Goal: Task Accomplishment & Management: Use online tool/utility

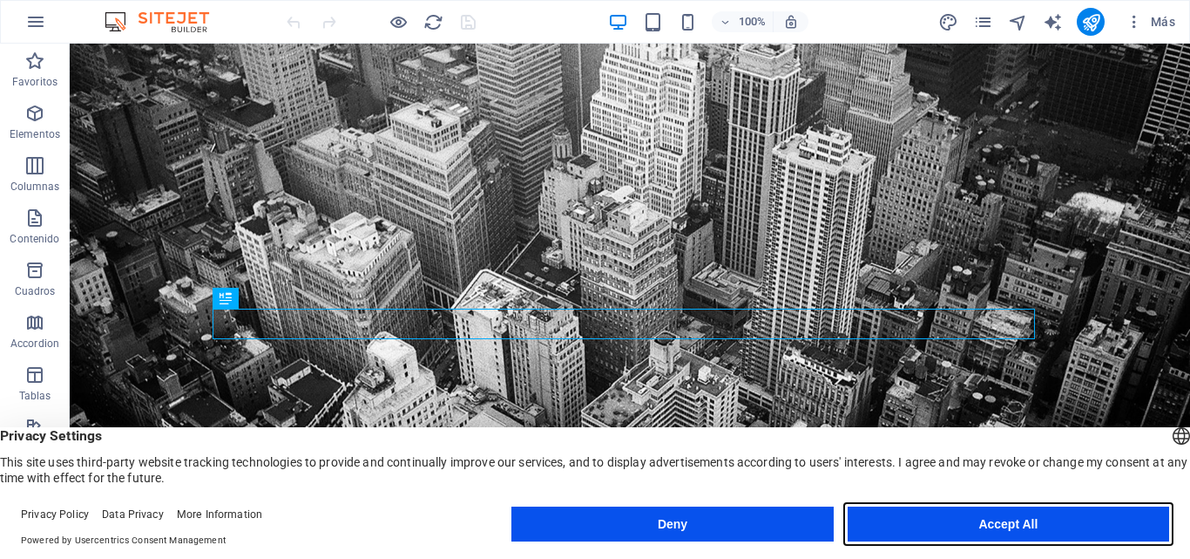
click at [1014, 525] on button "Accept All" at bounding box center [1009, 523] width 322 height 35
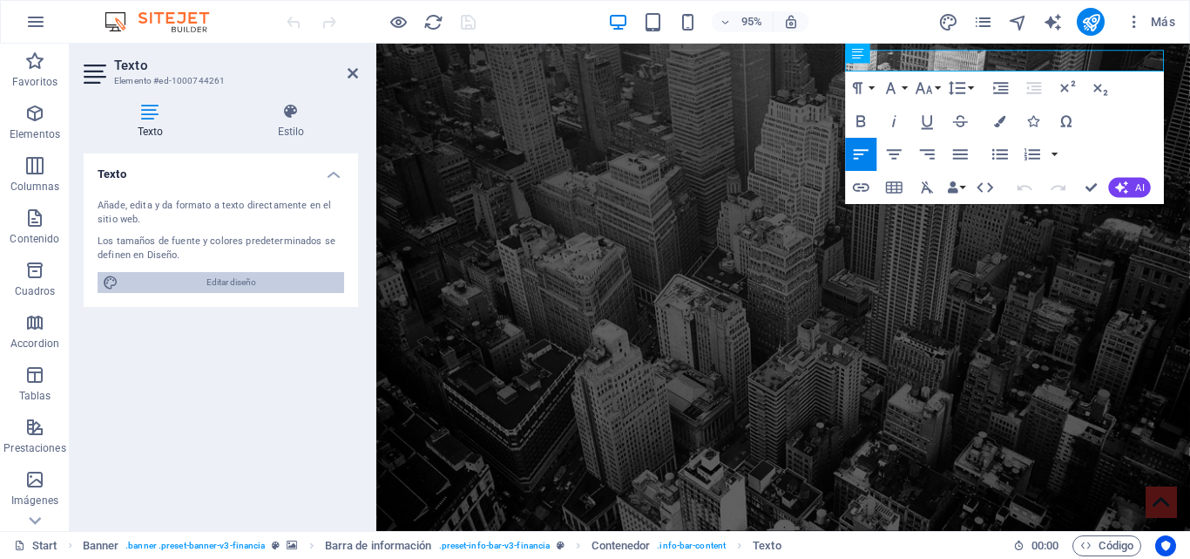
click at [220, 280] on span "Editar diseño" at bounding box center [231, 282] width 215 height 21
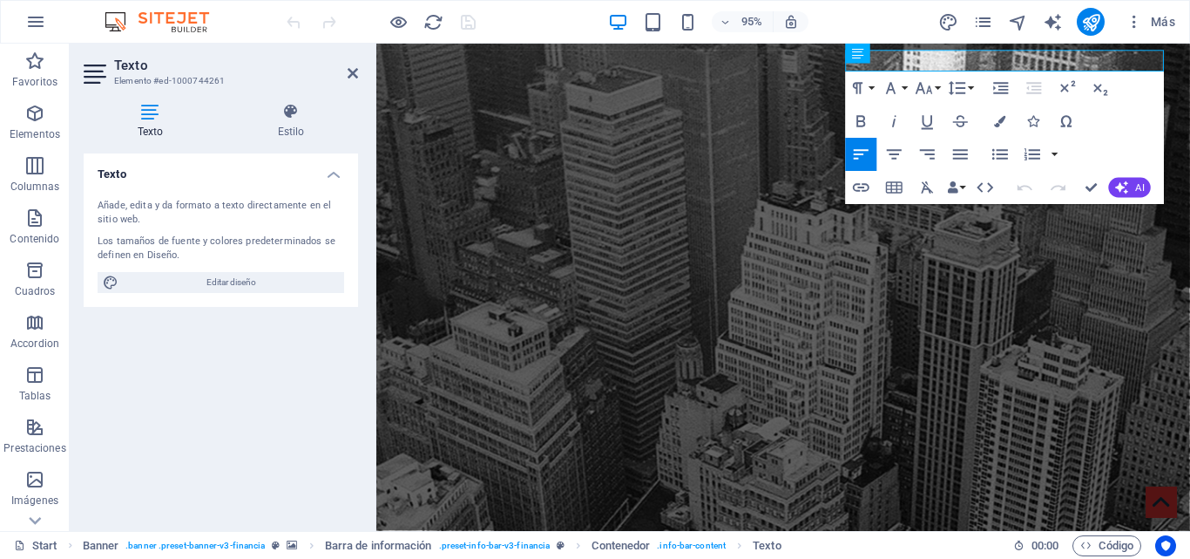
select select "rem"
select select "300"
select select "px"
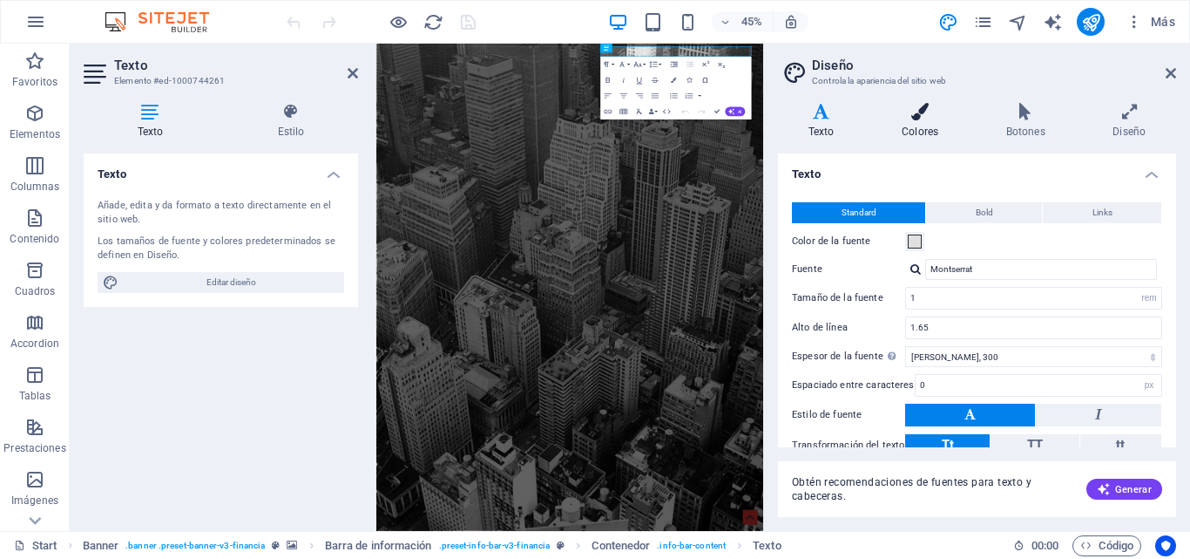
click at [921, 131] on h4 "Colores" at bounding box center [923, 121] width 105 height 37
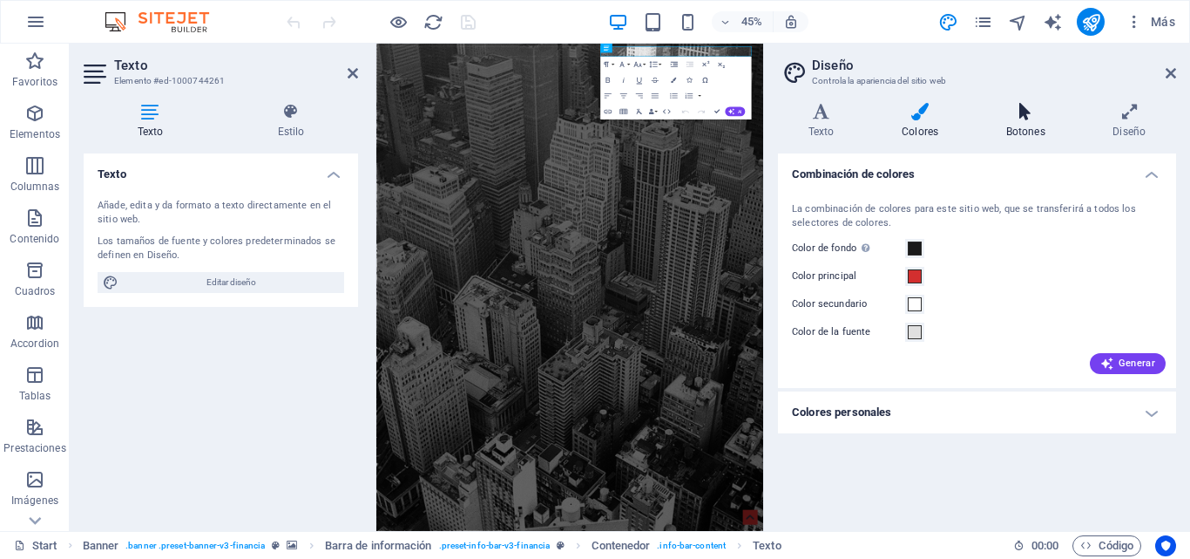
click at [1047, 123] on h4 "Botones" at bounding box center [1029, 121] width 107 height 37
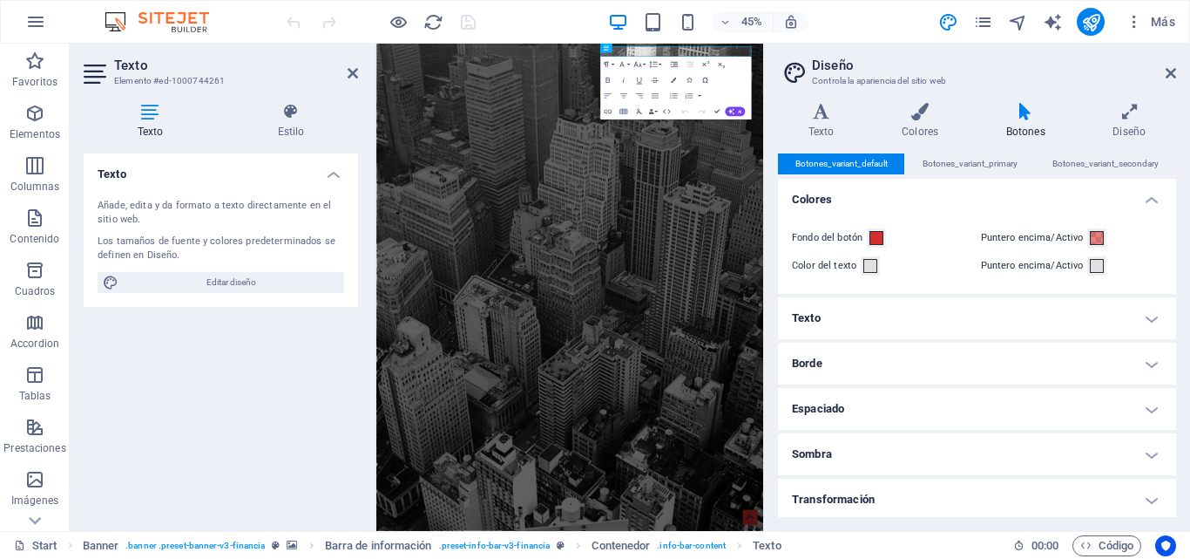
click at [1187, 59] on aside "Diseño Controla la apariencia del sitio web Variantes Texto Colores Botones Dis…" at bounding box center [976, 287] width 427 height 487
click at [1171, 76] on icon at bounding box center [1171, 73] width 10 height 14
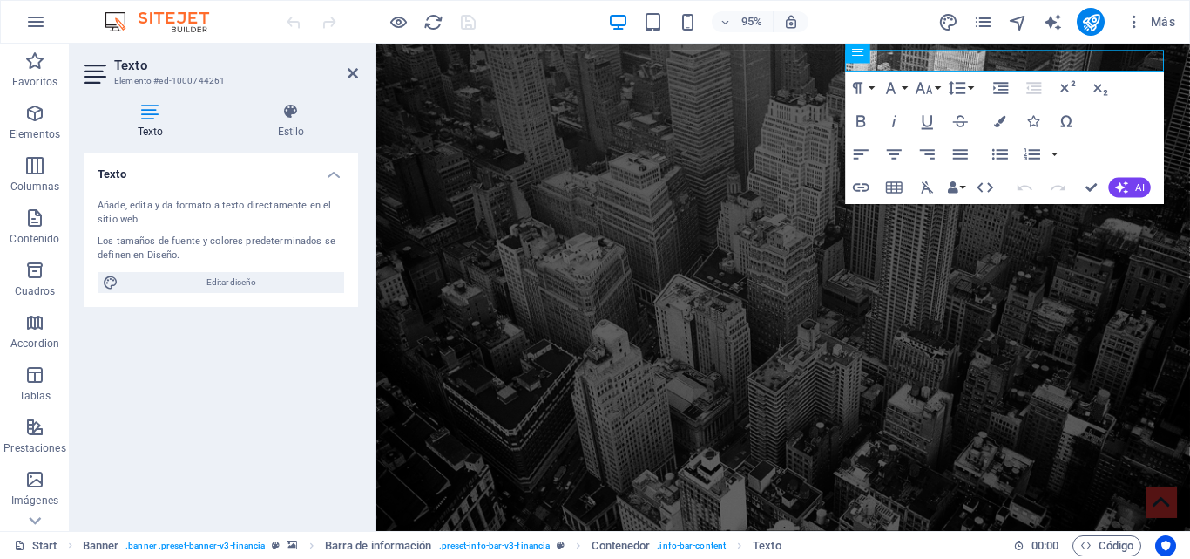
click at [330, 170] on h4 "Texto" at bounding box center [221, 168] width 275 height 31
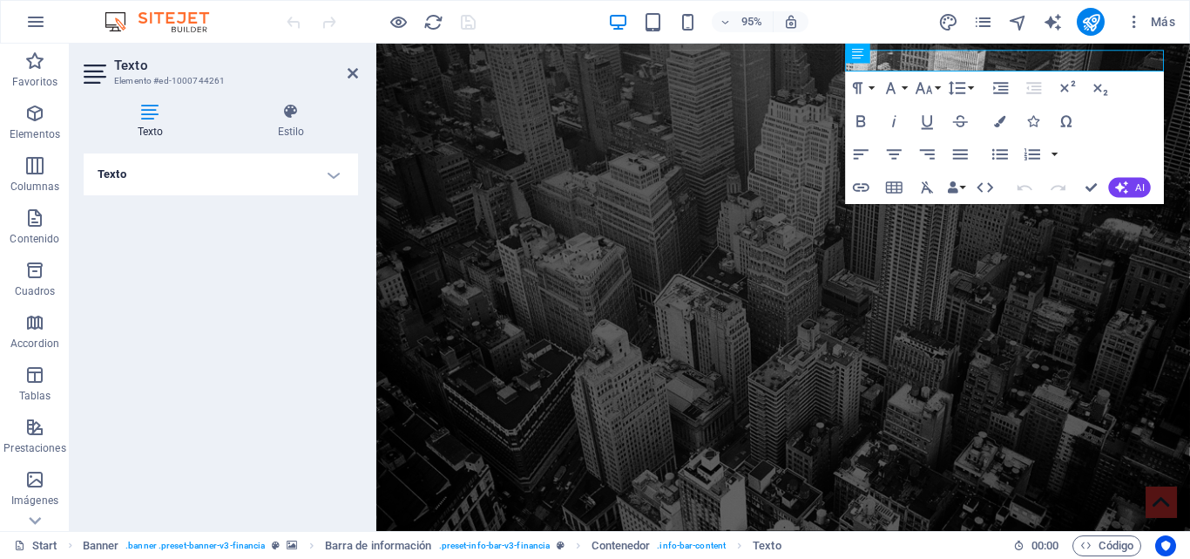
click at [154, 136] on h4 "Texto" at bounding box center [154, 121] width 140 height 37
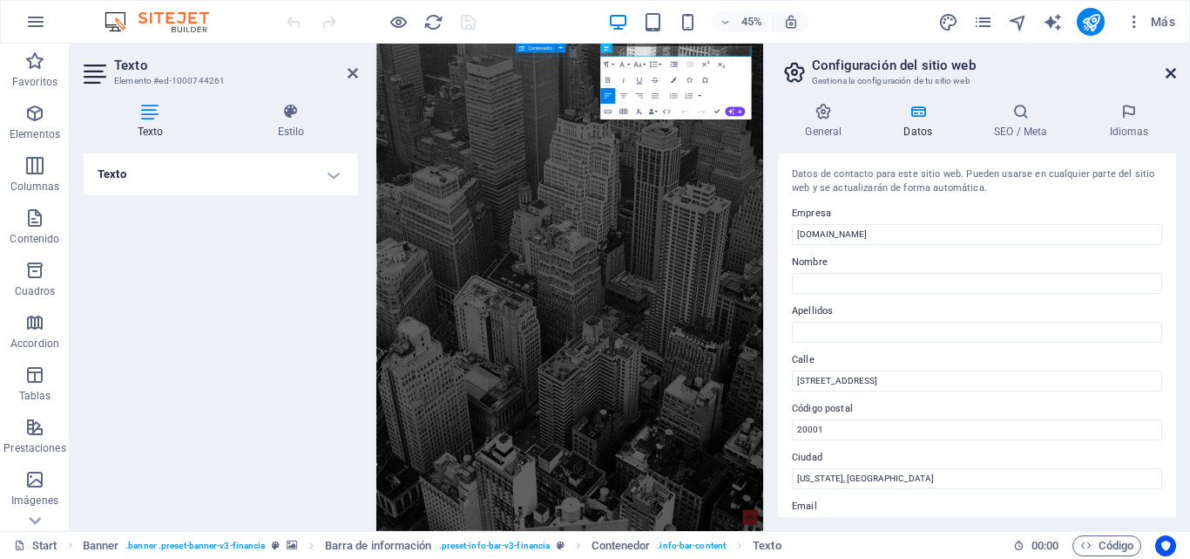
click at [1166, 70] on icon at bounding box center [1171, 73] width 10 height 14
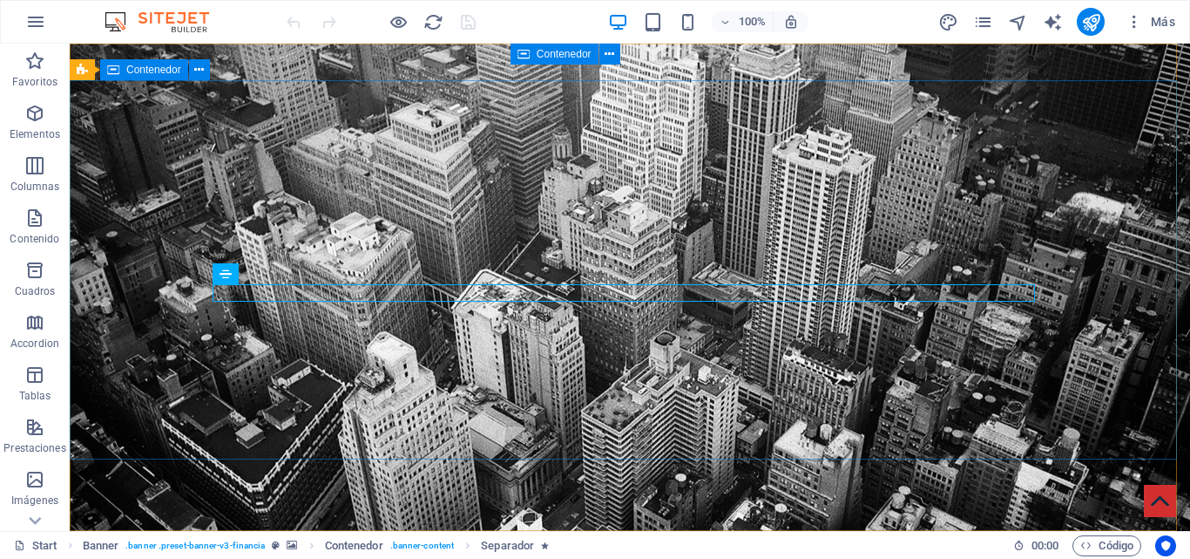
click at [139, 72] on span "Contenedor" at bounding box center [153, 69] width 55 height 10
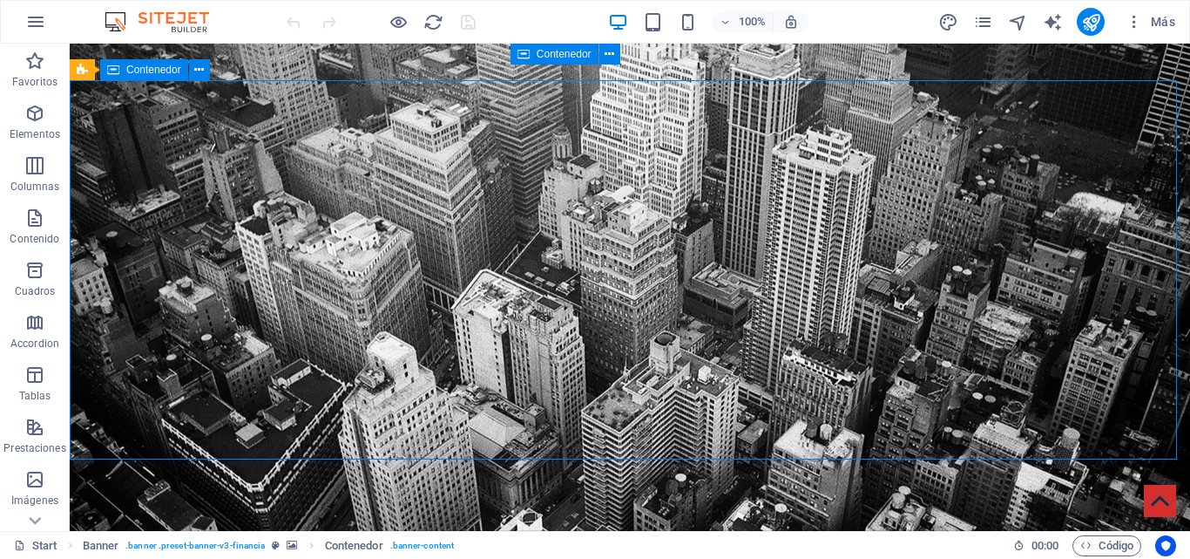
click at [124, 69] on div "Contenedor" at bounding box center [144, 69] width 88 height 21
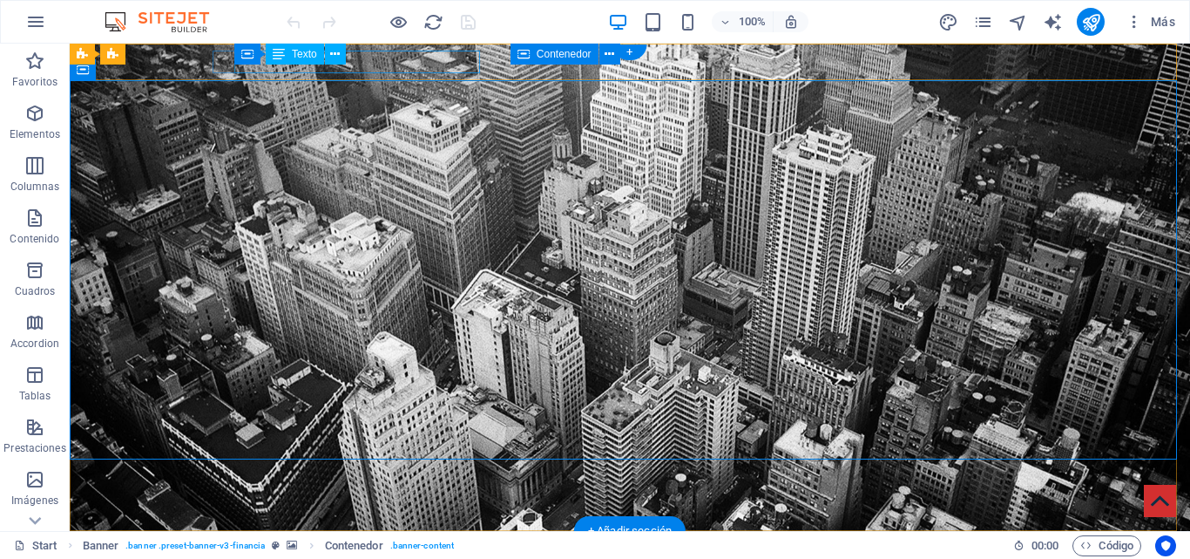
click at [411, 552] on div "401 F St NW , Washington, DC 20001" at bounding box center [623, 563] width 809 height 23
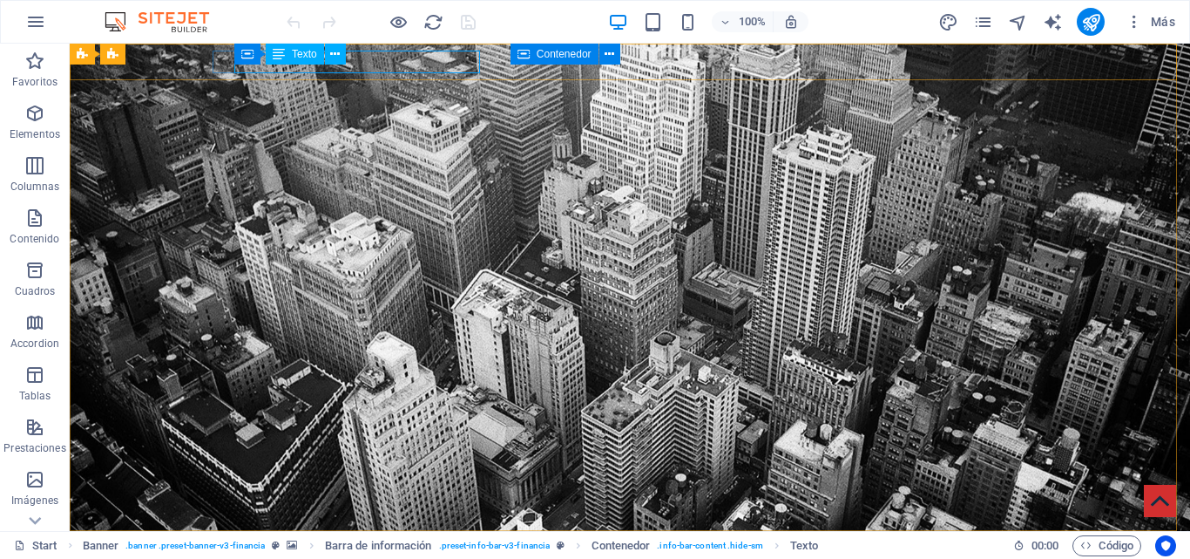
click at [299, 58] on span "Texto" at bounding box center [304, 54] width 25 height 10
click at [338, 51] on icon at bounding box center [335, 54] width 10 height 18
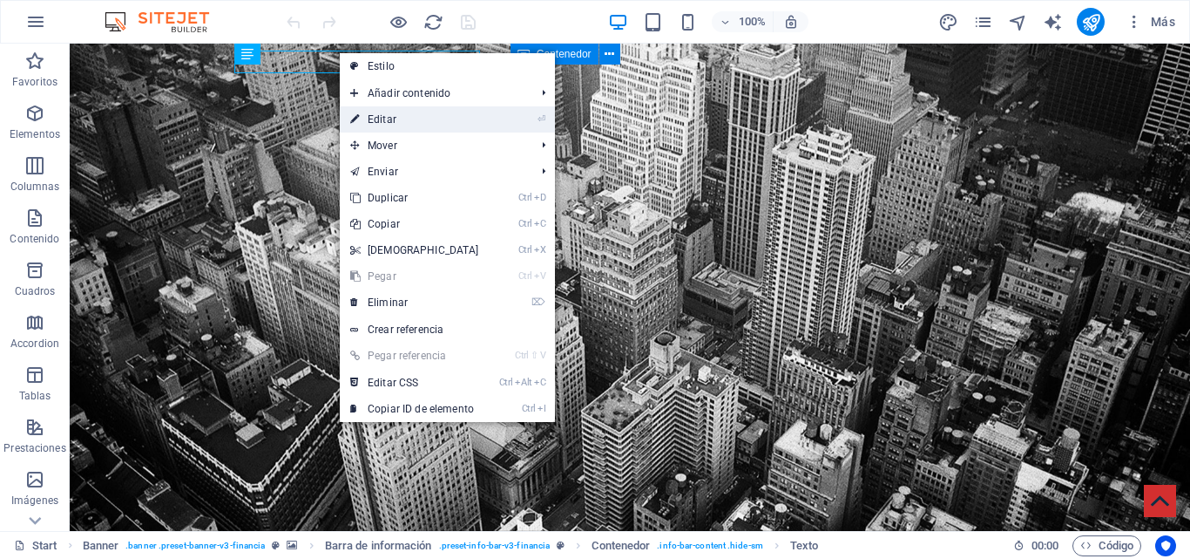
click at [426, 112] on link "⏎ Editar" at bounding box center [415, 119] width 150 height 26
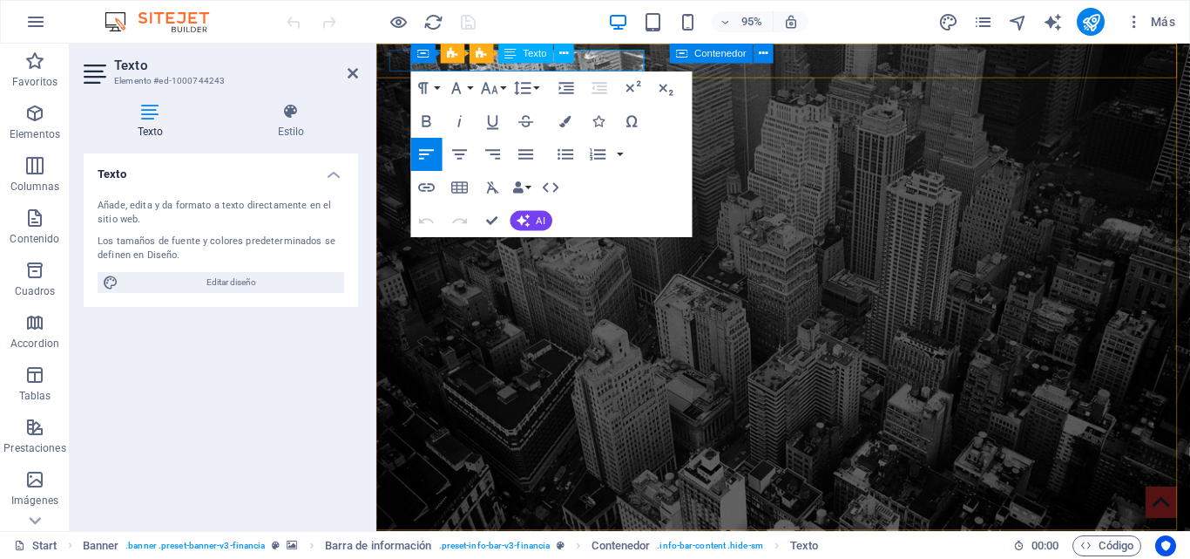
click at [529, 52] on span "Texto" at bounding box center [536, 54] width 24 height 10
click at [561, 52] on icon at bounding box center [564, 52] width 9 height 17
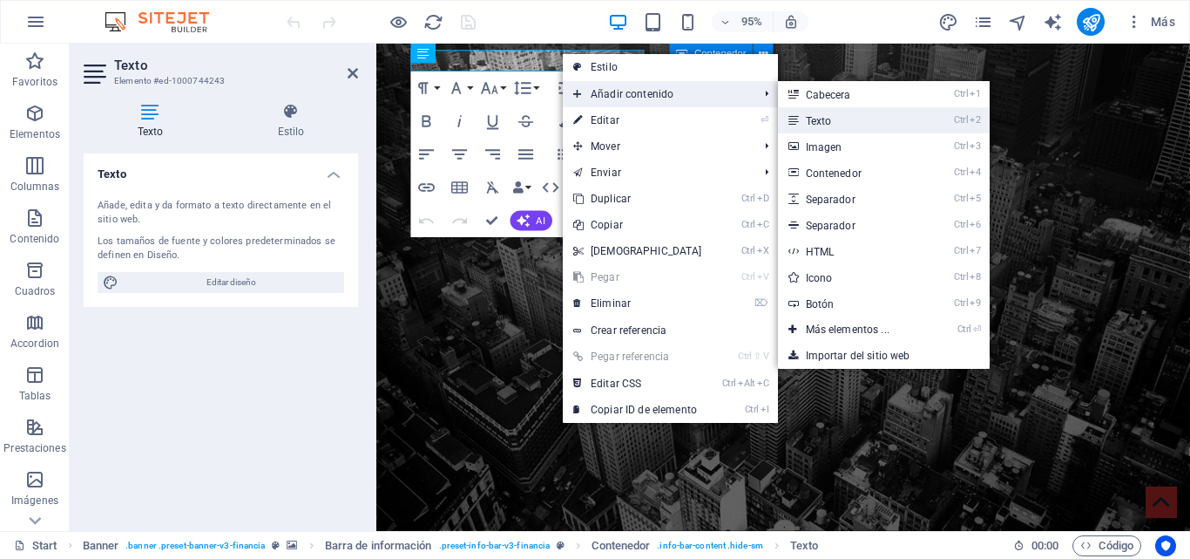
click at [831, 130] on link "Ctrl 2 Texto" at bounding box center [851, 120] width 146 height 26
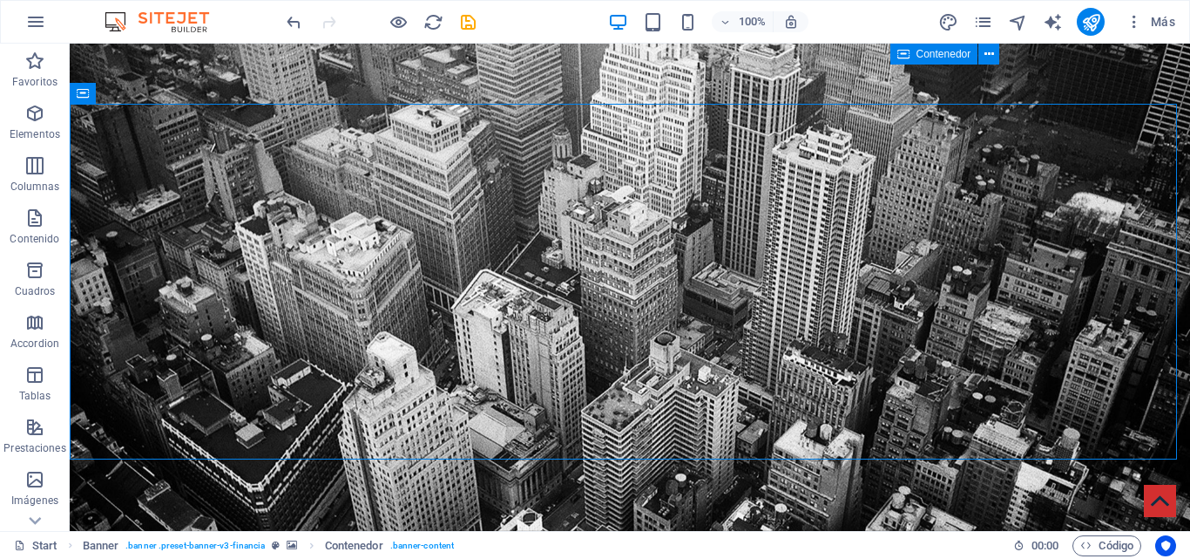
click at [308, 19] on div at bounding box center [380, 22] width 195 height 28
click at [295, 19] on icon "undo" at bounding box center [294, 22] width 20 height 20
click at [295, 19] on div at bounding box center [380, 22] width 195 height 28
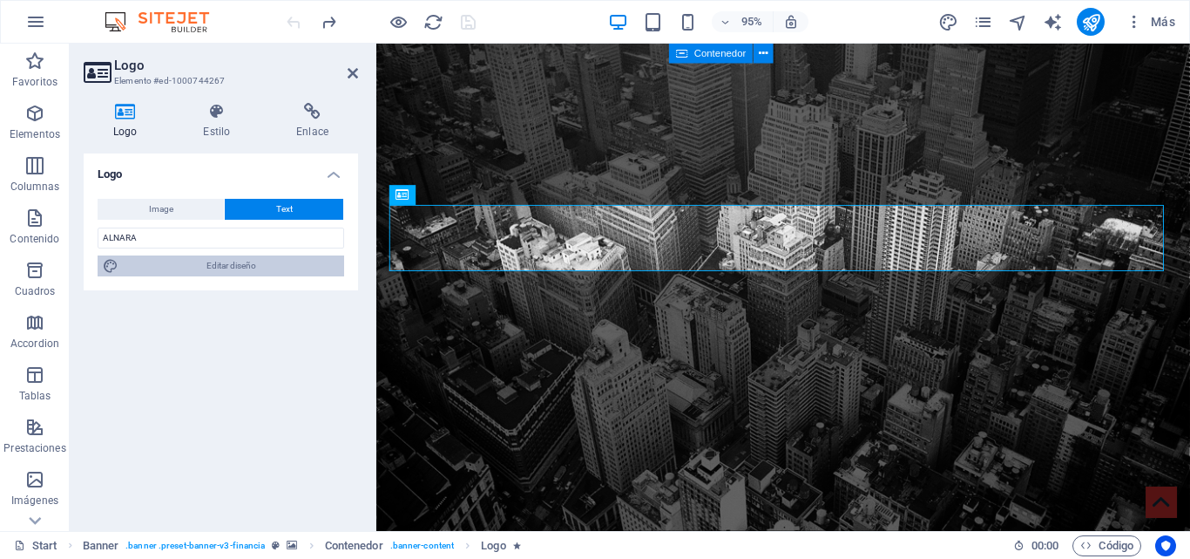
click at [220, 266] on span "Editar diseño" at bounding box center [231, 265] width 215 height 21
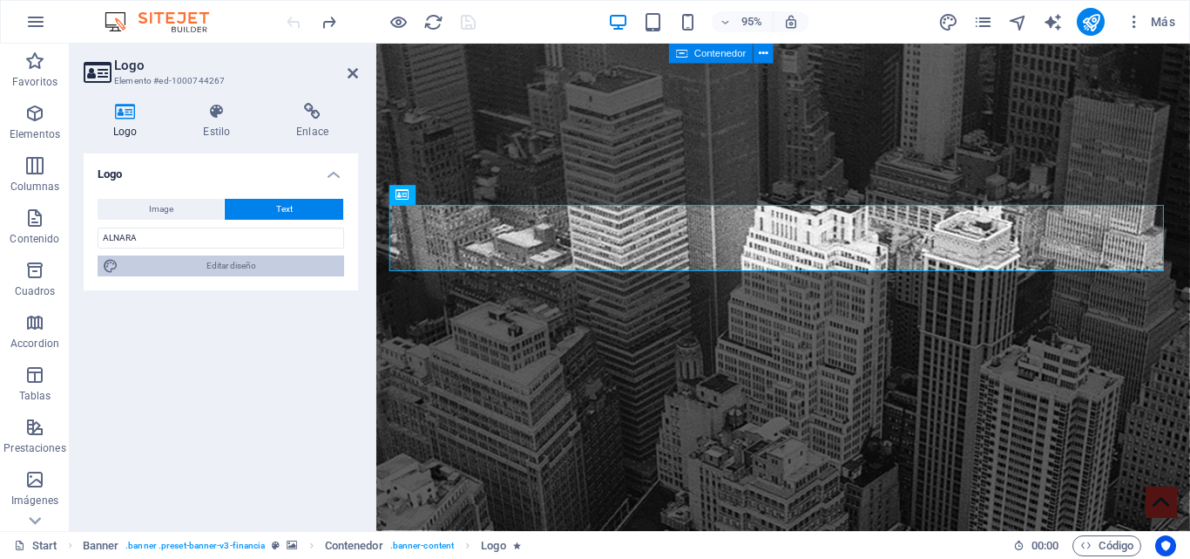
select select "rem"
select select "300"
select select "px"
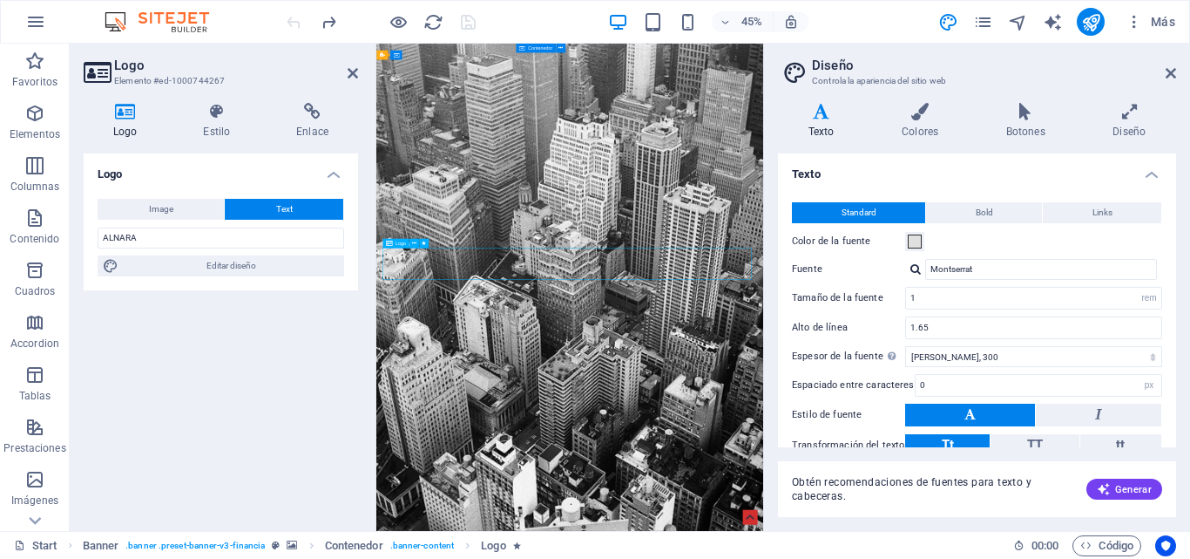
drag, startPoint x: 692, startPoint y: 541, endPoint x: 754, endPoint y: 541, distance: 61.9
drag, startPoint x: 1169, startPoint y: 217, endPoint x: 1169, endPoint y: 250, distance: 33.1
click at [1169, 250] on div "Standard Bold Links Color de la fuente Fuente Montserrat Tamaño de la fuente 1 …" at bounding box center [977, 345] width 405 height 321
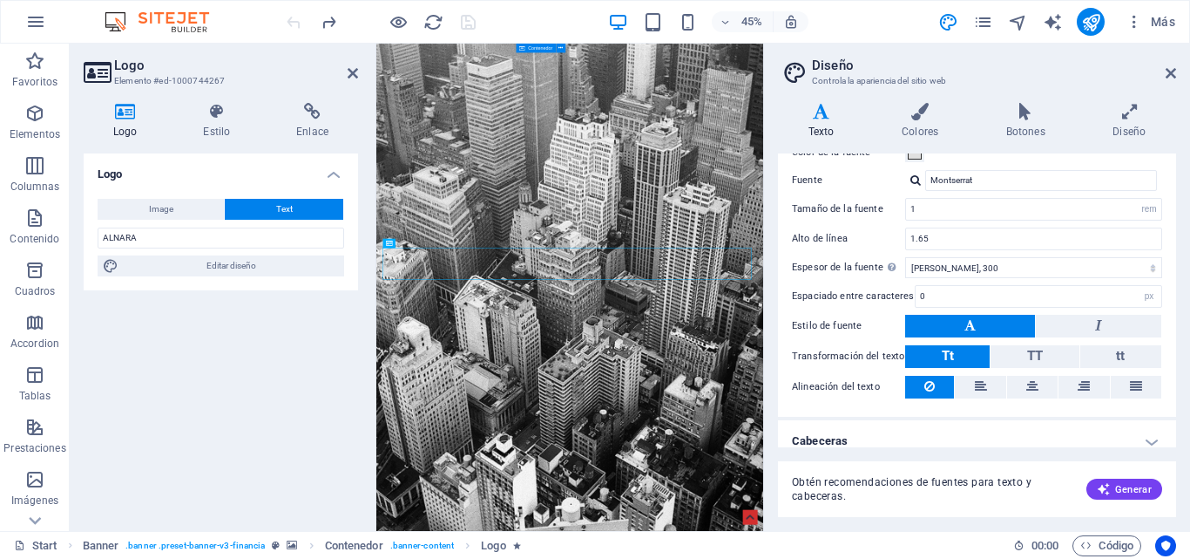
scroll to position [104, 0]
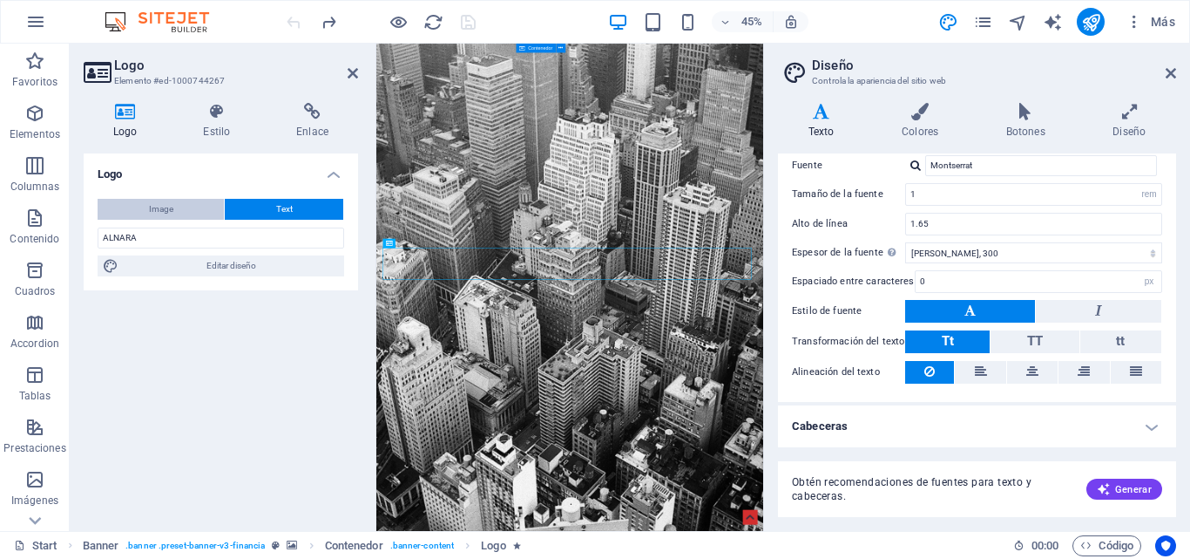
click at [158, 214] on span "Image" at bounding box center [161, 209] width 24 height 21
select select "DISABLED_OPTION_VALUE"
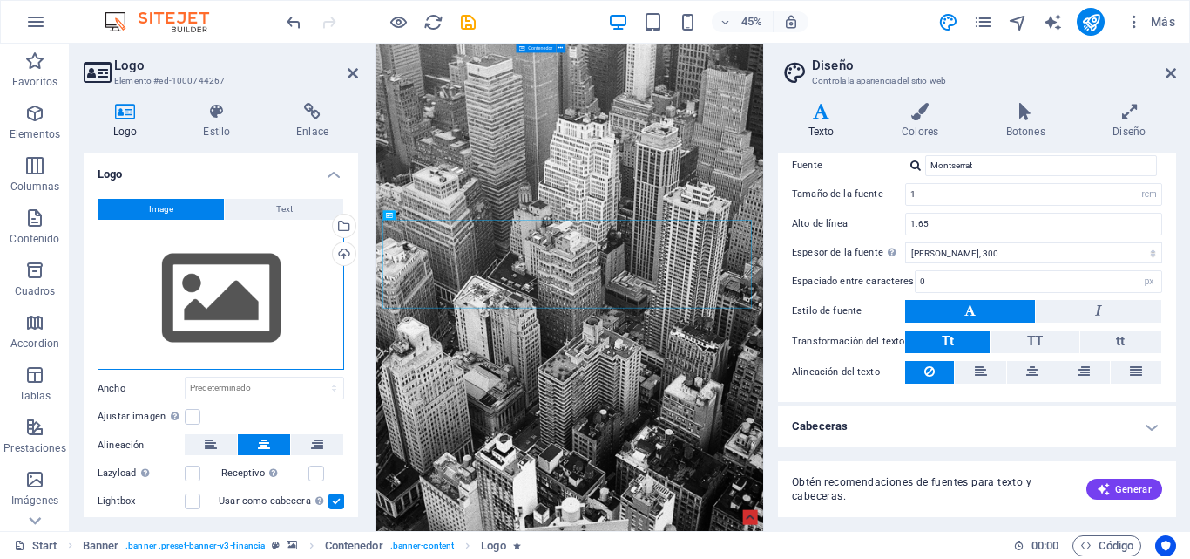
click at [245, 301] on div "Arrastra archivos aquí, haz clic para escoger archivos o selecciona archivos de…" at bounding box center [221, 298] width 247 height 143
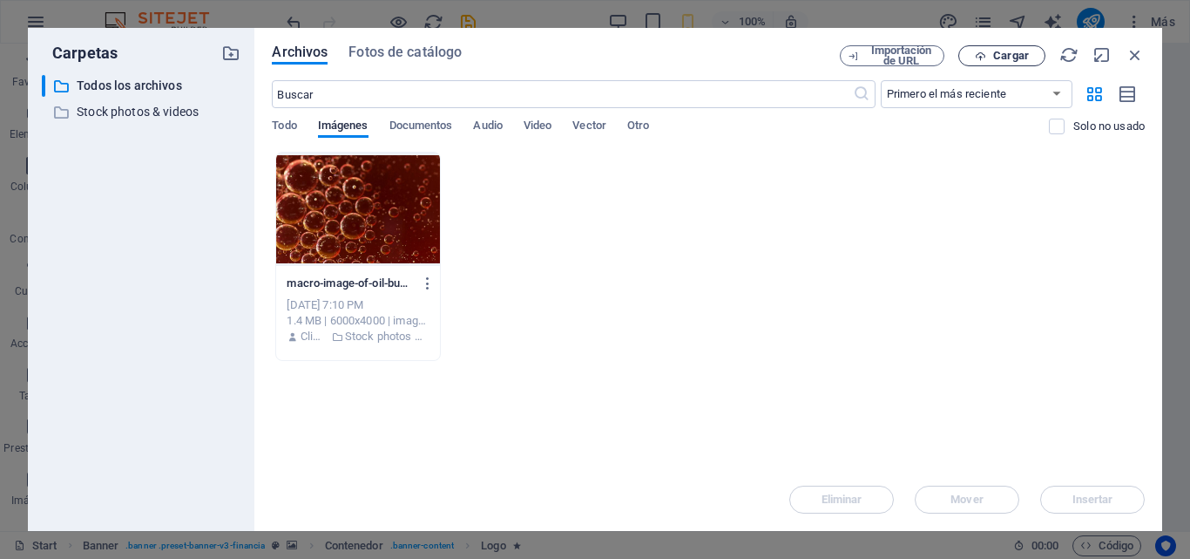
click at [993, 62] on button "Cargar" at bounding box center [1002, 55] width 87 height 21
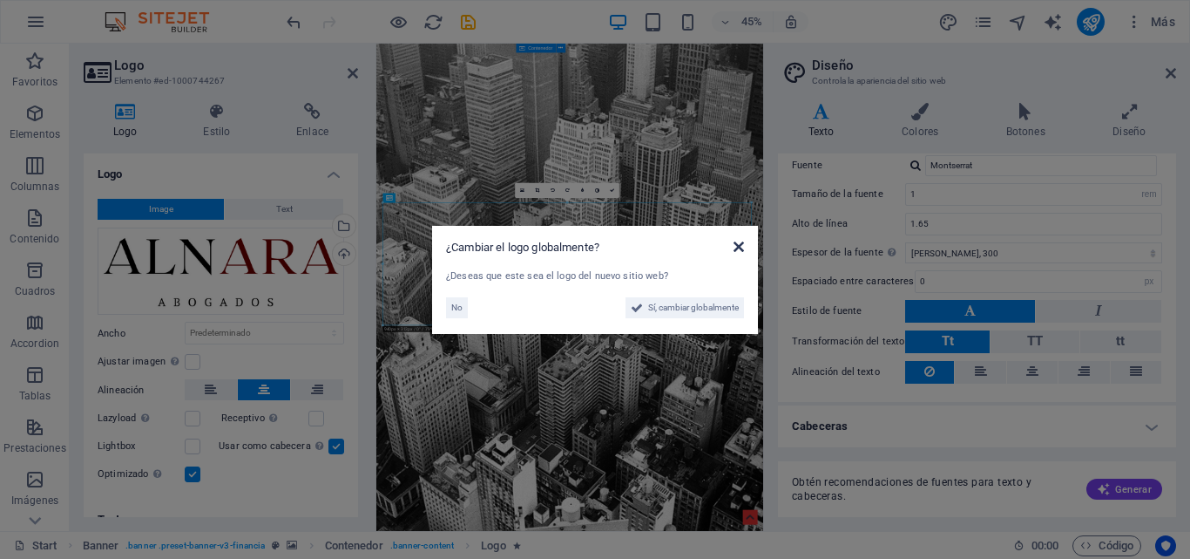
click at [739, 248] on icon at bounding box center [739, 247] width 10 height 14
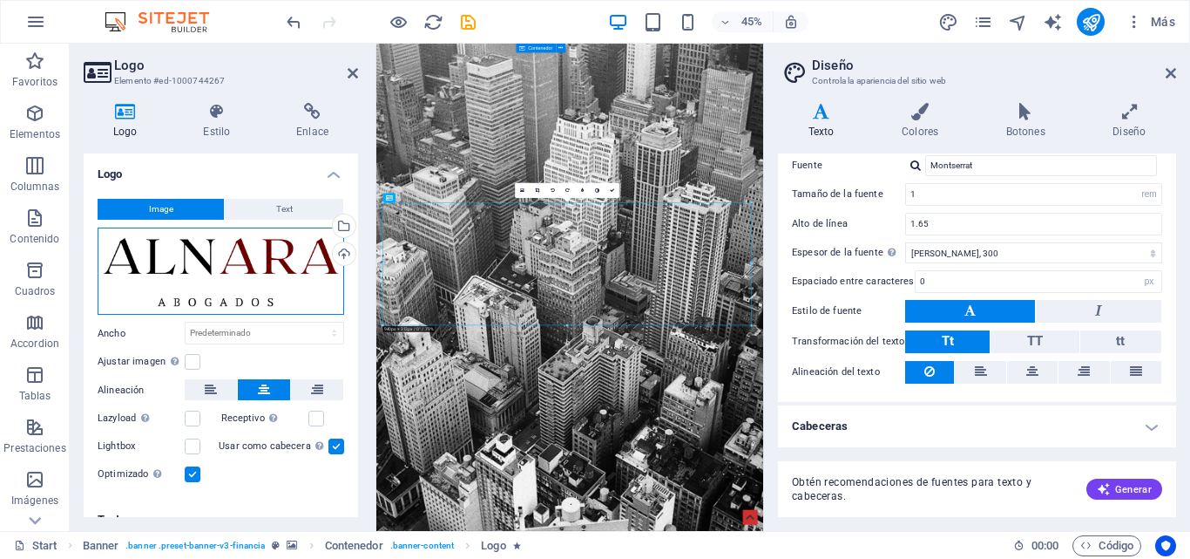
click at [282, 281] on div "Arrastra archivos aquí, haz clic para escoger archivos o selecciona archivos de…" at bounding box center [221, 271] width 247 height 88
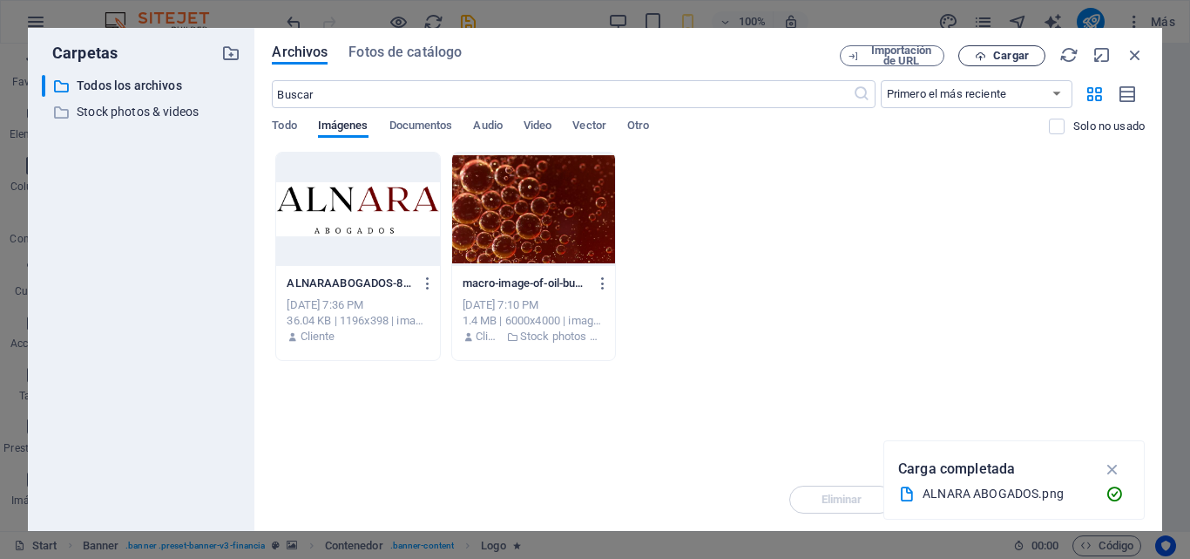
click at [993, 52] on span "Cargar" at bounding box center [1011, 56] width 36 height 10
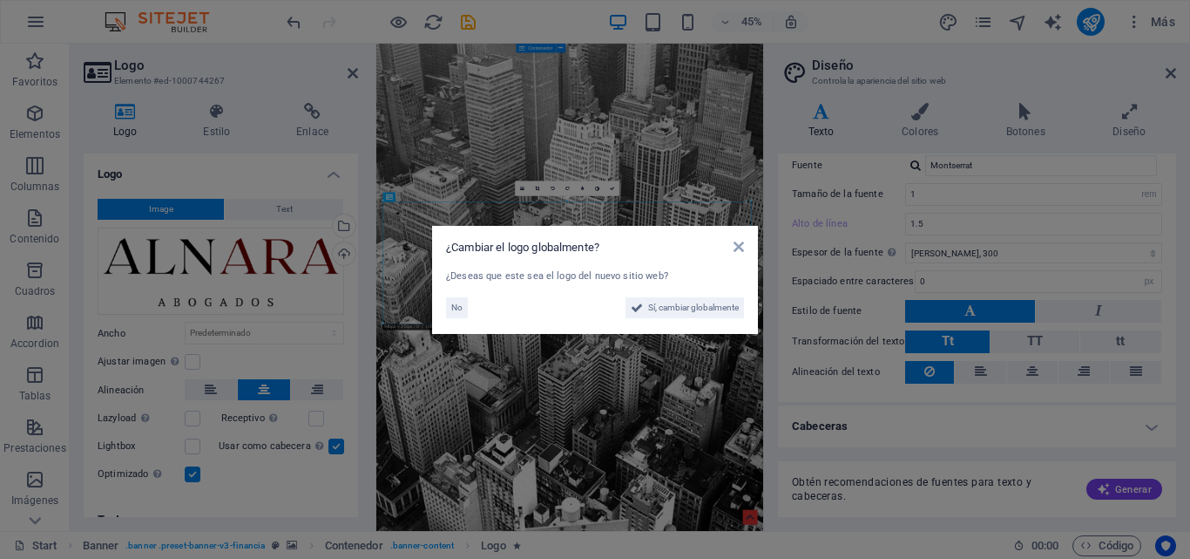
type input "1.65"
click at [451, 306] on button "No" at bounding box center [457, 307] width 22 height 21
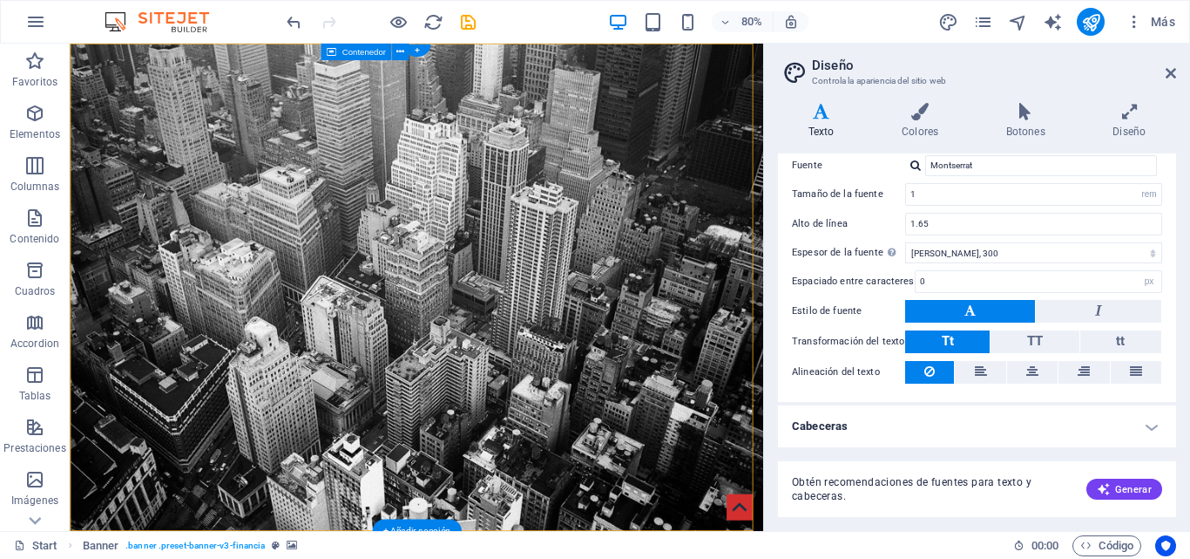
drag, startPoint x: 676, startPoint y: 454, endPoint x: 674, endPoint y: 373, distance: 81.1
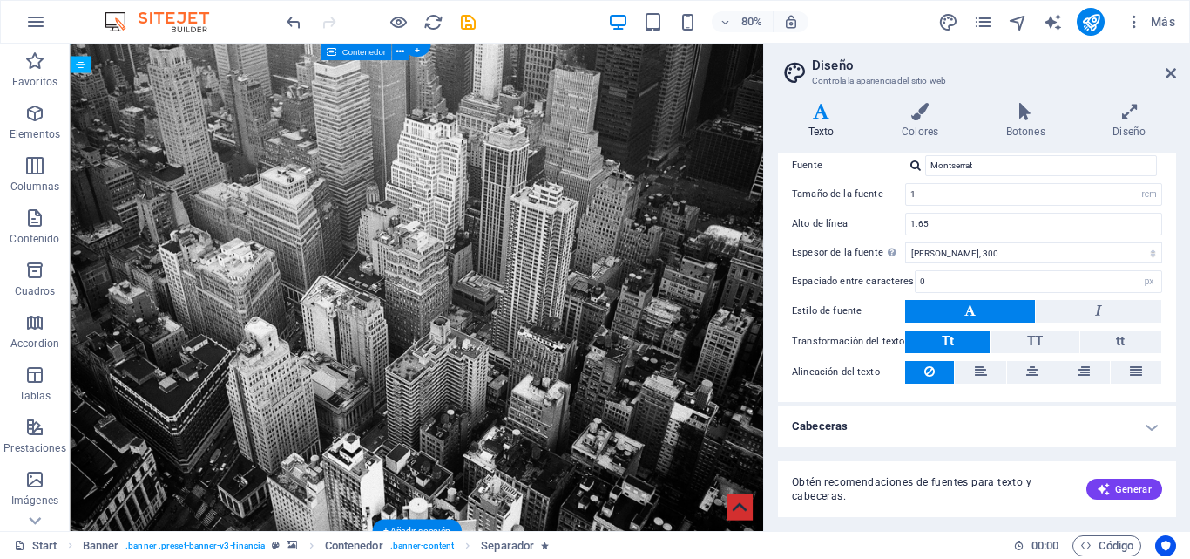
drag, startPoint x: 632, startPoint y: 464, endPoint x: 628, endPoint y: 455, distance: 10.2
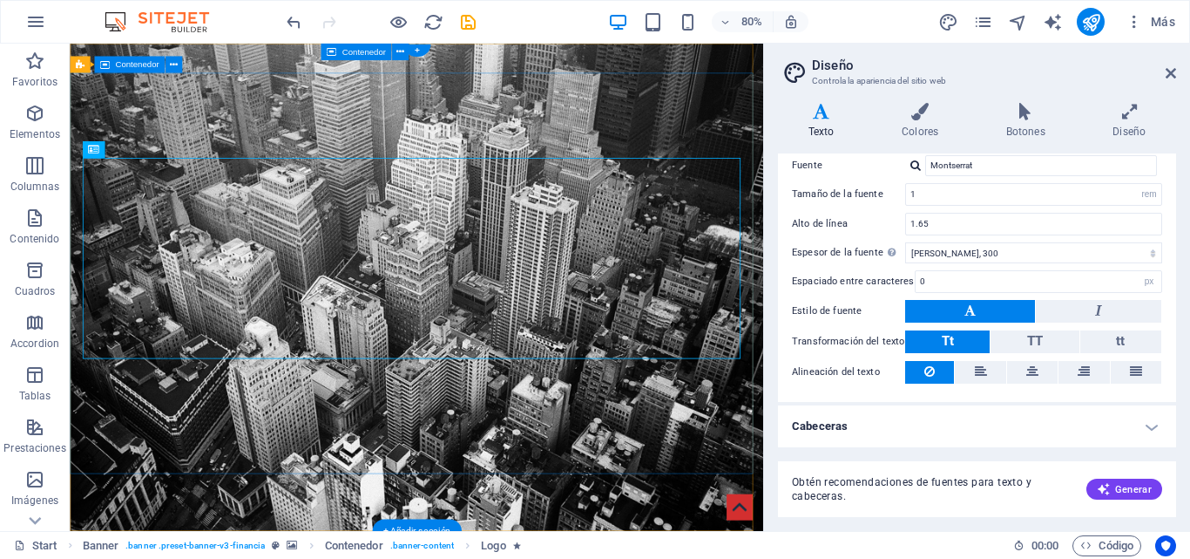
click at [140, 148] on icon at bounding box center [138, 150] width 8 height 15
click at [137, 152] on icon at bounding box center [138, 150] width 8 height 15
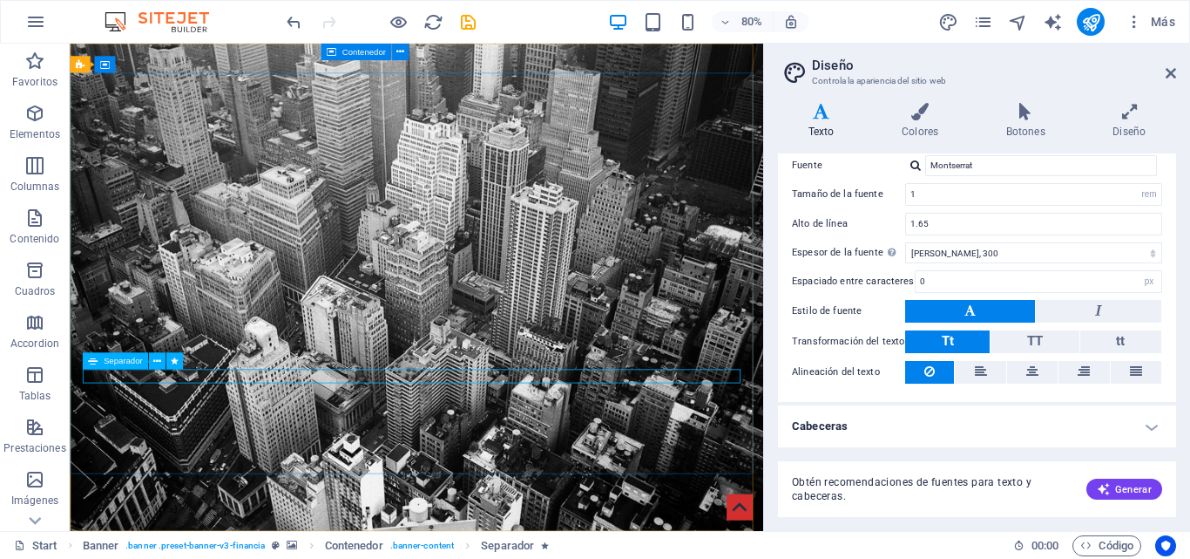
click at [134, 363] on span "Separador" at bounding box center [122, 361] width 39 height 9
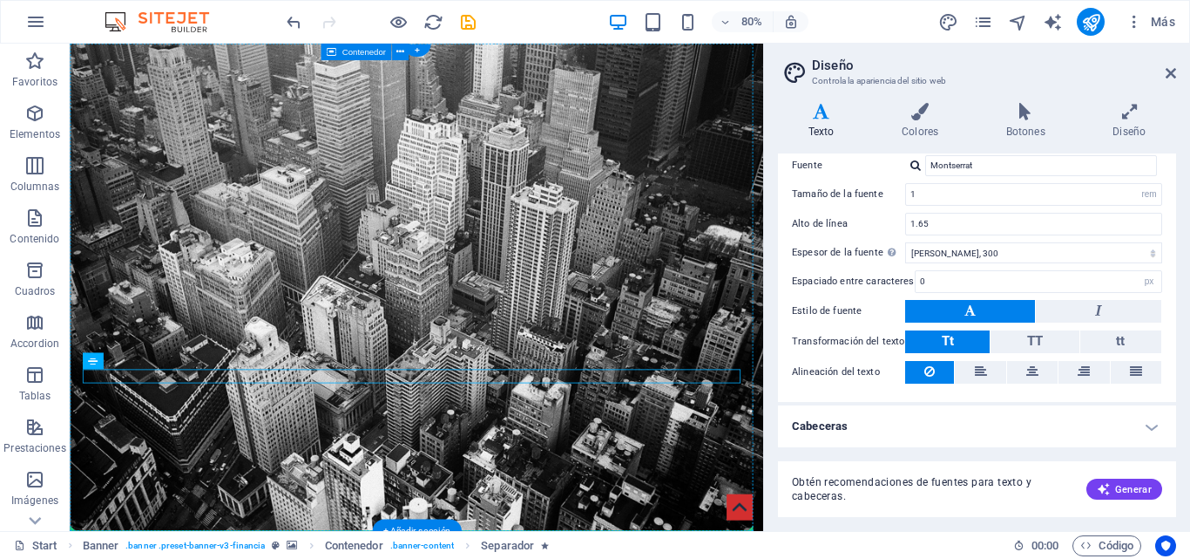
drag, startPoint x: 198, startPoint y: 404, endPoint x: 145, endPoint y: 495, distance: 105.1
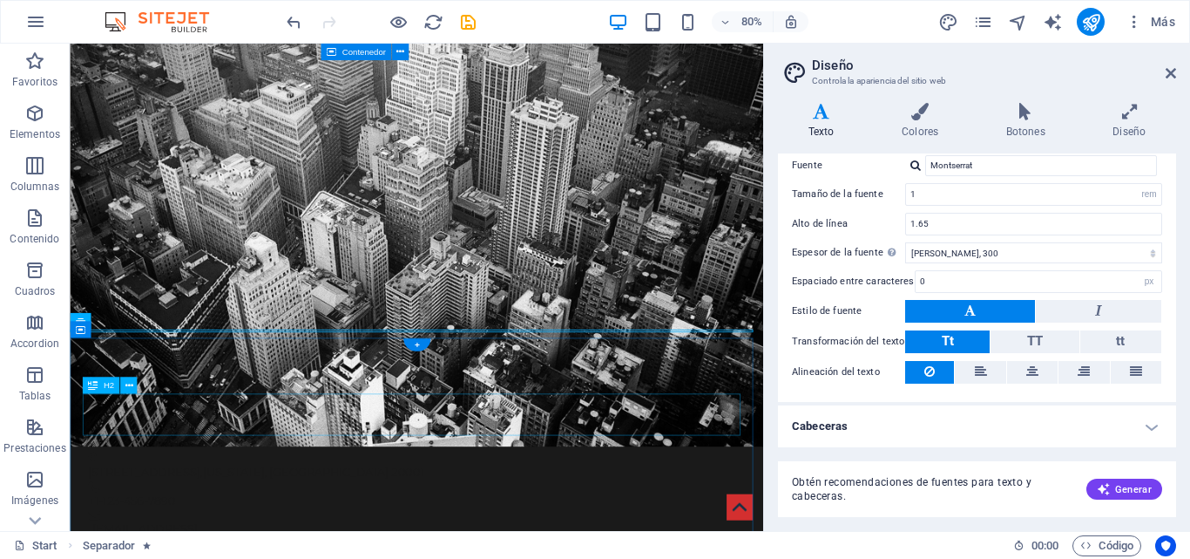
scroll to position [314, 0]
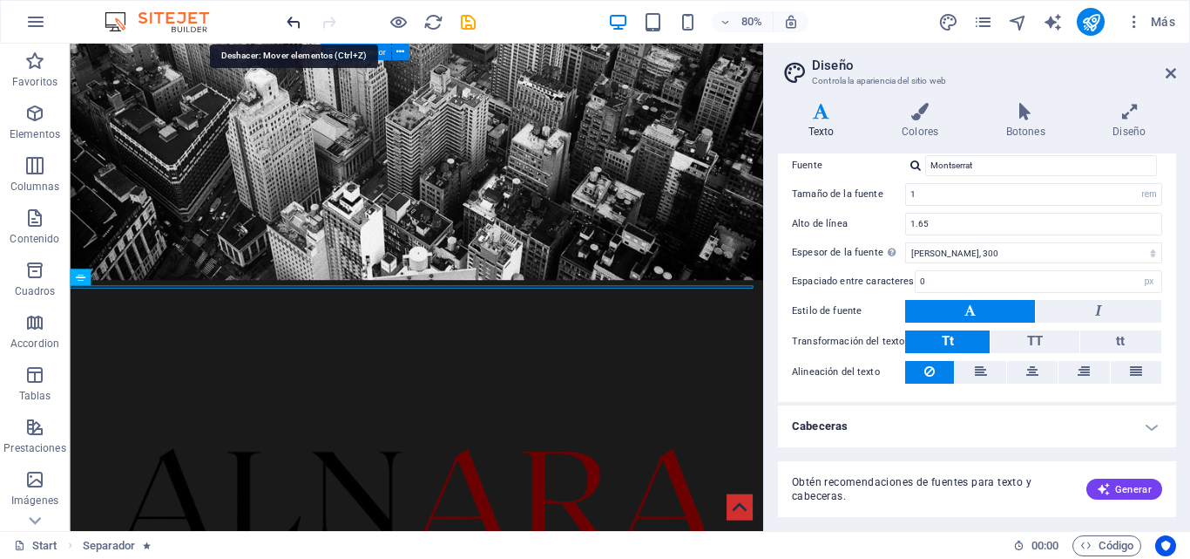
click at [299, 22] on icon "undo" at bounding box center [294, 22] width 20 height 20
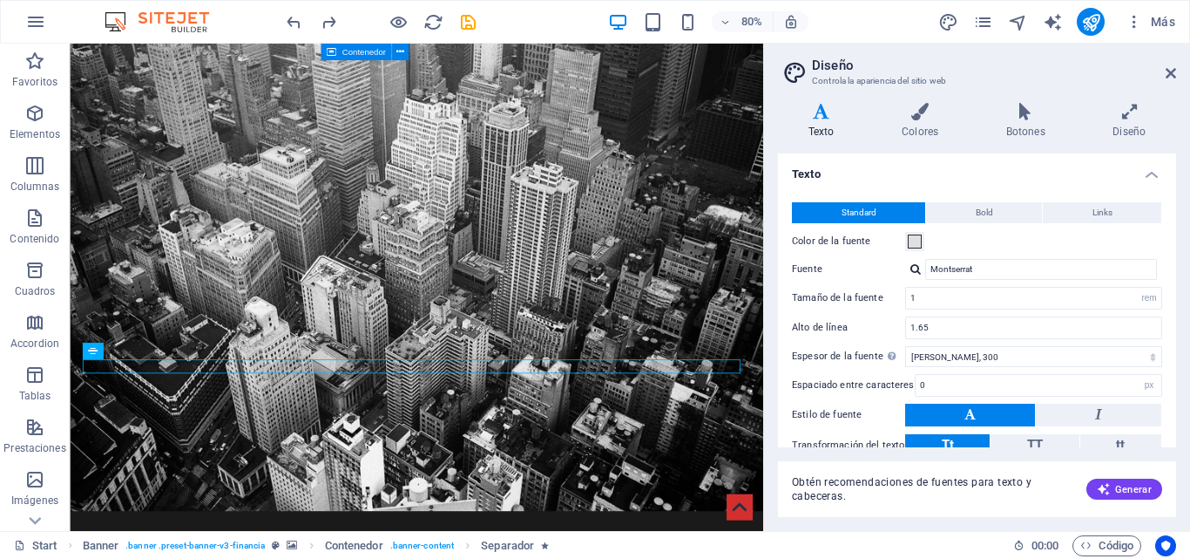
scroll to position [0, 0]
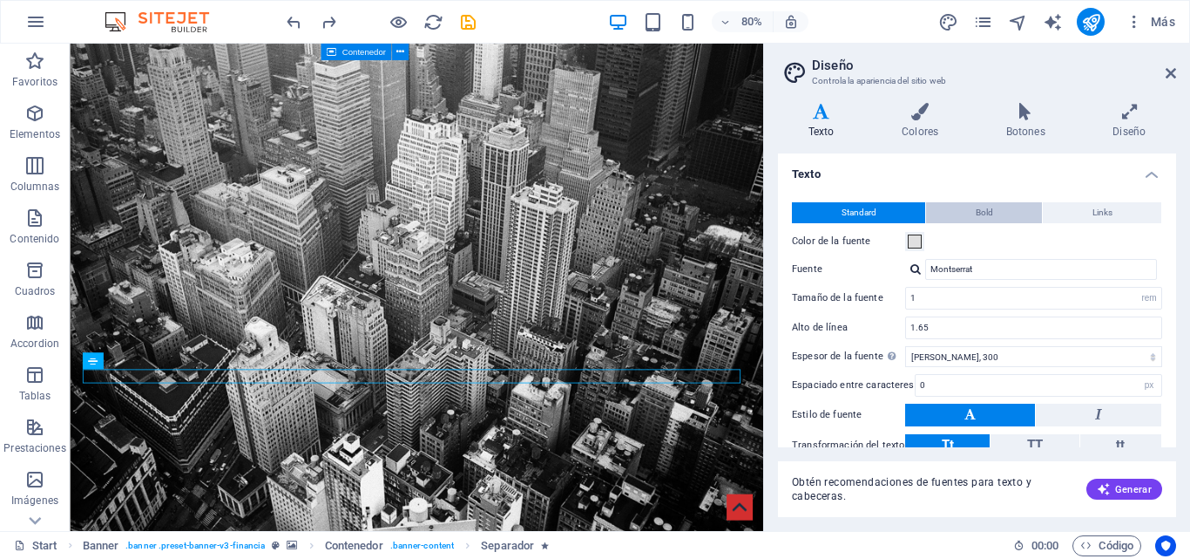
click at [971, 208] on button "Bold" at bounding box center [984, 212] width 116 height 21
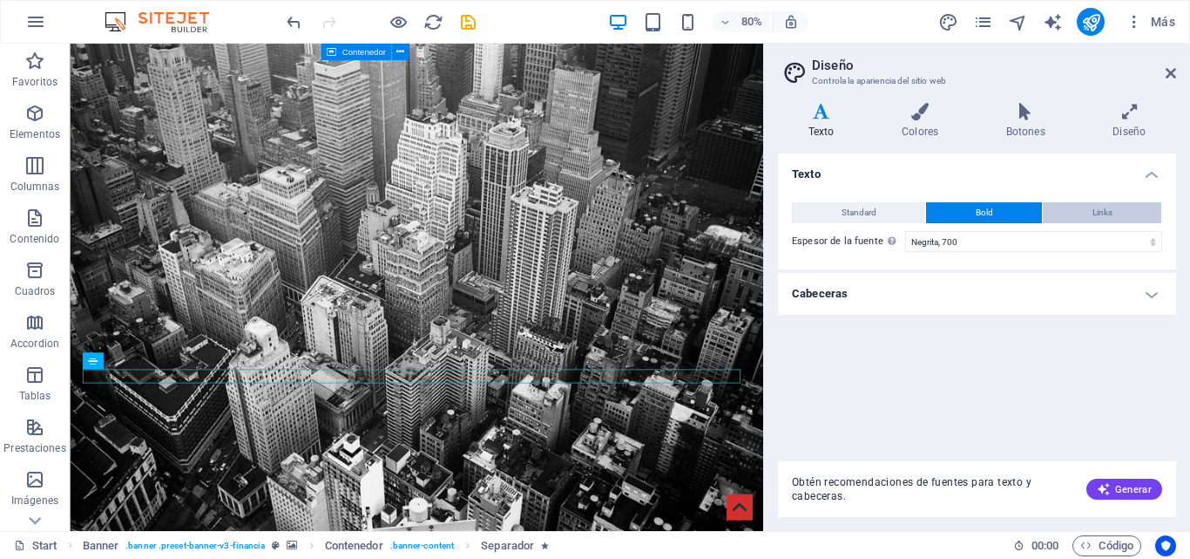
click at [1050, 210] on button "Links" at bounding box center [1102, 212] width 119 height 21
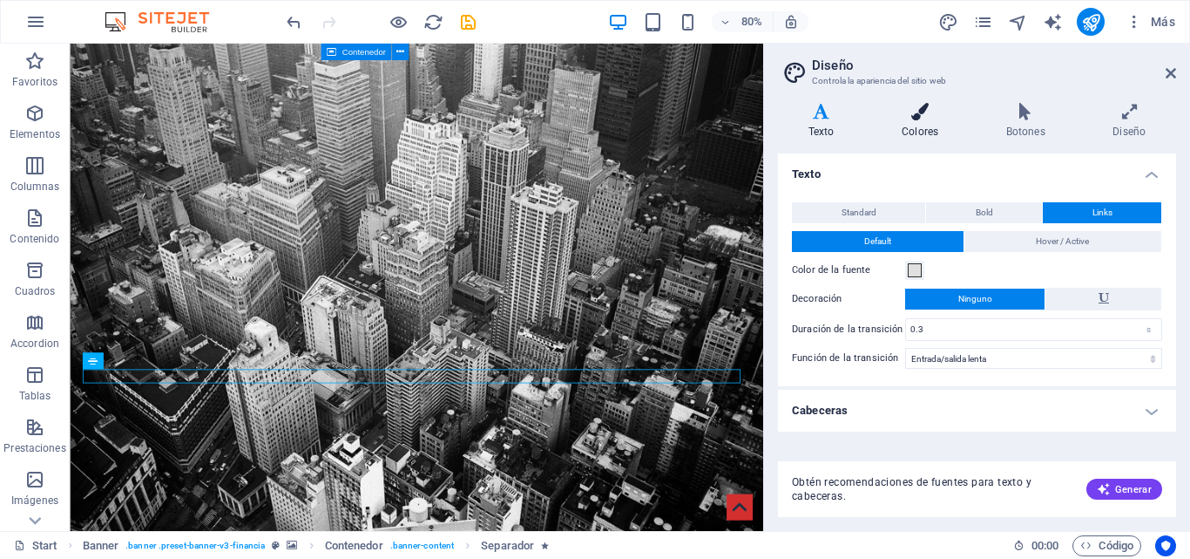
click at [934, 139] on h4 "Colores" at bounding box center [923, 121] width 105 height 37
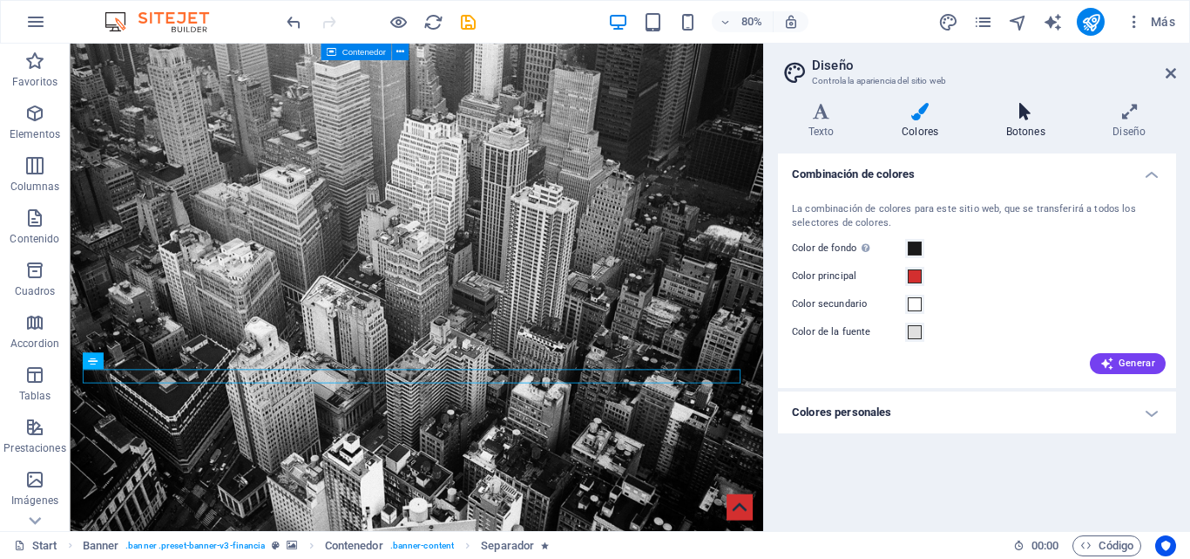
click at [993, 130] on h4 "Botones" at bounding box center [1029, 121] width 107 height 37
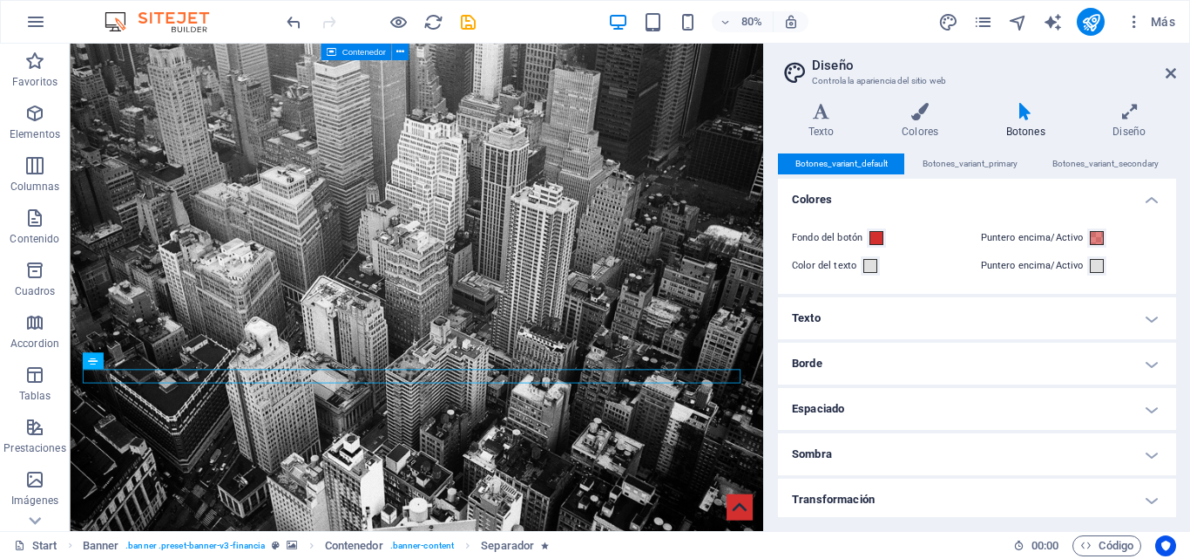
click at [1068, 131] on h4 "Botones" at bounding box center [1029, 121] width 107 height 37
click at [1136, 128] on h4 "Diseño" at bounding box center [1129, 121] width 93 height 37
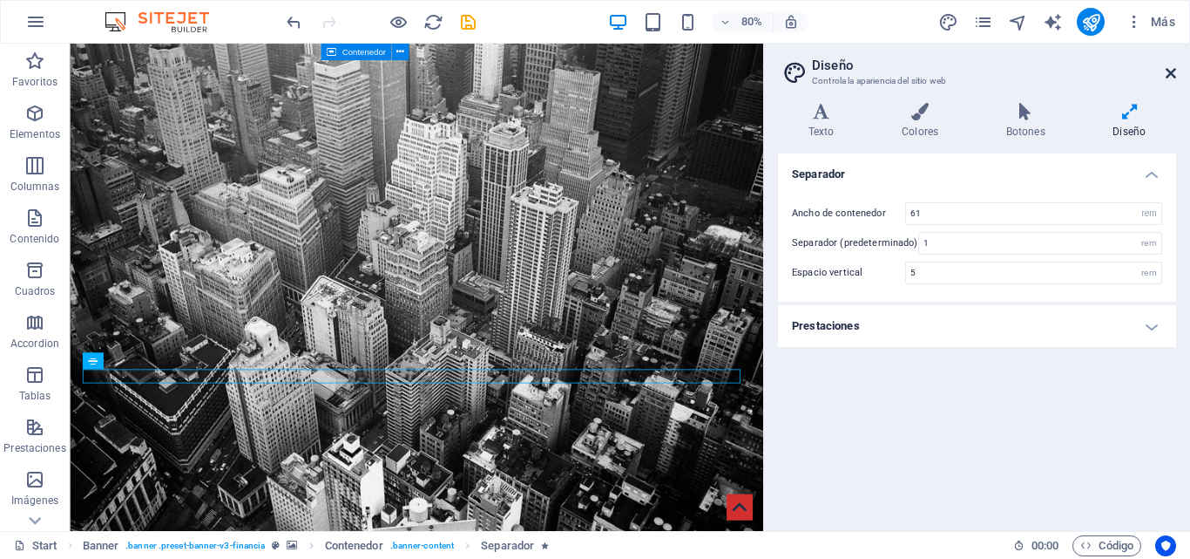
click at [1174, 79] on icon at bounding box center [1171, 73] width 10 height 14
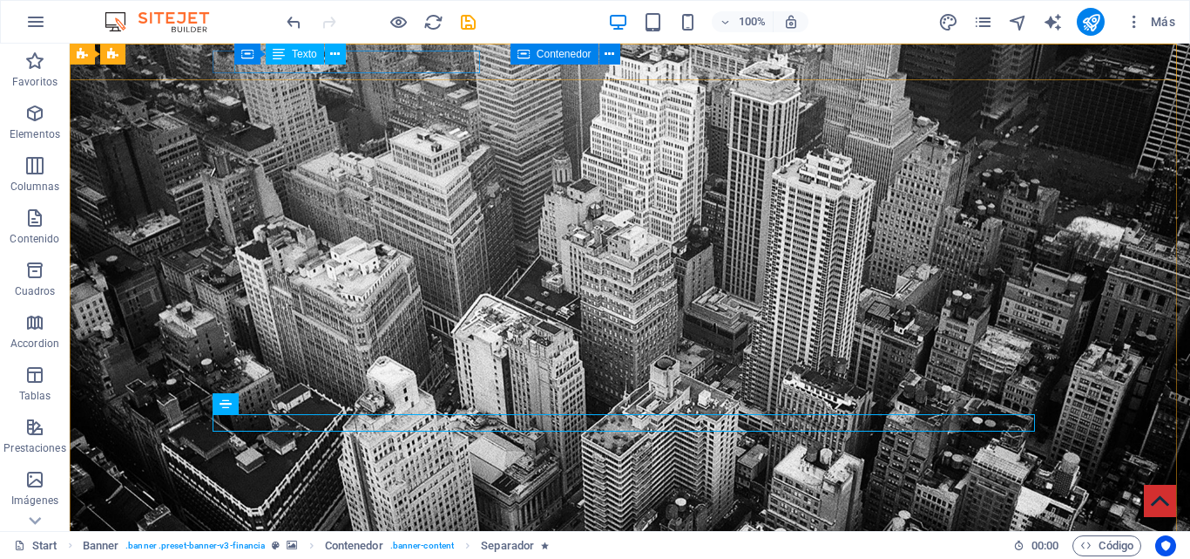
click at [297, 57] on span "Texto" at bounding box center [304, 54] width 25 height 10
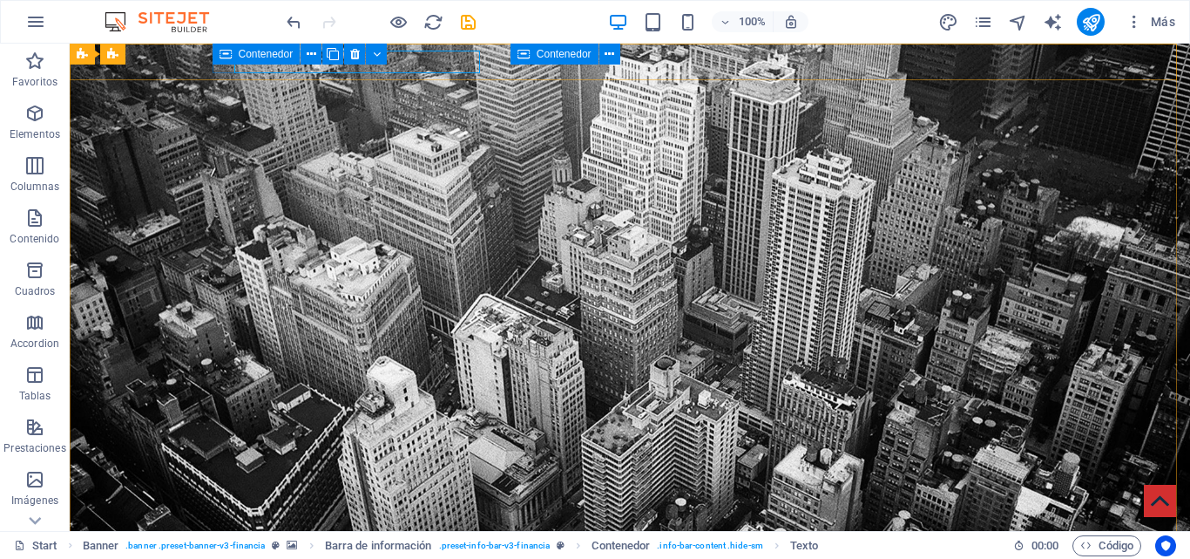
click at [224, 53] on icon at bounding box center [226, 54] width 12 height 21
click at [336, 56] on icon at bounding box center [333, 54] width 12 height 18
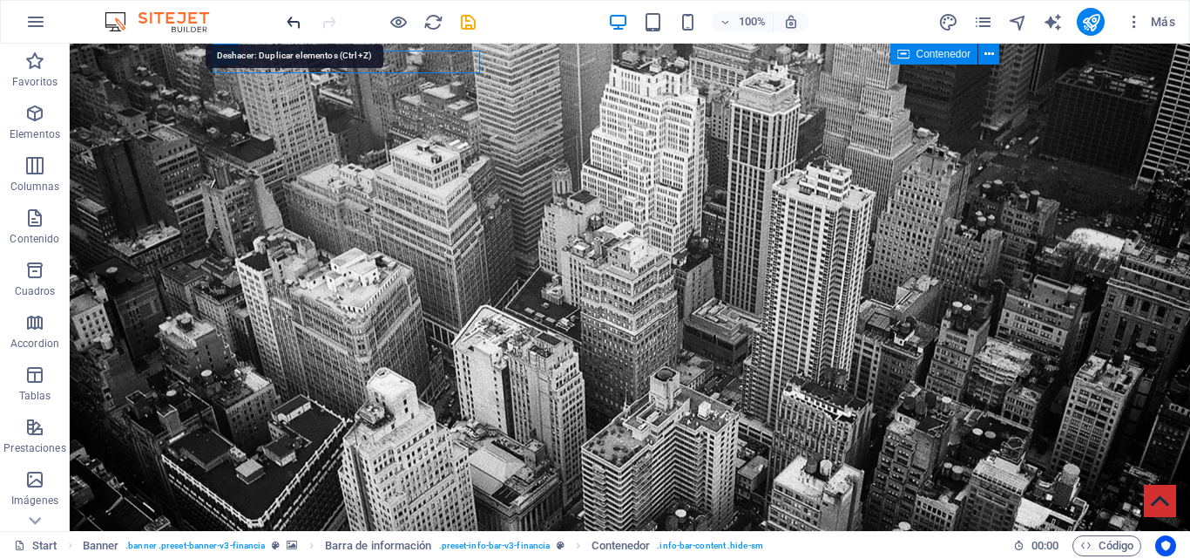
click at [297, 17] on icon "undo" at bounding box center [294, 22] width 20 height 20
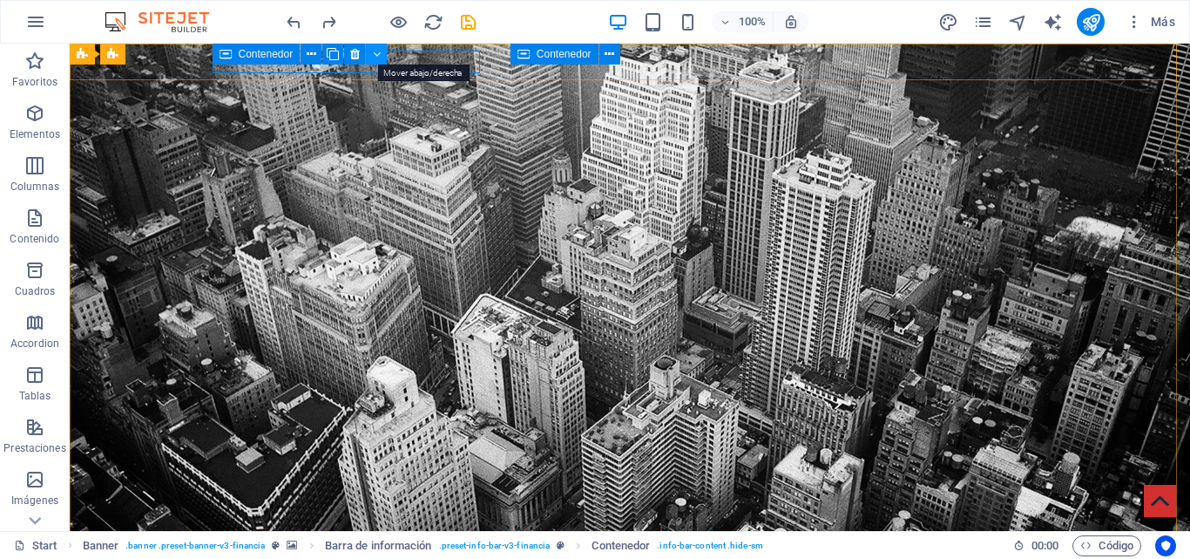
click at [377, 58] on icon at bounding box center [377, 54] width 8 height 18
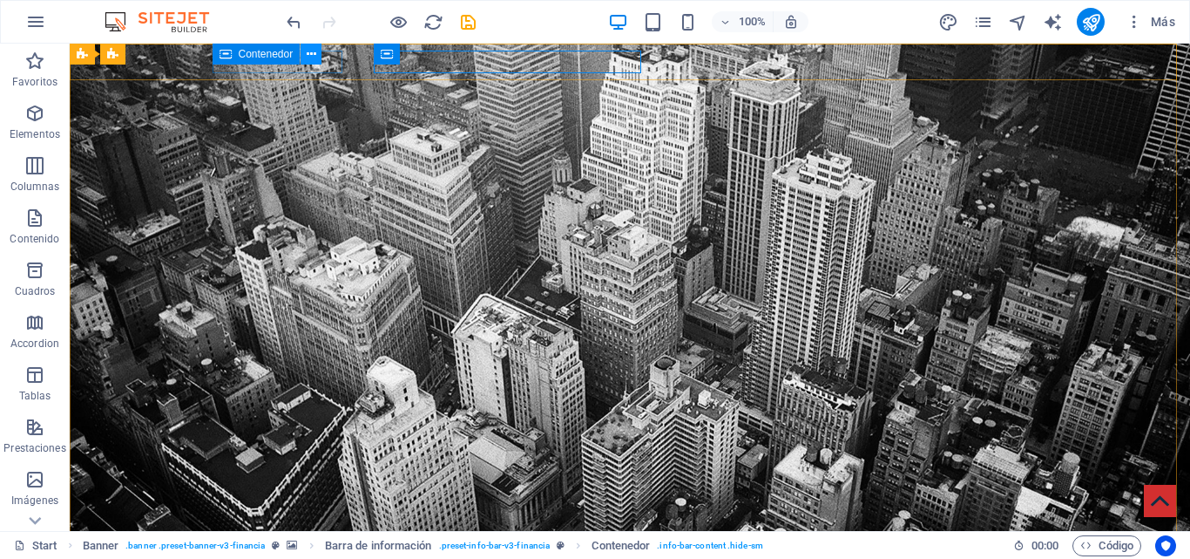
click at [311, 57] on icon at bounding box center [312, 54] width 10 height 18
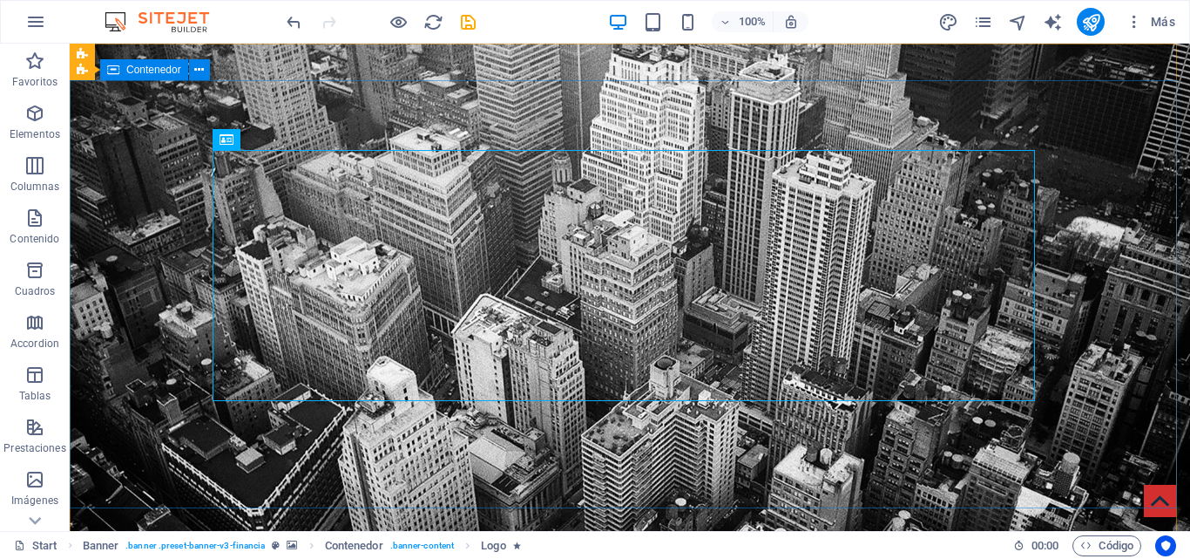
click at [110, 70] on icon at bounding box center [113, 69] width 12 height 21
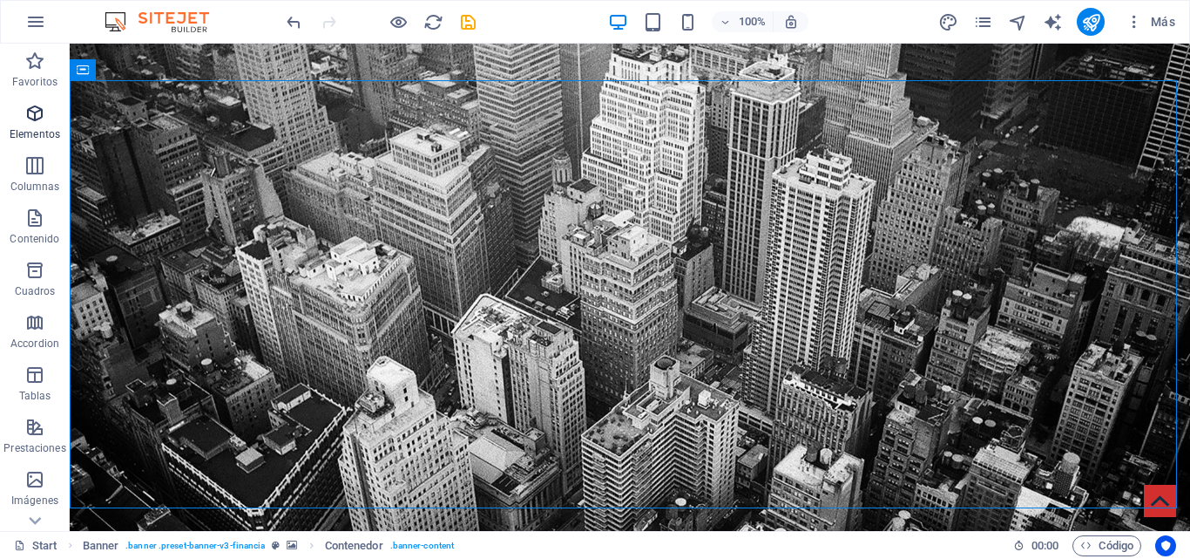
click at [27, 105] on icon "button" at bounding box center [34, 113] width 21 height 21
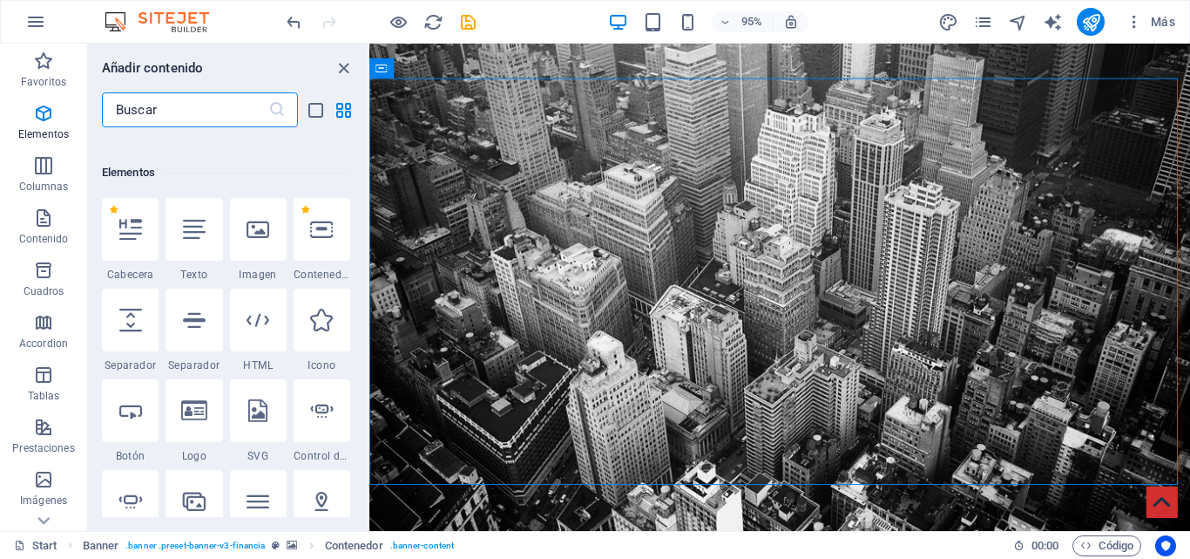
scroll to position [329, 0]
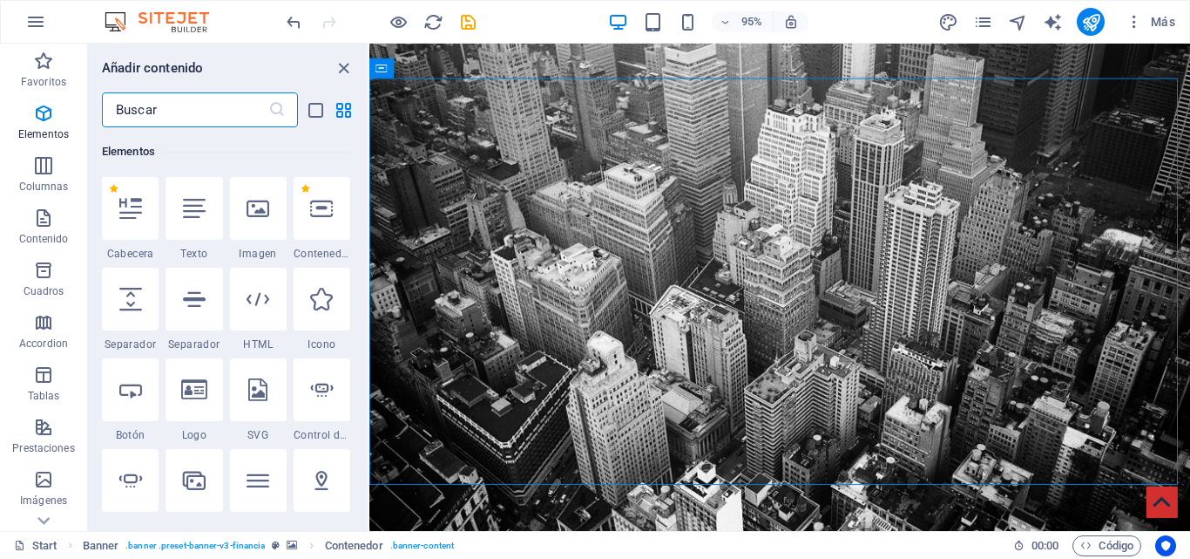
click at [217, 190] on div at bounding box center [194, 208] width 57 height 63
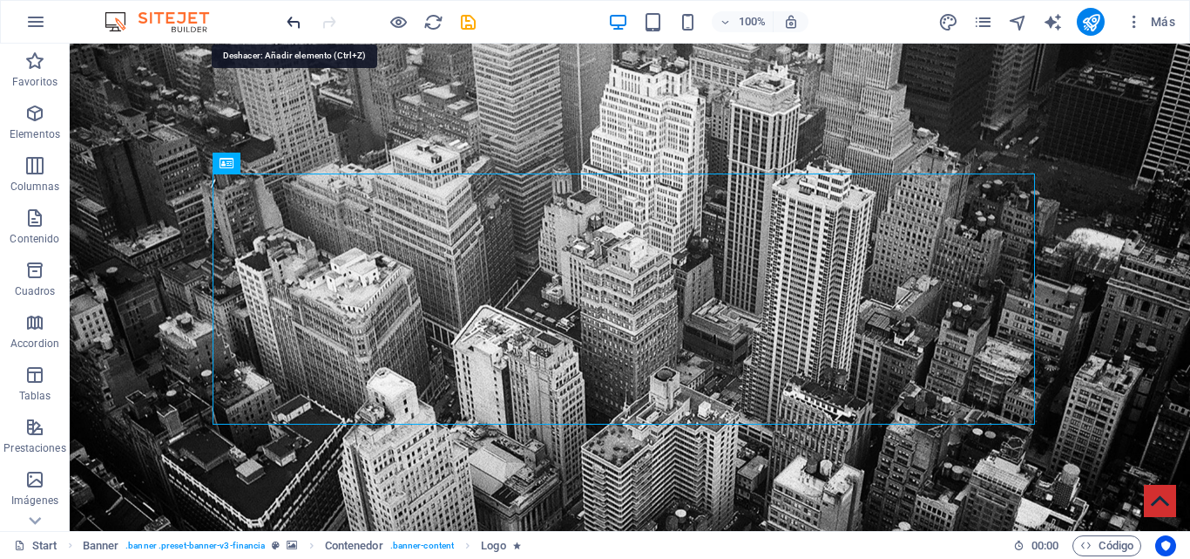
click at [288, 27] on icon "undo" at bounding box center [294, 22] width 20 height 20
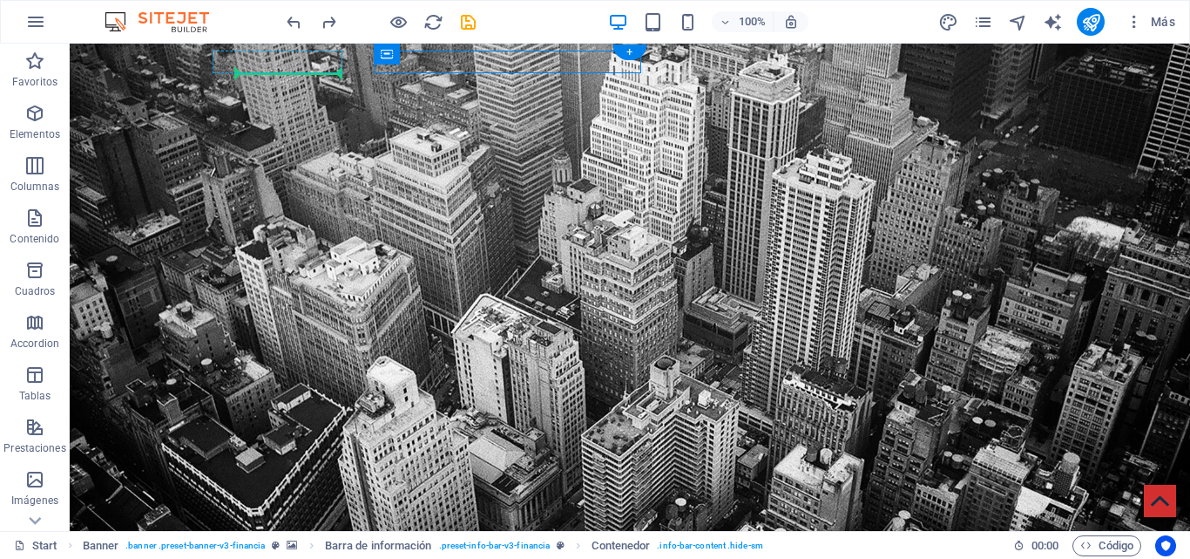
drag, startPoint x: 485, startPoint y: 108, endPoint x: 298, endPoint y: 68, distance: 191.6
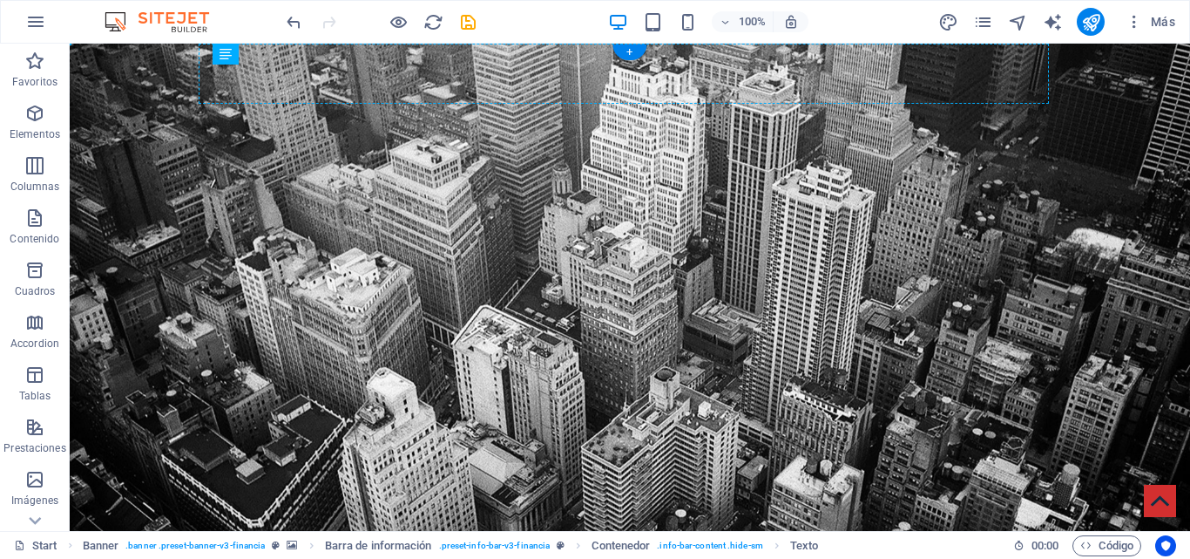
drag, startPoint x: 460, startPoint y: 102, endPoint x: 570, endPoint y: 74, distance: 113.3
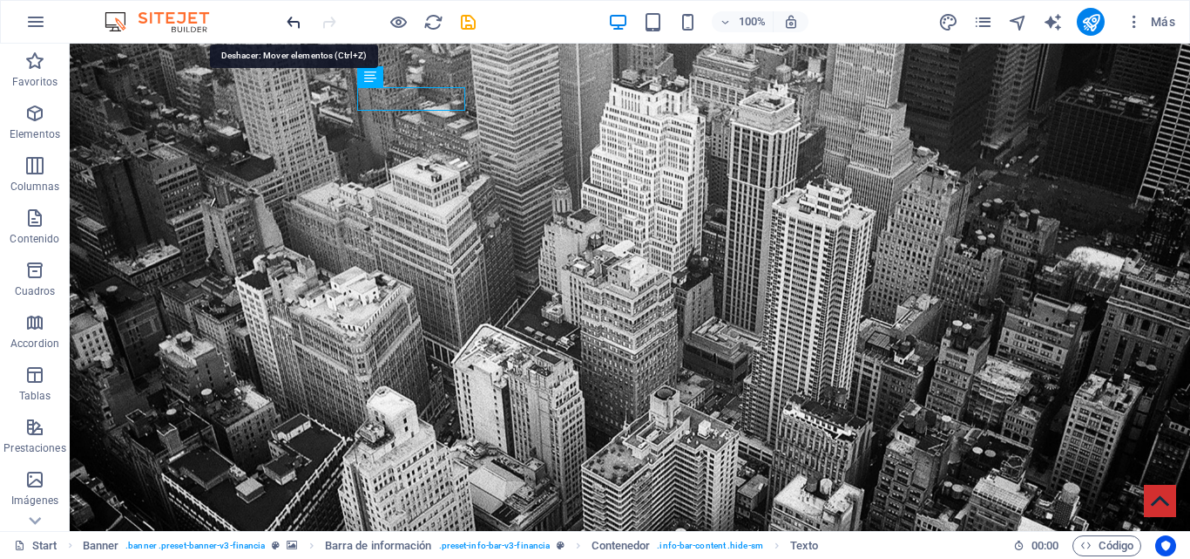
click at [289, 24] on icon "undo" at bounding box center [294, 22] width 20 height 20
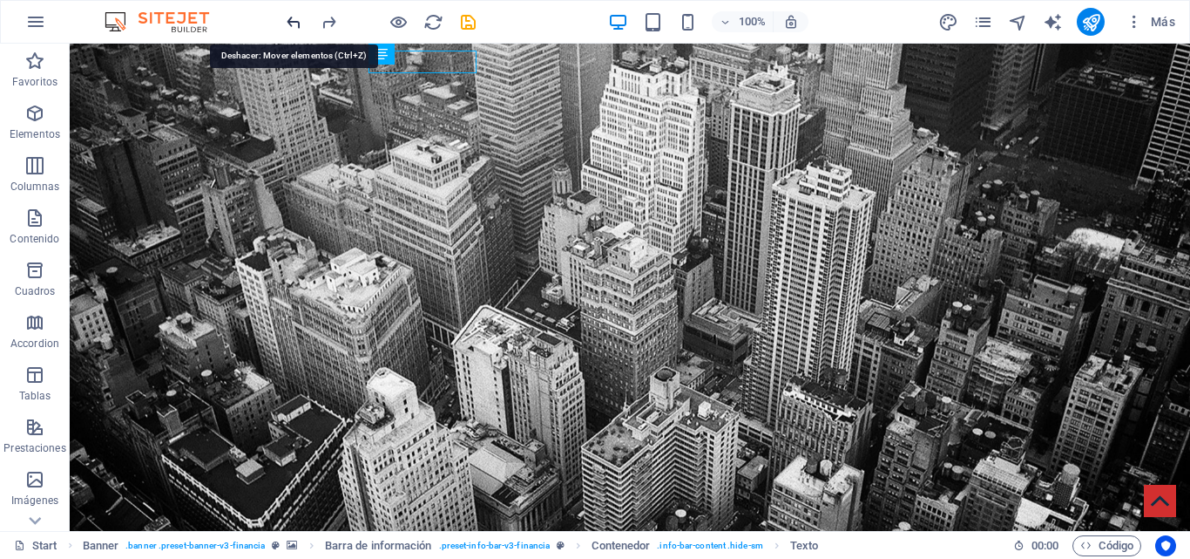
click at [289, 24] on icon "undo" at bounding box center [294, 22] width 20 height 20
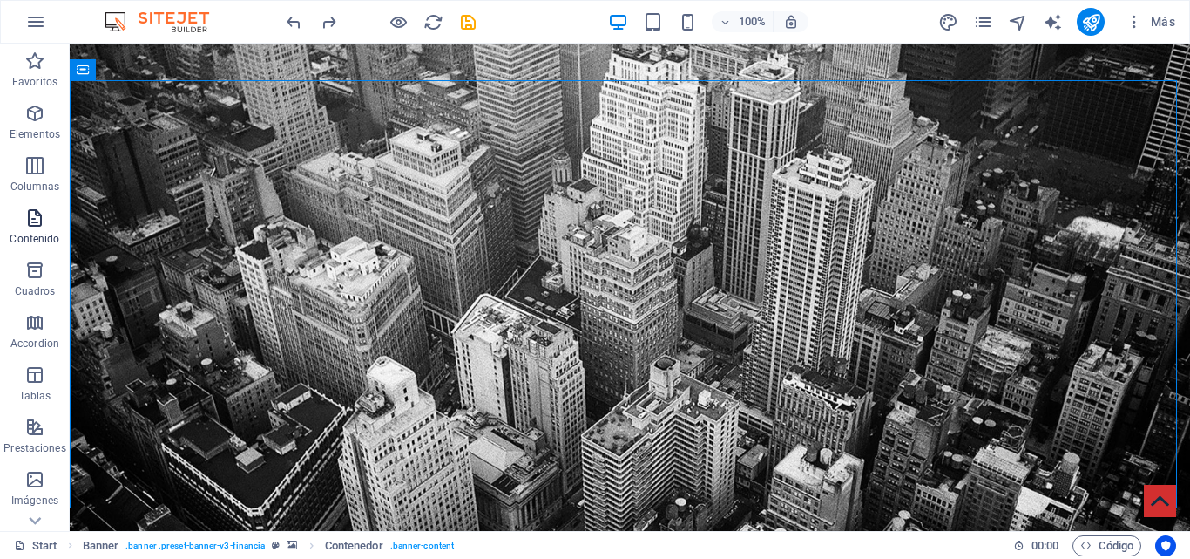
click at [36, 233] on p "Contenido" at bounding box center [35, 239] width 50 height 14
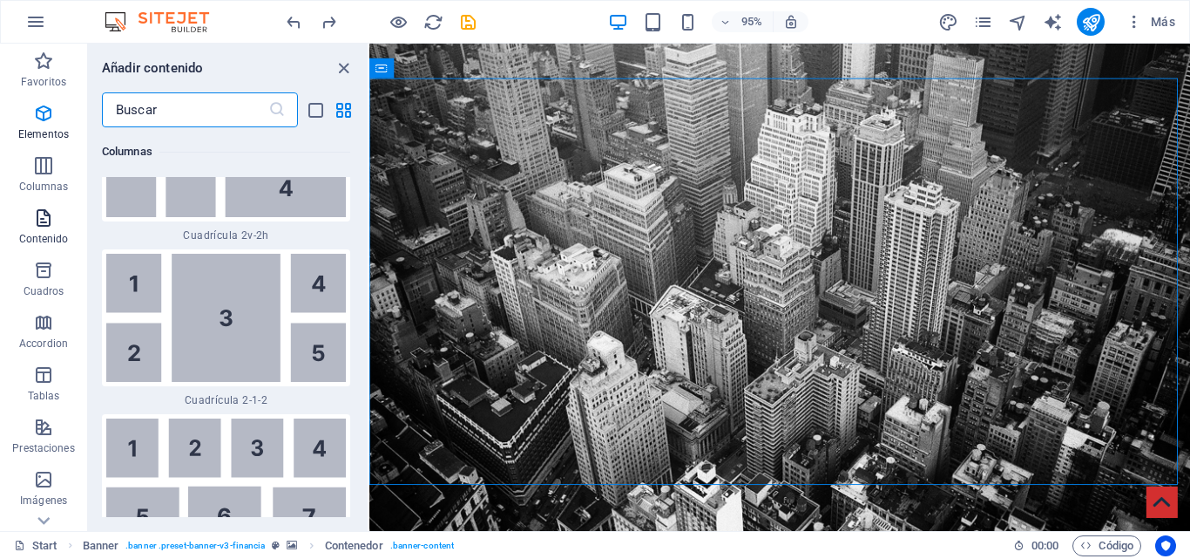
scroll to position [5854, 0]
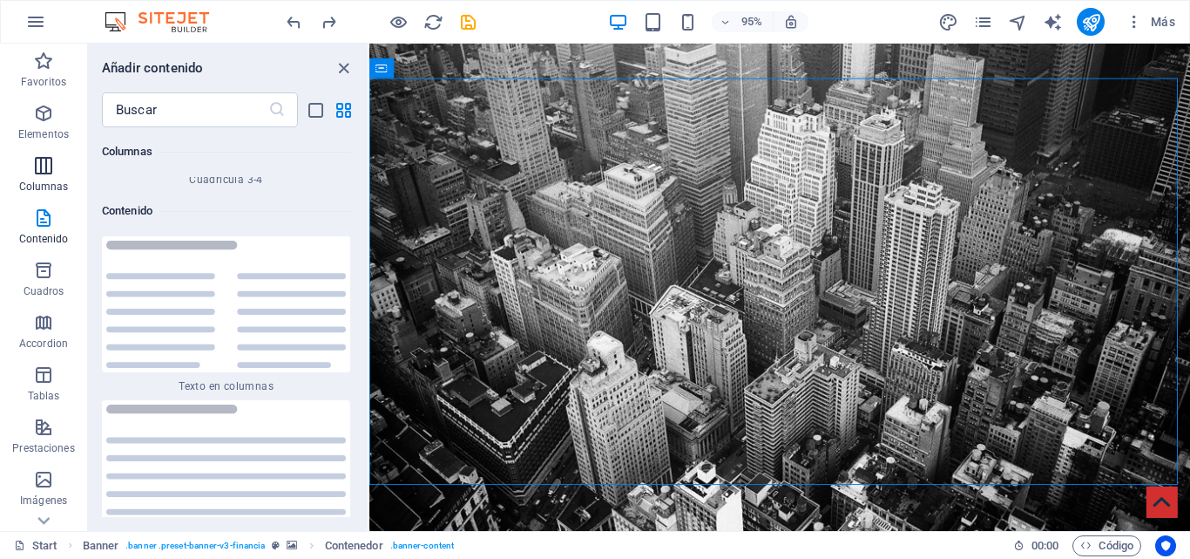
click at [49, 156] on icon "button" at bounding box center [43, 165] width 21 height 21
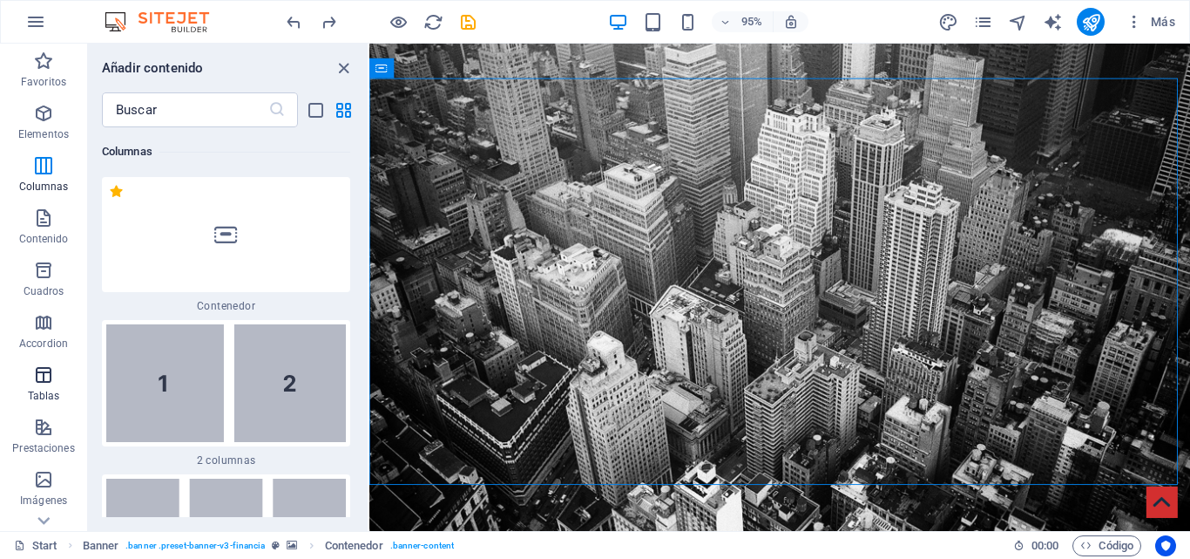
scroll to position [1006, 0]
click at [38, 480] on icon "button" at bounding box center [43, 479] width 21 height 21
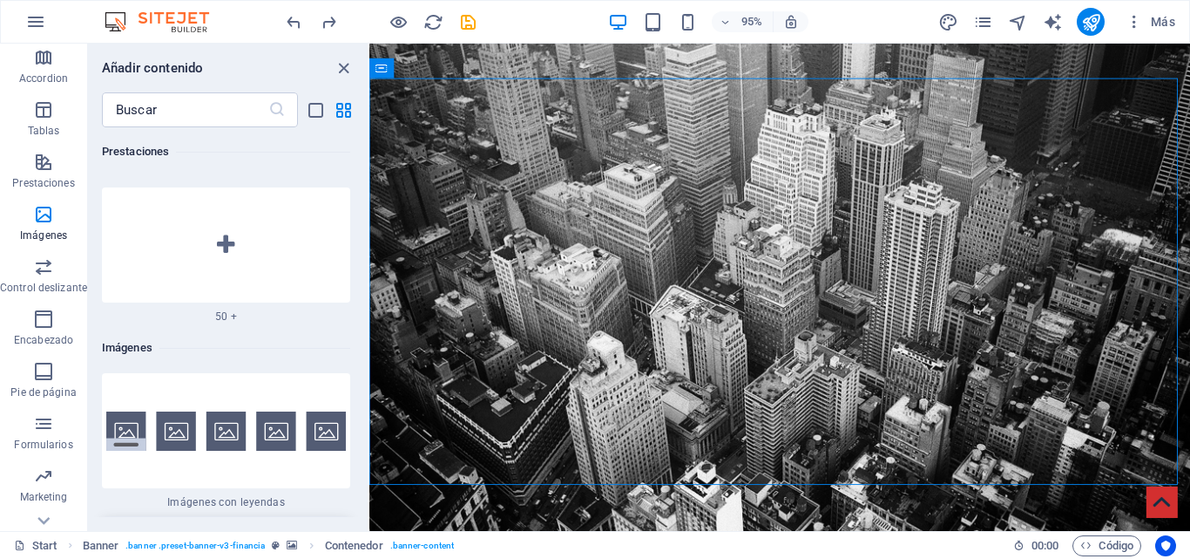
scroll to position [297, 0]
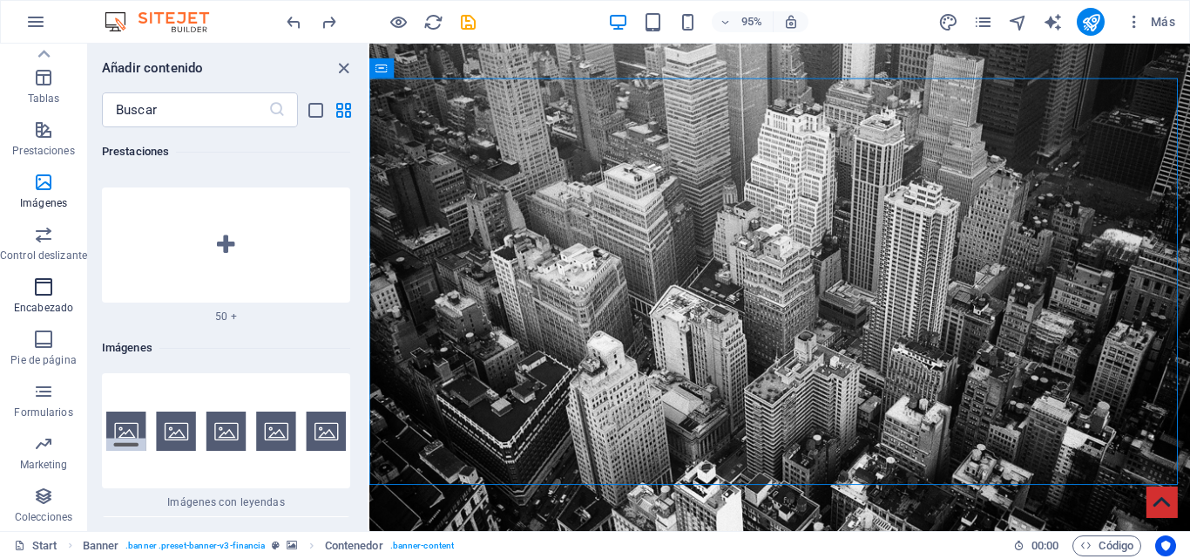
click at [44, 281] on icon "button" at bounding box center [43, 286] width 21 height 21
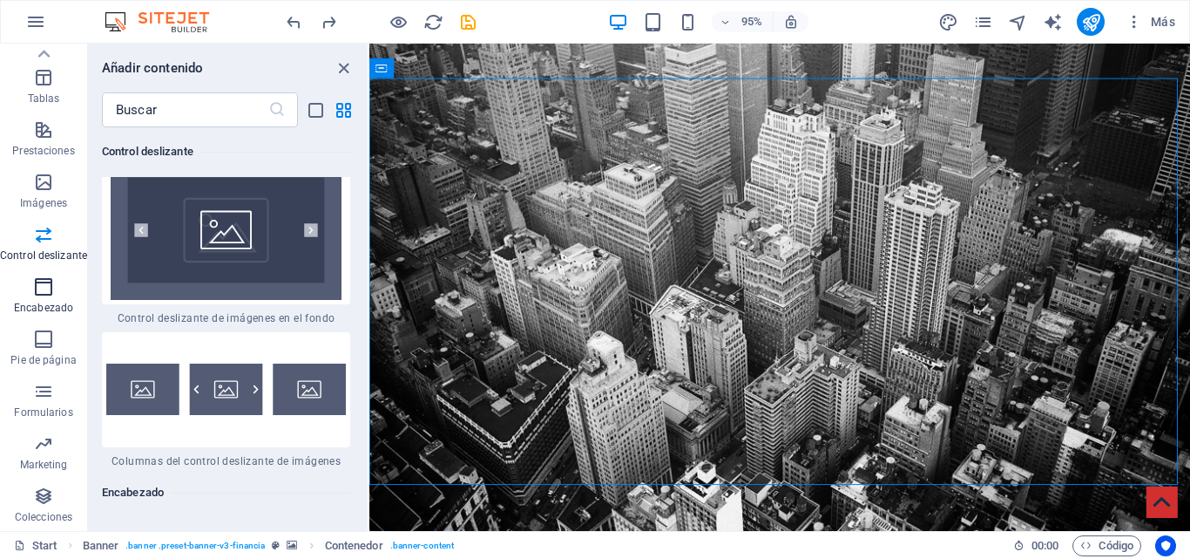
scroll to position [20882, 0]
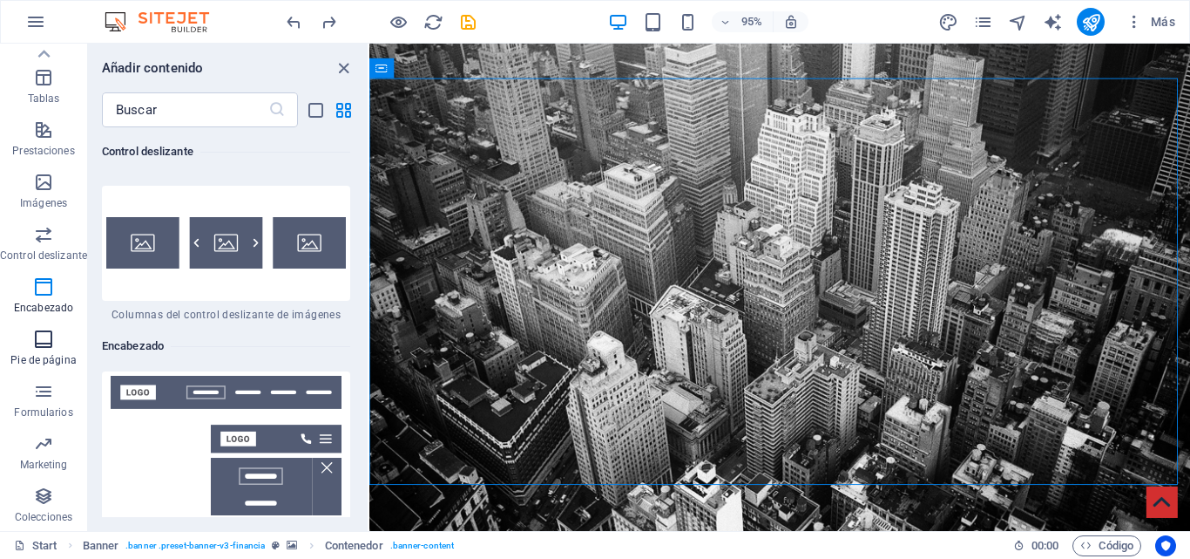
click at [41, 365] on p "Pie de página" at bounding box center [42, 360] width 65 height 14
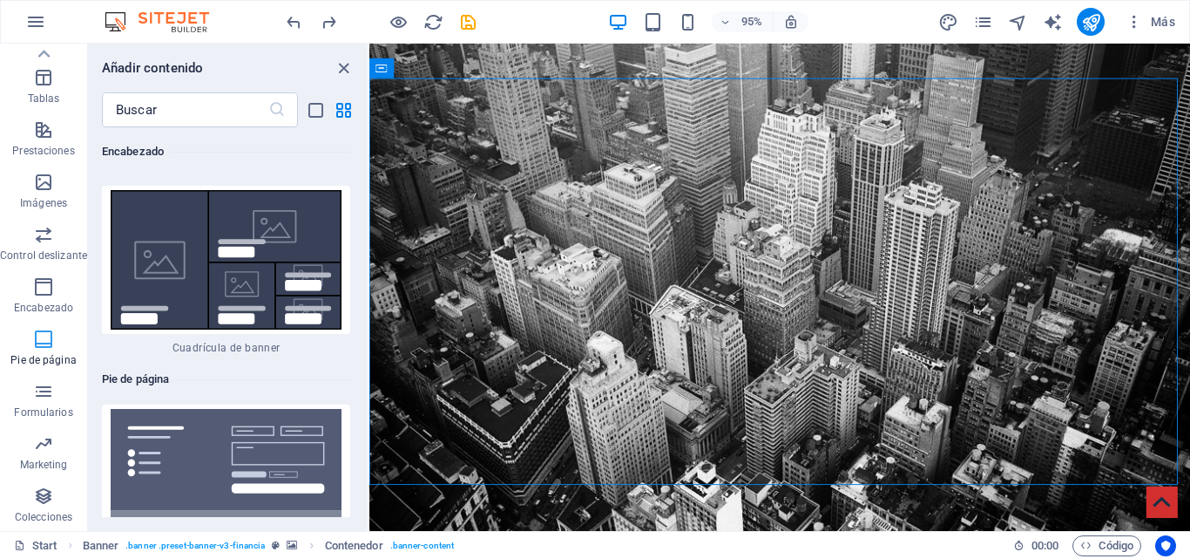
scroll to position [23256, 0]
click at [37, 376] on button "Formularios" at bounding box center [43, 400] width 87 height 52
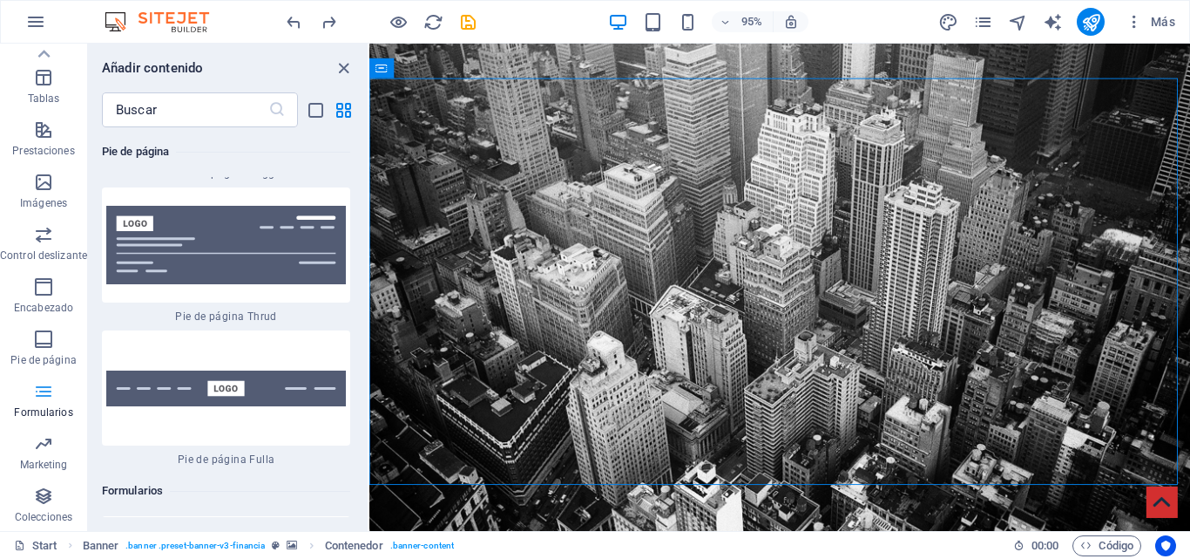
scroll to position [25541, 0]
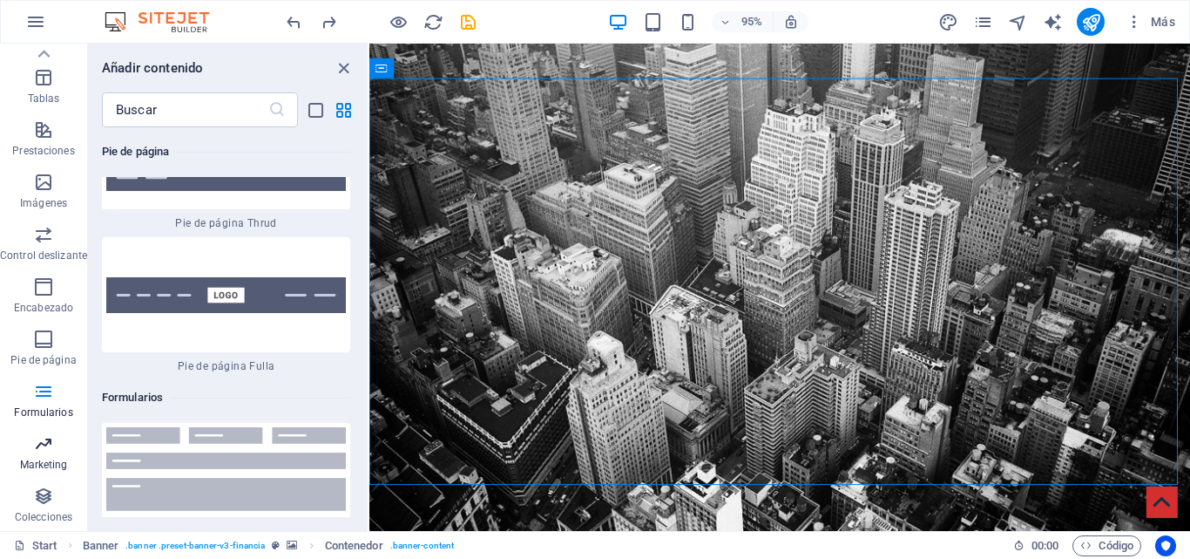
click at [37, 458] on p "Marketing" at bounding box center [44, 465] width 48 height 14
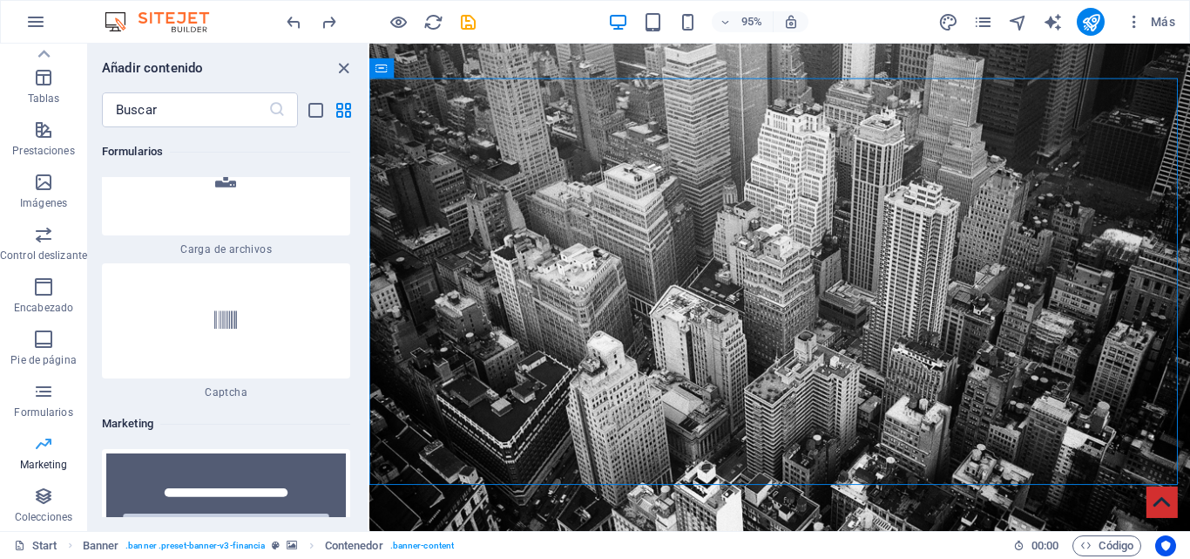
scroll to position [28350, 0]
click at [36, 526] on span "Colecciones" at bounding box center [43, 506] width 87 height 42
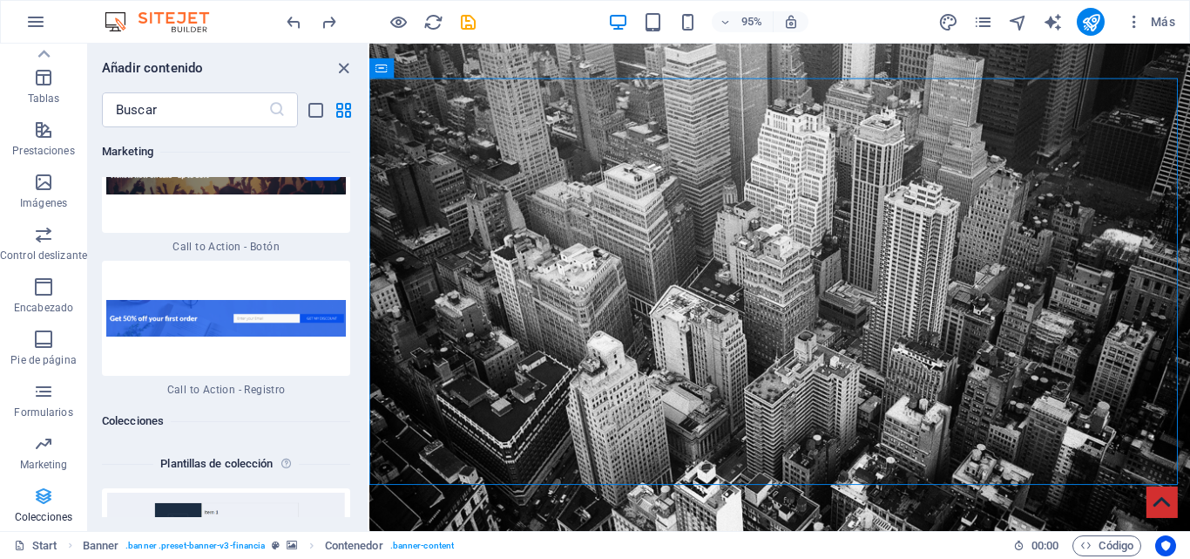
scroll to position [32164, 0]
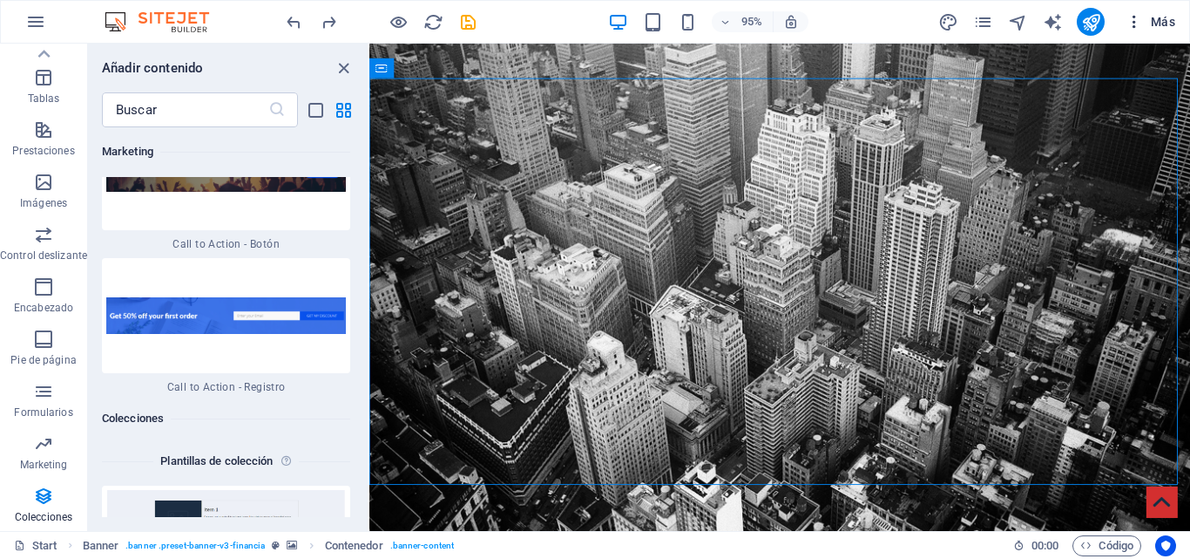
click at [1157, 17] on span "Más" at bounding box center [1151, 21] width 50 height 17
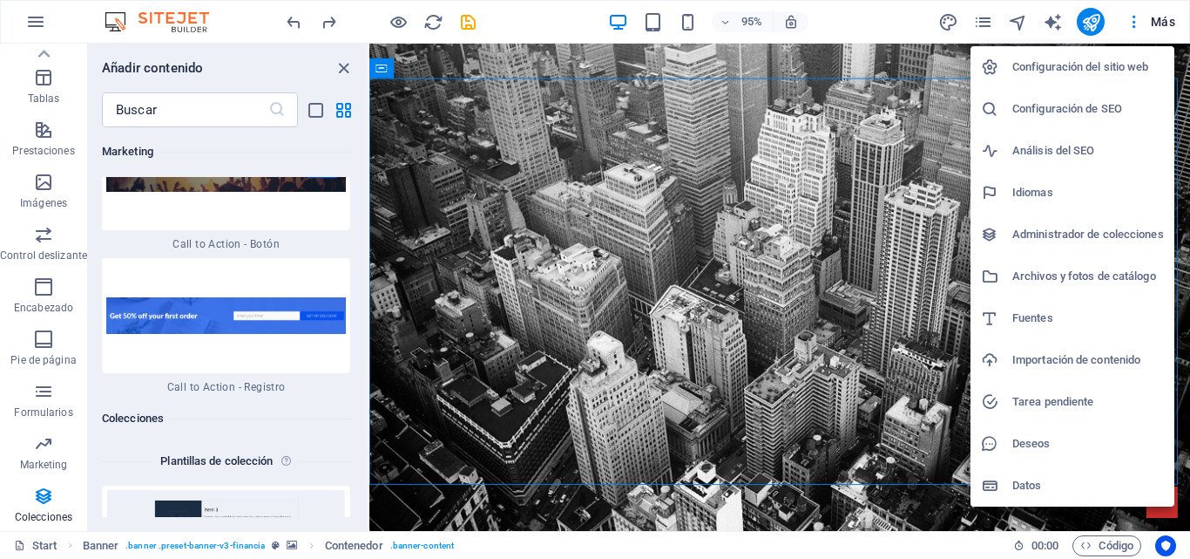
click at [1117, 68] on h6 "Configuración del sitio web" at bounding box center [1089, 67] width 152 height 21
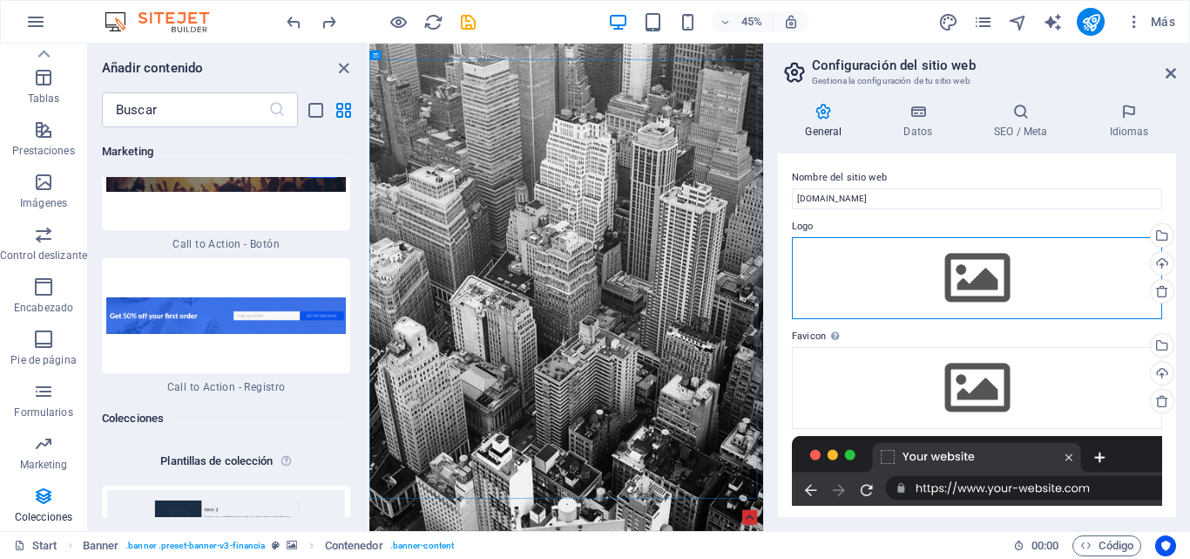
click at [967, 302] on div "Arrastra archivos aquí, haz clic para escoger archivos o selecciona archivos de…" at bounding box center [977, 278] width 370 height 82
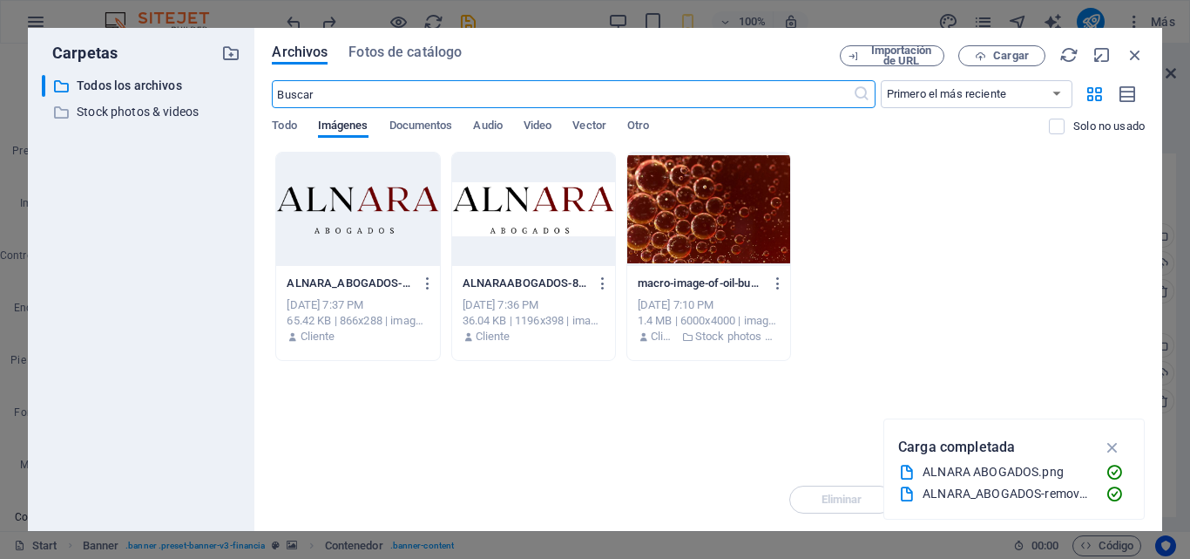
click at [394, 223] on div at bounding box center [357, 209] width 163 height 113
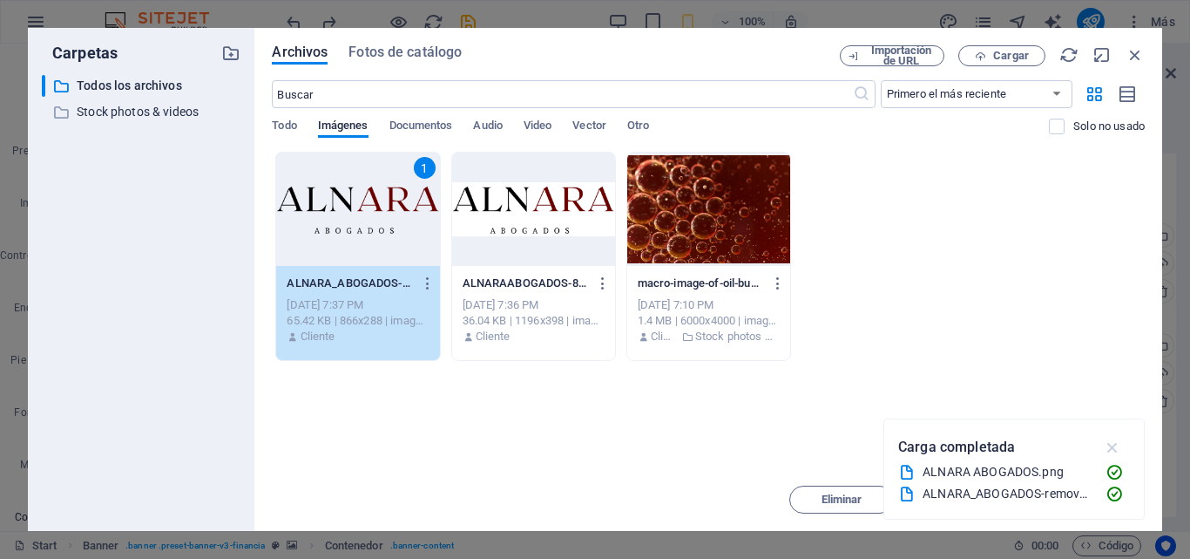
click at [1119, 452] on icon "button" at bounding box center [1113, 446] width 20 height 19
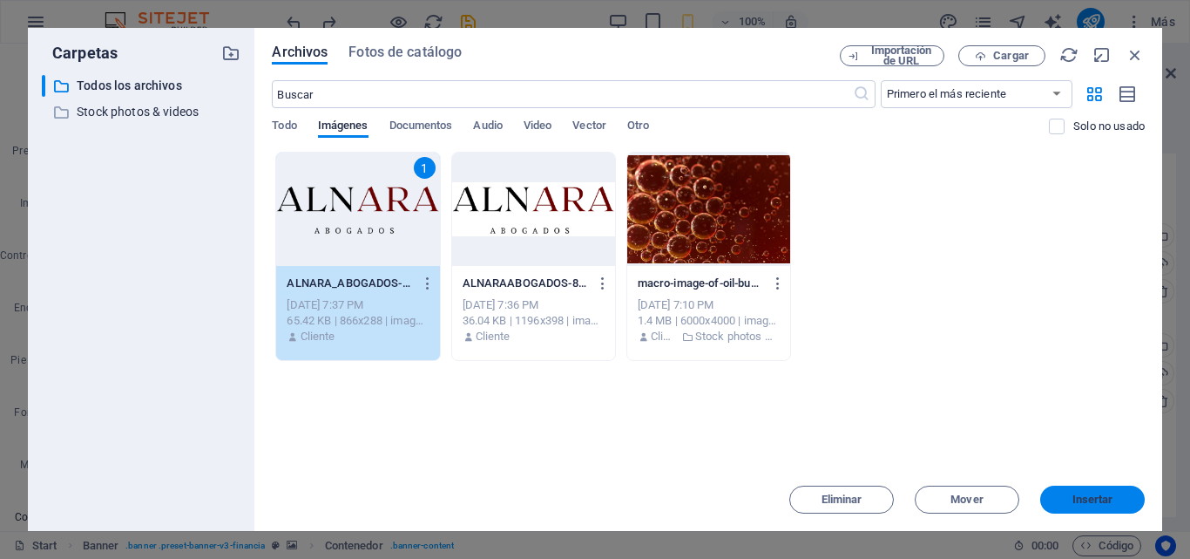
click at [1095, 498] on span "Insertar" at bounding box center [1093, 499] width 41 height 10
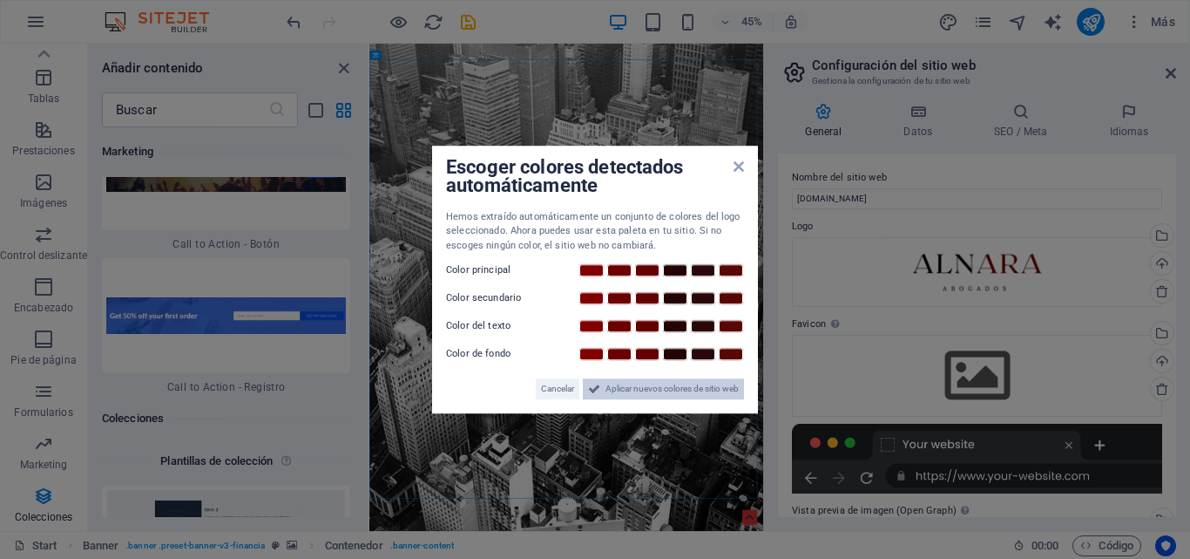
click at [607, 390] on span "Aplicar nuevos colores de sitio web" at bounding box center [672, 388] width 133 height 21
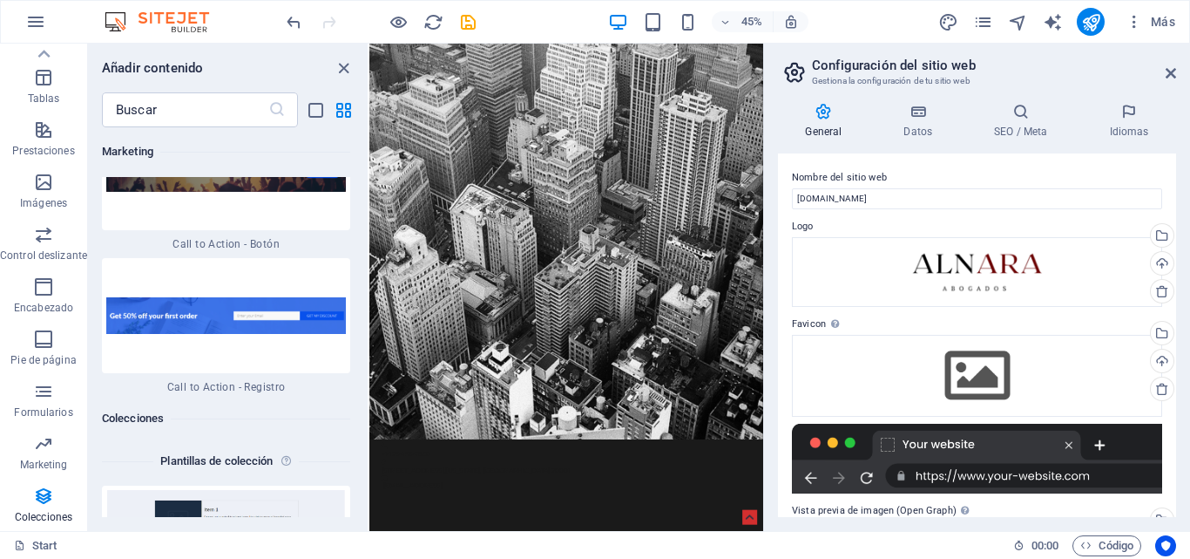
scroll to position [0, 0]
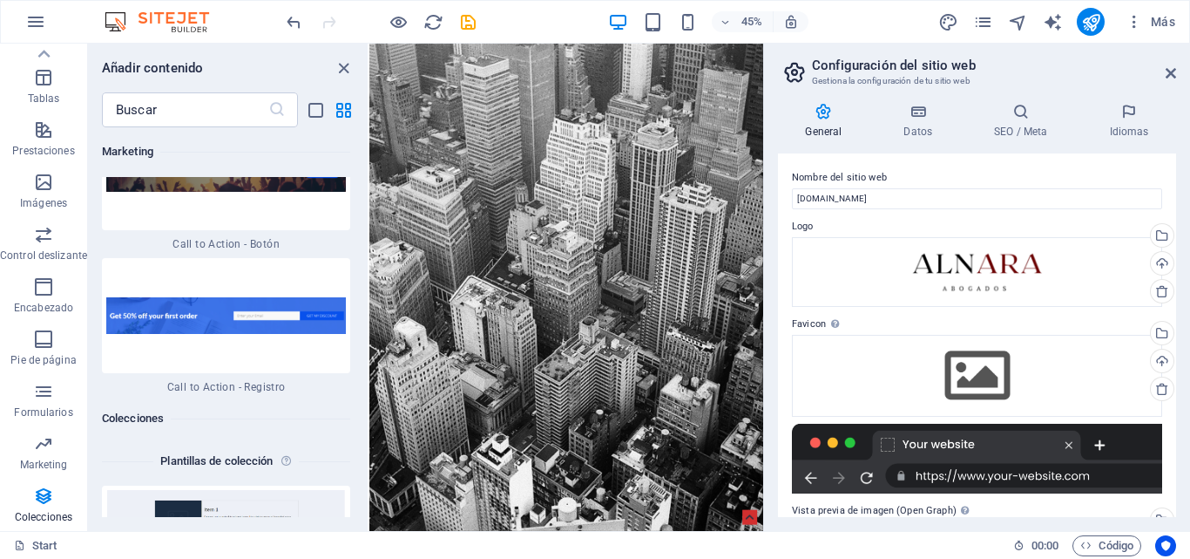
drag, startPoint x: 1231, startPoint y: 95, endPoint x: 1110, endPoint y: 60, distance: 125.2
drag, startPoint x: 1172, startPoint y: 194, endPoint x: 1173, endPoint y: 234, distance: 39.2
click at [1173, 234] on div "Nombre del sitio web alnarabogados.com Logo Arrastra archivos aquí, haz clic pa…" at bounding box center [977, 334] width 398 height 363
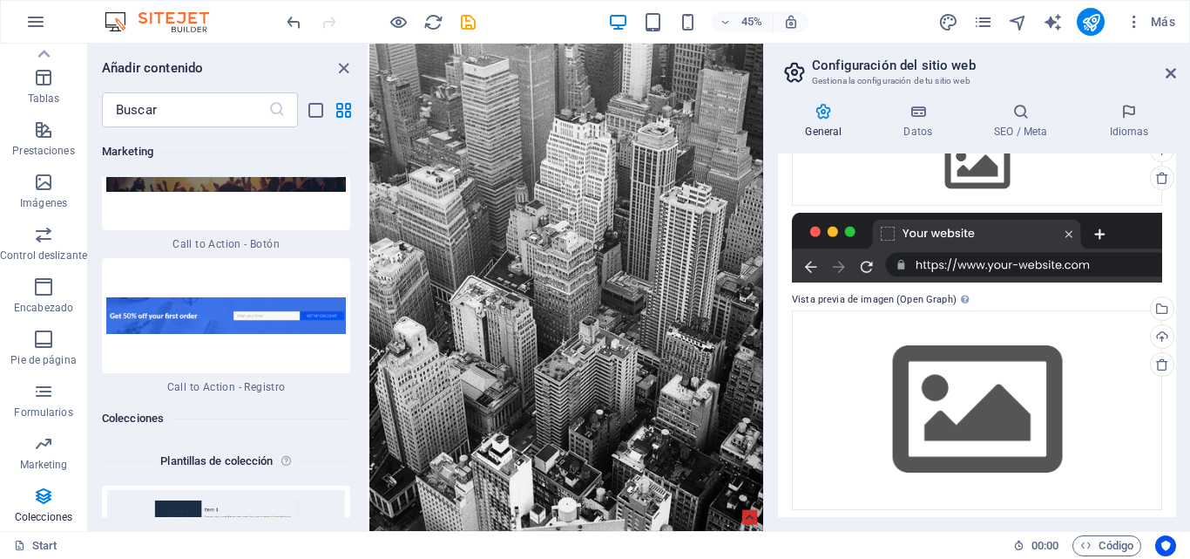
scroll to position [218, 0]
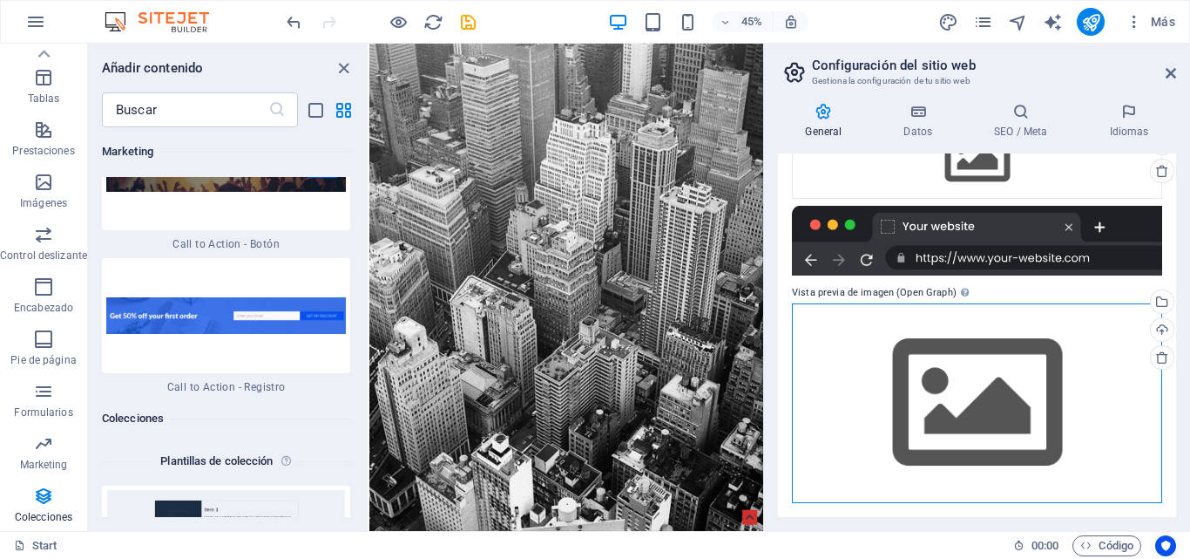
click at [946, 391] on div "Arrastra archivos aquí, haz clic para escoger archivos o selecciona archivos de…" at bounding box center [977, 403] width 370 height 200
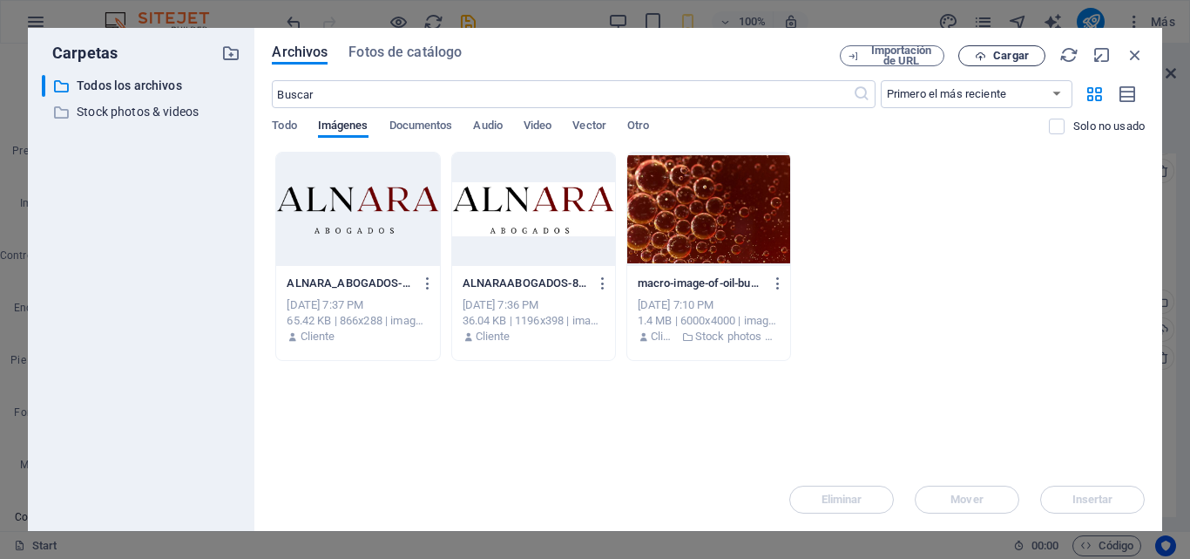
click at [998, 51] on span "Cargar" at bounding box center [1011, 56] width 36 height 10
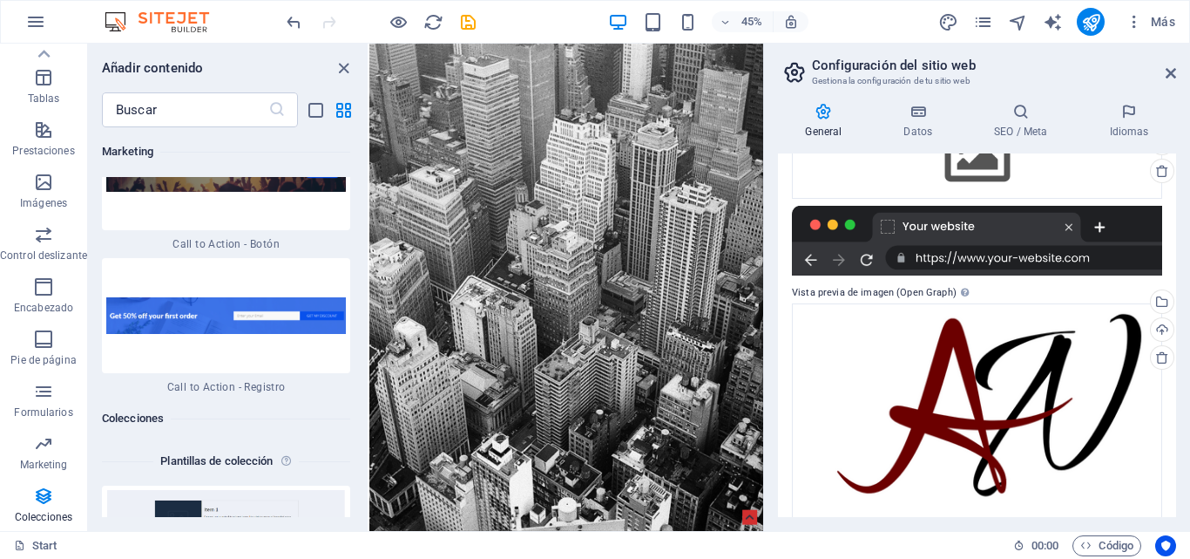
scroll to position [234, 0]
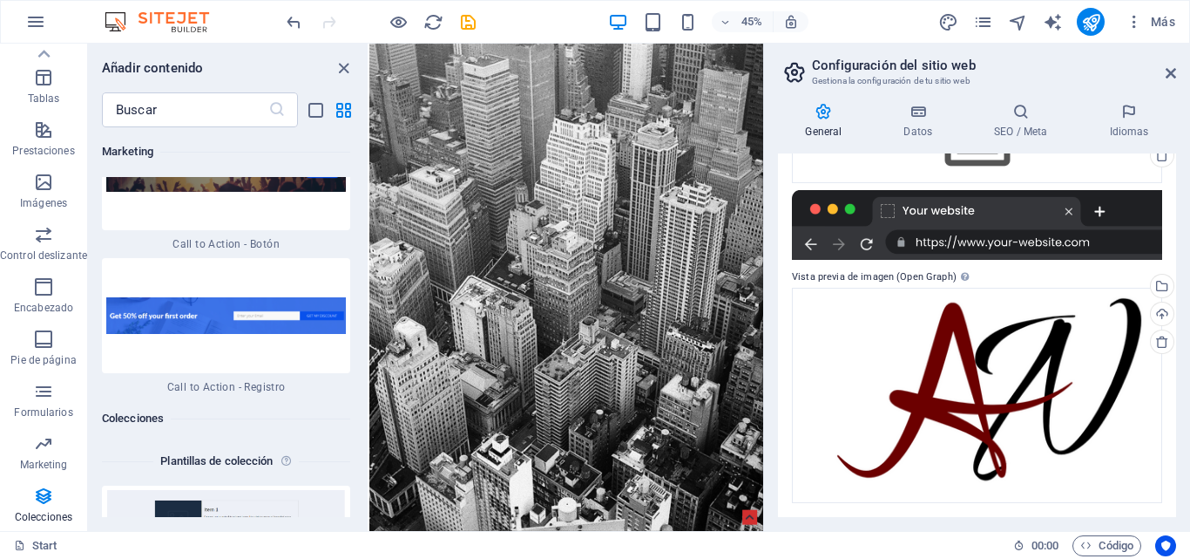
click at [1176, 443] on div "General Datos SEO / Meta Idiomas Nombre del sitio web alnarabogados.com Logo Ar…" at bounding box center [977, 310] width 426 height 442
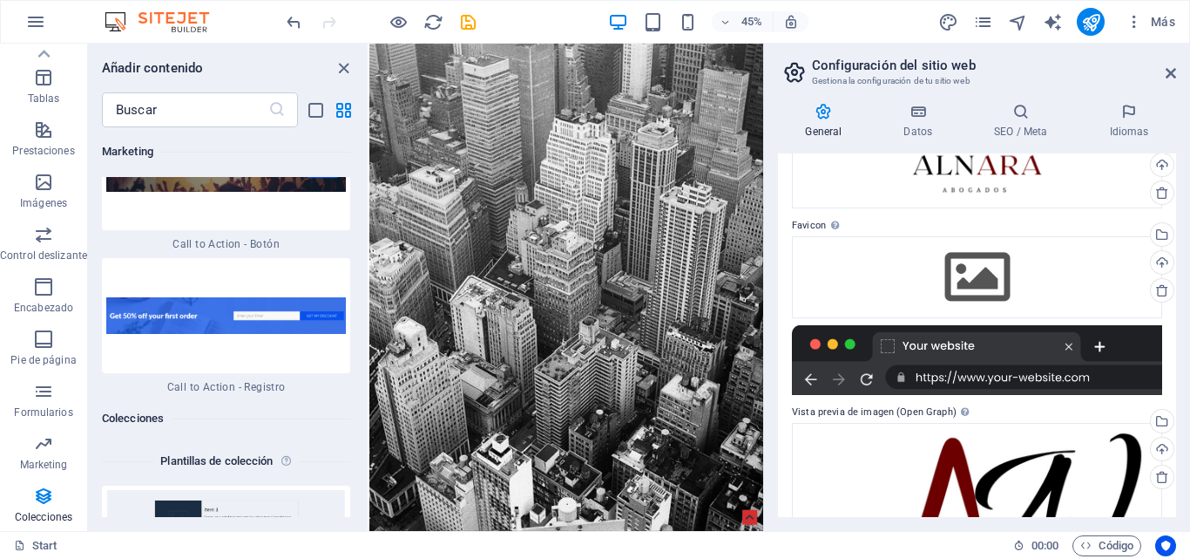
scroll to position [0, 0]
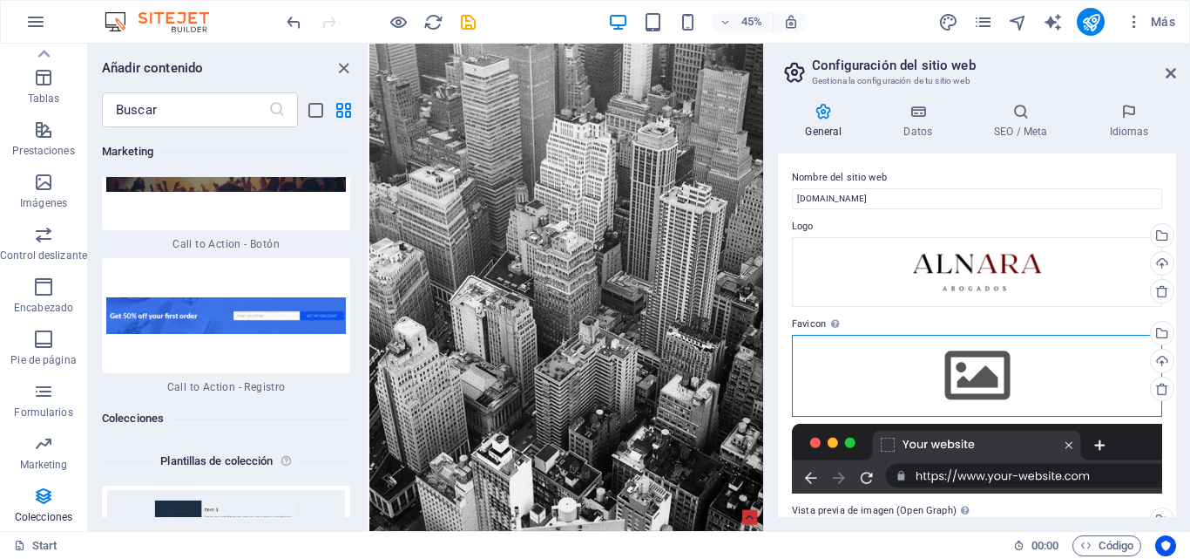
click at [959, 363] on div "Arrastra archivos aquí, haz clic para escoger archivos o selecciona archivos de…" at bounding box center [977, 376] width 370 height 82
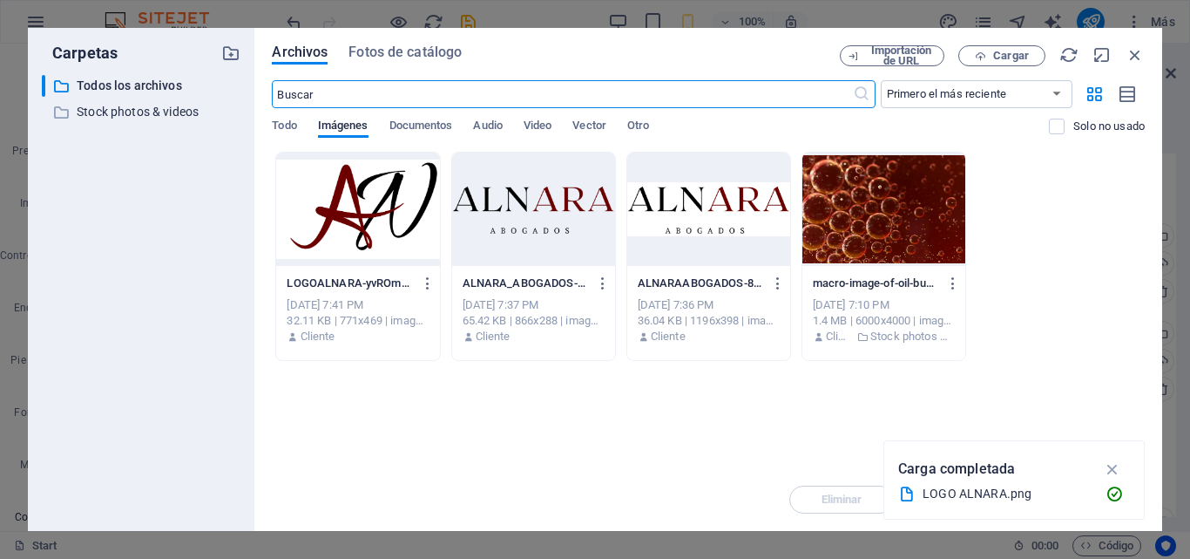
click at [294, 216] on div at bounding box center [357, 209] width 163 height 113
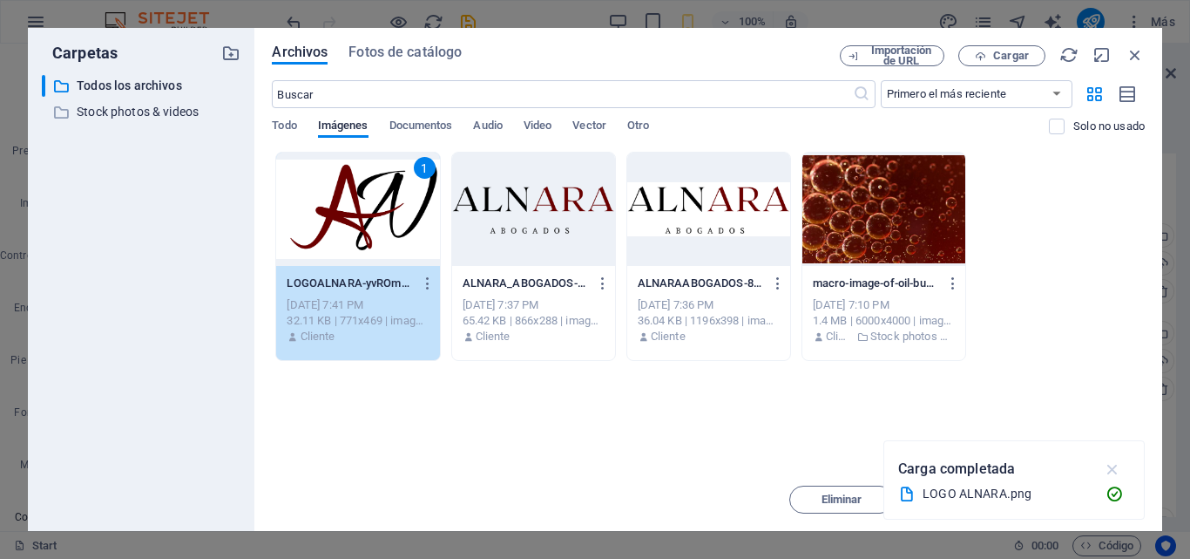
click at [1113, 463] on icon "button" at bounding box center [1113, 468] width 20 height 19
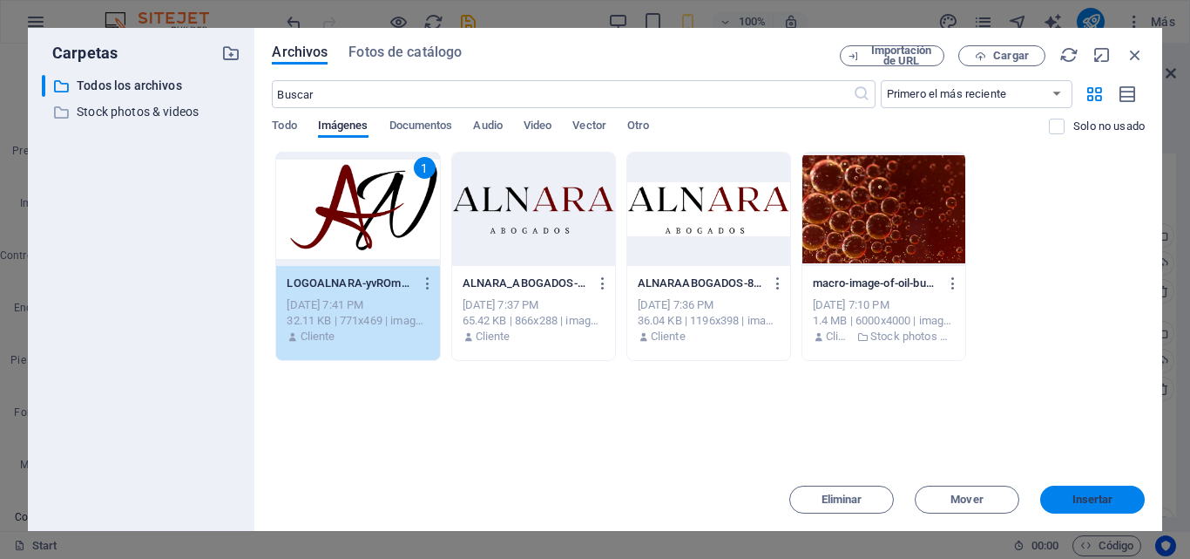
click at [1089, 508] on button "Insertar" at bounding box center [1093, 499] width 105 height 28
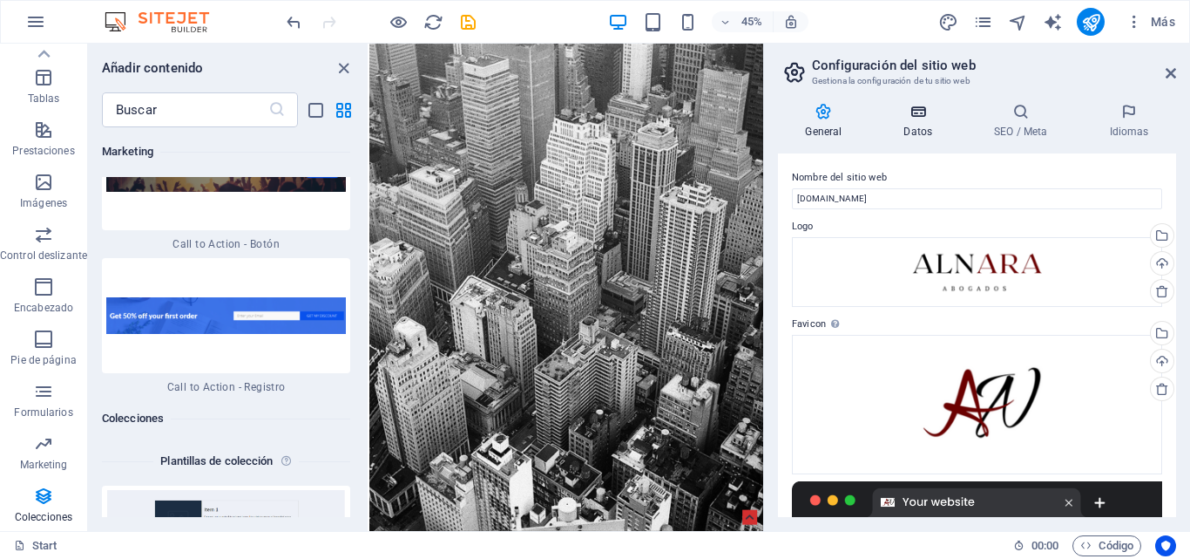
click at [911, 116] on icon at bounding box center [919, 111] width 84 height 17
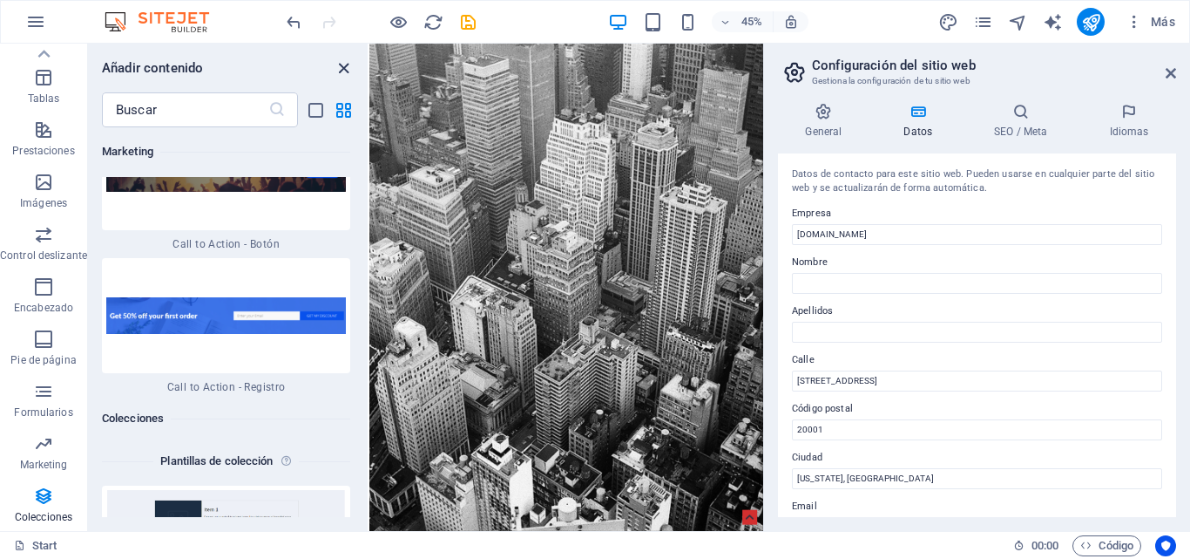
click at [340, 67] on icon "close panel" at bounding box center [344, 68] width 20 height 20
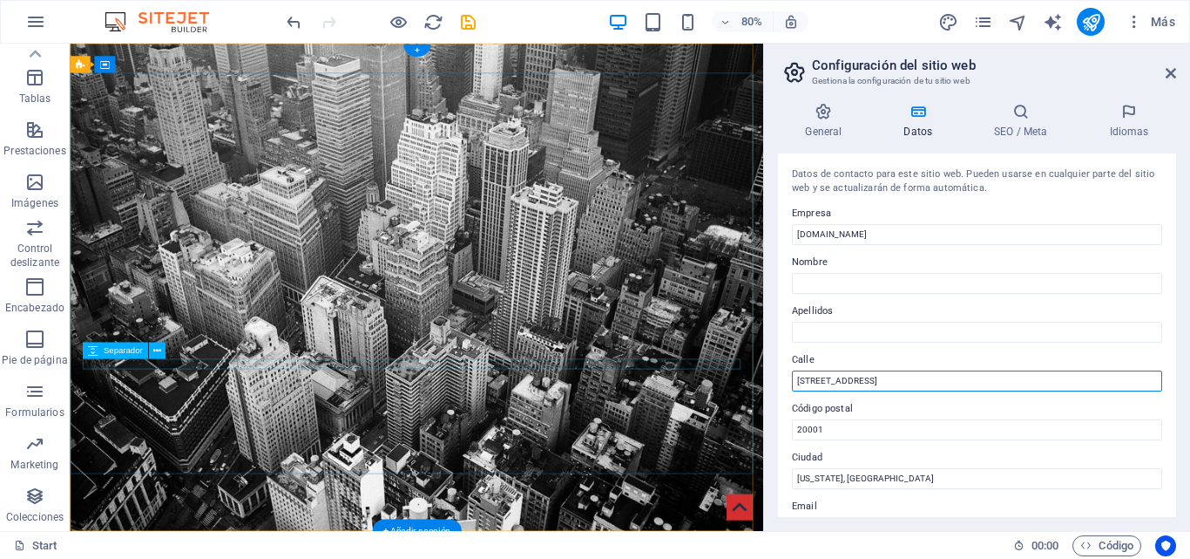
drag, startPoint x: 968, startPoint y: 427, endPoint x: 838, endPoint y: 437, distance: 130.3
click at [872, 376] on input "[STREET_ADDRESS]" at bounding box center [977, 380] width 370 height 21
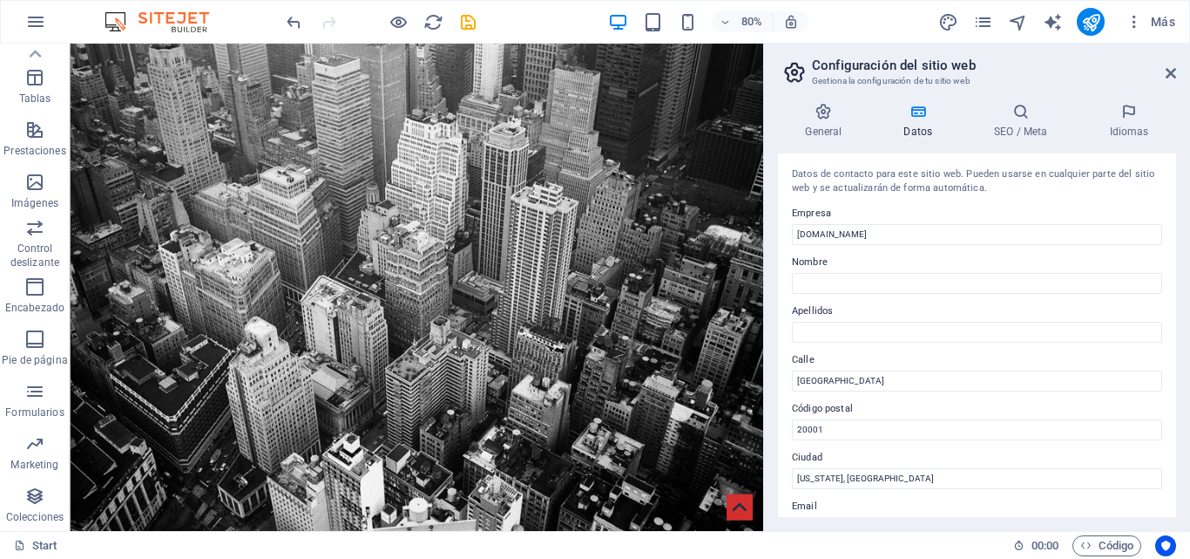
click at [881, 399] on div "Datos de contacto para este sitio web. Pueden usarse en cualquier parte del sit…" at bounding box center [977, 334] width 398 height 363
click at [866, 382] on input "[GEOGRAPHIC_DATA]" at bounding box center [977, 380] width 370 height 21
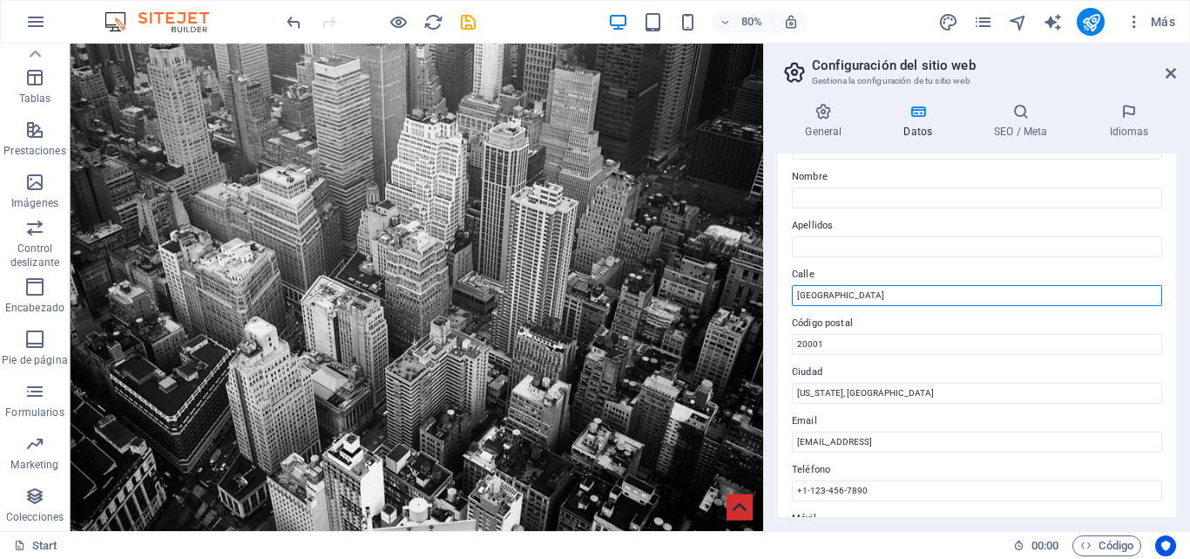
scroll to position [88, 0]
type input "[GEOGRAPHIC_DATA]"
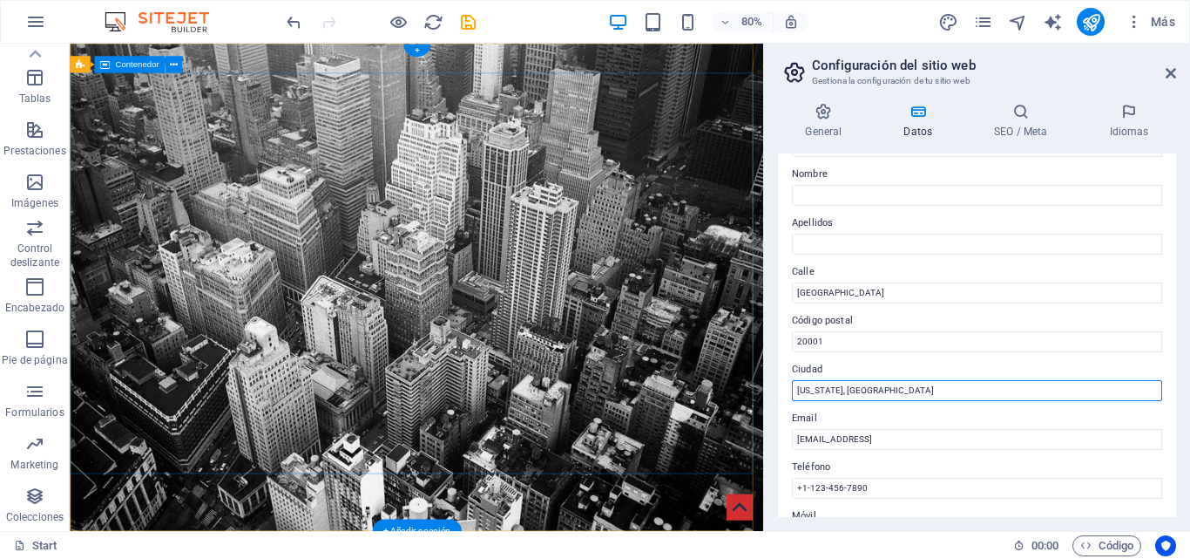
drag, startPoint x: 942, startPoint y: 431, endPoint x: 826, endPoint y: 525, distance: 149.3
type input "[GEOGRAPHIC_DATA]"
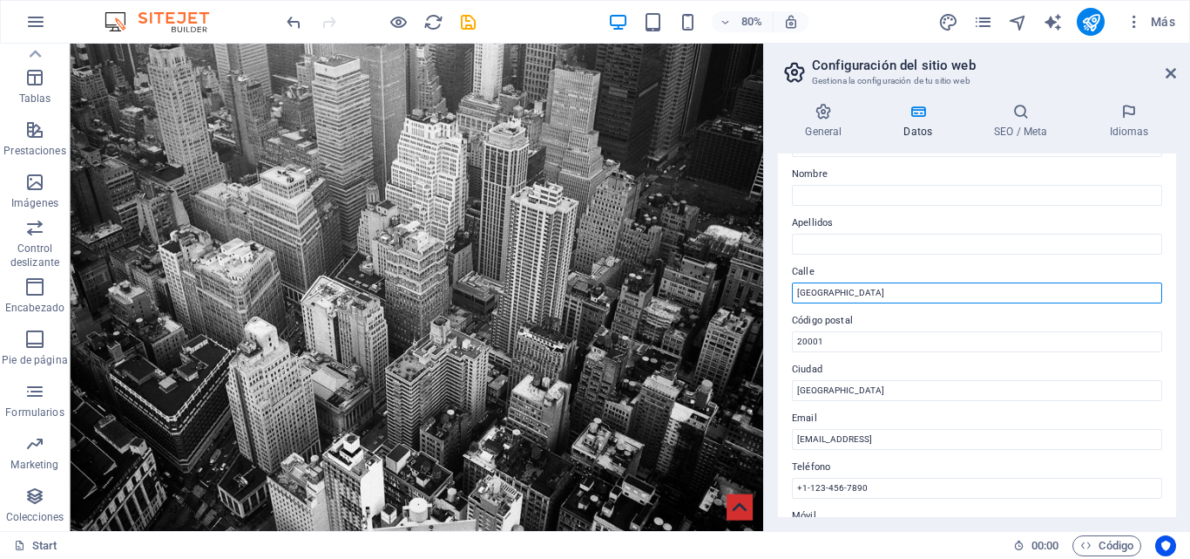
drag, startPoint x: 906, startPoint y: 336, endPoint x: 839, endPoint y: 327, distance: 67.7
type input "}"
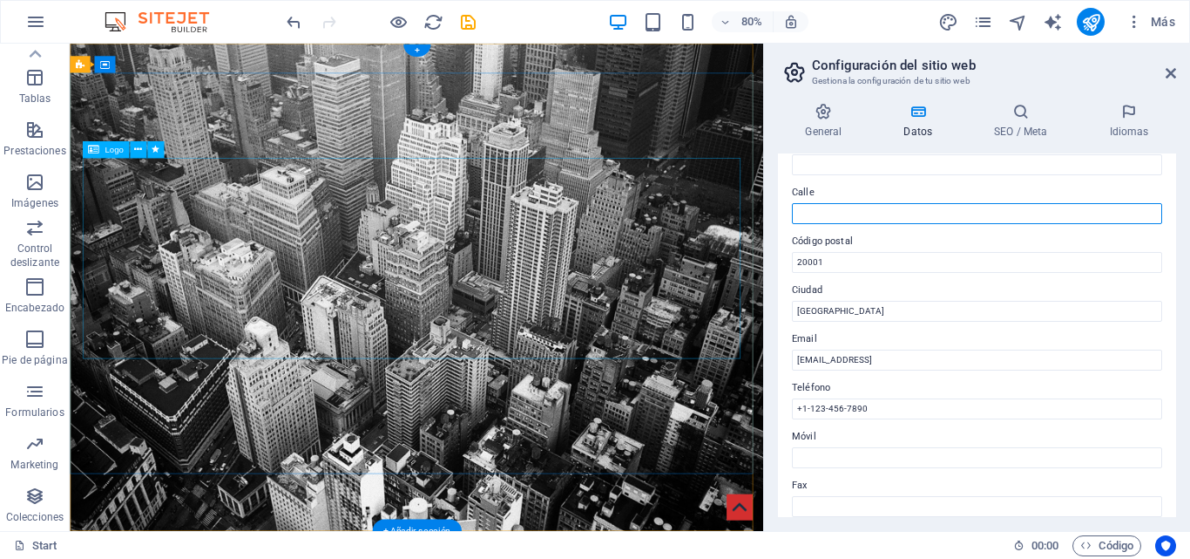
scroll to position [200, 0]
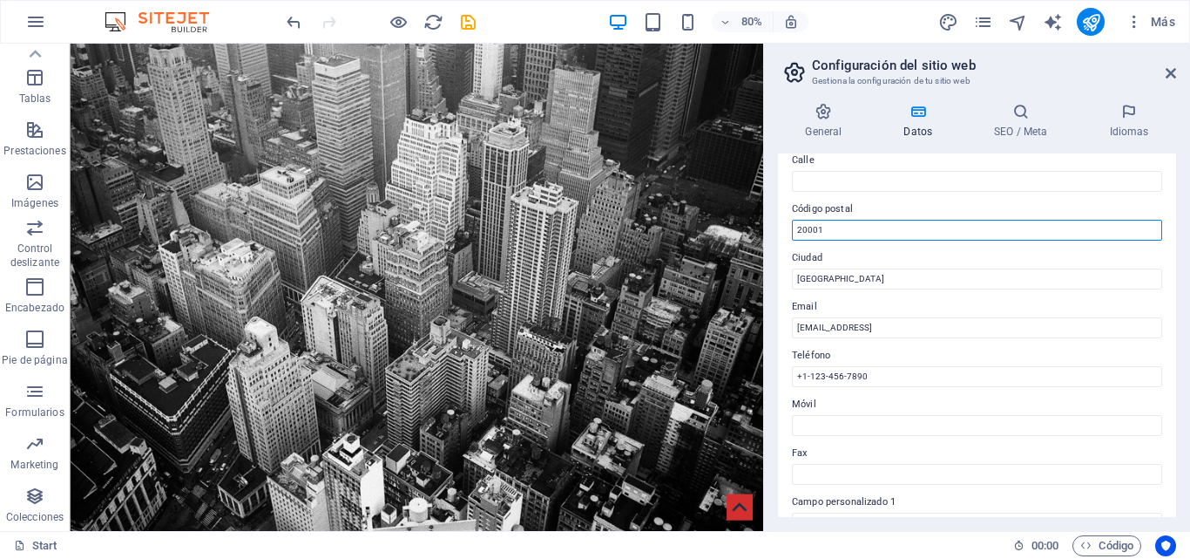
click at [835, 235] on input "20001" at bounding box center [977, 230] width 370 height 21
drag, startPoint x: 859, startPoint y: 218, endPoint x: 845, endPoint y: 223, distance: 14.9
click at [846, 223] on div "Código postal 20001" at bounding box center [977, 220] width 370 height 42
click at [838, 229] on input "20001" at bounding box center [977, 230] width 370 height 21
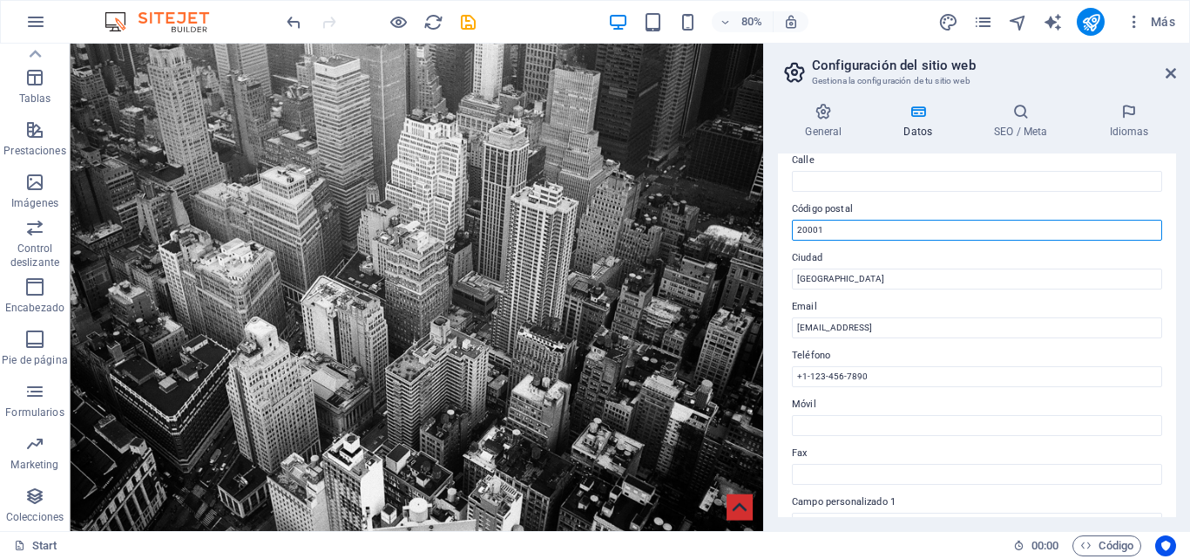
click at [838, 229] on input "20001" at bounding box center [977, 230] width 370 height 21
paste input "EC170150"
type input "EC170150"
click at [898, 256] on label "Ciudad" at bounding box center [977, 258] width 370 height 21
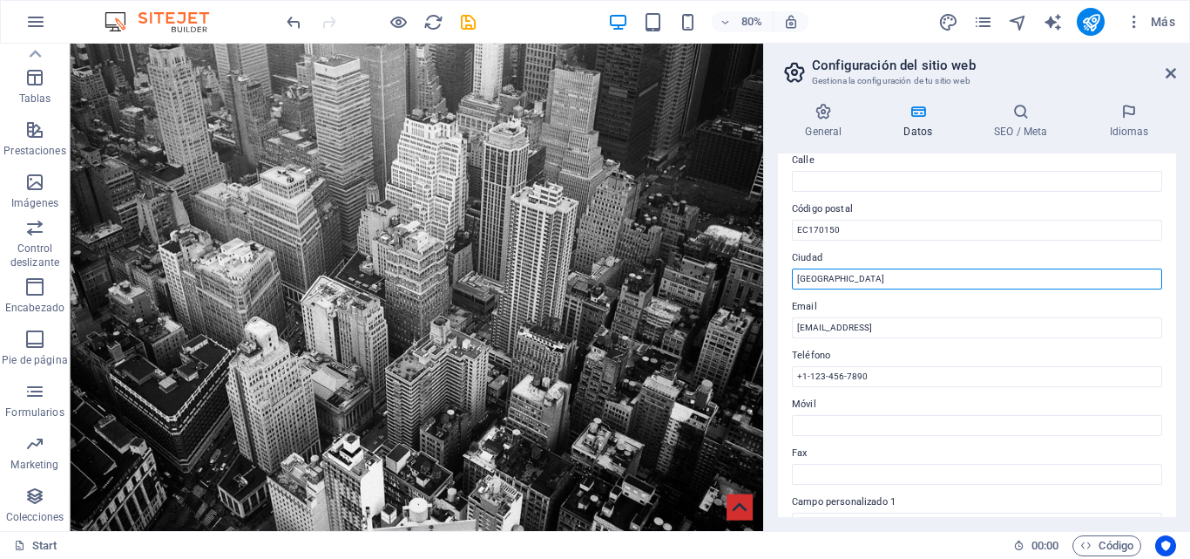
click at [898, 268] on input "[GEOGRAPHIC_DATA]" at bounding box center [977, 278] width 370 height 21
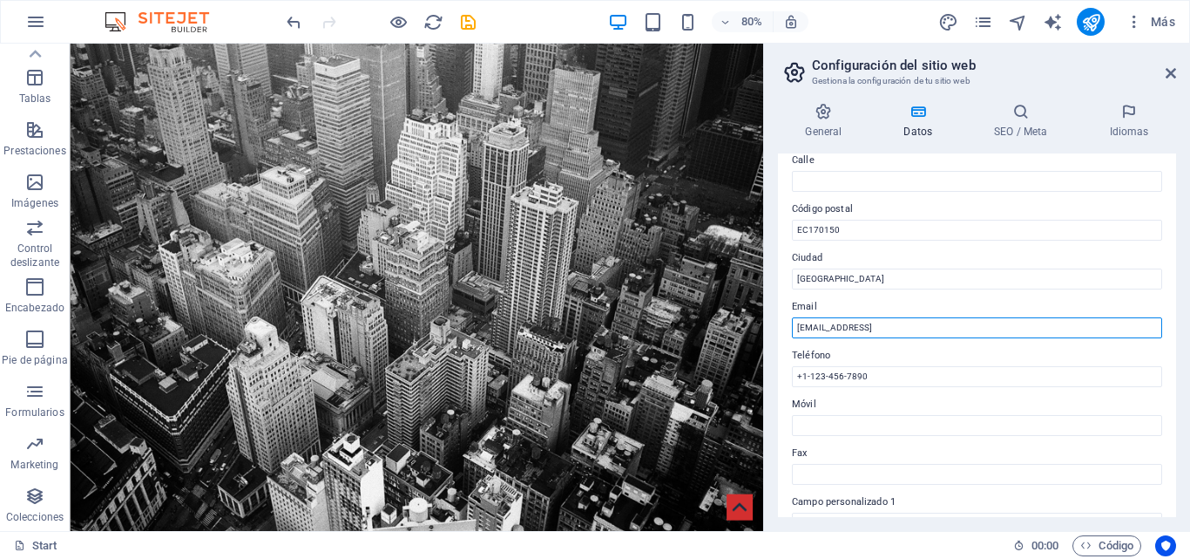
drag, startPoint x: 1029, startPoint y: 327, endPoint x: 772, endPoint y: 343, distance: 257.6
click at [772, 343] on div "General Datos SEO / Meta Idiomas Nombre del sitio web alnarabogados.com Logo Ar…" at bounding box center [977, 310] width 426 height 442
type input "[EMAIL_ADDRESS][DOMAIN_NAME]"
drag, startPoint x: 1172, startPoint y: 263, endPoint x: 1176, endPoint y: 286, distance: 22.9
click at [1176, 286] on div "Datos de contacto para este sitio web. Pueden usarse en cualquier parte del sit…" at bounding box center [977, 334] width 398 height 363
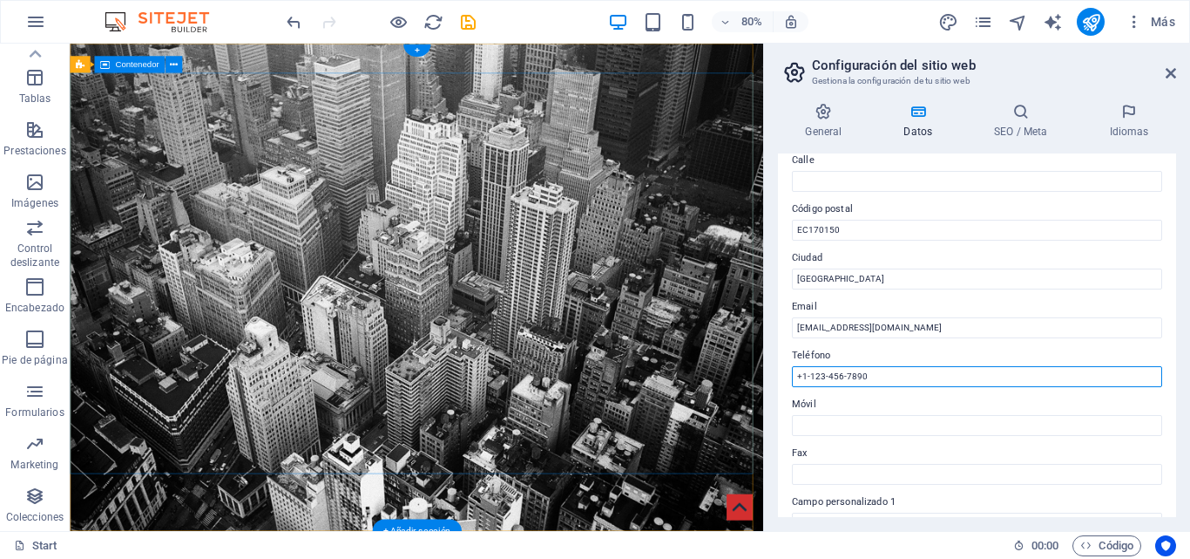
drag, startPoint x: 983, startPoint y: 414, endPoint x: 892, endPoint y: 484, distance: 115.0
type input "+"
click at [874, 366] on input "+593" at bounding box center [977, 376] width 370 height 21
type input "[PHONE_NUMBER]"
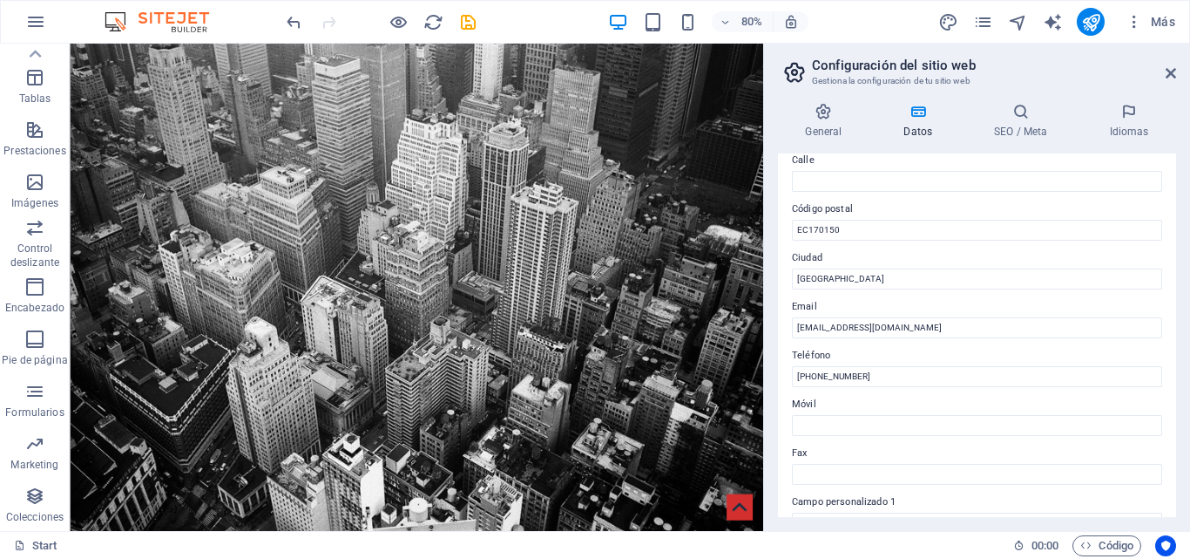
click at [897, 394] on label "Móvil" at bounding box center [977, 404] width 370 height 21
click at [897, 415] on input "Móvil" at bounding box center [977, 425] width 370 height 21
drag, startPoint x: 1175, startPoint y: 329, endPoint x: 1183, endPoint y: 363, distance: 35.9
click at [1183, 363] on div "General Datos SEO / Meta Idiomas Nombre del sitio web alnarabogados.com Logo Ar…" at bounding box center [977, 310] width 426 height 442
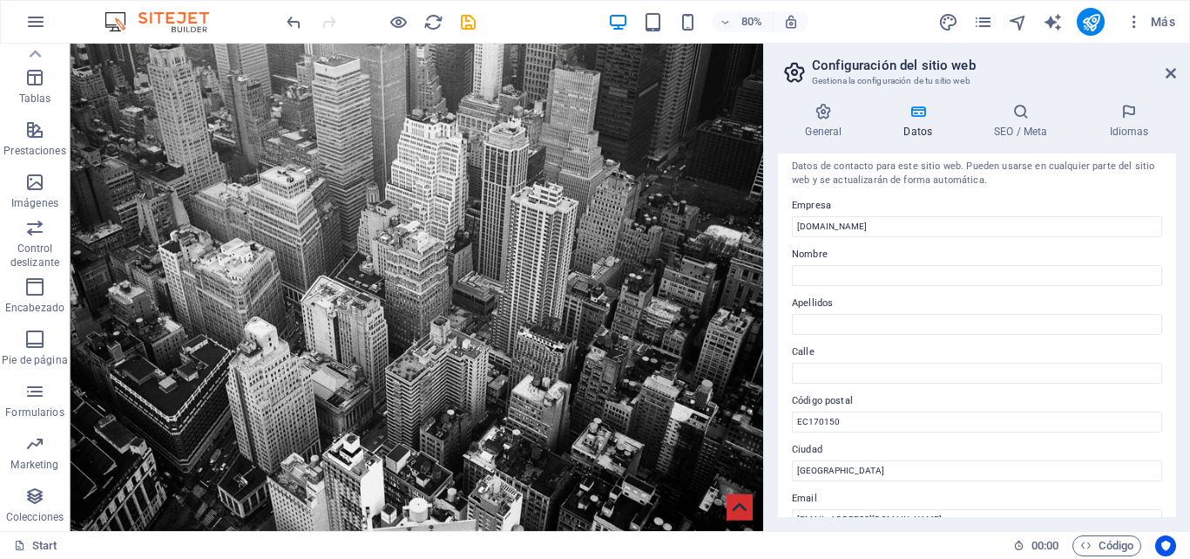
scroll to position [0, 0]
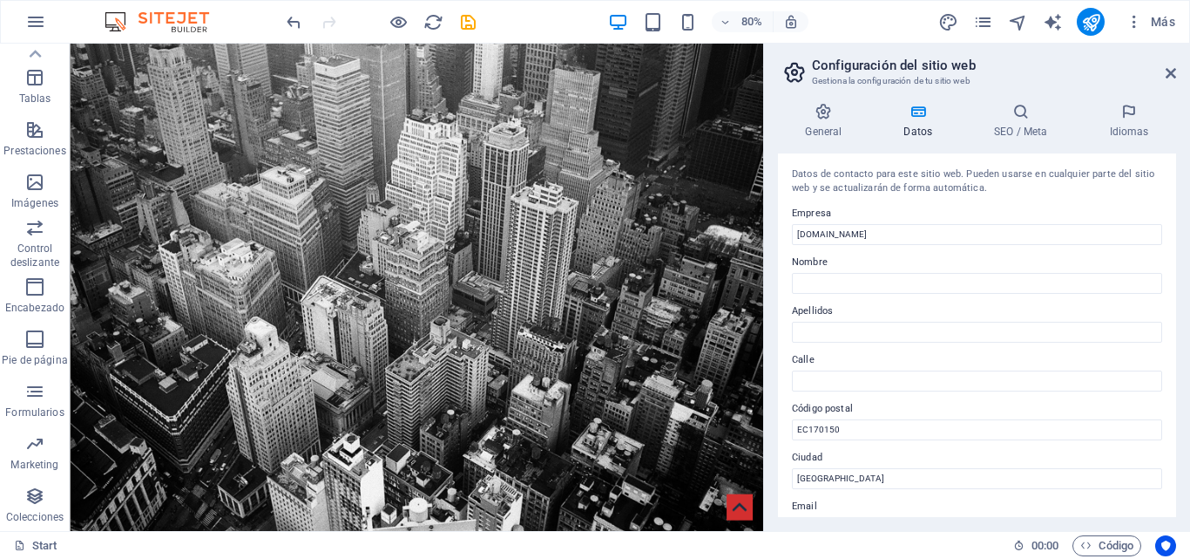
click at [1009, 101] on div "General Datos SEO / Meta Idiomas Nombre del sitio web alnarabogados.com Logo Ar…" at bounding box center [977, 310] width 426 height 442
click at [1024, 112] on icon at bounding box center [1021, 111] width 108 height 17
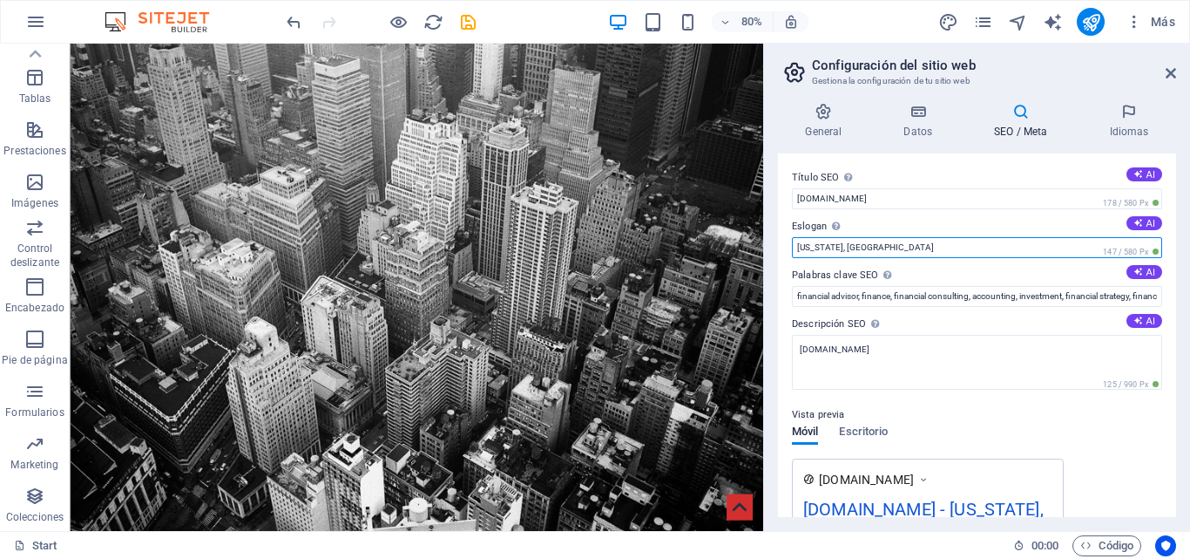
drag, startPoint x: 881, startPoint y: 248, endPoint x: 798, endPoint y: 248, distance: 82.8
click at [798, 248] on input "Washington, DC" at bounding box center [977, 247] width 370 height 21
type input "[GEOGRAPHIC_DATA] - [GEOGRAPHIC_DATA]"
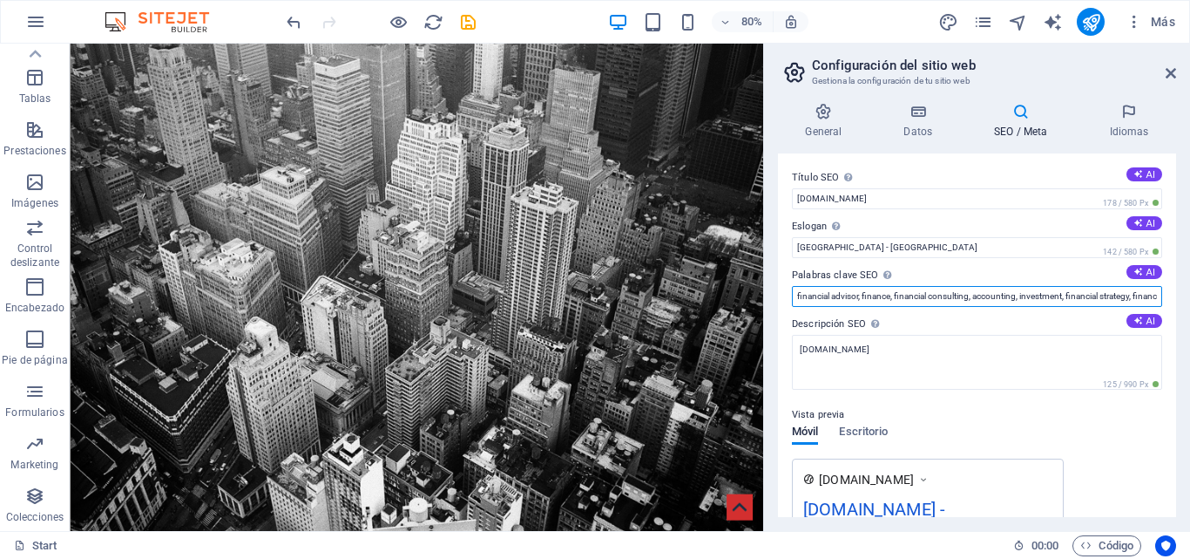
click at [802, 293] on input "financial advisor, finance, financial consulting, accounting, investment, finan…" at bounding box center [977, 296] width 370 height 21
drag, startPoint x: 799, startPoint y: 299, endPoint x: 1190, endPoint y: 296, distance: 390.4
click at [1190, 296] on div "General Datos SEO / Meta Idiomas Nombre del sitio web alnarabogados.com Logo Ar…" at bounding box center [977, 310] width 426 height 442
click at [1015, 289] on input "financial advisor, finance, financial consulting, accounting, investment, finan…" at bounding box center [977, 296] width 370 height 21
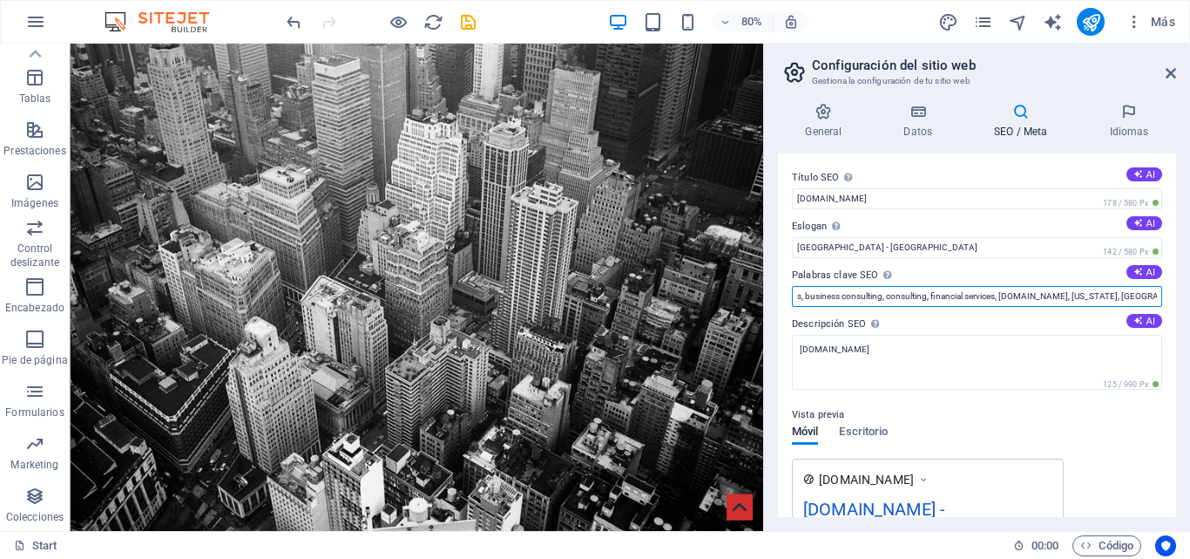
click at [1014, 296] on input "financial advisor, finance, financial consulting, accounting, investment, finan…" at bounding box center [977, 296] width 370 height 21
click at [1007, 296] on input "financial advisor, finance, financial consulting, accounting, investment, finan…" at bounding box center [977, 296] width 370 height 21
drag, startPoint x: 1080, startPoint y: 340, endPoint x: 421, endPoint y: 430, distance: 664.9
click at [968, 302] on input "alnarabogados.com, Washington, DC" at bounding box center [977, 296] width 370 height 21
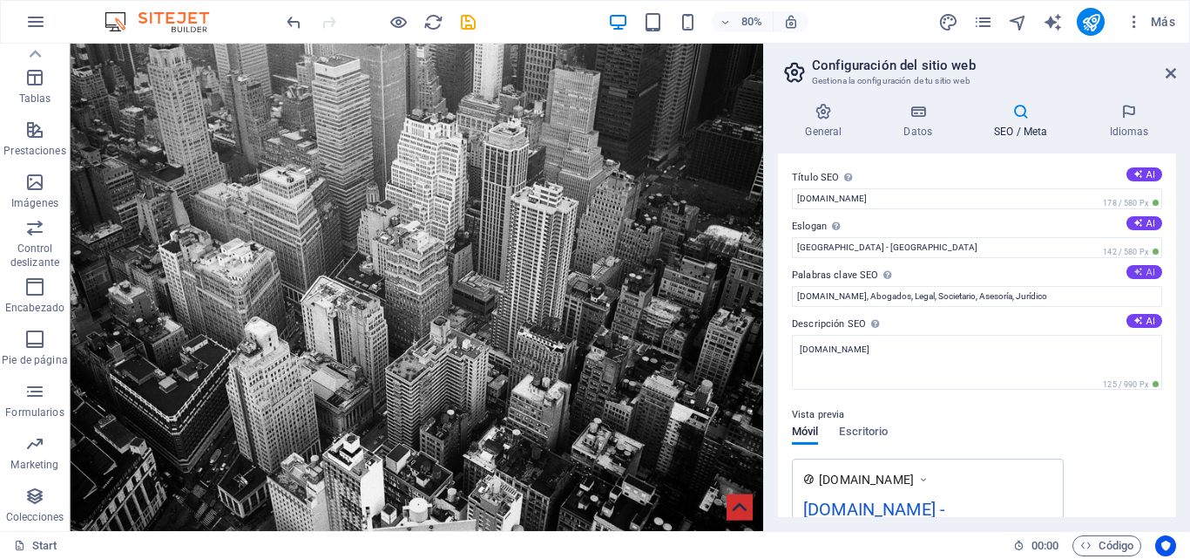
click at [1142, 272] on button "AI" at bounding box center [1145, 272] width 36 height 14
type input "Washington DC lawyers, investment planning services, financial consulting, tax …"
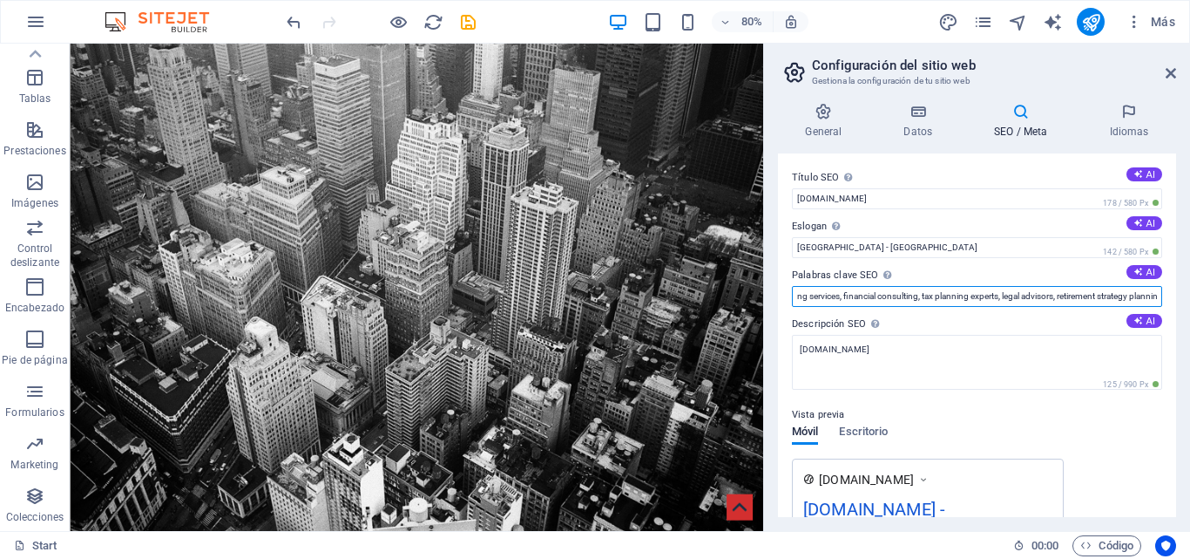
scroll to position [0, 183]
drag, startPoint x: 797, startPoint y: 295, endPoint x: 1190, endPoint y: 329, distance: 394.4
click at [1190, 329] on div "General Datos SEO / Meta Idiomas Nombre del sitio web alnarabogados.com Logo Ar…" at bounding box center [977, 310] width 426 height 442
click at [1070, 294] on input "alnarabogados, legal, abogados, asesoría legal, Quito, Ecuador," at bounding box center [977, 296] width 370 height 21
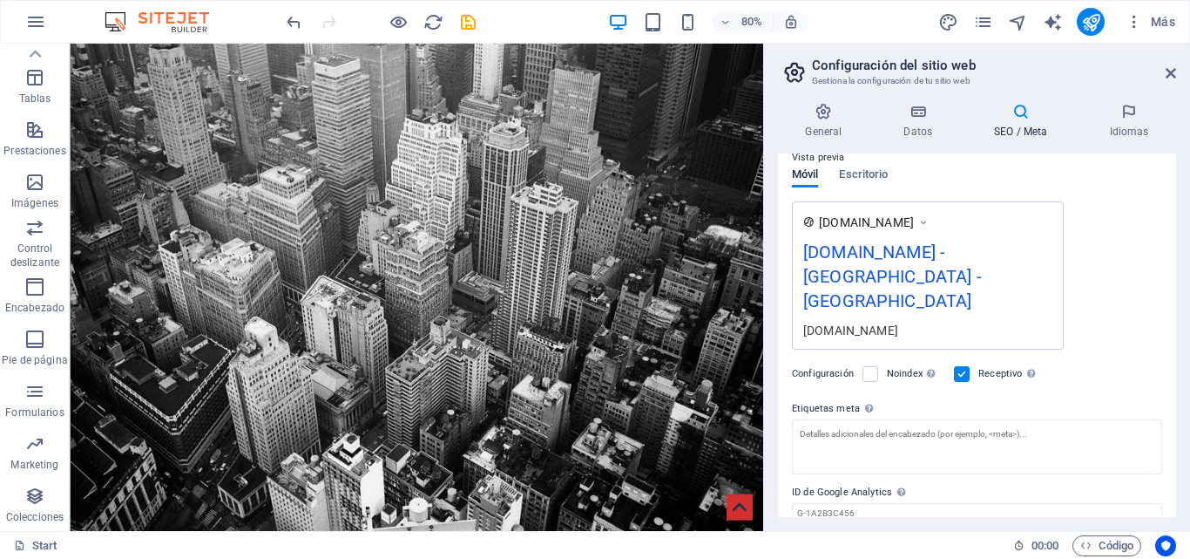
scroll to position [254, 0]
type input "alnarabogados, legal, abogados, asesoría legal, [GEOGRAPHIC_DATA], [GEOGRAPHIC_…"
click at [970, 369] on label at bounding box center [962, 377] width 16 height 16
click at [0, 0] on input "Receptivo Determina si el sitio web debería responder en función de la resoluci…" at bounding box center [0, 0] width 0 height 0
click at [964, 369] on label at bounding box center [962, 377] width 16 height 16
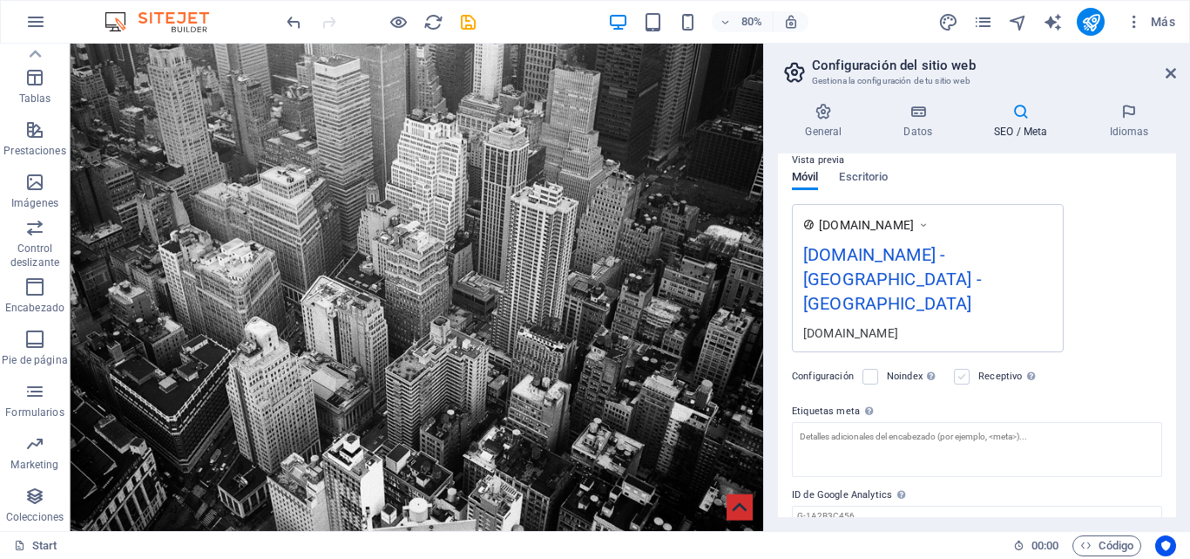
click at [0, 0] on input "Receptivo Determina si el sitio web debería responder en función de la resoluci…" at bounding box center [0, 0] width 0 height 0
click at [873, 174] on span "Escritorio" at bounding box center [863, 178] width 49 height 24
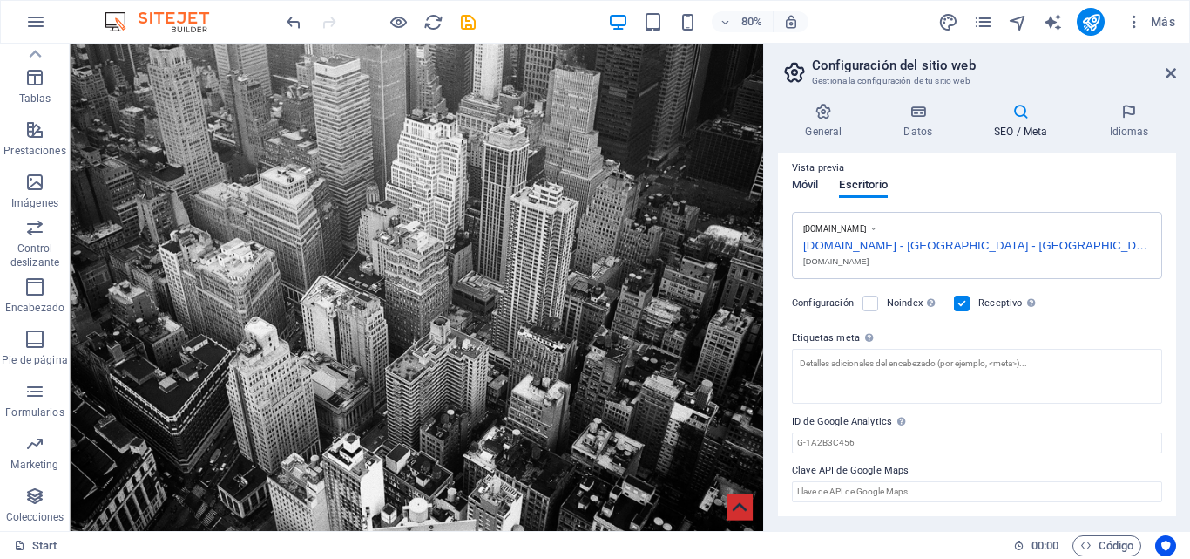
click at [805, 181] on span "Móvil" at bounding box center [805, 186] width 26 height 24
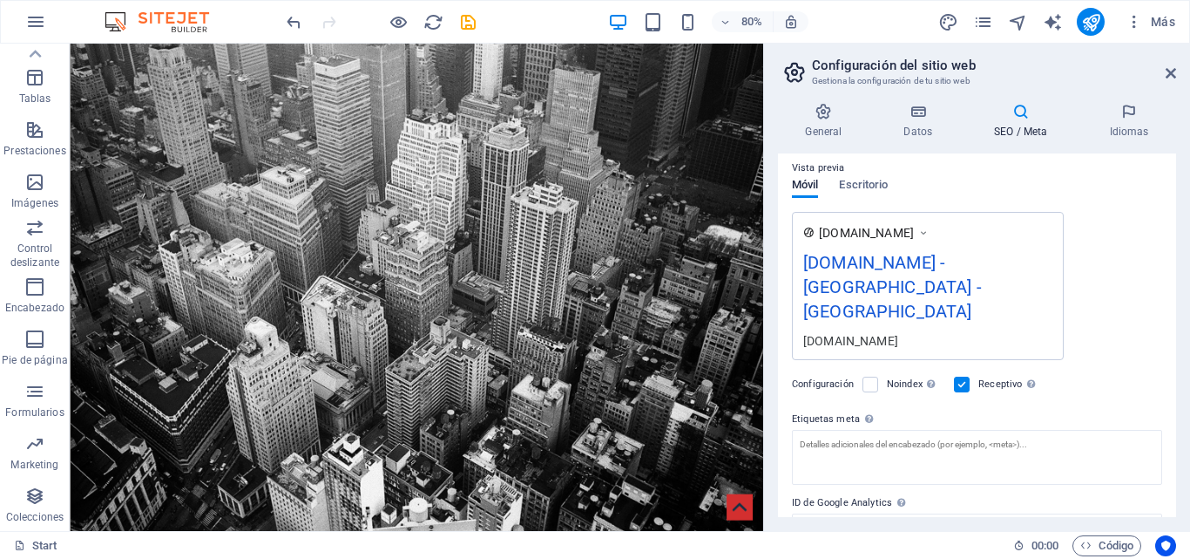
drag, startPoint x: 1176, startPoint y: 299, endPoint x: 1176, endPoint y: 328, distance: 28.8
click at [1176, 328] on div "General Datos SEO / Meta Idiomas Nombre del sitio web alnarabogados.com Logo Ar…" at bounding box center [977, 310] width 426 height 442
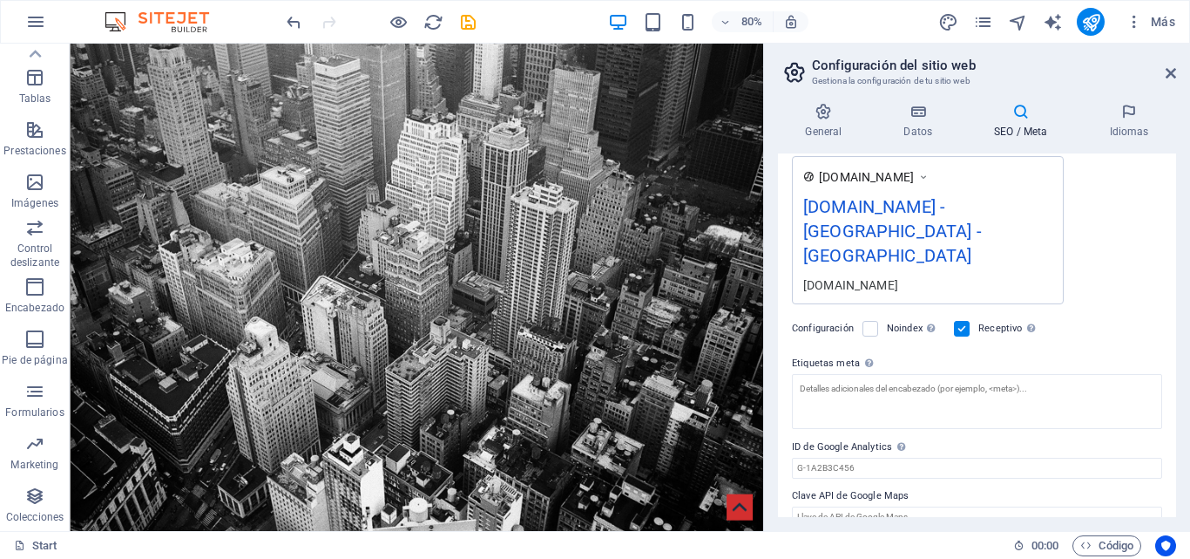
drag, startPoint x: 1169, startPoint y: 399, endPoint x: 1168, endPoint y: 387, distance: 12.2
click at [1168, 387] on div "Título SEO El título de tu sitio web. Elige algo que destaque en los resultados…" at bounding box center [977, 334] width 398 height 363
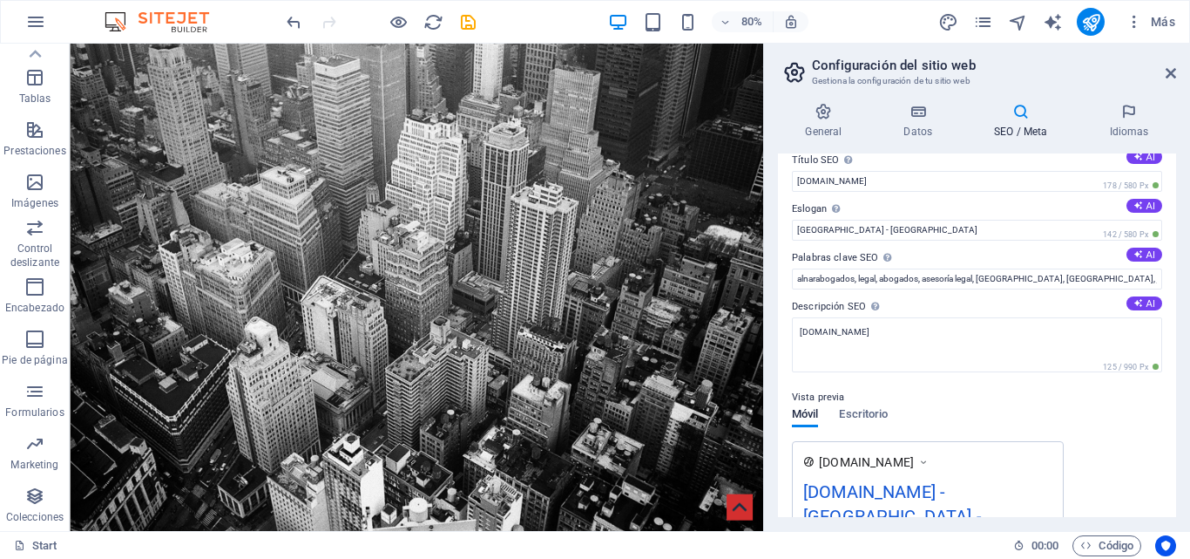
scroll to position [0, 0]
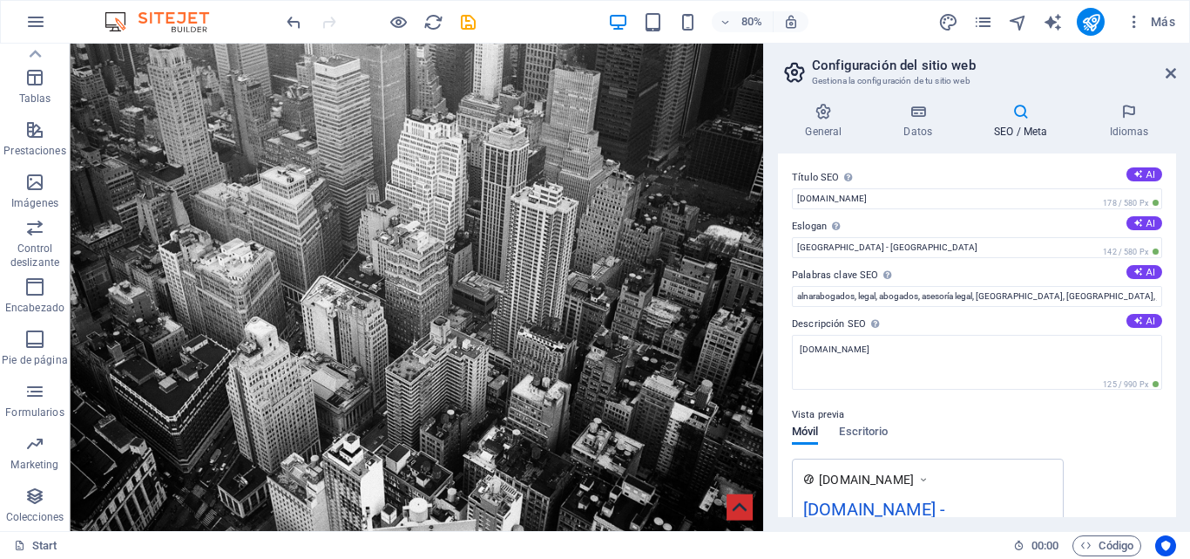
click at [1129, 146] on div "General Datos SEO / Meta Idiomas Nombre del sitio web alnarabogados.com Logo Ar…" at bounding box center [977, 310] width 398 height 414
click at [1135, 130] on h4 "Idiomas" at bounding box center [1129, 121] width 94 height 37
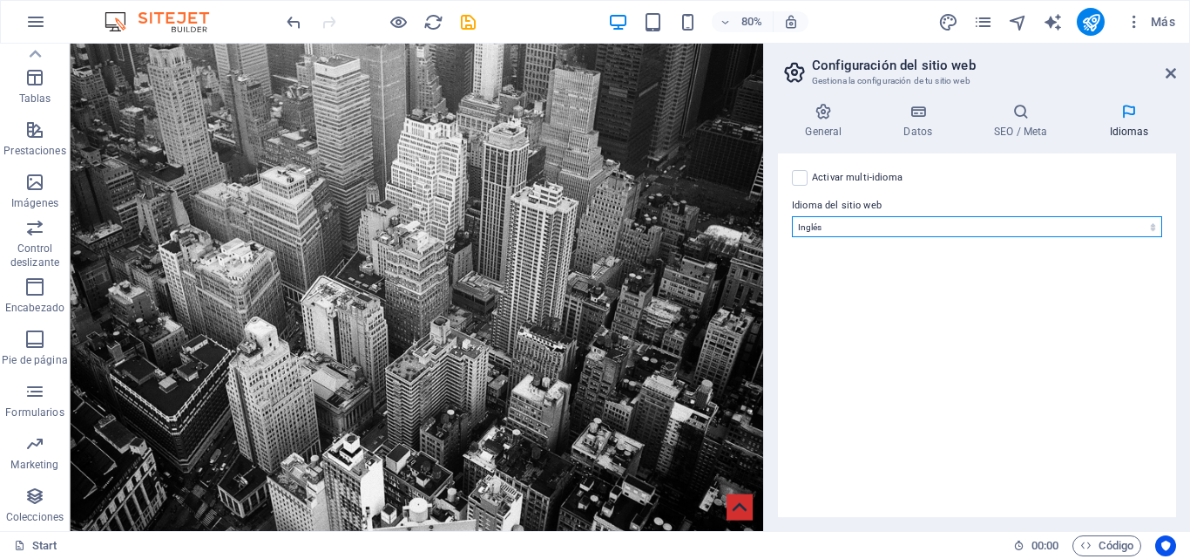
click at [953, 224] on select "Abkhazian Afar Afrikaans Akan Albanés Alemán Amharic Árabe Aragonese Armenian A…" at bounding box center [977, 226] width 370 height 21
select select "44"
click at [792, 216] on select "Abkhazian Afar Afrikaans Akan Albanés Alemán Amharic Árabe Aragonese Armenian A…" at bounding box center [977, 226] width 370 height 21
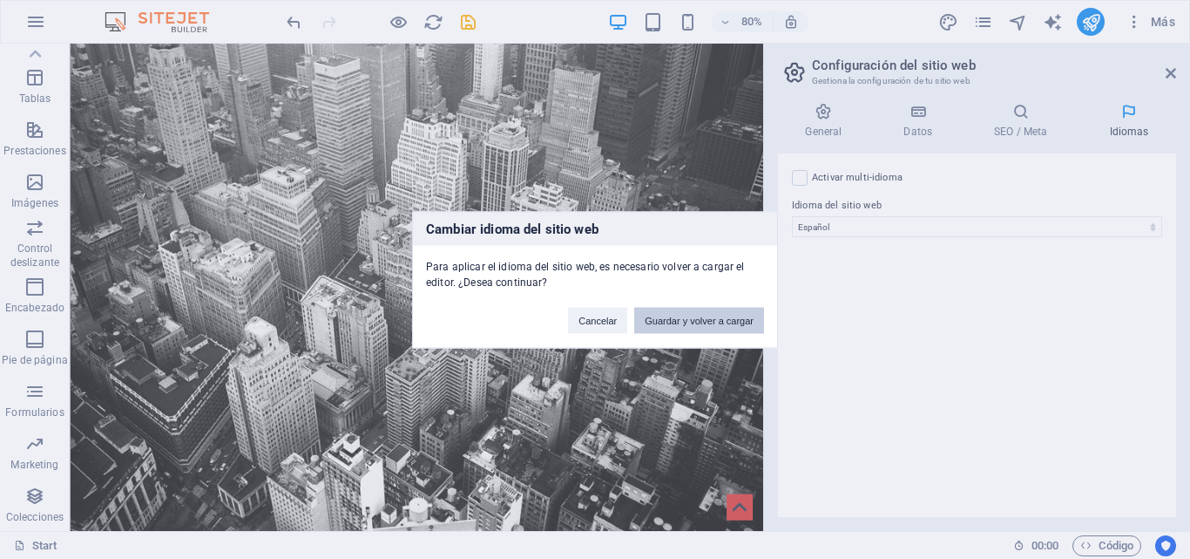
click at [669, 323] on button "Guardar y volver a cargar" at bounding box center [699, 320] width 130 height 26
checkbox input "false"
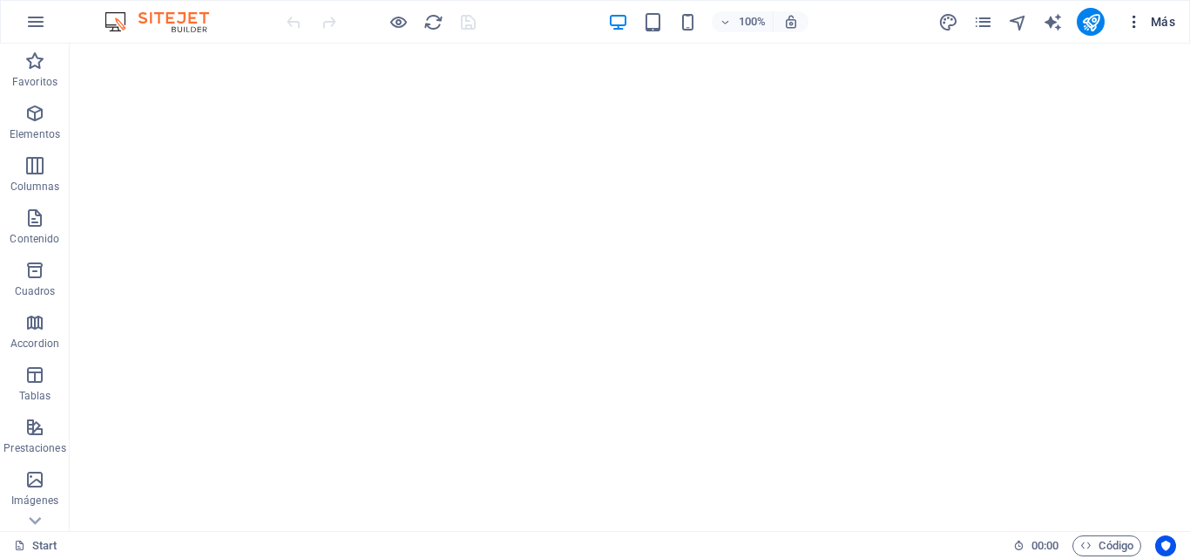
click at [1164, 18] on span "Más" at bounding box center [1151, 21] width 50 height 17
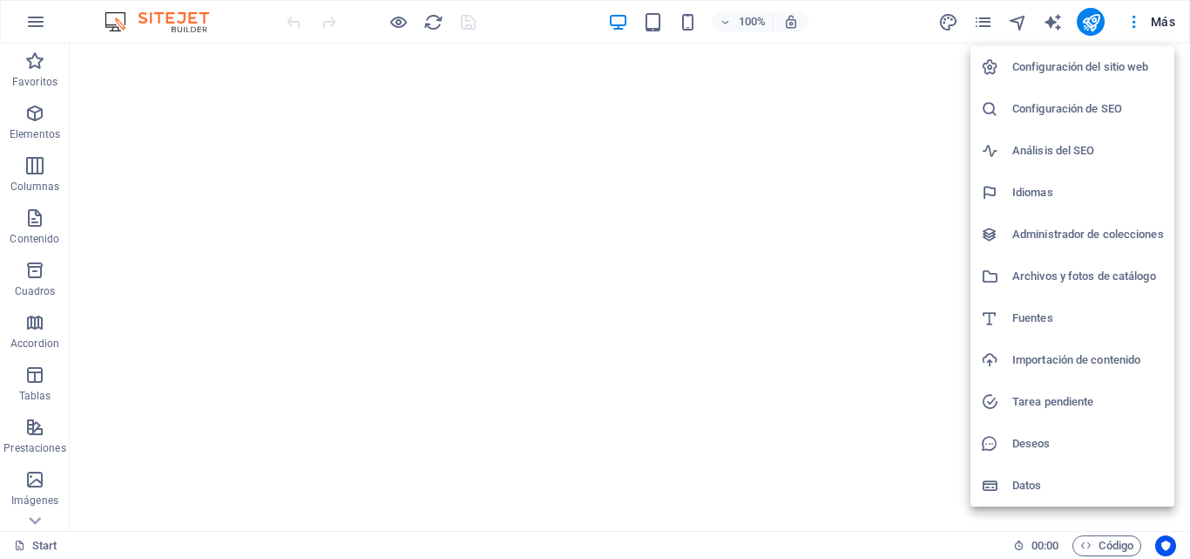
click at [1108, 70] on h6 "Configuración del sitio web" at bounding box center [1089, 67] width 152 height 21
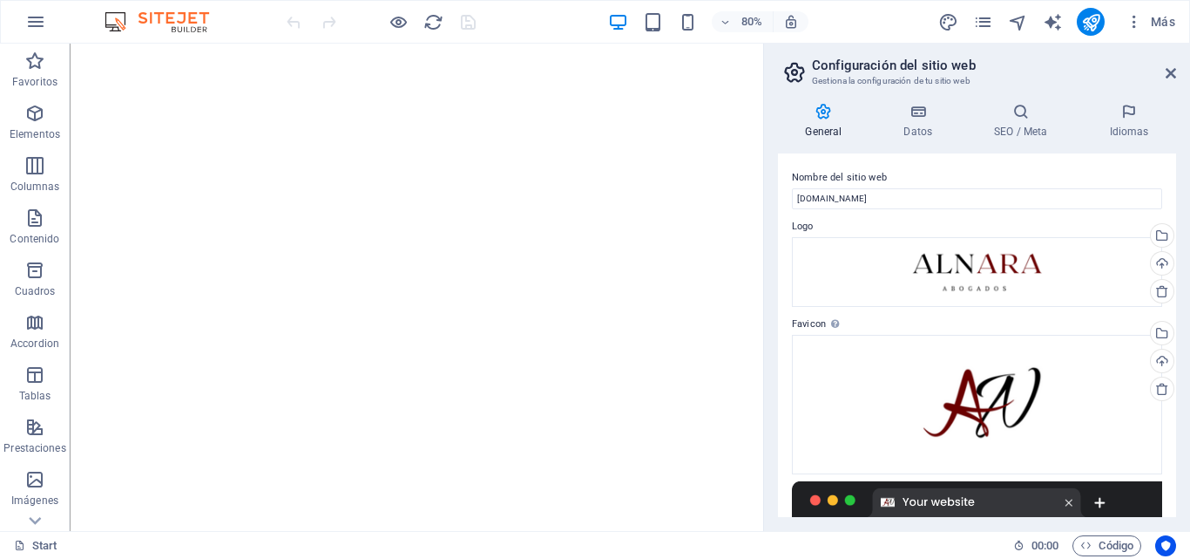
click at [941, 88] on h3 "Gestiona la configuración de tu sitio web" at bounding box center [976, 81] width 329 height 16
click at [924, 119] on icon at bounding box center [919, 111] width 84 height 17
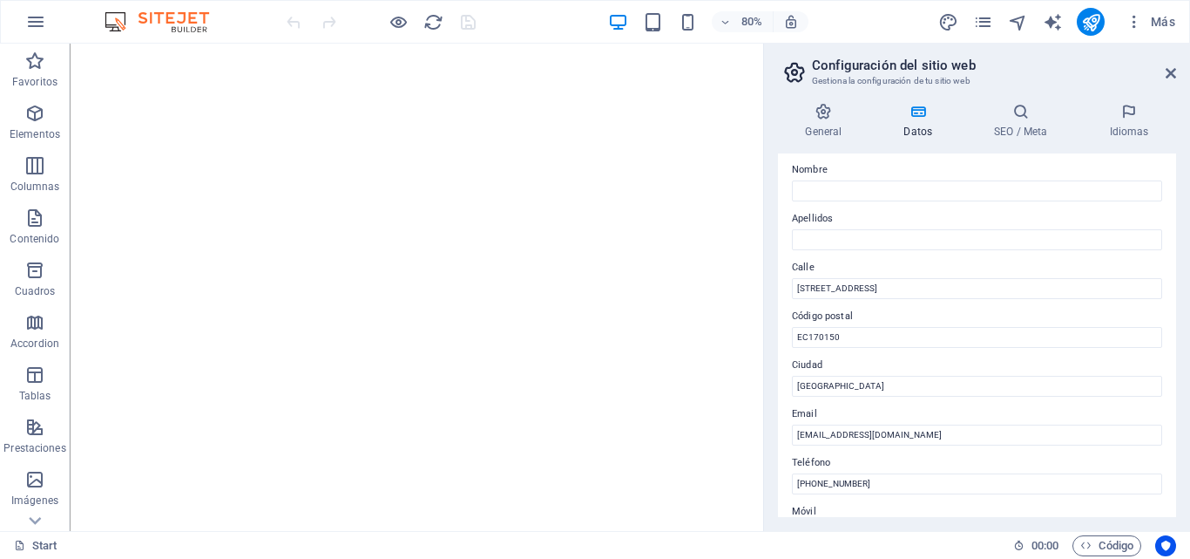
scroll to position [97, 0]
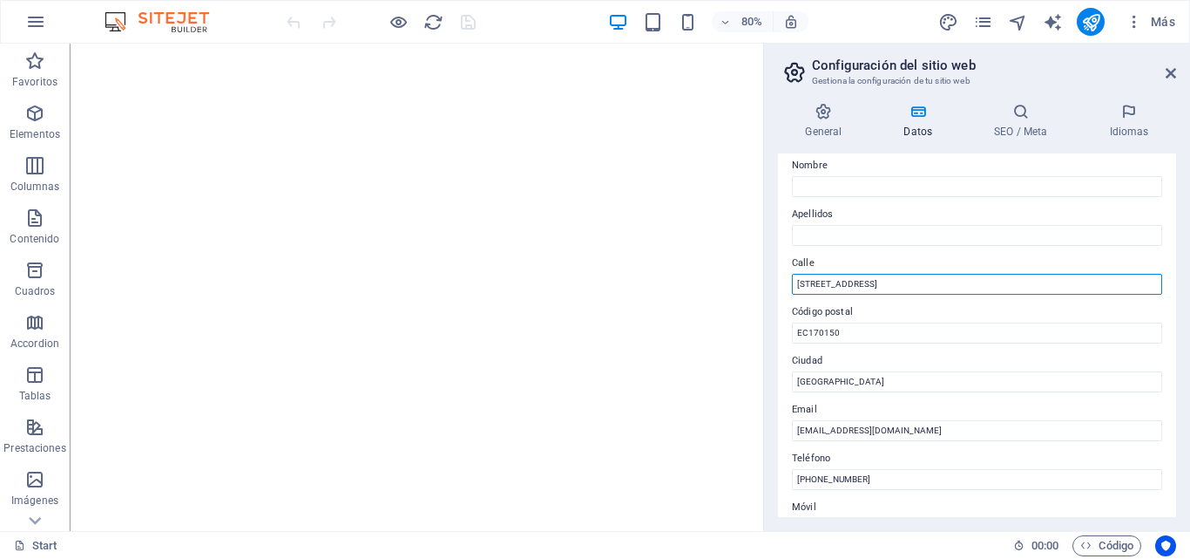
drag, startPoint x: 859, startPoint y: 291, endPoint x: 794, endPoint y: 284, distance: 65.7
click at [792, 284] on input "[STREET_ADDRESS]" at bounding box center [977, 284] width 370 height 21
type input "W"
click at [846, 287] on input "Calle" at bounding box center [977, 284] width 370 height 21
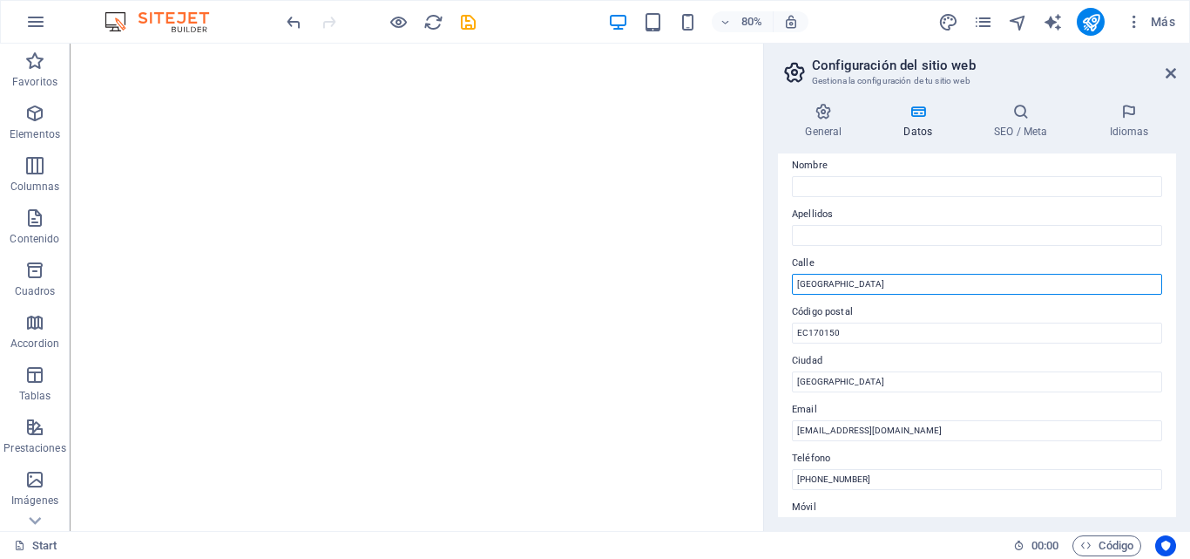
type input "[GEOGRAPHIC_DATA]"
click at [926, 310] on label "Código postal" at bounding box center [977, 312] width 370 height 21
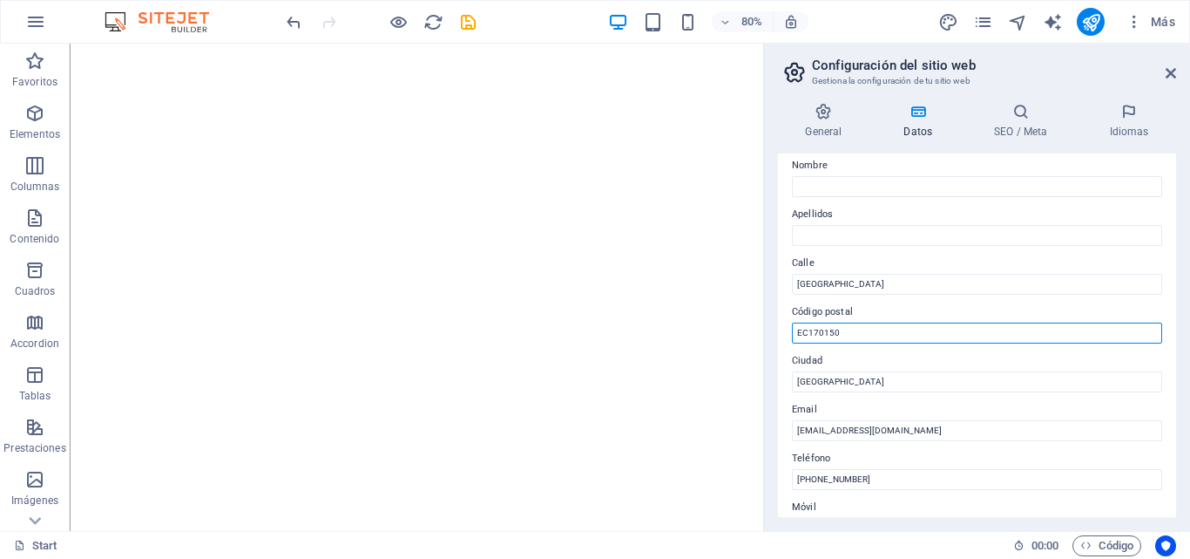
click at [926, 322] on input "EC170150" at bounding box center [977, 332] width 370 height 21
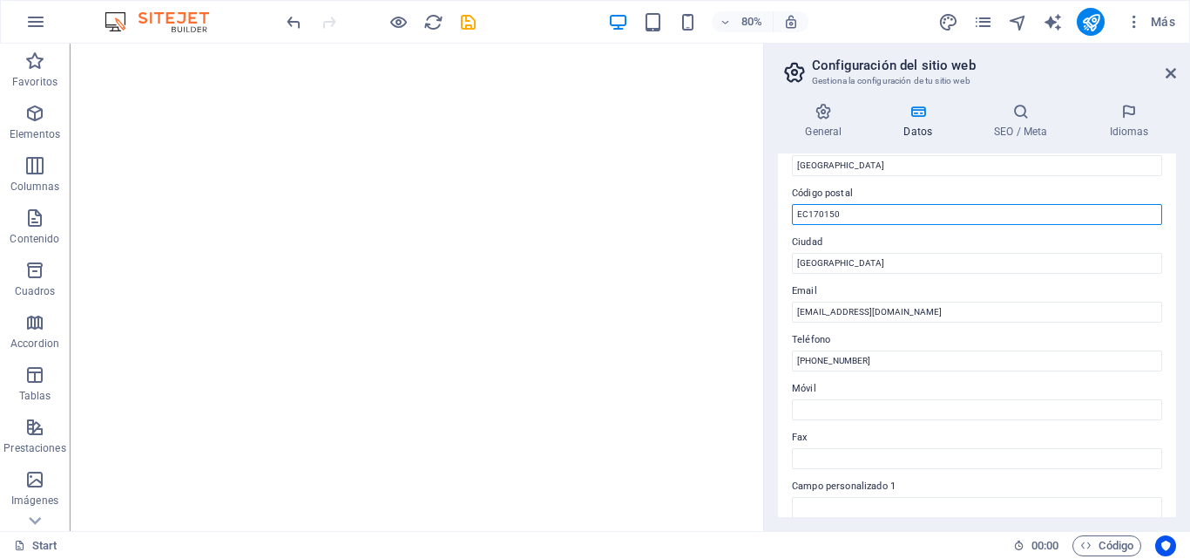
scroll to position [0, 0]
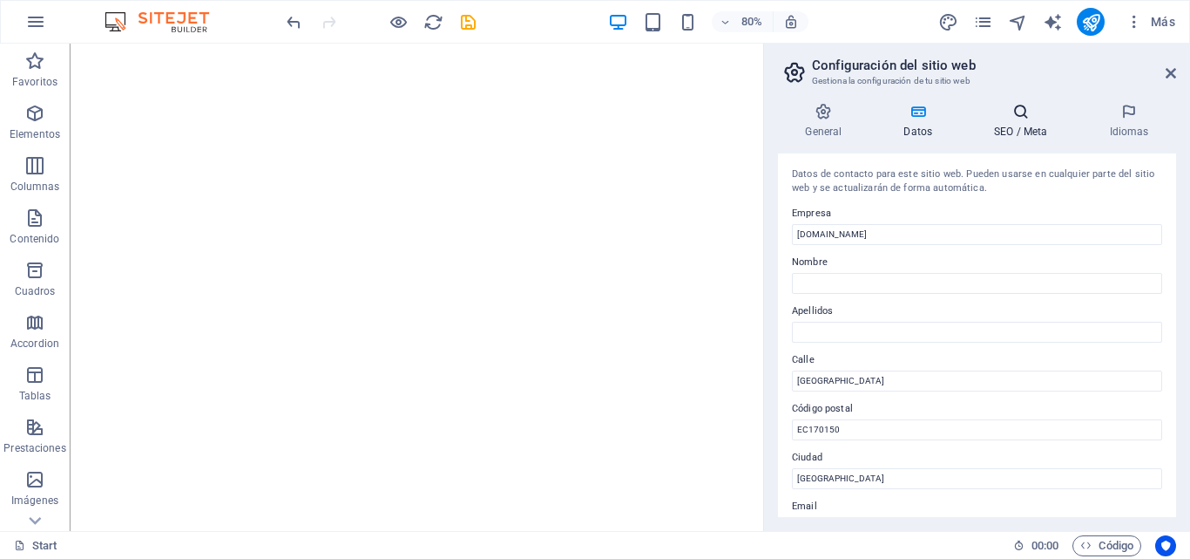
click at [1015, 112] on icon at bounding box center [1021, 111] width 108 height 17
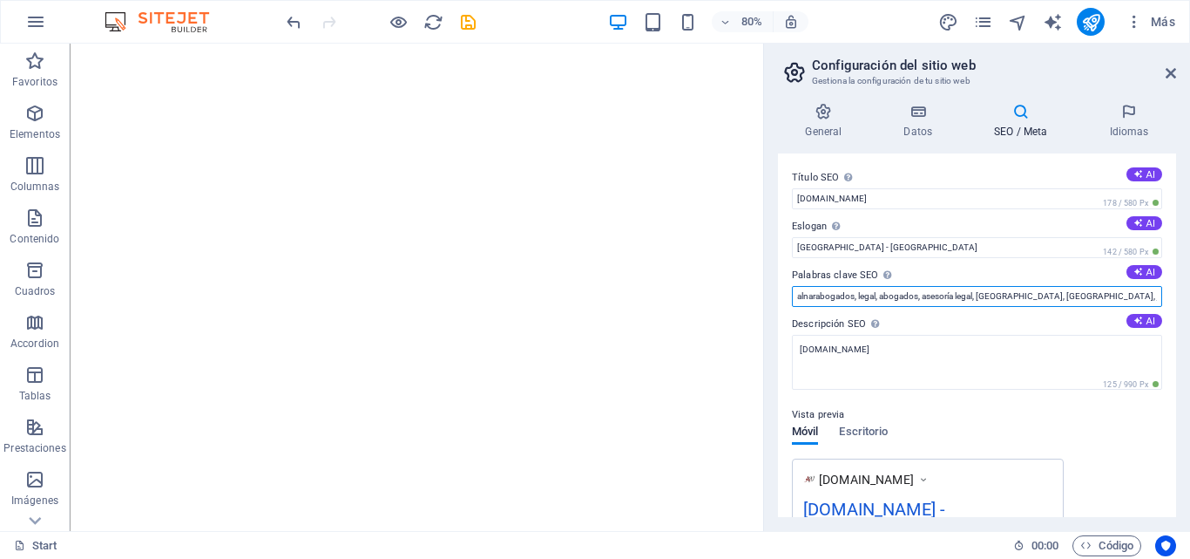
click at [1081, 293] on input "alnarabogados, legal, abogados, asesoría legal, [GEOGRAPHIC_DATA], [GEOGRAPHIC_…" at bounding box center [977, 296] width 370 height 21
paste input "Estudio Jurídico en Ecuador"
type input "alnarabogados, legal, abogados, asesoría legal, [GEOGRAPHIC_DATA], [GEOGRAPHIC_…"
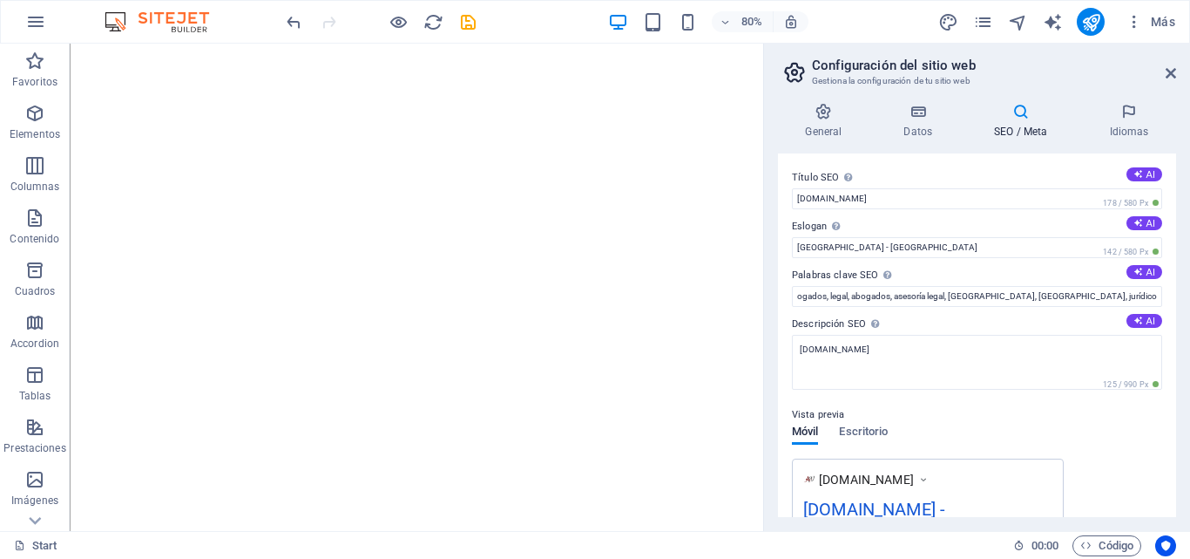
scroll to position [0, 0]
drag, startPoint x: 1172, startPoint y: 166, endPoint x: 1172, endPoint y: 261, distance: 95.9
click at [1172, 261] on div "Título SEO El título de tu sitio web. Elige algo que destaque en los resultados…" at bounding box center [977, 334] width 398 height 363
click at [1124, 139] on h4 "Idiomas" at bounding box center [1129, 121] width 94 height 37
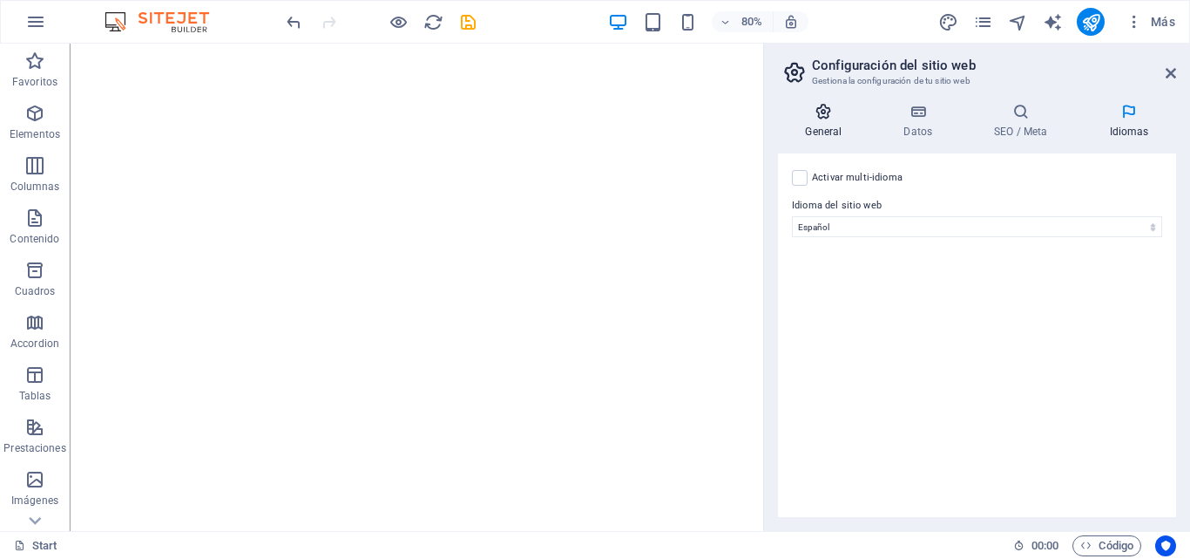
click at [826, 115] on icon at bounding box center [824, 111] width 92 height 17
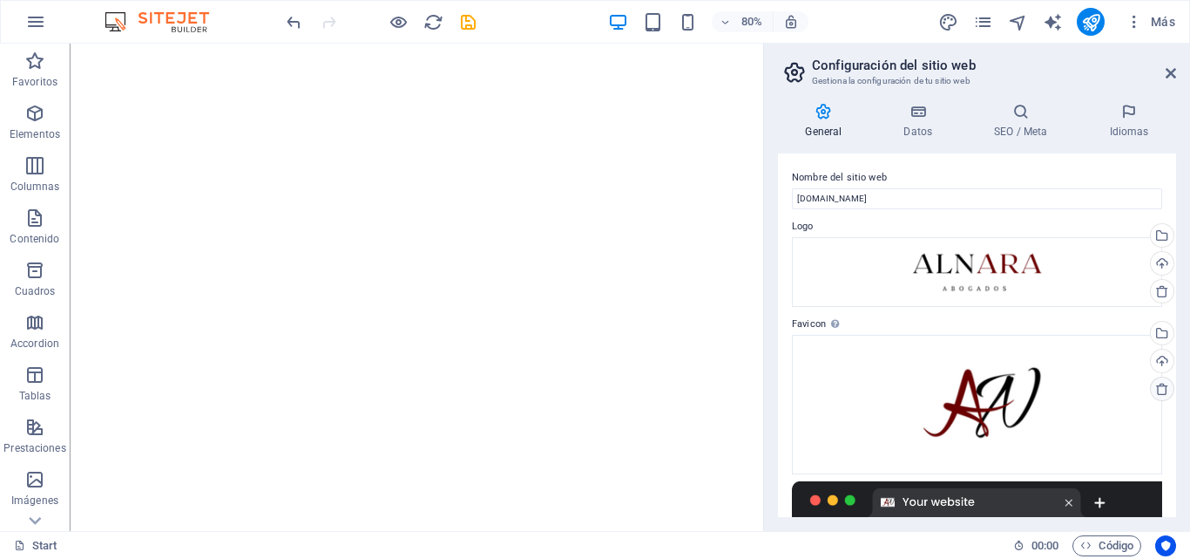
drag, startPoint x: 1170, startPoint y: 214, endPoint x: 1170, endPoint y: 389, distance: 174.3
click at [1170, 389] on div "Nombre del sitio web alnarabogados.com Logo Arrastra archivos aquí, haz clic pa…" at bounding box center [977, 334] width 398 height 363
click at [1171, 164] on div "Nombre del sitio web alnarabogados.com Logo Arrastra archivos aquí, haz clic pa…" at bounding box center [977, 334] width 398 height 363
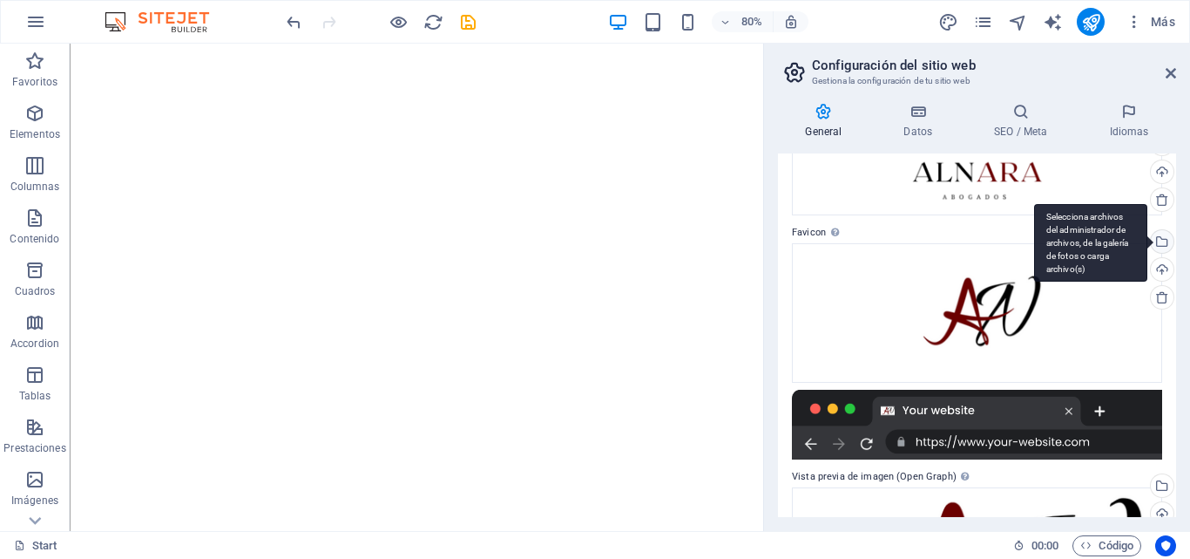
drag, startPoint x: 1166, startPoint y: 217, endPoint x: 1164, endPoint y: 239, distance: 21.9
click at [1164, 238] on div "Nombre del sitio web alnarabogados.com Logo Arrastra archivos aquí, haz clic pa…" at bounding box center [977, 334] width 398 height 363
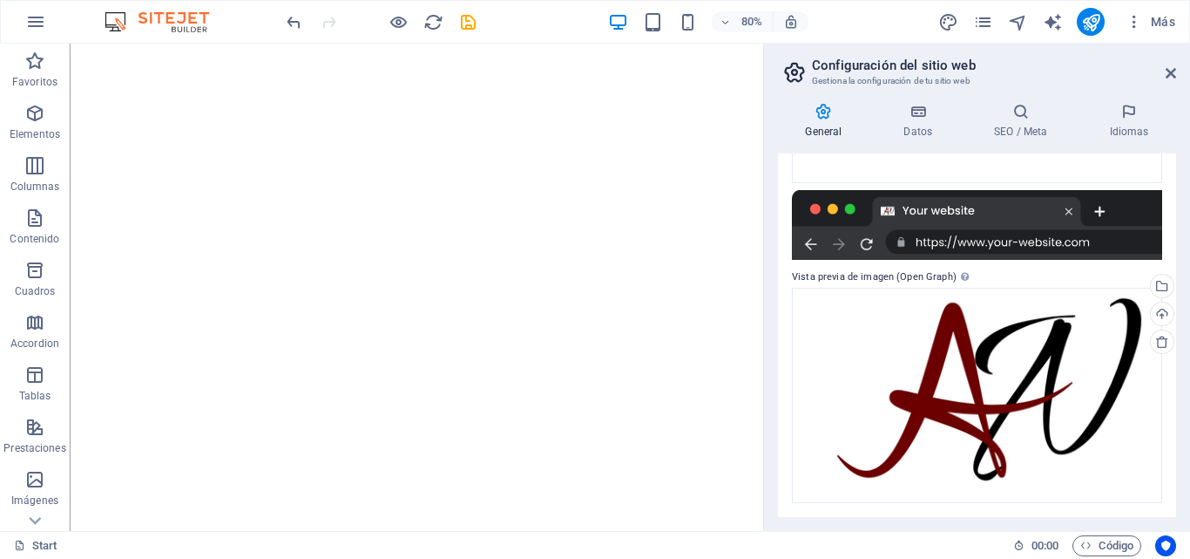
scroll to position [0, 0]
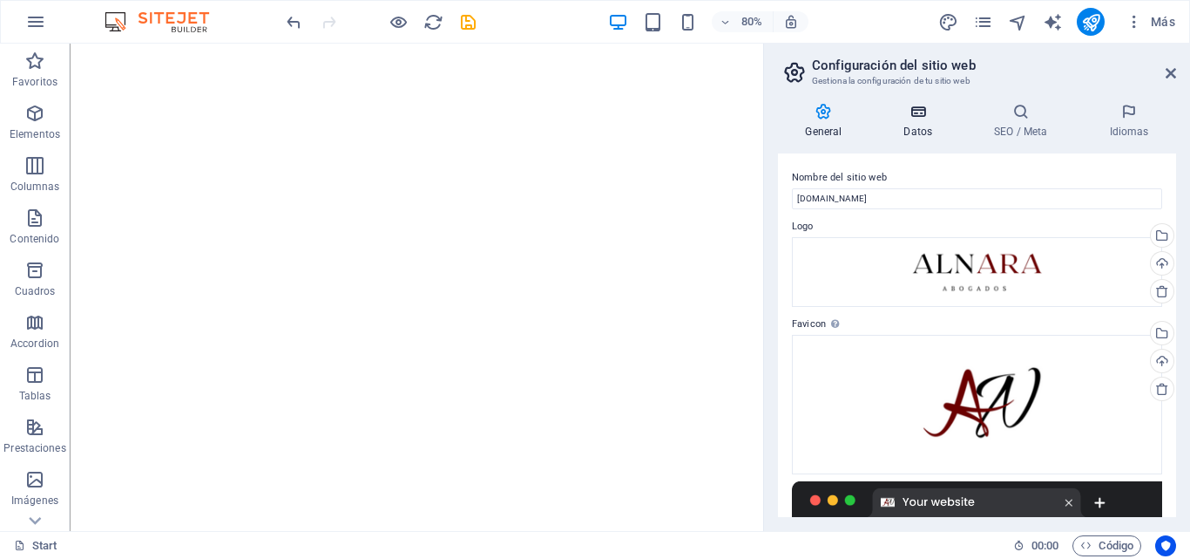
click at [920, 117] on icon at bounding box center [919, 111] width 84 height 17
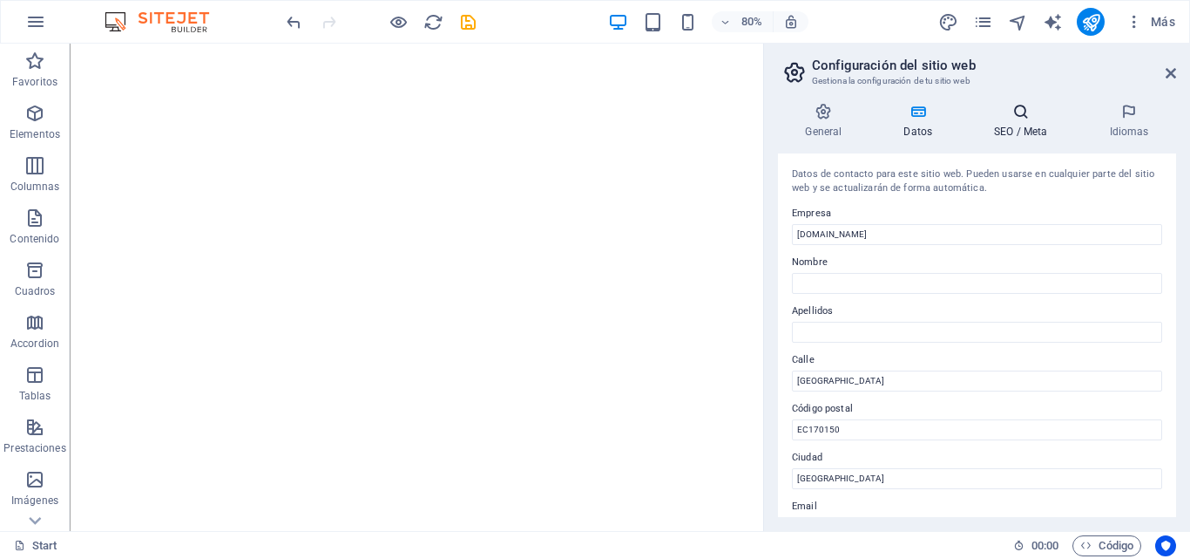
click at [988, 130] on h4 "SEO / Meta" at bounding box center [1024, 121] width 115 height 37
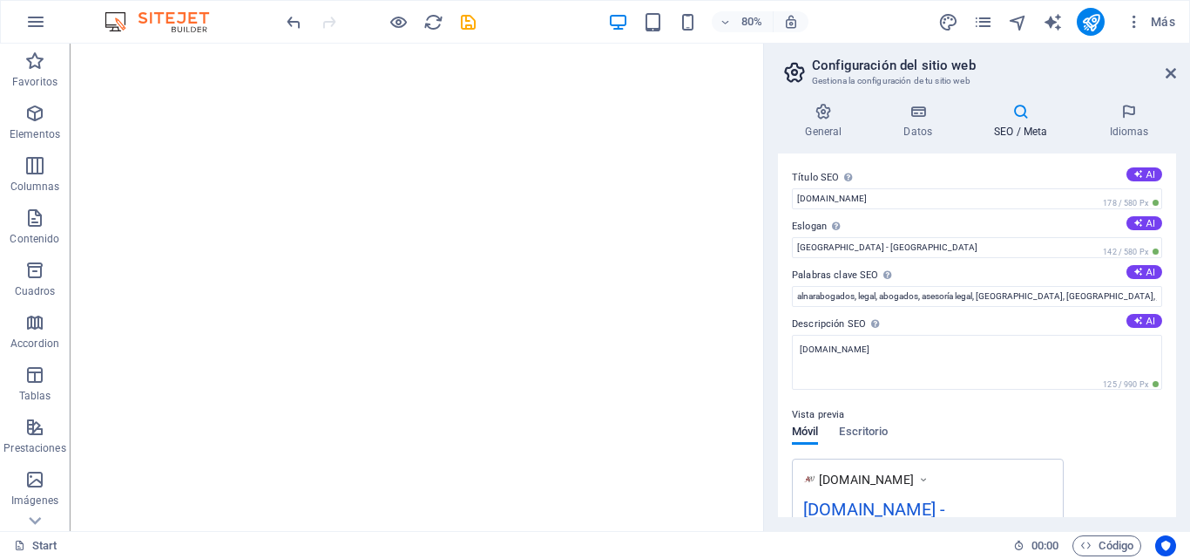
click at [1075, 130] on h4 "SEO / Meta" at bounding box center [1024, 121] width 115 height 37
click at [1113, 126] on h4 "Idiomas" at bounding box center [1129, 121] width 94 height 37
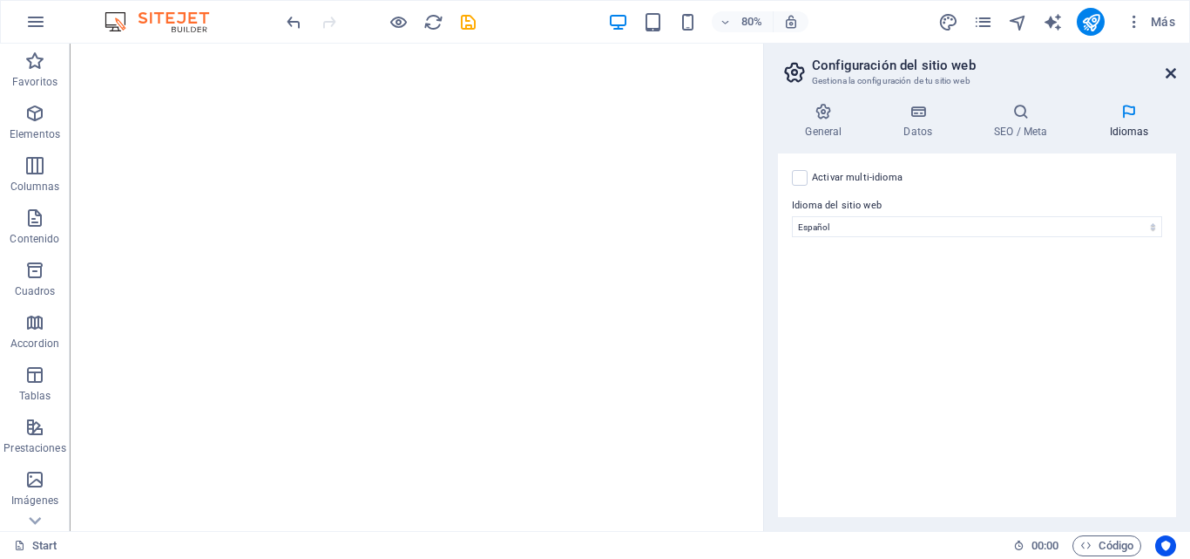
click at [1168, 79] on link at bounding box center [1171, 73] width 10 height 15
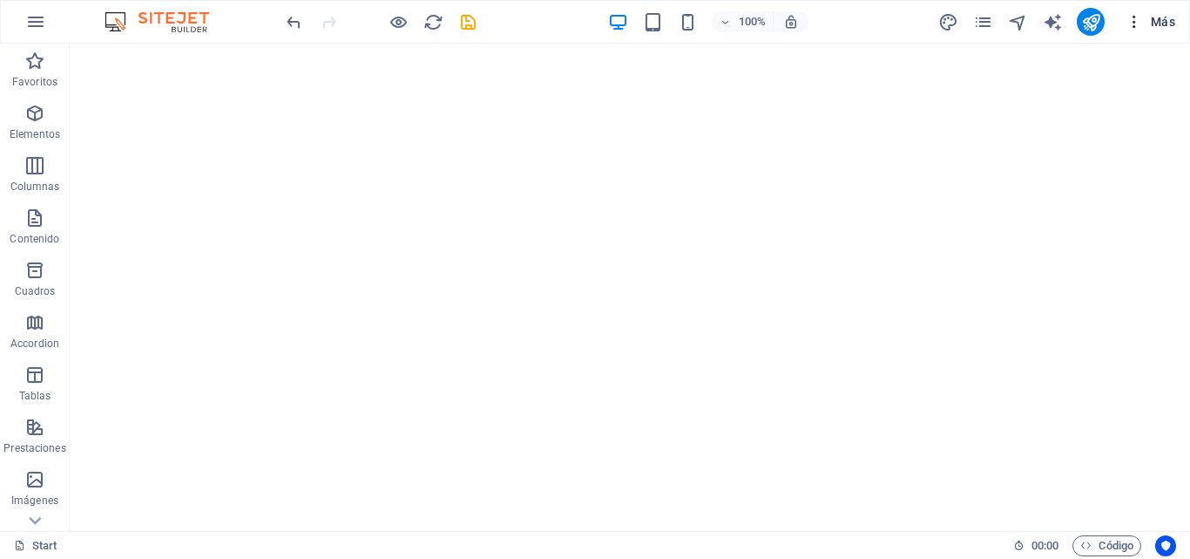
click at [1154, 21] on span "Más" at bounding box center [1151, 21] width 50 height 17
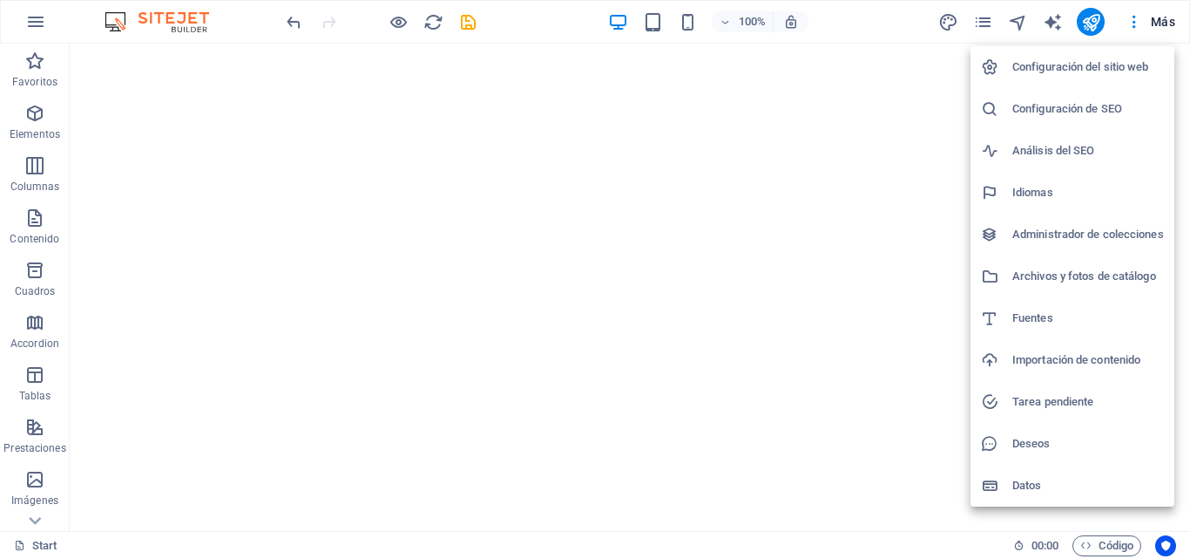
click at [1106, 265] on li "Archivos y fotos de catálogo" at bounding box center [1073, 276] width 204 height 42
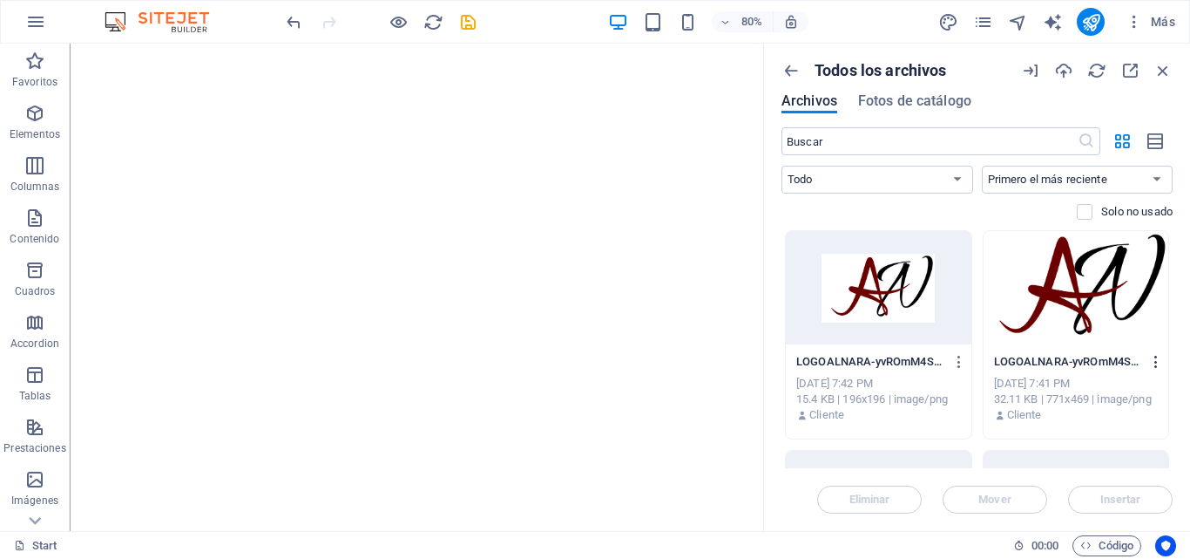
drag, startPoint x: 1174, startPoint y: 243, endPoint x: 1150, endPoint y: 349, distance: 108.9
click at [1149, 349] on div "Todos los archivos Archivos Fotos de catálogo ​ Todo Imágenes Documentos Audio …" at bounding box center [977, 287] width 426 height 487
drag, startPoint x: 894, startPoint y: 92, endPoint x: 895, endPoint y: 101, distance: 9.6
click at [895, 101] on div "Todos los archivos Archivos Fotos de catálogo" at bounding box center [977, 94] width 391 height 66
click at [895, 101] on span "Fotos de catálogo" at bounding box center [914, 101] width 113 height 21
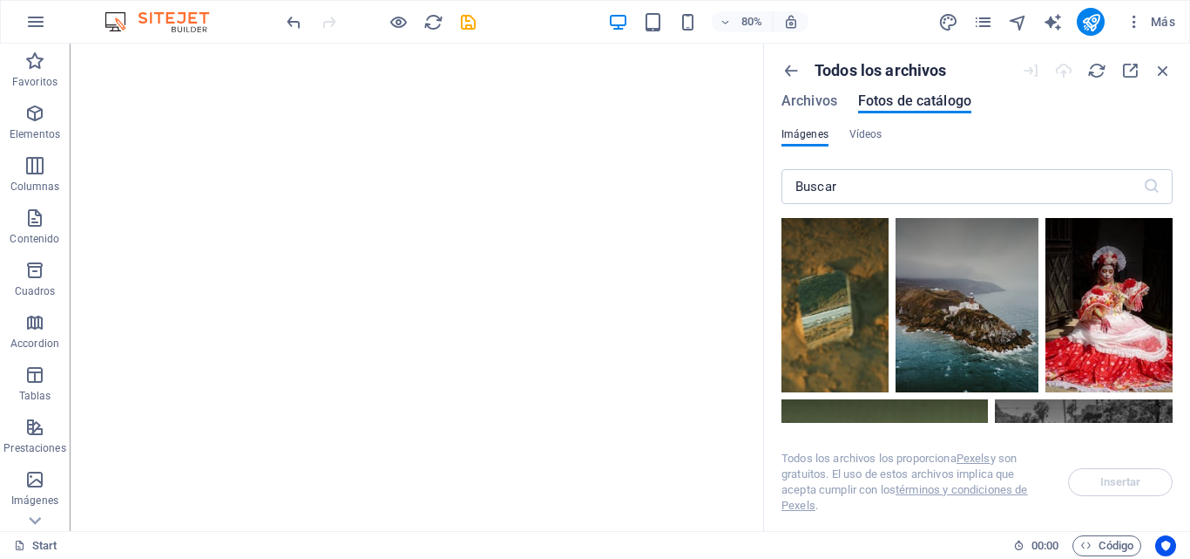
click at [831, 79] on p "Todos los archivos" at bounding box center [881, 70] width 132 height 19
click at [776, 71] on div "Todos los archivos Archivos Fotos de catálogo Imágenes Vídeos ​ Todos los archi…" at bounding box center [977, 287] width 426 height 487
click at [792, 70] on icon "button" at bounding box center [791, 70] width 19 height 19
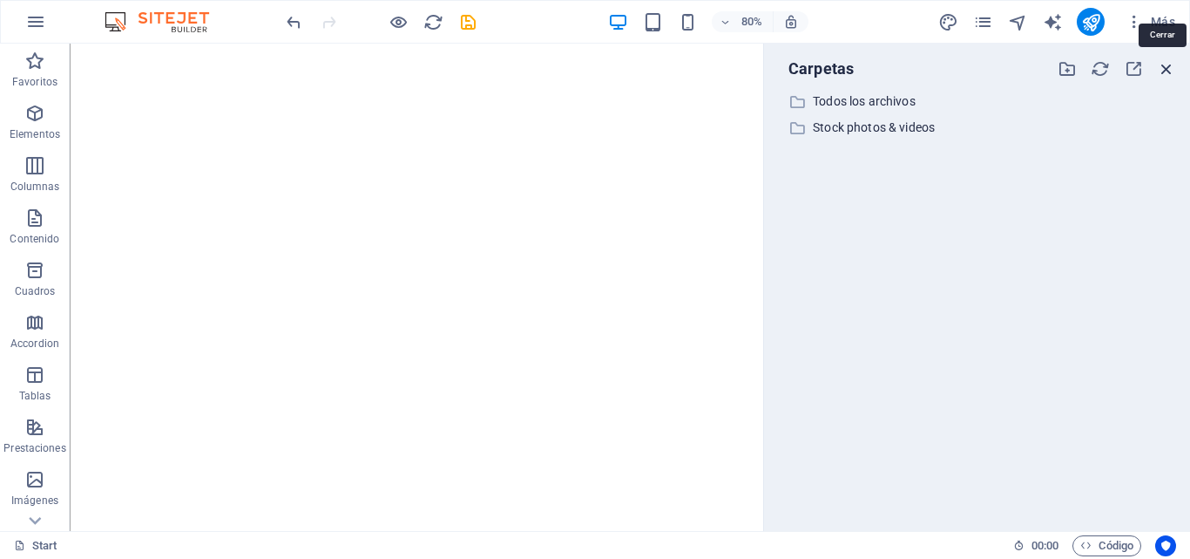
click at [1160, 66] on icon "button" at bounding box center [1166, 68] width 19 height 19
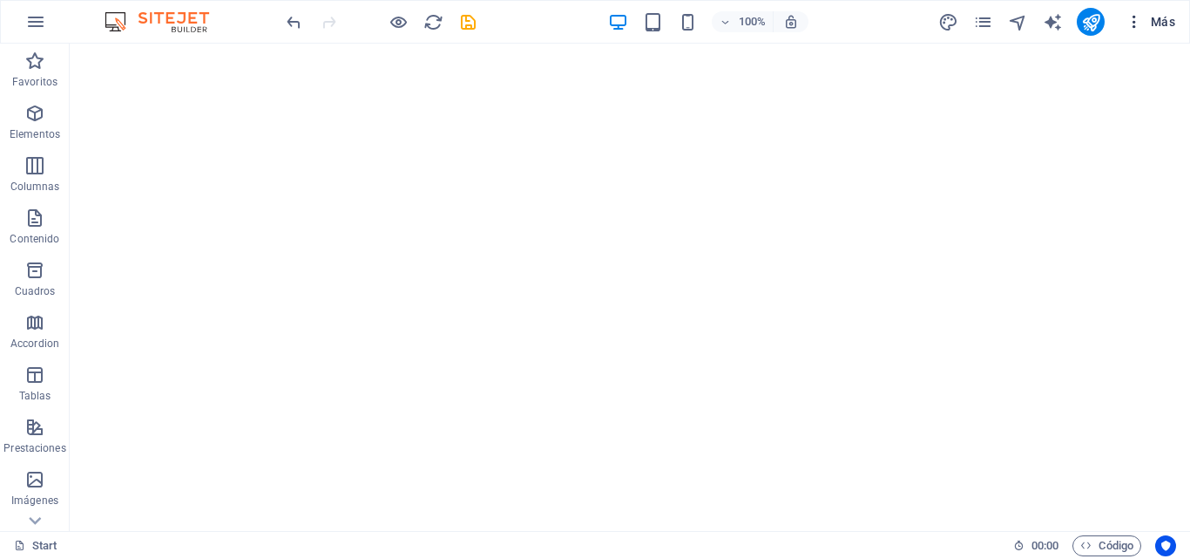
click at [1164, 17] on span "Más" at bounding box center [1151, 21] width 50 height 17
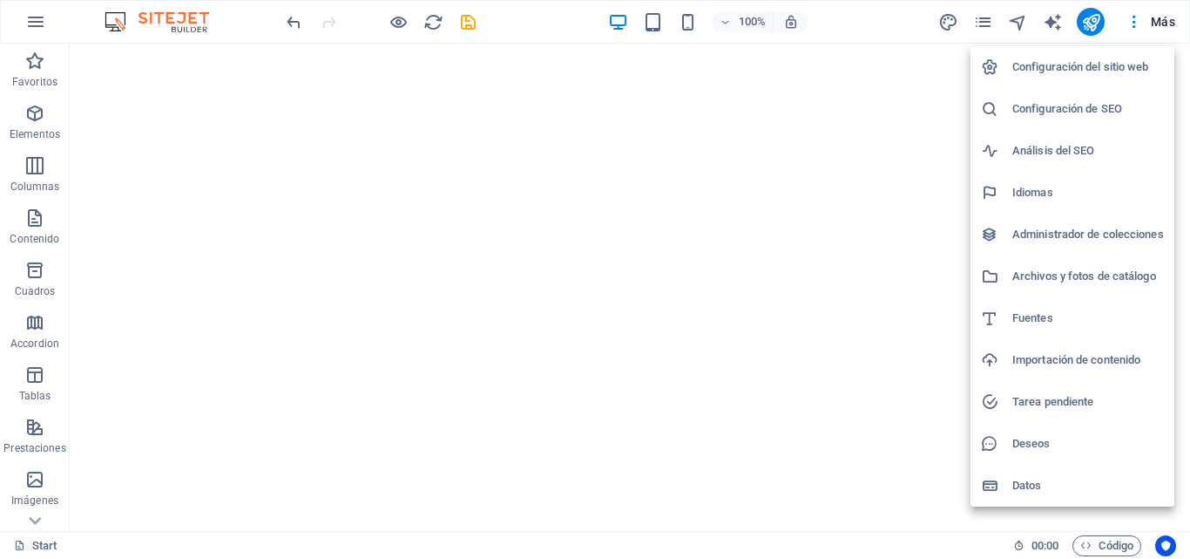
click at [1090, 232] on h6 "Administrador de colecciones" at bounding box center [1089, 234] width 152 height 21
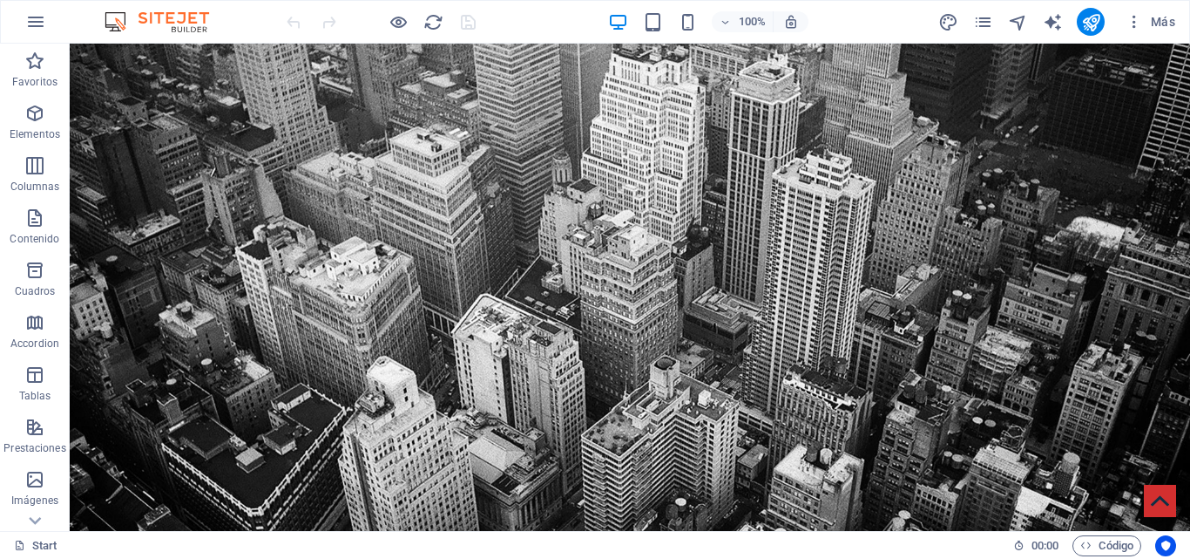
drag, startPoint x: 1182, startPoint y: 98, endPoint x: 1255, endPoint y: 78, distance: 75.9
click at [1158, 22] on span "Más" at bounding box center [1151, 21] width 50 height 17
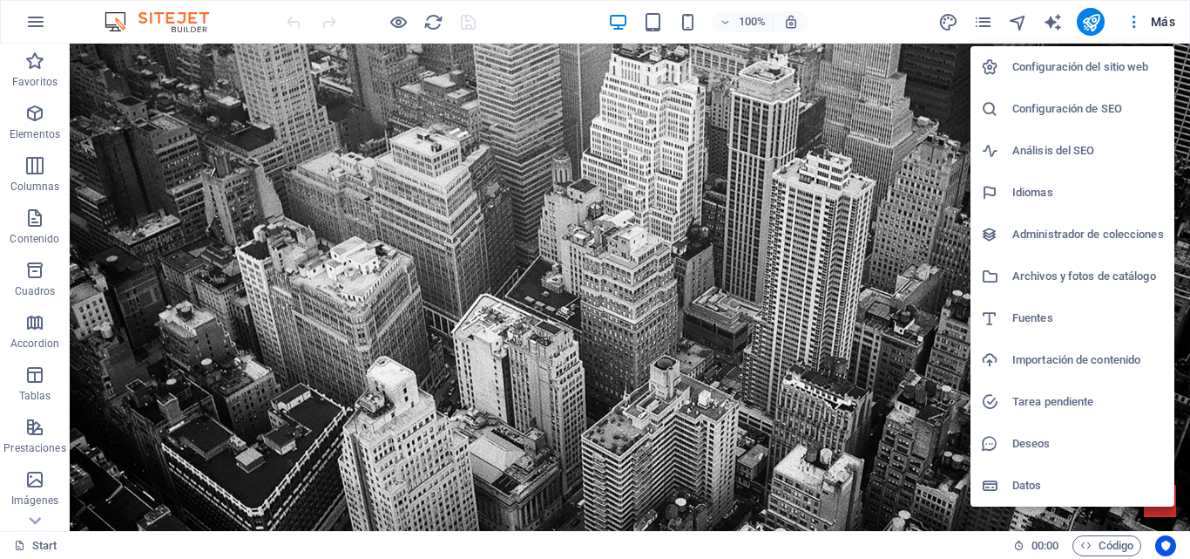
click at [1115, 68] on h6 "Configuración del sitio web" at bounding box center [1089, 67] width 152 height 21
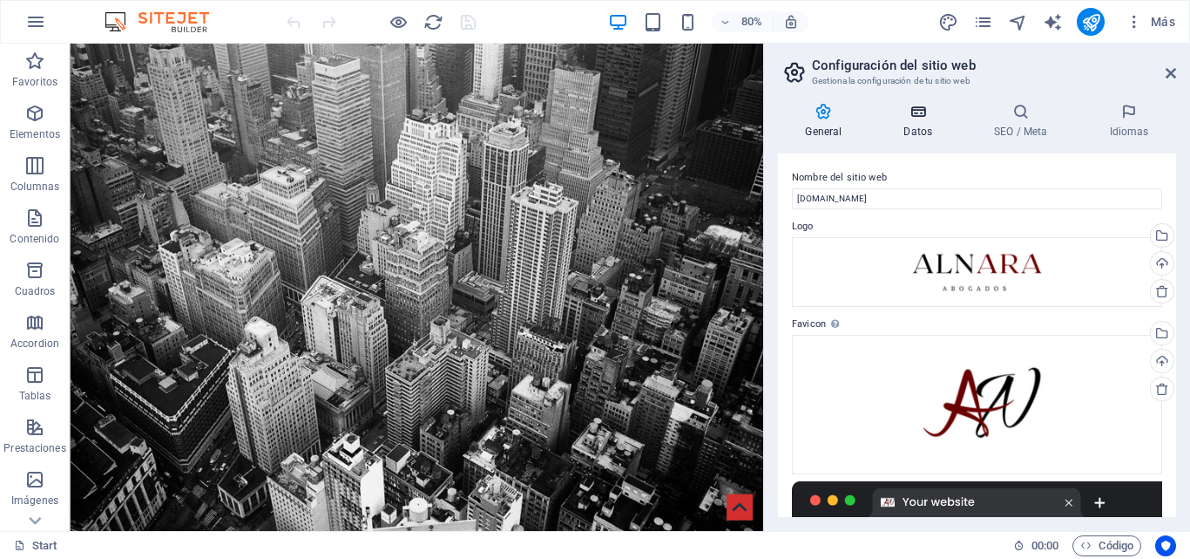
click at [911, 135] on h4 "Datos" at bounding box center [922, 121] width 91 height 37
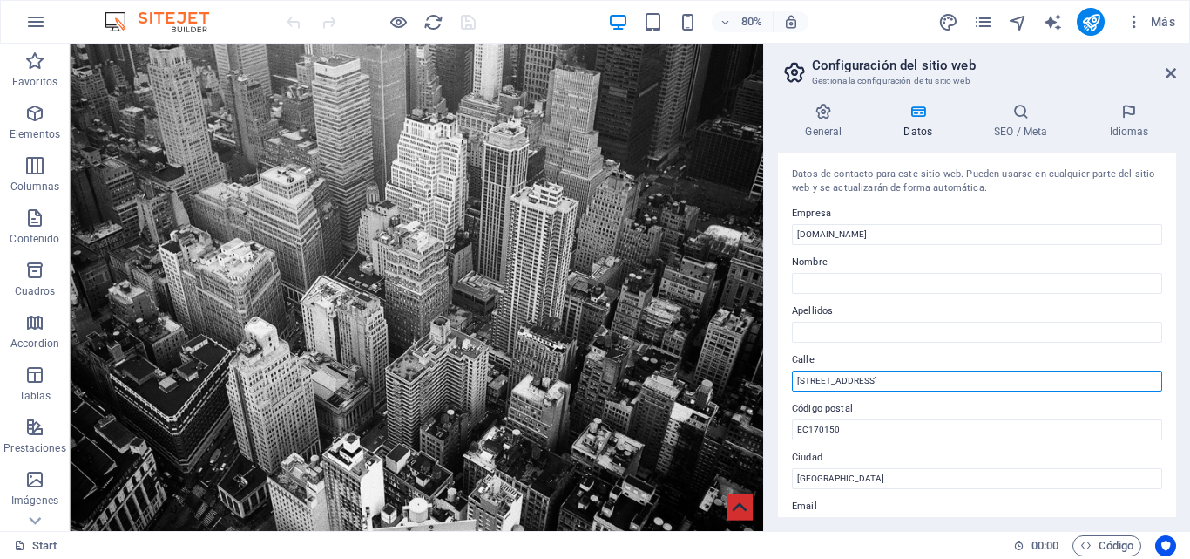
drag, startPoint x: 927, startPoint y: 427, endPoint x: 820, endPoint y: 456, distance: 111.0
drag, startPoint x: 842, startPoint y: 393, endPoint x: 846, endPoint y: 376, distance: 17.1
click at [843, 390] on div "Datos de contacto para este sitio web. Pueden usarse en cualquier parte del sit…" at bounding box center [977, 334] width 398 height 363
click at [853, 375] on input "[STREET_ADDRESS]" at bounding box center [977, 380] width 370 height 21
type input "[GEOGRAPHIC_DATA]"
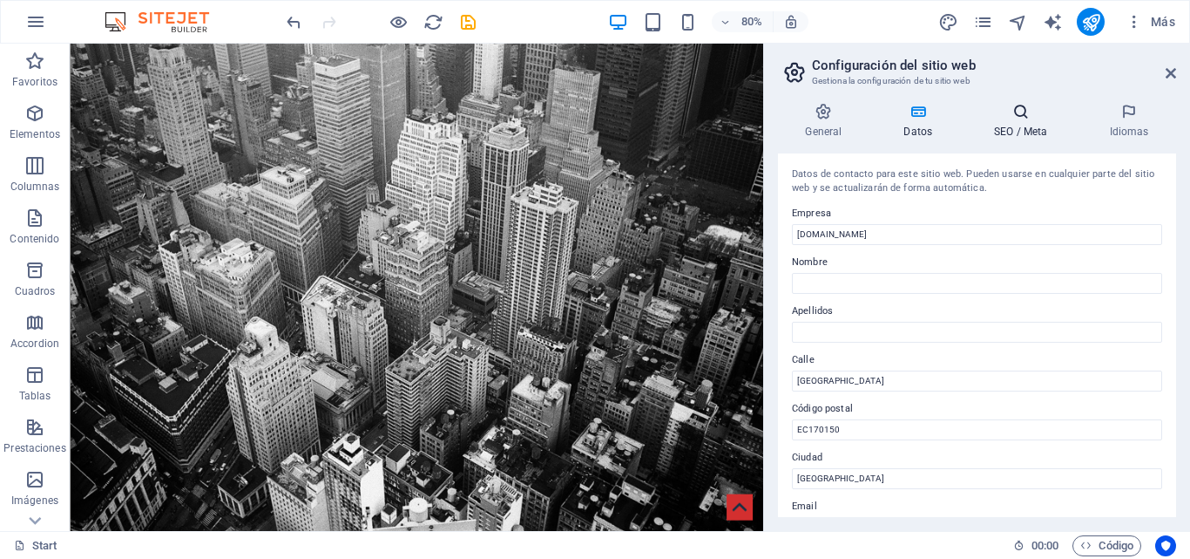
click at [1006, 106] on icon at bounding box center [1021, 111] width 108 height 17
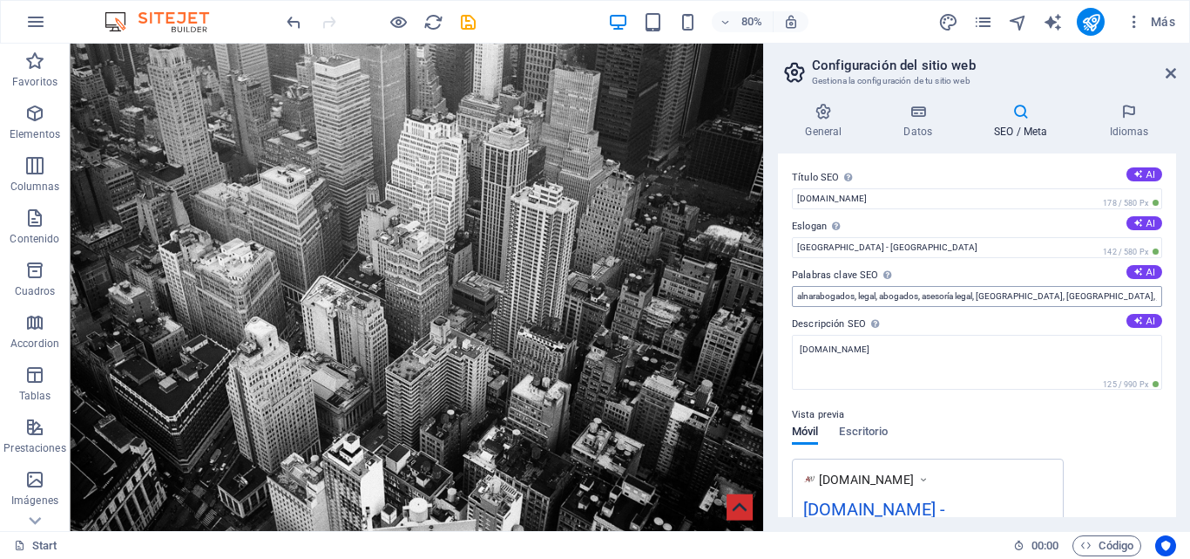
drag, startPoint x: 1092, startPoint y: 311, endPoint x: 1092, endPoint y: 302, distance: 9.6
click at [1092, 307] on div "Título SEO El título de tu sitio web. Elige algo que destaque en los resultados…" at bounding box center [977, 334] width 398 height 363
click at [1092, 300] on input "alnarabogados, legal, abogados, asesoría legal, [GEOGRAPHIC_DATA], [GEOGRAPHIC_…" at bounding box center [977, 296] width 370 height 21
click at [1081, 297] on input "alnarabogados, legal, abogados, asesoría legal, [GEOGRAPHIC_DATA], [GEOGRAPHIC_…" at bounding box center [977, 296] width 370 height 21
type input "alnarabogados, legal, abogados, asesoría legal, [GEOGRAPHIC_DATA], [GEOGRAPHIC_…"
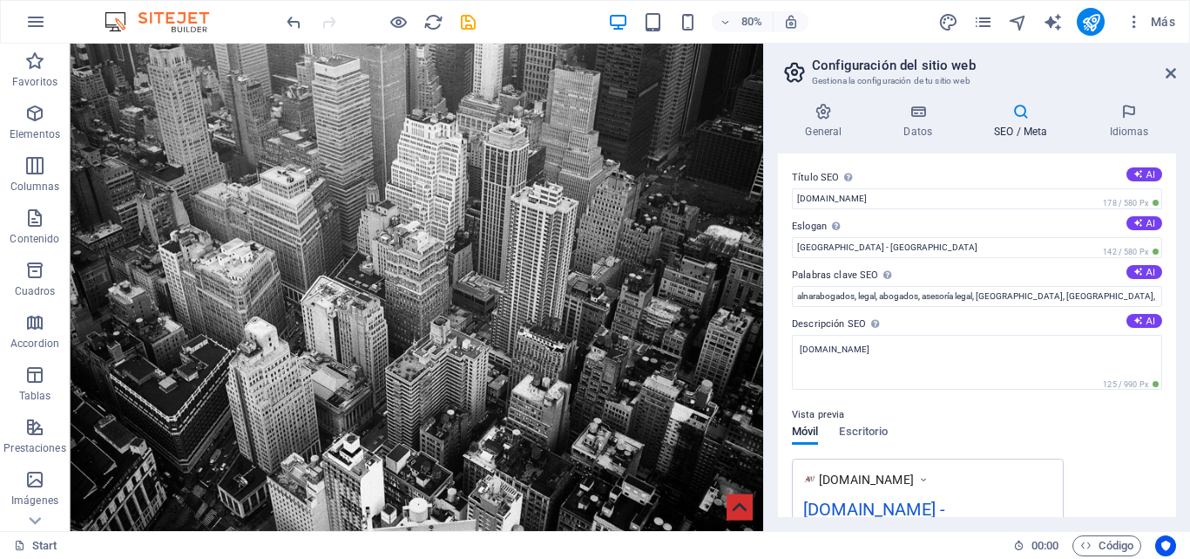
drag, startPoint x: 1177, startPoint y: 225, endPoint x: 1176, endPoint y: 273, distance: 47.9
click at [1176, 273] on div "General Datos SEO / Meta Idiomas Nombre del sitio web [DOMAIN_NAME] Logo Arrast…" at bounding box center [977, 310] width 426 height 442
drag, startPoint x: 1173, startPoint y: 258, endPoint x: 1172, endPoint y: 398, distance: 140.3
click at [1172, 398] on div "Título SEO El título de tu sitio web. Elige algo que destaque en los resultados…" at bounding box center [977, 334] width 398 height 363
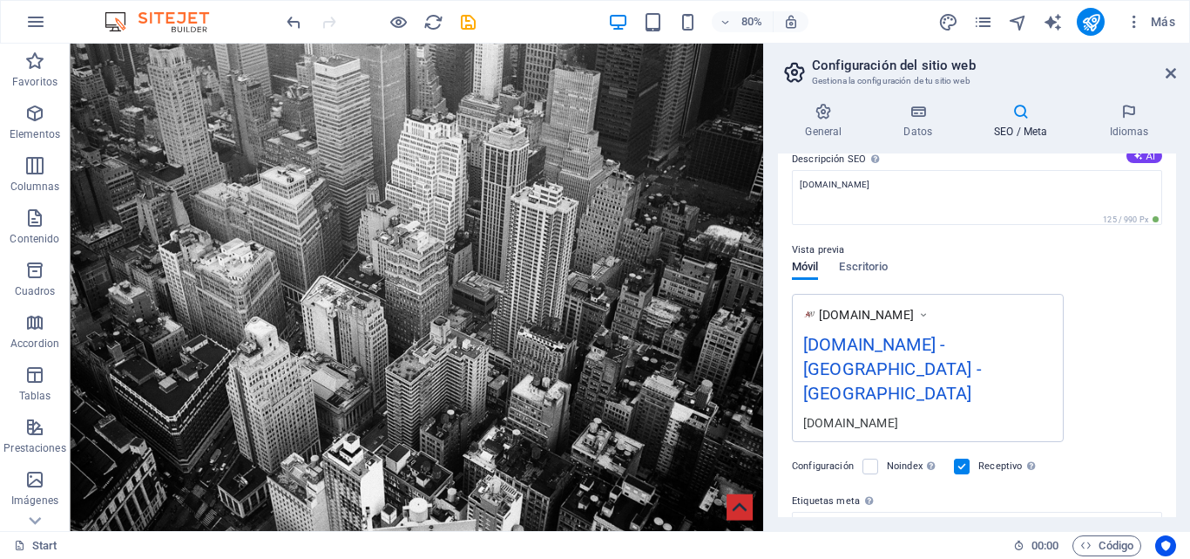
scroll to position [302, 0]
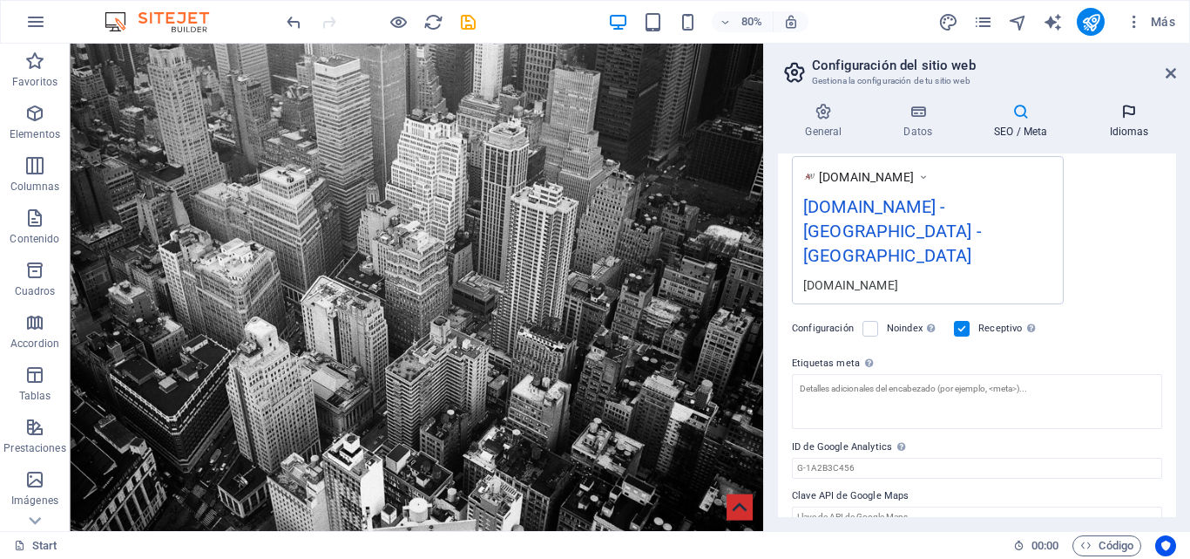
click at [1122, 121] on h4 "Idiomas" at bounding box center [1129, 121] width 94 height 37
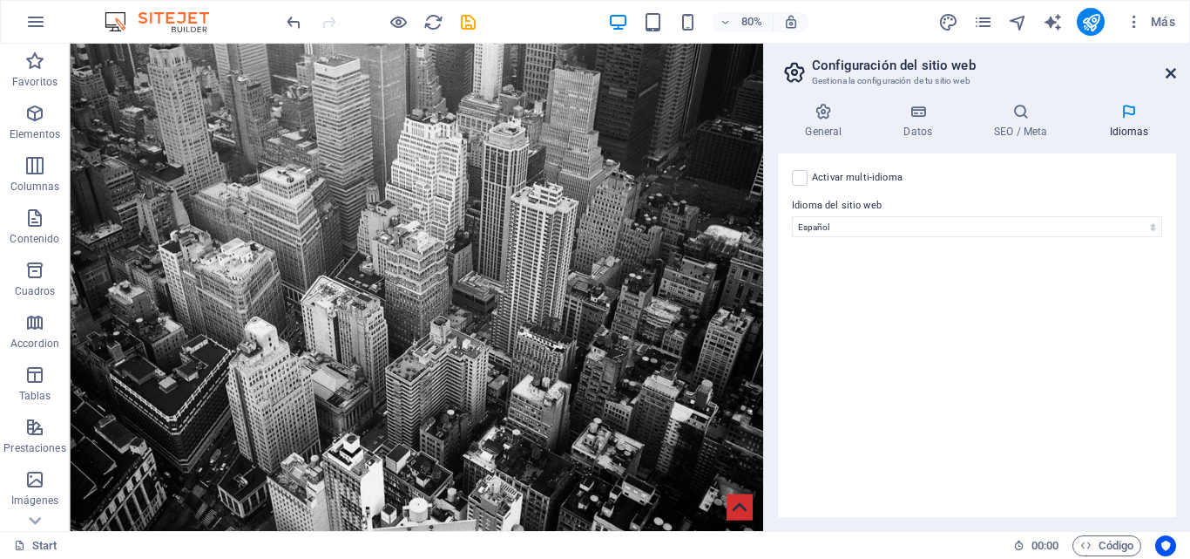
click at [1170, 72] on header "Configuración del sitio web Gestiona la configuración de tu sitio web" at bounding box center [979, 66] width 395 height 45
click at [1173, 69] on icon at bounding box center [1171, 73] width 10 height 14
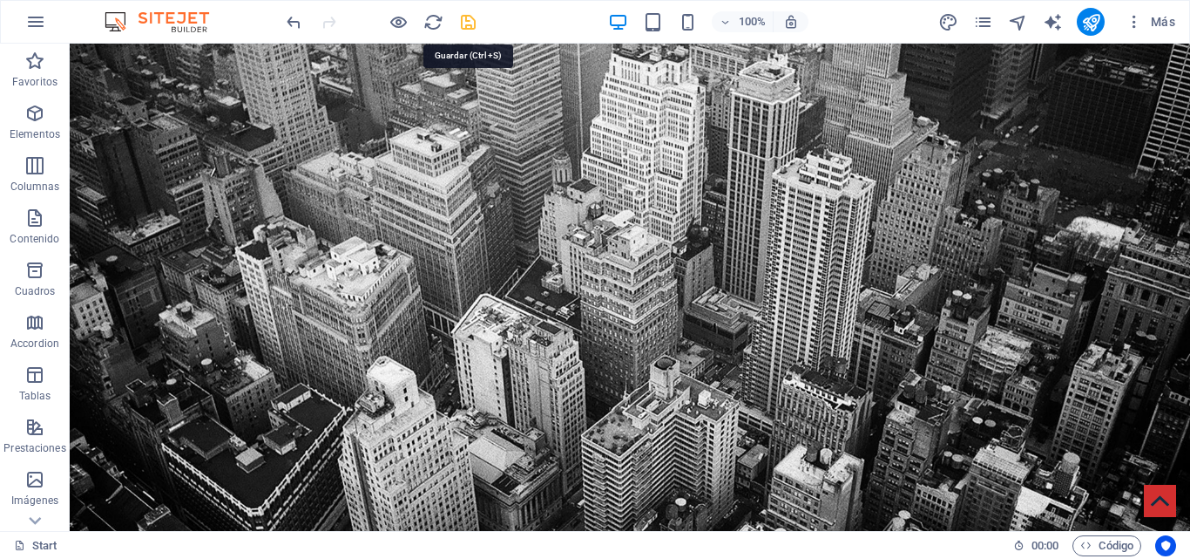
click at [469, 17] on icon "save" at bounding box center [468, 22] width 20 height 20
click at [944, 24] on icon "design" at bounding box center [949, 22] width 20 height 20
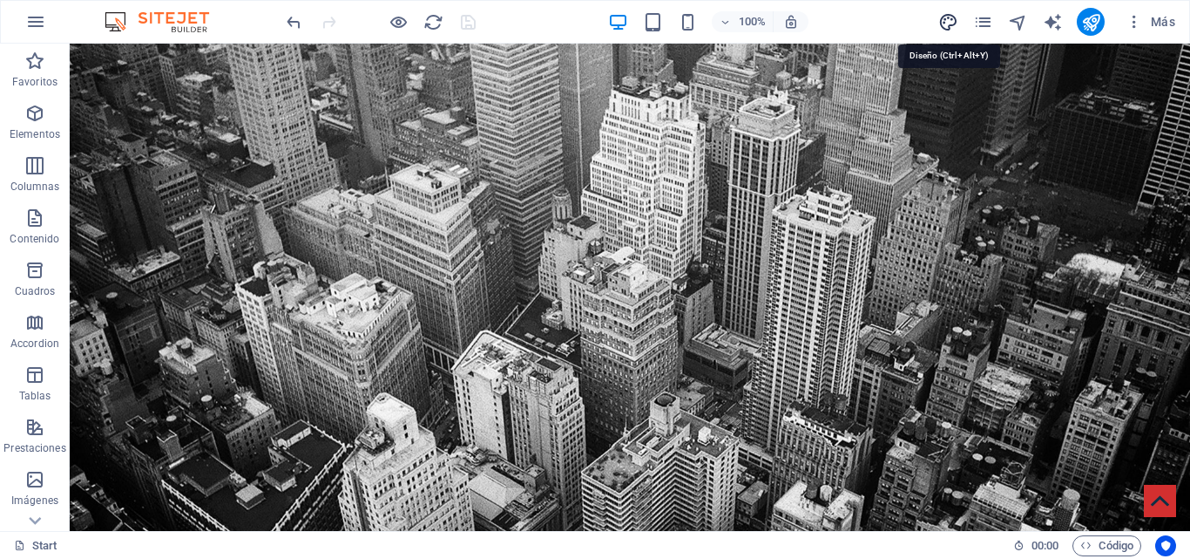
select select "ease-in-out"
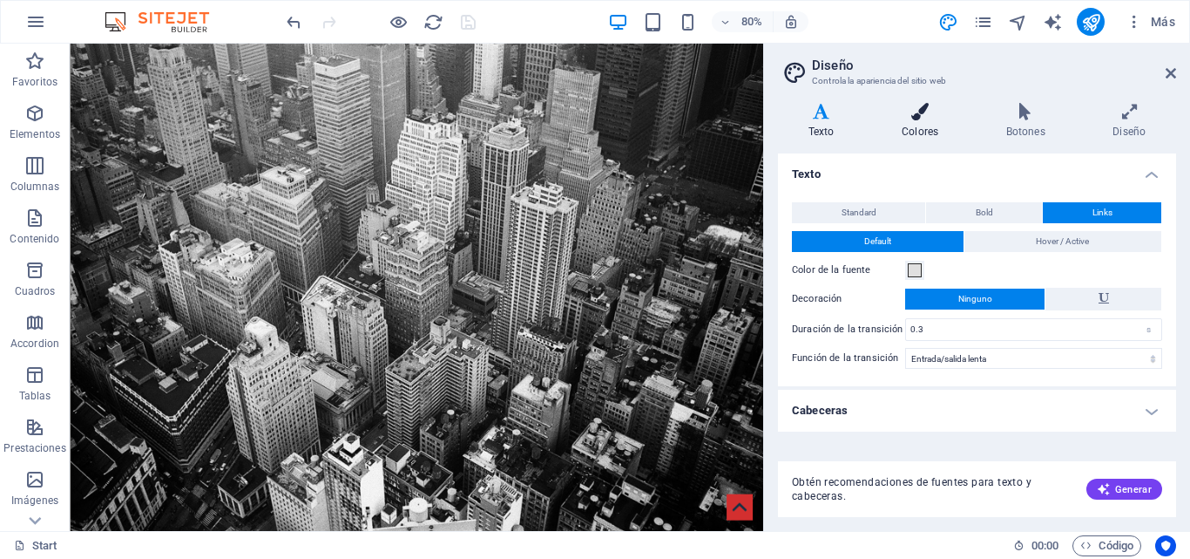
click at [932, 105] on icon at bounding box center [920, 111] width 98 height 17
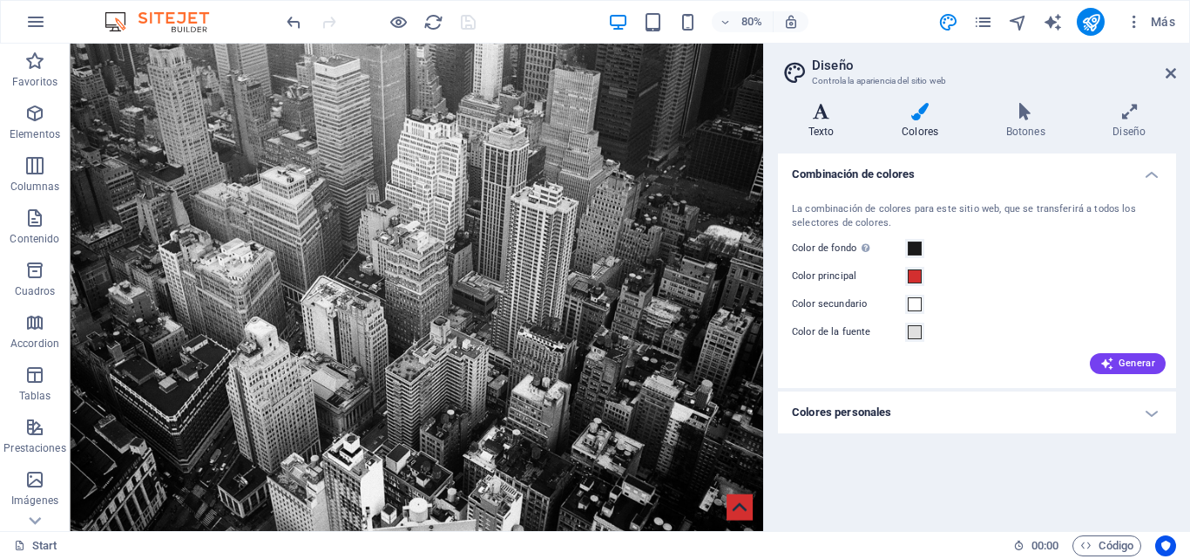
click at [844, 132] on h4 "Texto" at bounding box center [824, 121] width 93 height 37
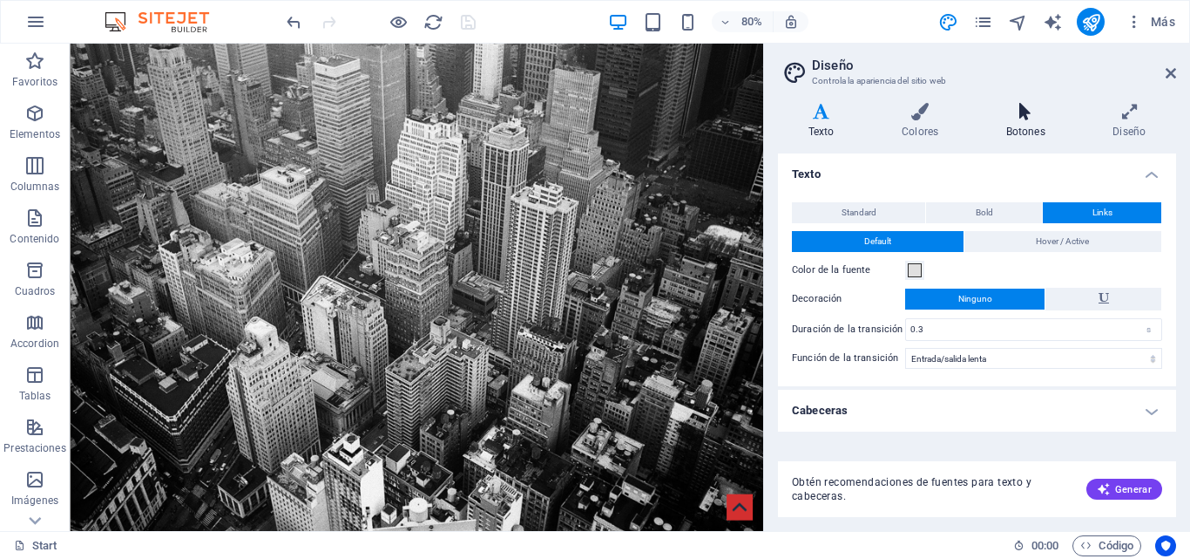
click at [1021, 112] on icon at bounding box center [1026, 111] width 100 height 17
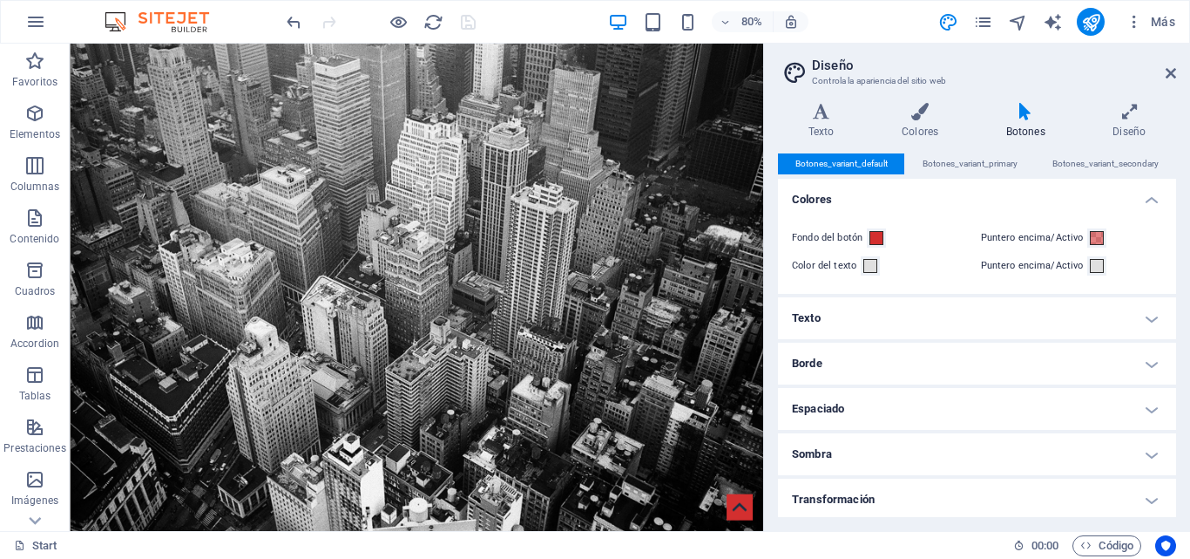
click at [837, 320] on h4 "Texto" at bounding box center [977, 318] width 398 height 42
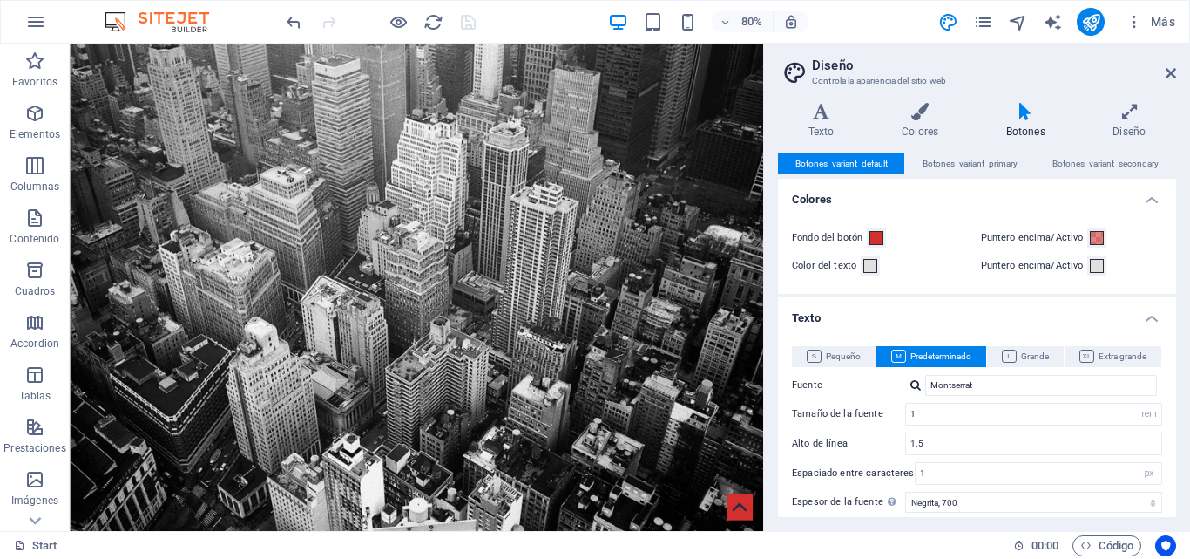
click at [834, 320] on h4 "Texto" at bounding box center [977, 312] width 398 height 31
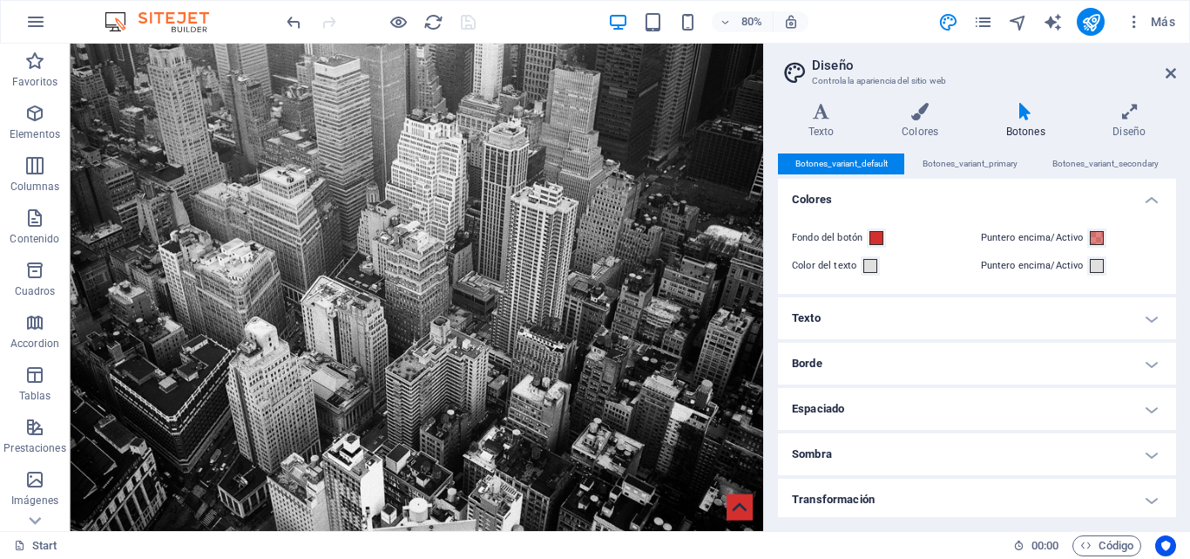
click at [906, 386] on ul "Colores Fondo del botón Puntero encima/Activo Color del texto Puntero encima/Ac…" at bounding box center [977, 372] width 398 height 387
click at [902, 373] on h4 "Borde" at bounding box center [977, 363] width 398 height 42
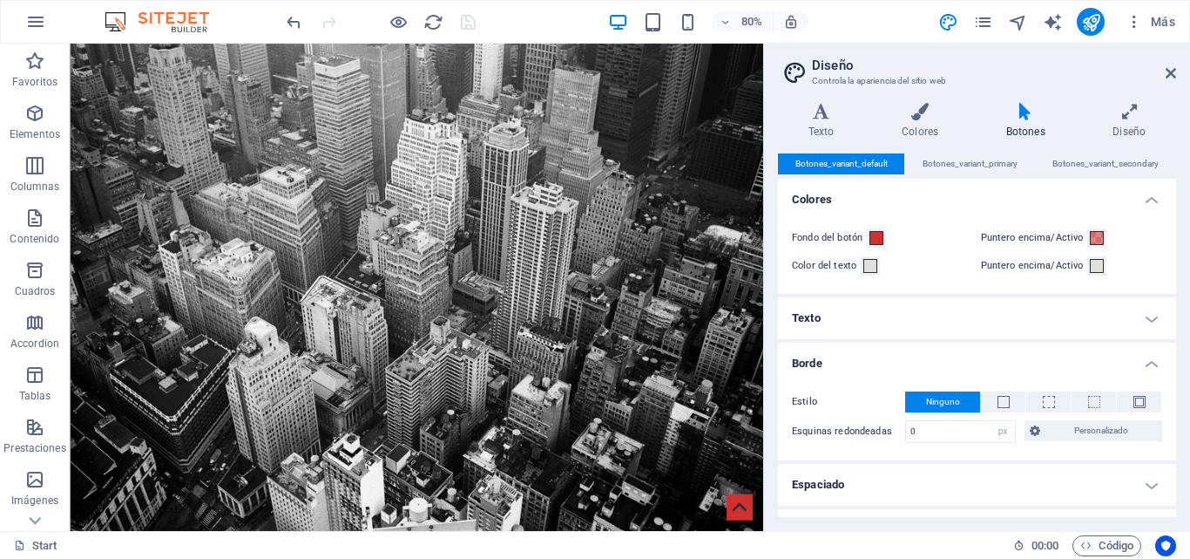
click at [894, 367] on h4 "Borde" at bounding box center [977, 357] width 398 height 31
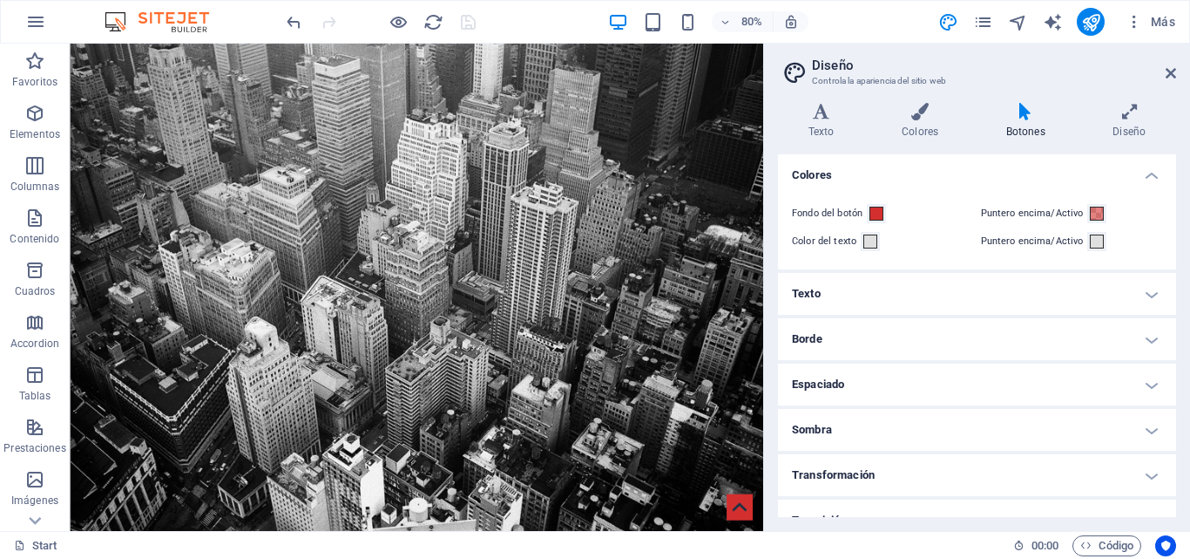
scroll to position [49, 0]
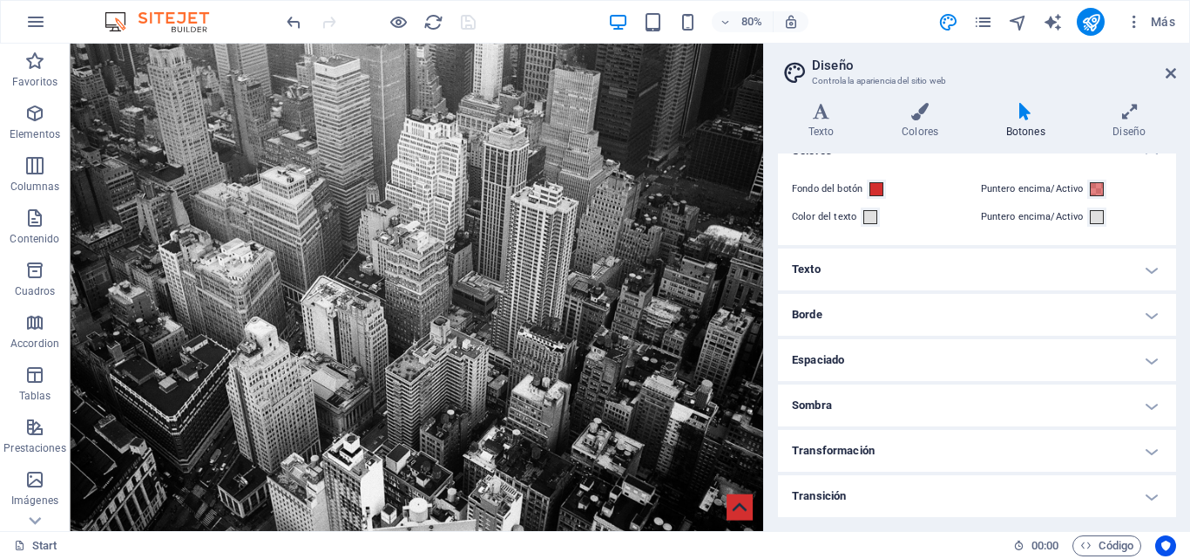
click at [1167, 374] on h4 "Espaciado" at bounding box center [977, 360] width 398 height 42
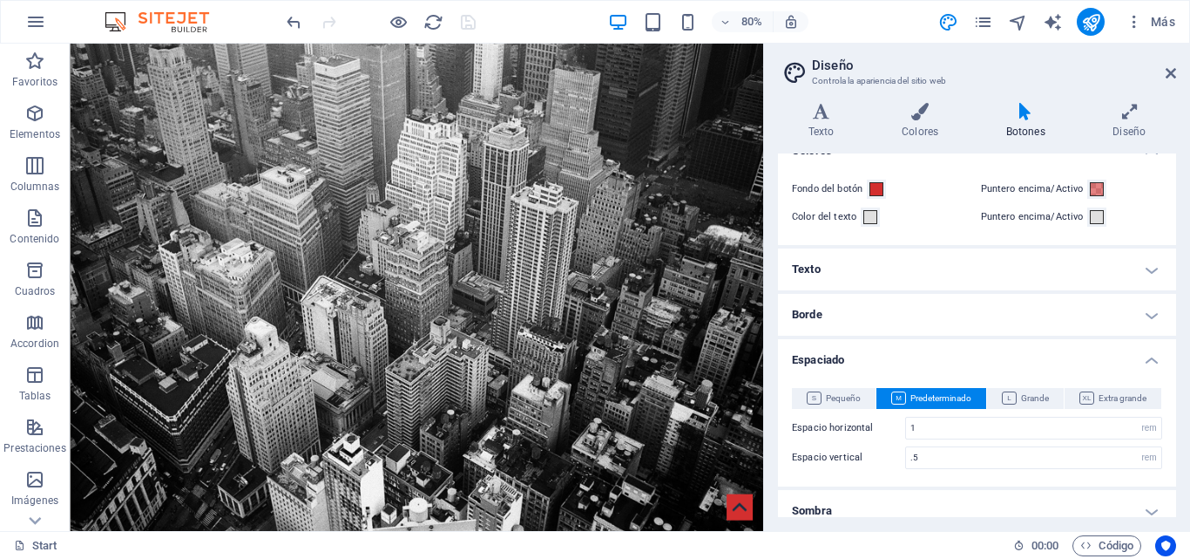
drag, startPoint x: 1167, startPoint y: 374, endPoint x: 1011, endPoint y: 500, distance: 200.8
click at [1011, 500] on ul "Colores Fondo del botón Puntero encima/Activo Color del texto Puntero encima/Ac…" at bounding box center [977, 376] width 398 height 492
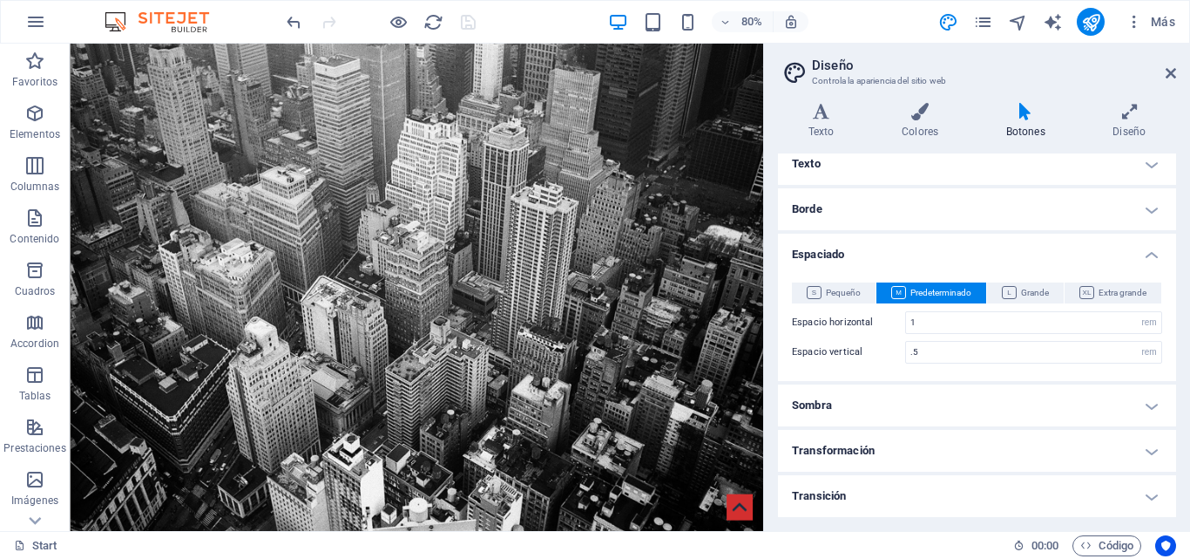
click at [926, 489] on h4 "Transición" at bounding box center [977, 496] width 398 height 42
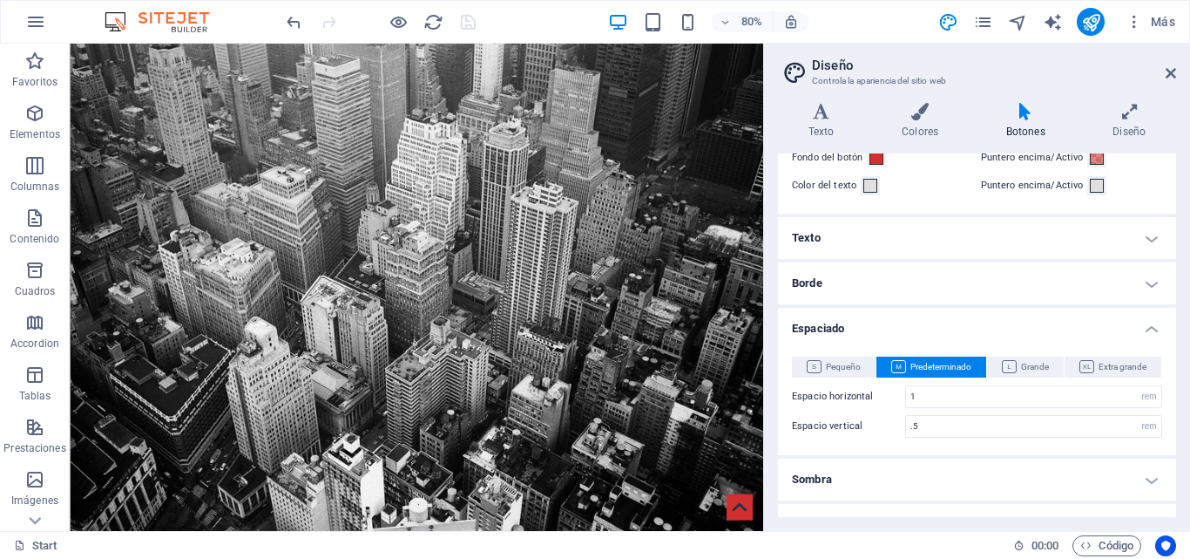
scroll to position [0, 0]
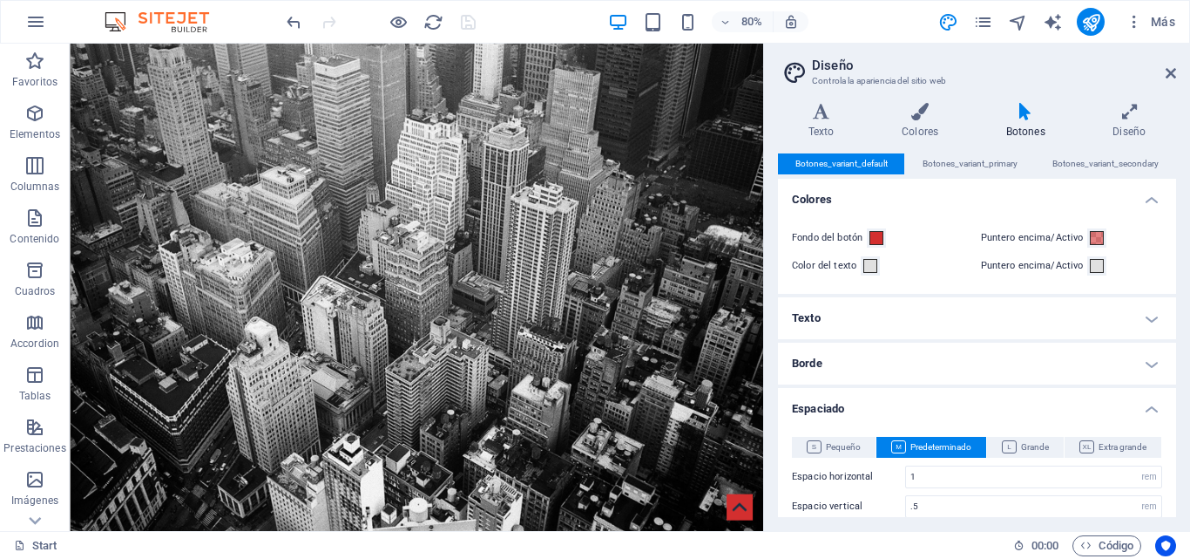
click at [1128, 121] on h4 "Diseño" at bounding box center [1129, 121] width 93 height 37
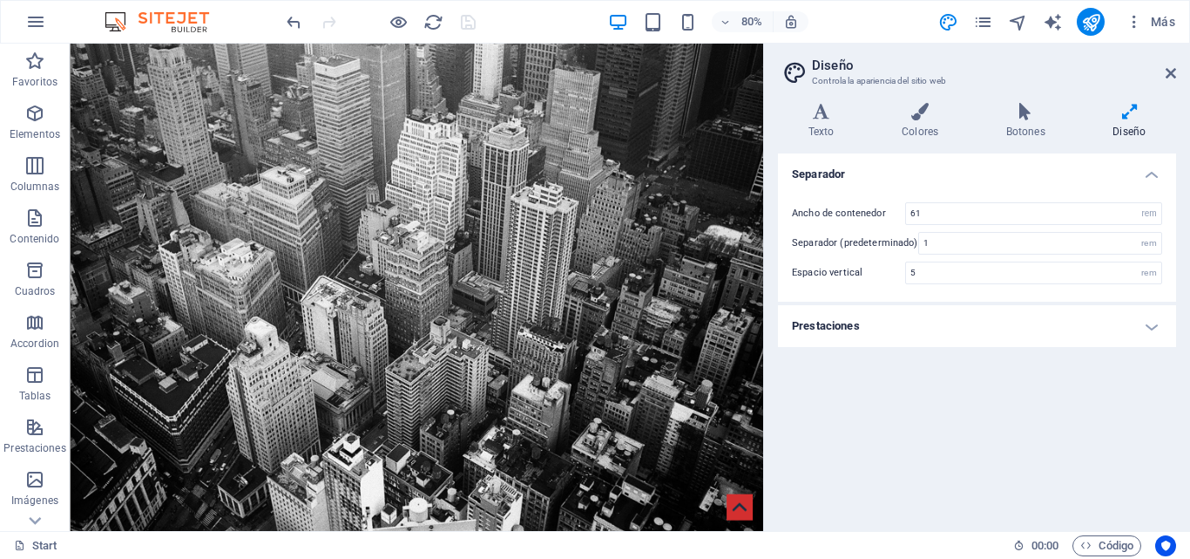
click at [956, 339] on h4 "Prestaciones" at bounding box center [977, 326] width 398 height 42
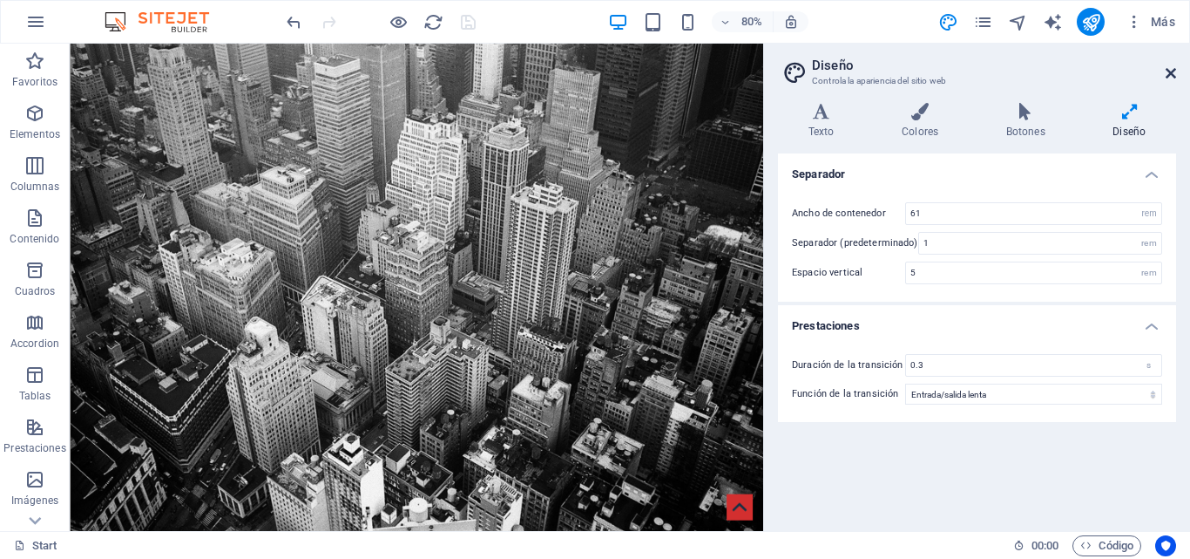
click at [1174, 78] on icon at bounding box center [1171, 73] width 10 height 14
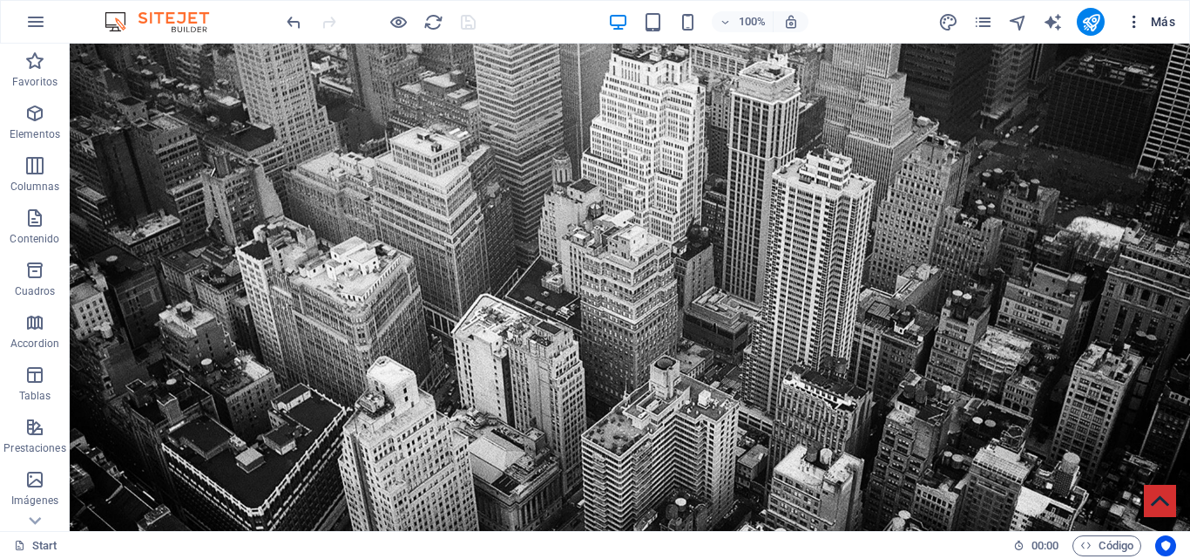
click at [1175, 27] on span "Más" at bounding box center [1151, 21] width 50 height 17
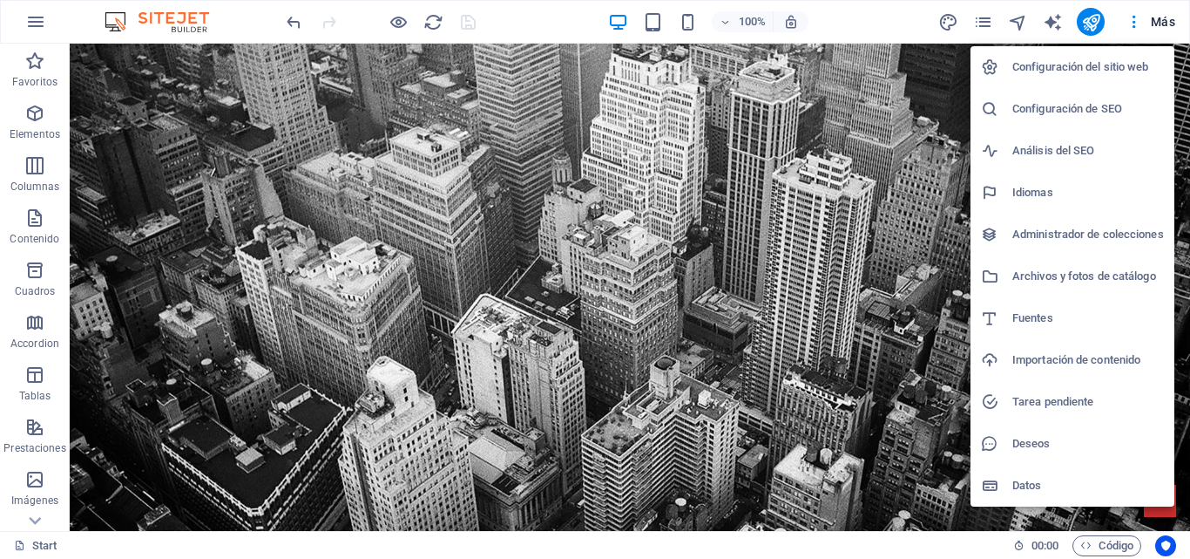
click at [209, 93] on div at bounding box center [595, 279] width 1190 height 559
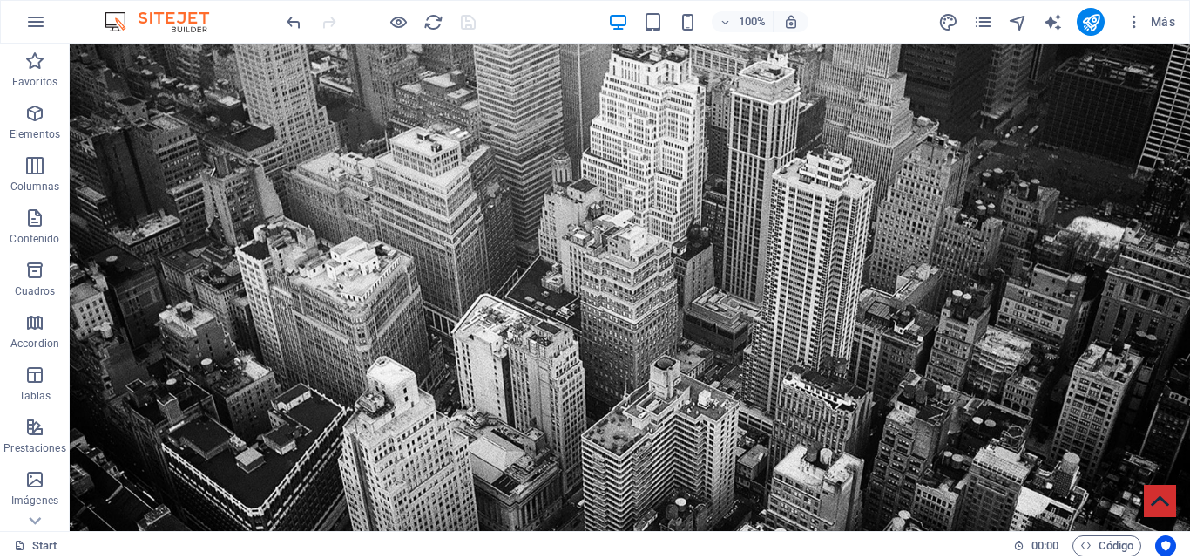
drag, startPoint x: 1190, startPoint y: 64, endPoint x: 1259, endPoint y: 69, distance: 69.9
click at [31, 486] on icon "button" at bounding box center [34, 479] width 21 height 21
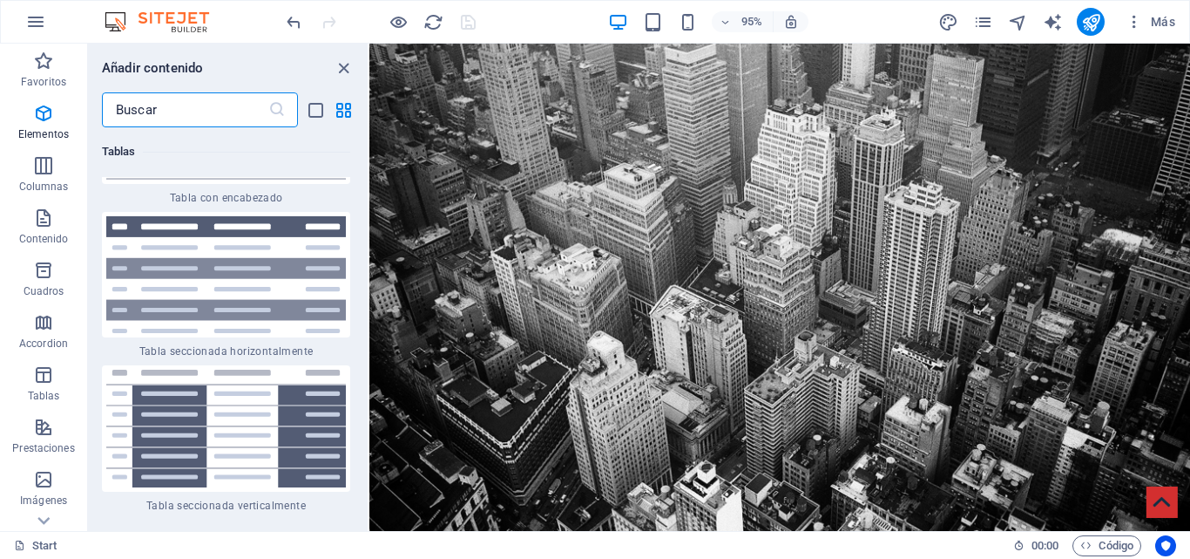
scroll to position [16126, 0]
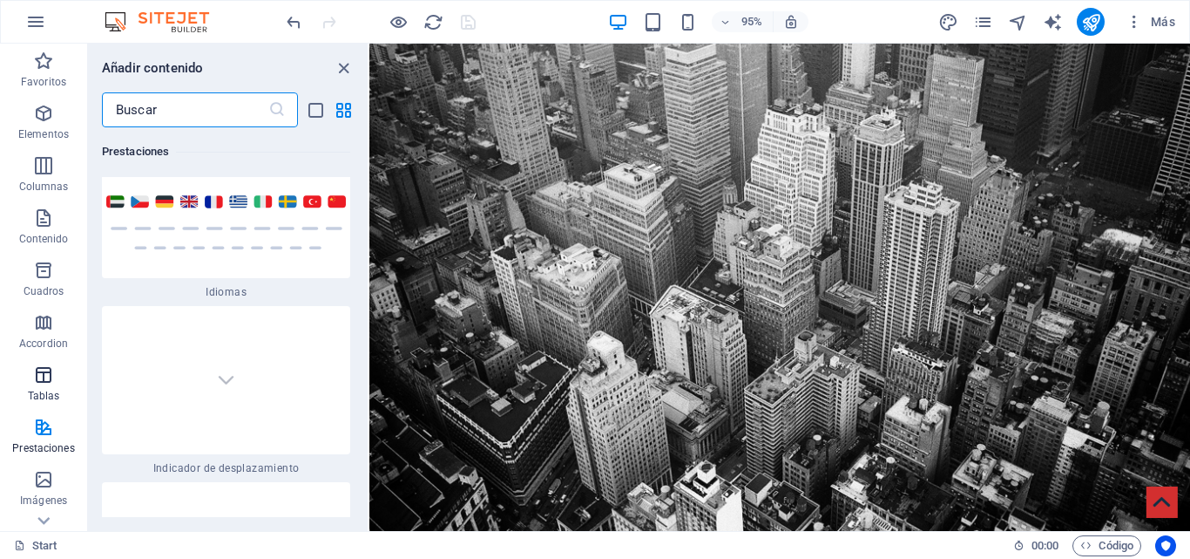
click at [37, 384] on icon "button" at bounding box center [43, 374] width 21 height 21
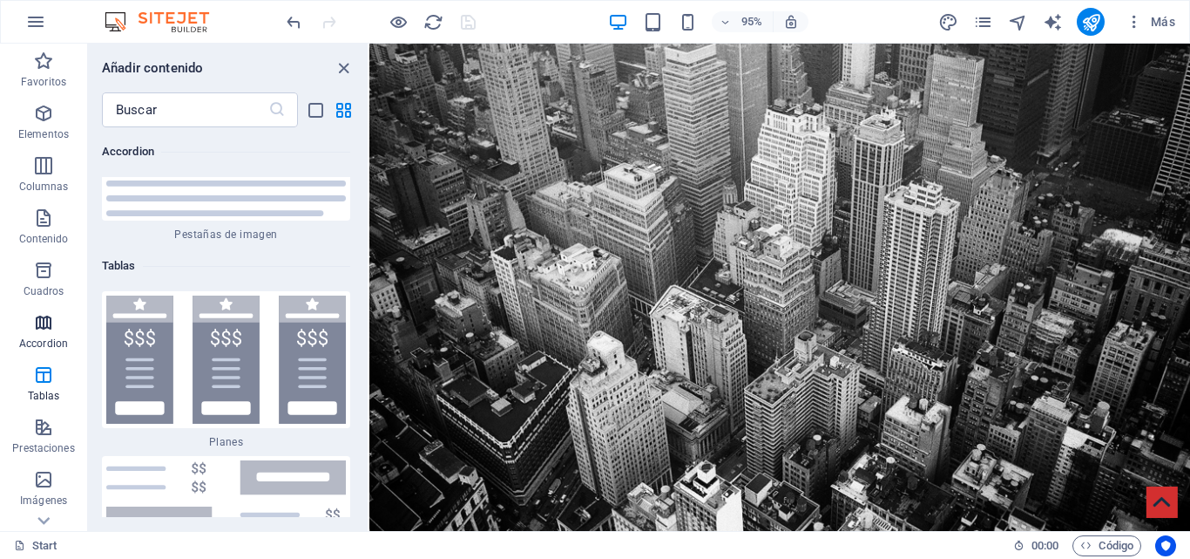
click at [37, 336] on span "Accordion" at bounding box center [43, 333] width 87 height 42
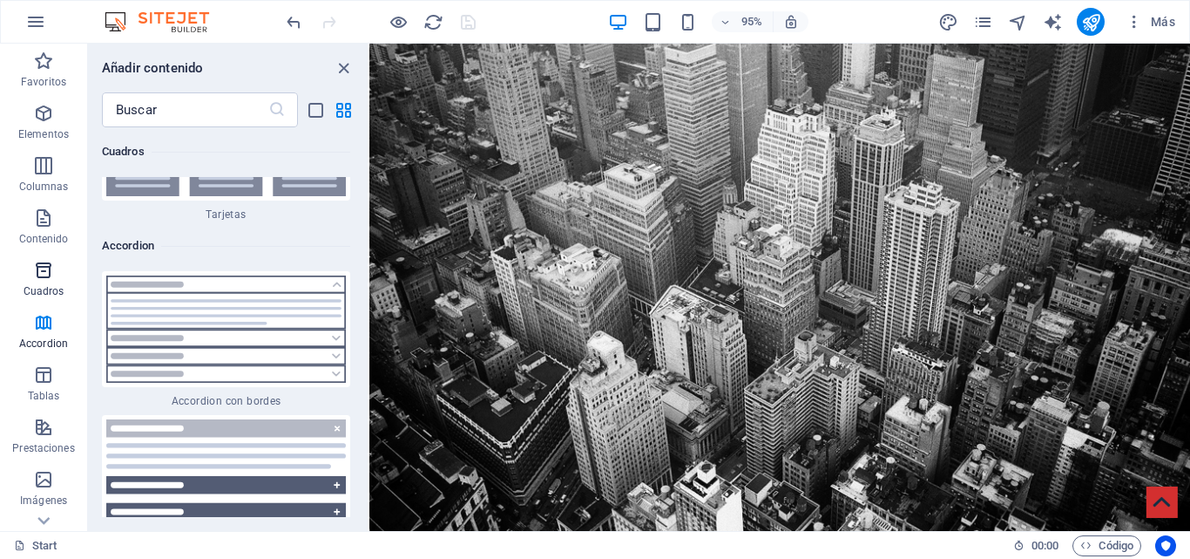
click at [48, 279] on icon "button" at bounding box center [43, 270] width 21 height 21
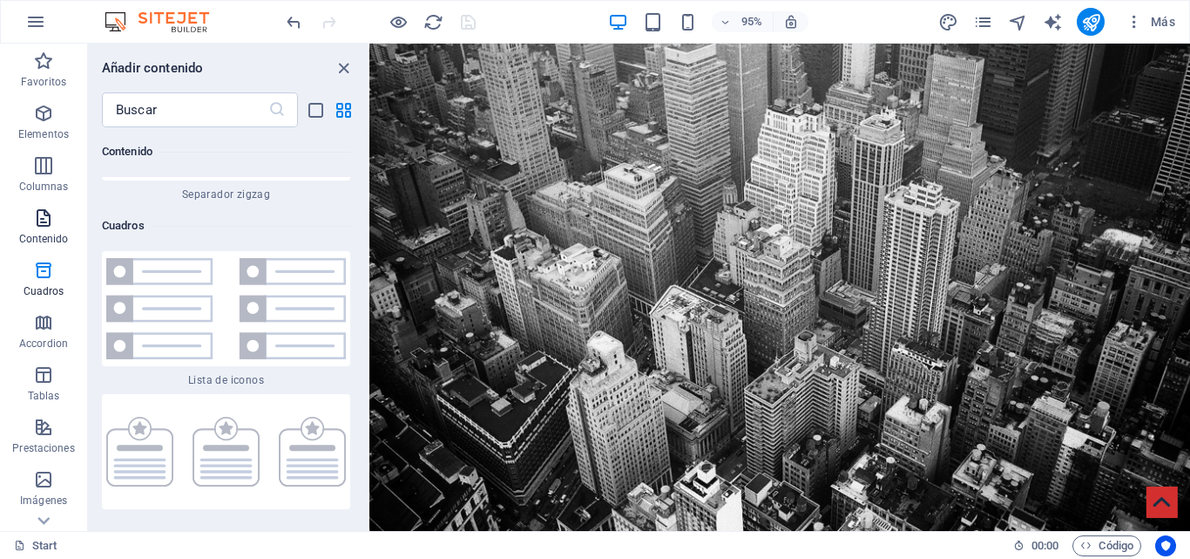
click at [37, 230] on span "Contenido" at bounding box center [43, 228] width 87 height 42
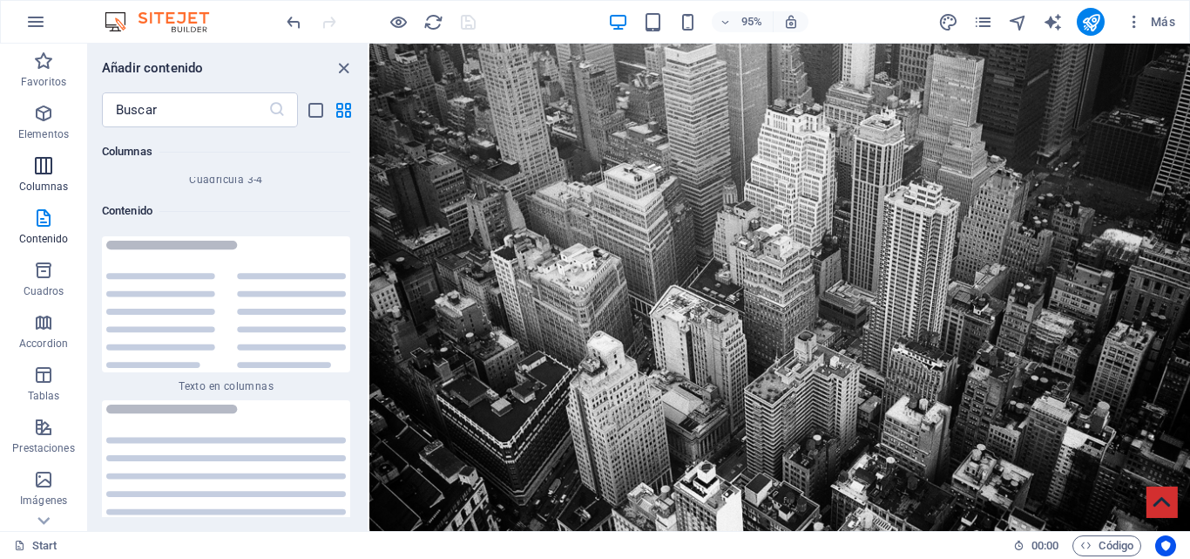
click at [41, 188] on p "Columnas" at bounding box center [44, 187] width 50 height 14
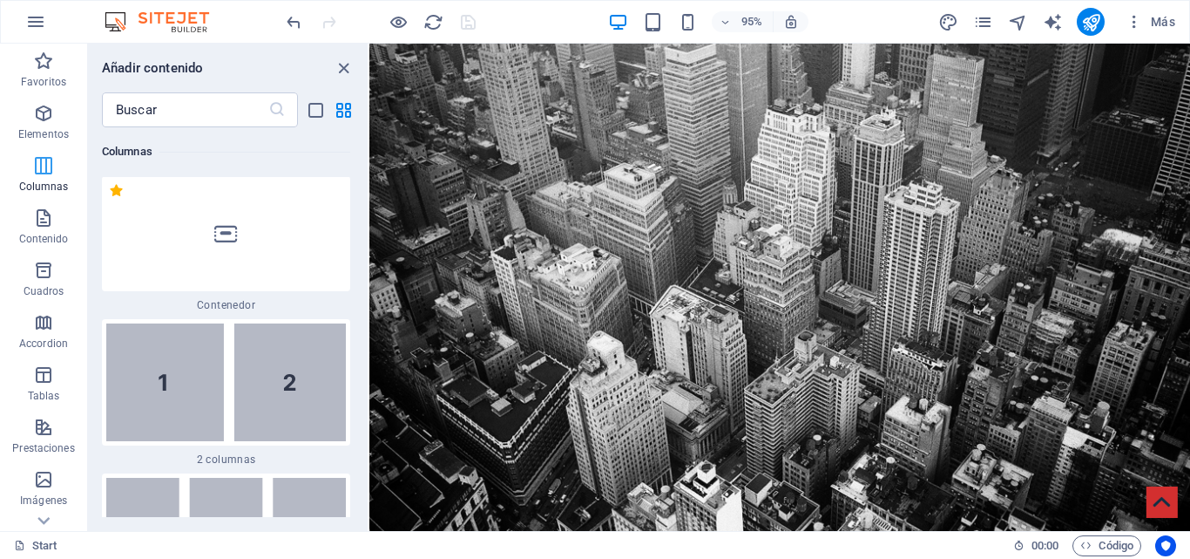
scroll to position [1006, 0]
click at [38, 134] on p "Elementos" at bounding box center [43, 134] width 51 height 14
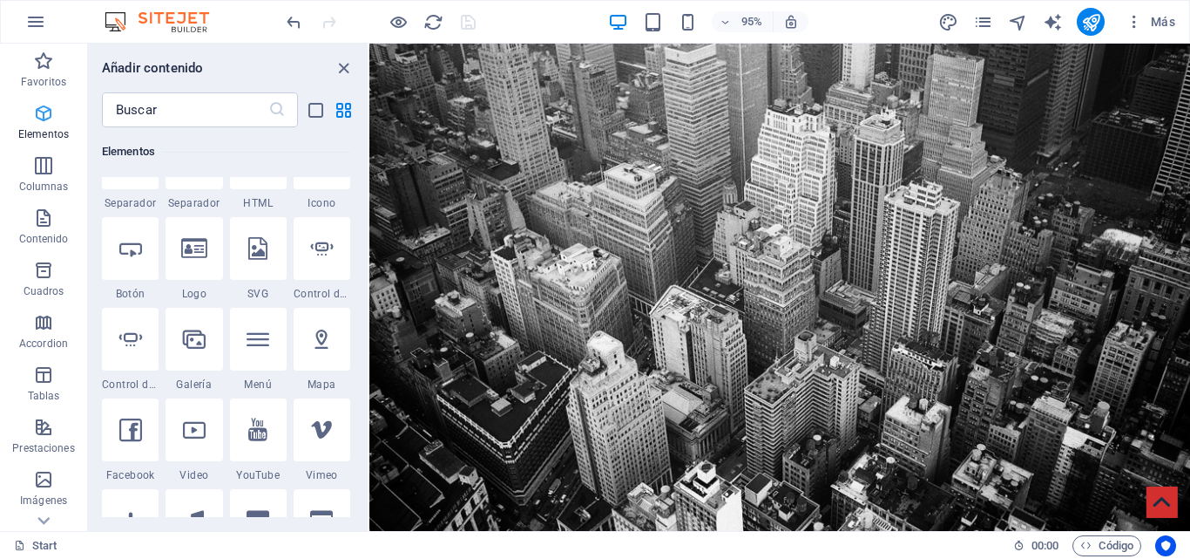
scroll to position [329, 0]
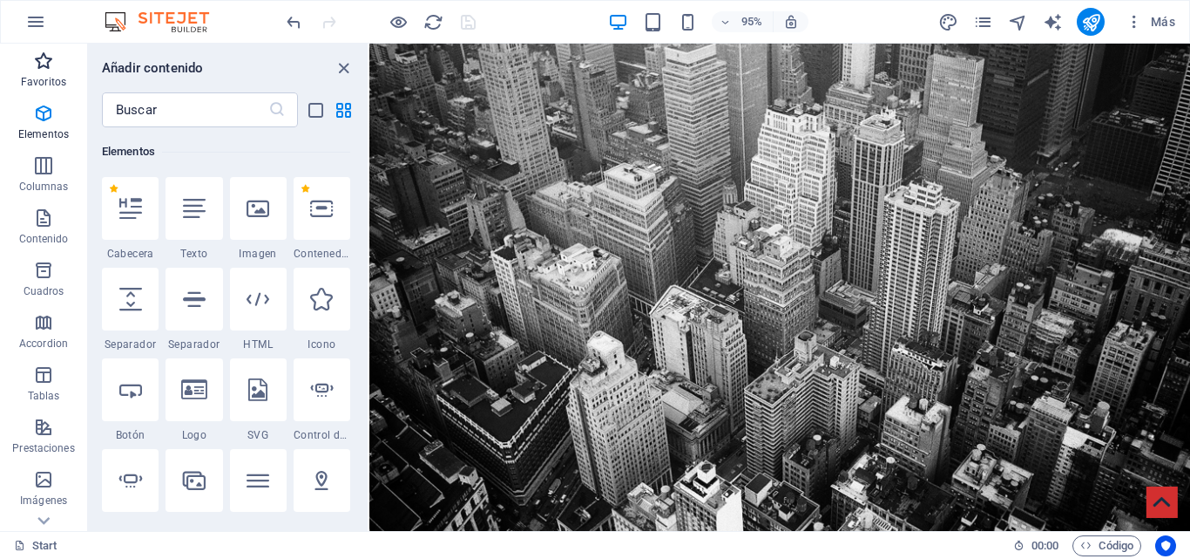
click at [49, 95] on button "Favoritos" at bounding box center [43, 70] width 87 height 52
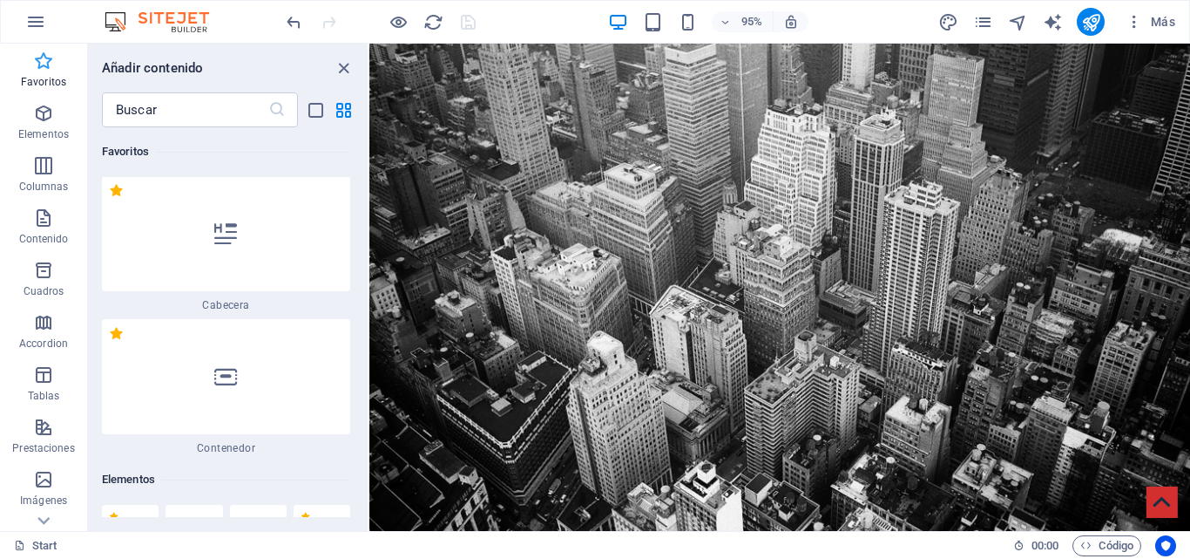
scroll to position [0, 0]
click at [49, 120] on icon "button" at bounding box center [43, 113] width 21 height 21
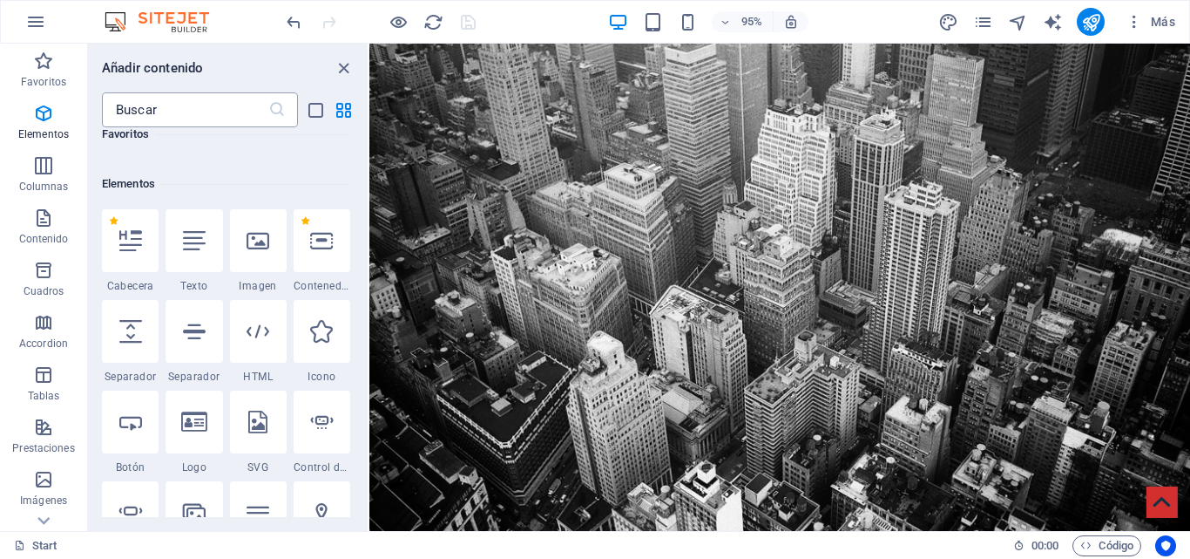
scroll to position [329, 0]
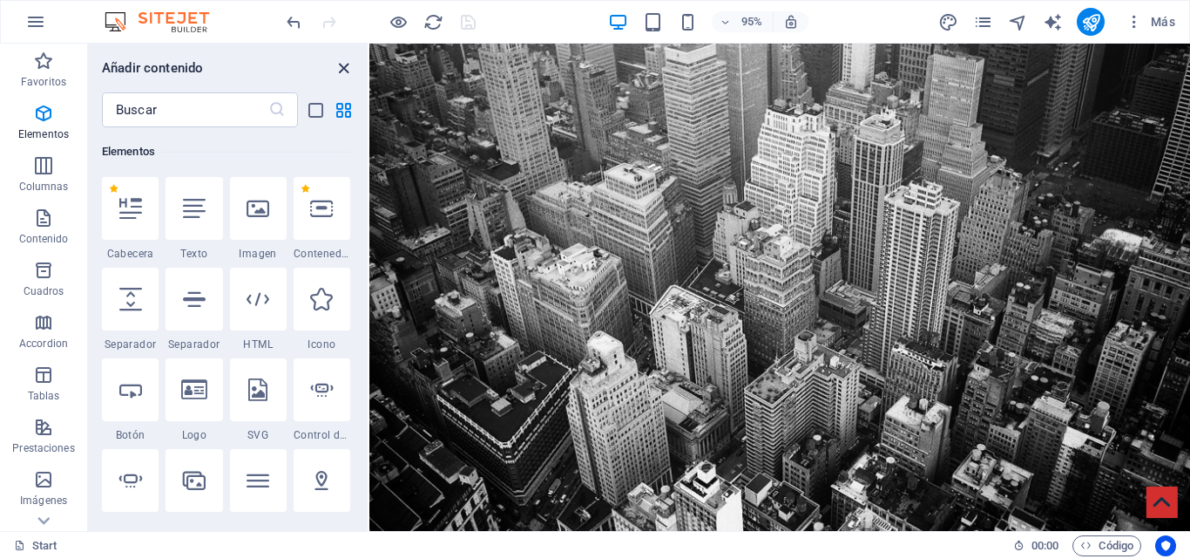
click at [349, 64] on icon "close panel" at bounding box center [344, 68] width 20 height 20
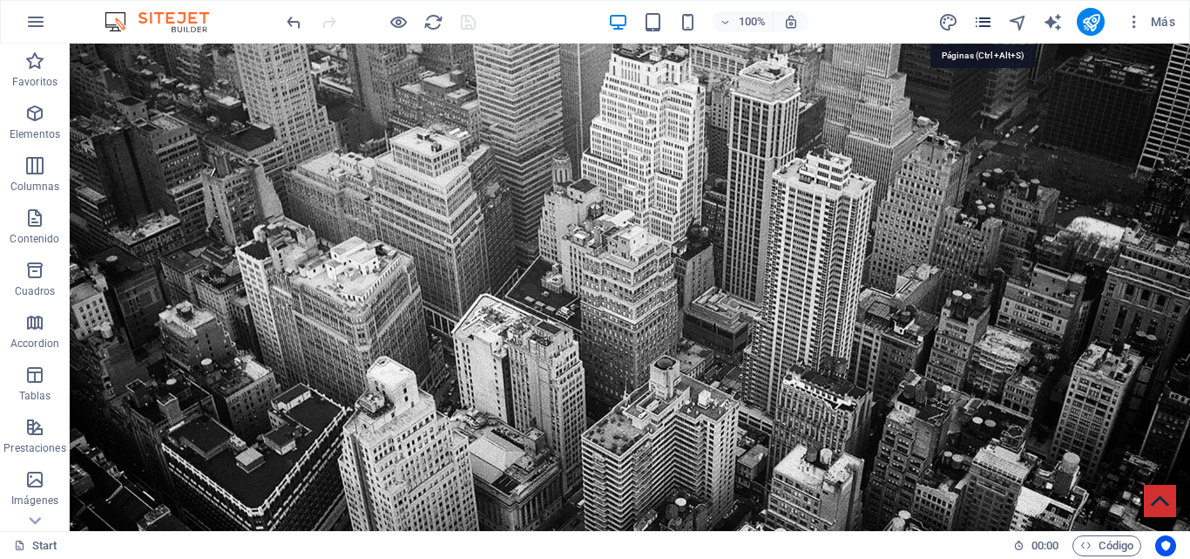
click at [992, 24] on icon "pages" at bounding box center [983, 22] width 20 height 20
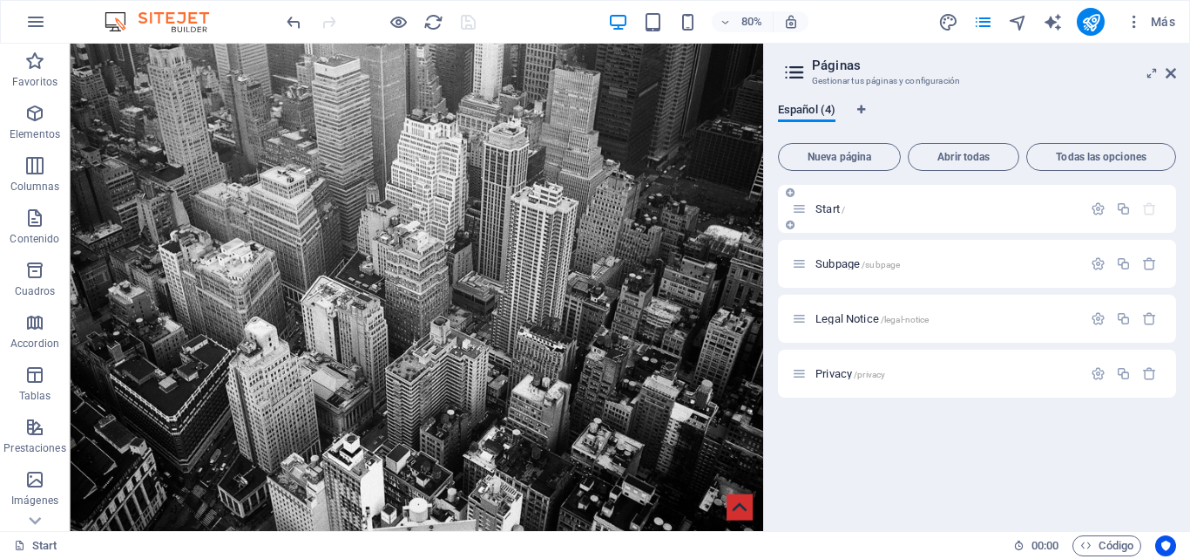
click at [803, 207] on icon at bounding box center [799, 208] width 15 height 15
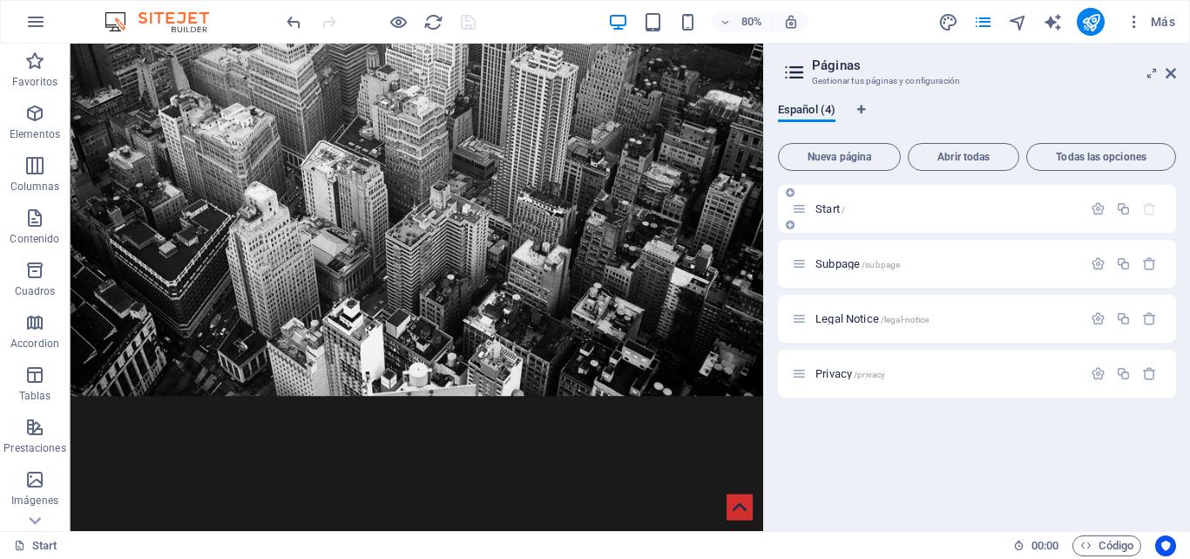
scroll to position [173, 0]
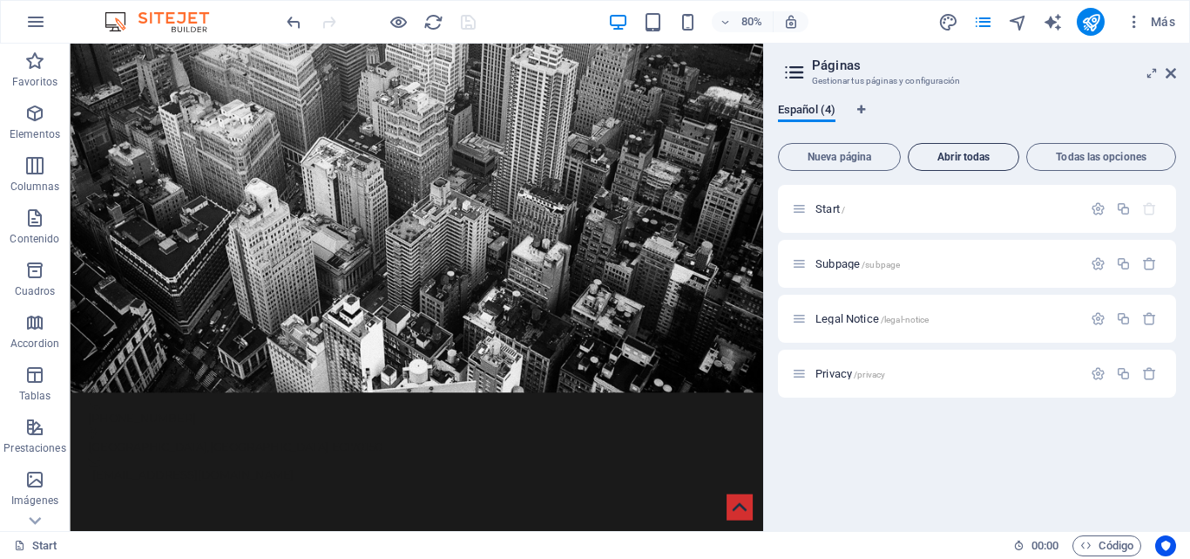
click at [945, 150] on button "Abrir todas" at bounding box center [964, 157] width 112 height 28
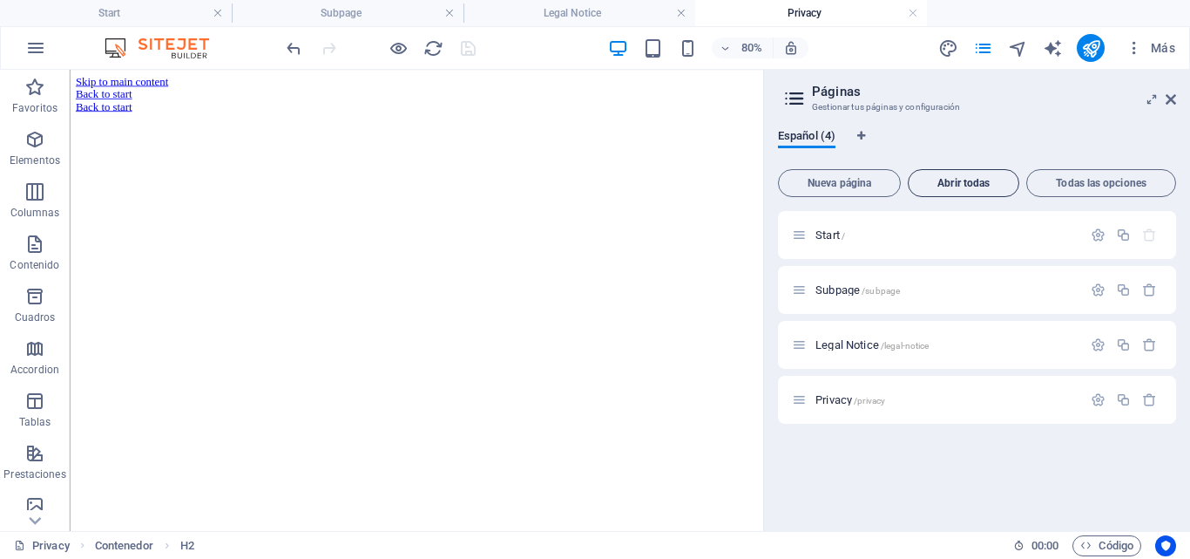
scroll to position [0, 0]
click at [911, 12] on link at bounding box center [913, 13] width 10 height 17
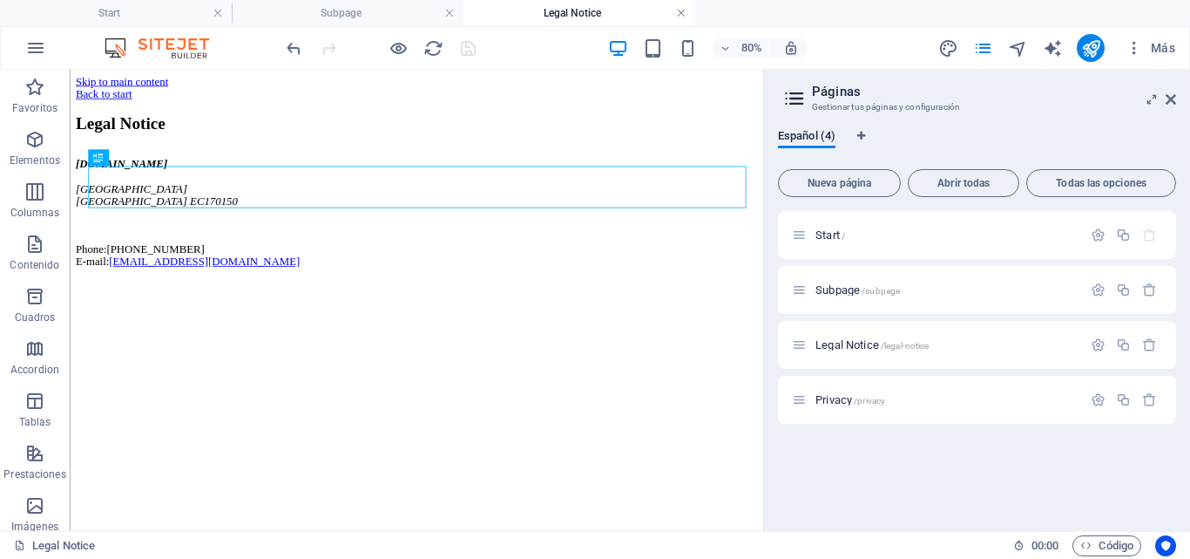
click at [683, 13] on link at bounding box center [681, 13] width 10 height 17
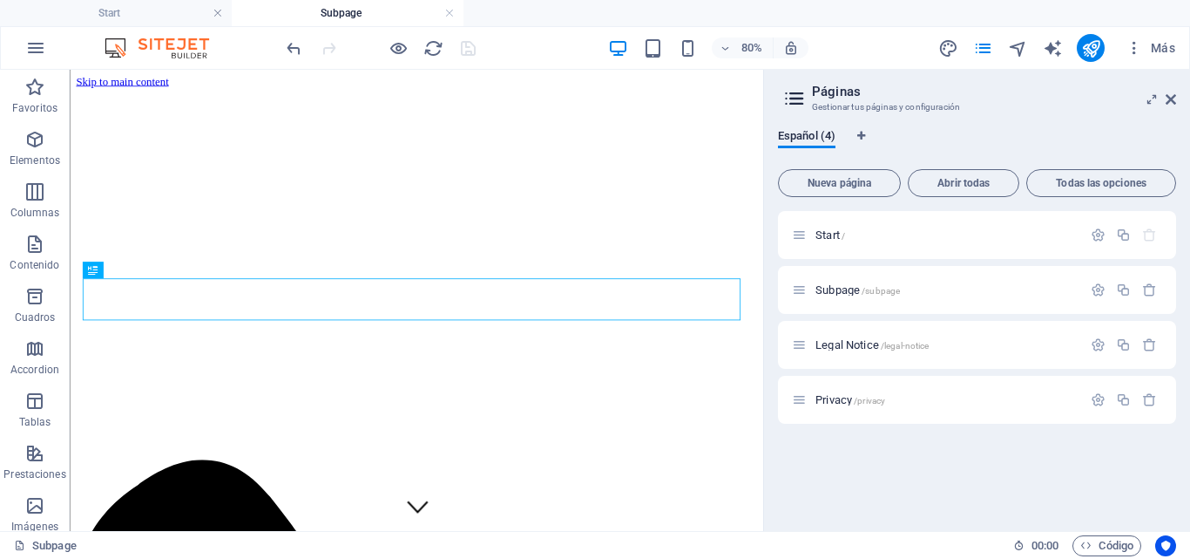
scroll to position [346, 0]
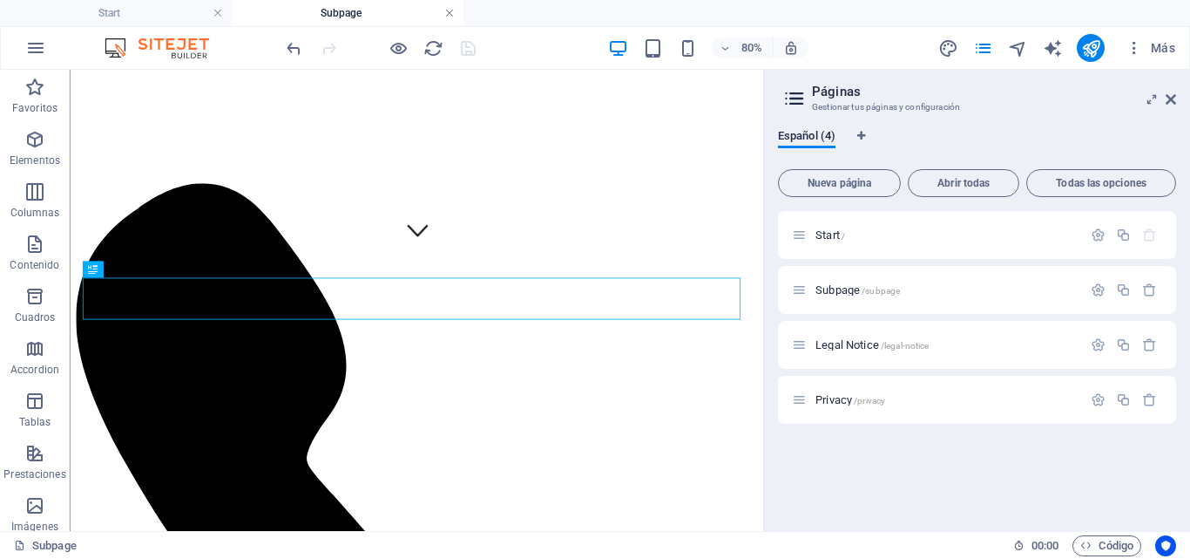
click at [451, 18] on link at bounding box center [449, 13] width 10 height 17
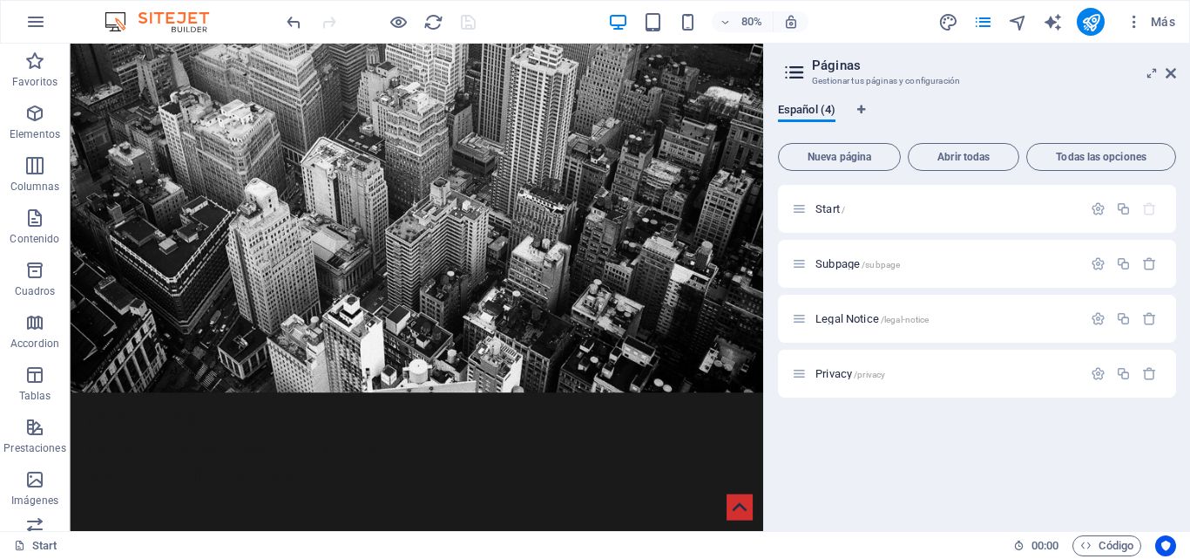
scroll to position [0, 0]
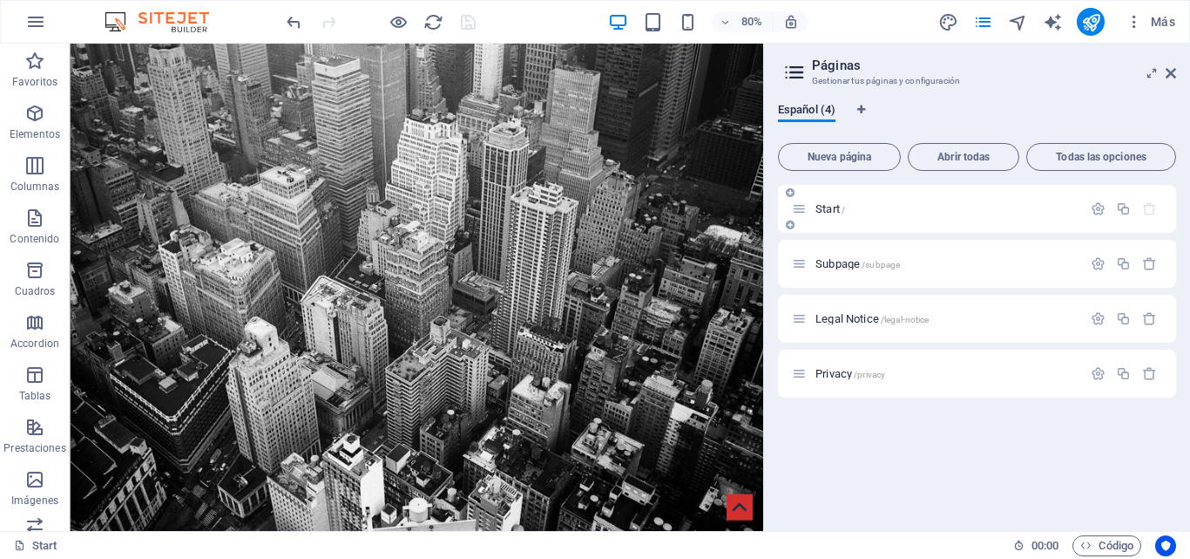
click at [987, 206] on p "Start /" at bounding box center [946, 208] width 261 height 11
click at [1097, 206] on icon "button" at bounding box center [1098, 208] width 15 height 15
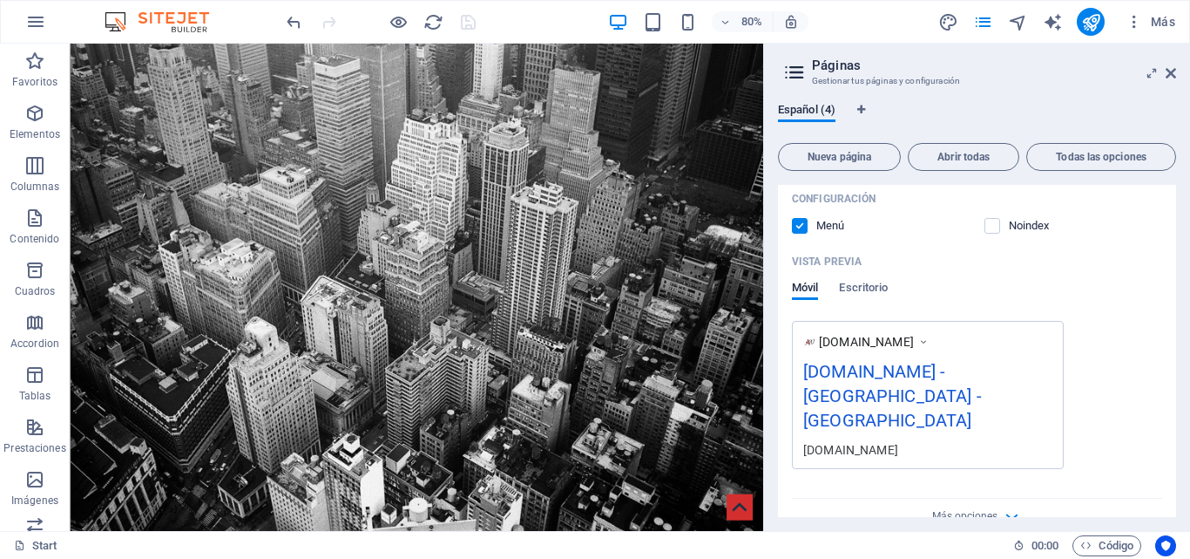
scroll to position [561, 0]
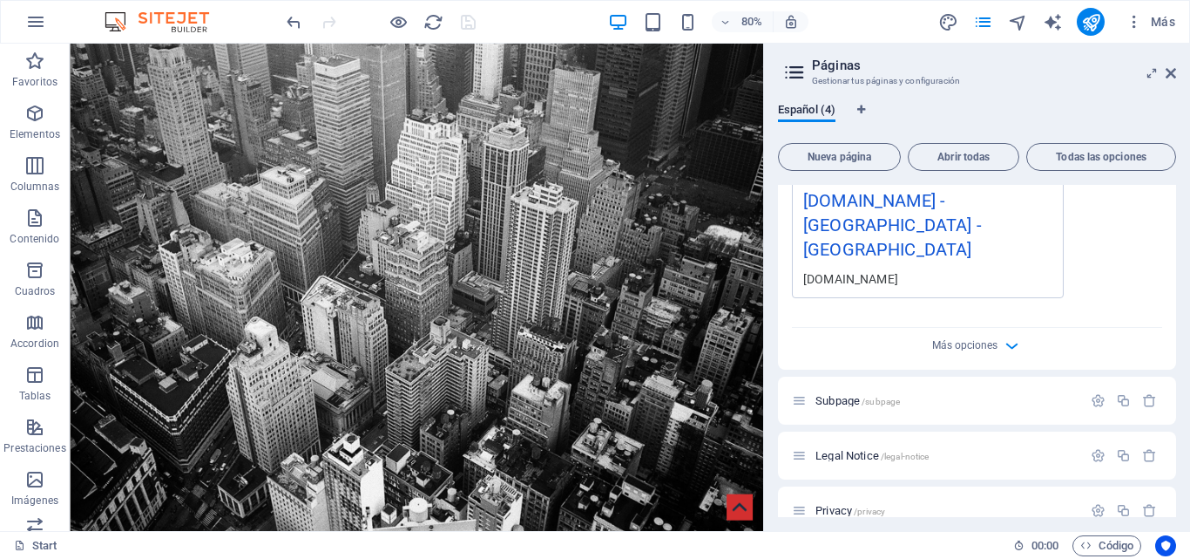
click at [996, 328] on div "Más opciones" at bounding box center [977, 342] width 370 height 28
click at [1014, 336] on icon "button" at bounding box center [1012, 346] width 20 height 20
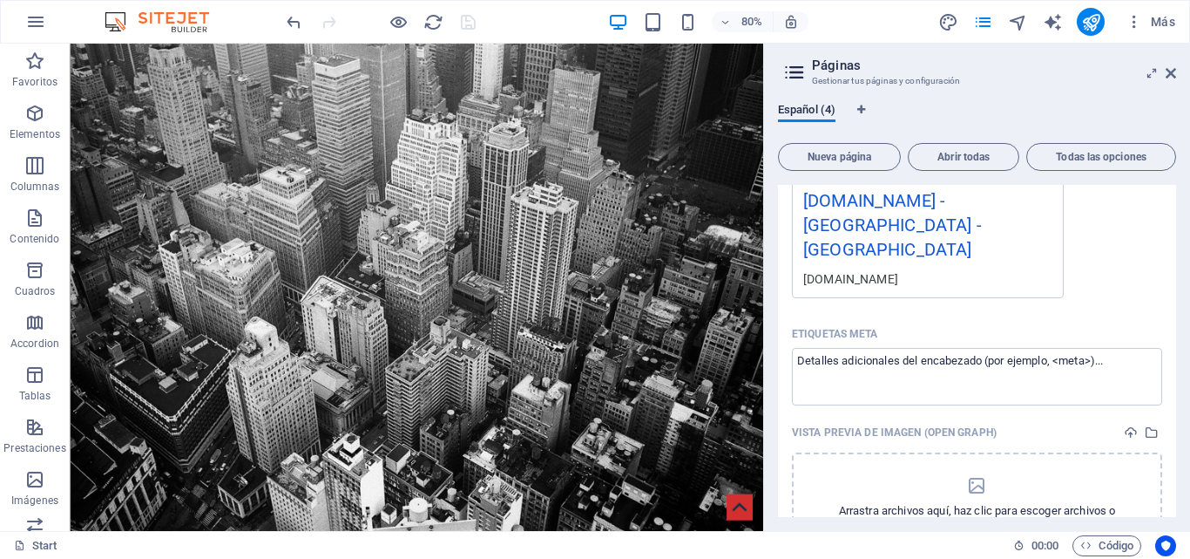
drag, startPoint x: 1176, startPoint y: 374, endPoint x: 1175, endPoint y: 427, distance: 53.2
click at [1175, 427] on div "Español (4) Nueva página Abrir todas Todas las opciones Start / Nombre Start ​ …" at bounding box center [977, 310] width 426 height 442
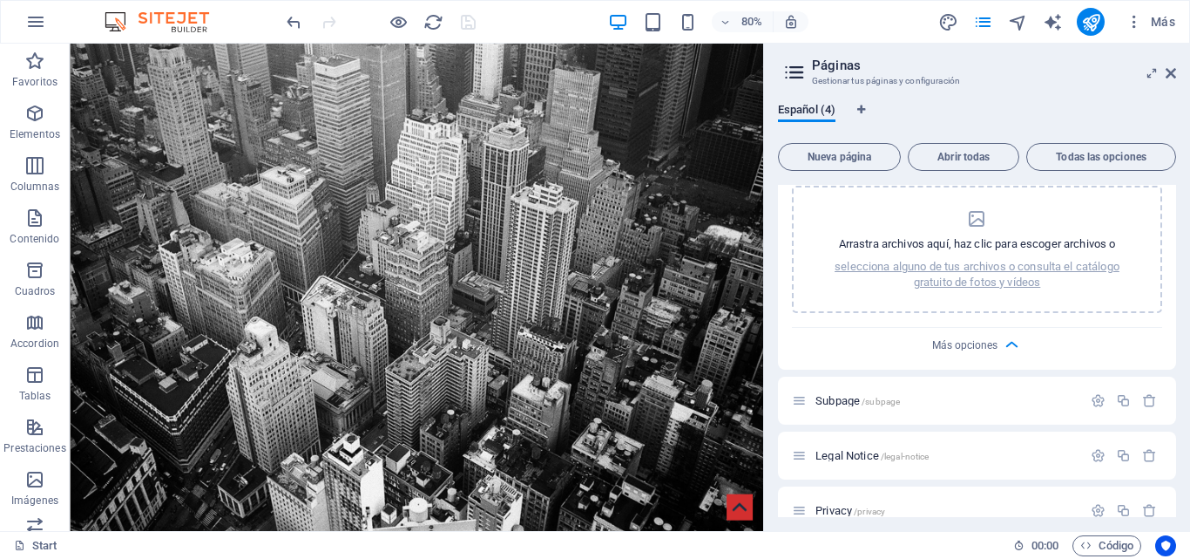
scroll to position [0, 0]
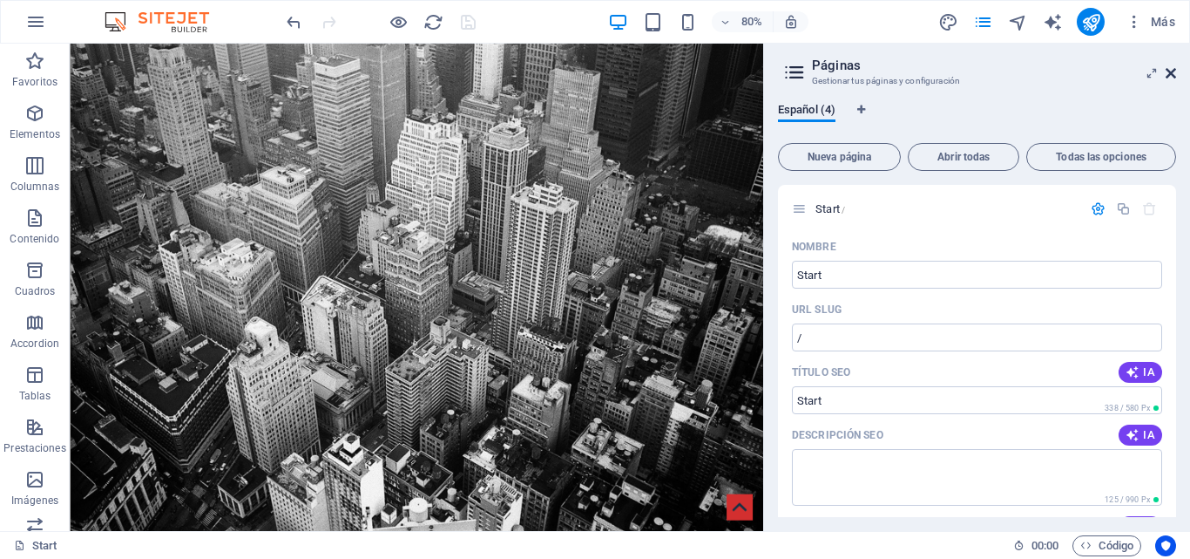
click at [1168, 69] on icon at bounding box center [1171, 73] width 10 height 14
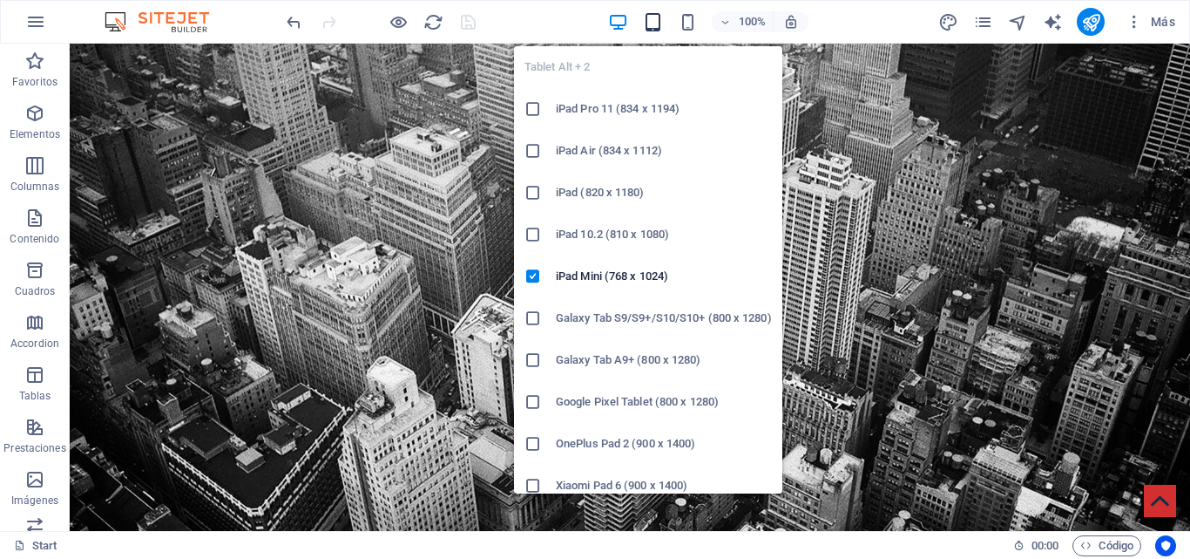
click at [650, 19] on icon "button" at bounding box center [653, 22] width 20 height 20
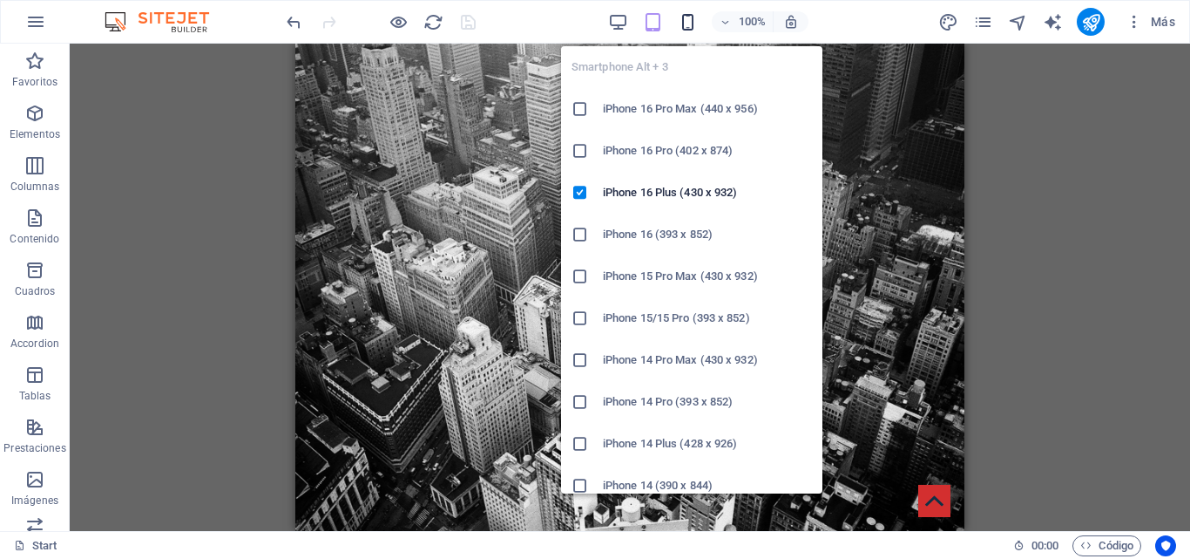
click at [682, 25] on icon "button" at bounding box center [688, 22] width 20 height 20
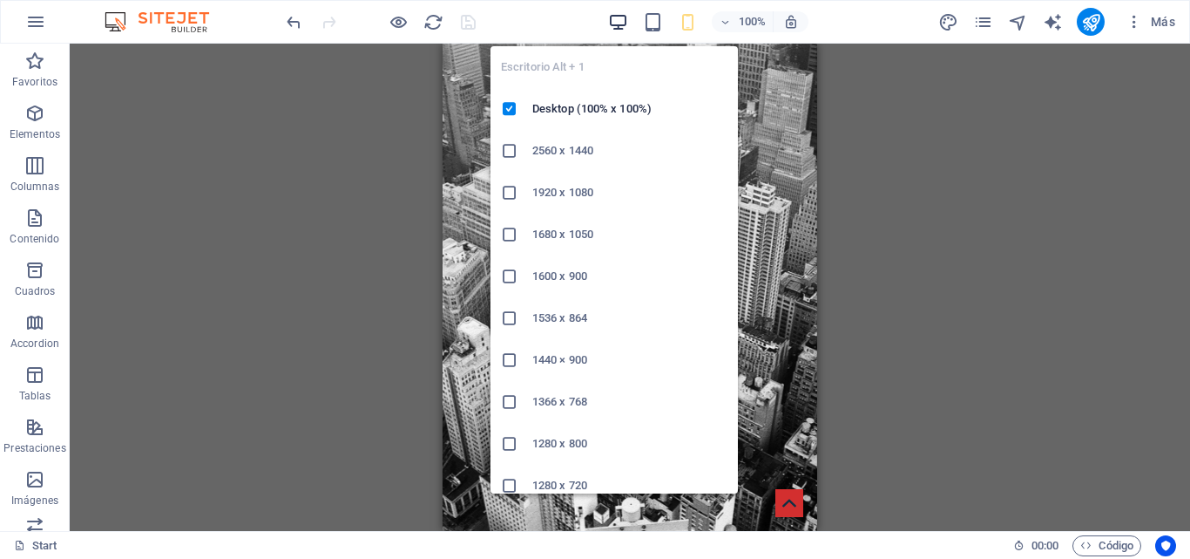
click at [610, 24] on icon "button" at bounding box center [618, 22] width 20 height 20
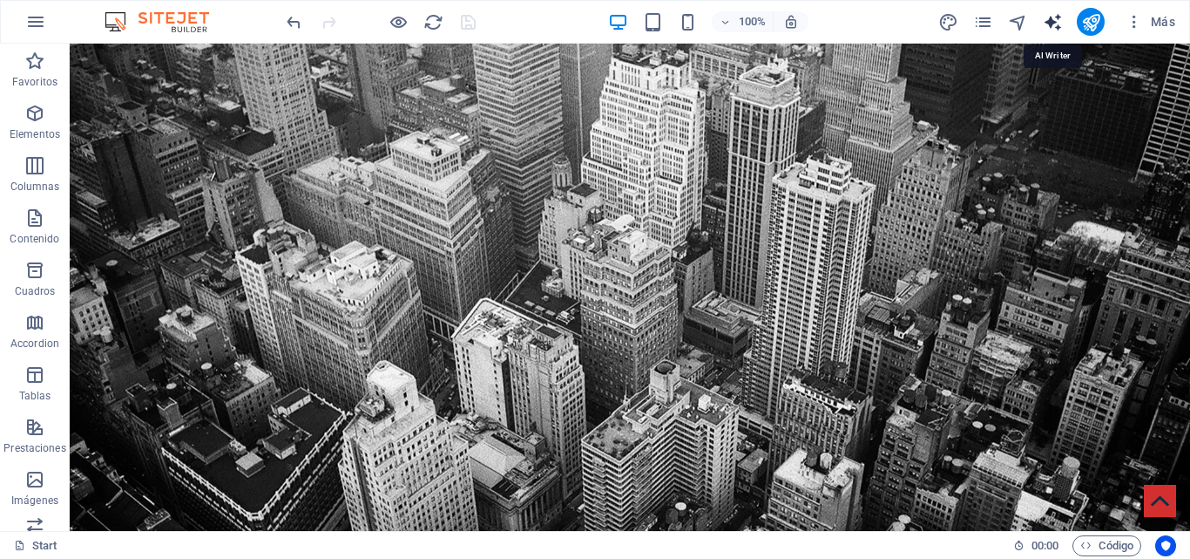
click at [1055, 25] on icon "text_generator" at bounding box center [1053, 22] width 20 height 20
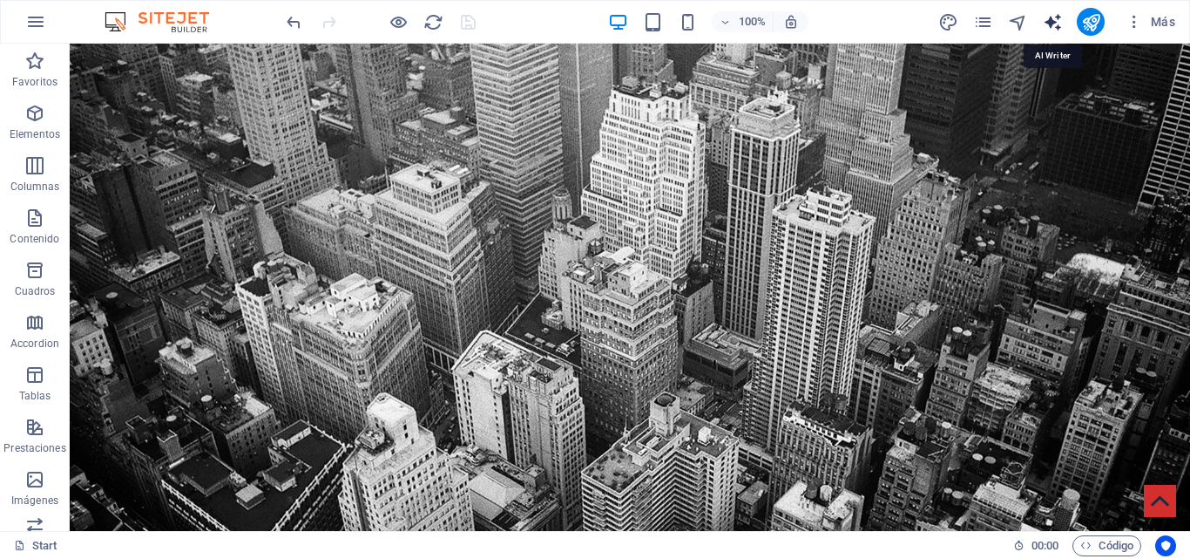
select select "English"
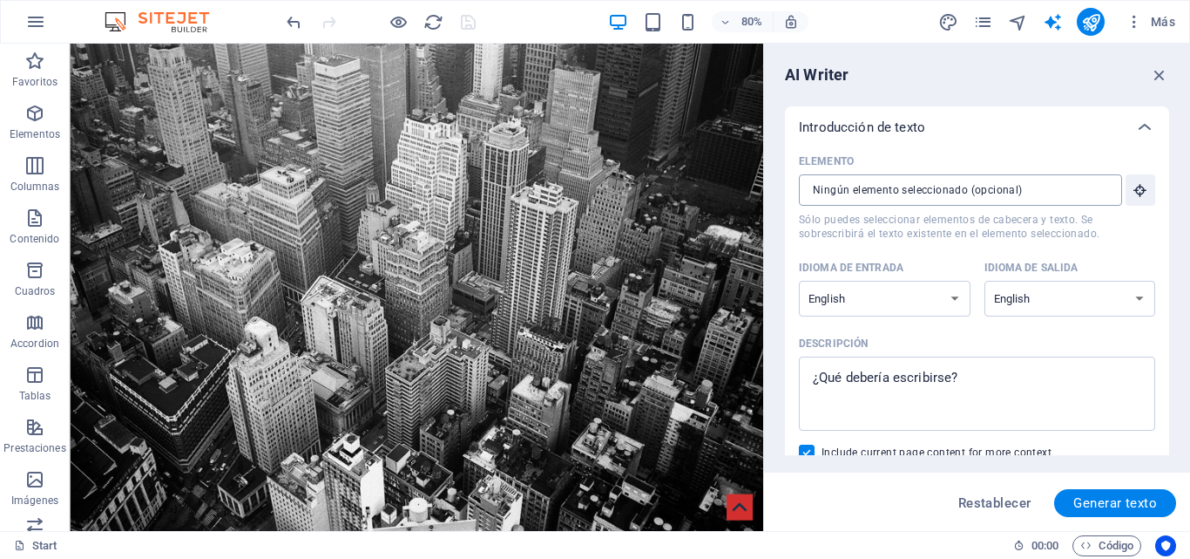
click at [1069, 184] on input "Elemento ​ Sólo puedes seleccionar elementos de cabecera y texto. Se sobrescrib…" at bounding box center [954, 189] width 311 height 31
click at [966, 296] on select "Albanian Arabic Armenian Awadhi Azerbaijani Bashkir Basque Belarusian Bengali B…" at bounding box center [885, 299] width 172 height 36
select select "Albanian"
click at [1028, 294] on select "Albanian Arabic Armenian Awadhi Azerbaijani Bashkir Basque Belarusian Bengali B…" at bounding box center [1071, 299] width 172 height 36
click at [1028, 329] on div "Idioma de entrada Albanian Arabic Armenian Awadhi Azerbaijani Bashkir Basque Be…" at bounding box center [977, 292] width 356 height 76
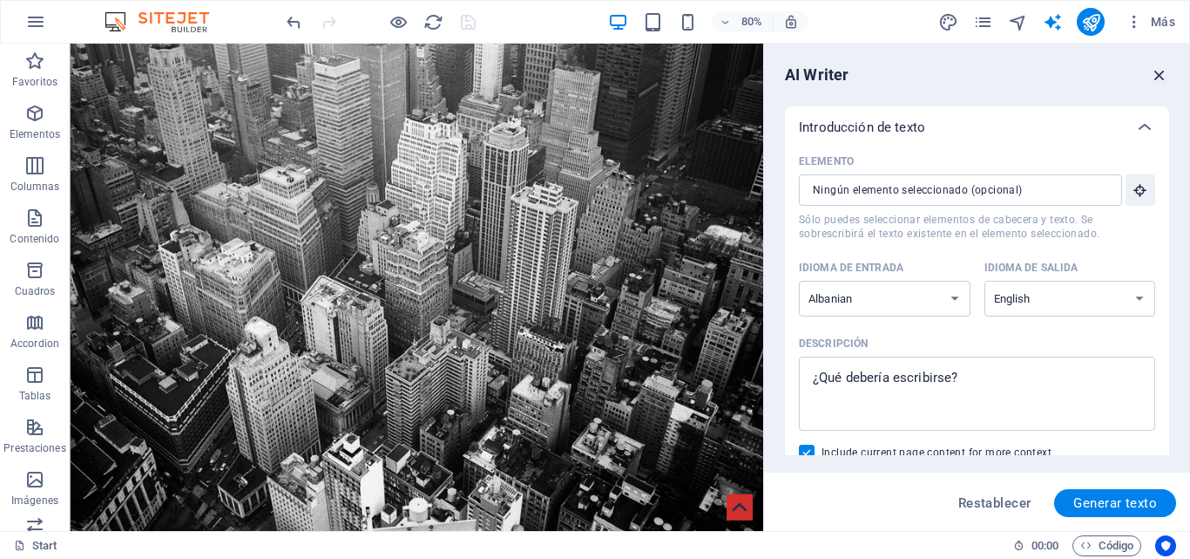
click at [1154, 78] on icon "button" at bounding box center [1159, 74] width 19 height 19
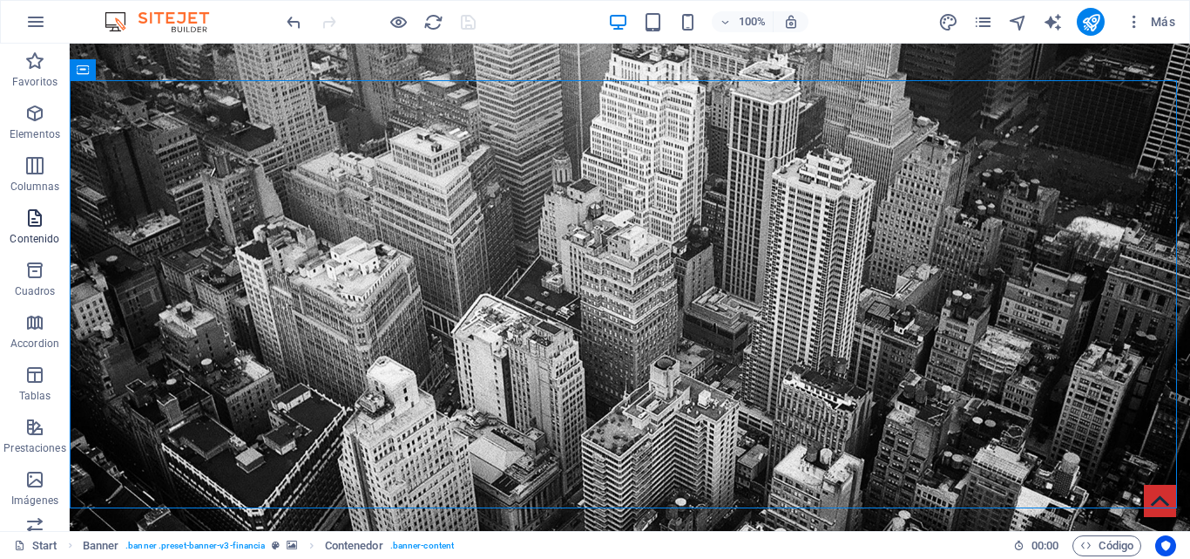
click at [24, 202] on button "Contenido" at bounding box center [35, 226] width 70 height 52
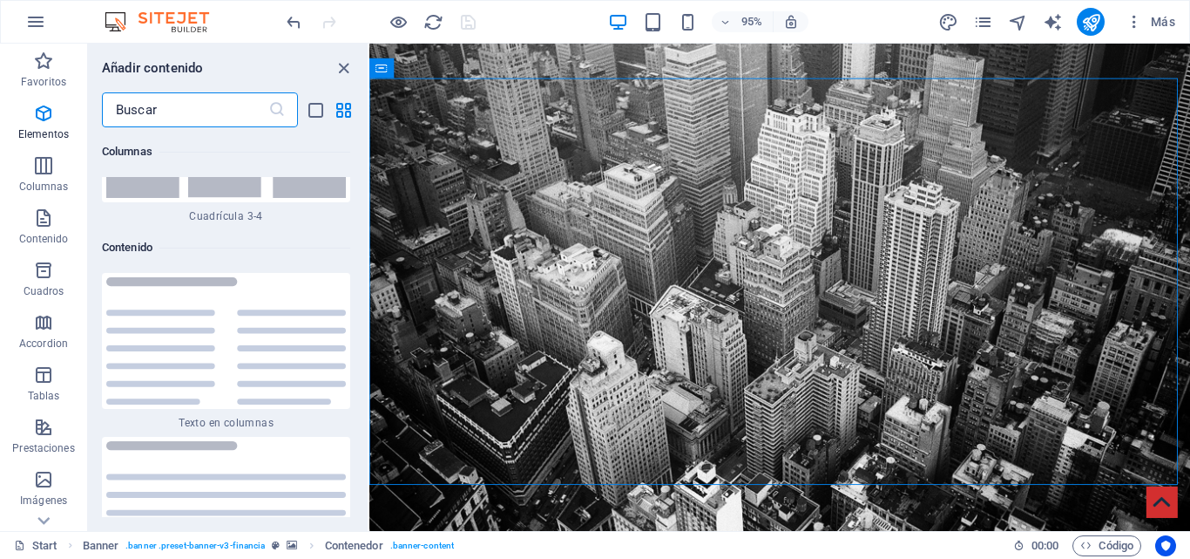
scroll to position [5854, 0]
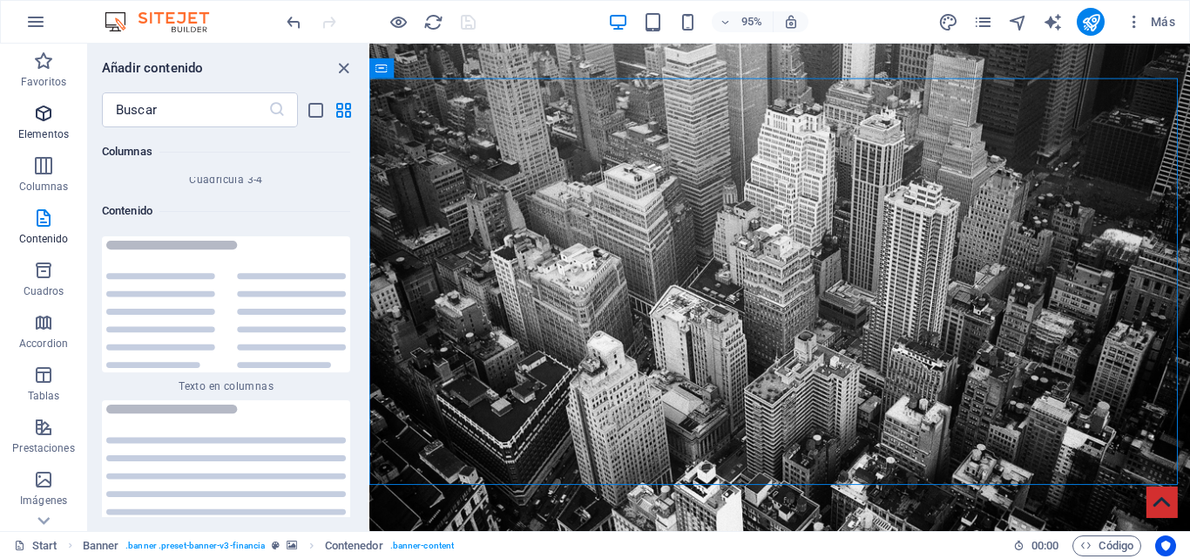
click at [55, 136] on p "Elementos" at bounding box center [43, 134] width 51 height 14
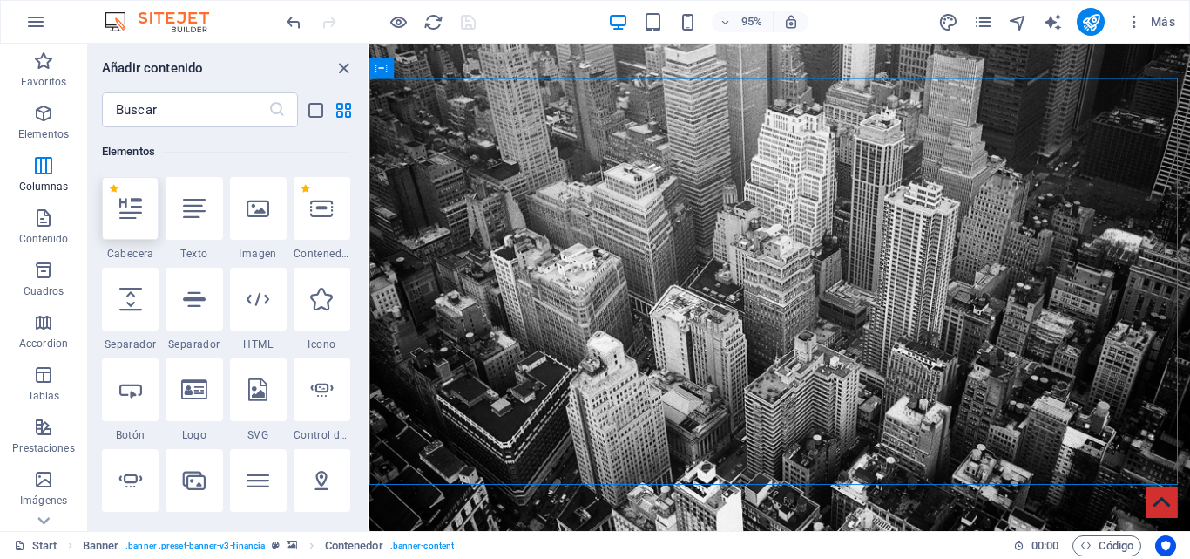
scroll to position [329, 0]
click at [342, 75] on icon "close panel" at bounding box center [344, 68] width 20 height 20
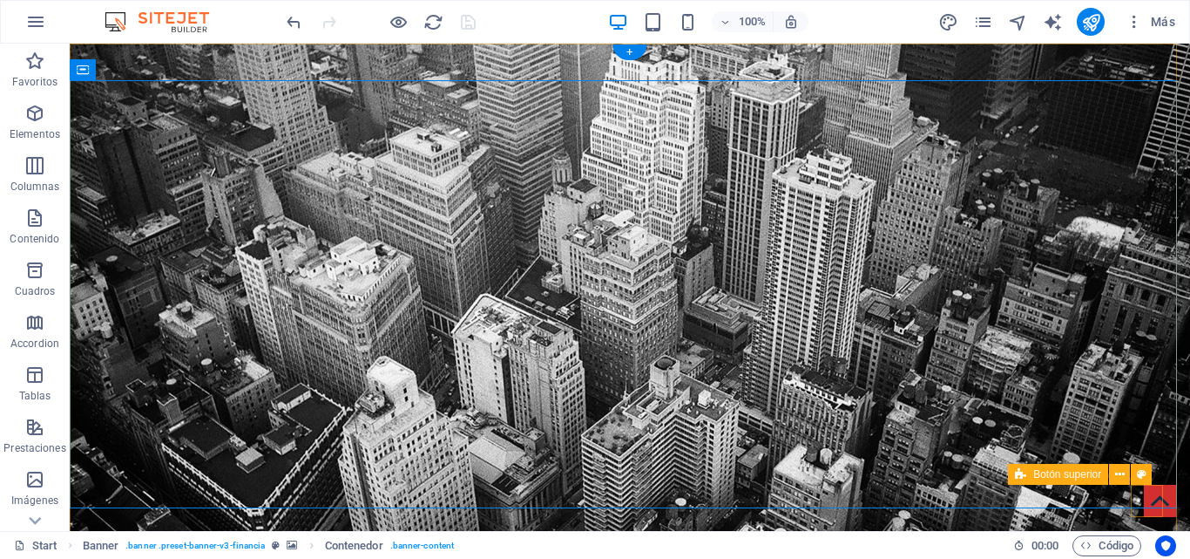
click at [1150, 498] on figure at bounding box center [1160, 501] width 32 height 32
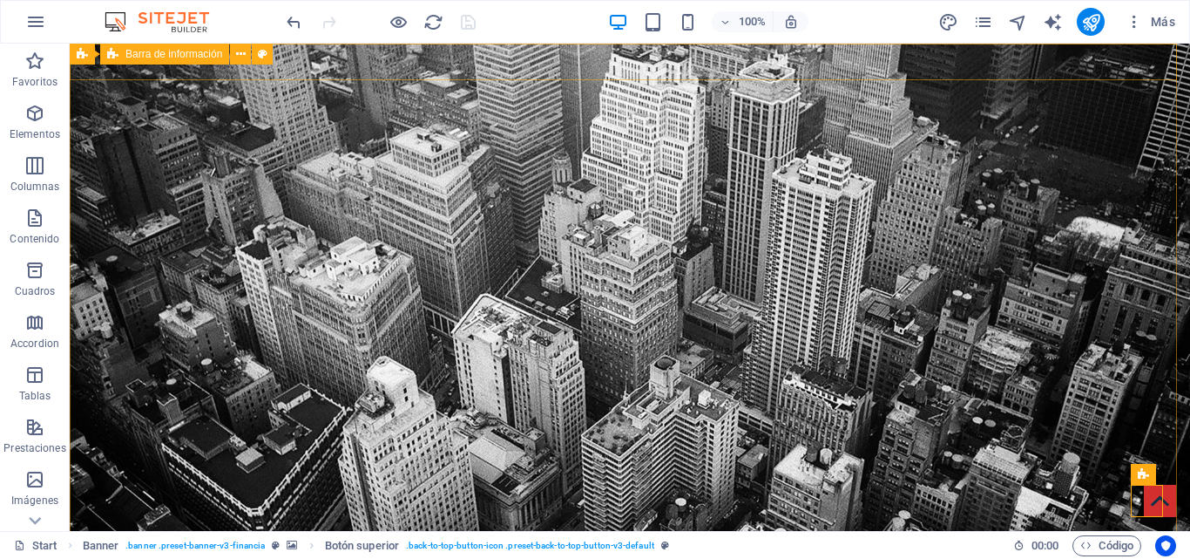
click at [182, 51] on span "Barra de información" at bounding box center [173, 54] width 97 height 10
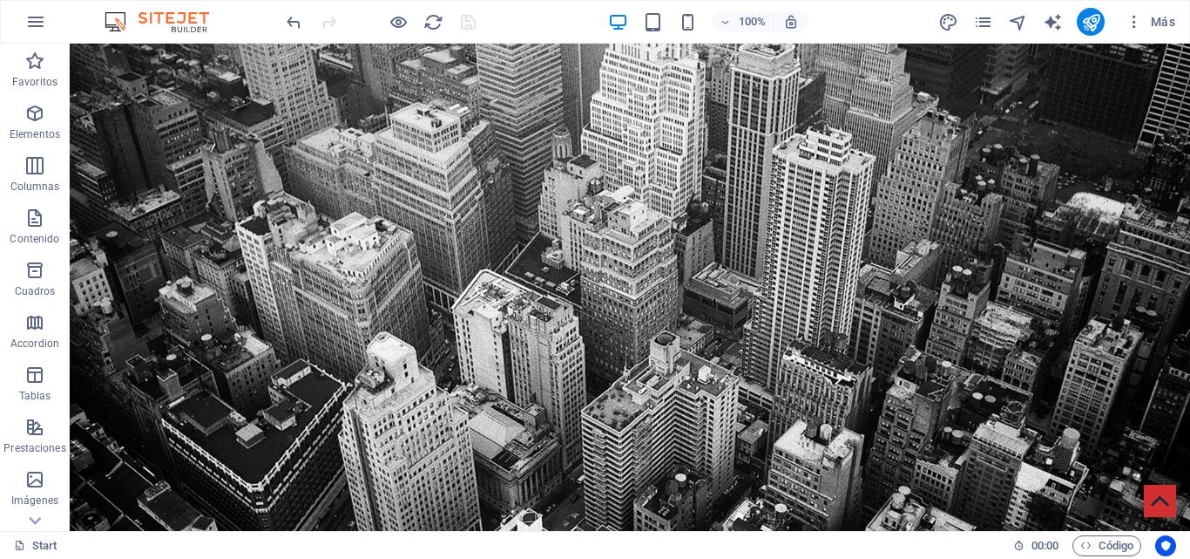
scroll to position [0, 0]
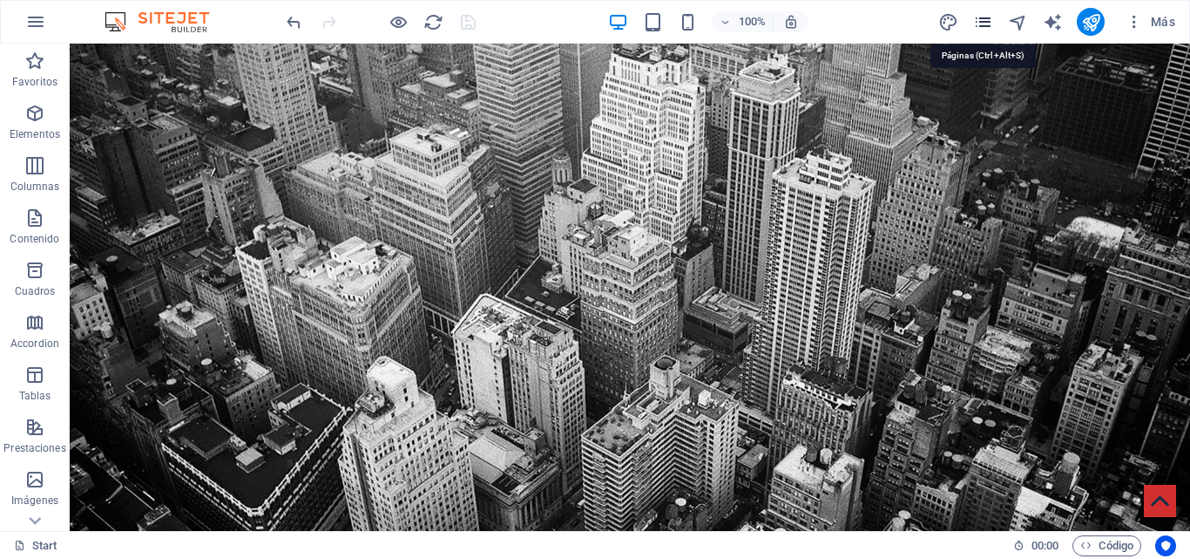
click at [988, 16] on icon "pages" at bounding box center [983, 22] width 20 height 20
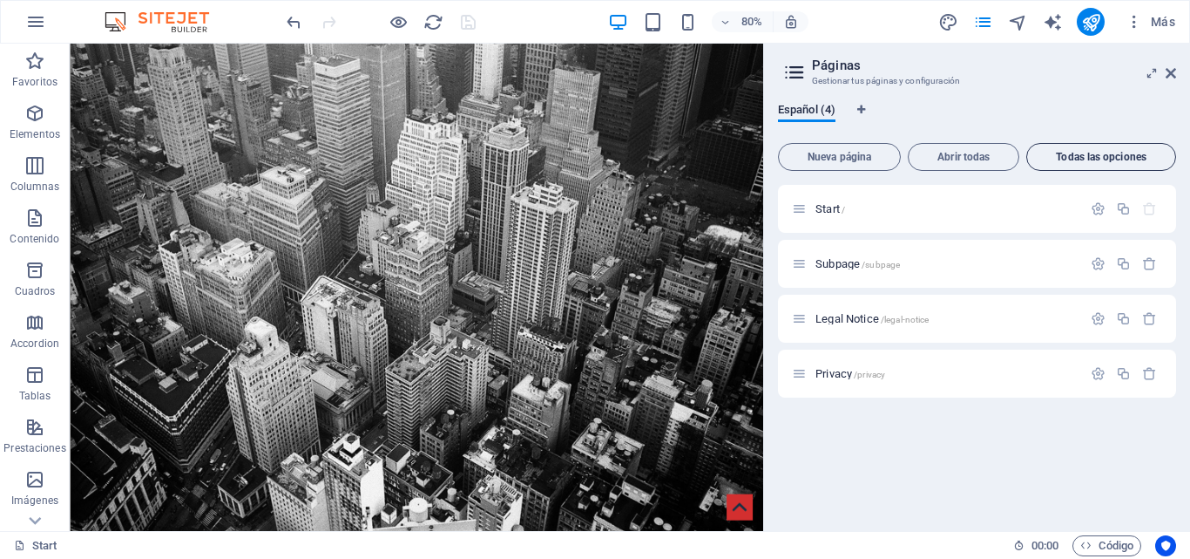
click at [1072, 163] on button "Todas las opciones" at bounding box center [1102, 157] width 150 height 28
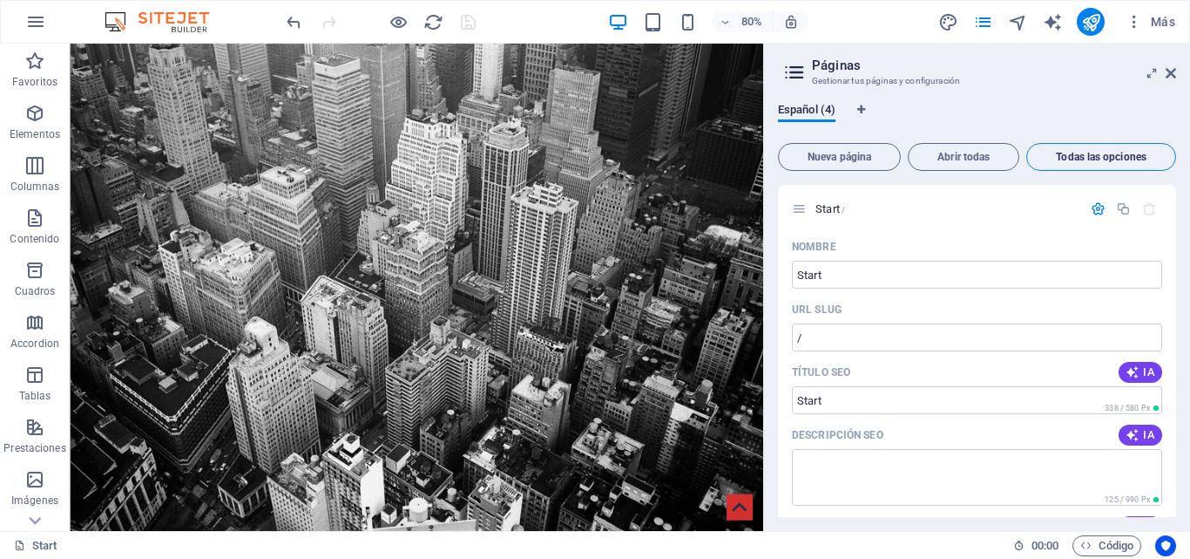
scroll to position [2086, 0]
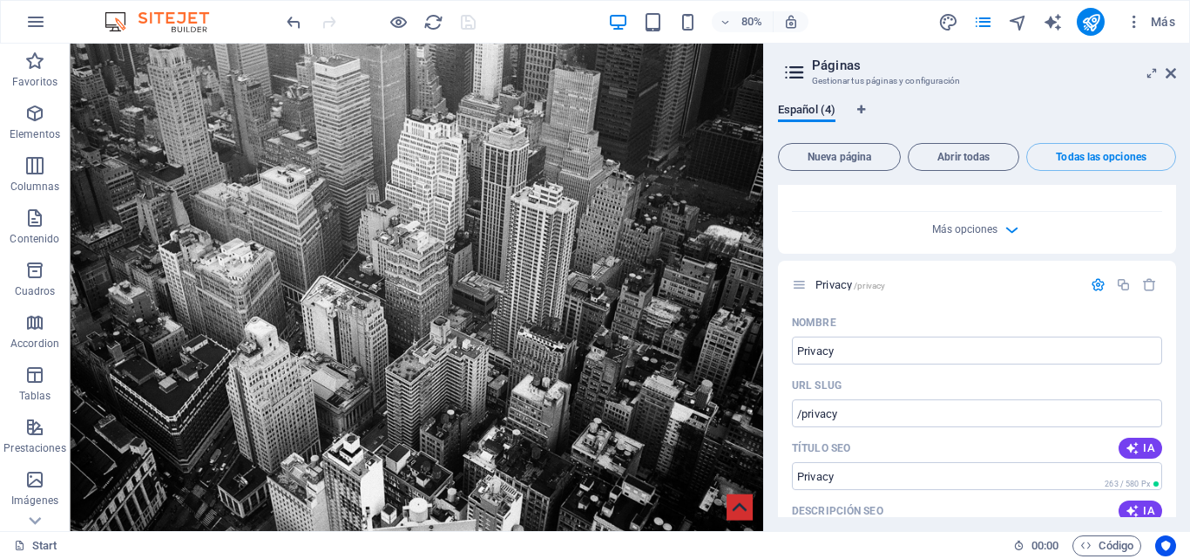
click at [1169, 58] on h2 "Páginas" at bounding box center [994, 66] width 364 height 16
click at [1170, 65] on h2 "Páginas" at bounding box center [994, 66] width 364 height 16
click at [1170, 75] on icon at bounding box center [1171, 73] width 10 height 14
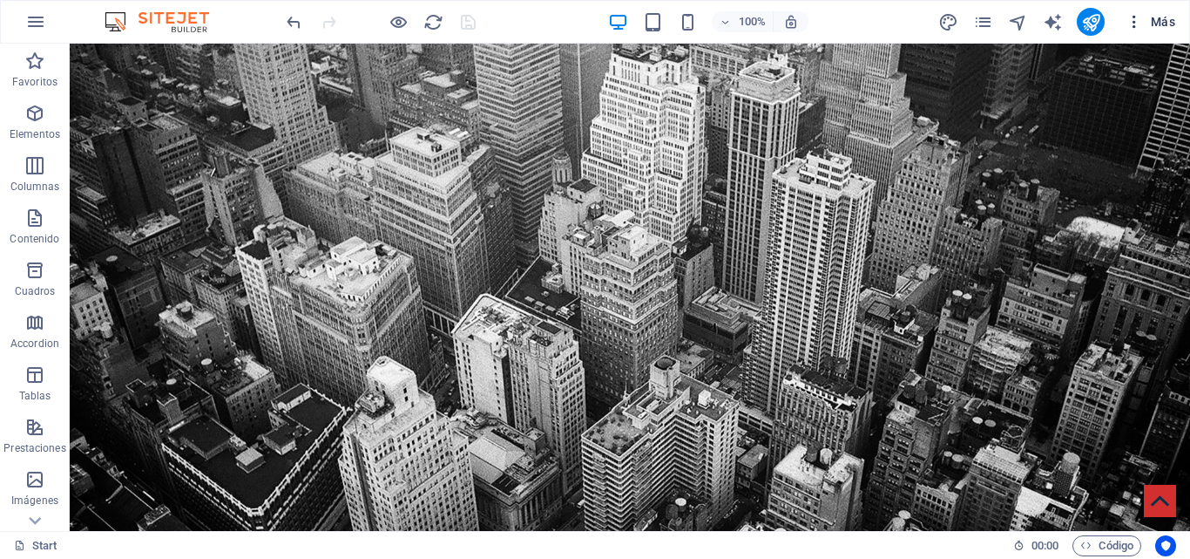
click at [1149, 26] on span "Más" at bounding box center [1151, 21] width 50 height 17
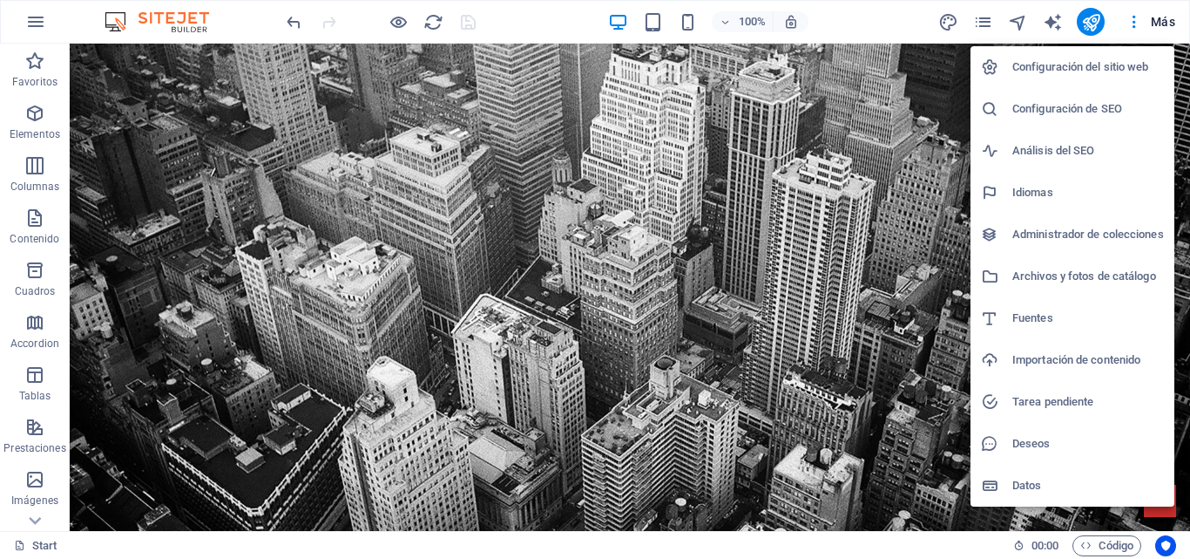
click at [1098, 104] on h6 "Configuración de SEO" at bounding box center [1089, 108] width 152 height 21
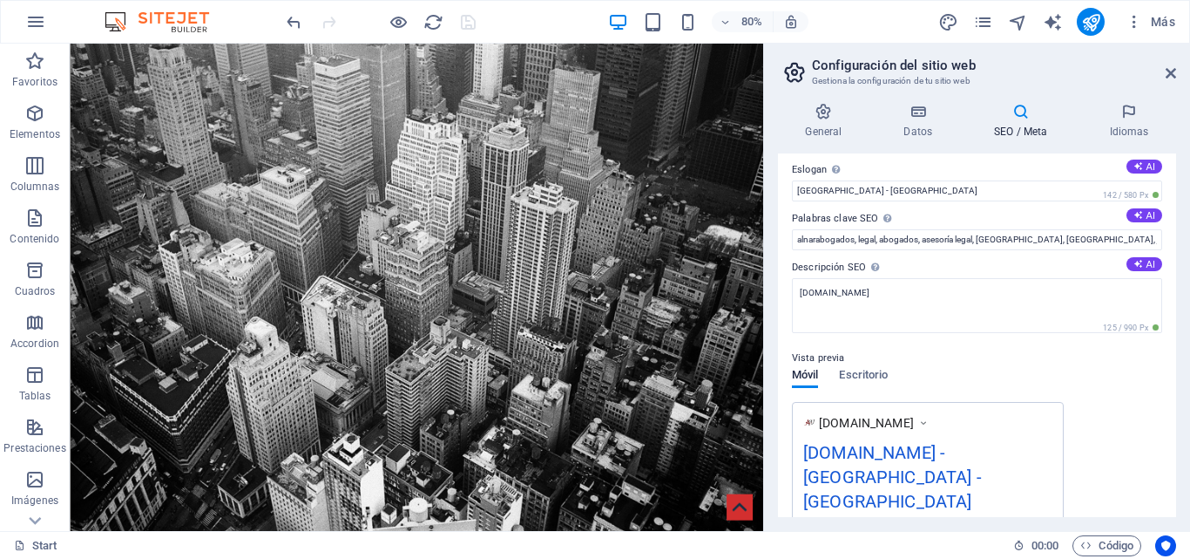
scroll to position [0, 0]
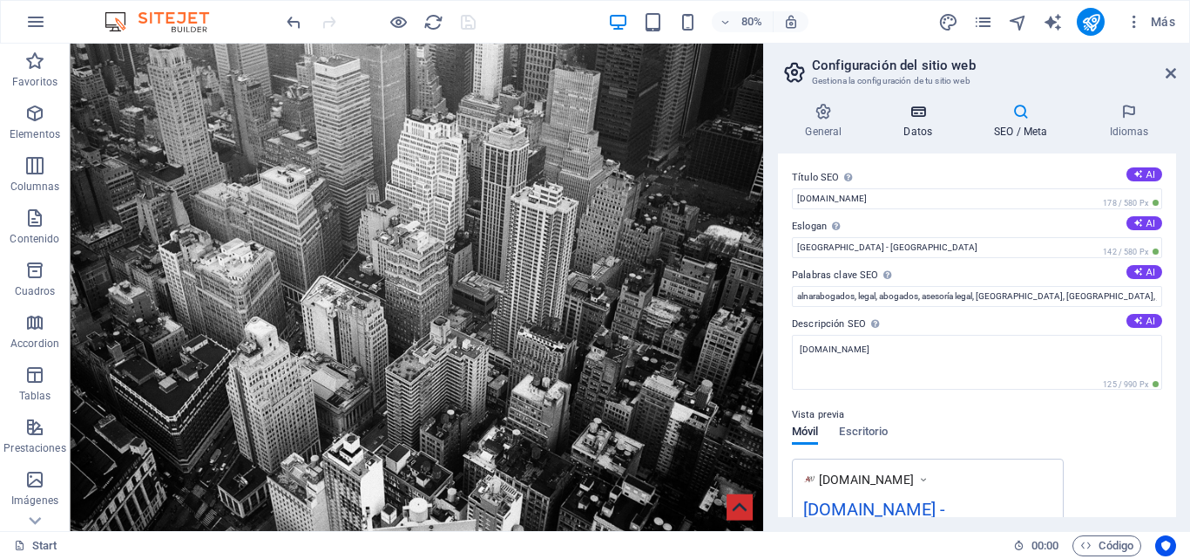
click at [917, 130] on h4 "Datos" at bounding box center [922, 121] width 91 height 37
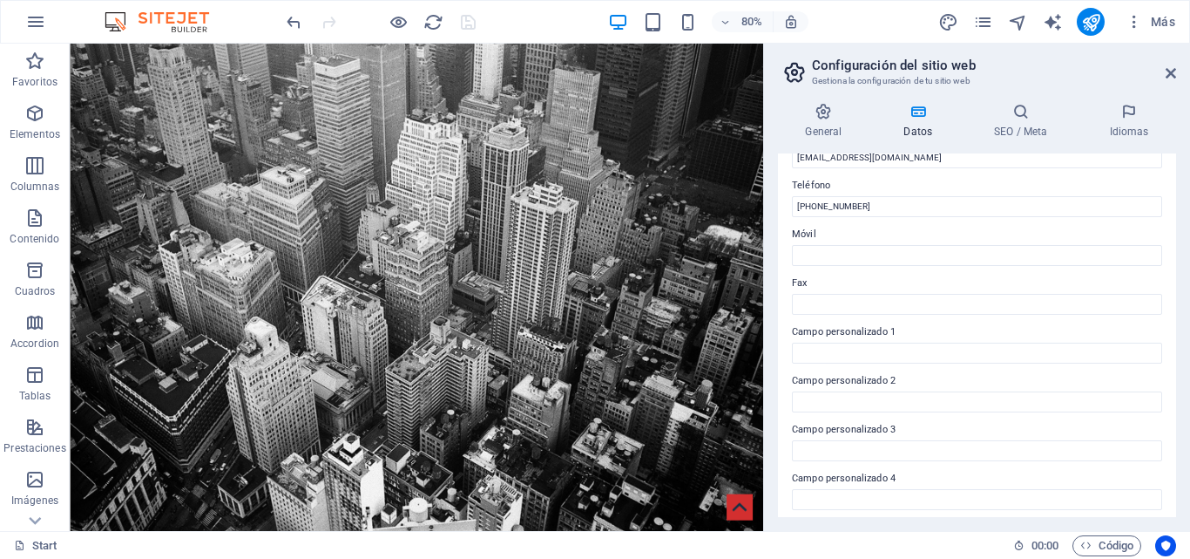
scroll to position [474, 0]
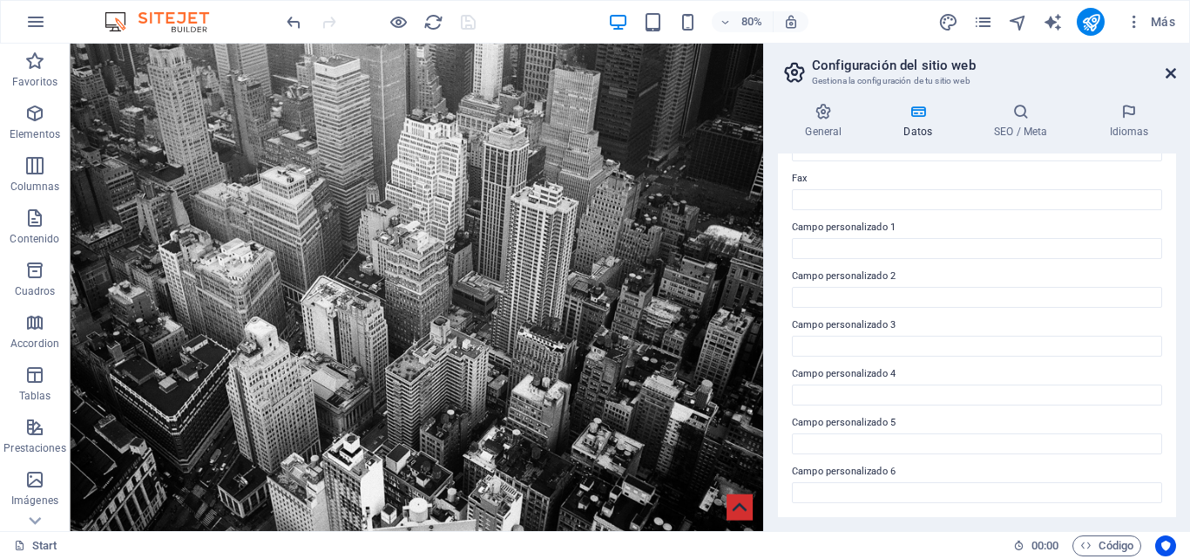
click at [1165, 67] on header "Configuración del sitio web Gestiona la configuración de tu sitio web" at bounding box center [979, 66] width 395 height 45
click at [824, 123] on h4 "General" at bounding box center [827, 121] width 98 height 37
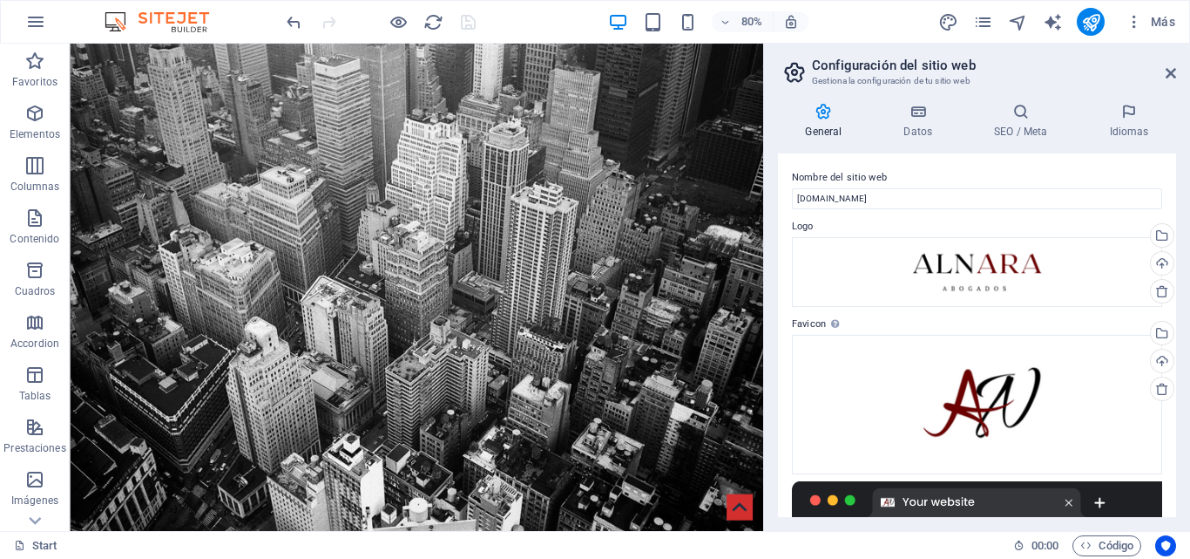
drag, startPoint x: 1172, startPoint y: 193, endPoint x: 1190, endPoint y: 407, distance: 215.1
click at [1190, 407] on div "General Datos SEO / Meta Idiomas Nombre del sitio web [DOMAIN_NAME] Logo Arrast…" at bounding box center [977, 310] width 426 height 442
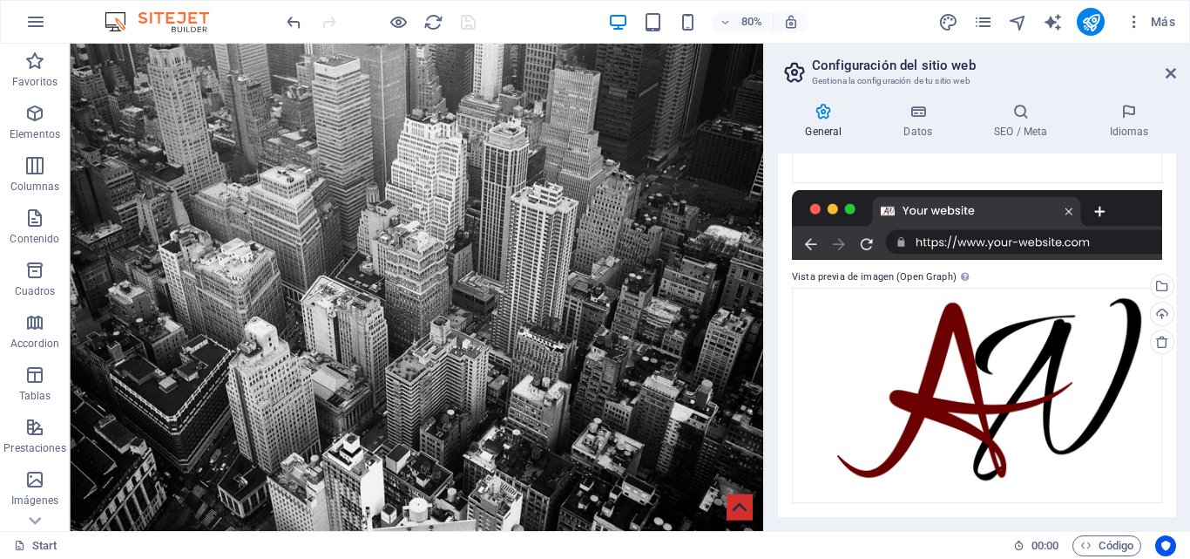
scroll to position [0, 0]
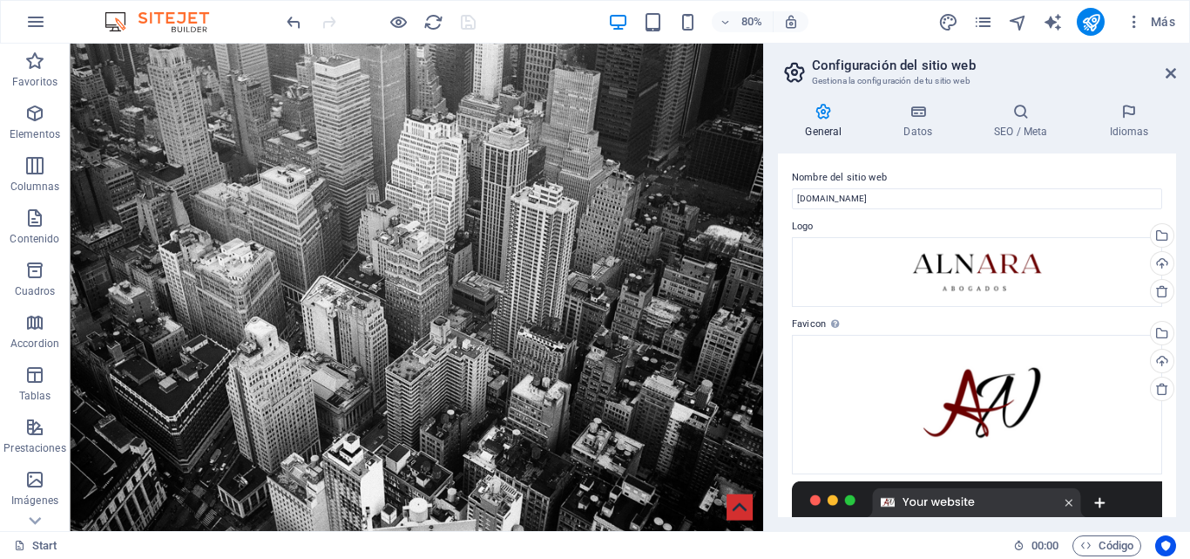
click at [1173, 58] on h2 "Configuración del sitio web" at bounding box center [994, 66] width 364 height 16
click at [1173, 63] on h2 "Configuración del sitio web" at bounding box center [994, 66] width 364 height 16
click at [1173, 71] on icon at bounding box center [1171, 73] width 10 height 14
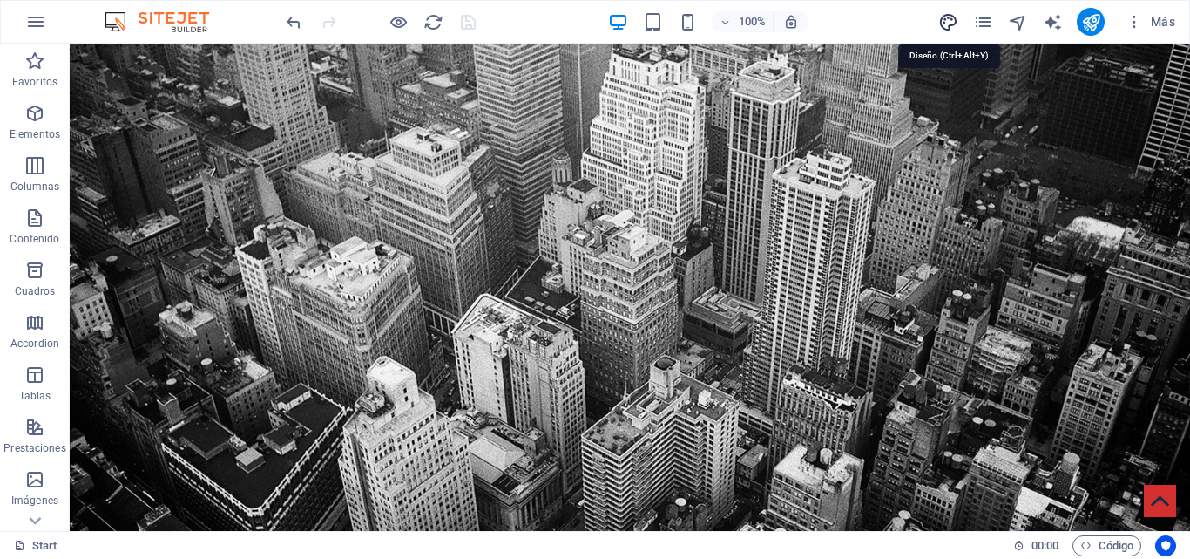
click at [949, 15] on icon "design" at bounding box center [949, 22] width 20 height 20
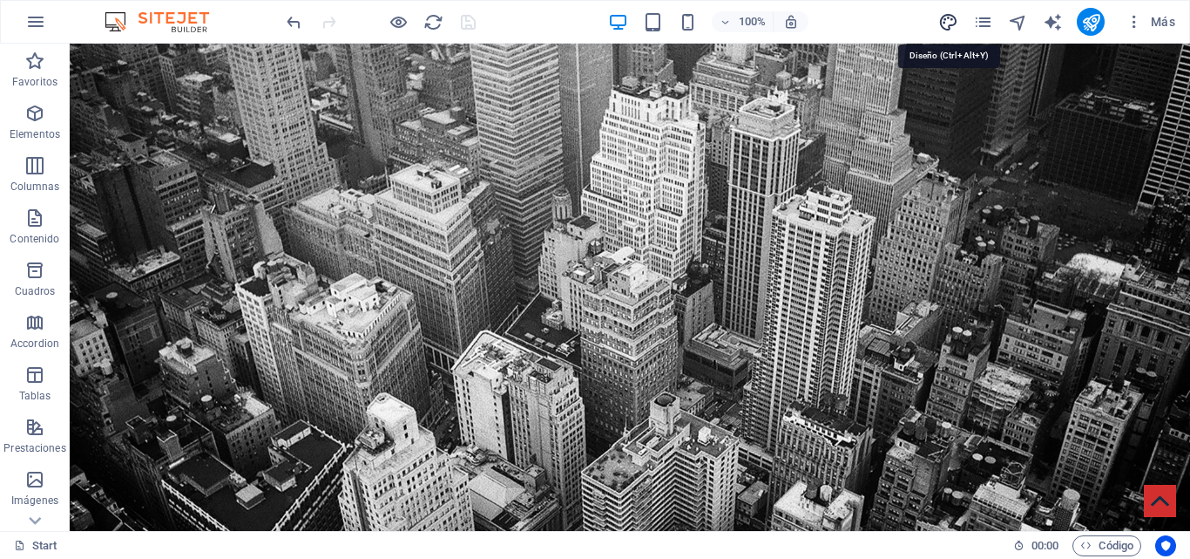
select select "rem"
select select "ease-in-out"
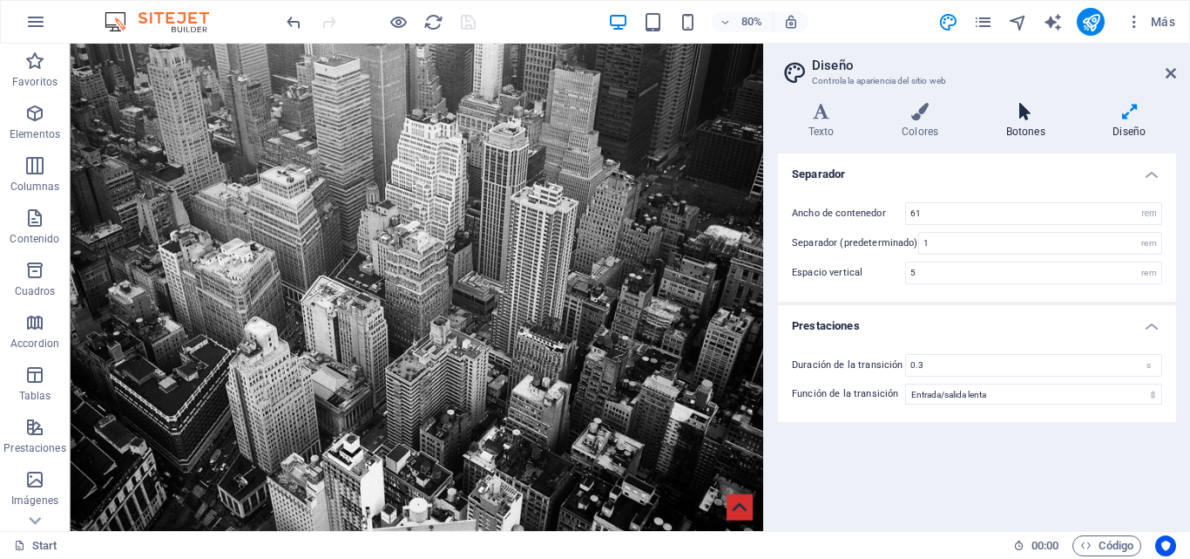
click at [1023, 115] on icon at bounding box center [1026, 111] width 100 height 17
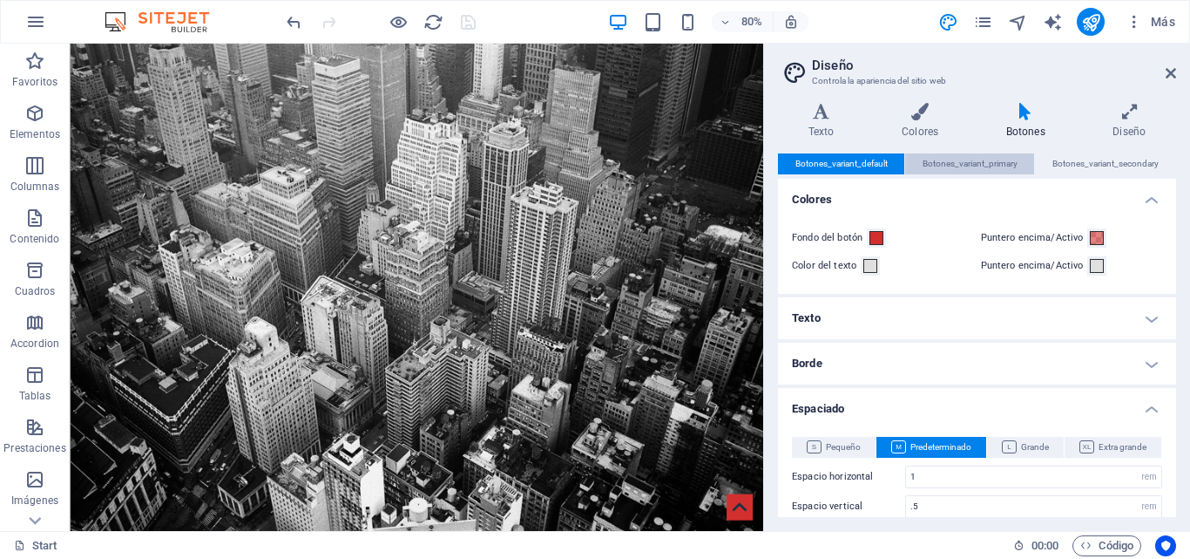
click at [1003, 169] on span "Botones_variant_primary" at bounding box center [970, 163] width 95 height 21
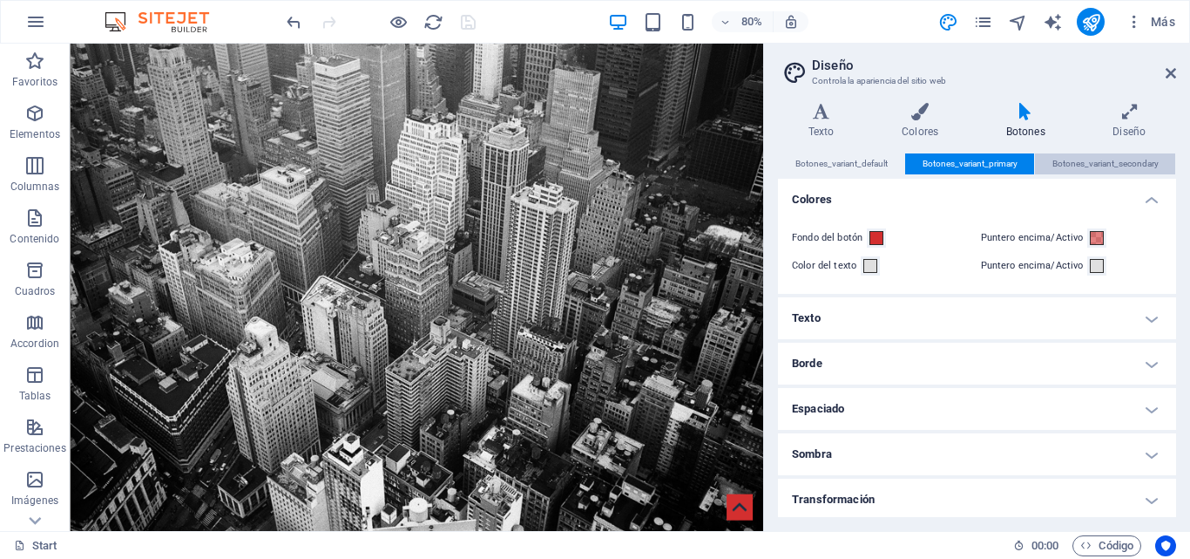
click at [1079, 167] on span "Botones_variant_secondary" at bounding box center [1106, 163] width 106 height 21
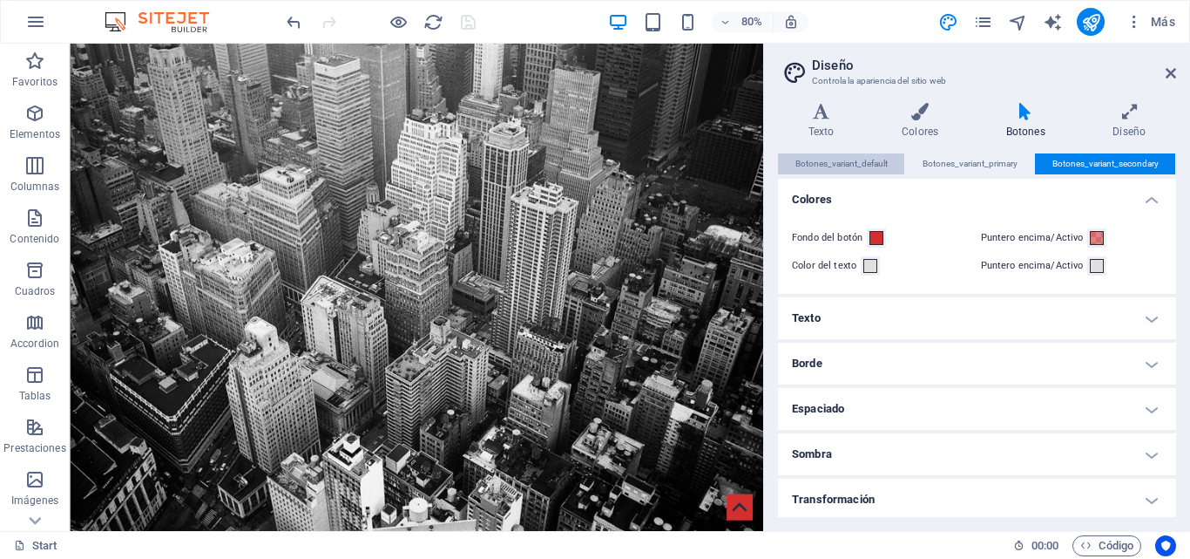
click at [873, 167] on span "Botones_variant_default" at bounding box center [842, 163] width 92 height 21
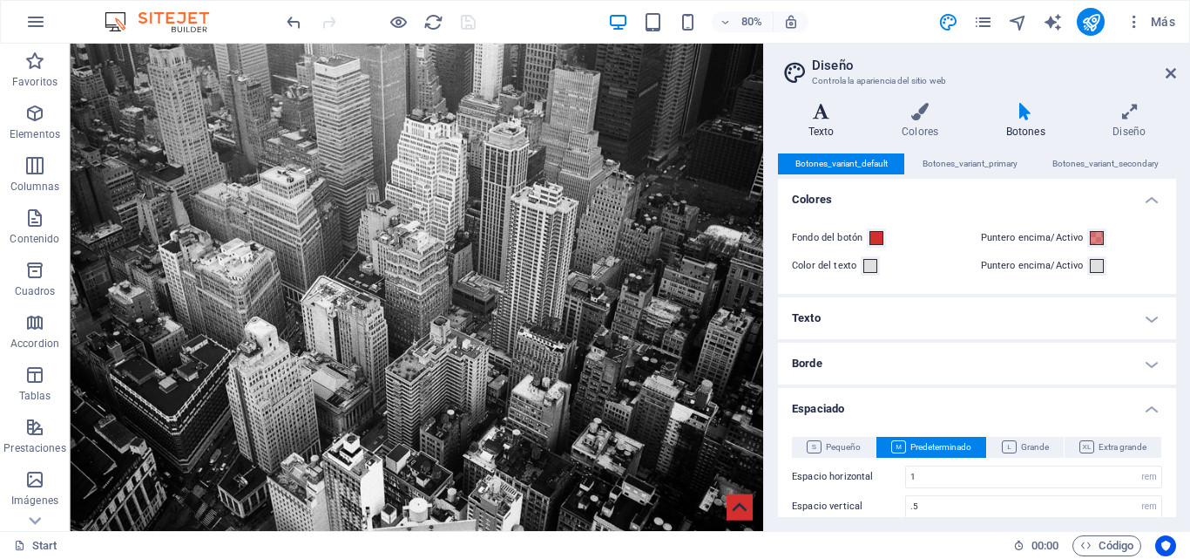
click at [838, 134] on h4 "Texto" at bounding box center [824, 121] width 93 height 37
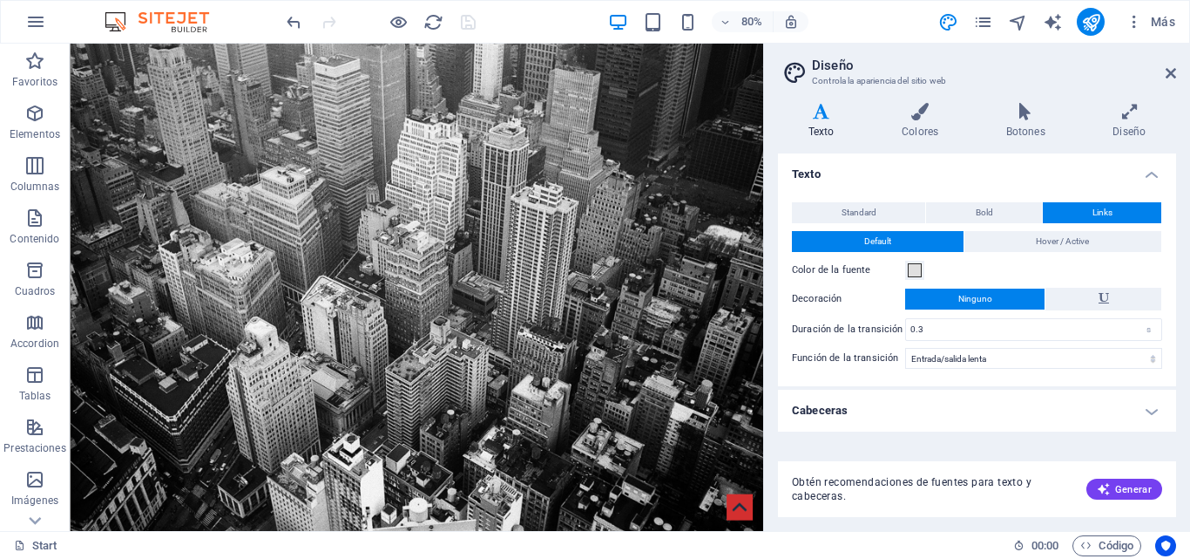
click at [1164, 75] on header "Diseño Controla la apariencia del sitio web" at bounding box center [979, 66] width 395 height 45
drag, startPoint x: 1166, startPoint y: 67, endPoint x: 1096, endPoint y: 23, distance: 82.7
click at [1166, 66] on icon at bounding box center [1171, 73] width 10 height 14
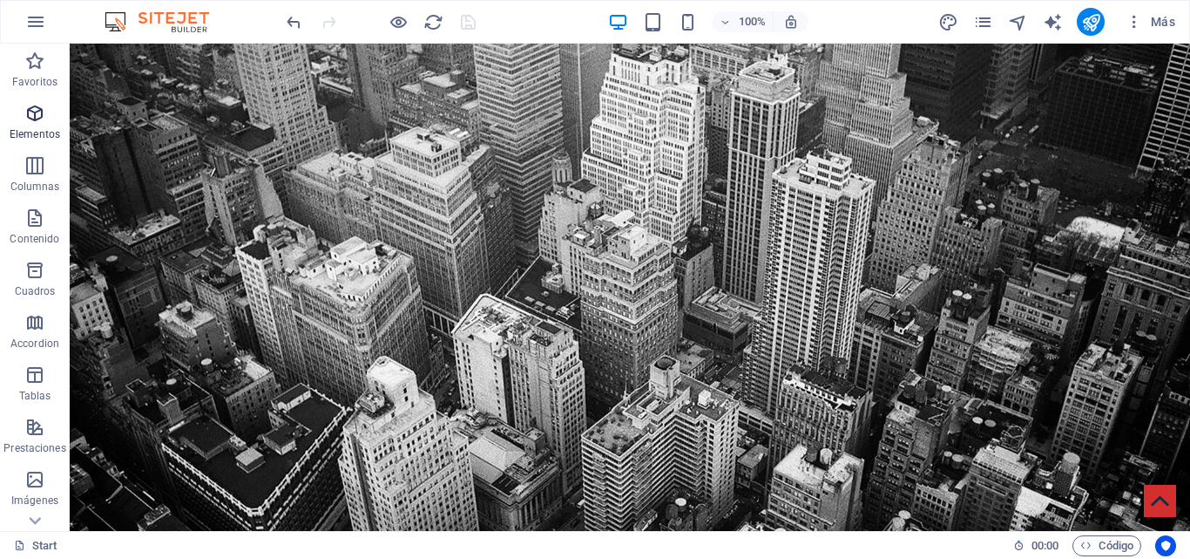
click at [33, 117] on icon "button" at bounding box center [34, 113] width 21 height 21
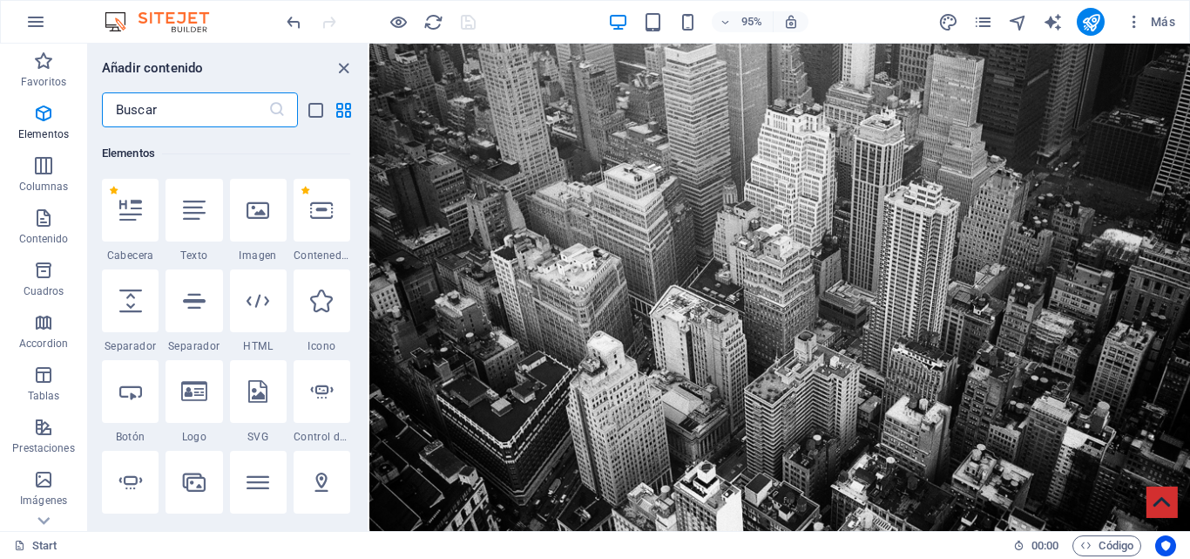
scroll to position [329, 0]
click at [252, 228] on div at bounding box center [258, 208] width 57 height 63
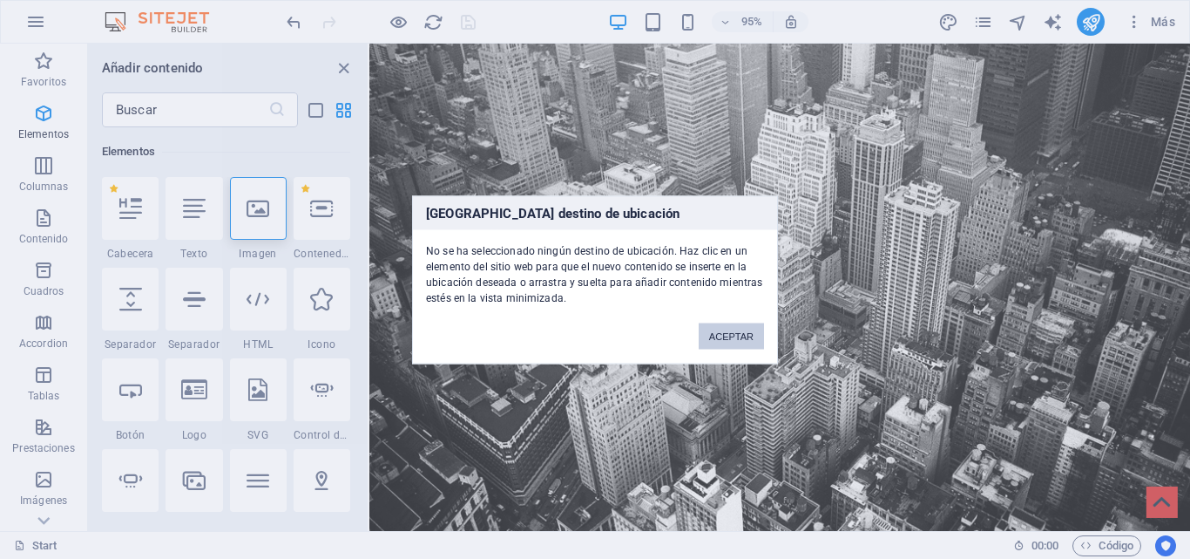
click at [745, 336] on button "ACEPTAR" at bounding box center [731, 335] width 65 height 26
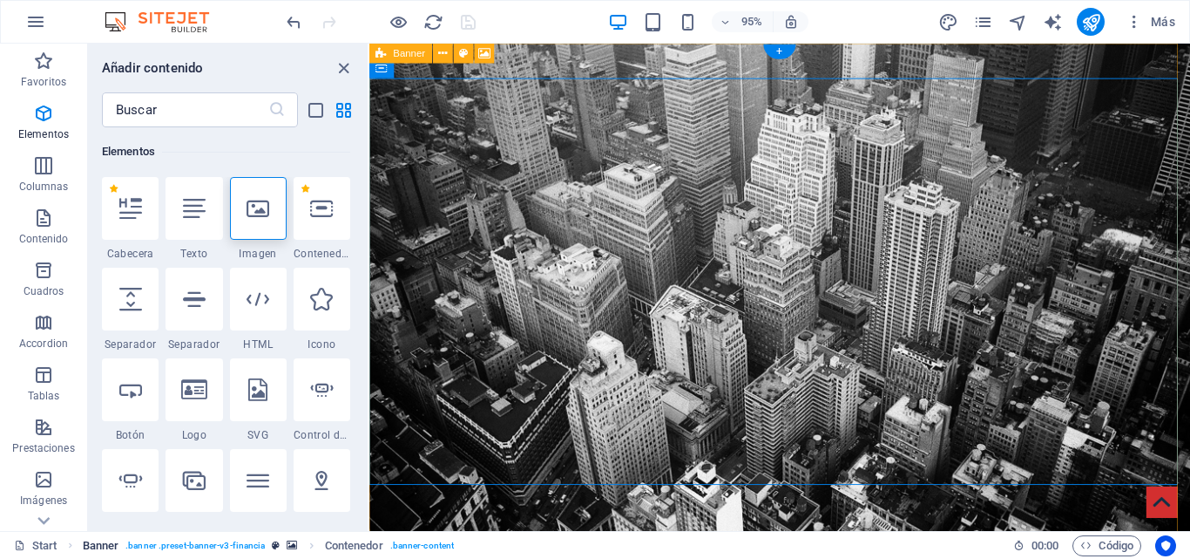
click at [223, 539] on span ". banner .preset-banner-v3-financia" at bounding box center [194, 545] width 139 height 21
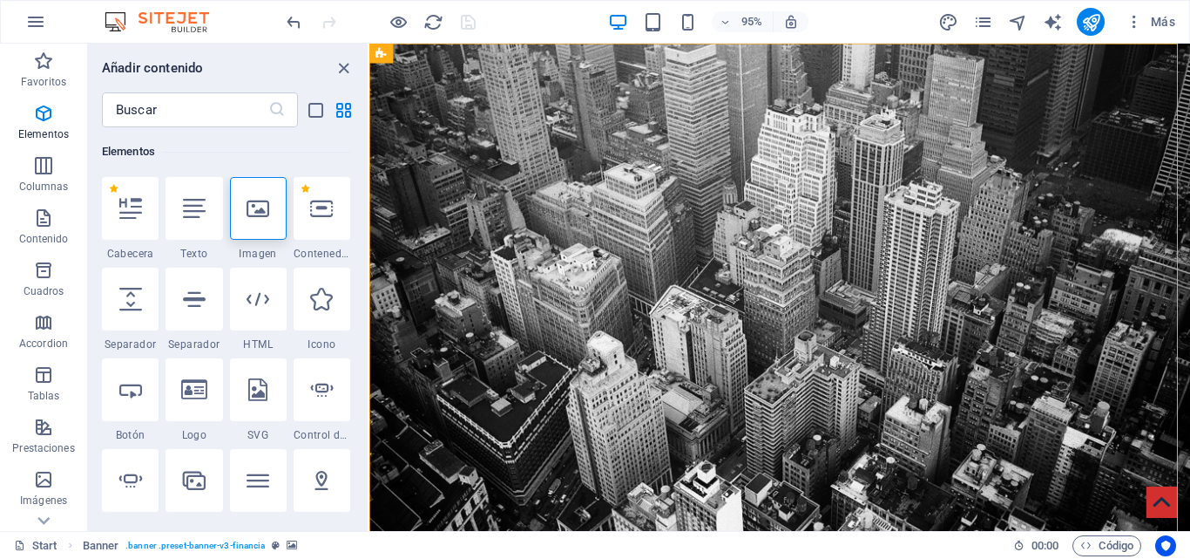
click at [297, 546] on div "Start Banner . banner .preset-banner-v3-financia" at bounding box center [507, 545] width 986 height 21
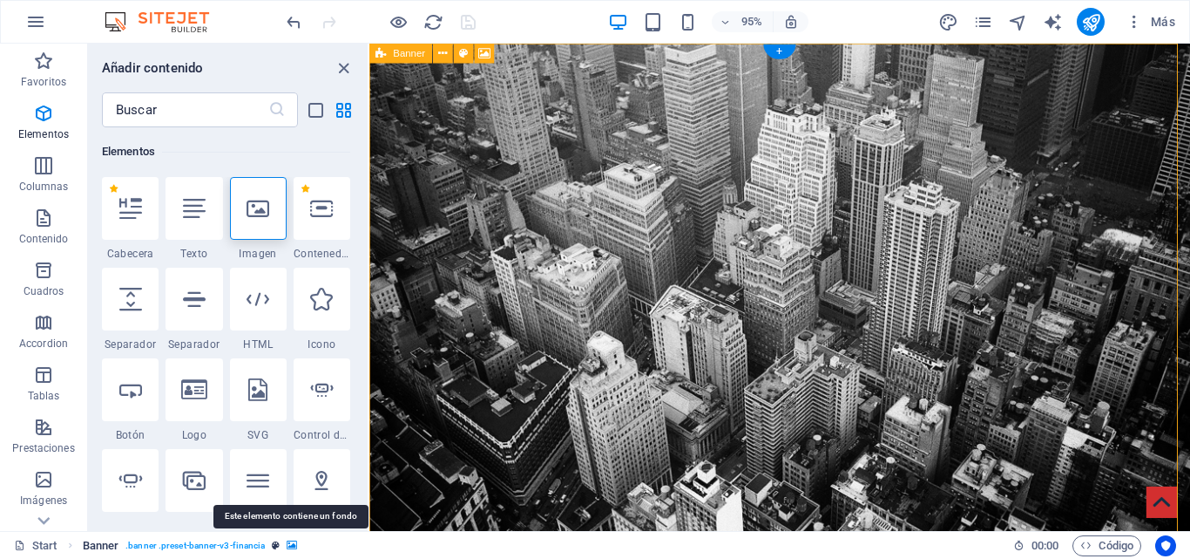
click at [290, 546] on icon "breadcrumb" at bounding box center [292, 545] width 10 height 10
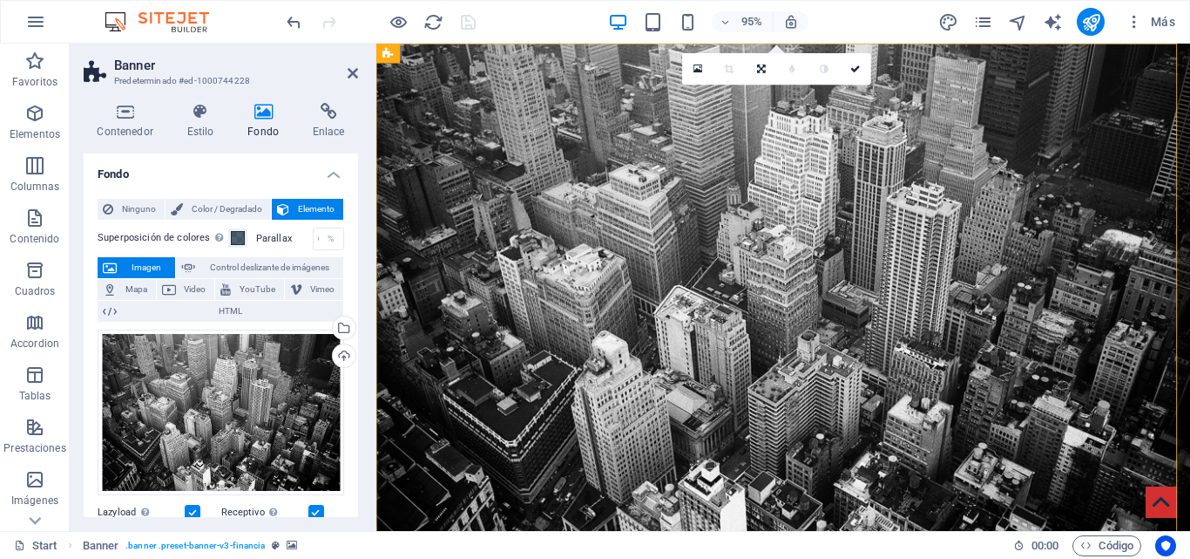
drag, startPoint x: 354, startPoint y: 225, endPoint x: 352, endPoint y: 292, distance: 67.1
click at [352, 292] on div "Ninguno Color / Degradado Elemento Estirar fondo a ancho completo Superposición…" at bounding box center [221, 515] width 275 height 661
click at [227, 200] on span "Color / Degradado" at bounding box center [227, 209] width 78 height 21
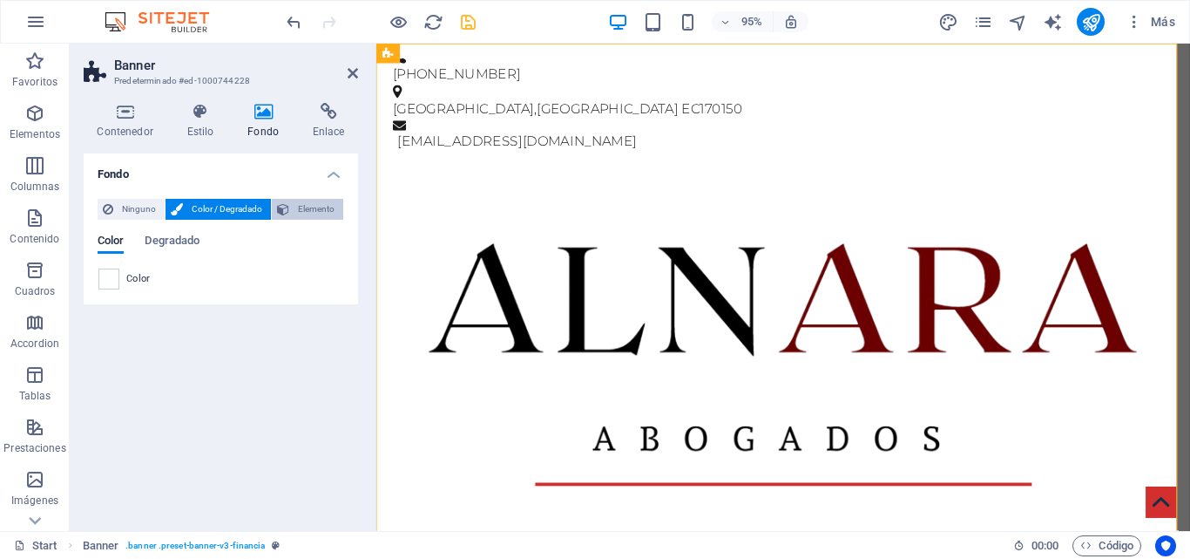
click at [293, 205] on button "Elemento" at bounding box center [307, 209] width 71 height 21
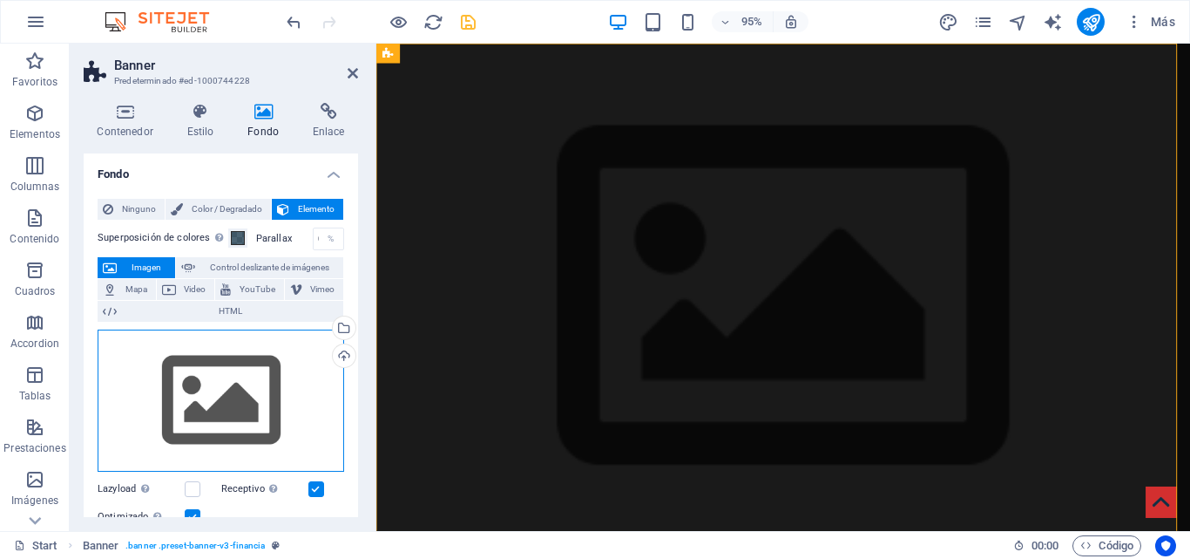
click at [199, 420] on div "Arrastra archivos aquí, haz clic para escoger archivos o selecciona archivos de…" at bounding box center [221, 400] width 247 height 143
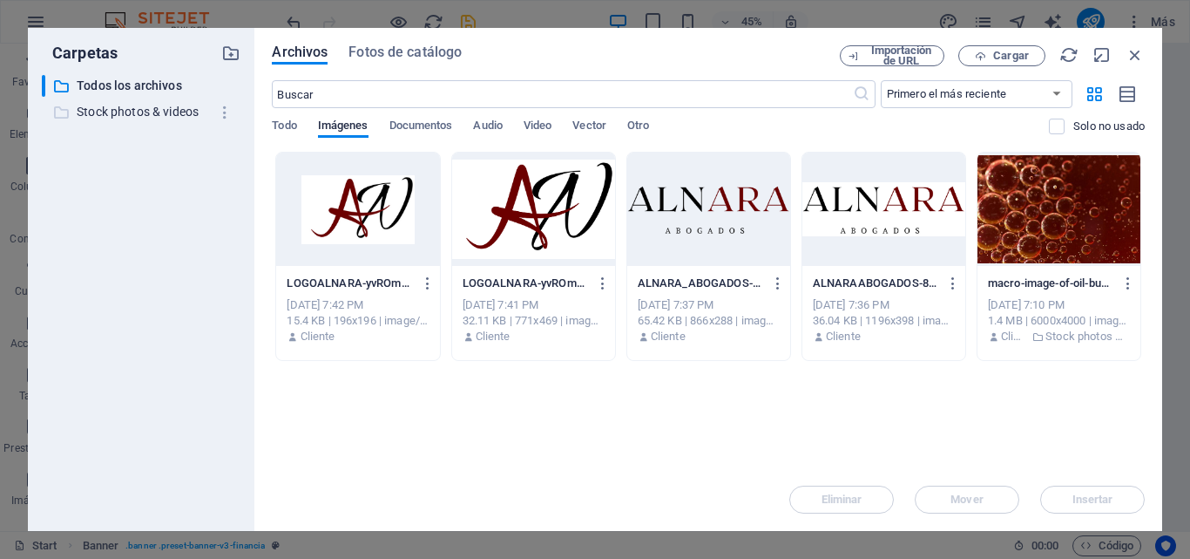
click at [183, 108] on p "Stock photos & videos" at bounding box center [143, 112] width 132 height 20
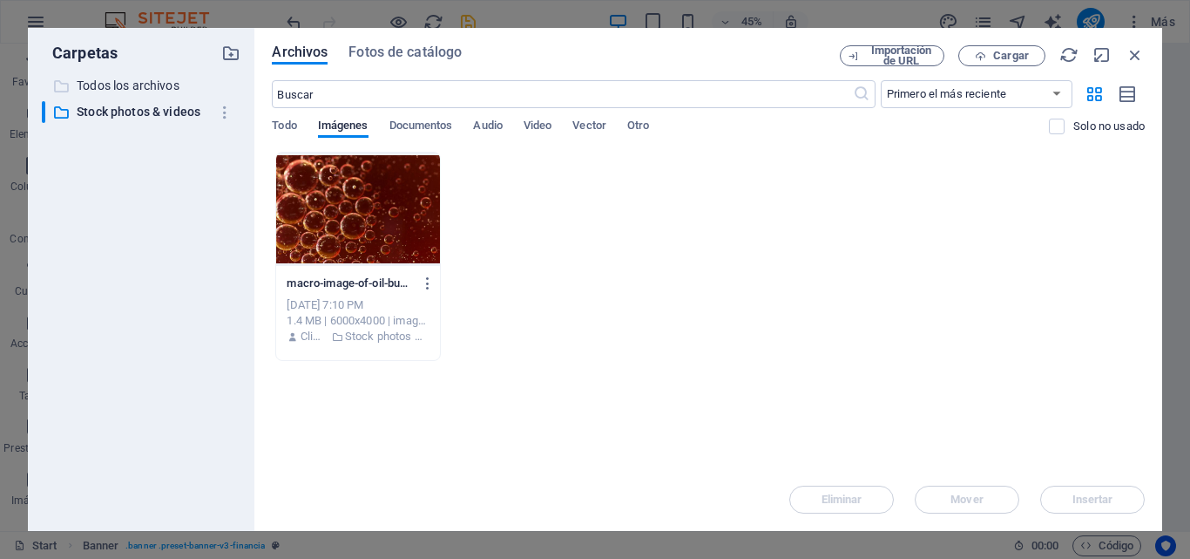
click at [155, 80] on p "Todos los archivos" at bounding box center [143, 86] width 132 height 20
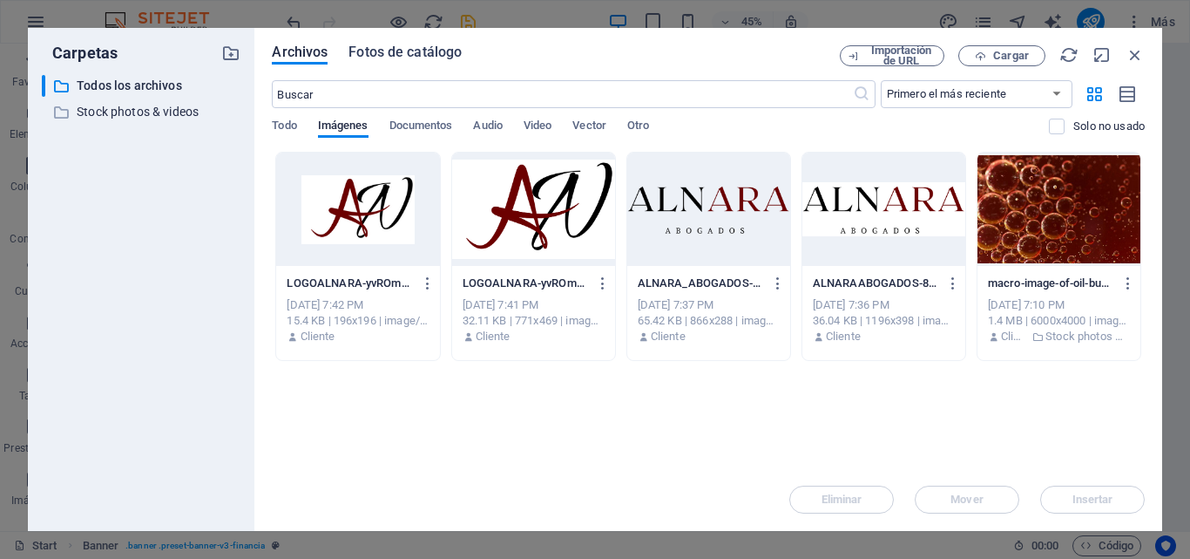
click at [396, 52] on span "Fotos de catálogo" at bounding box center [405, 52] width 113 height 21
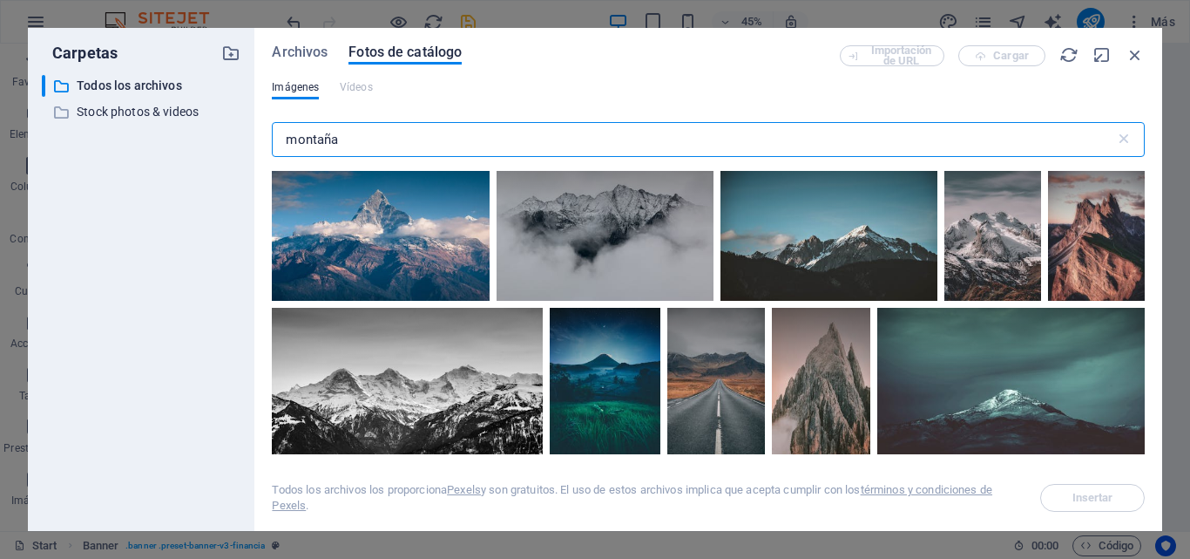
scroll to position [0, 0]
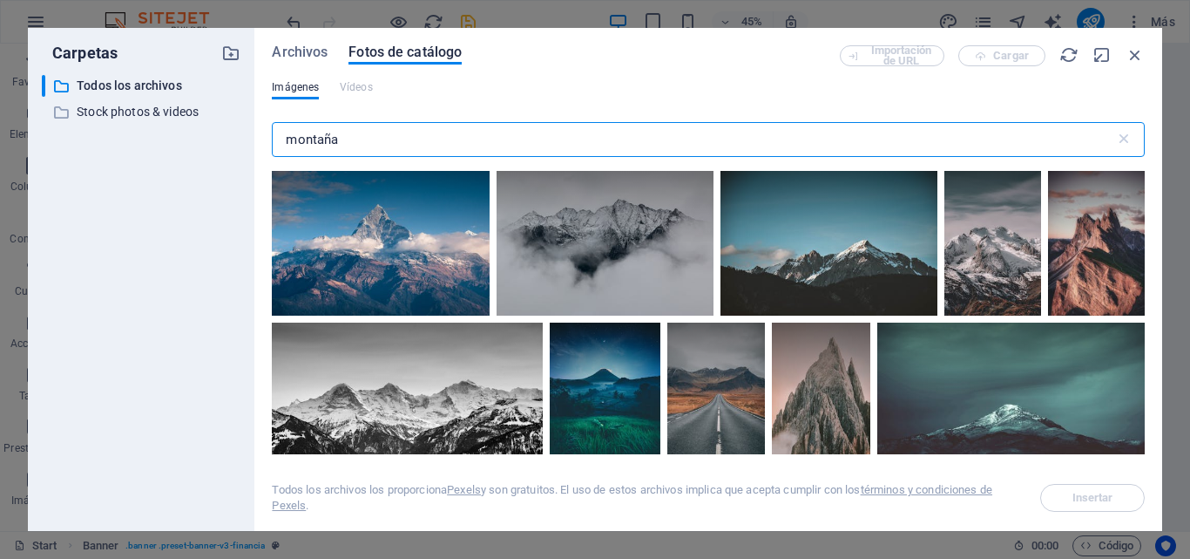
click at [514, 148] on input "montaña" at bounding box center [693, 139] width 843 height 35
drag, startPoint x: 514, startPoint y: 148, endPoint x: 208, endPoint y: 180, distance: 307.6
click at [208, 180] on div "Carpetas ​ Todos los archivos Todos los archivos ​ Stock photos & videos Stock …" at bounding box center [595, 279] width 1135 height 503
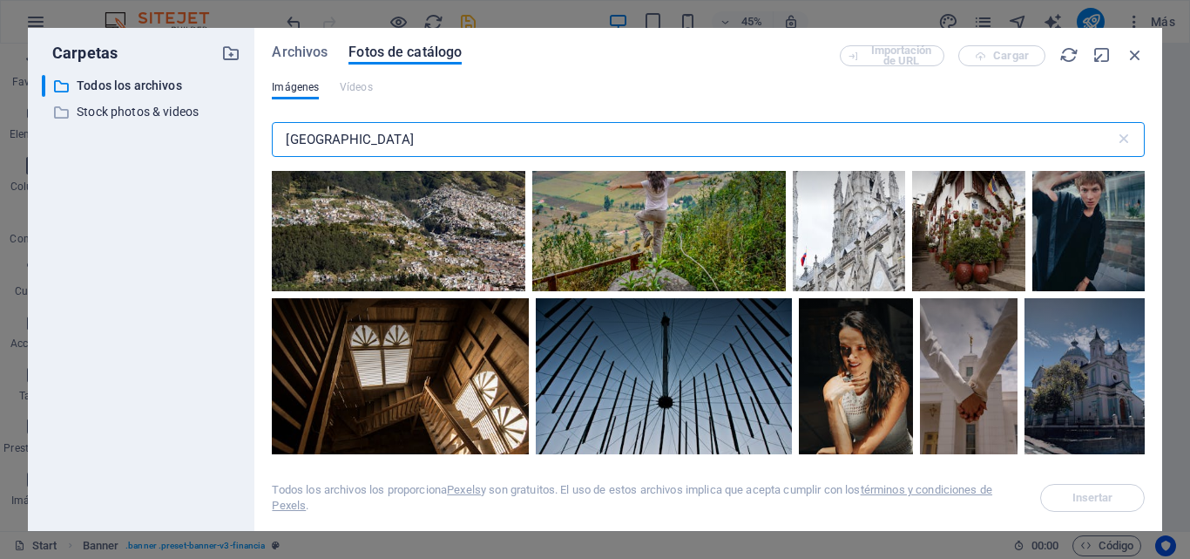
scroll to position [2411, 0]
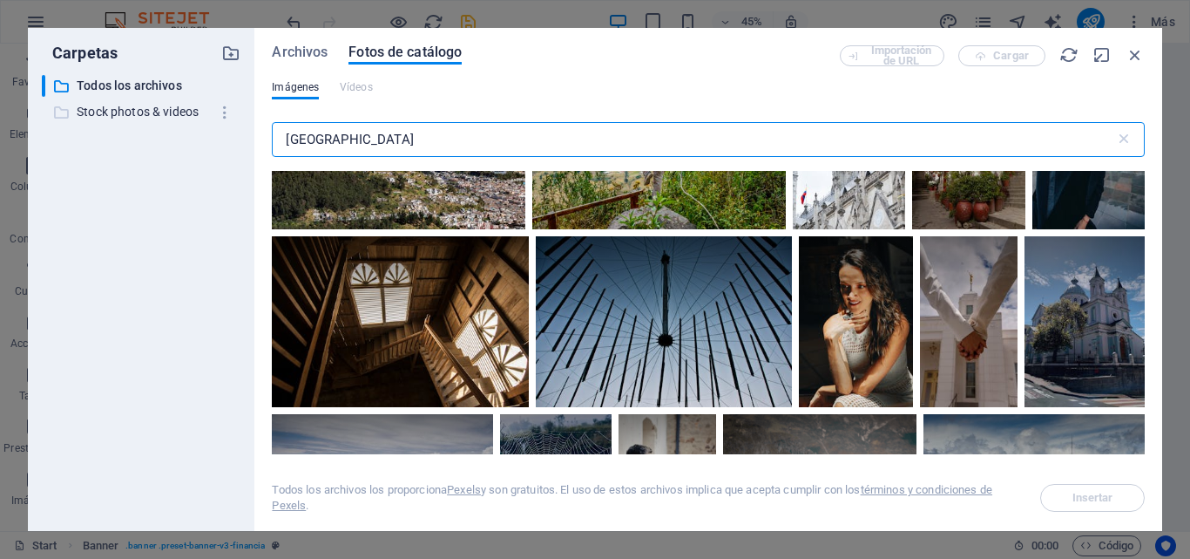
drag, startPoint x: 410, startPoint y: 132, endPoint x: 115, endPoint y: 101, distance: 296.1
click at [115, 101] on div "Carpetas ​ Todos los archivos Todos los archivos ​ Stock photos & videos Stock …" at bounding box center [595, 279] width 1135 height 503
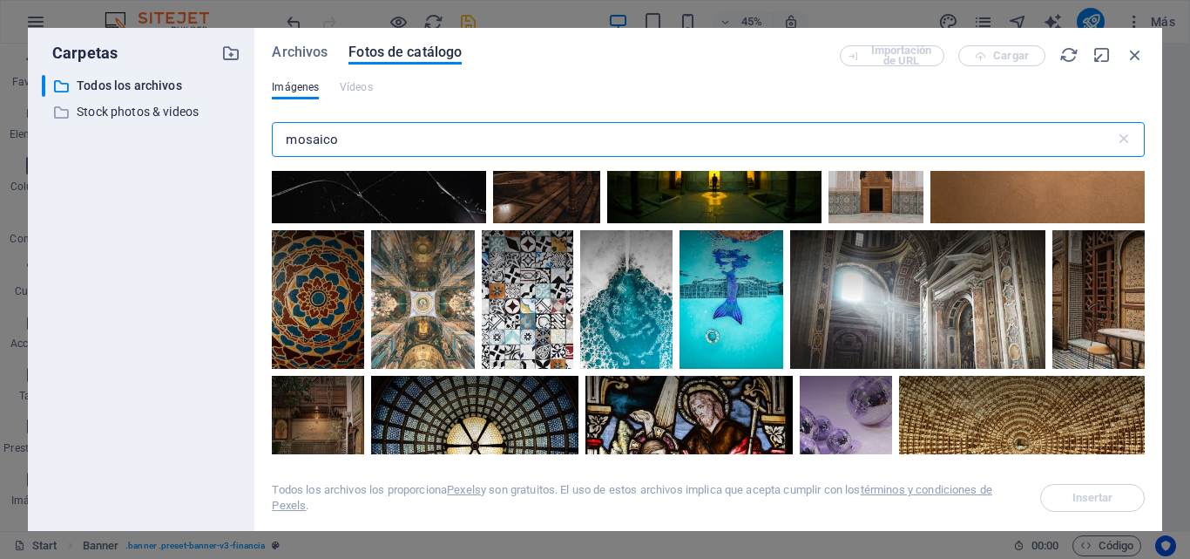
scroll to position [2512, 0]
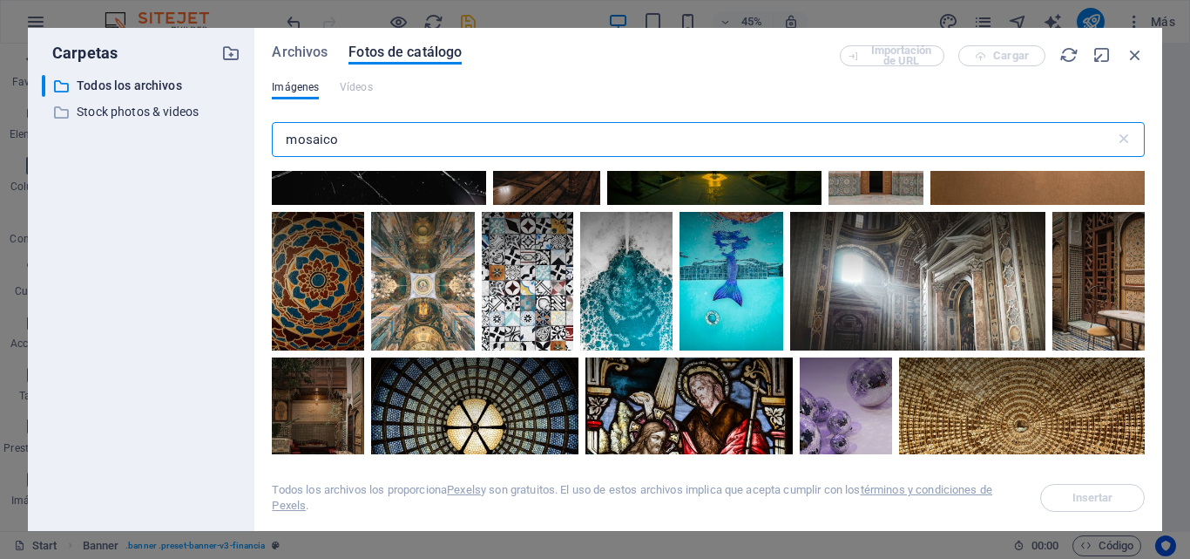
drag, startPoint x: 447, startPoint y: 139, endPoint x: 163, endPoint y: 200, distance: 290.6
click at [163, 200] on div "Carpetas ​ Todos los archivos Todos los archivos ​ Stock photos & videos Stock …" at bounding box center [595, 279] width 1135 height 503
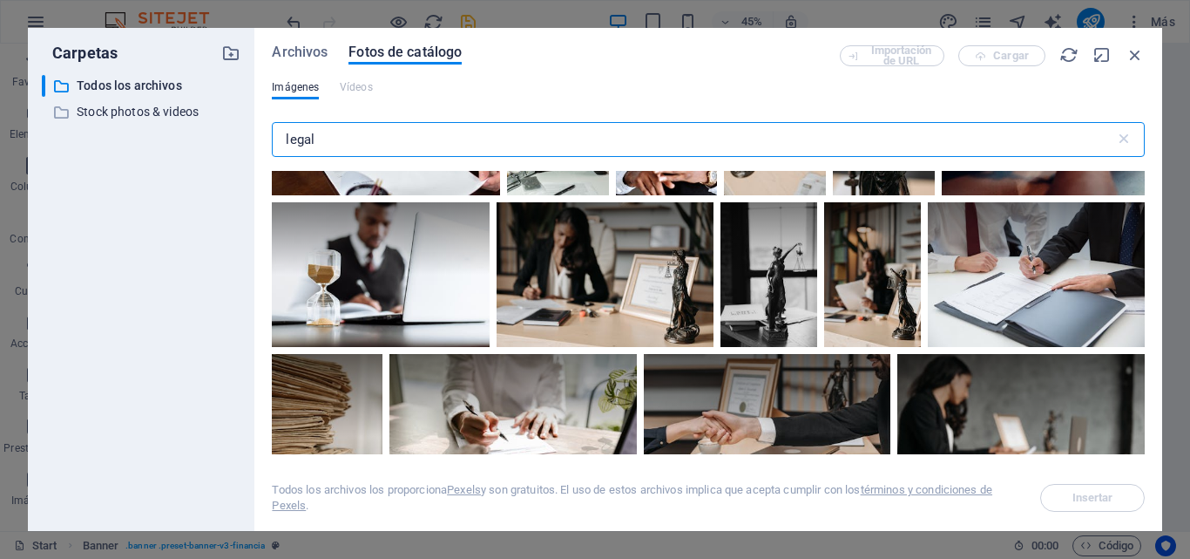
scroll to position [2060, 0]
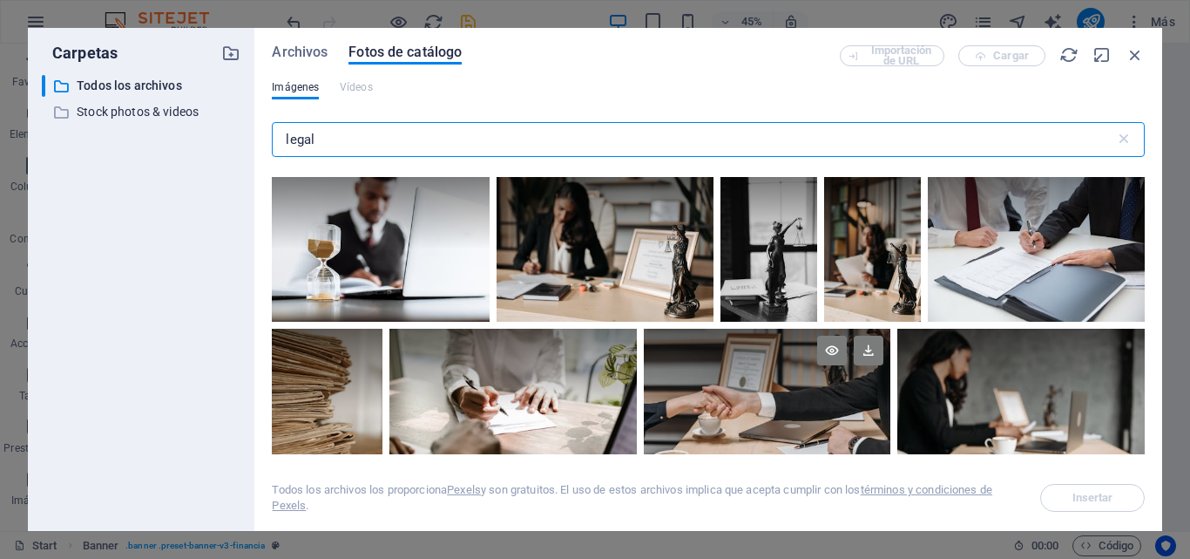
type input "legal"
click at [749, 401] on div at bounding box center [768, 370] width 248 height 83
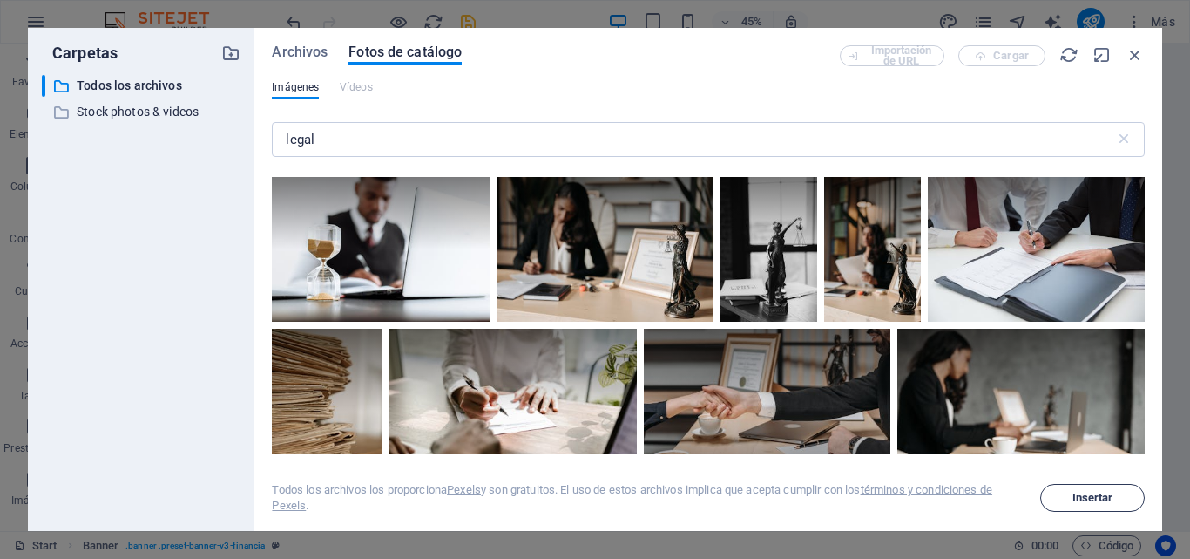
click at [1099, 504] on button "Insertar" at bounding box center [1093, 498] width 105 height 28
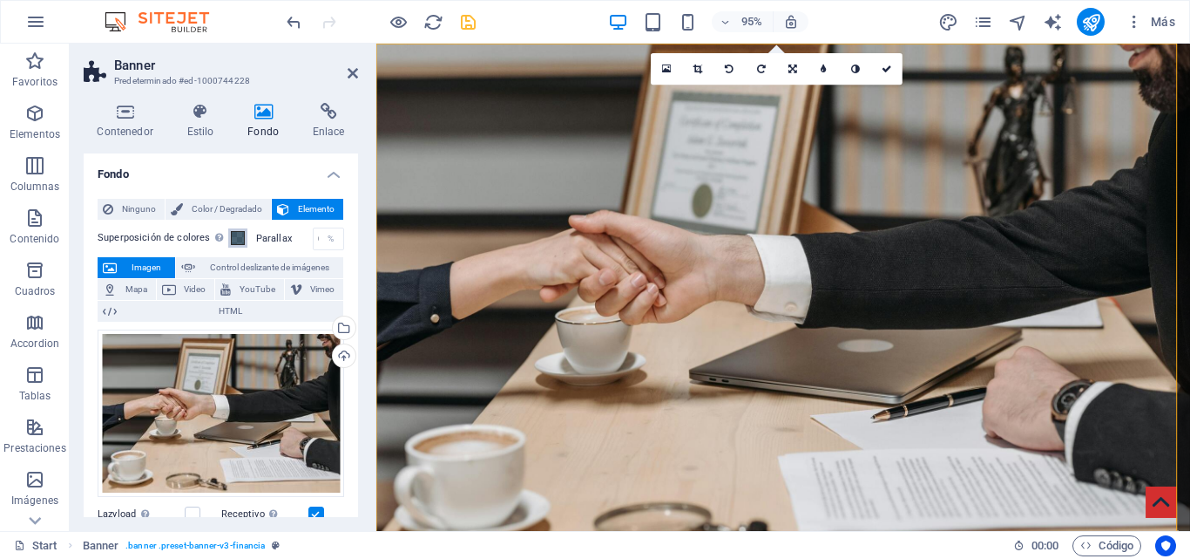
click at [235, 242] on span at bounding box center [238, 238] width 14 height 14
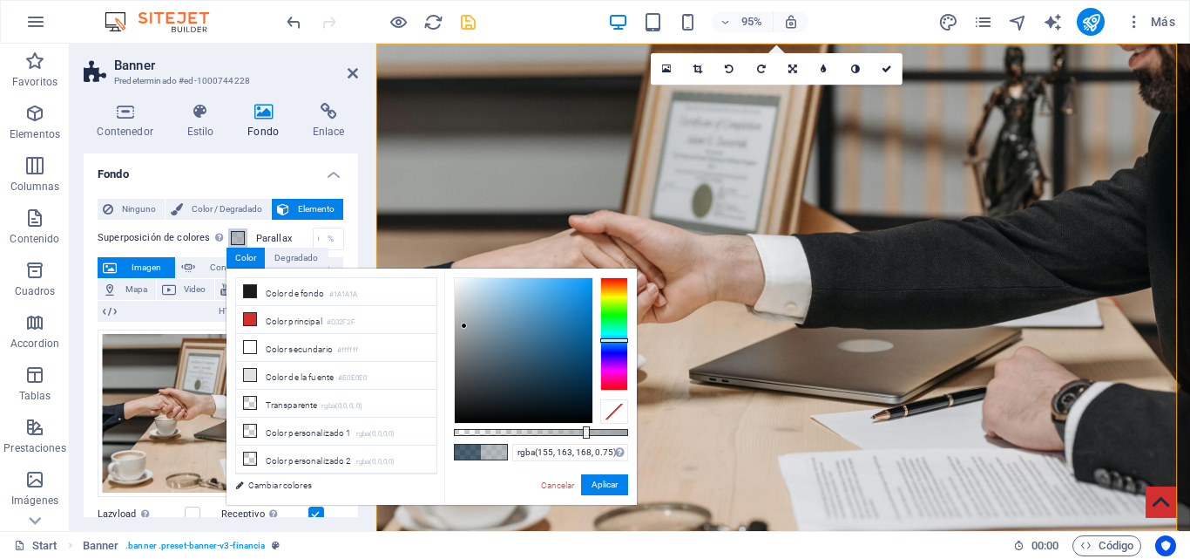
drag, startPoint x: 468, startPoint y: 363, endPoint x: 464, endPoint y: 326, distance: 36.8
click at [464, 326] on div at bounding box center [524, 350] width 138 height 145
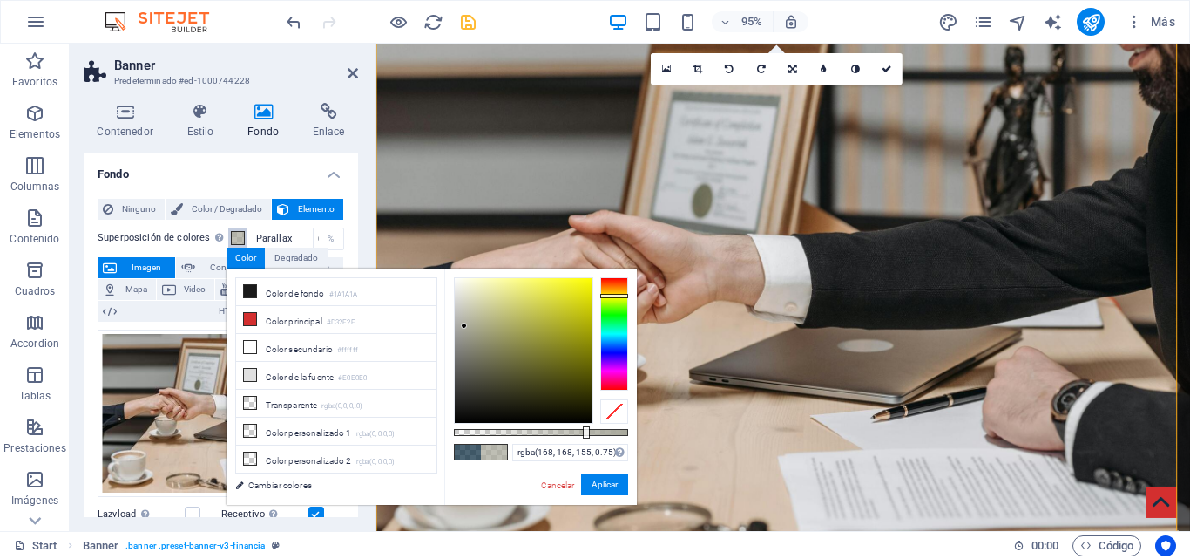
drag, startPoint x: 614, startPoint y: 338, endPoint x: 616, endPoint y: 295, distance: 42.8
click at [616, 295] on div at bounding box center [614, 296] width 28 height 4
click at [466, 322] on div at bounding box center [524, 350] width 138 height 145
type input "rgba(231, 231, 221, 0.75)"
drag, startPoint x: 467, startPoint y: 320, endPoint x: 460, endPoint y: 290, distance: 30.4
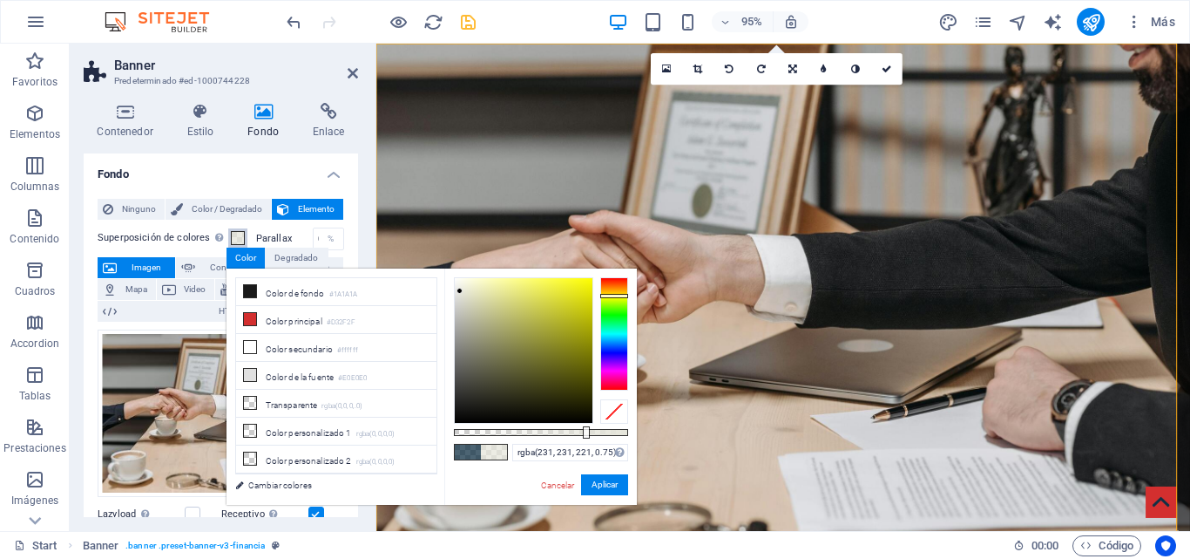
click at [460, 290] on div at bounding box center [460, 291] width 6 height 6
click at [600, 483] on button "Aplicar" at bounding box center [604, 484] width 47 height 21
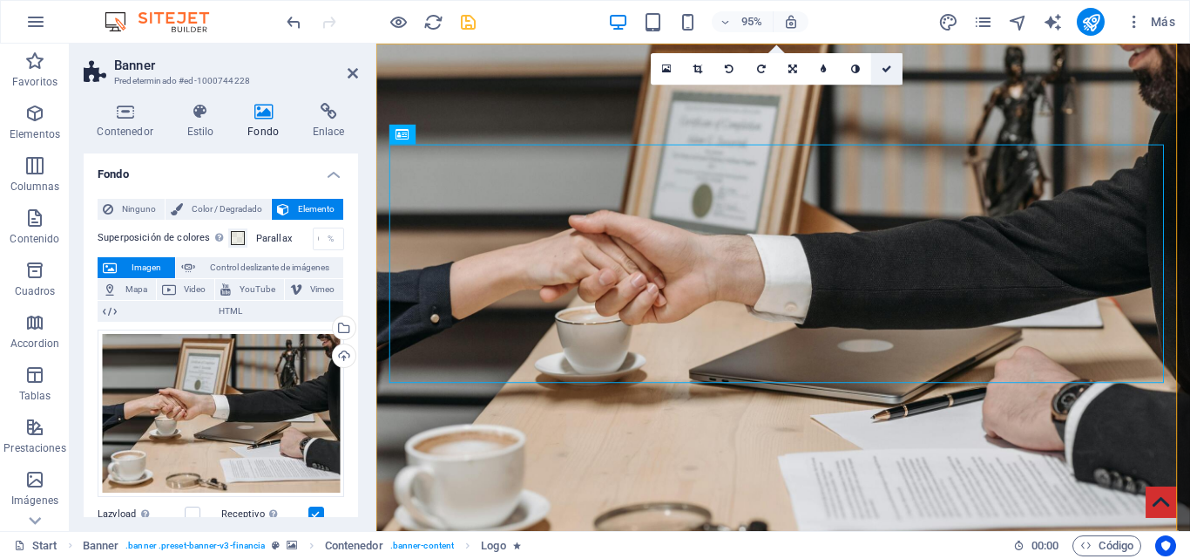
click at [886, 69] on icon at bounding box center [887, 69] width 10 height 10
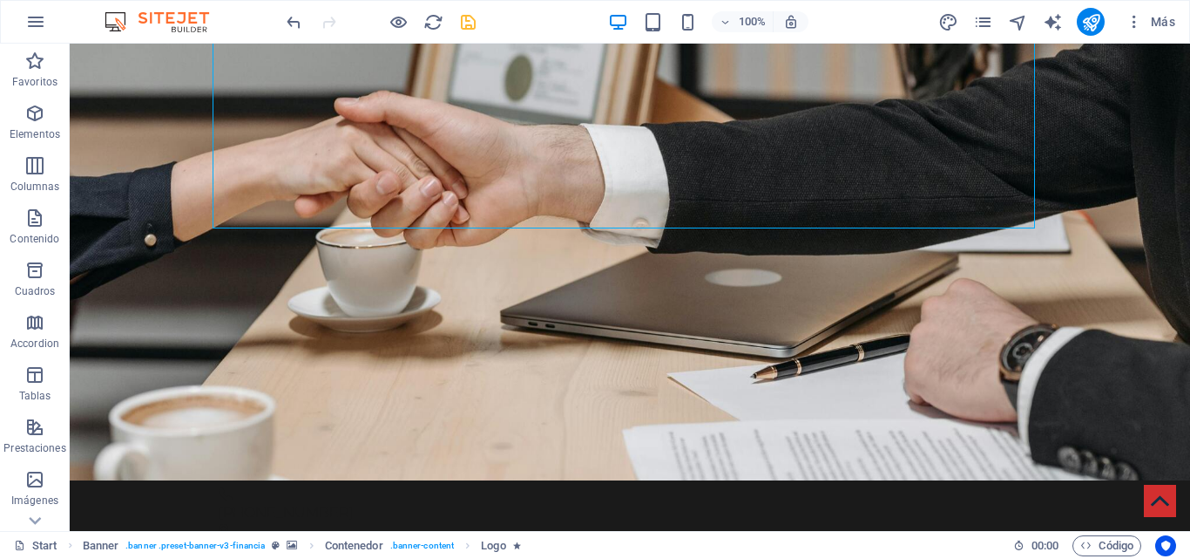
scroll to position [0, 0]
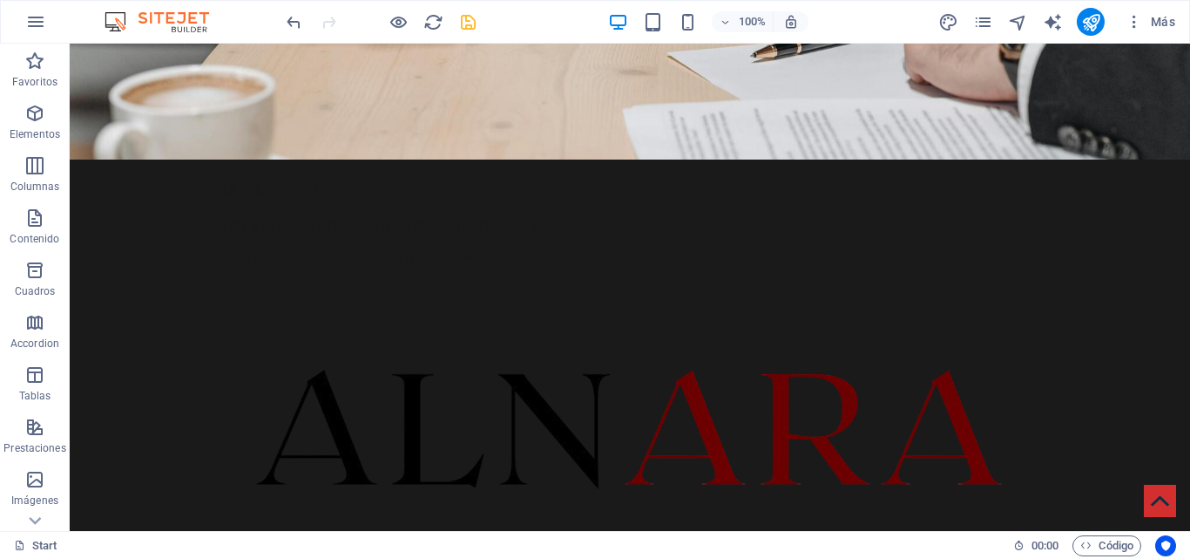
scroll to position [433, 0]
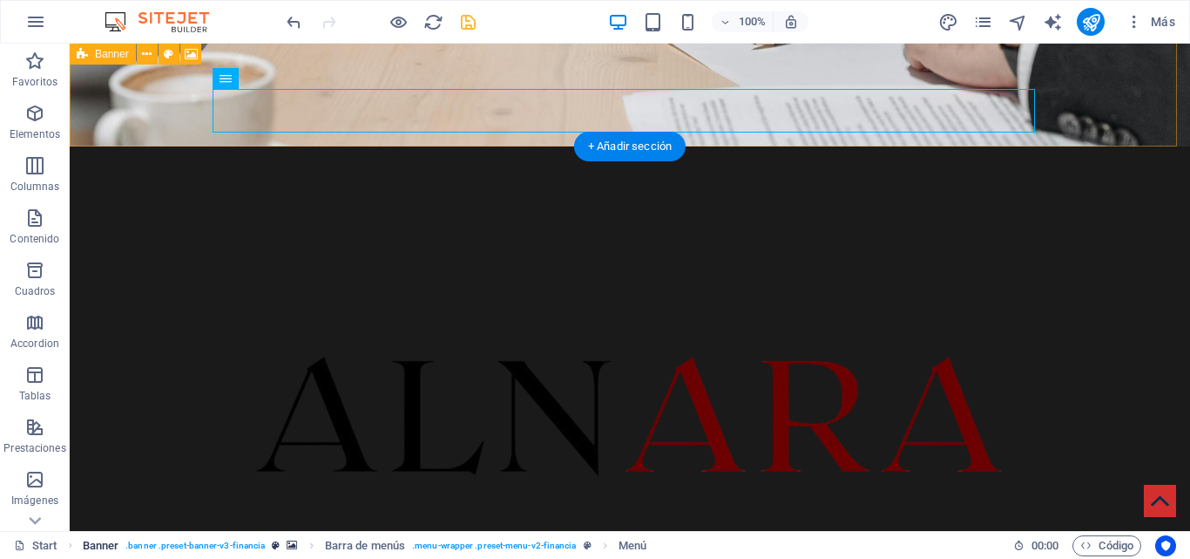
click at [216, 546] on span ". banner .preset-banner-v3-financia" at bounding box center [194, 545] width 139 height 21
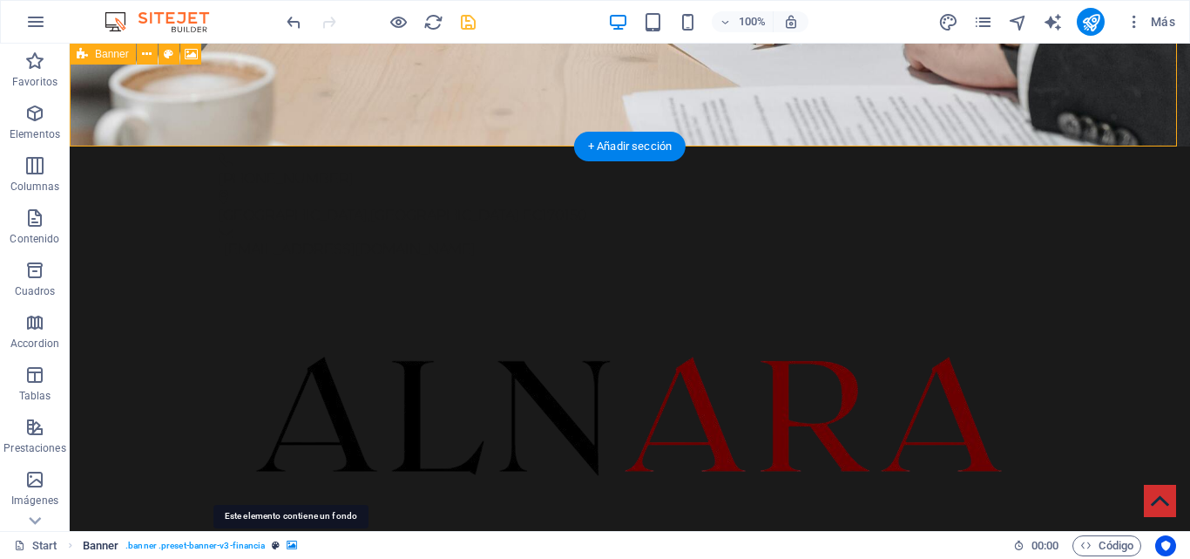
click at [288, 545] on icon "breadcrumb" at bounding box center [292, 545] width 10 height 10
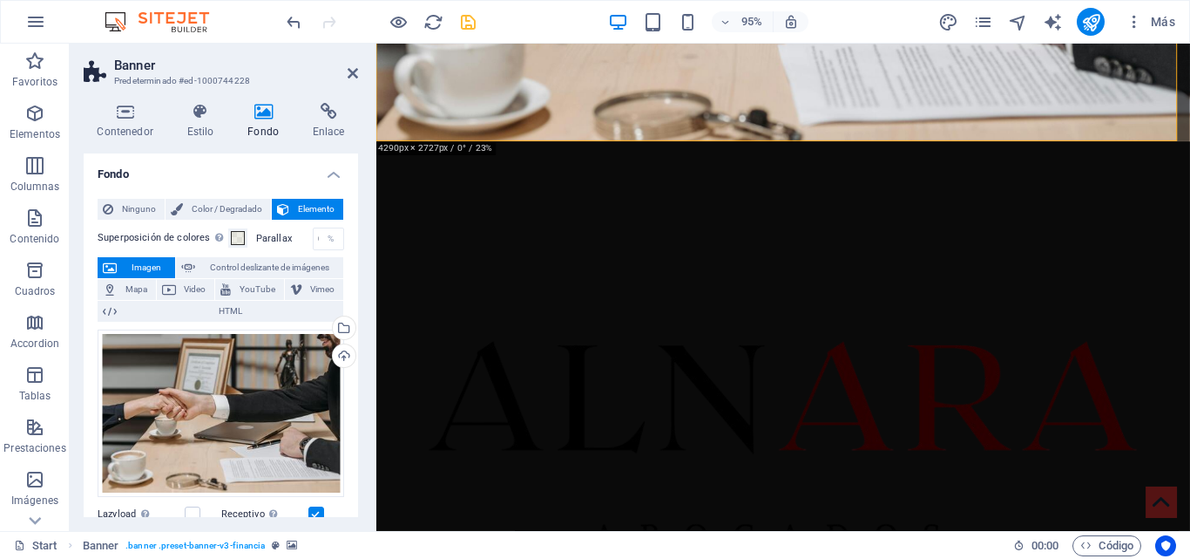
scroll to position [0, 0]
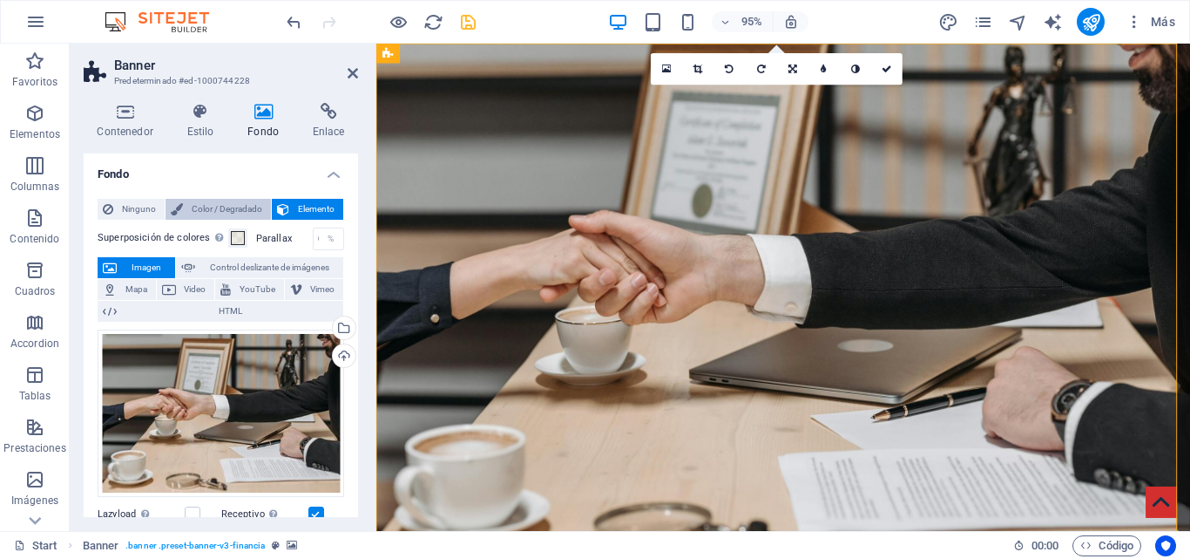
click at [193, 209] on span "Color / Degradado" at bounding box center [227, 209] width 78 height 21
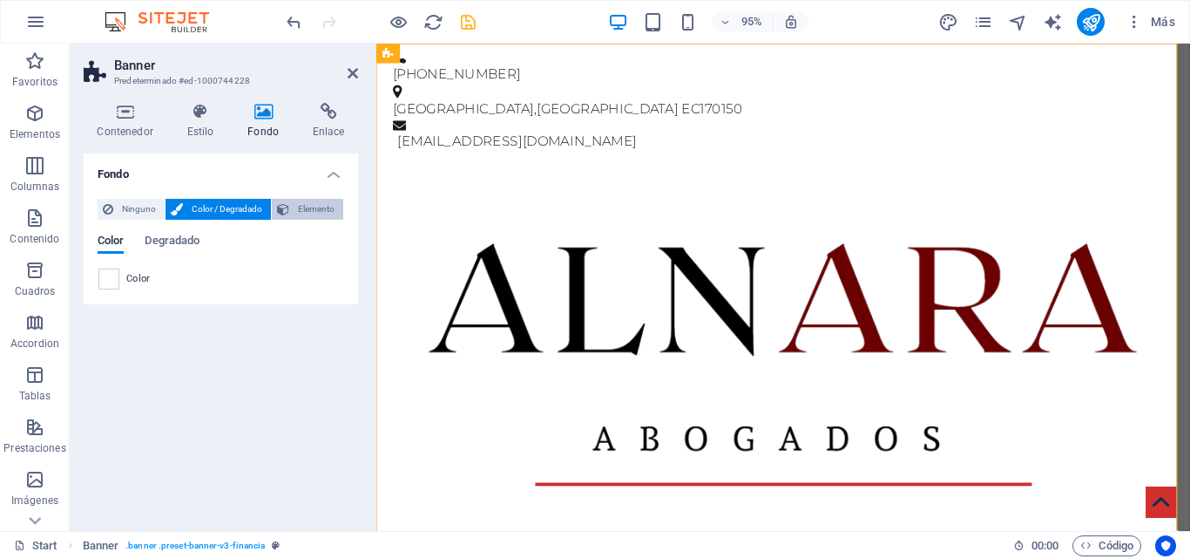
click at [302, 210] on span "Elemento" at bounding box center [317, 209] width 44 height 21
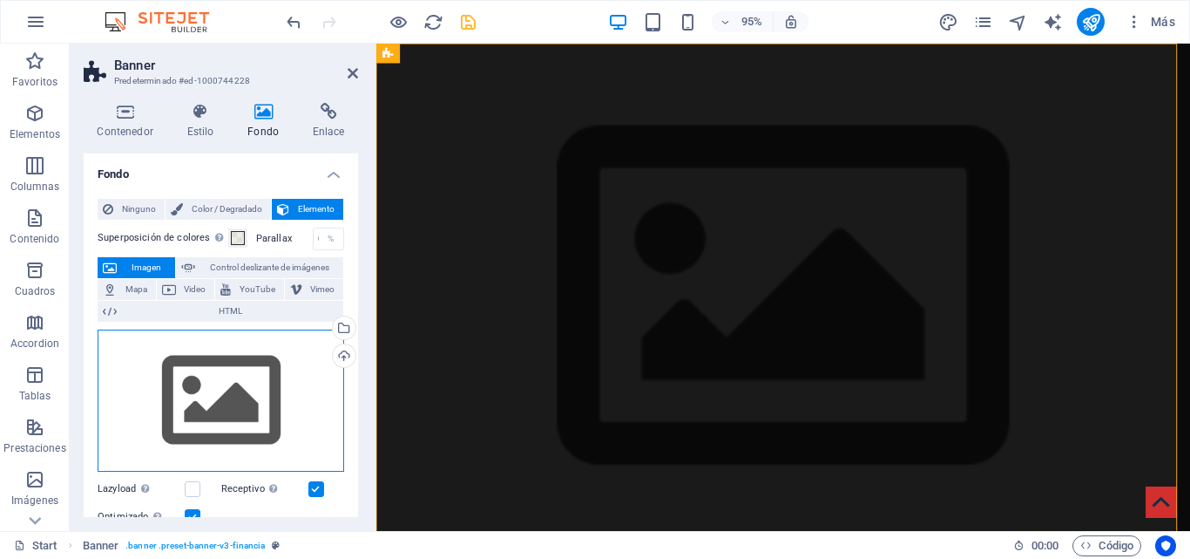
click at [285, 371] on div "Arrastra archivos aquí, haz clic para escoger archivos o selecciona archivos de…" at bounding box center [221, 400] width 247 height 143
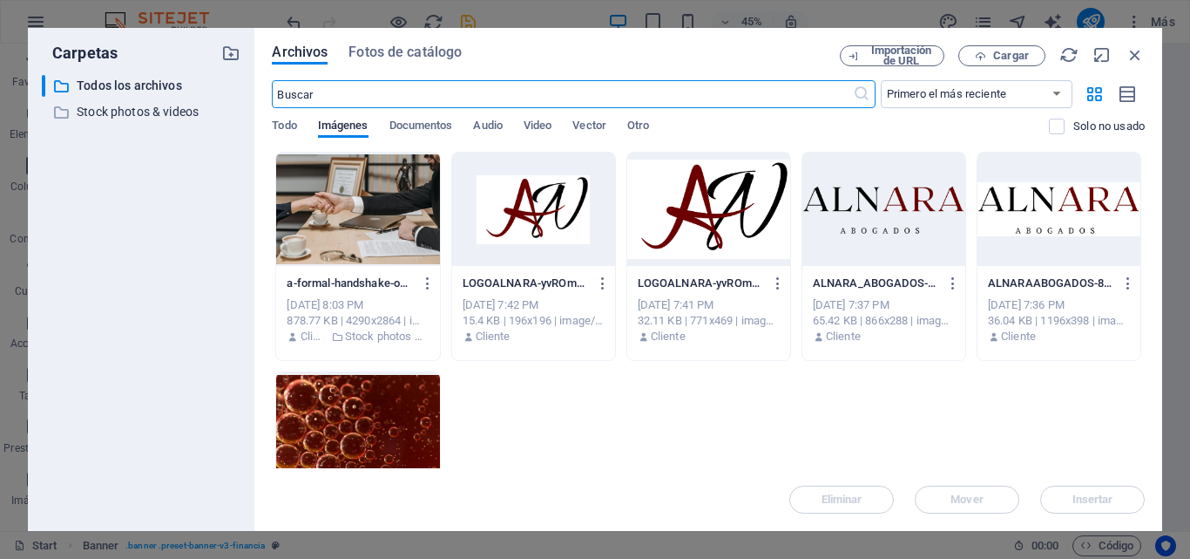
click at [323, 227] on div at bounding box center [357, 209] width 163 height 113
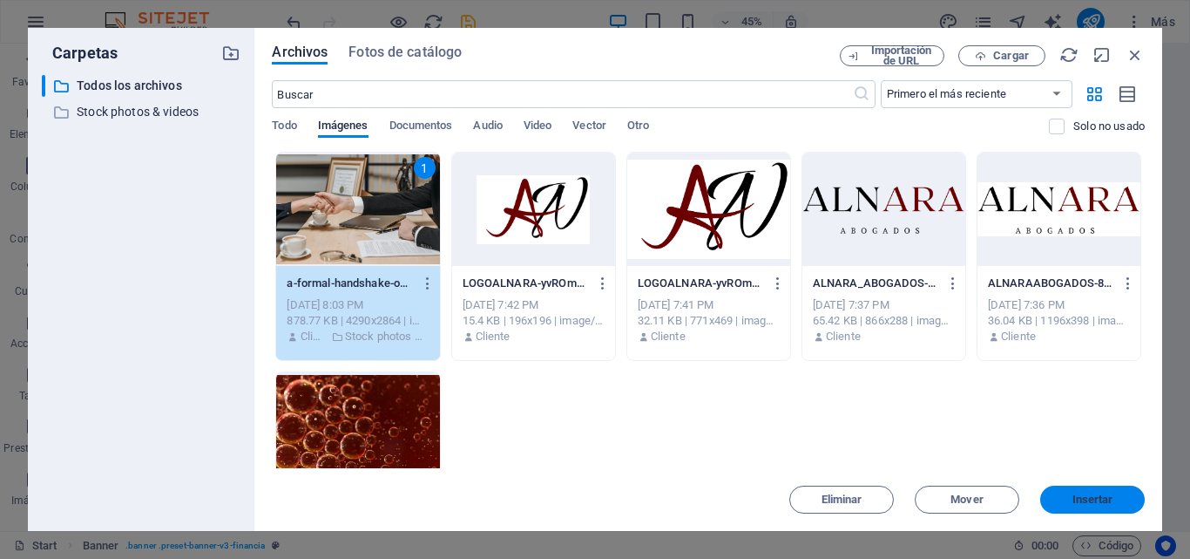
click at [1080, 498] on span "Insertar" at bounding box center [1093, 499] width 41 height 10
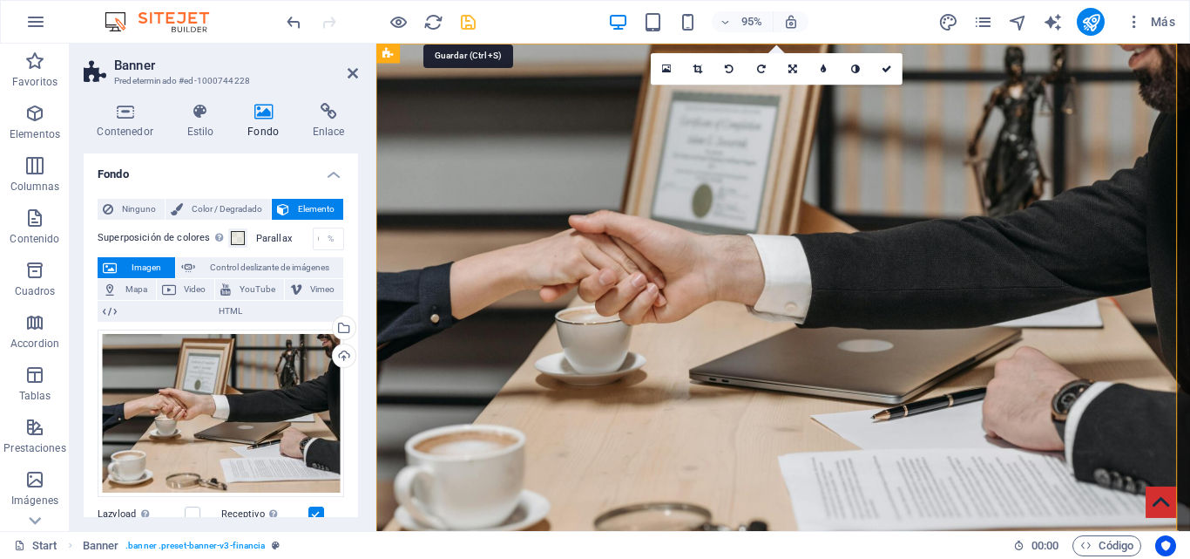
click at [464, 25] on icon "save" at bounding box center [468, 22] width 20 height 20
checkbox input "false"
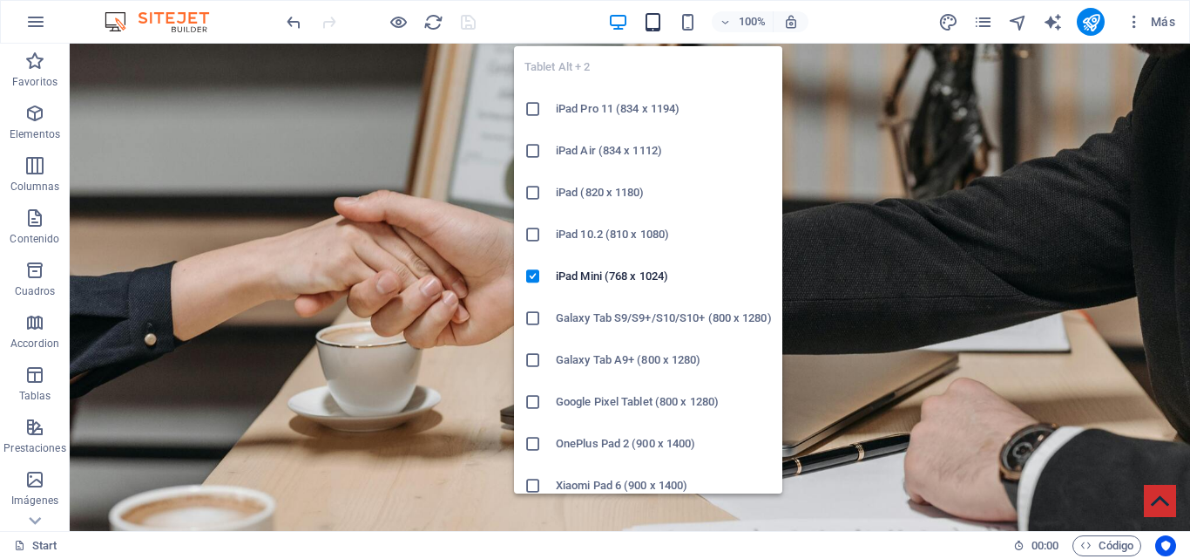
click at [655, 20] on icon "button" at bounding box center [653, 22] width 20 height 20
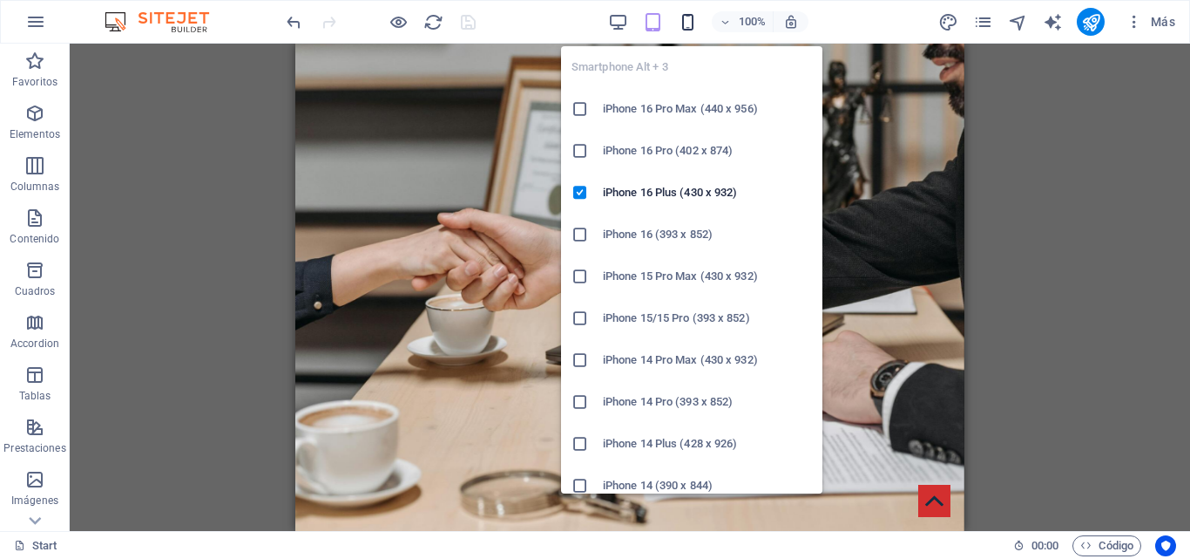
click at [683, 19] on icon "button" at bounding box center [688, 22] width 20 height 20
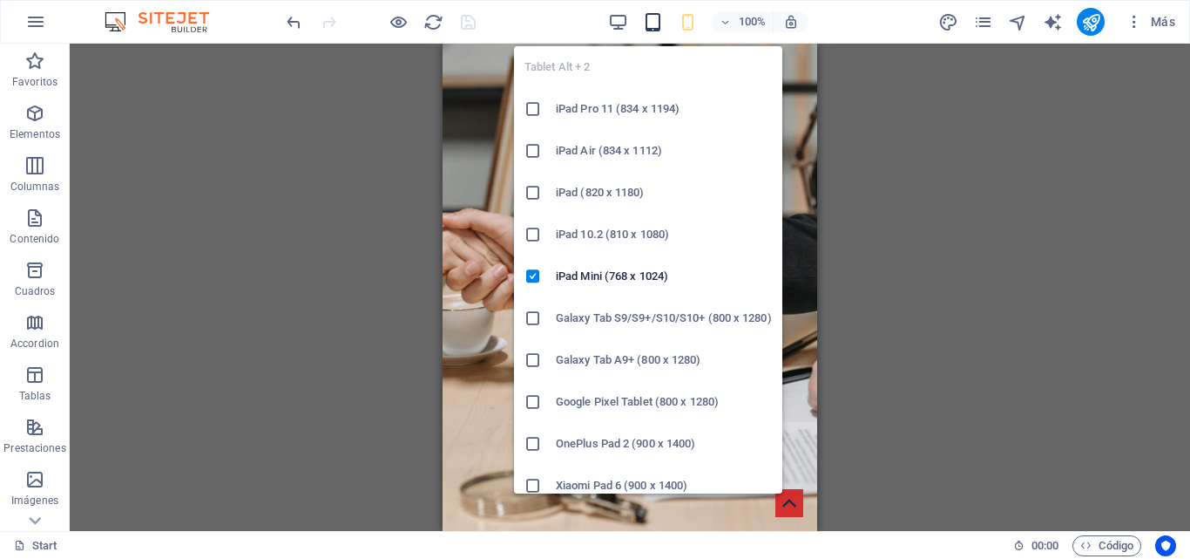
click at [655, 18] on icon "button" at bounding box center [653, 22] width 20 height 20
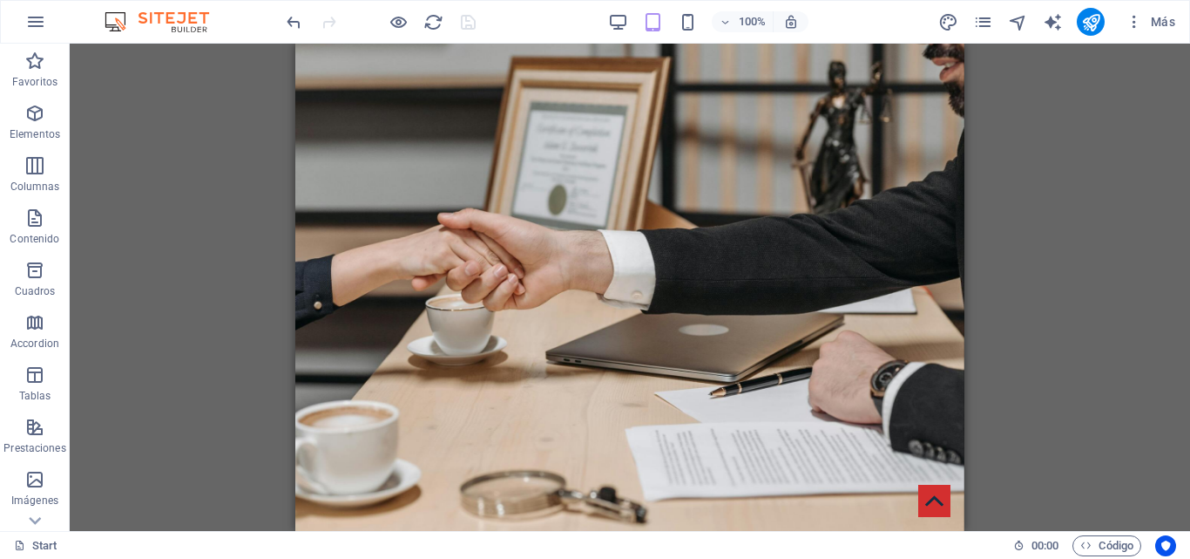
drag, startPoint x: 964, startPoint y: 74, endPoint x: 1311, endPoint y: 58, distance: 347.2
click at [621, 10] on div "100%" at bounding box center [707, 22] width 201 height 28
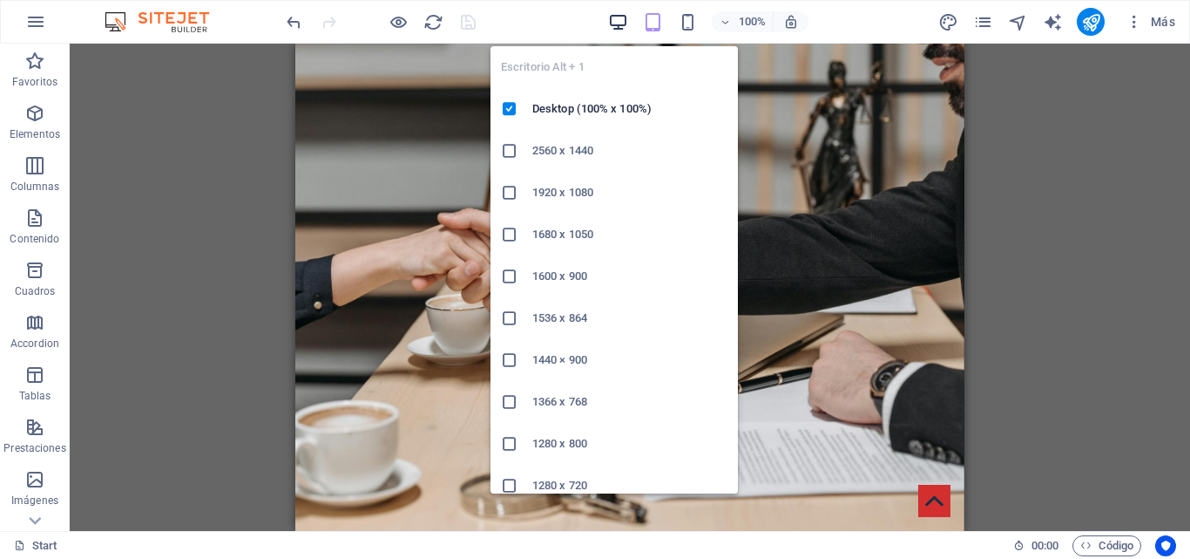
click at [621, 18] on icon "button" at bounding box center [618, 22] width 20 height 20
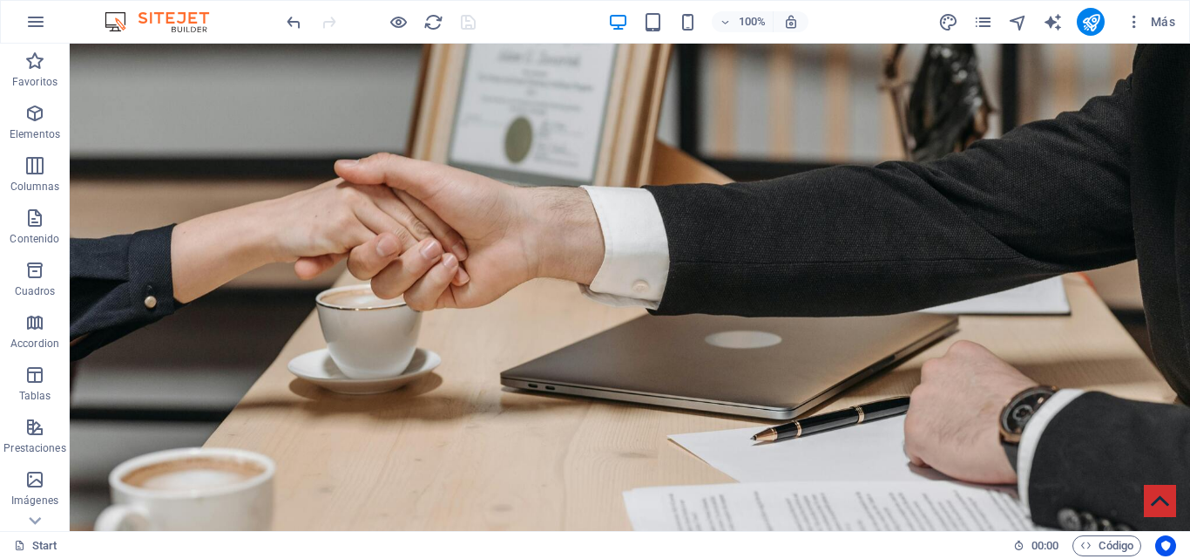
scroll to position [24, 0]
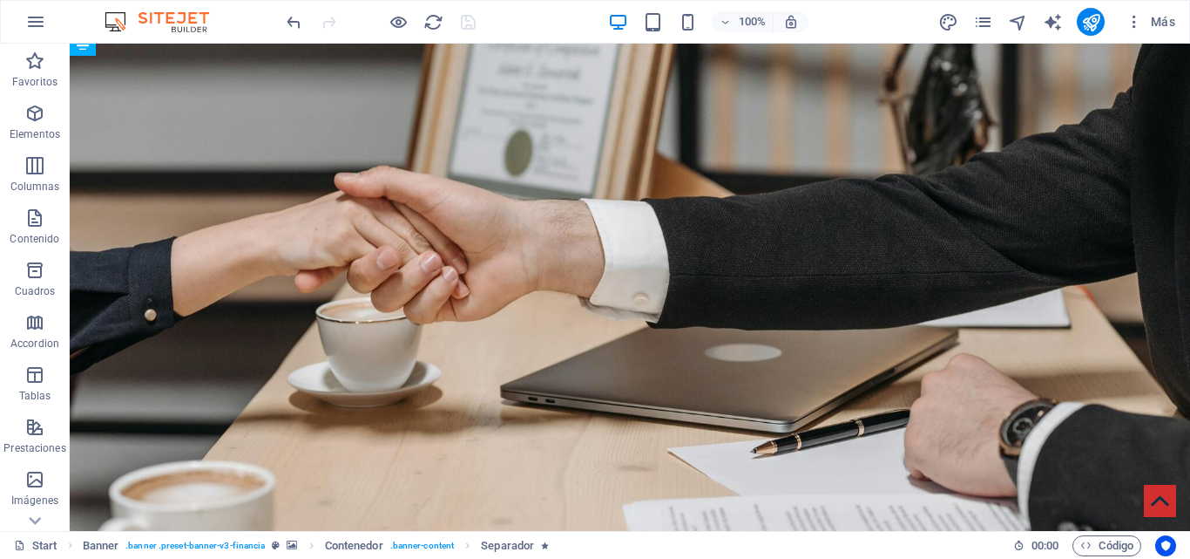
drag, startPoint x: 589, startPoint y: 403, endPoint x: 611, endPoint y: 355, distance: 52.7
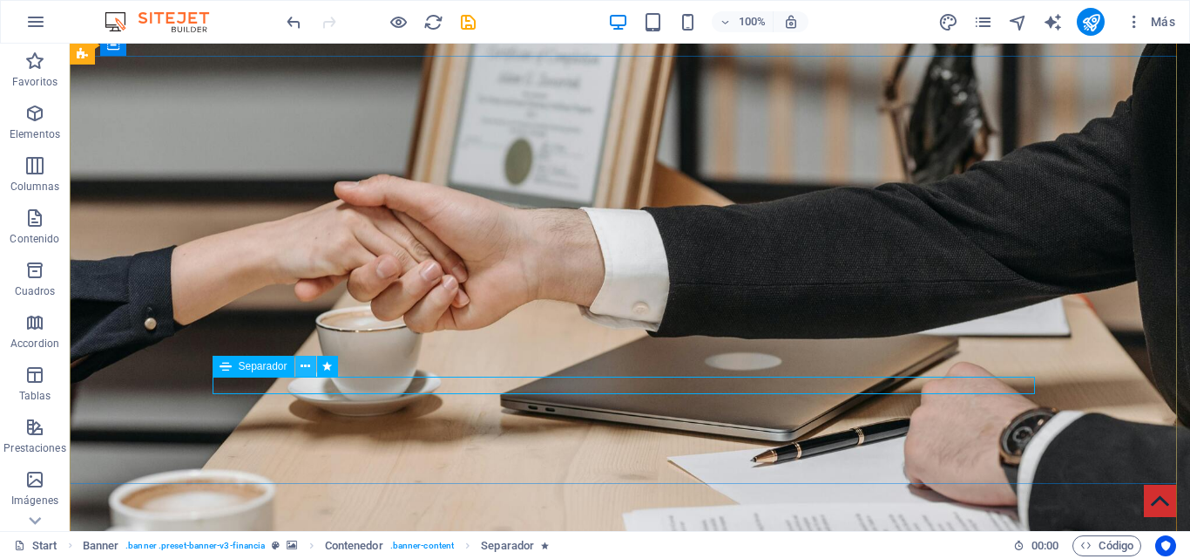
click at [301, 365] on icon at bounding box center [306, 366] width 10 height 18
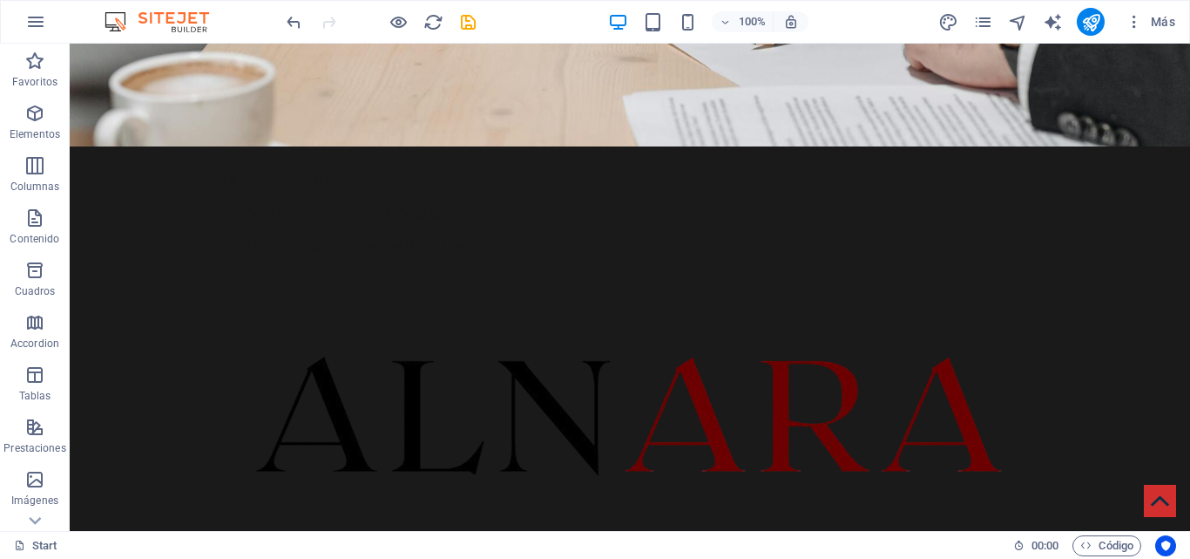
scroll to position [458, 0]
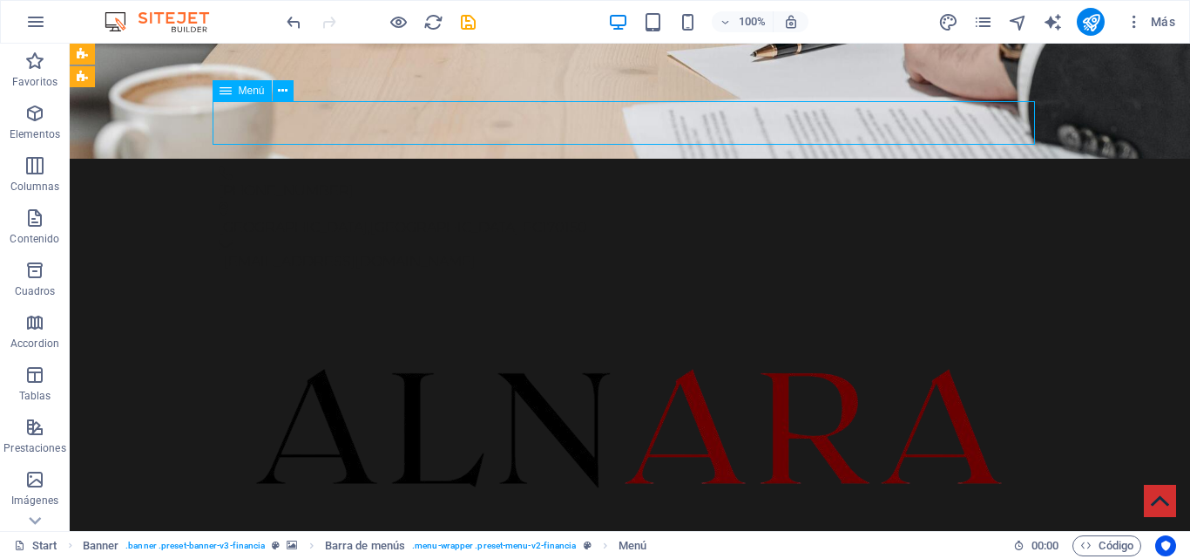
click at [229, 92] on div "Menú" at bounding box center [242, 90] width 59 height 21
click at [281, 91] on icon at bounding box center [283, 91] width 10 height 18
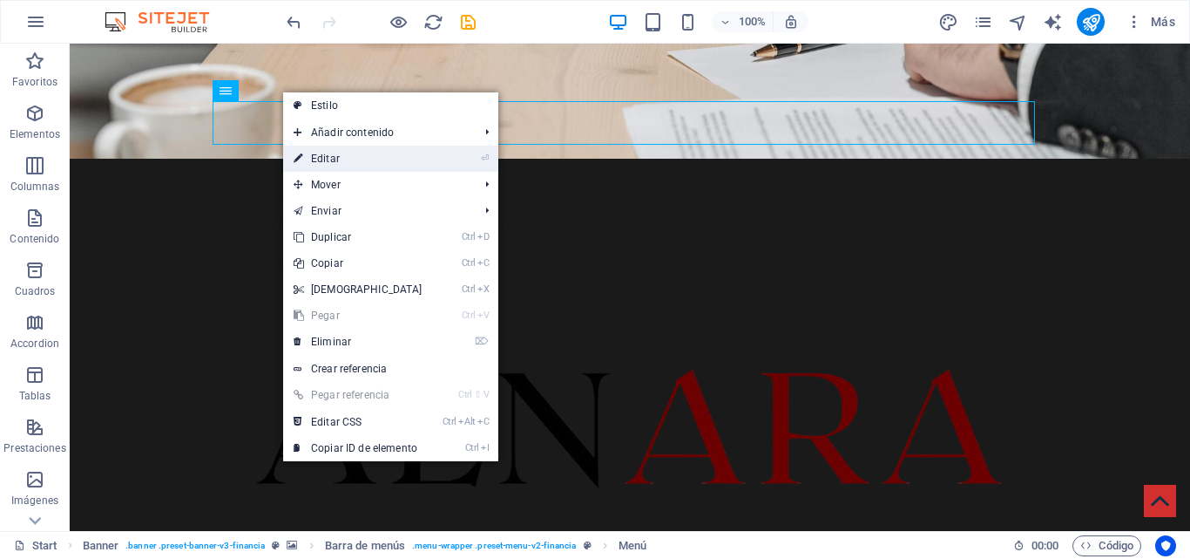
click at [368, 160] on link "⏎ Editar" at bounding box center [358, 159] width 150 height 26
select select
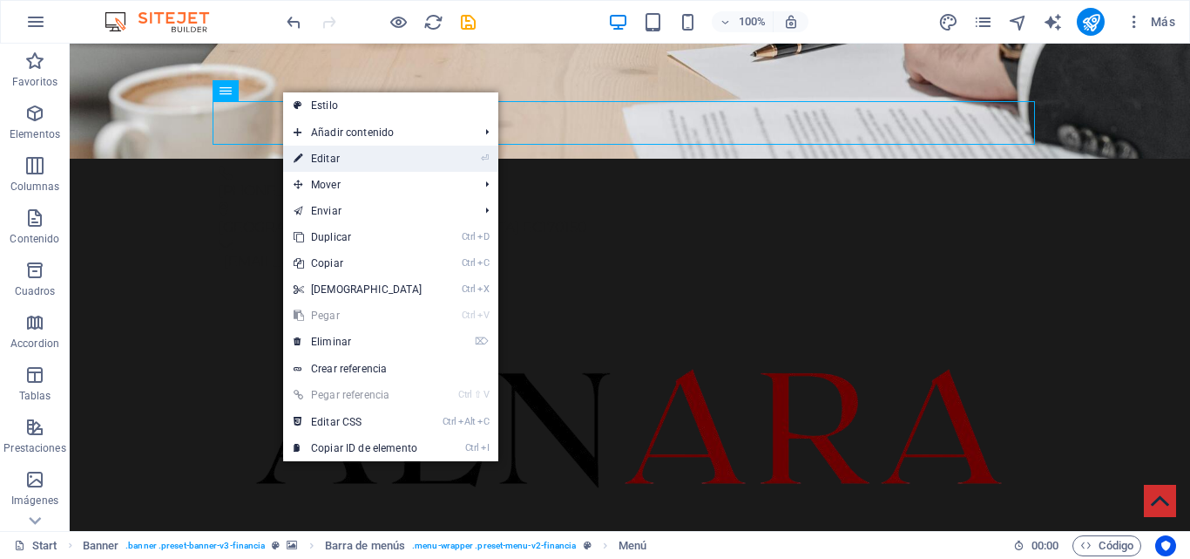
select select
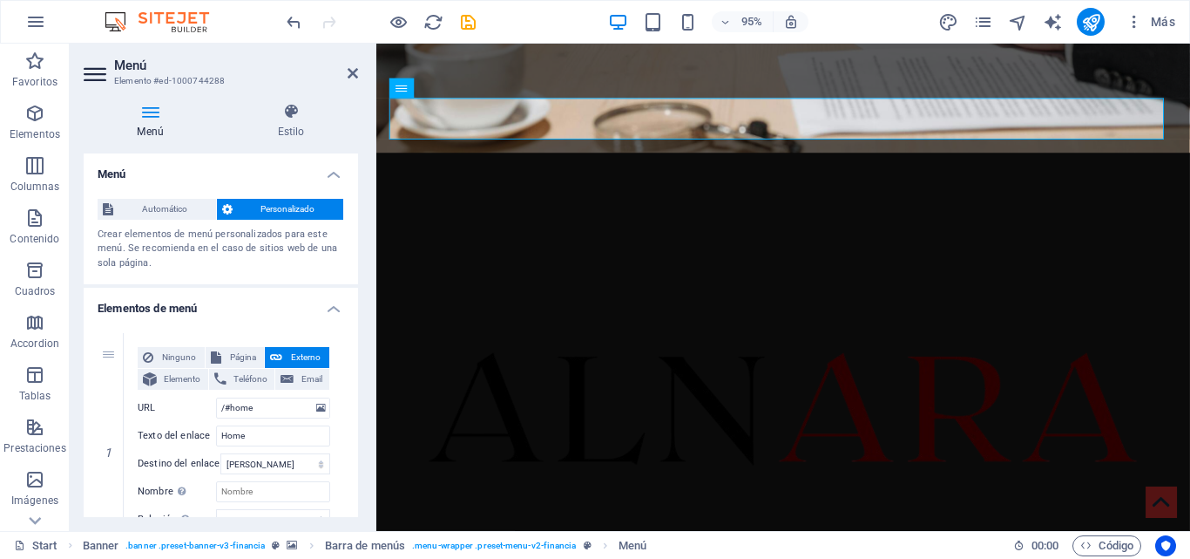
scroll to position [60, 0]
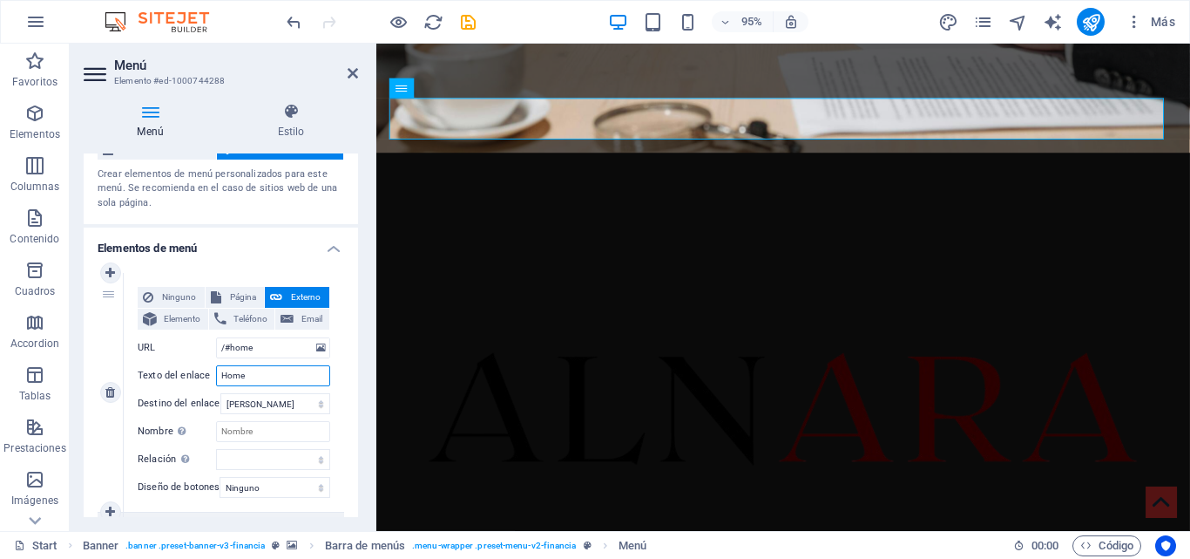
drag, startPoint x: 254, startPoint y: 381, endPoint x: 197, endPoint y: 379, distance: 57.5
click at [197, 379] on div "Texto del enlace Home" at bounding box center [234, 375] width 193 height 21
type input "Inicio"
select select
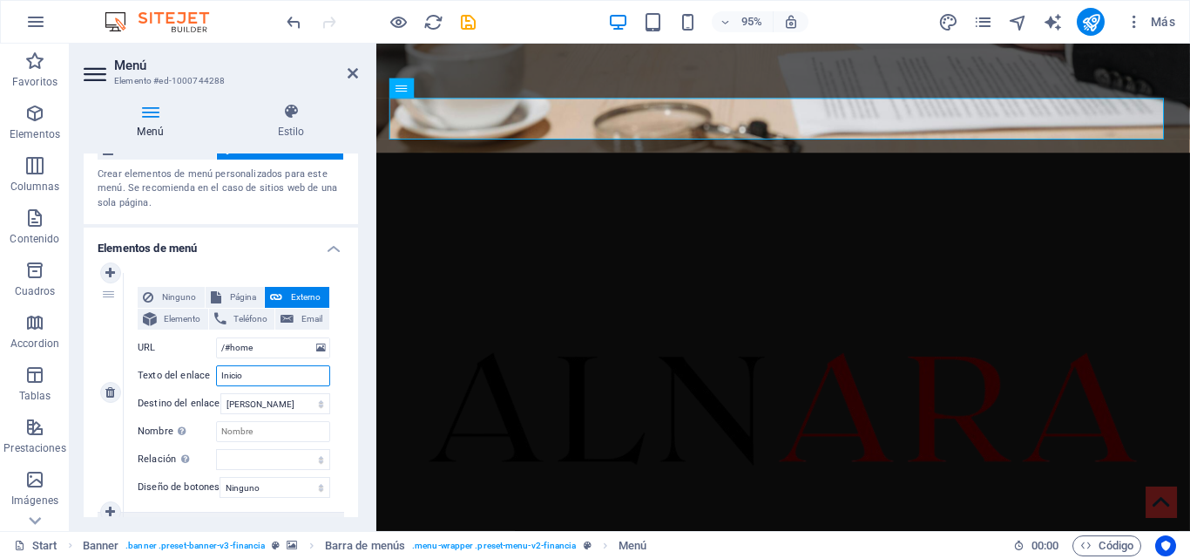
select select
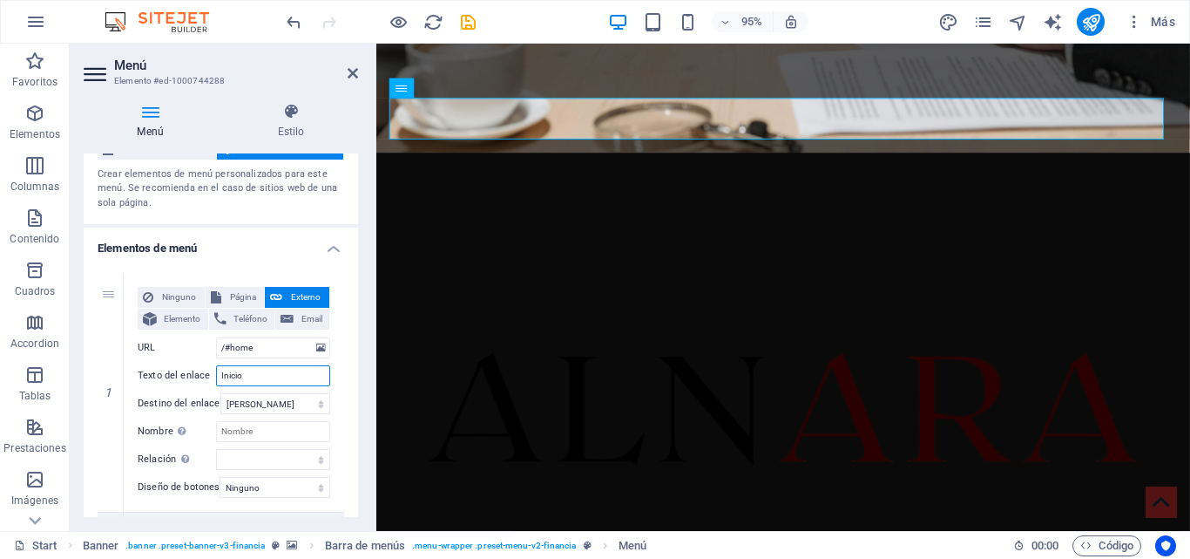
type input "Inicio"
drag, startPoint x: 351, startPoint y: 203, endPoint x: 356, endPoint y: 211, distance: 9.4
click at [356, 211] on div "Menú Automático Personalizado Crear elementos de menú personalizados para este …" at bounding box center [221, 334] width 275 height 363
drag, startPoint x: 252, startPoint y: 348, endPoint x: 231, endPoint y: 348, distance: 20.9
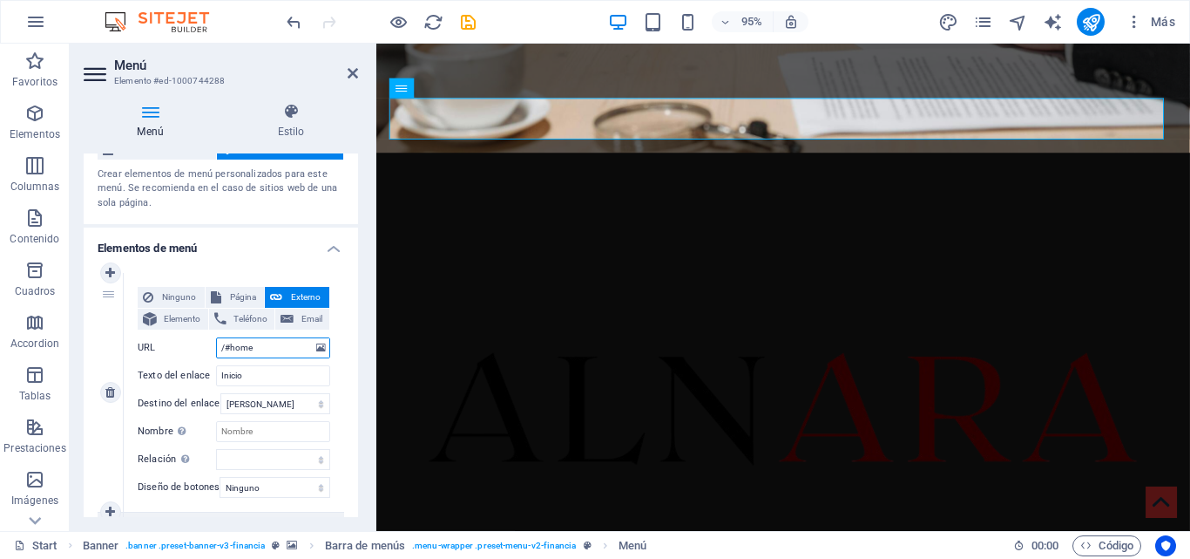
click at [231, 348] on input "/#home" at bounding box center [273, 347] width 114 height 21
type input "/#inicio"
select select
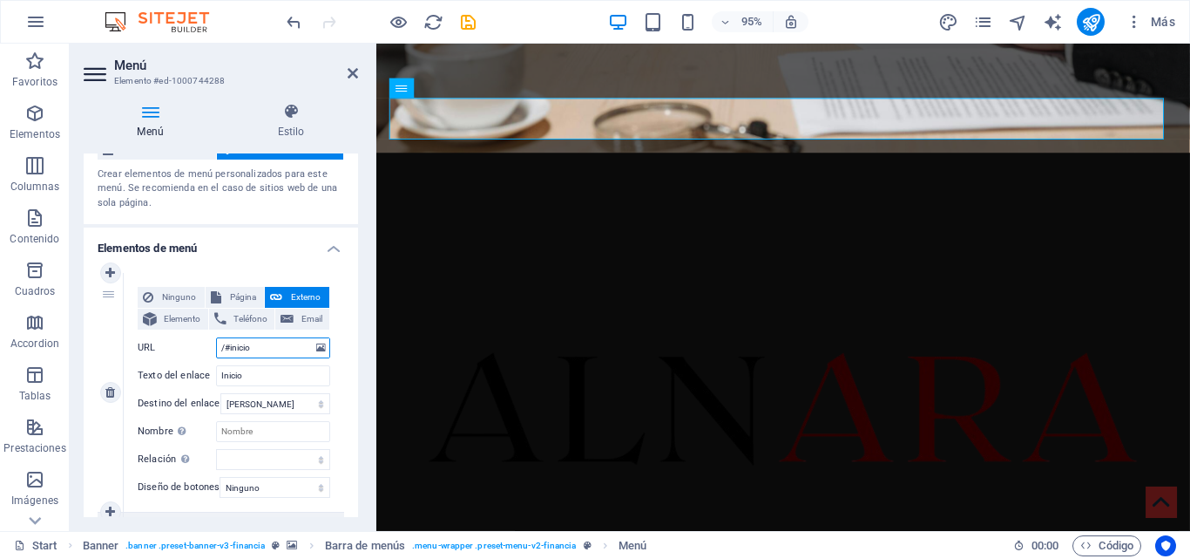
select select
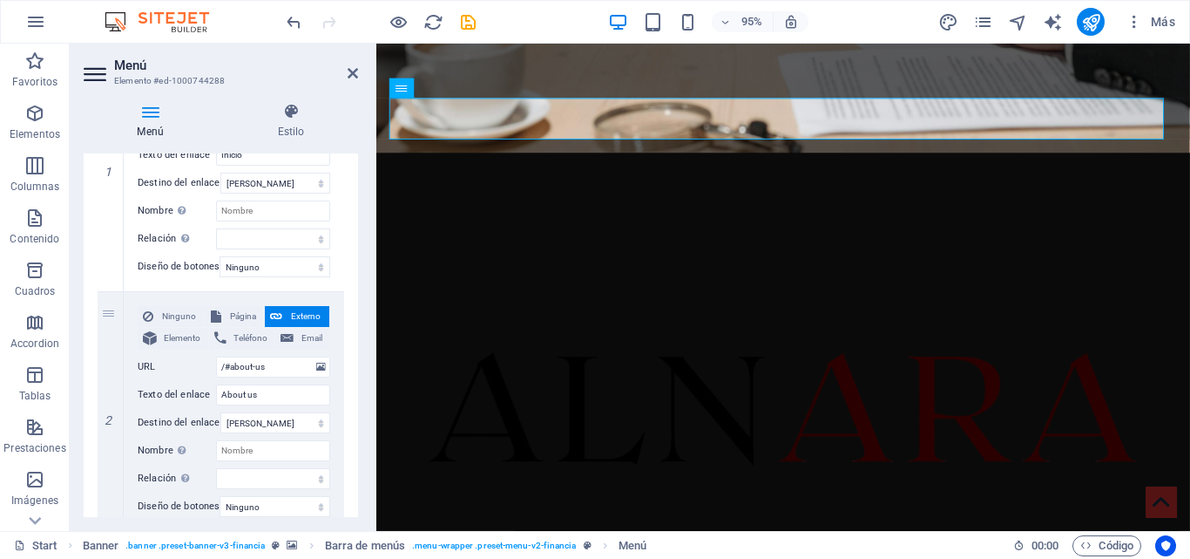
scroll to position [386, 0]
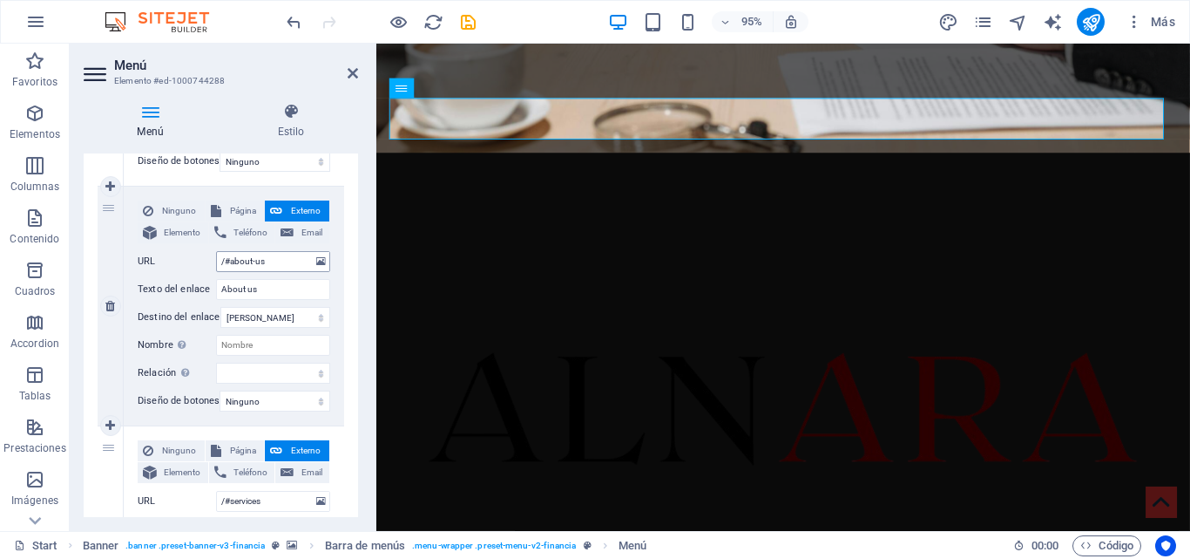
type input "/#inicio"
drag, startPoint x: 284, startPoint y: 263, endPoint x: 228, endPoint y: 264, distance: 55.8
click at [228, 264] on input "/#about-us" at bounding box center [273, 261] width 114 height 21
type input "/#sobre"
select select
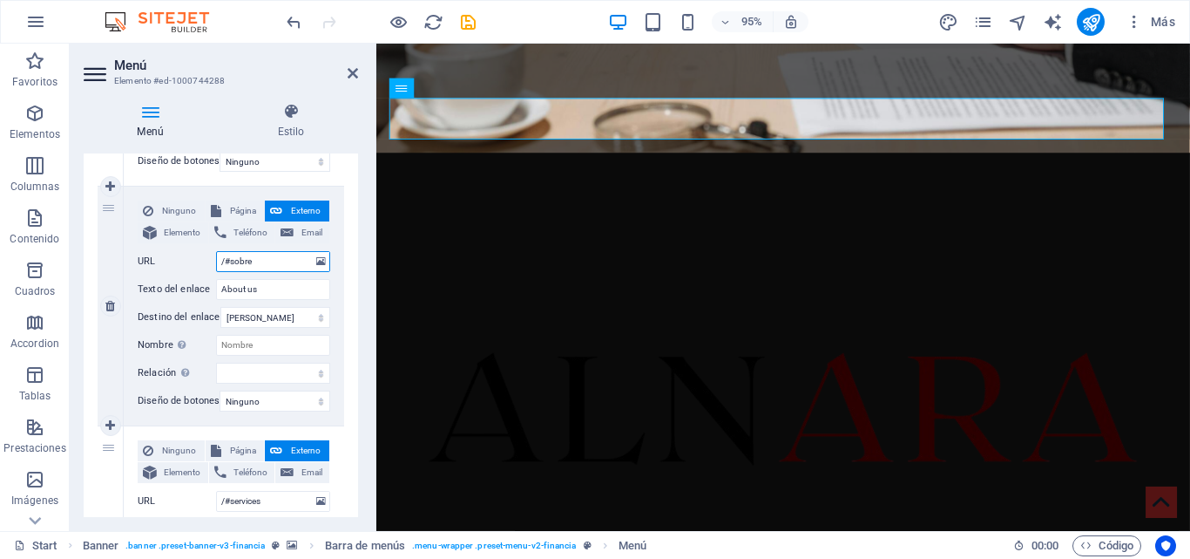
select select
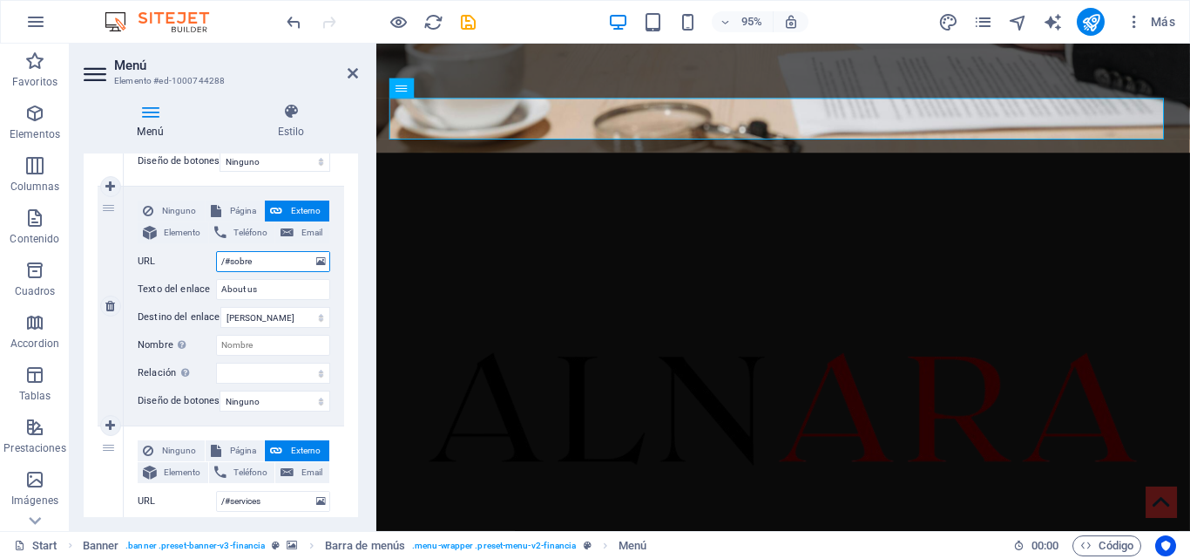
select select
type input "/#sobrenosotros"
select select
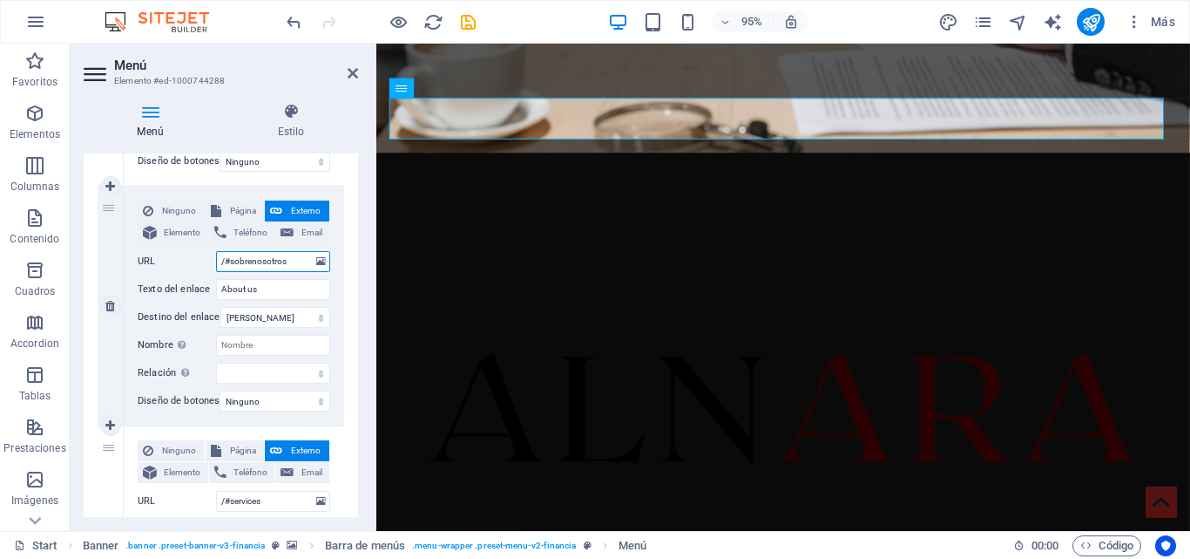
select select
type input "/#sobrenosotros"
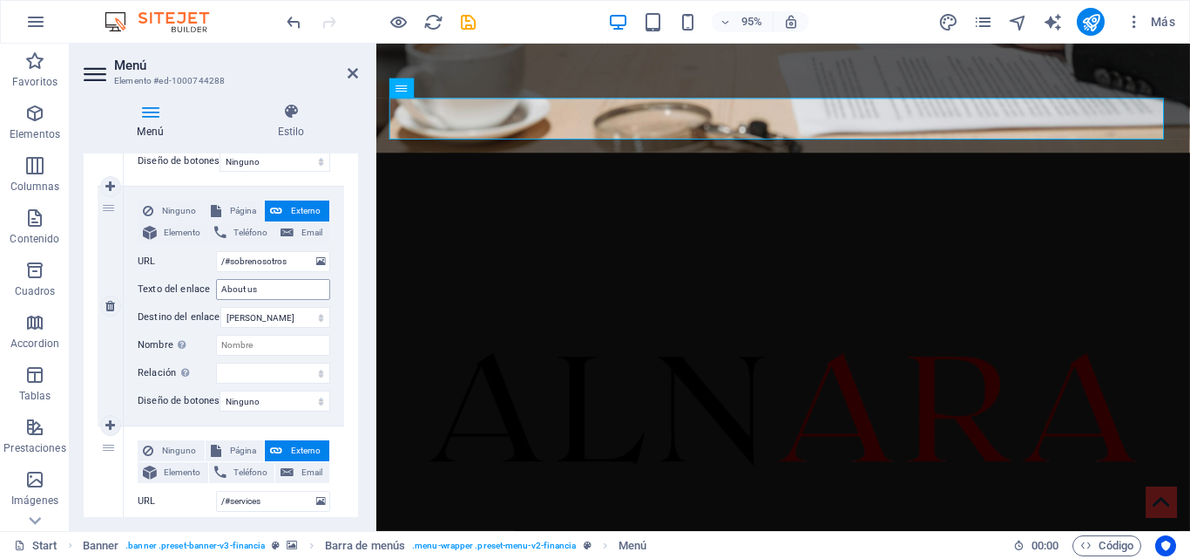
click at [258, 283] on div "Ninguno Página Externo Elemento Teléfono Email Página Start Subpage Legal Notic…" at bounding box center [234, 291] width 193 height 183
drag, startPoint x: 246, startPoint y: 288, endPoint x: 175, endPoint y: 281, distance: 70.9
click at [175, 281] on div "Texto del enlace About us" at bounding box center [234, 289] width 193 height 21
type input "Sobre"
select select
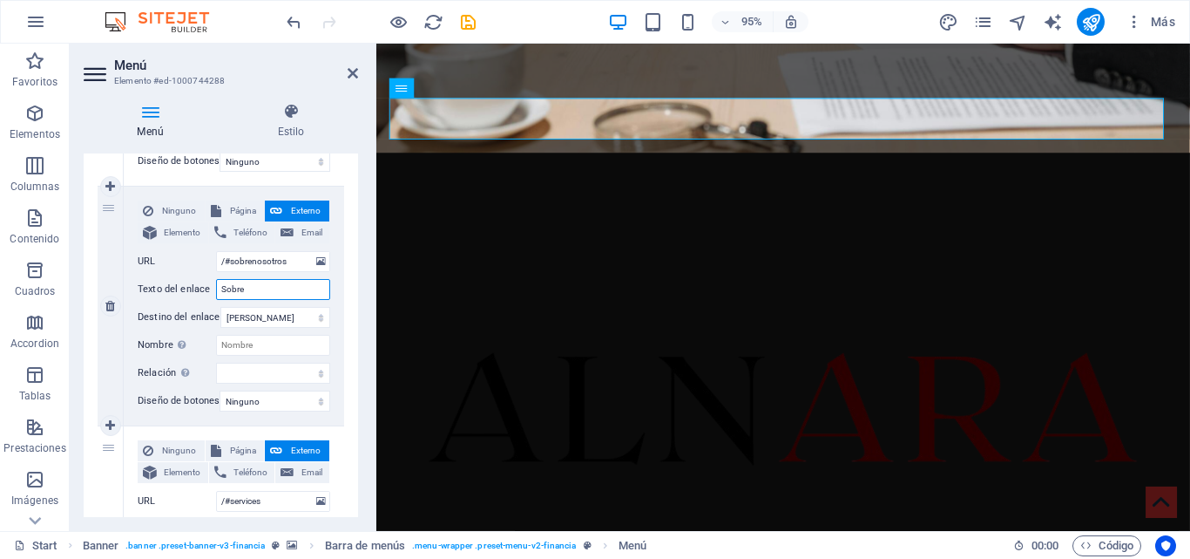
select select
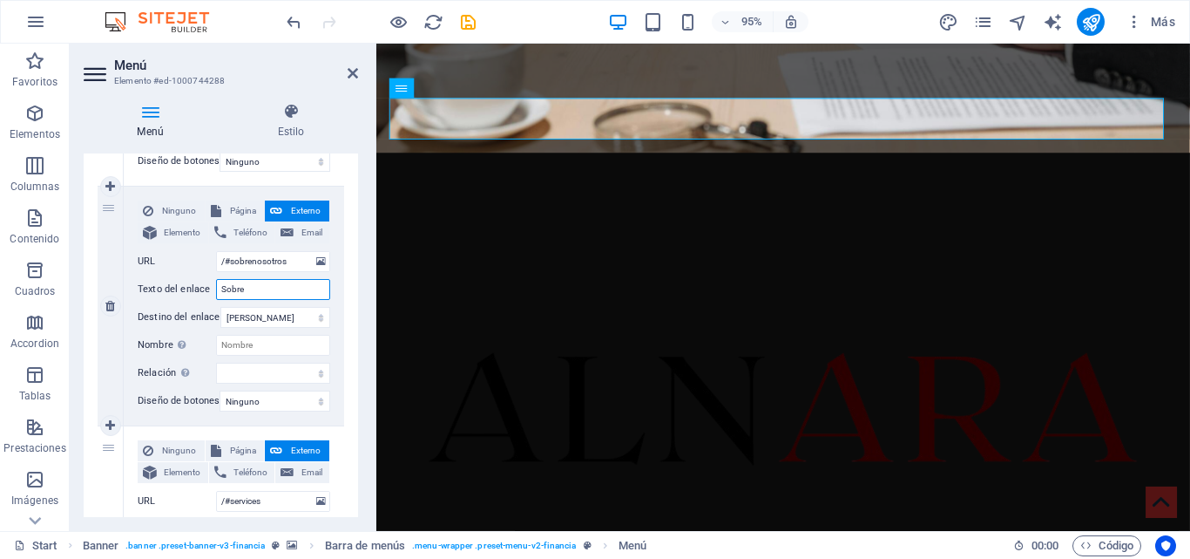
select select
type input "S"
select select
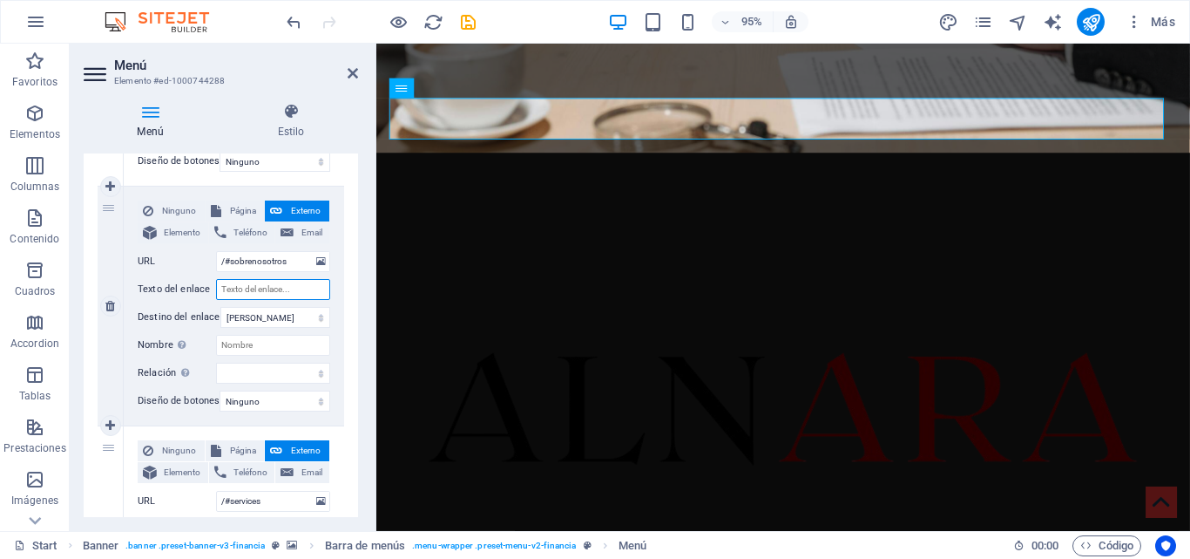
select select
type input "Nos"
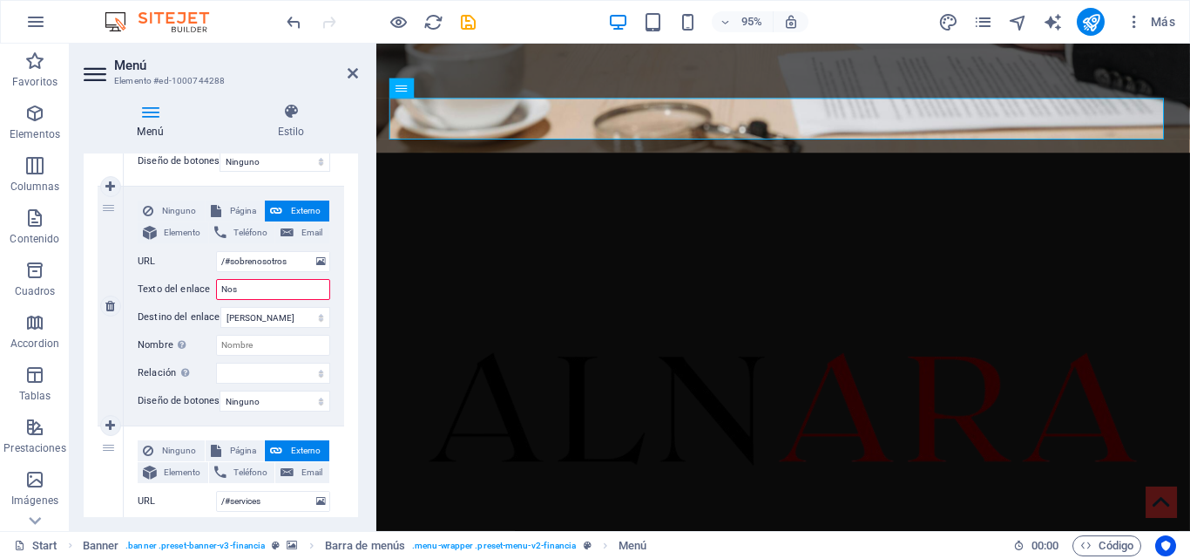
select select
type input "Noso"
select select
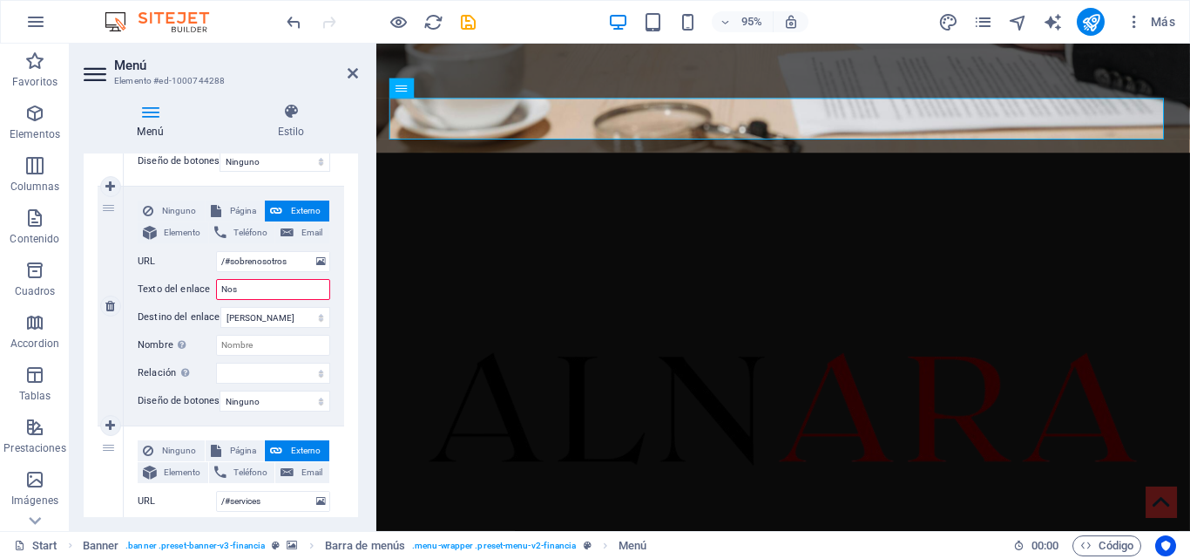
select select
type input "Nosotros"
select select
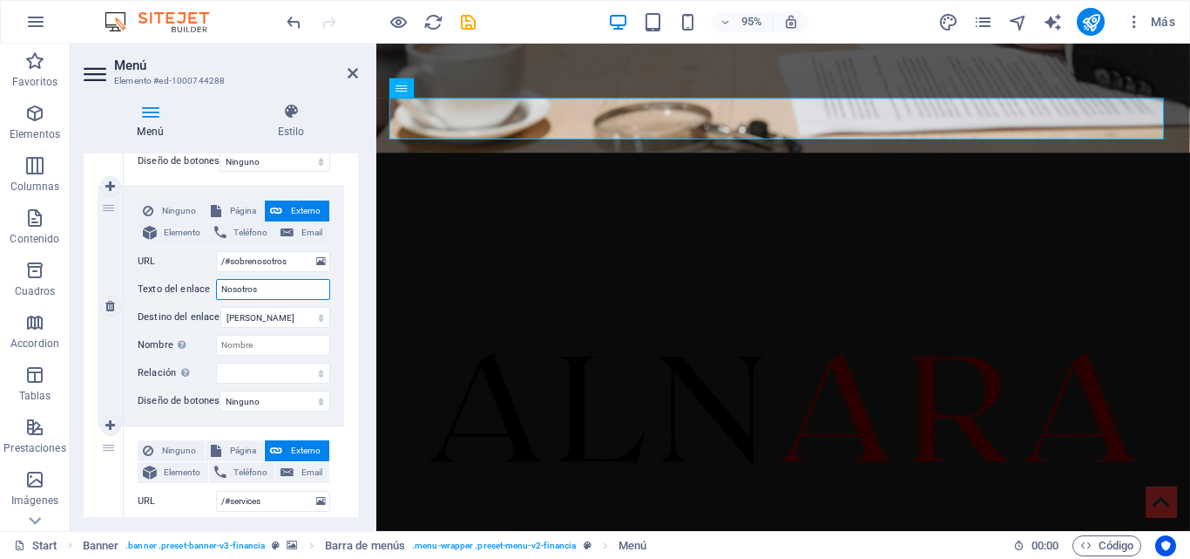
select select
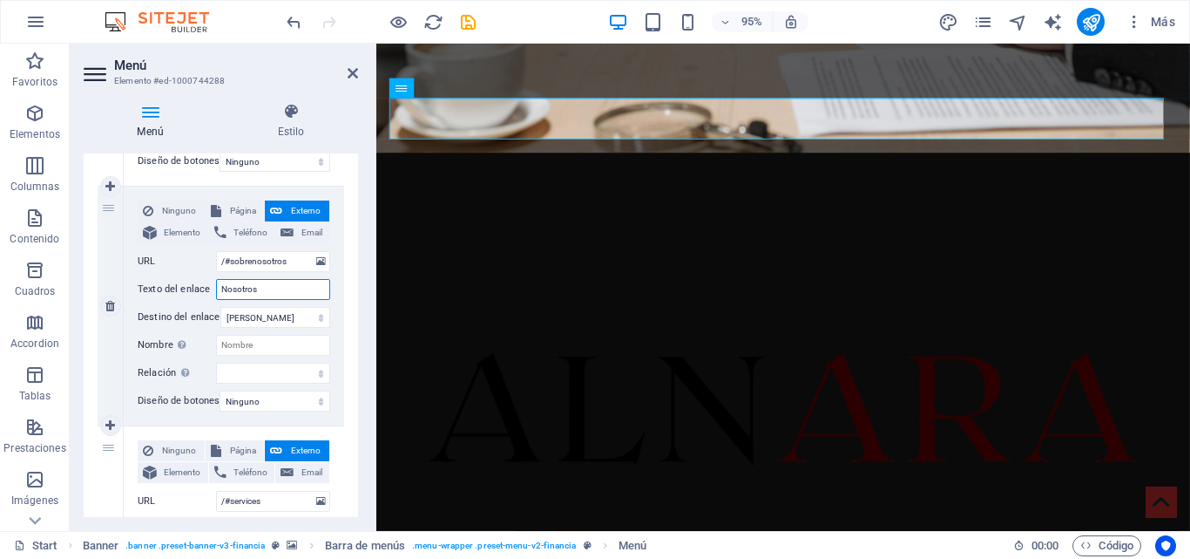
select select
type input "Nosotros"
drag, startPoint x: 293, startPoint y: 257, endPoint x: 232, endPoint y: 260, distance: 61.1
click at [232, 260] on input "/#sobrenosotros" at bounding box center [273, 261] width 114 height 21
type input "/#no"
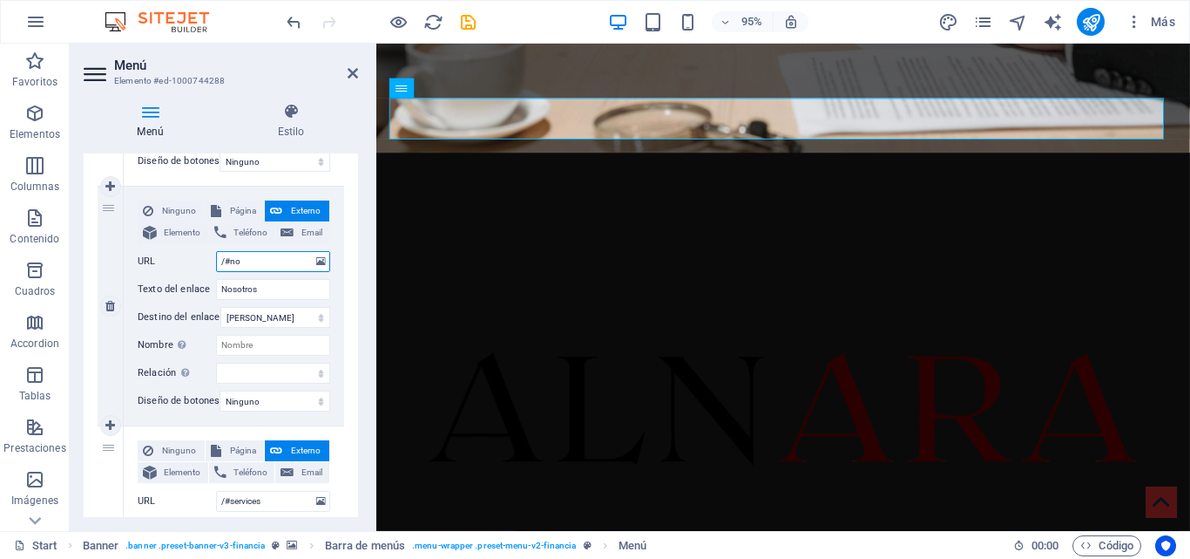
select select
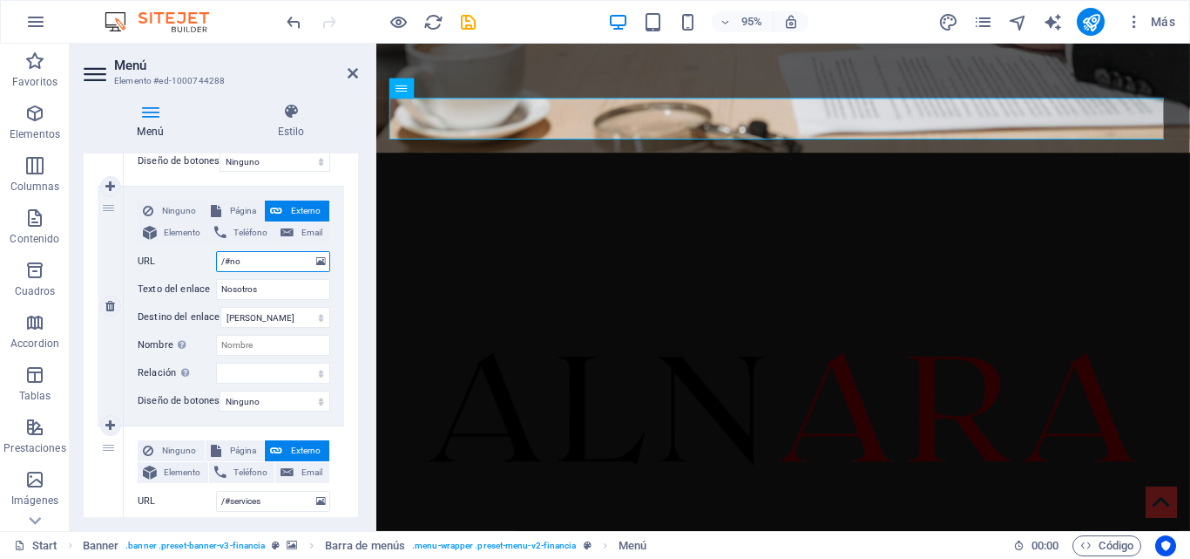
select select
type input "/#nosotros"
select select
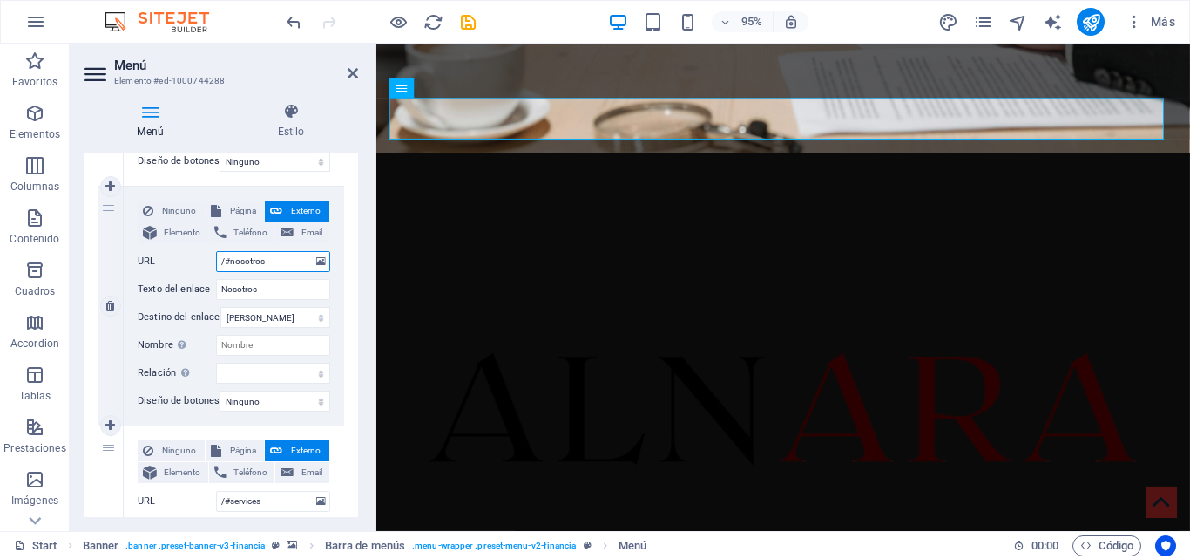
select select
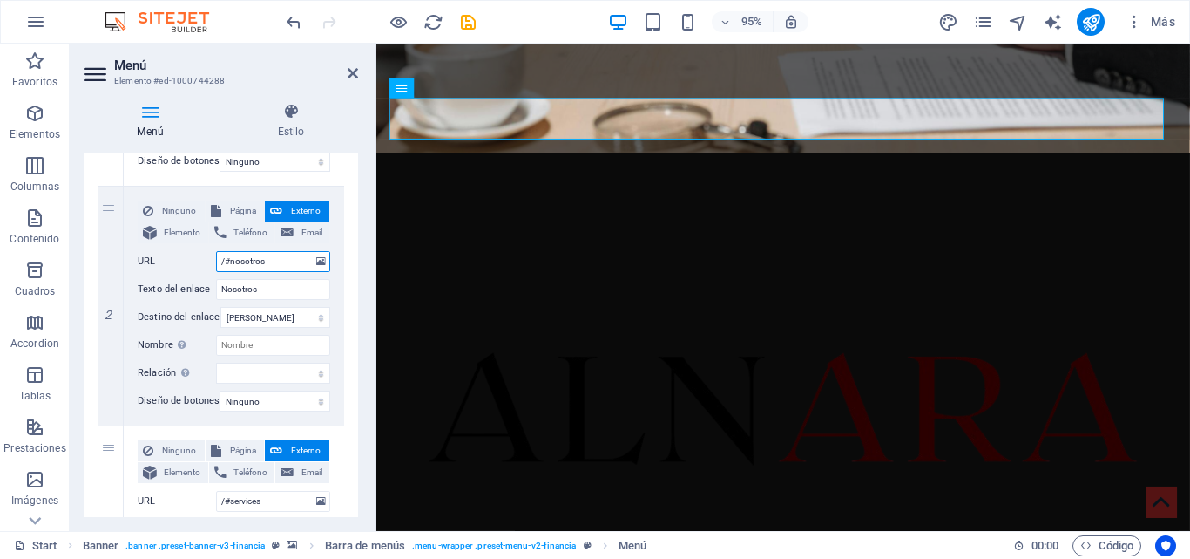
type input "/#nosotros"
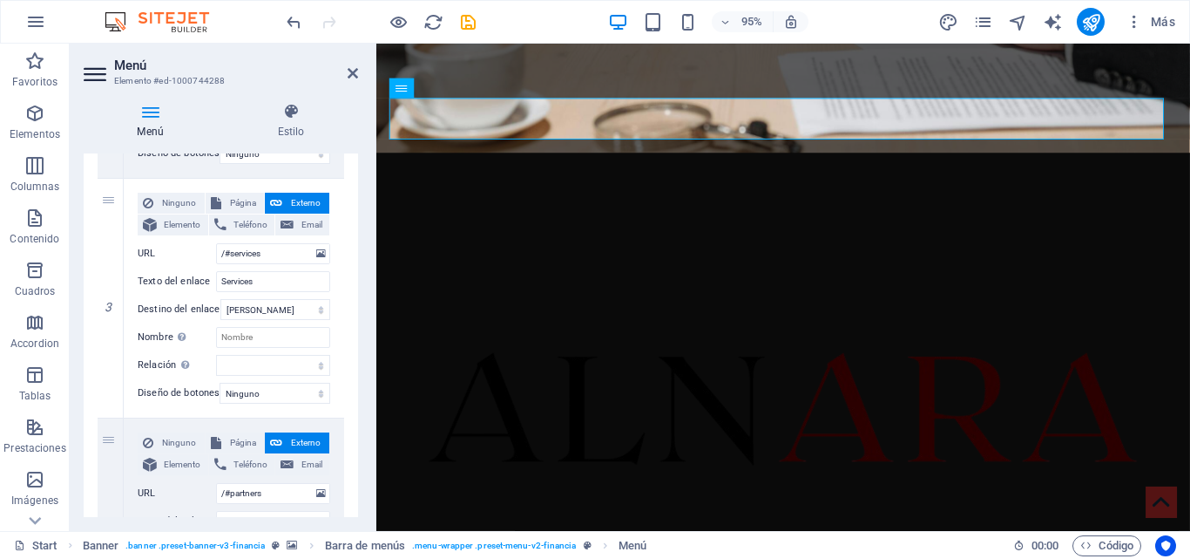
scroll to position [648, 0]
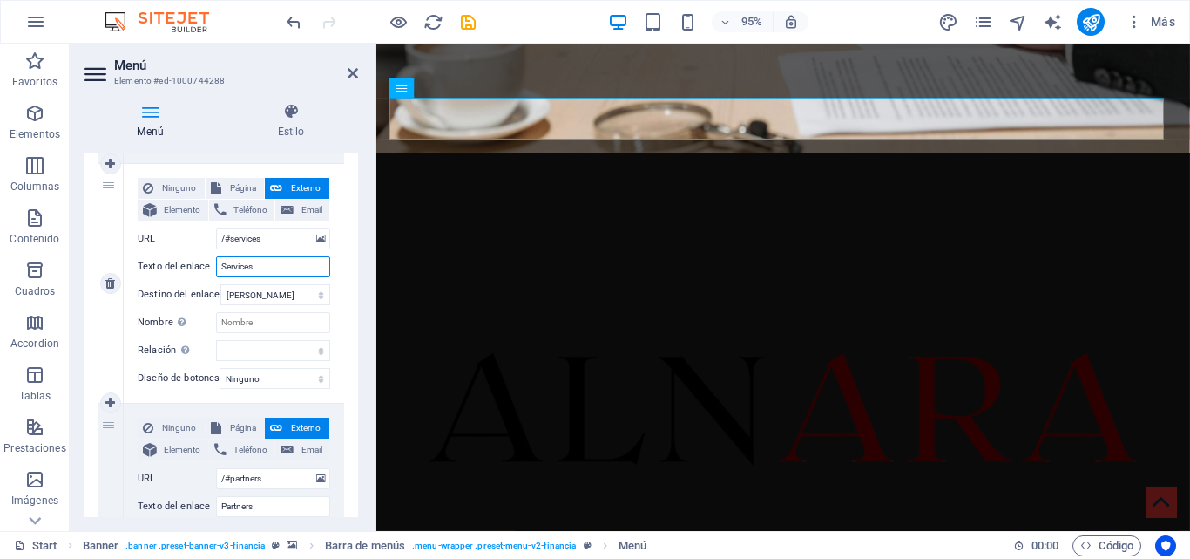
drag, startPoint x: 269, startPoint y: 258, endPoint x: 199, endPoint y: 254, distance: 70.7
click at [199, 254] on div "Ninguno Página Externo Elemento Teléfono Email Página Start Subpage Legal Notic…" at bounding box center [234, 269] width 193 height 183
type input "áreas de P"
select select
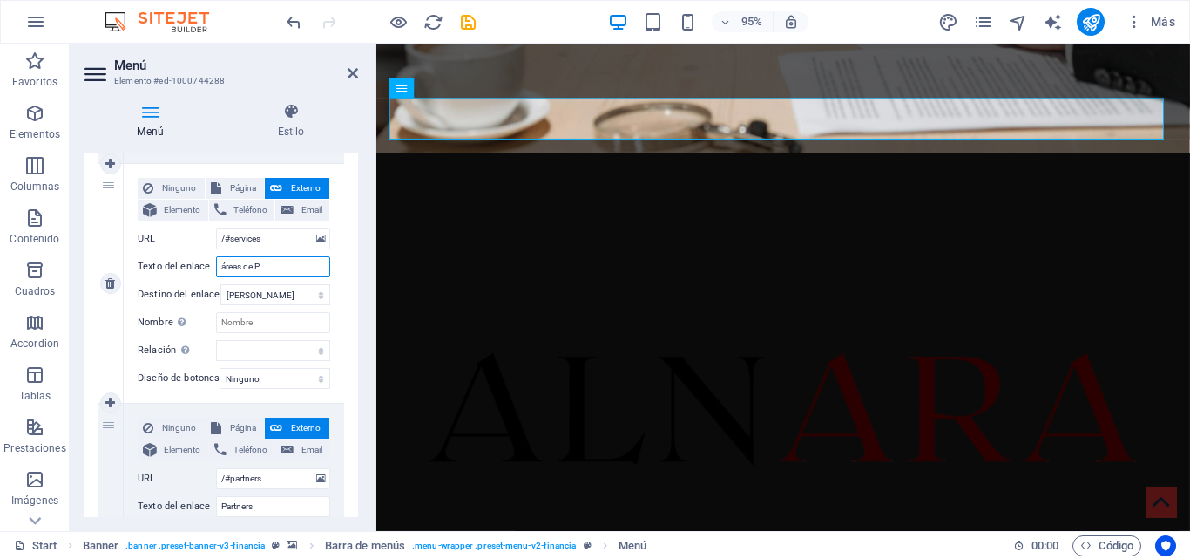
select select
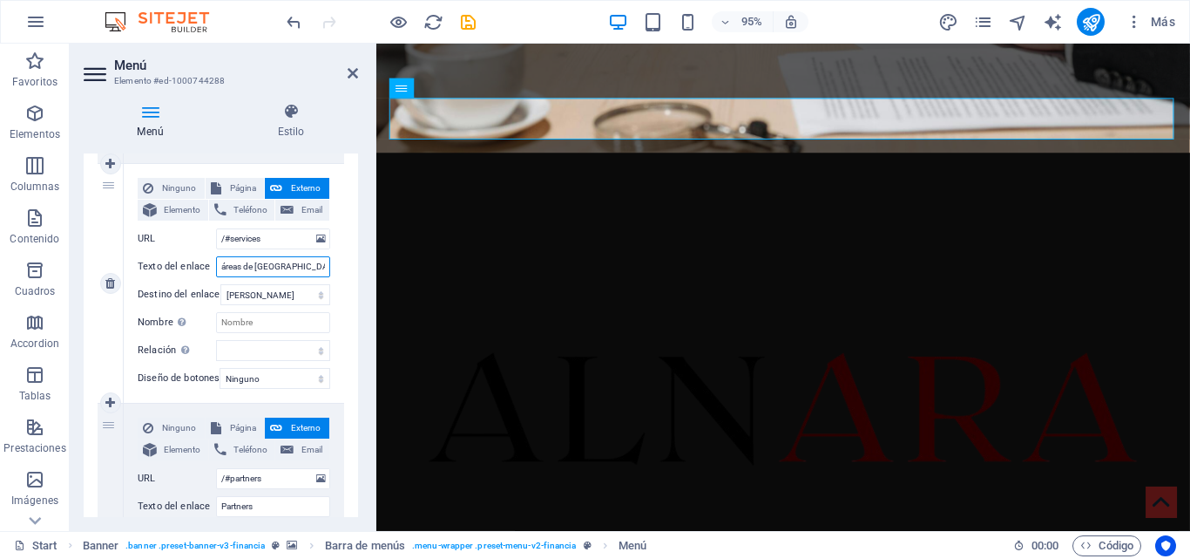
type input "áreas de [GEOGRAPHIC_DATA]"
select select
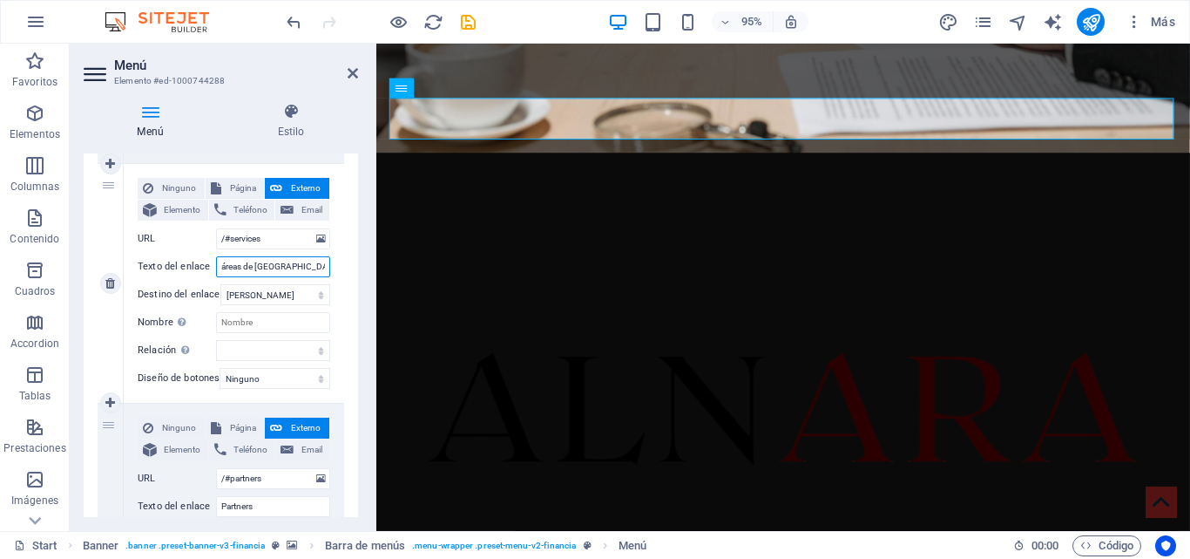
select select
type input "áreas de Práctica"
select select
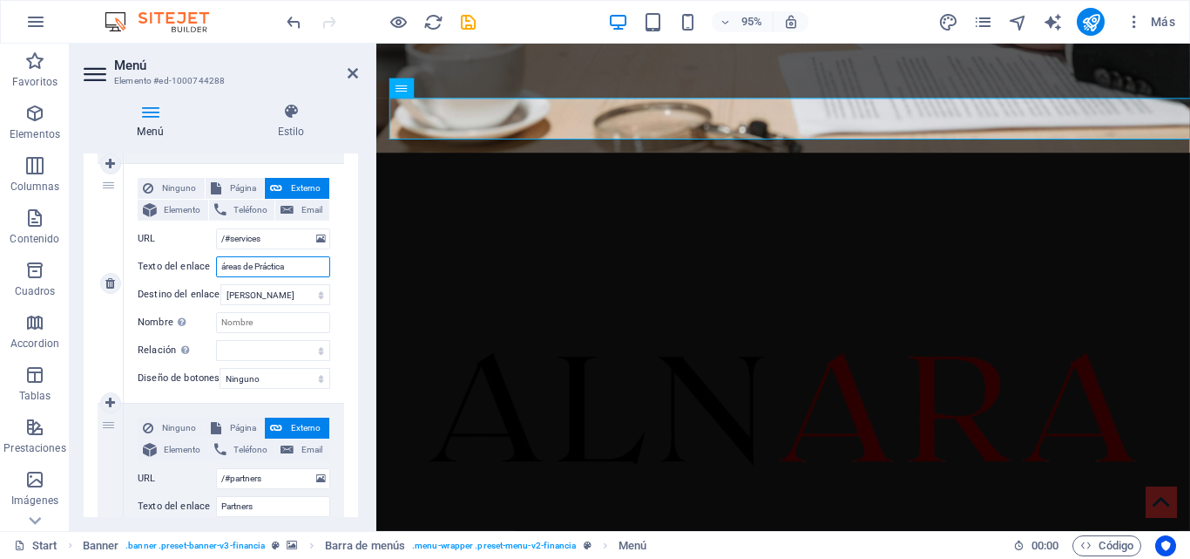
select select
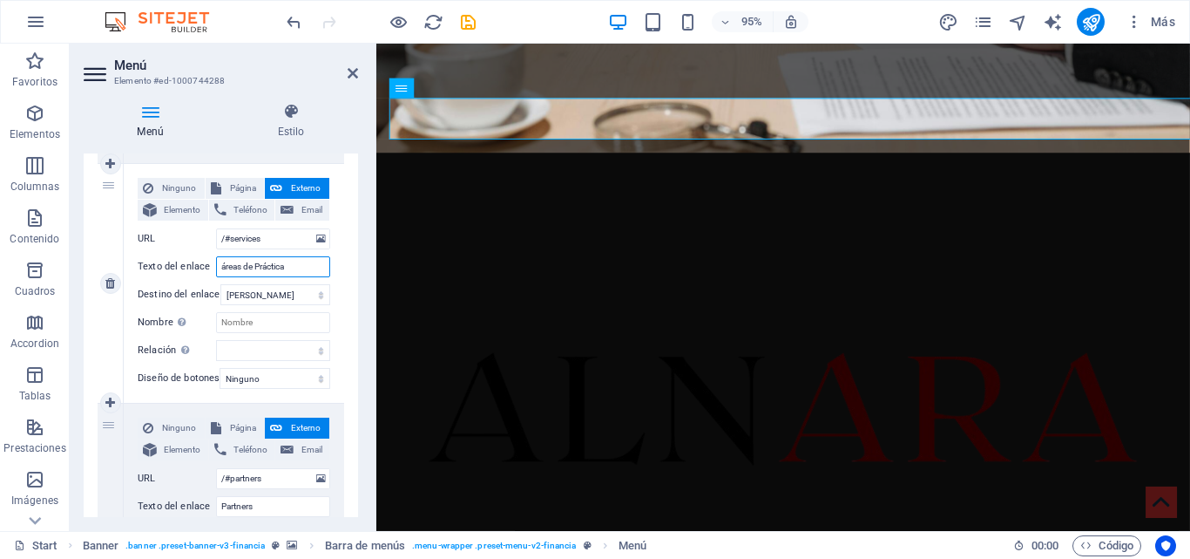
select select
click at [223, 266] on input "áreas de Práctica" at bounding box center [273, 266] width 114 height 21
type input "Áreas de Práctica"
select select
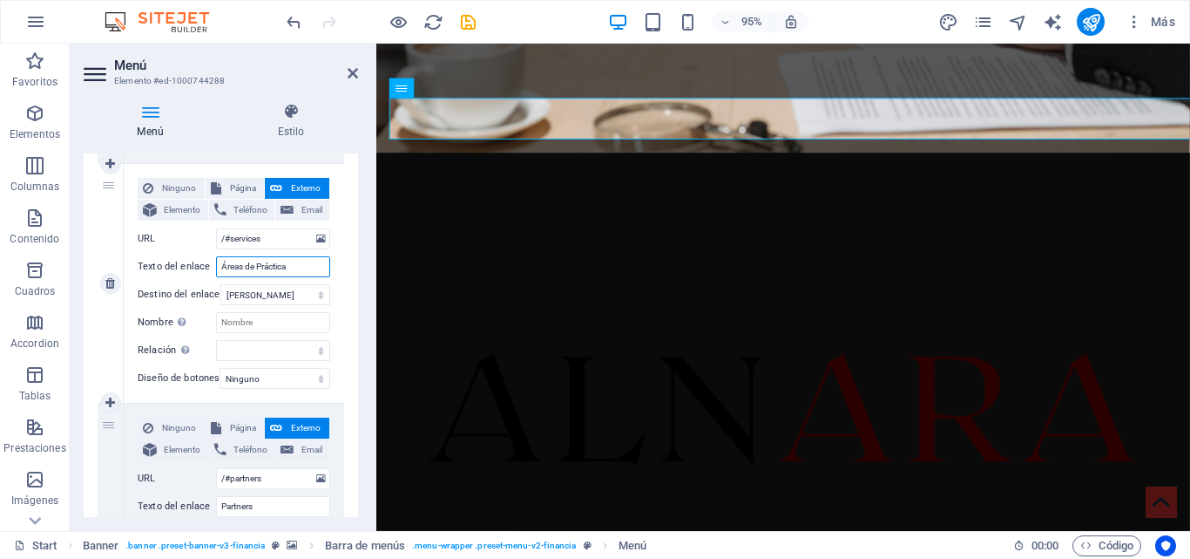
select select
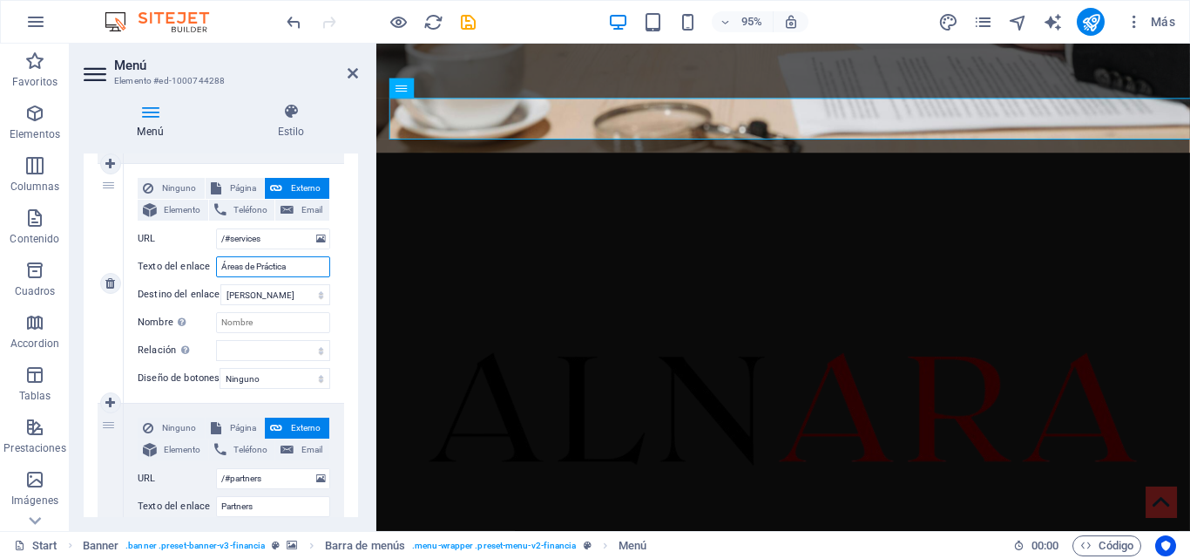
type input "Áreas de Práctica"
click at [275, 280] on div "Ninguno Página Externo Elemento Teléfono Email Página Start Subpage Legal Notic…" at bounding box center [234, 269] width 193 height 183
drag, startPoint x: 263, startPoint y: 232, endPoint x: 231, endPoint y: 229, distance: 32.4
click at [231, 229] on input "/#services" at bounding box center [273, 238] width 114 height 21
type input "/#areasp"
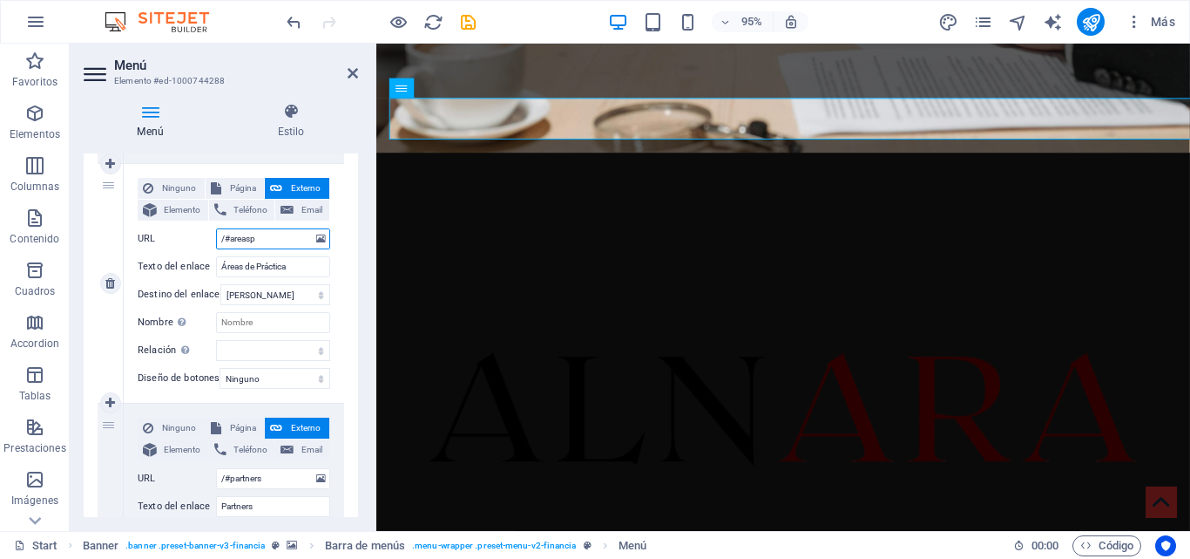
select select
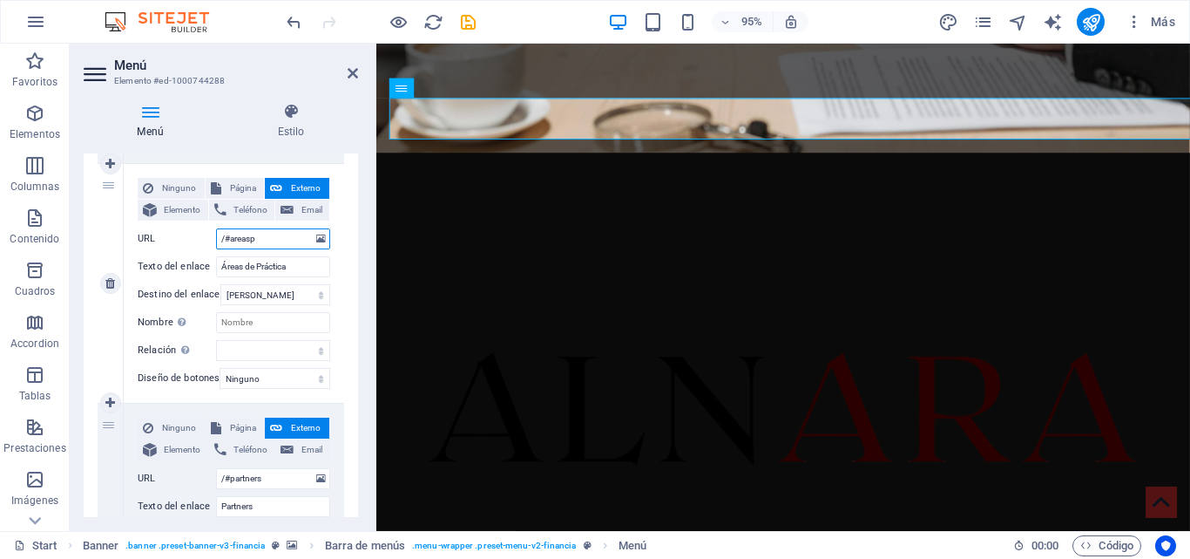
select select
type input "/#areaspractica"
select select
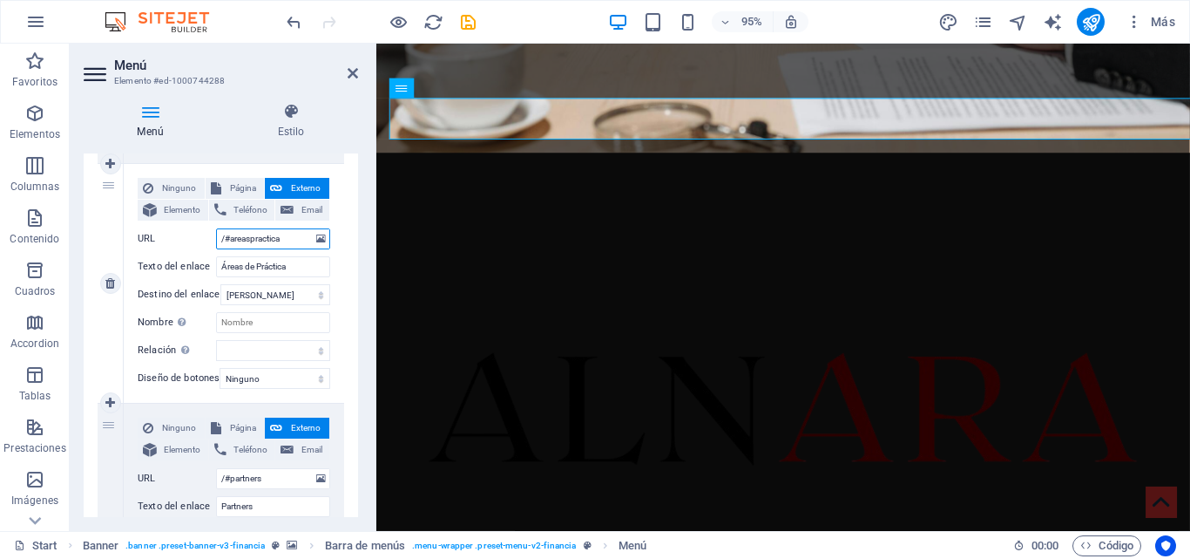
select select
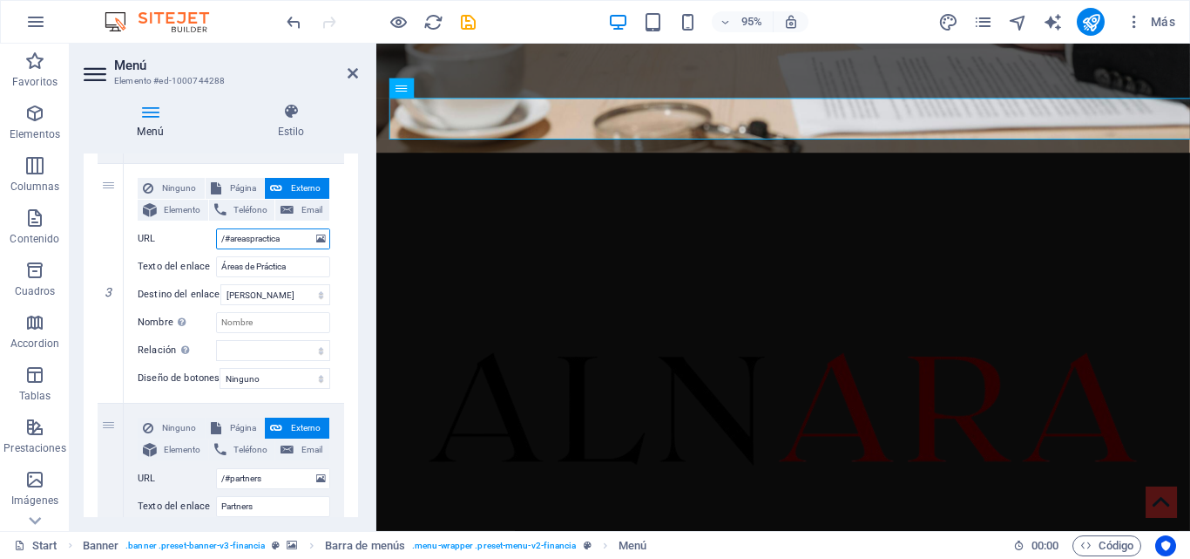
type input "/#areaspractica"
click at [342, 248] on div "1 Ninguno Página Externo Elemento Teléfono Email Página Start Subpage Legal Not…" at bounding box center [221, 523] width 275 height 1705
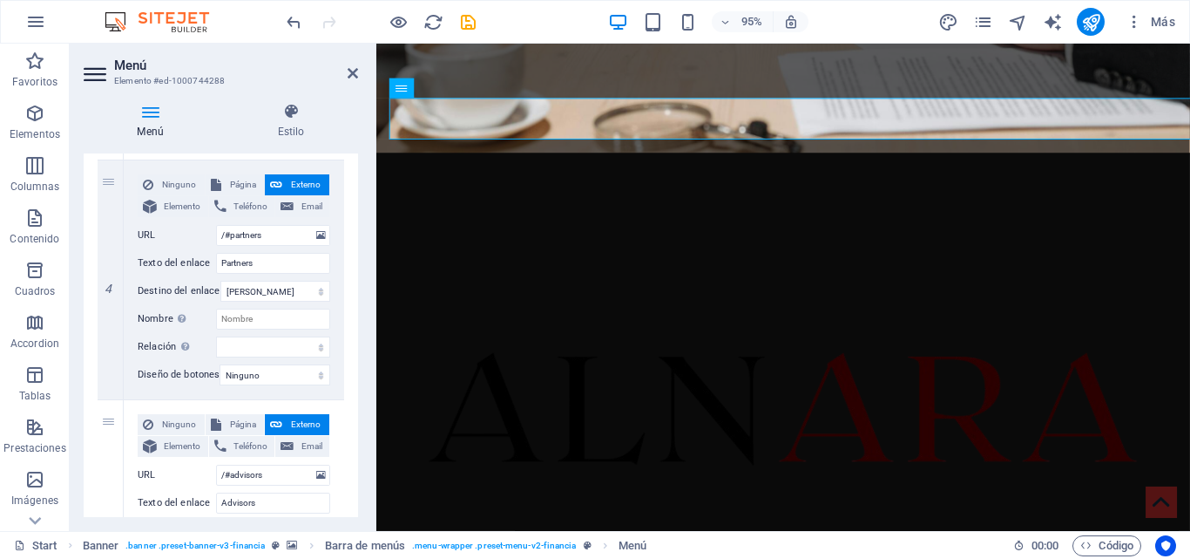
scroll to position [897, 0]
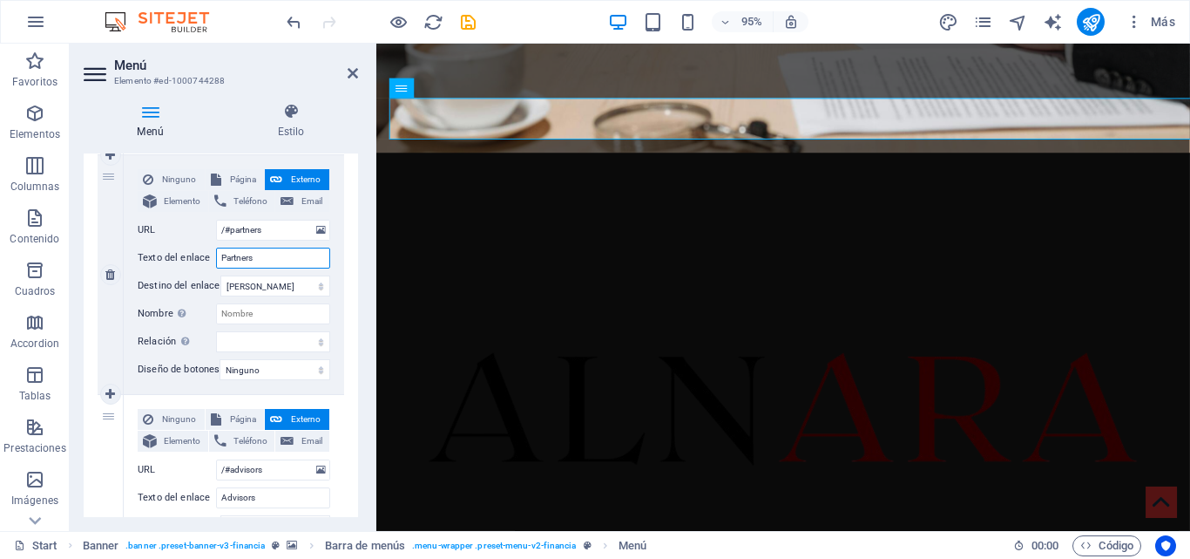
drag, startPoint x: 255, startPoint y: 256, endPoint x: 133, endPoint y: 239, distance: 123.2
click at [133, 239] on div "Ninguno Página Externo Elemento Teléfono Email Página Start Subpage Legal Notic…" at bounding box center [234, 274] width 220 height 239
type input "Equipo"
select select
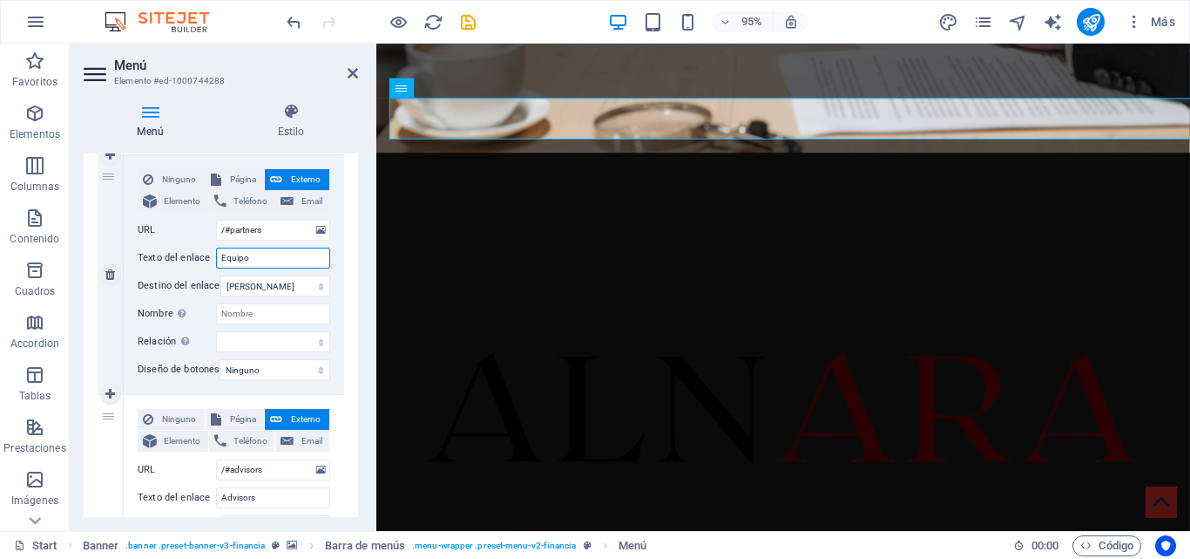
select select
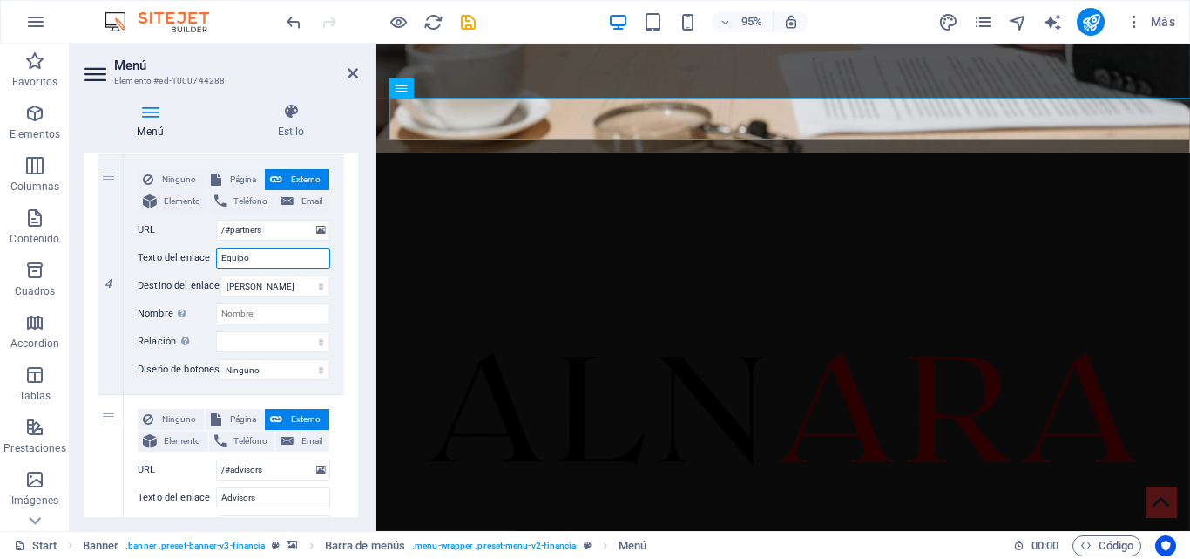
type input "Equipo"
click at [345, 256] on div "1 Ninguno Página Externo Elemento Teléfono Email Página Start Subpage Legal Not…" at bounding box center [221, 274] width 275 height 1705
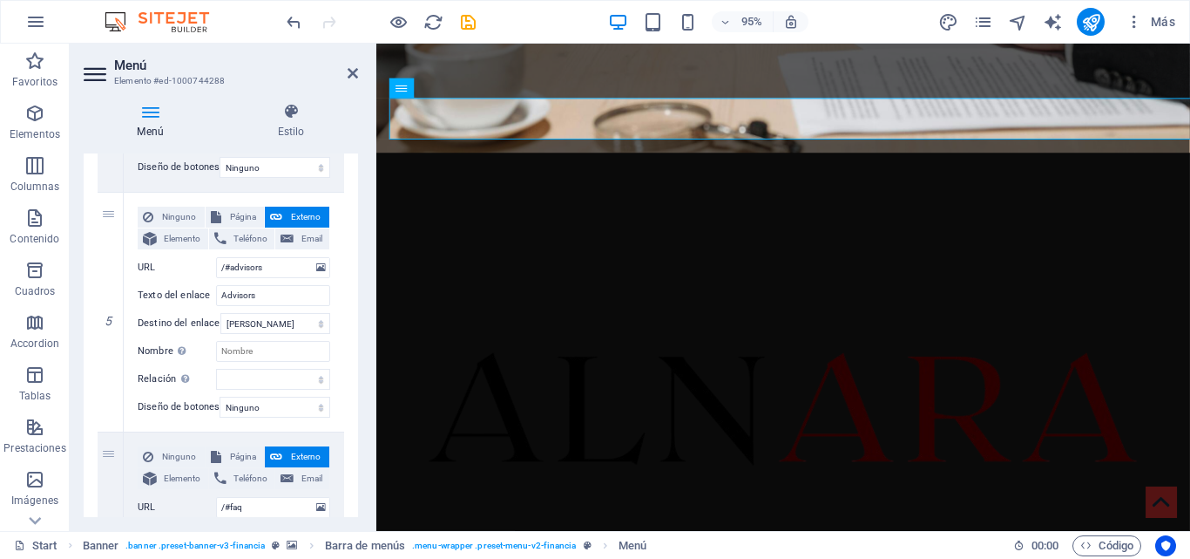
scroll to position [1113, 0]
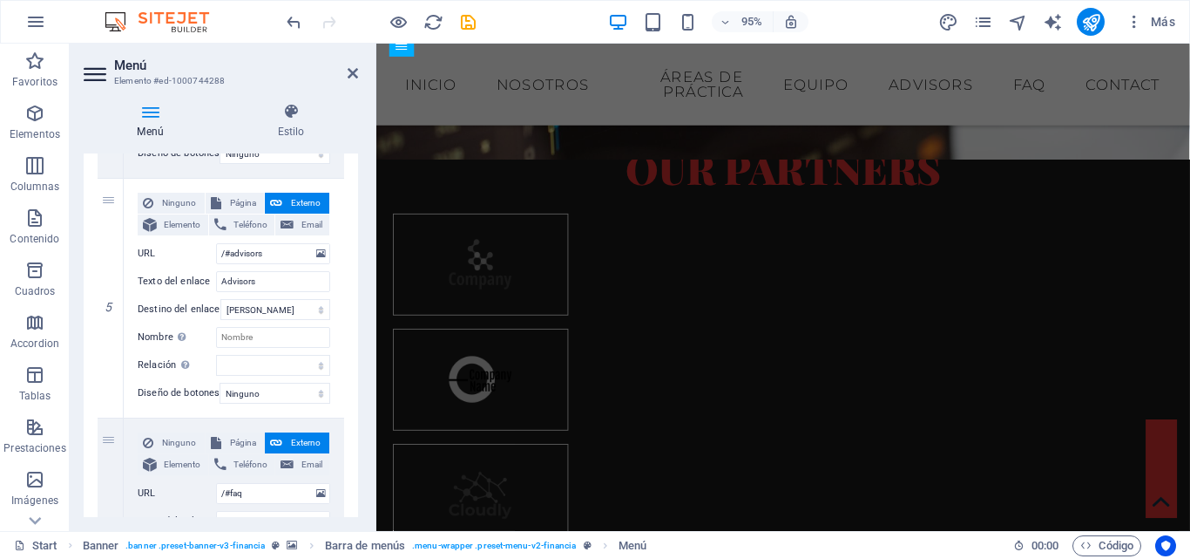
scroll to position [0, 0]
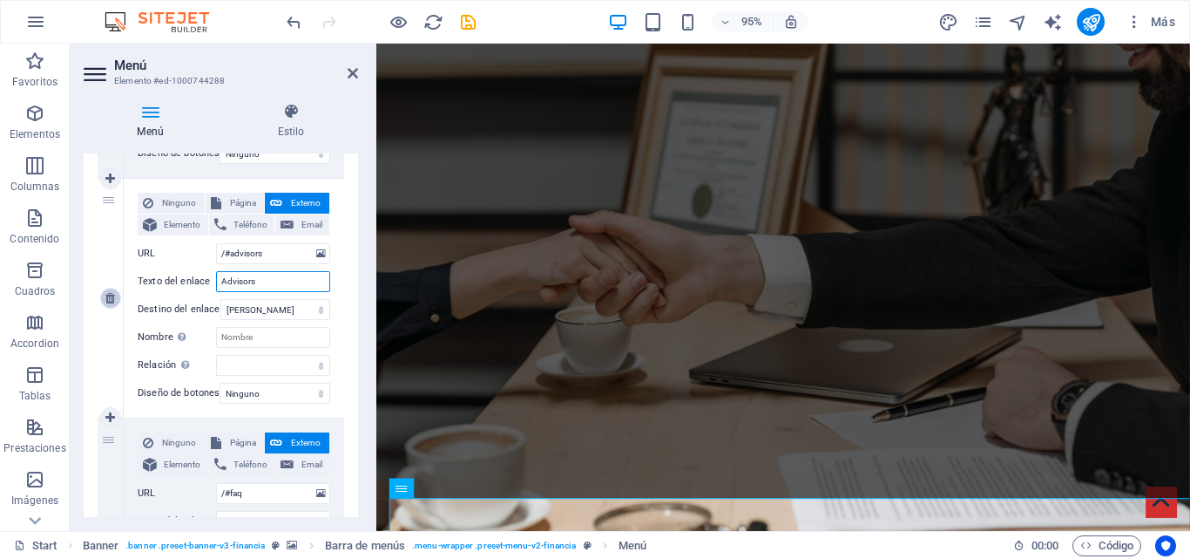
drag, startPoint x: 289, startPoint y: 286, endPoint x: 112, endPoint y: 299, distance: 178.3
click at [112, 299] on div "5 Ninguno Página Externo Elemento Teléfono Email Página Start Subpage Legal Not…" at bounding box center [221, 299] width 247 height 240
type input "Publi"
select select
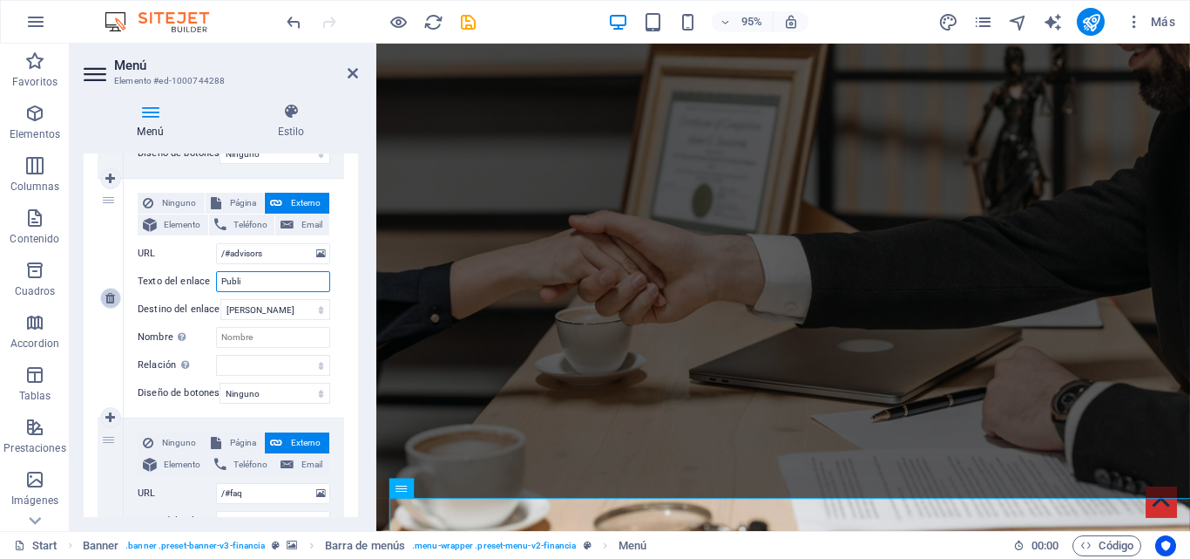
select select
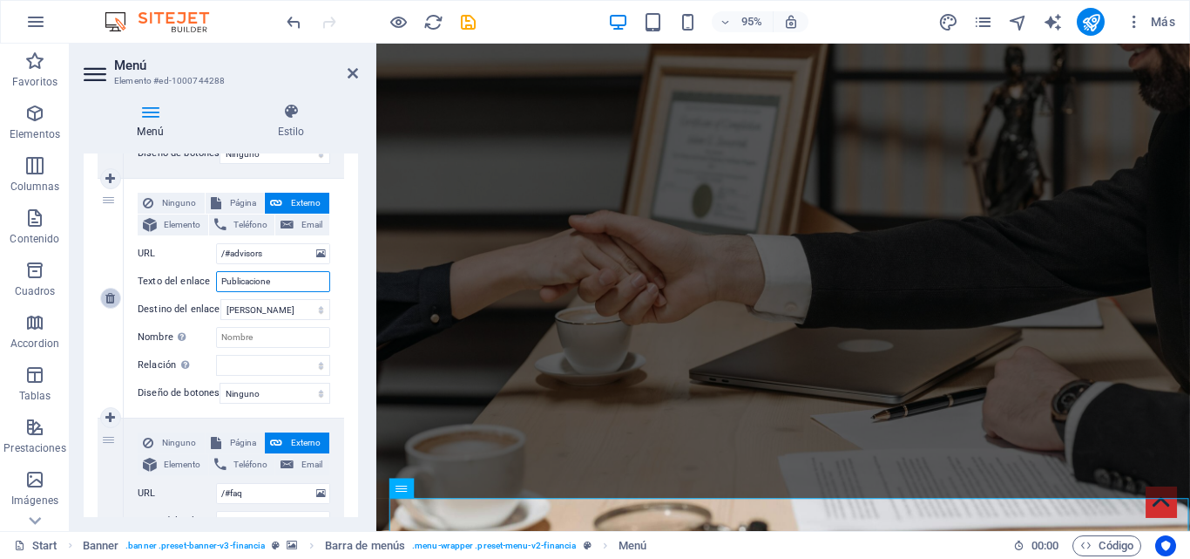
type input "Publicaciones"
select select
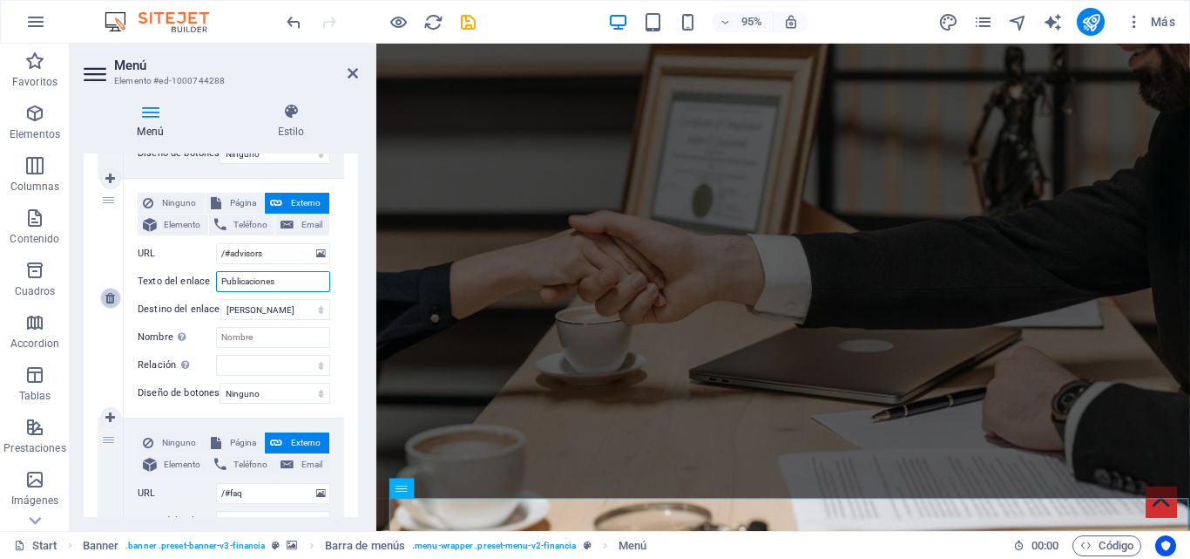
select select
type input "Publicaciones"
drag, startPoint x: 275, startPoint y: 253, endPoint x: 232, endPoint y: 253, distance: 42.7
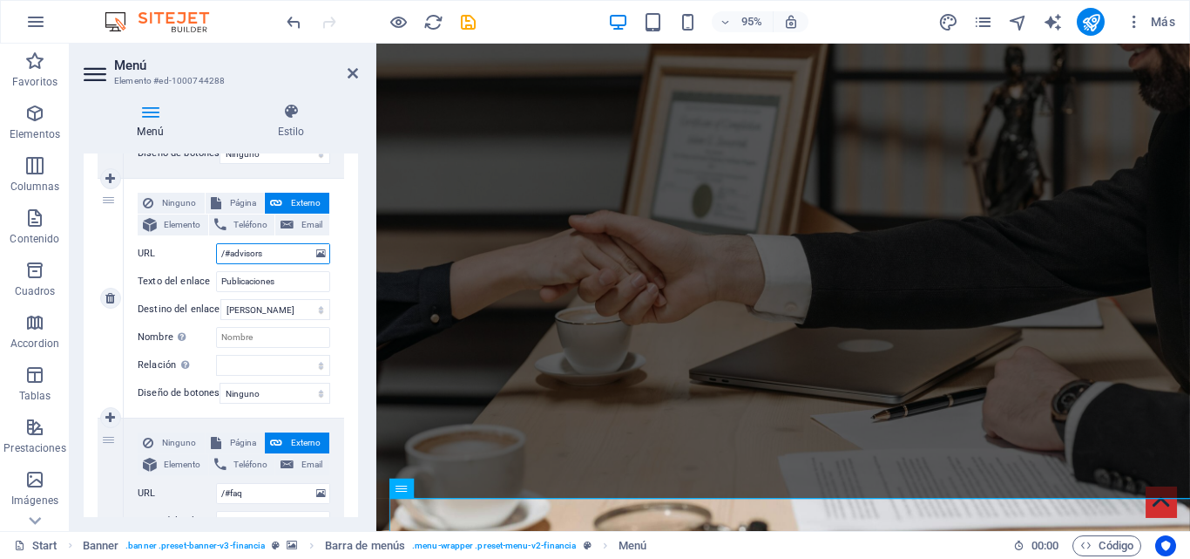
click at [232, 253] on input "/#advisors" at bounding box center [273, 253] width 114 height 21
type input "/#publicaciones"
select select
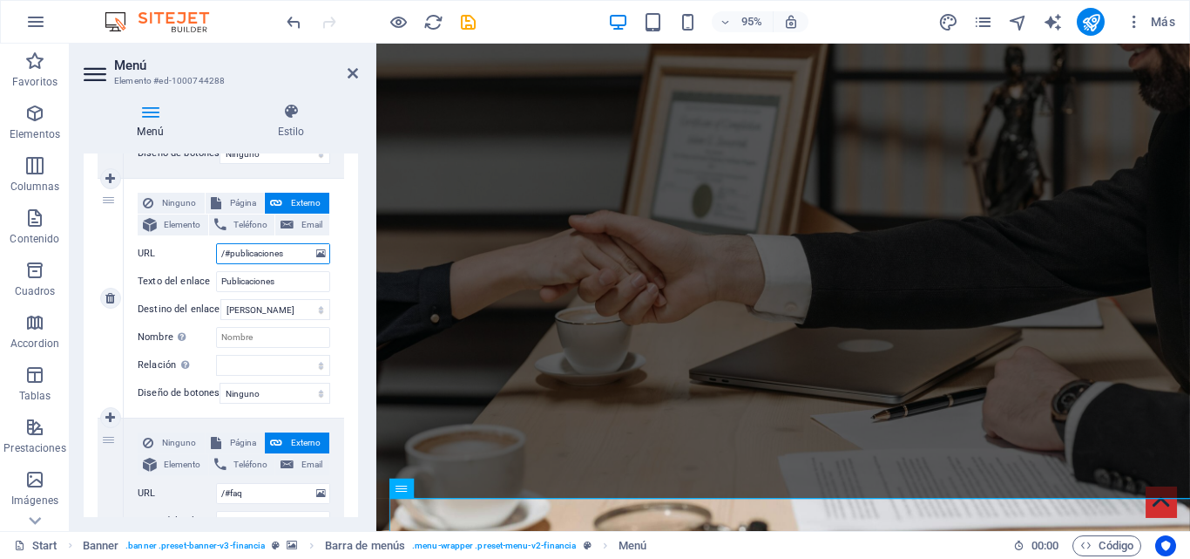
select select
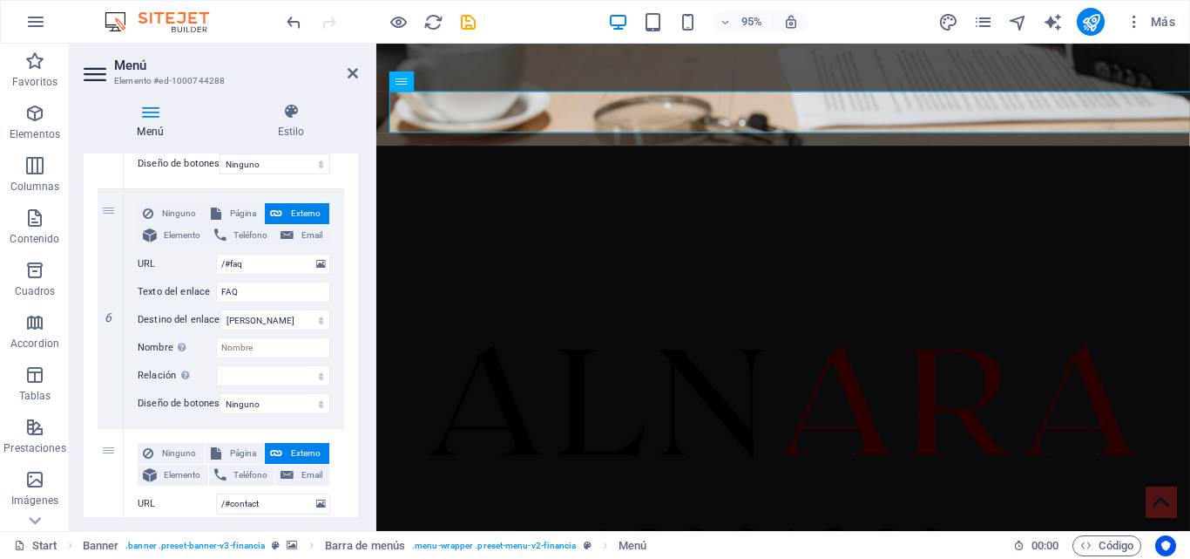
scroll to position [1351, 0]
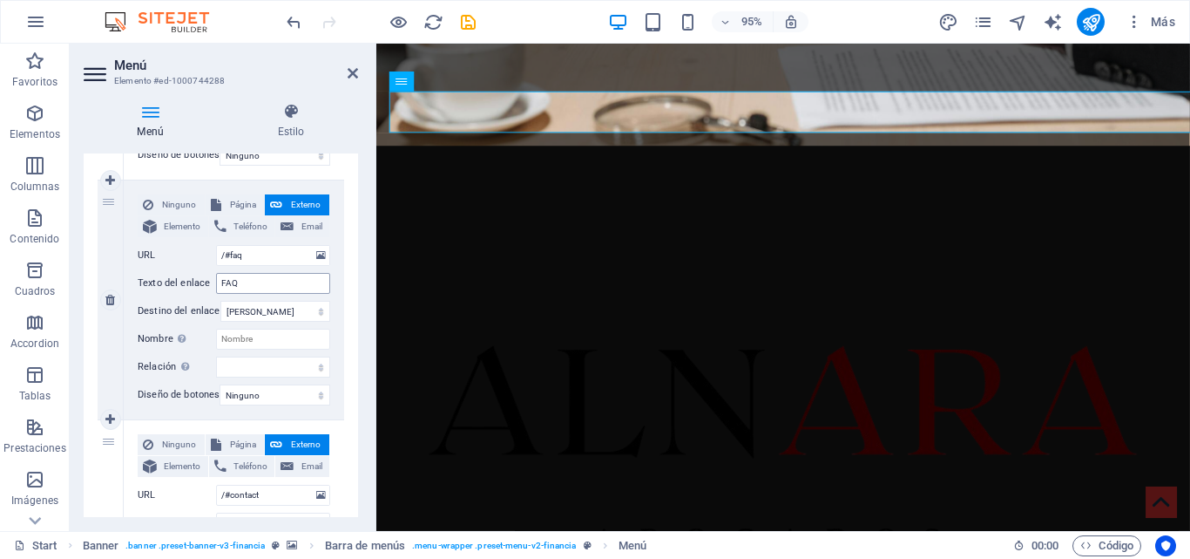
type input "/#publicaciones"
drag, startPoint x: 256, startPoint y: 281, endPoint x: 180, endPoint y: 275, distance: 76.1
click at [180, 275] on div "Texto del enlace FAQ" at bounding box center [234, 283] width 193 height 21
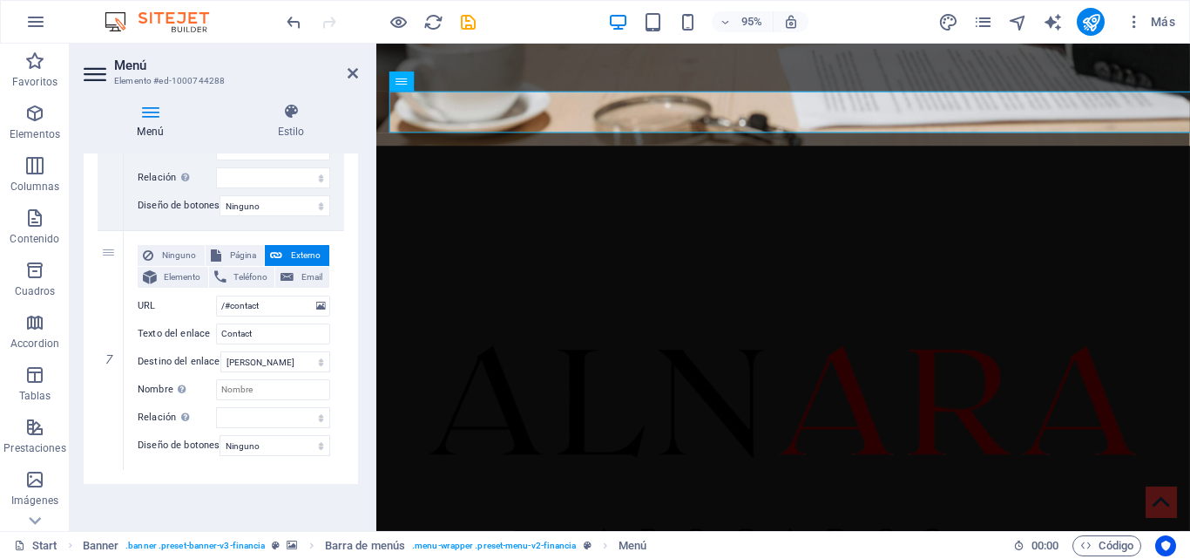
scroll to position [1553, 0]
drag, startPoint x: 263, startPoint y: 312, endPoint x: 102, endPoint y: 331, distance: 162.4
click at [102, 331] on div "7 Ninguno Página Externo Elemento Teléfono Email Página Start Subpage Legal Not…" at bounding box center [221, 347] width 247 height 239
type input "Contacto"
select select
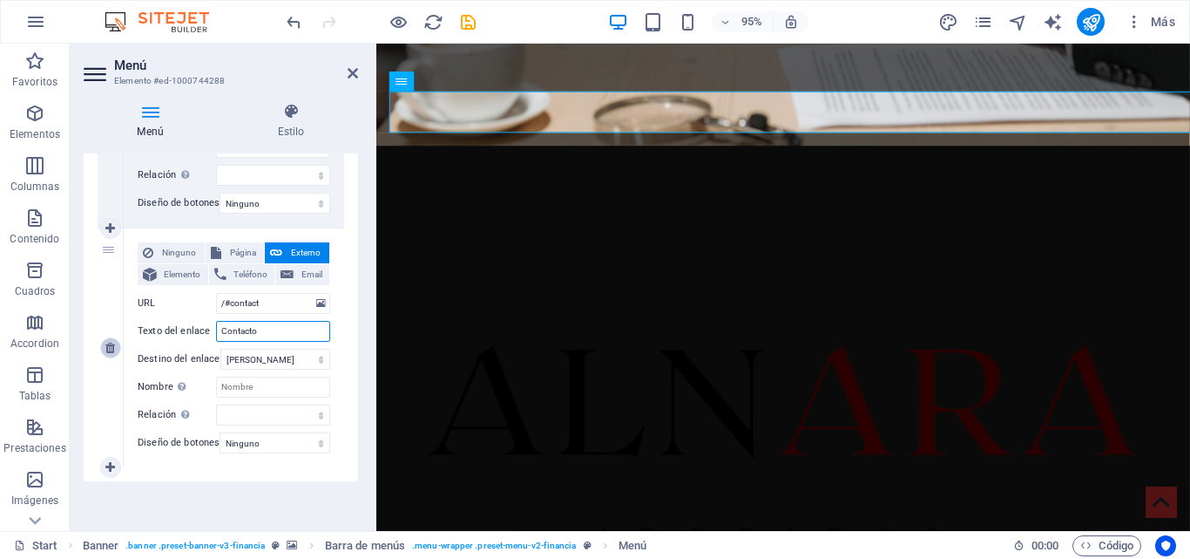
select select
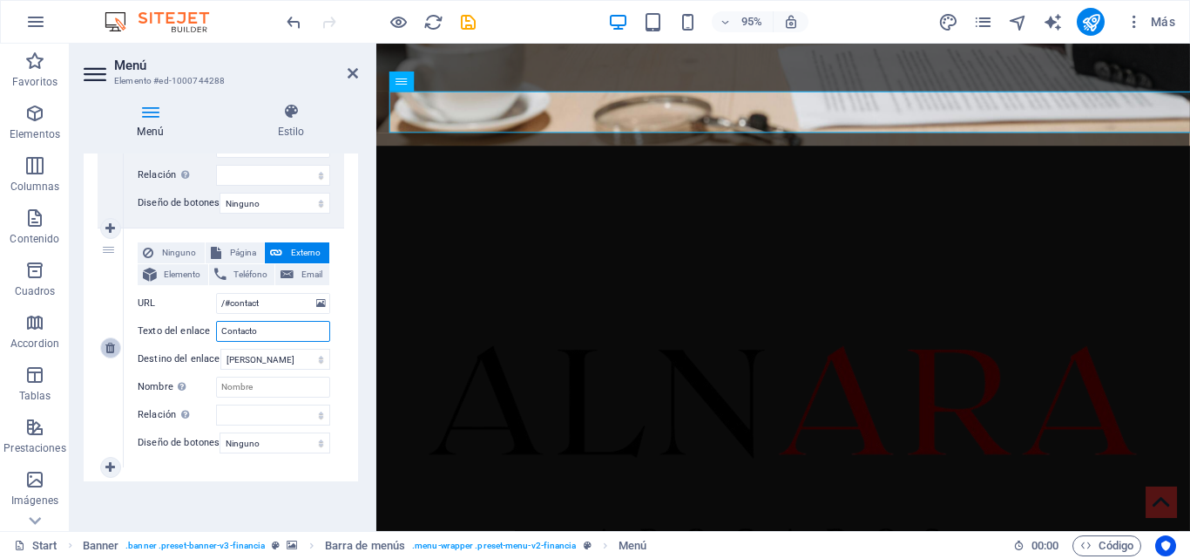
select select
type input "Contacto"
click at [265, 293] on input "/#contact" at bounding box center [273, 303] width 114 height 21
type input "/#contacto"
click at [337, 337] on div "Ninguno Página Externo Elemento Teléfono Email Página Start Subpage Legal Notic…" at bounding box center [234, 347] width 220 height 239
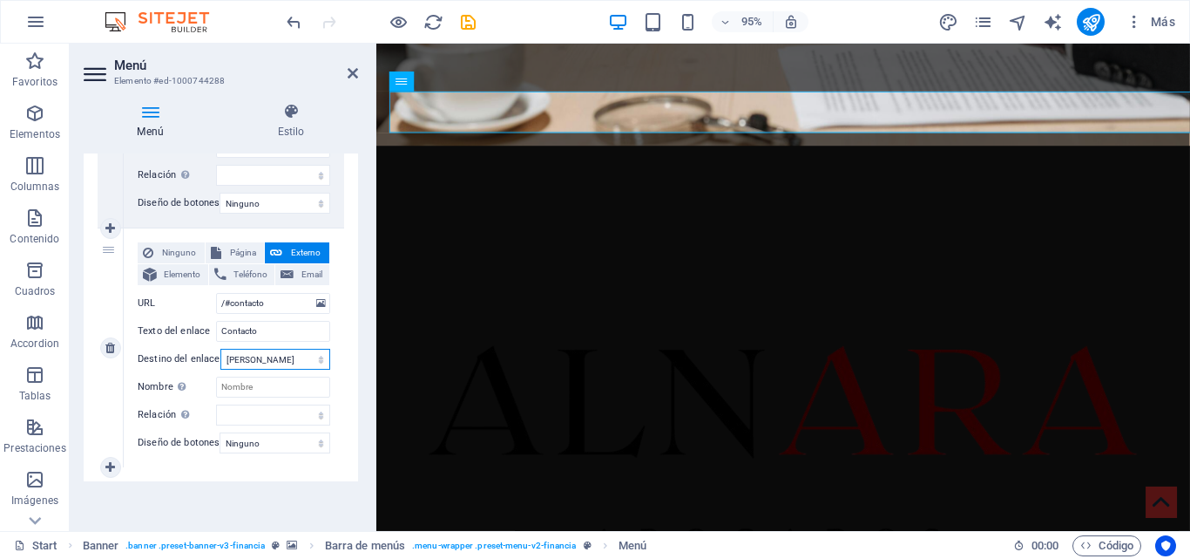
click at [288, 349] on select "Nueva pestaña Misma pestaña Superposición" at bounding box center [275, 359] width 110 height 21
click at [109, 221] on icon at bounding box center [110, 227] width 10 height 12
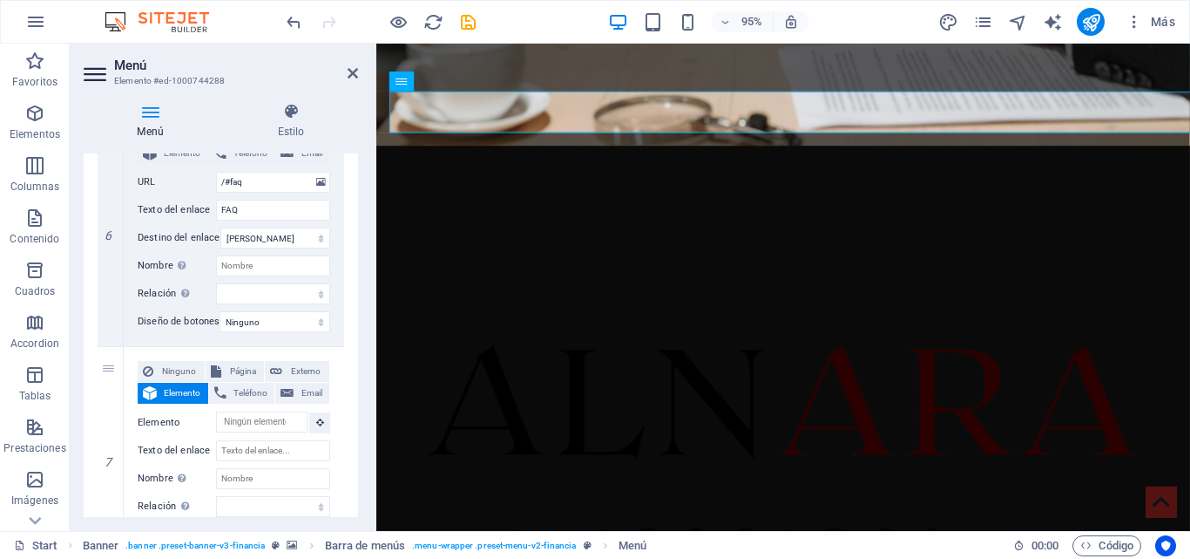
scroll to position [1521, 0]
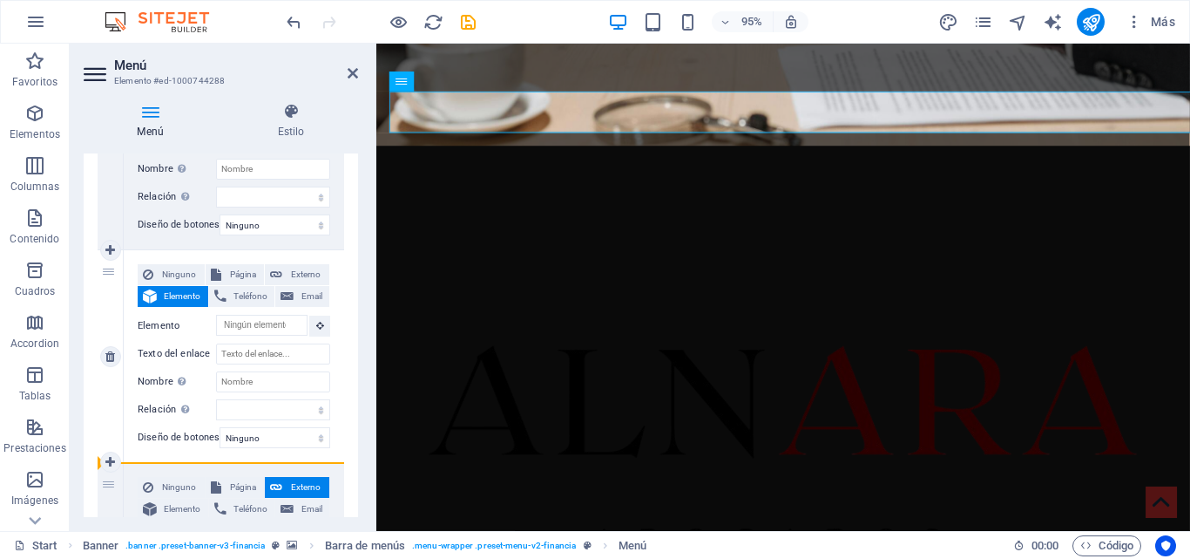
drag, startPoint x: 105, startPoint y: 276, endPoint x: 105, endPoint y: 303, distance: 27.0
click at [105, 303] on div "7" at bounding box center [111, 356] width 26 height 212
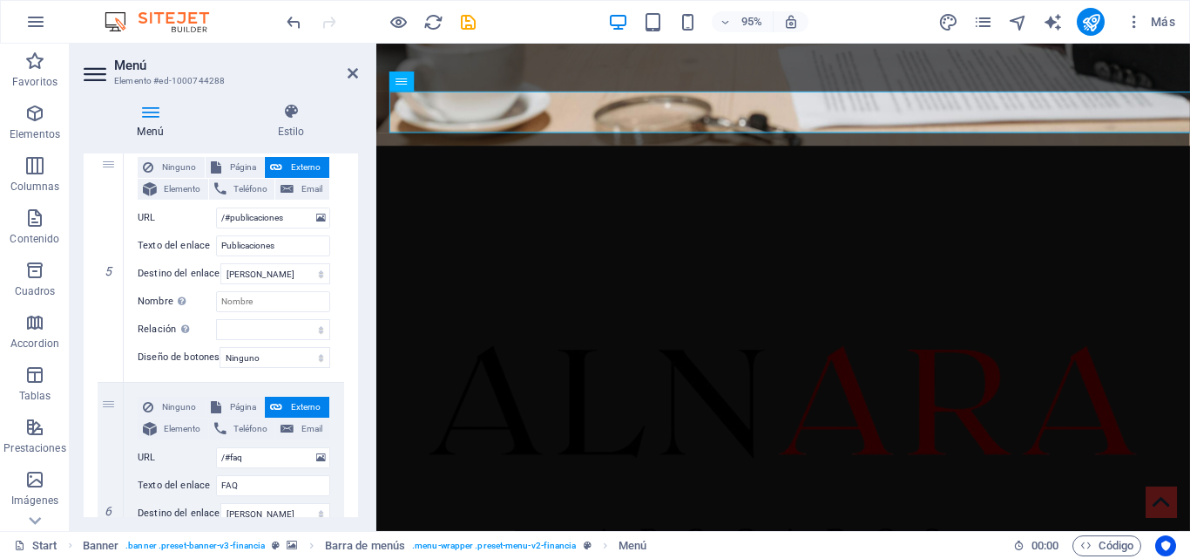
scroll to position [1138, 0]
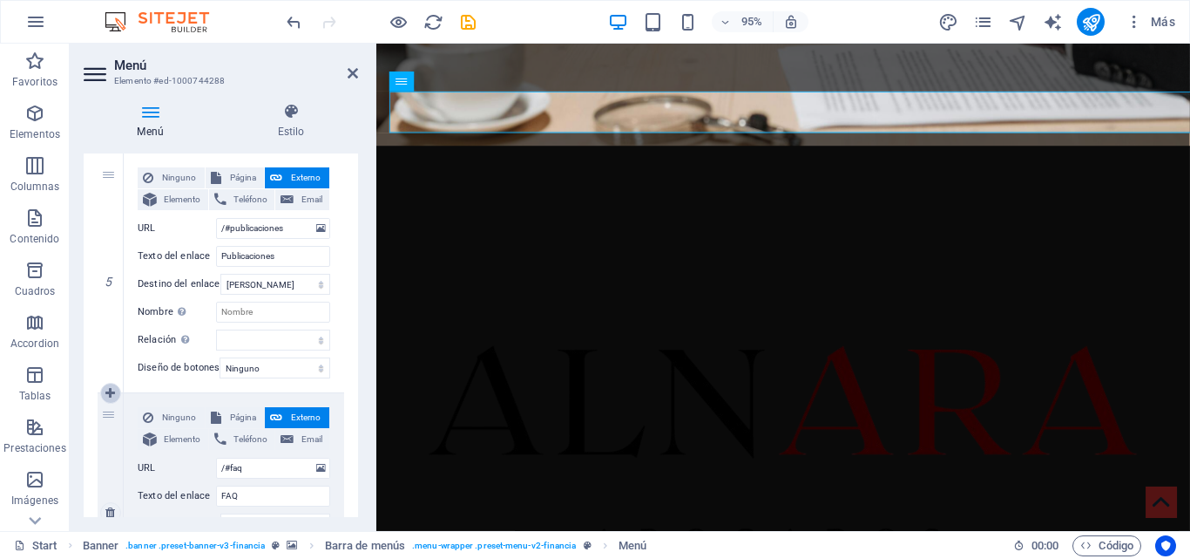
click at [112, 389] on icon at bounding box center [110, 393] width 10 height 12
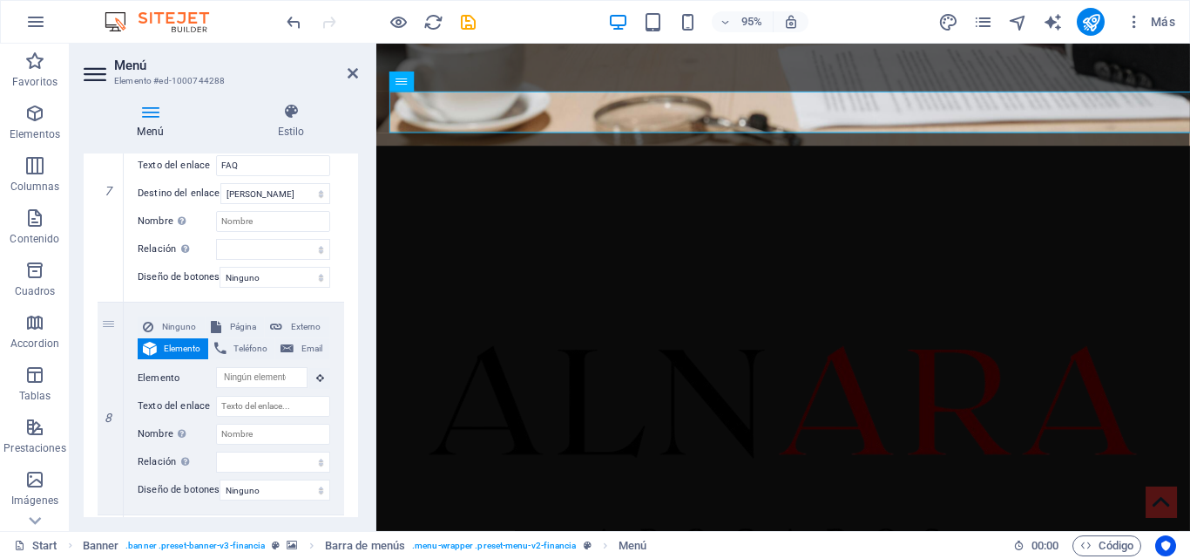
scroll to position [1732, 0]
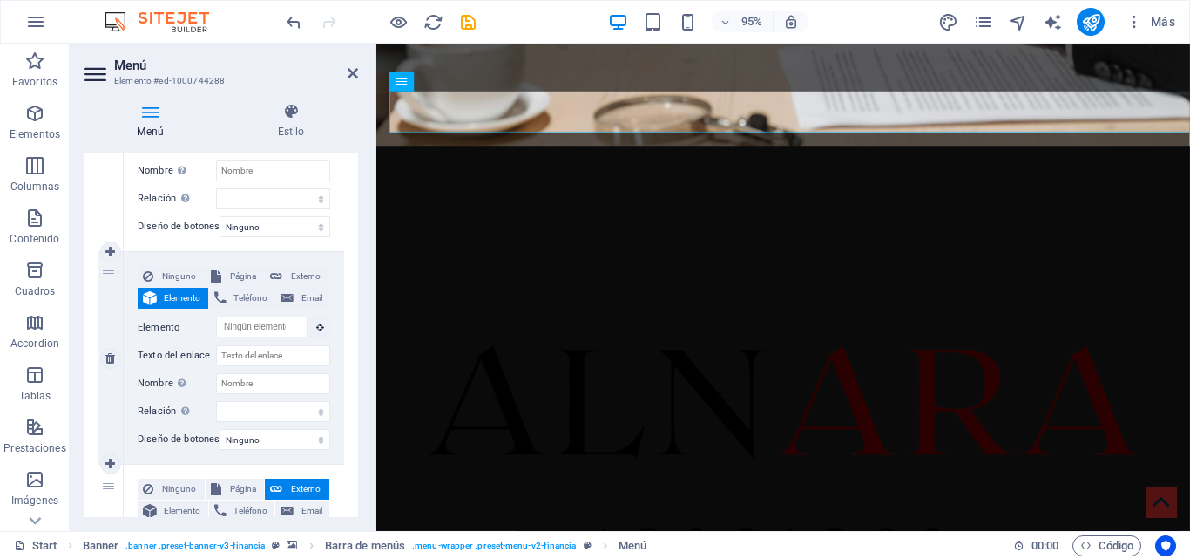
click at [114, 358] on icon at bounding box center [110, 358] width 10 height 12
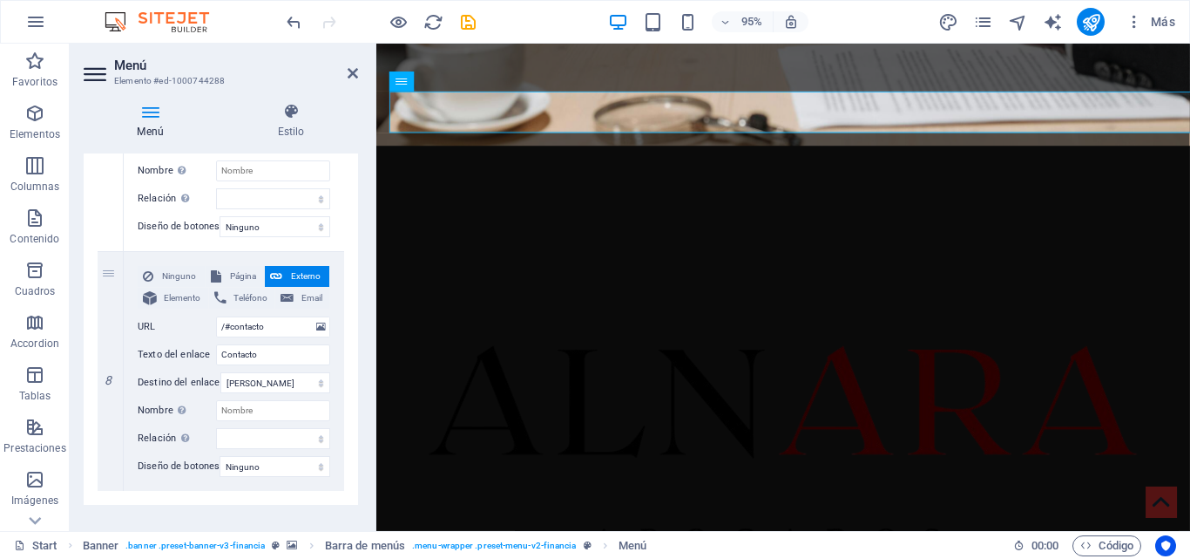
scroll to position [1725, 0]
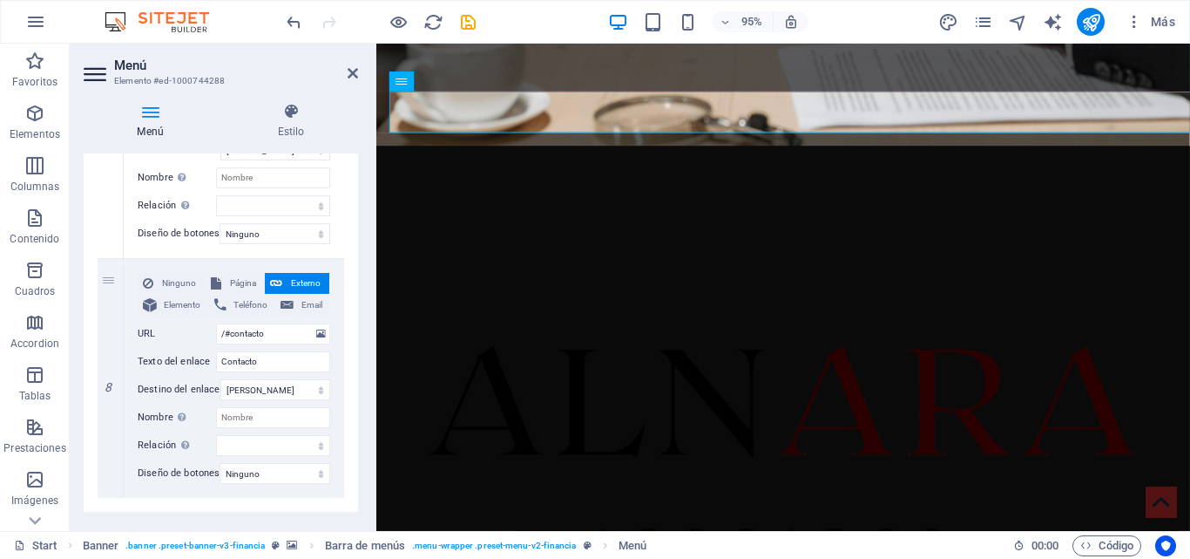
drag, startPoint x: 354, startPoint y: 462, endPoint x: 360, endPoint y: 427, distance: 35.4
click at [360, 427] on div "Menú Estilo Menú Automático Personalizado Crear elementos de menú personalizado…" at bounding box center [221, 310] width 302 height 442
drag, startPoint x: 354, startPoint y: 455, endPoint x: 359, endPoint y: 363, distance: 91.7
click at [359, 363] on div "Menú Estilo Menú Automático Personalizado Crear elementos de menú personalizado…" at bounding box center [221, 310] width 302 height 442
drag, startPoint x: 354, startPoint y: 465, endPoint x: 356, endPoint y: 416, distance: 49.7
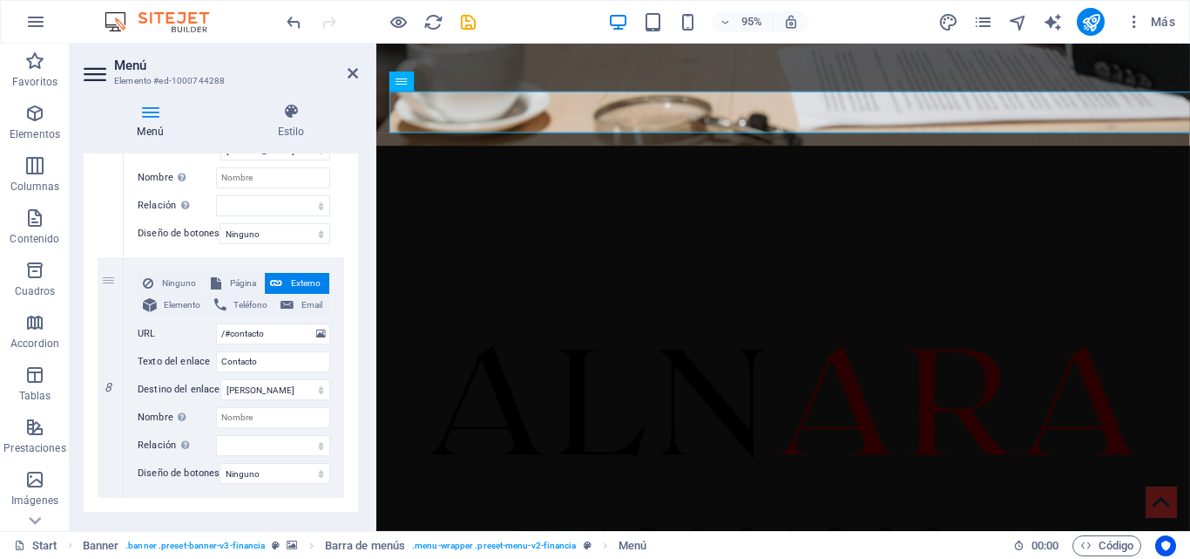
click at [356, 416] on div "Menú Automático Personalizado Crear elementos de menú personalizados para este …" at bounding box center [221, 334] width 275 height 363
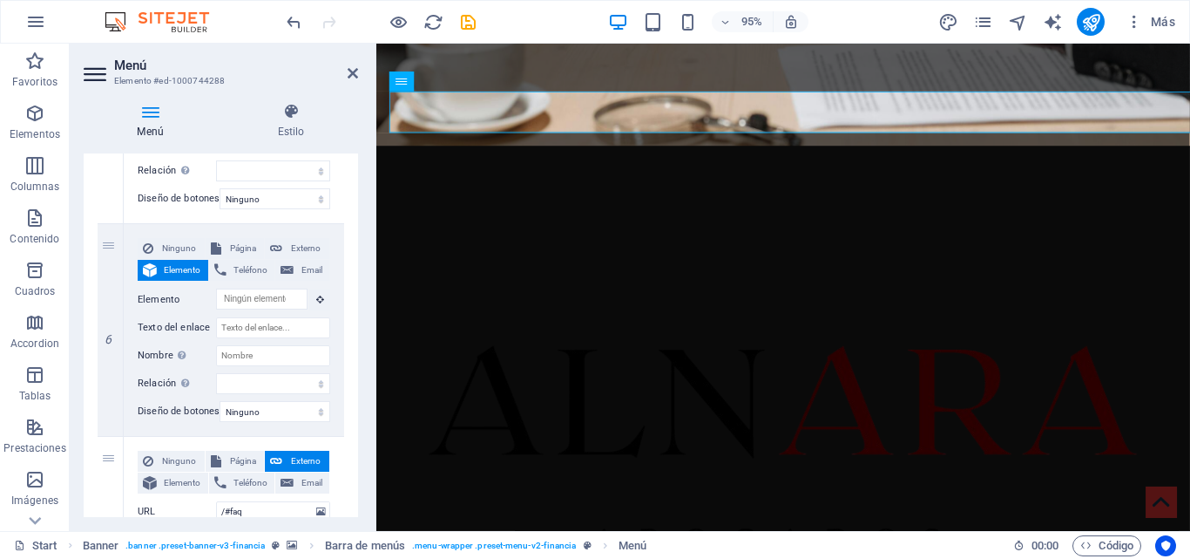
scroll to position [1305, 0]
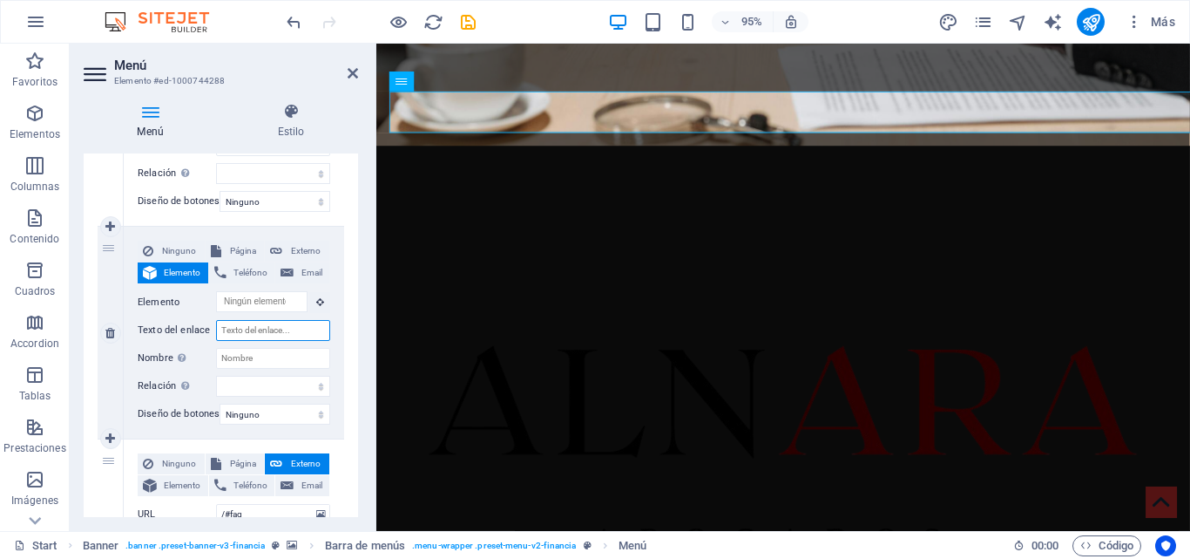
click at [279, 335] on input "Texto del enlace" at bounding box center [273, 330] width 114 height 21
click at [294, 441] on div "Ninguno Página Externo Elemento Teléfono Email Página Start Subpage Legal Notic…" at bounding box center [234, 558] width 220 height 239
click at [265, 334] on input "Texto del enlace" at bounding box center [273, 330] width 114 height 21
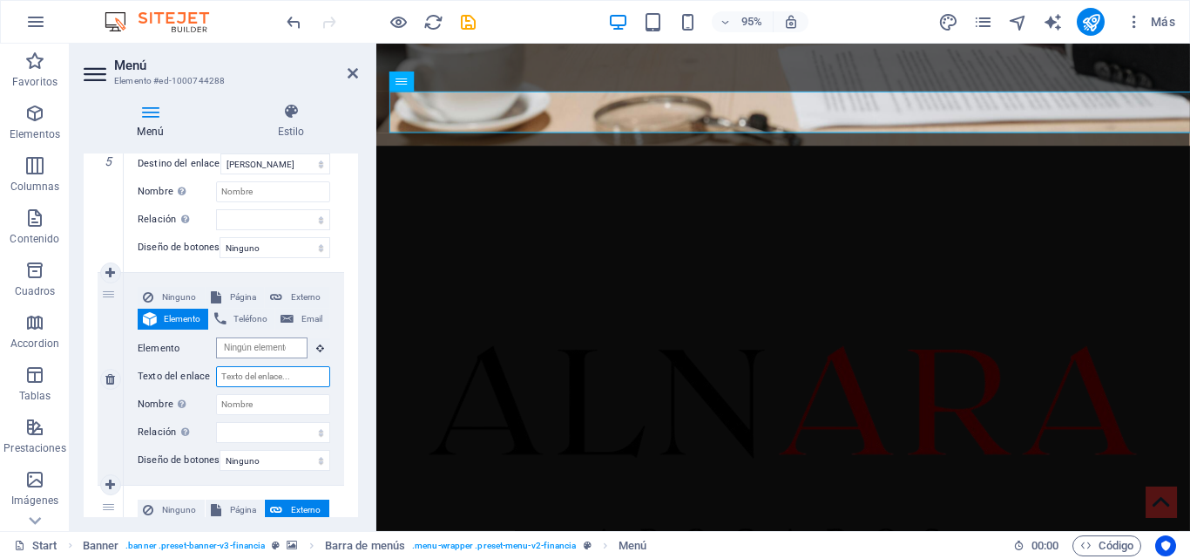
scroll to position [0, 0]
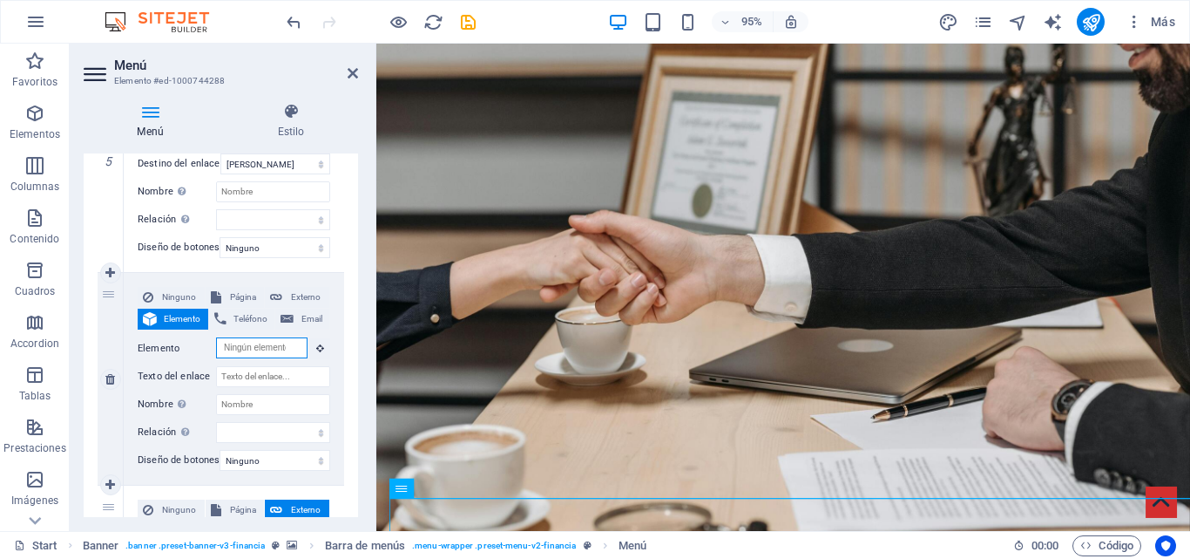
click at [284, 347] on input "Elemento" at bounding box center [262, 347] width 92 height 21
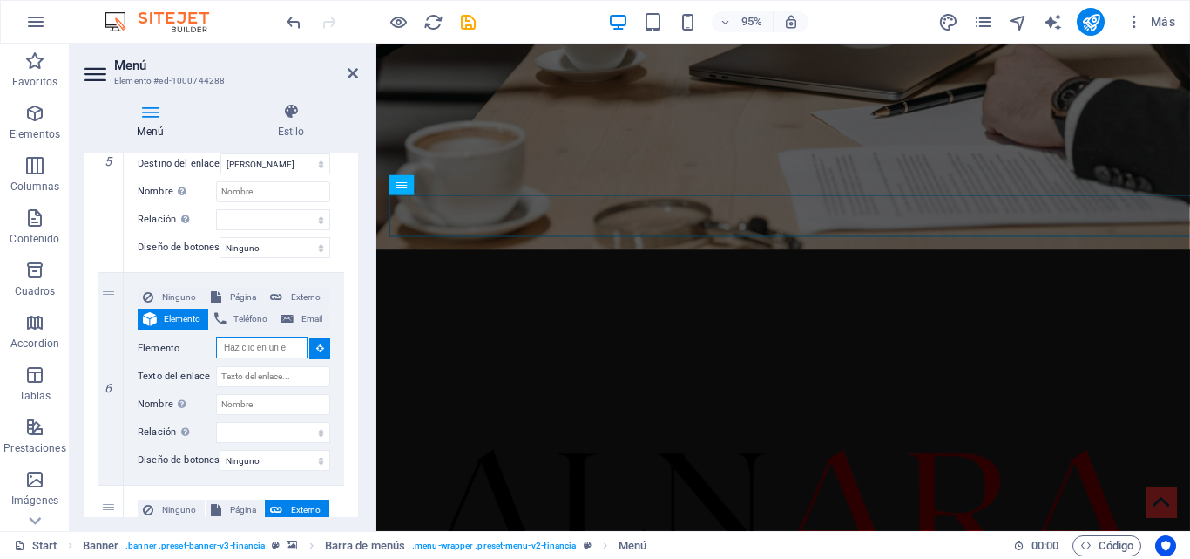
scroll to position [428, 0]
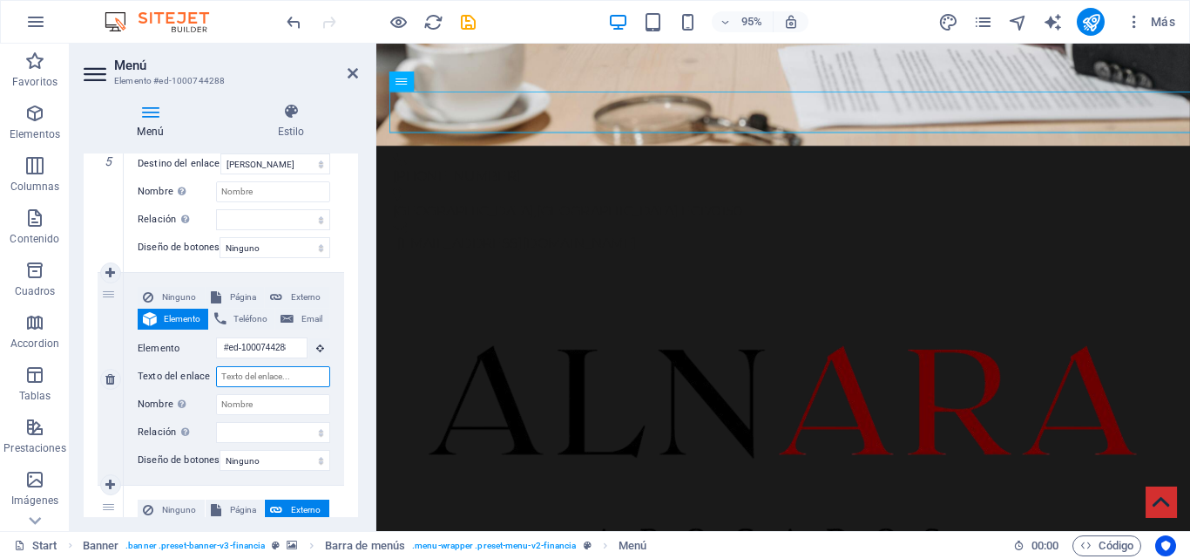
click at [279, 371] on input "Texto del enlace" at bounding box center [273, 376] width 114 height 21
click at [306, 300] on span "Externo" at bounding box center [306, 297] width 37 height 21
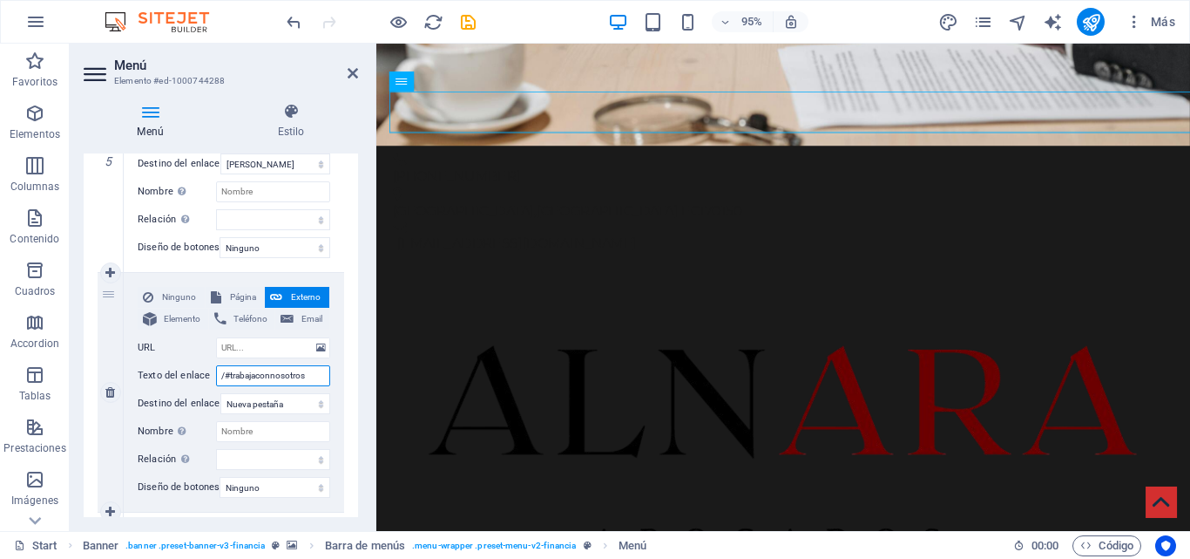
drag, startPoint x: 312, startPoint y: 379, endPoint x: 155, endPoint y: 370, distance: 157.1
click at [155, 370] on div "Texto del enlace /#trabajaconnosotros" at bounding box center [234, 375] width 193 height 21
click at [240, 350] on input "URL" at bounding box center [273, 347] width 114 height 21
paste input "/#trabajaconnosotros"
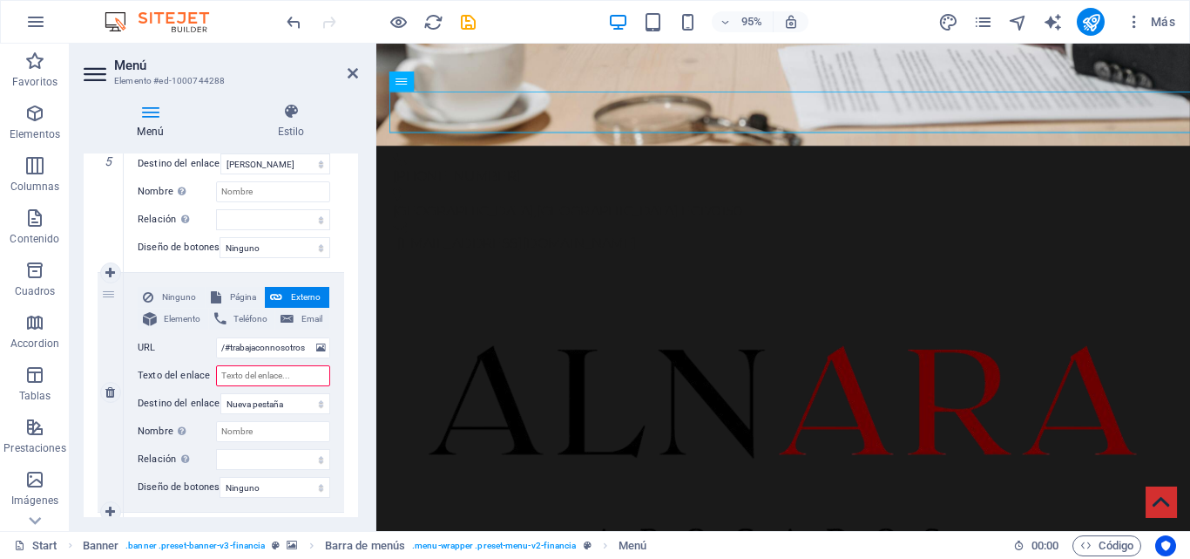
click at [270, 383] on input "Texto del enlace" at bounding box center [273, 375] width 114 height 21
click at [295, 399] on select "Nueva pestaña Misma pestaña Superposición" at bounding box center [275, 403] width 110 height 21
click at [220, 393] on select "Nueva pestaña Misma pestaña Superposición" at bounding box center [275, 403] width 110 height 21
click at [288, 411] on select "Nueva pestaña Misma pestaña Superposición" at bounding box center [275, 403] width 110 height 21
click at [220, 393] on select "Nueva pestaña Misma pestaña Superposición" at bounding box center [275, 403] width 110 height 21
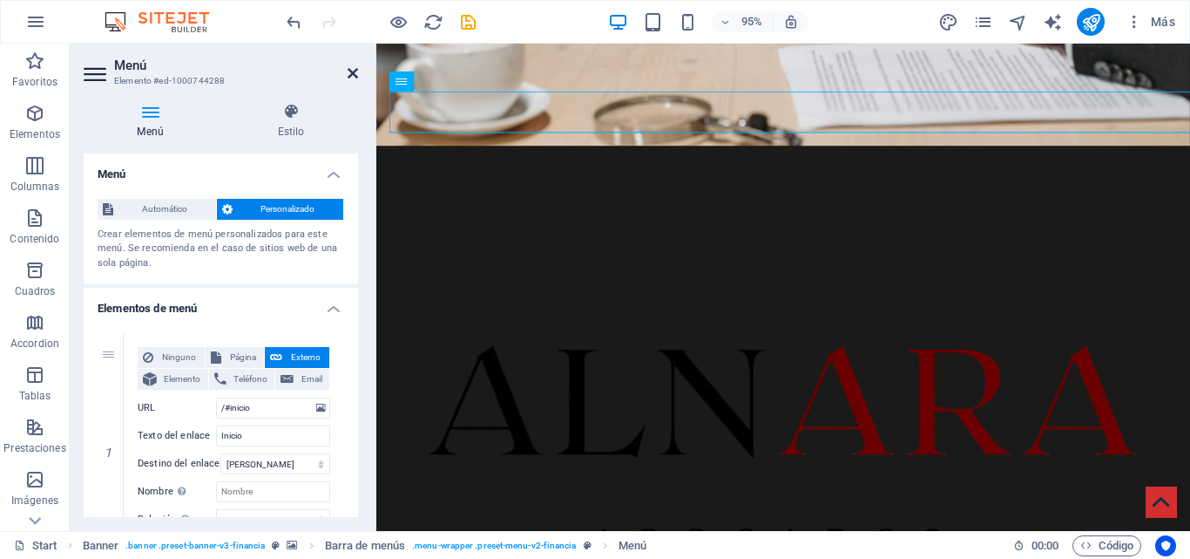
click at [349, 74] on icon at bounding box center [353, 73] width 10 height 14
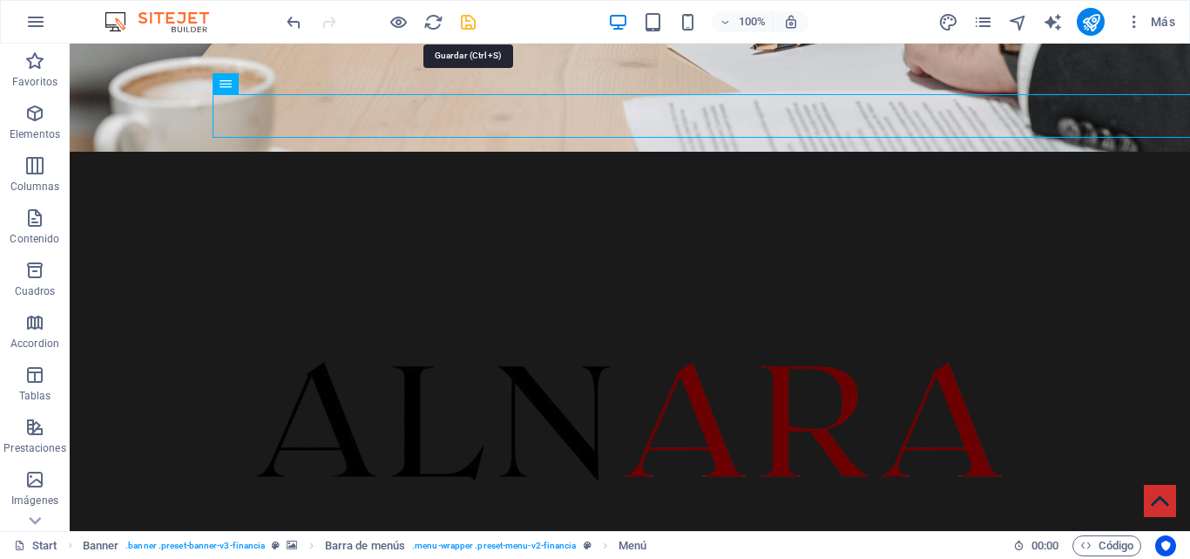
click at [468, 30] on icon "save" at bounding box center [468, 22] width 20 height 20
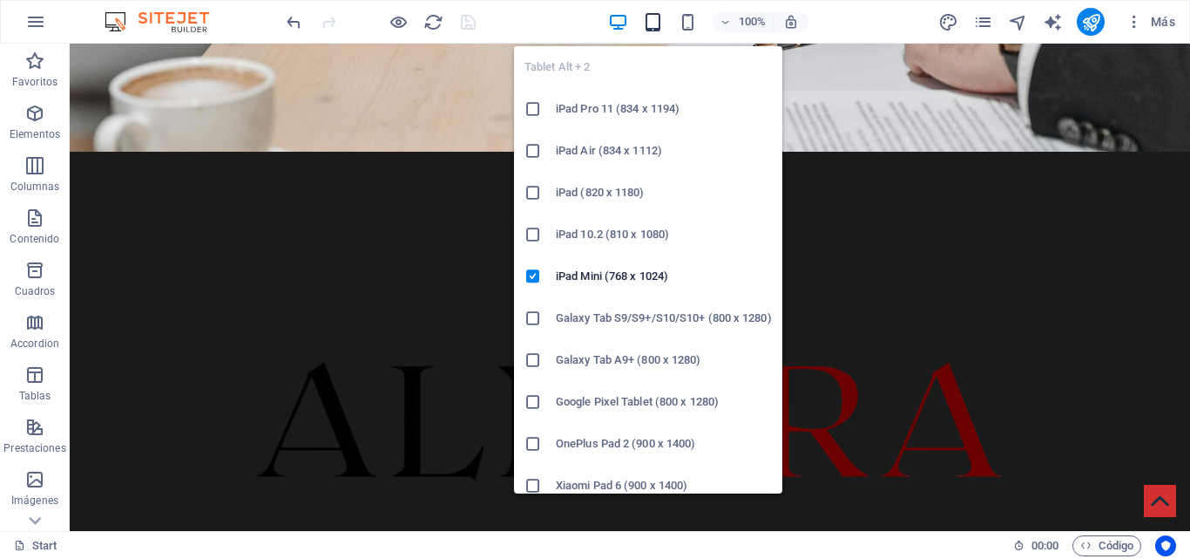
click at [650, 17] on icon "button" at bounding box center [653, 22] width 20 height 20
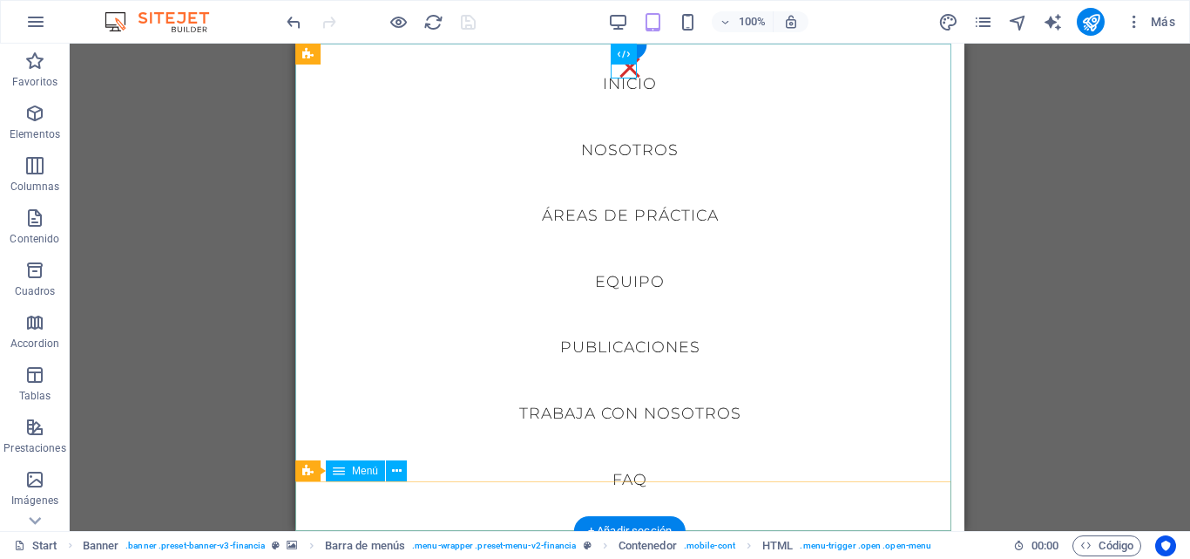
scroll to position [40, 0]
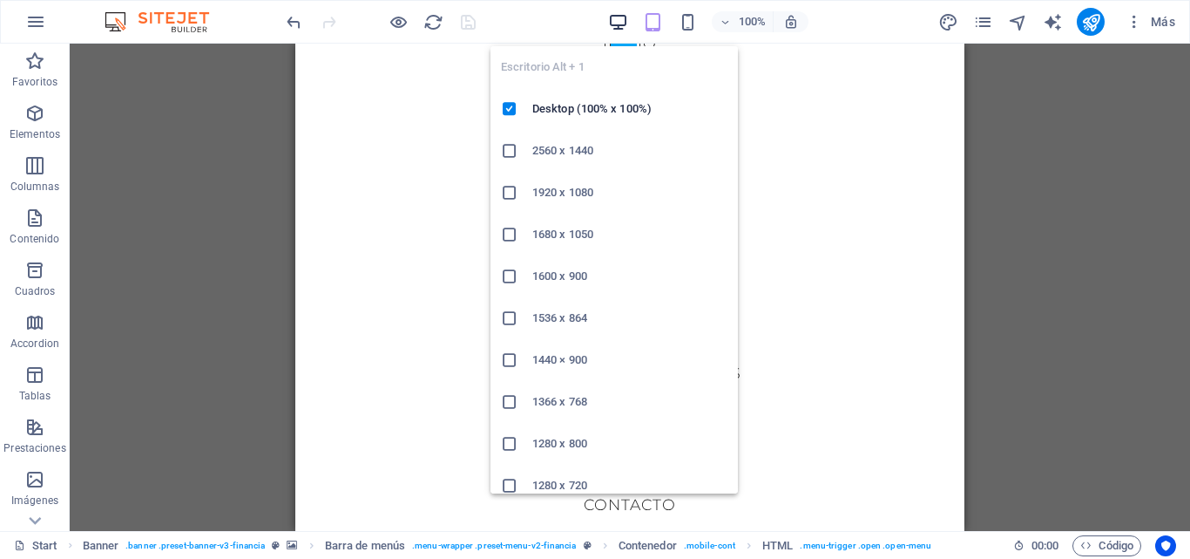
click at [620, 15] on icon "button" at bounding box center [618, 22] width 20 height 20
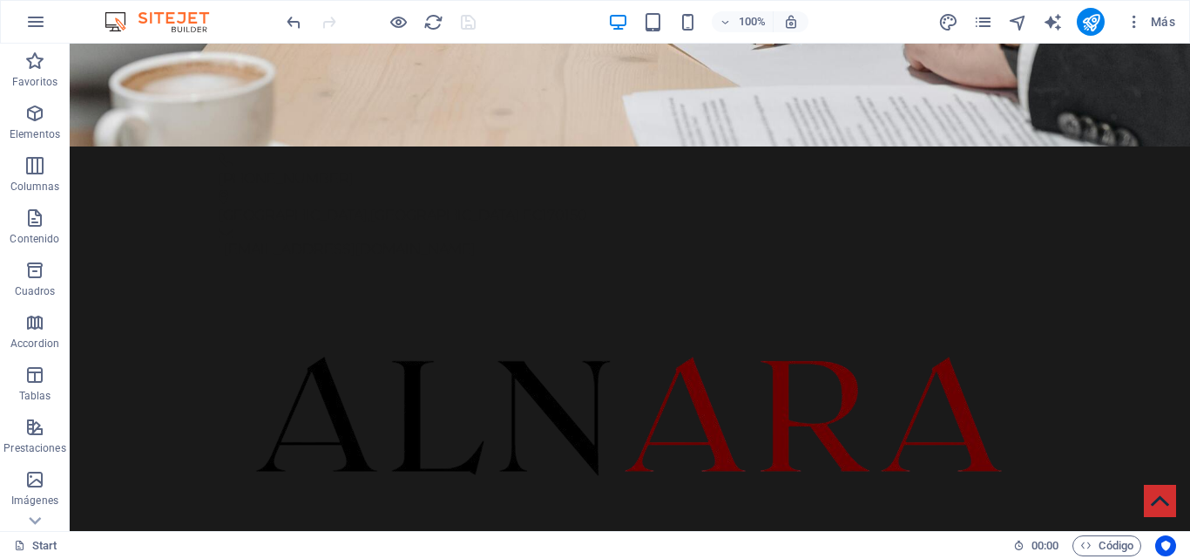
scroll to position [458, 0]
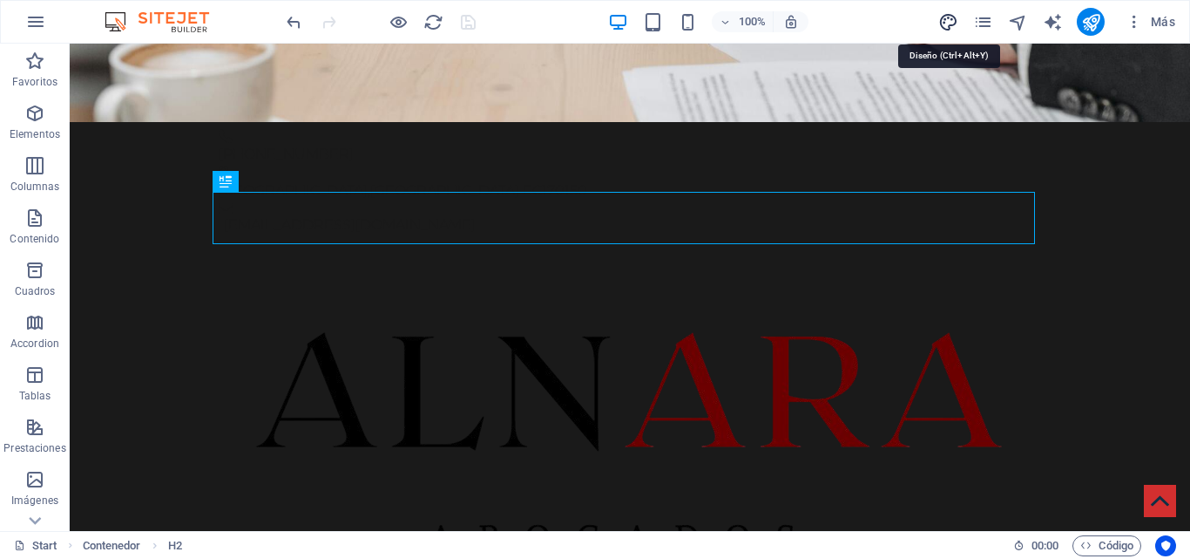
click at [956, 29] on icon "design" at bounding box center [949, 22] width 20 height 20
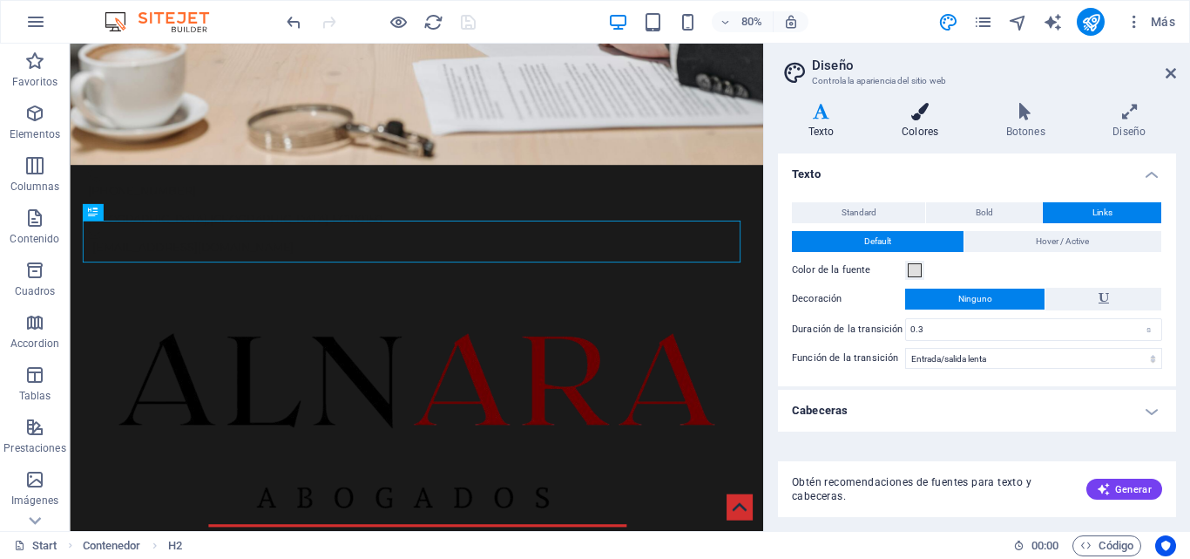
click at [915, 125] on h4 "Colores" at bounding box center [923, 121] width 105 height 37
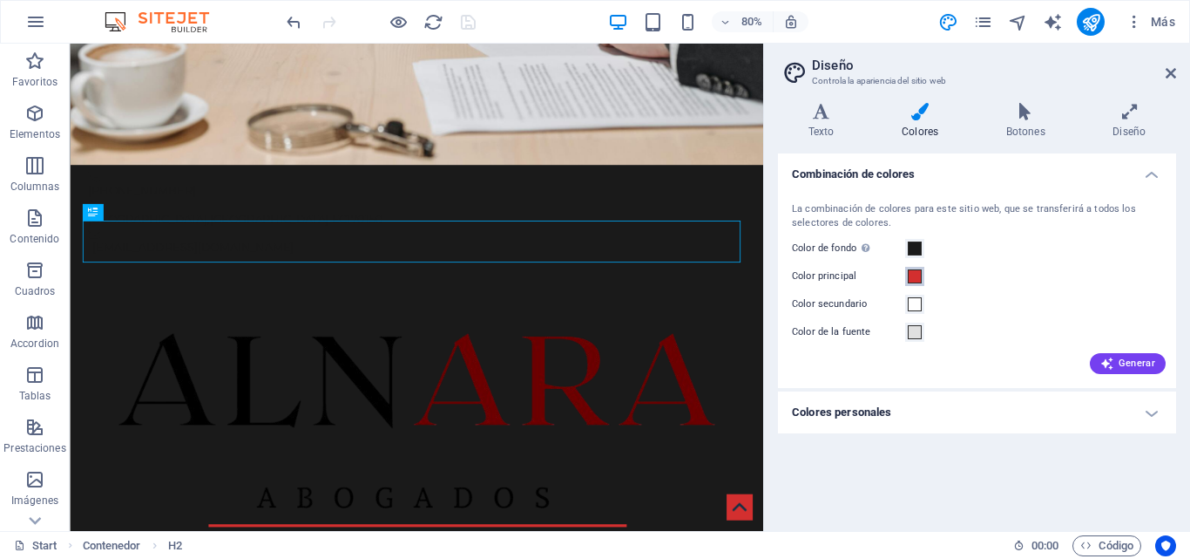
click at [916, 275] on span at bounding box center [915, 276] width 14 height 14
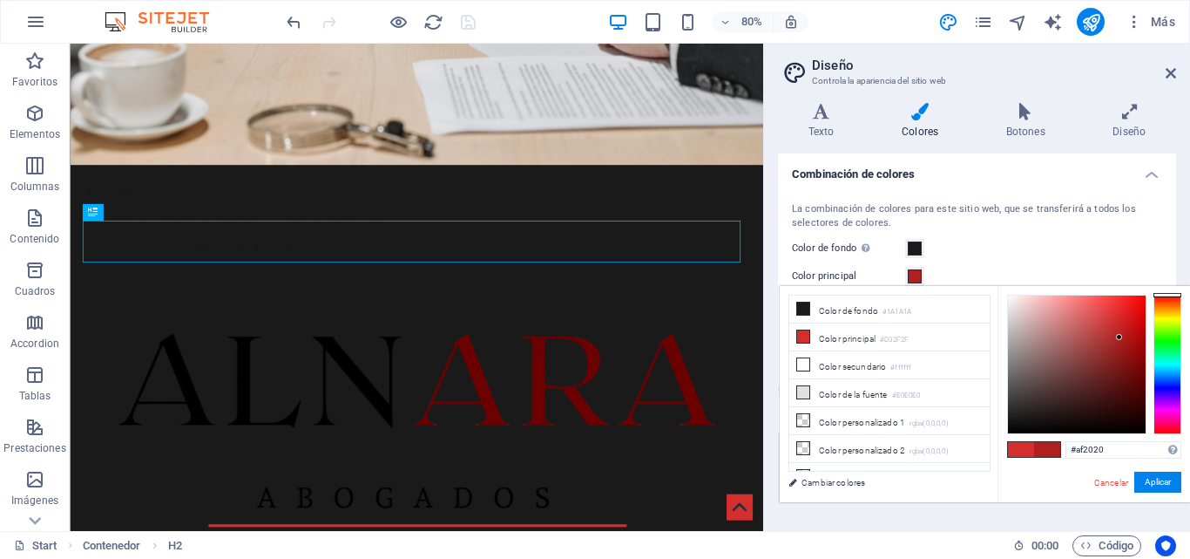
drag, startPoint x: 1116, startPoint y: 318, endPoint x: 1120, endPoint y: 337, distance: 19.5
click at [1120, 337] on div at bounding box center [1119, 337] width 6 height 6
click at [1156, 486] on button "Aplicar" at bounding box center [1158, 481] width 47 height 21
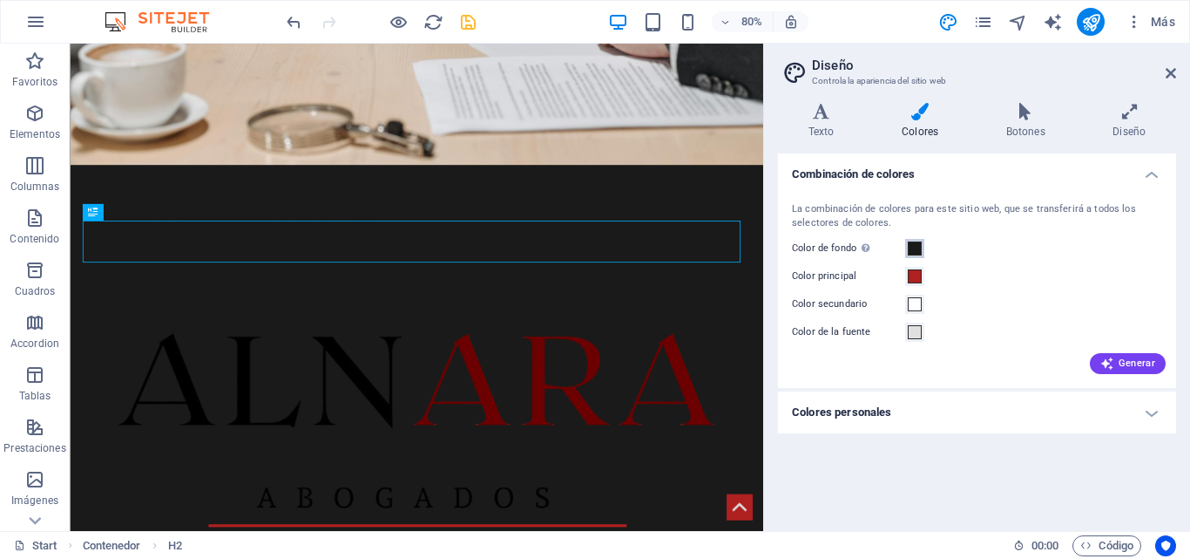
click at [913, 247] on span at bounding box center [915, 248] width 14 height 14
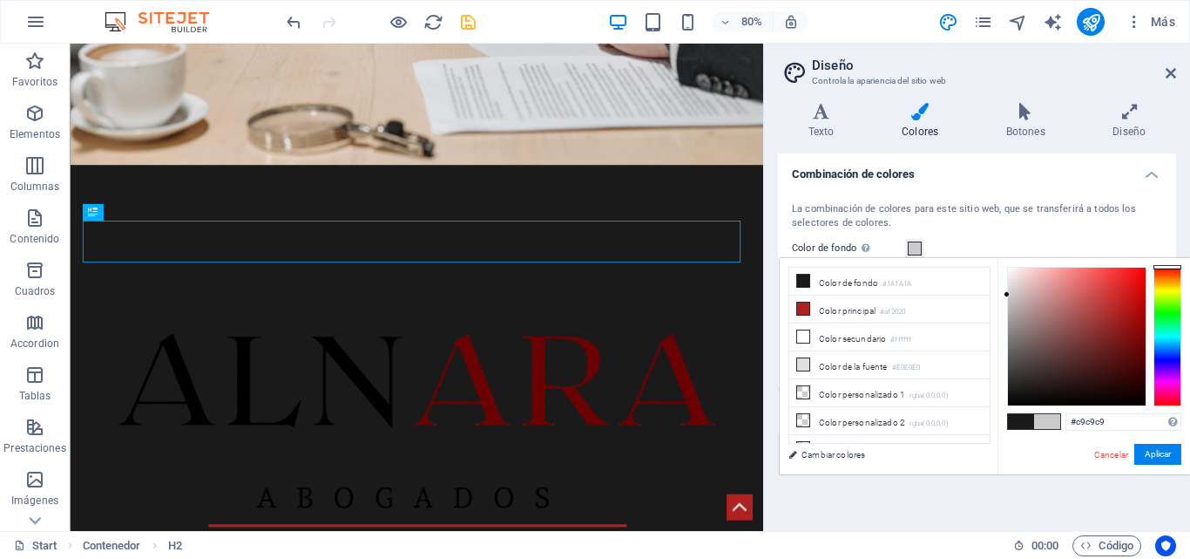
drag, startPoint x: 1047, startPoint y: 357, endPoint x: 1006, endPoint y: 295, distance: 74.2
click at [1008, 295] on div at bounding box center [1077, 337] width 138 height 138
click at [1164, 453] on button "Aplicar" at bounding box center [1158, 454] width 47 height 21
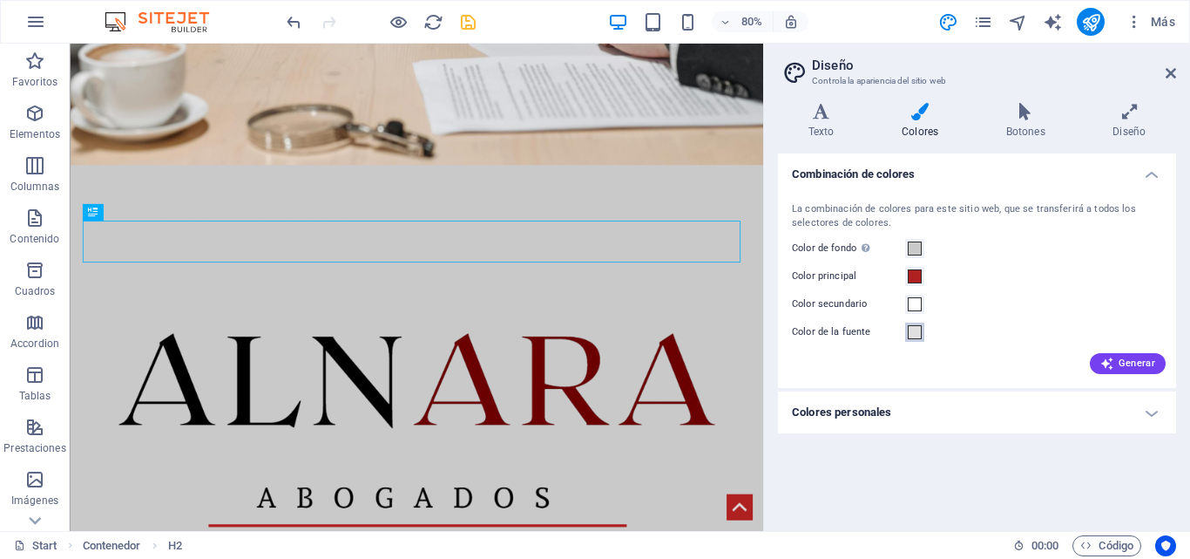
click at [919, 334] on span at bounding box center [915, 332] width 14 height 14
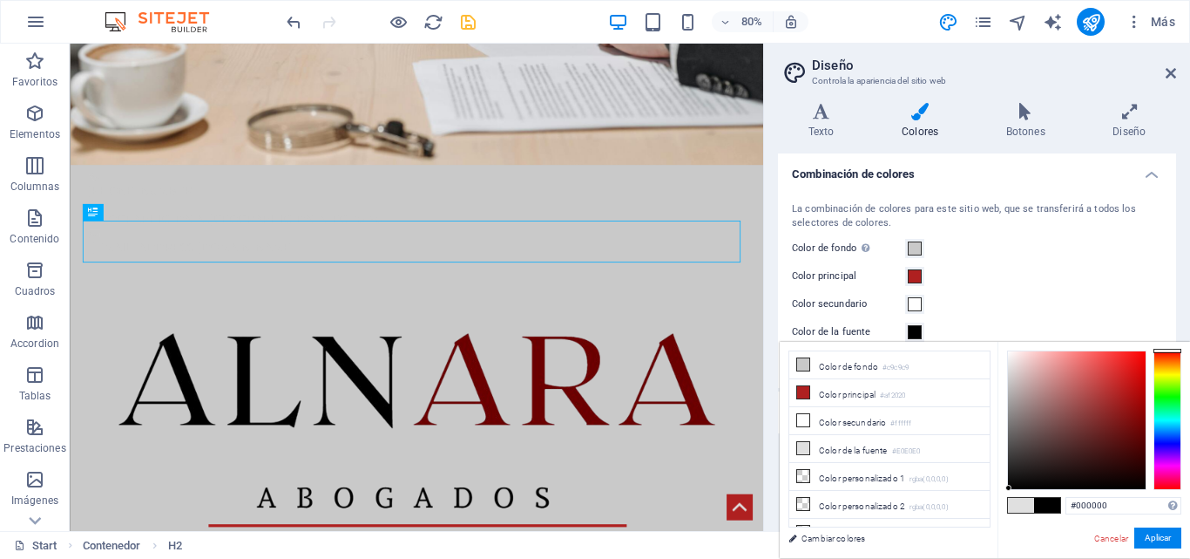
click at [1161, 538] on button "Aplicar" at bounding box center [1158, 537] width 47 height 21
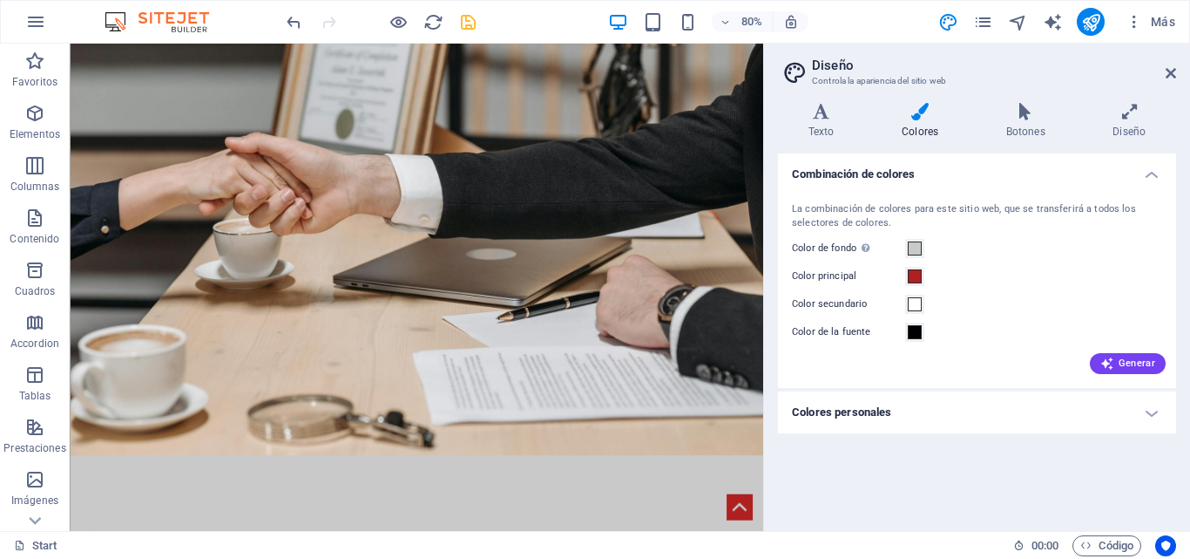
scroll to position [0, 0]
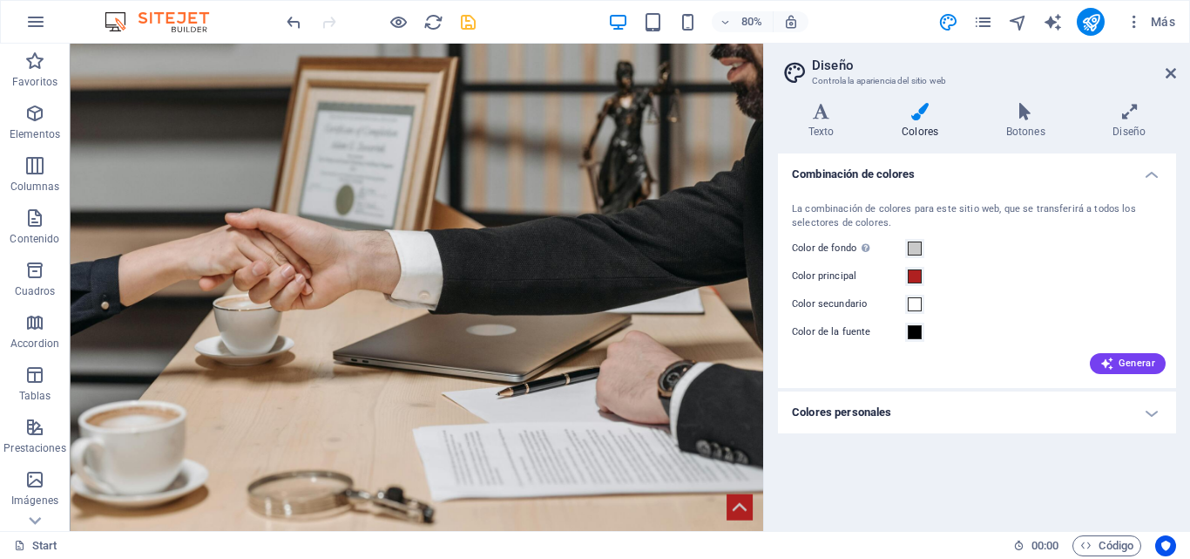
drag, startPoint x: 926, startPoint y: 122, endPoint x: 847, endPoint y: 98, distance: 81.9
click at [916, 248] on span at bounding box center [915, 248] width 14 height 14
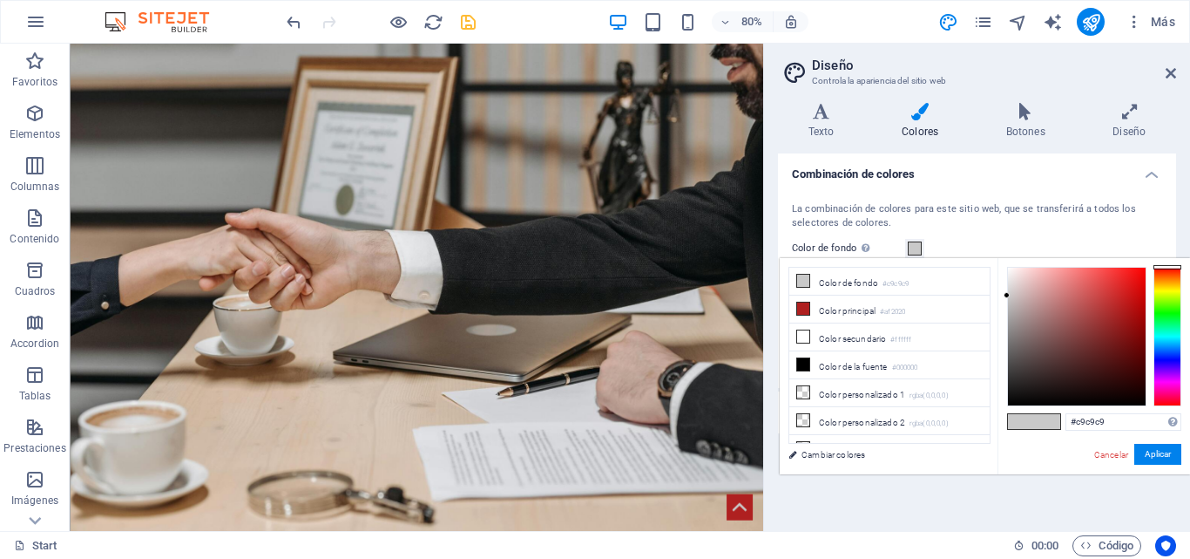
drag, startPoint x: 1007, startPoint y: 301, endPoint x: 1015, endPoint y: 391, distance: 91.1
click at [1011, 423] on div "#c9c9c9 Formatos soportados #0852ed rgb(8, 82, 237) rgba(8, 82, 237, 90%) hsv(2…" at bounding box center [1094, 492] width 193 height 469
click at [1011, 420] on div "#000000 Formatos soportados #0852ed rgb(8, 82, 237) rgba(8, 82, 237, 90%) hsv(2…" at bounding box center [1094, 492] width 193 height 469
click at [1145, 453] on button "Aplicar" at bounding box center [1158, 454] width 47 height 21
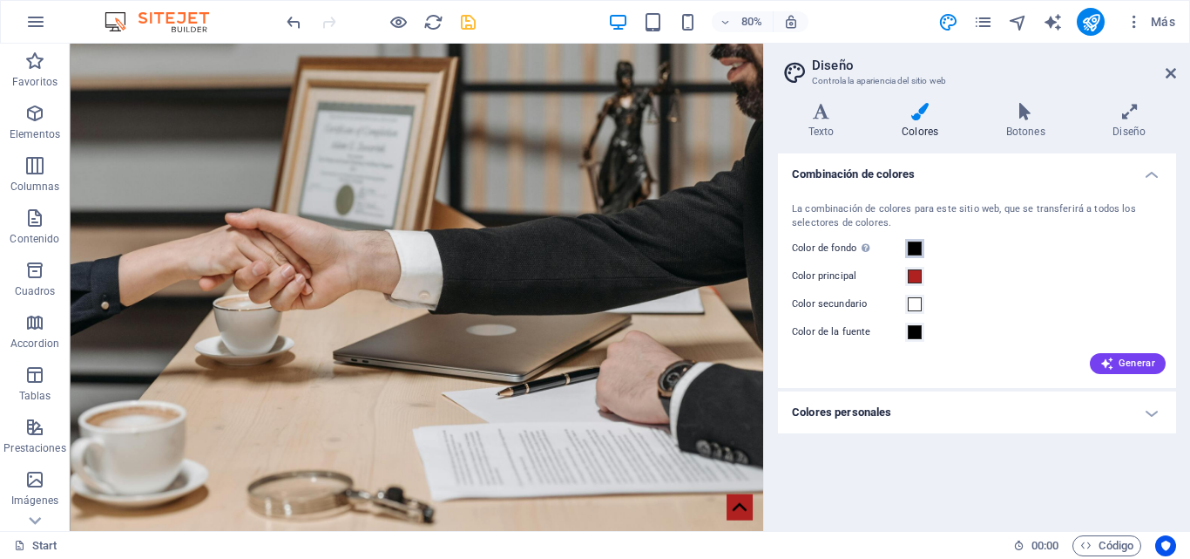
click at [915, 248] on span at bounding box center [915, 248] width 14 height 14
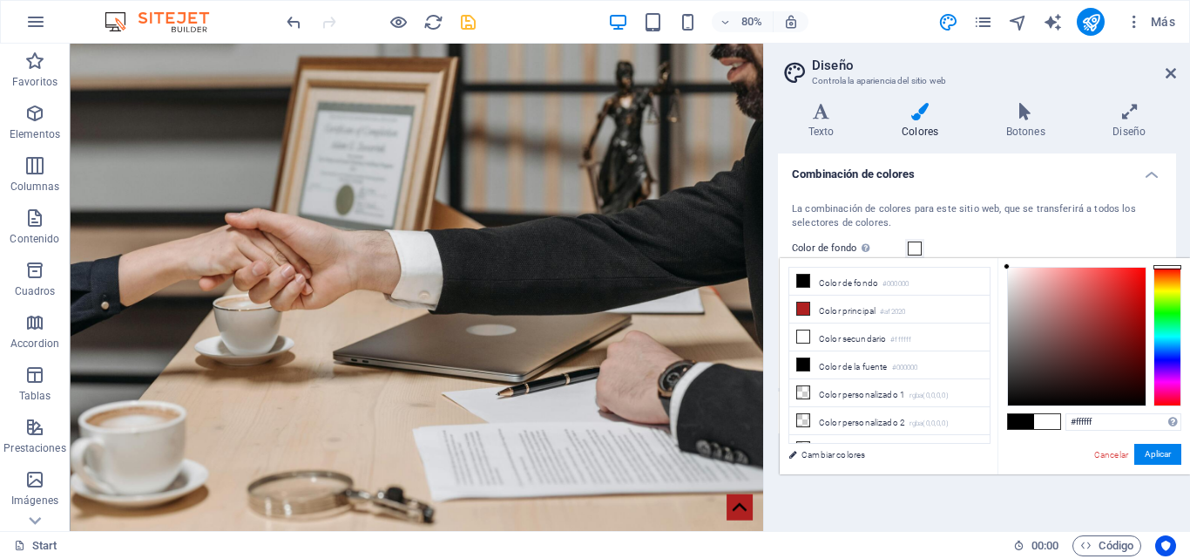
drag, startPoint x: 1014, startPoint y: 390, endPoint x: 997, endPoint y: 219, distance: 171.6
click at [997, 219] on body "[DOMAIN_NAME] Start Favoritos Elementos Columnas Contenido [PERSON_NAME] Accord…" at bounding box center [595, 279] width 1190 height 559
click at [1163, 449] on button "Aplicar" at bounding box center [1158, 454] width 47 height 21
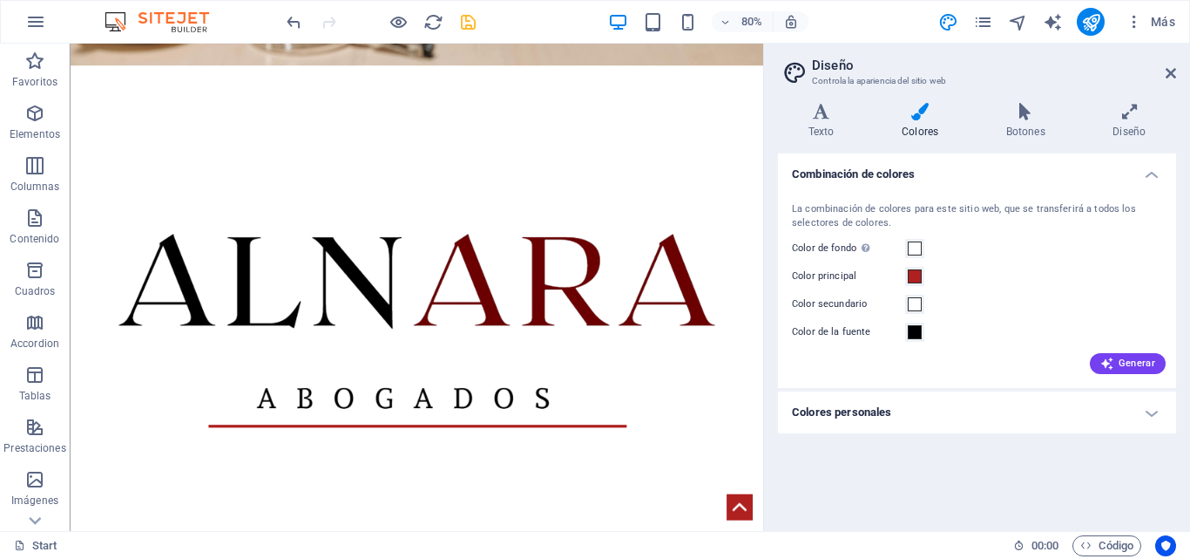
scroll to position [594, 0]
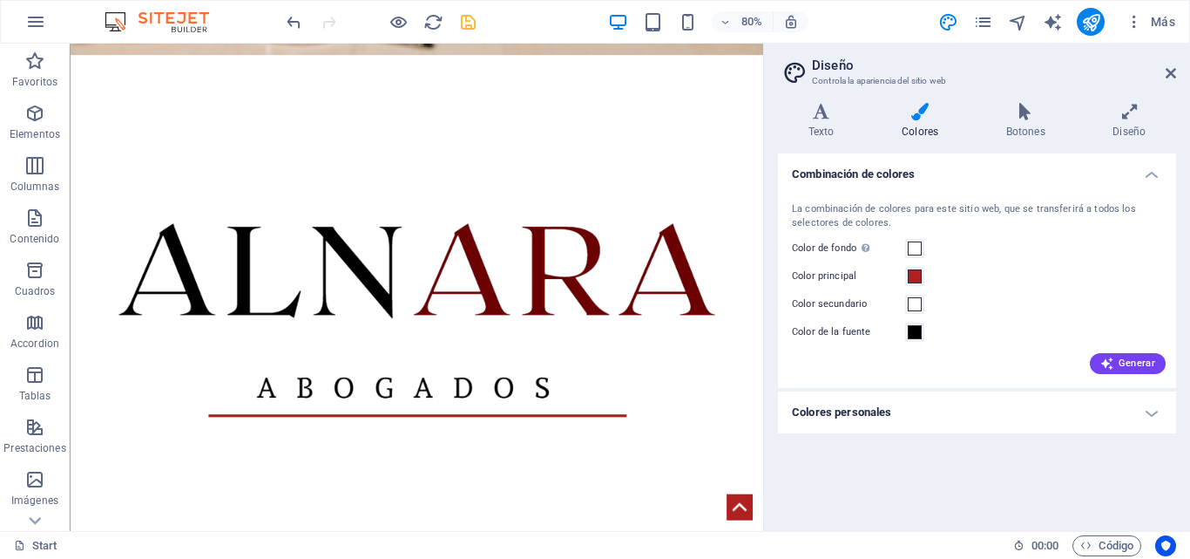
drag, startPoint x: 925, startPoint y: 76, endPoint x: 881, endPoint y: 153, distance: 88.2
click at [914, 241] on span at bounding box center [915, 248] width 14 height 14
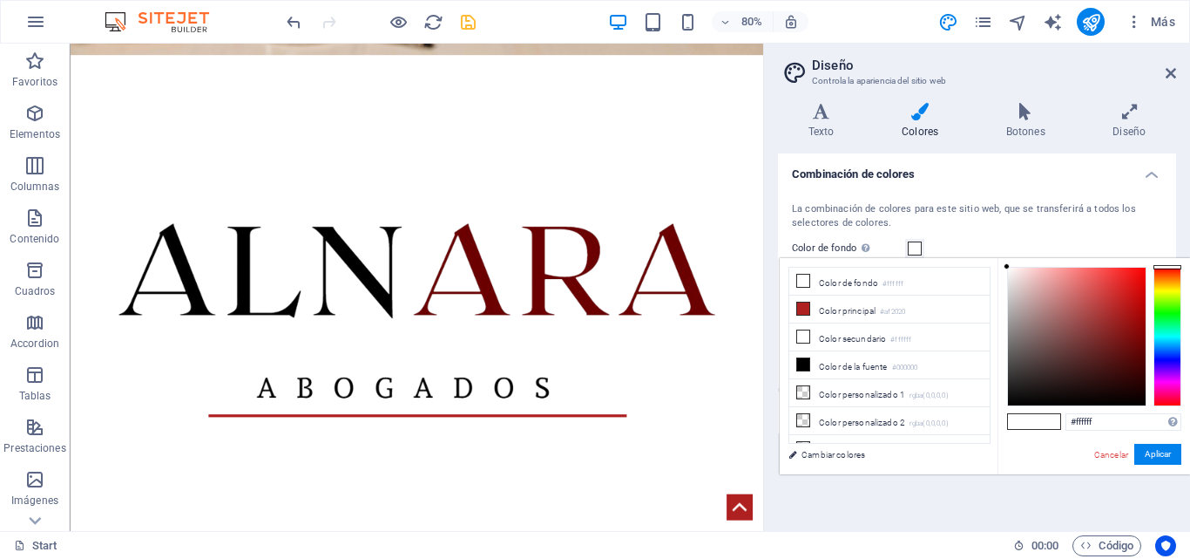
click at [1012, 216] on div "La combinación de colores para este sitio web, que se transferirá a todos los s…" at bounding box center [977, 216] width 370 height 29
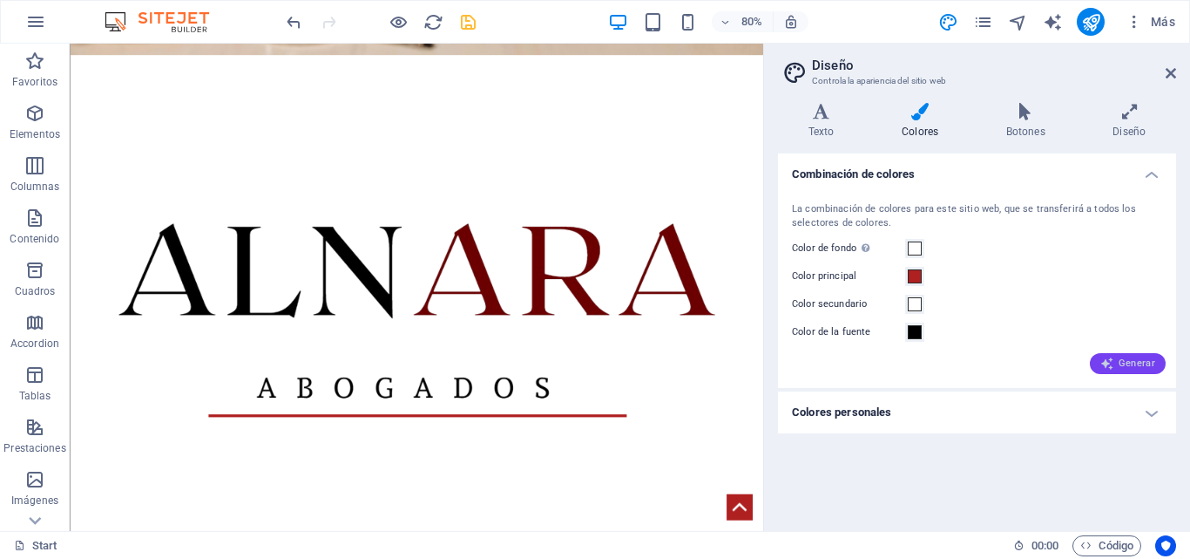
click at [1121, 361] on span "Generar" at bounding box center [1128, 363] width 55 height 14
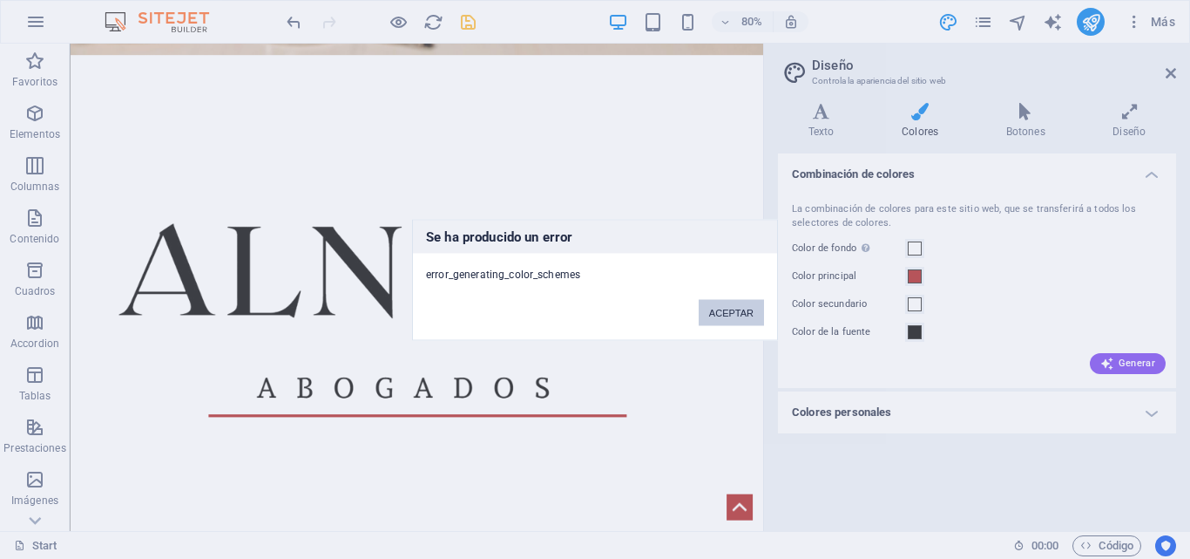
click at [729, 320] on button "ACEPTAR" at bounding box center [731, 312] width 65 height 26
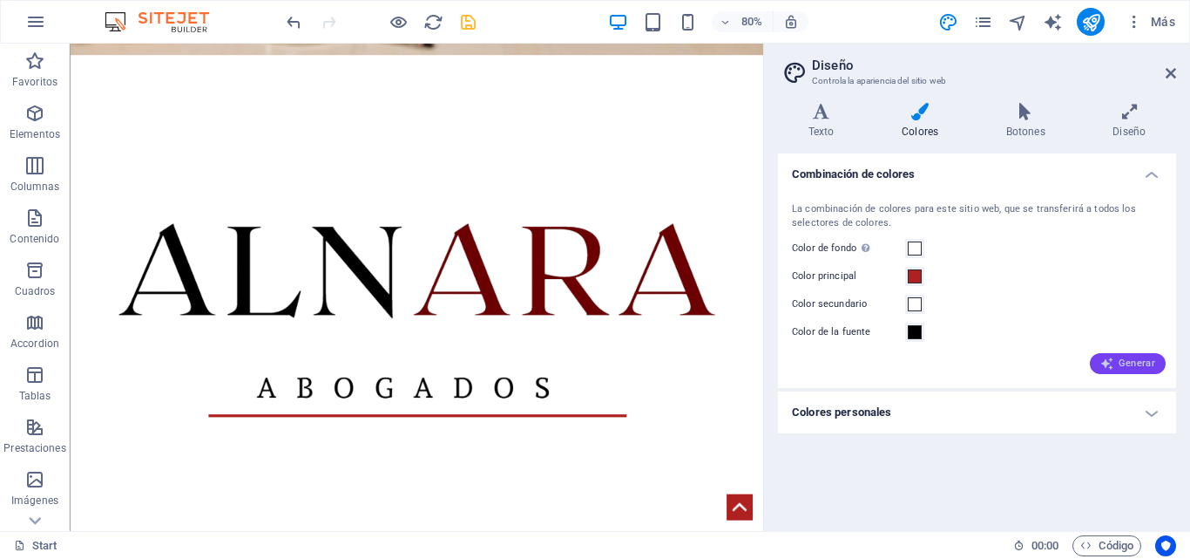
click at [1137, 371] on button "Generar" at bounding box center [1128, 363] width 76 height 21
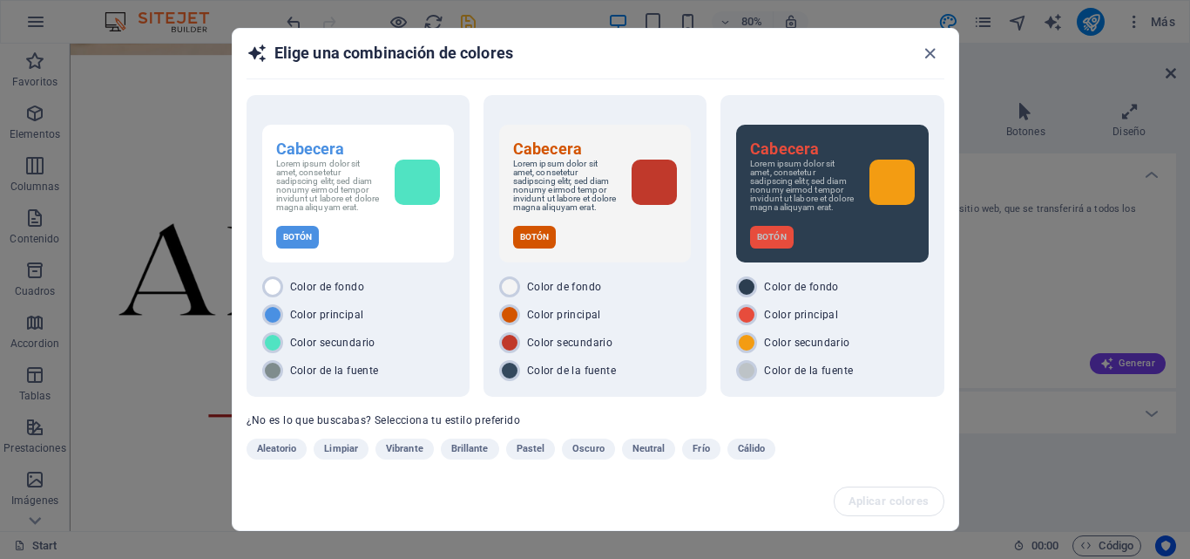
scroll to position [18, 0]
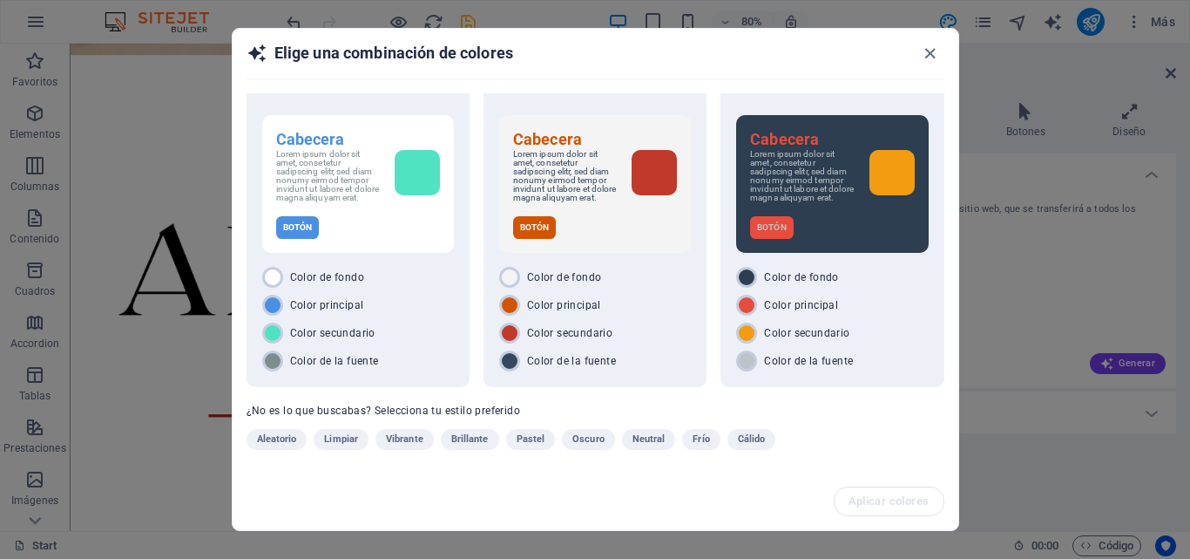
drag, startPoint x: 958, startPoint y: 387, endPoint x: 954, endPoint y: 460, distance: 73.3
click at [954, 460] on div "Cabecera Lorem ipsum dolor sit amet, consetetur sadipscing elitr, sed diam nonu…" at bounding box center [596, 282] width 726 height 379
click at [860, 441] on div "Cabecera Lorem ipsum dolor sit amet, consetetur sadipscing elitr, sed diam nonu…" at bounding box center [596, 282] width 726 height 379
click at [642, 440] on span "Neutral" at bounding box center [649, 439] width 33 height 21
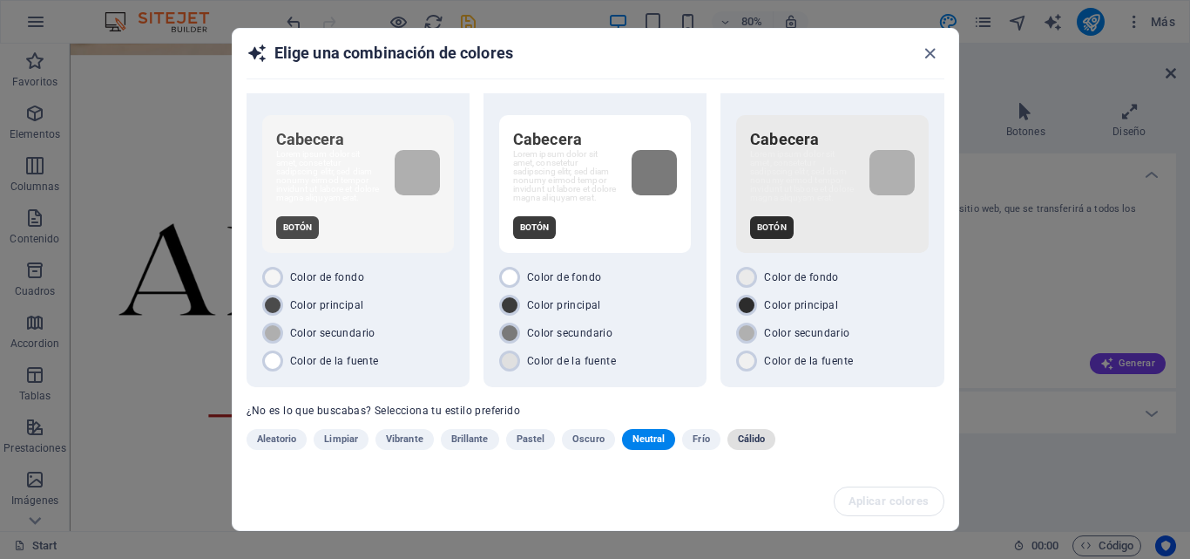
click at [729, 442] on button "Cálido" at bounding box center [752, 439] width 49 height 21
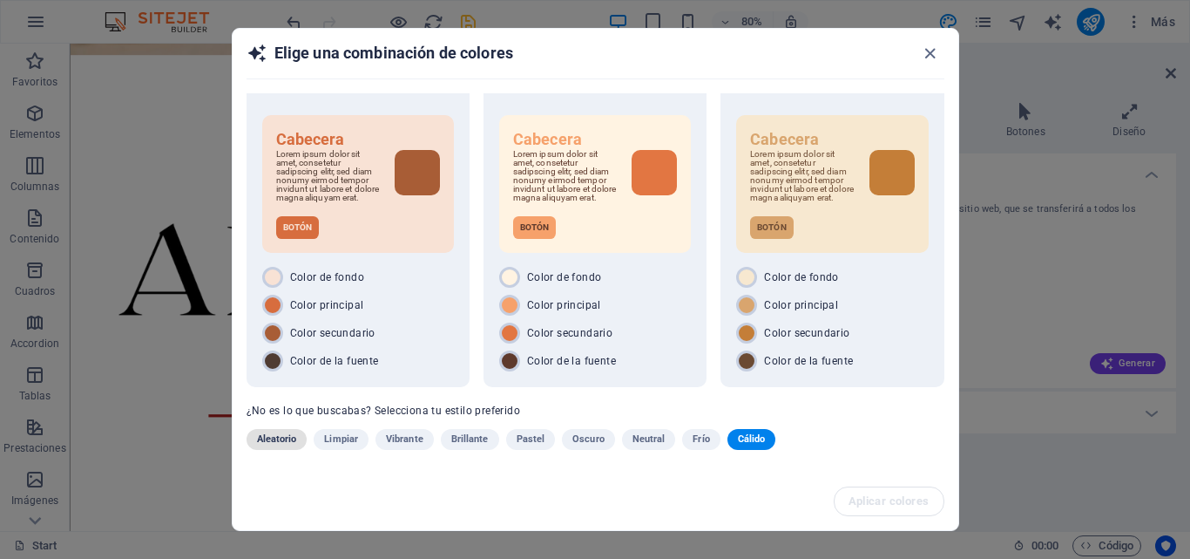
click at [290, 442] on span "Aleatorio" at bounding box center [277, 439] width 40 height 21
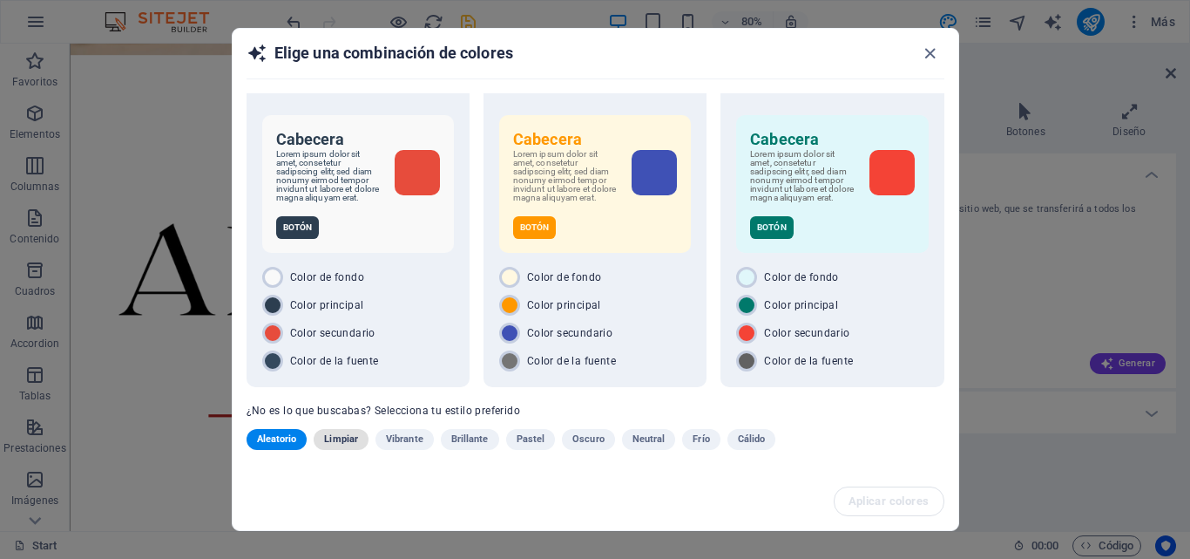
click at [355, 437] on span "Limpiar" at bounding box center [341, 439] width 34 height 21
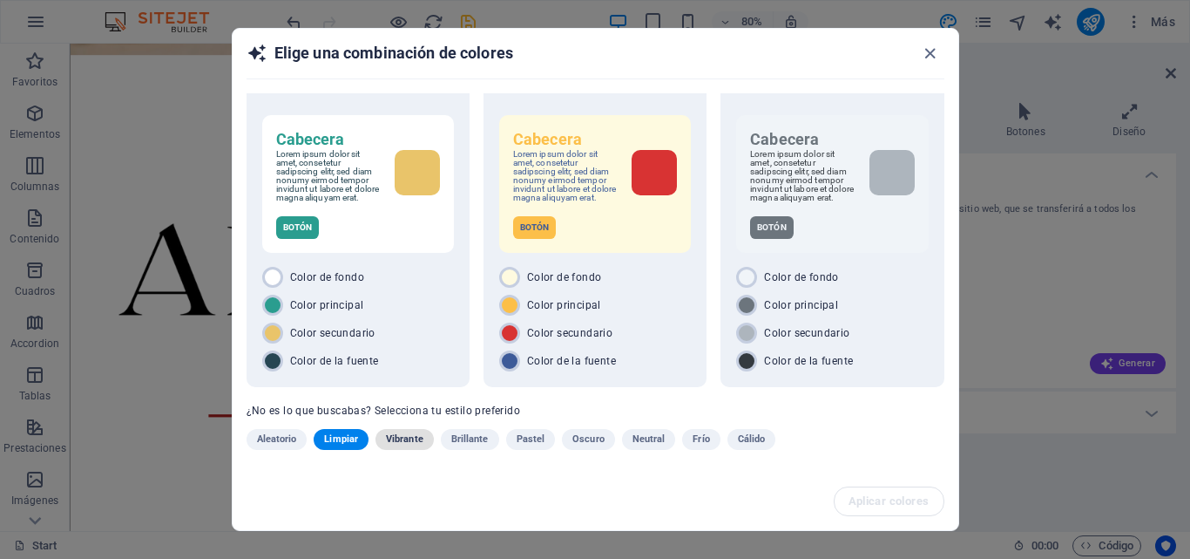
click at [387, 438] on span "Vibrante" at bounding box center [404, 439] width 37 height 21
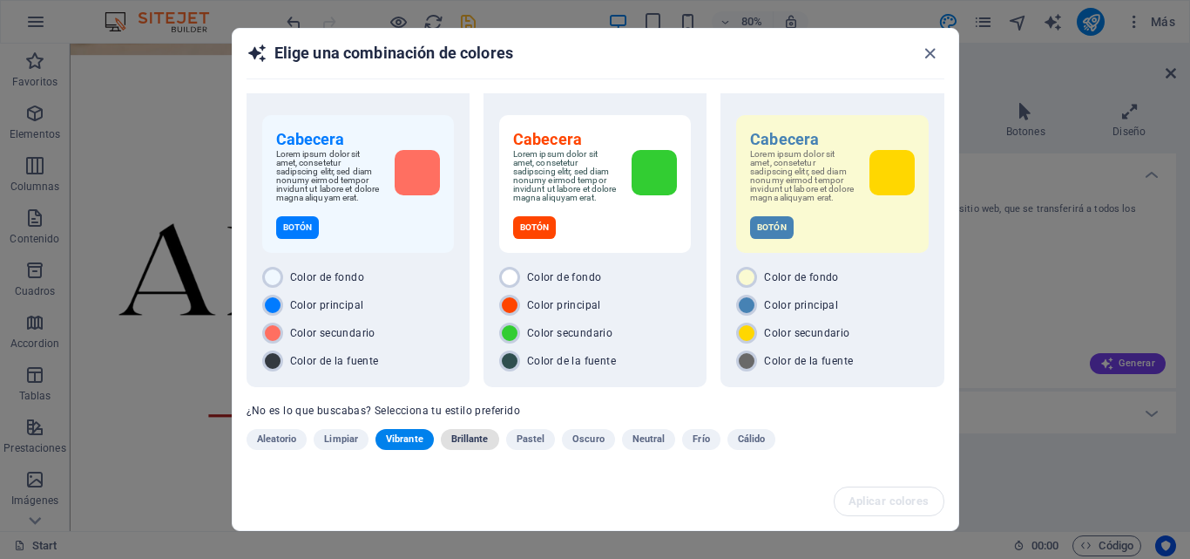
click at [471, 432] on span "Brillante" at bounding box center [469, 439] width 37 height 21
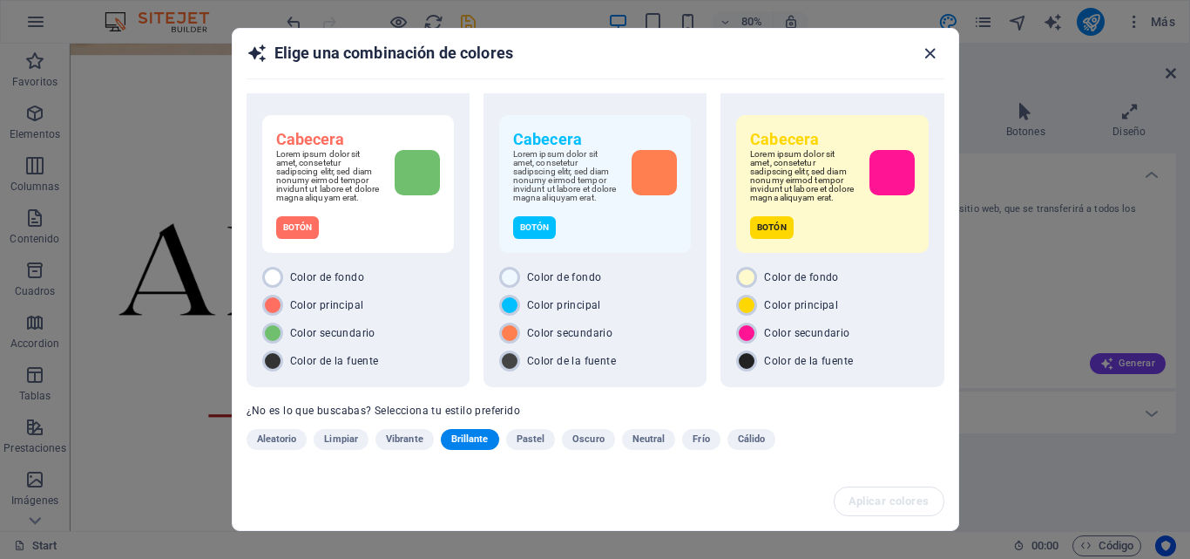
click at [923, 47] on icon "button" at bounding box center [930, 54] width 20 height 20
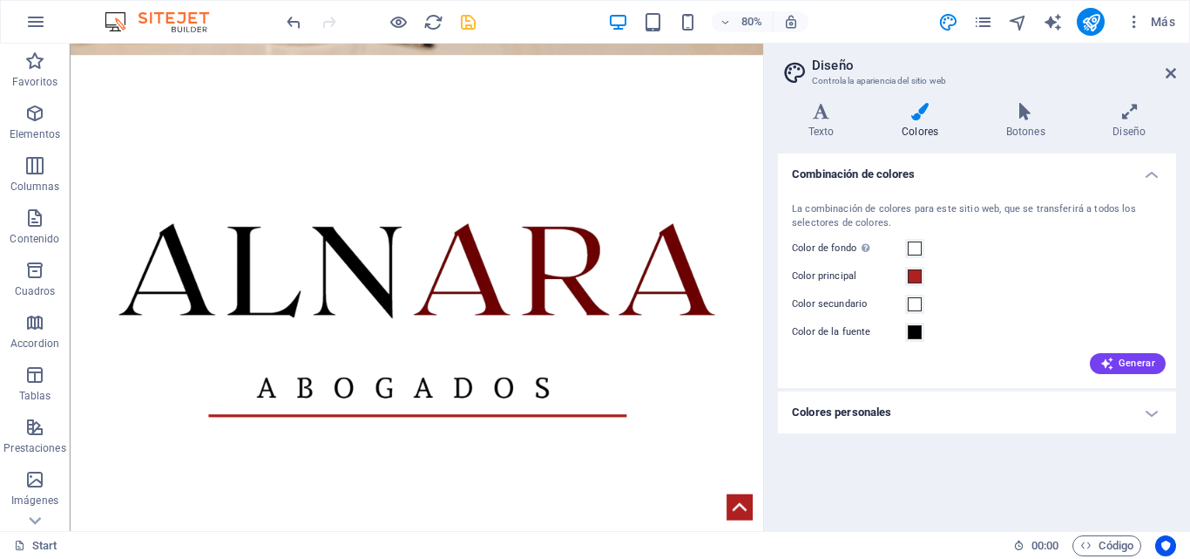
click at [1024, 99] on div "Variantes Texto Colores Botones Diseño Texto Standard Bold Links Color de la fu…" at bounding box center [977, 310] width 426 height 442
click at [1024, 132] on h4 "Botones" at bounding box center [1029, 121] width 107 height 37
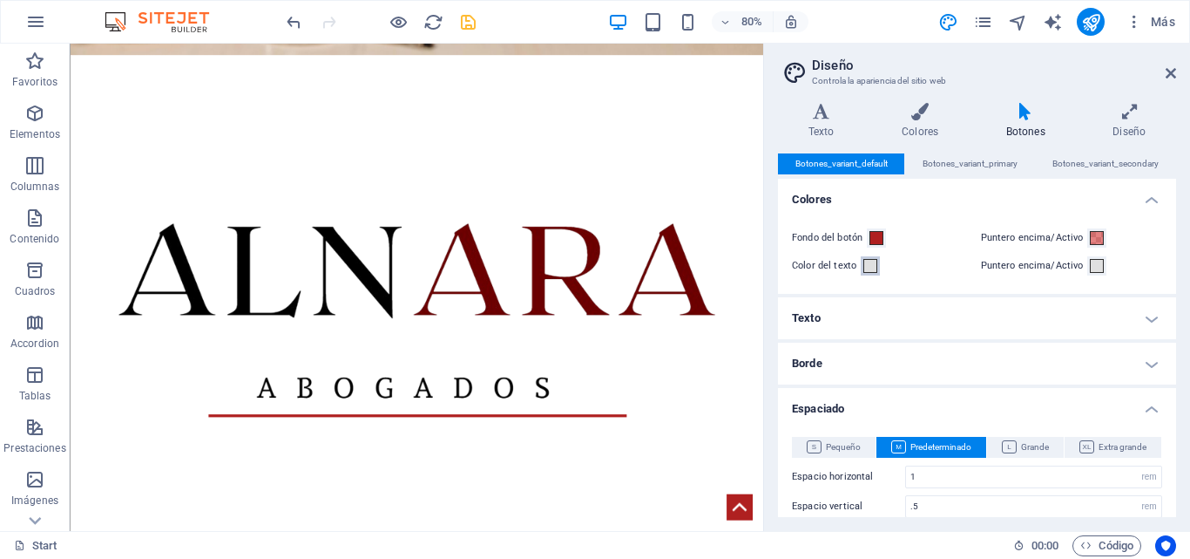
click at [867, 271] on span at bounding box center [871, 266] width 14 height 14
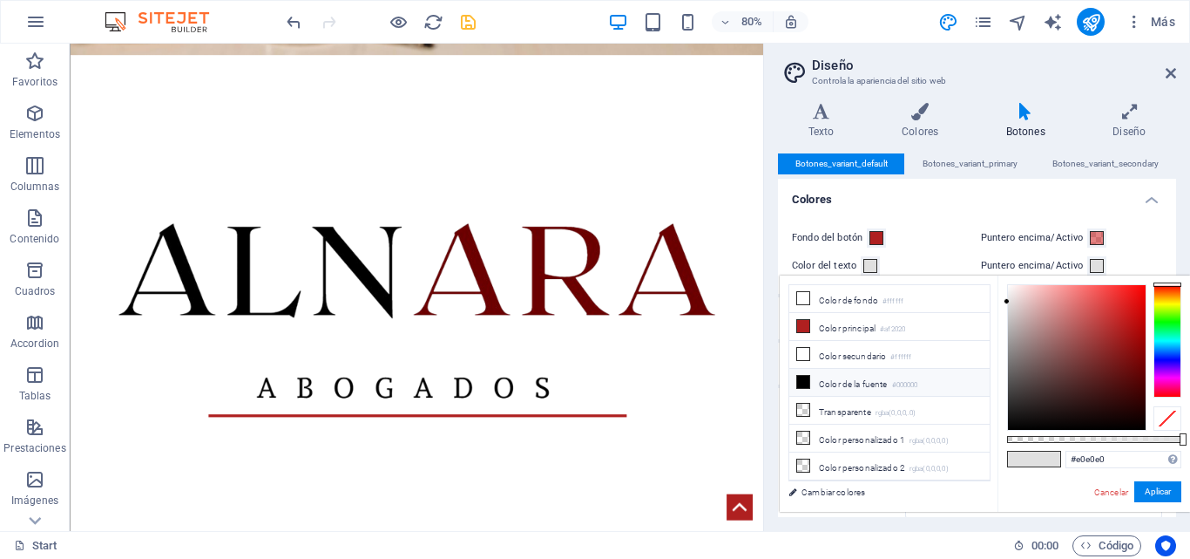
click at [818, 383] on li "Color de la fuente #000000" at bounding box center [890, 383] width 200 height 28
click at [1161, 496] on button "Aplicar" at bounding box center [1158, 491] width 47 height 21
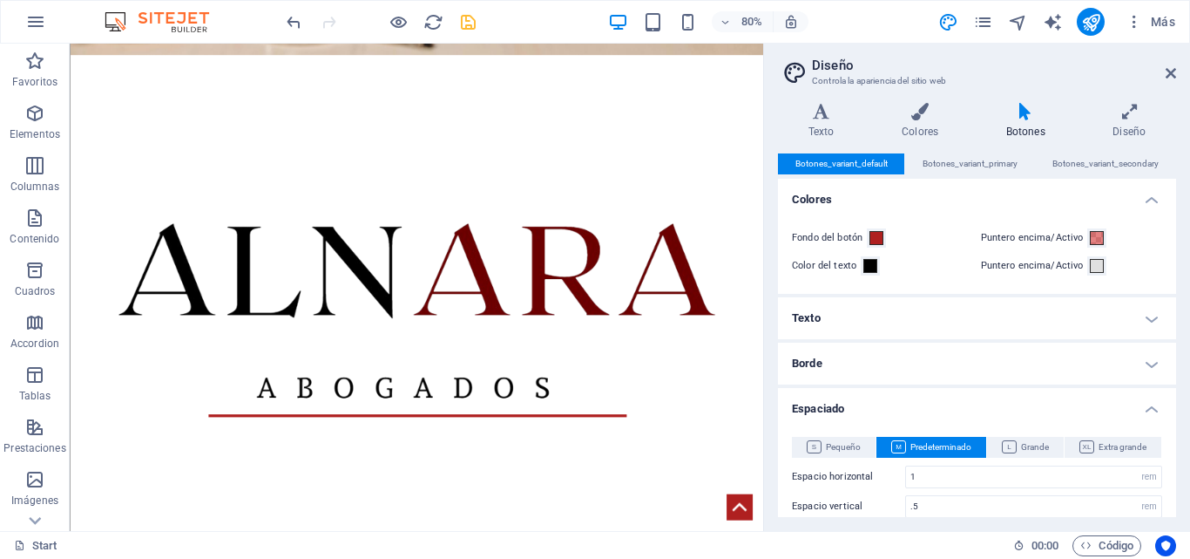
scroll to position [0, 0]
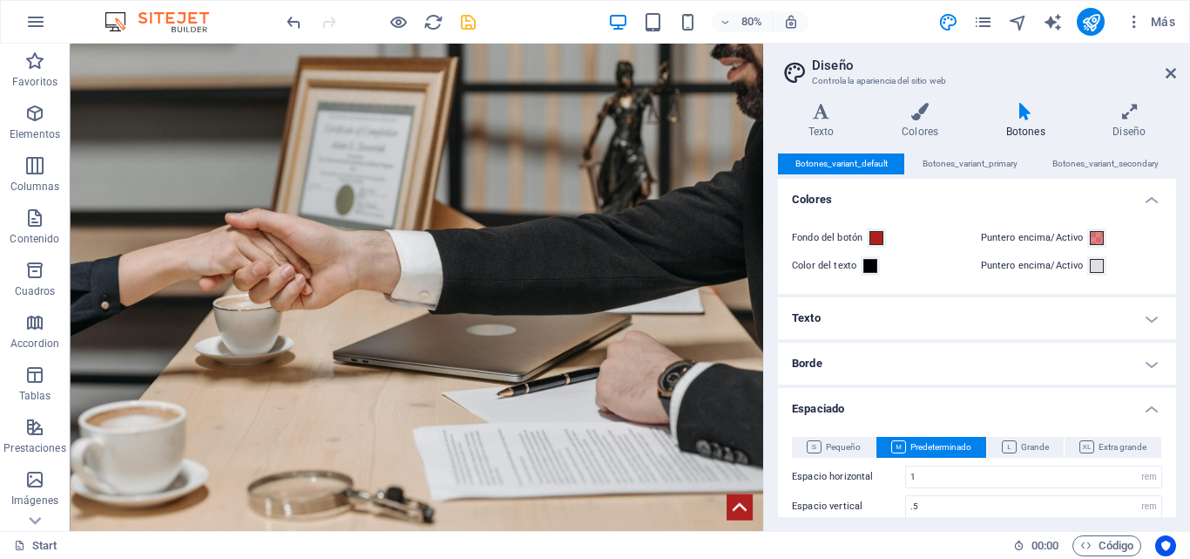
click at [1035, 325] on h4 "Texto" at bounding box center [977, 318] width 398 height 42
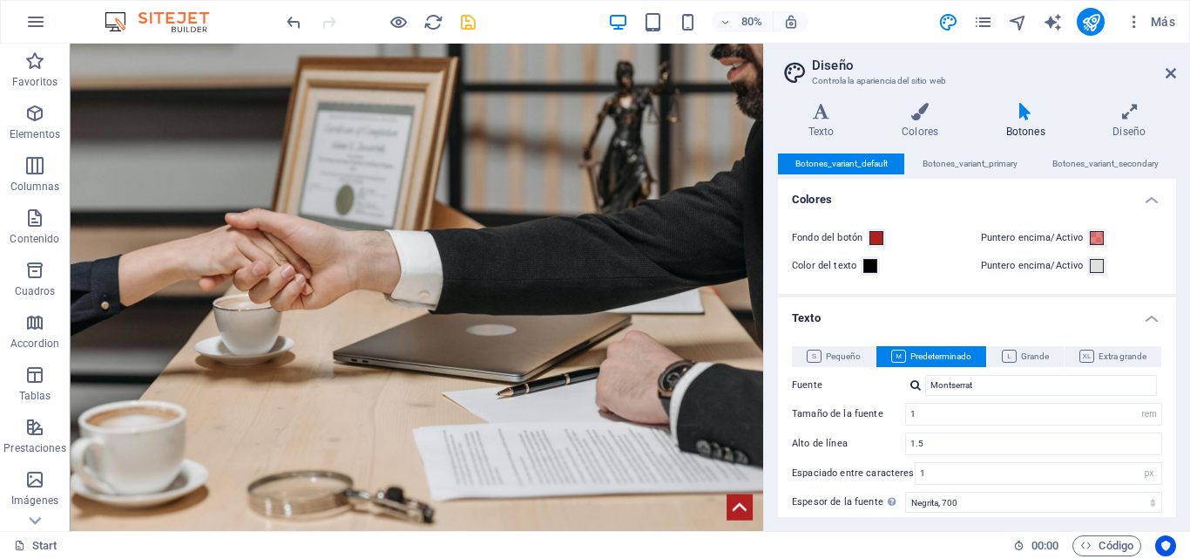
click at [1075, 319] on h4 "Texto" at bounding box center [977, 312] width 398 height 31
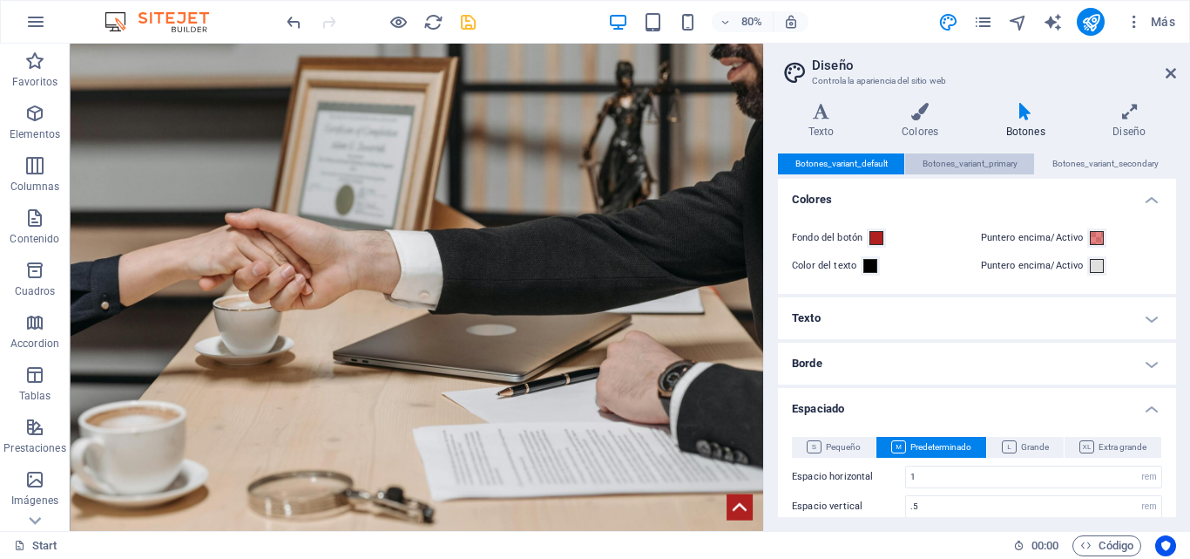
click at [978, 167] on span "Botones_variant_primary" at bounding box center [970, 163] width 95 height 21
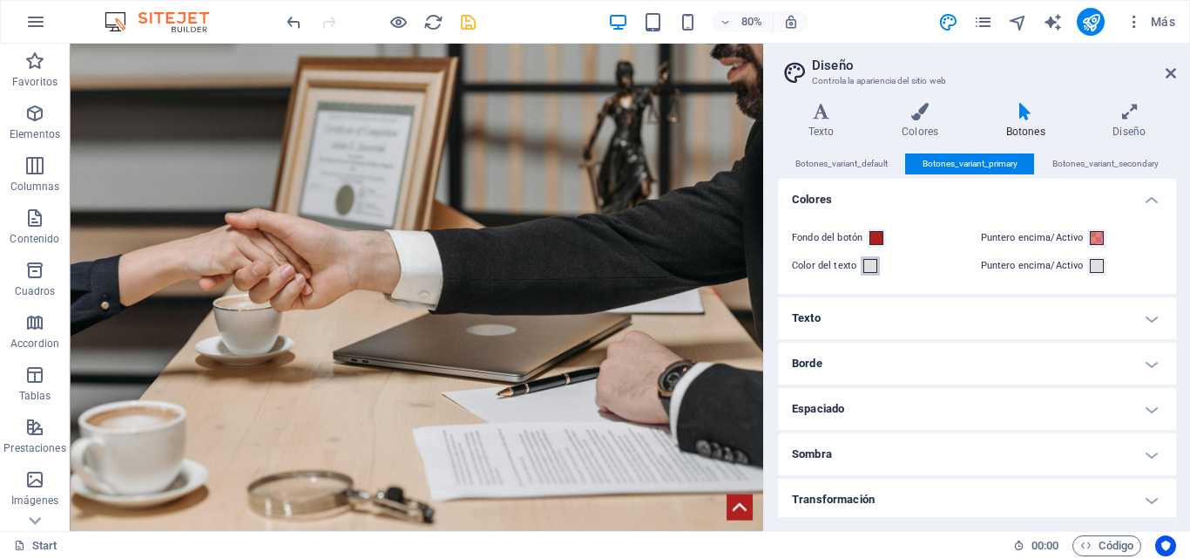
click at [868, 266] on span at bounding box center [871, 266] width 14 height 14
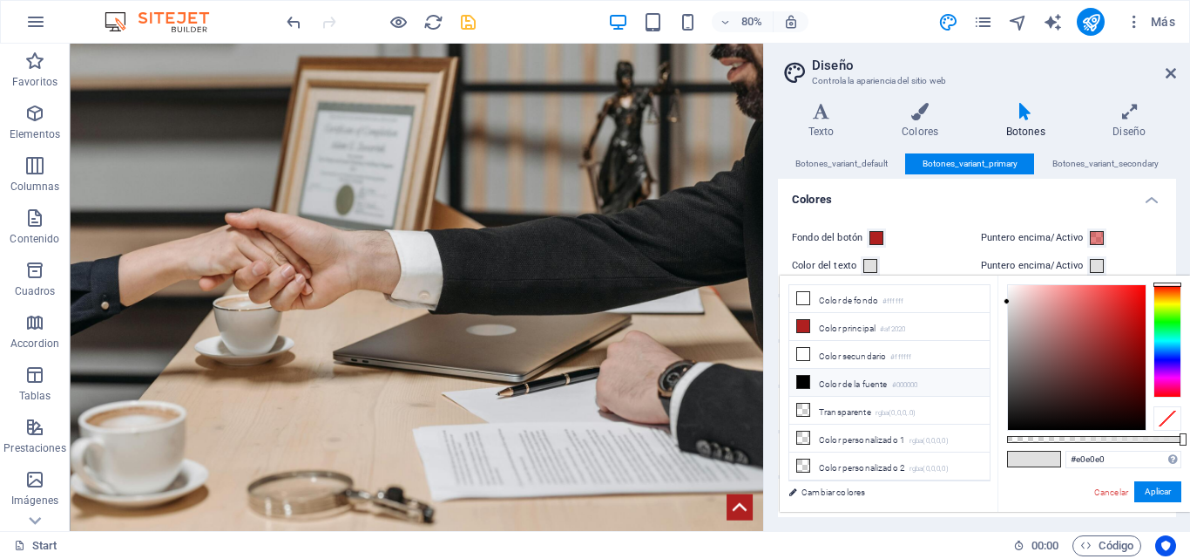
click at [844, 383] on li "Color de la fuente #000000" at bounding box center [890, 383] width 200 height 28
click at [1159, 492] on button "Aplicar" at bounding box center [1158, 491] width 47 height 21
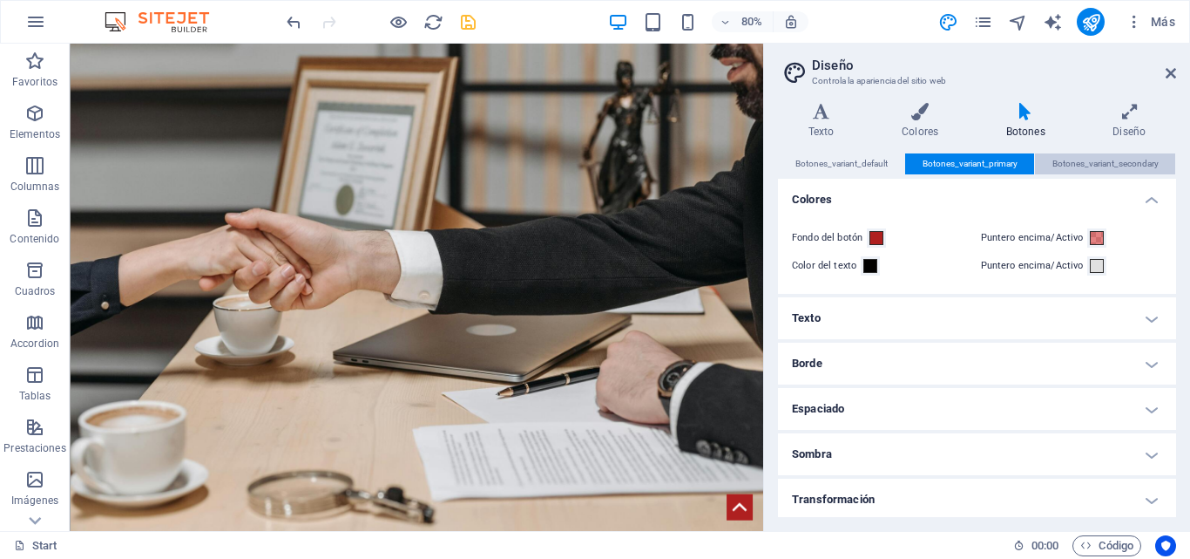
click at [1092, 159] on span "Botones_variant_secondary" at bounding box center [1106, 163] width 106 height 21
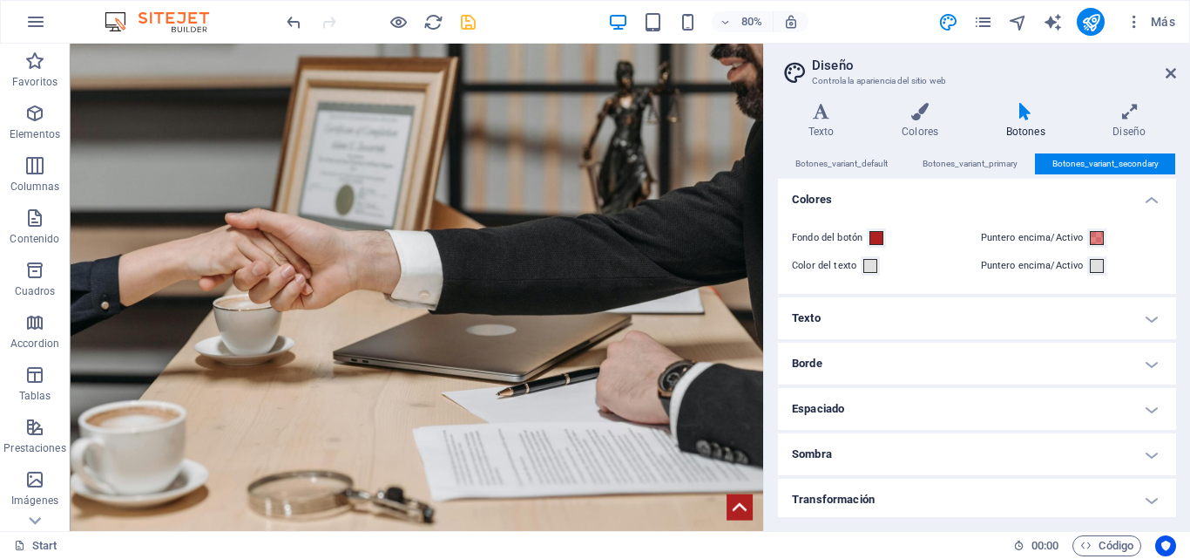
click at [850, 266] on label "Color del texto" at bounding box center [826, 265] width 69 height 21
click at [861, 266] on button "Color del texto" at bounding box center [870, 265] width 19 height 19
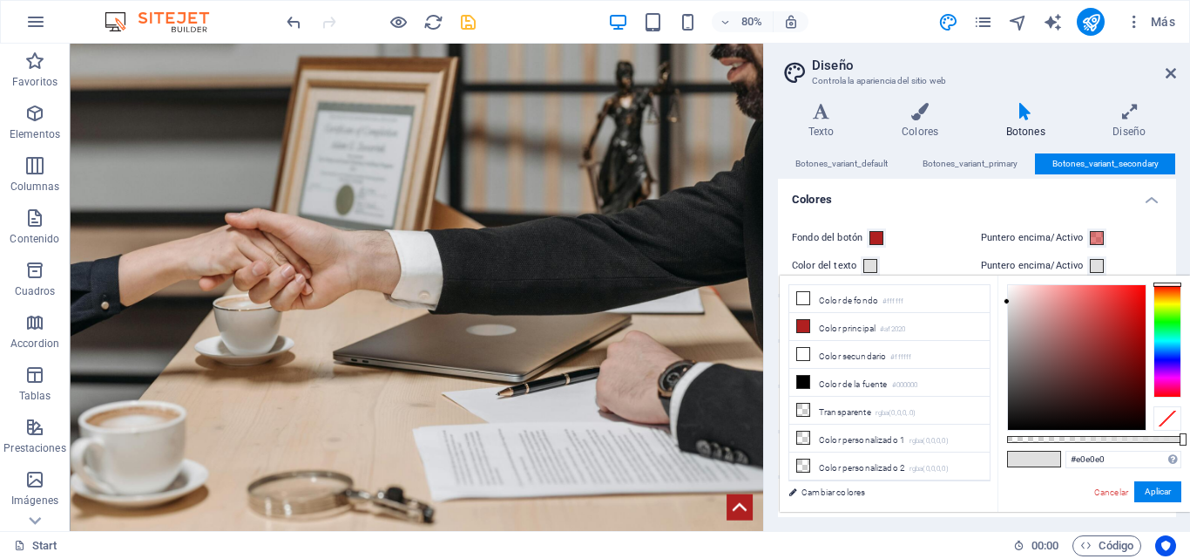
drag, startPoint x: 985, startPoint y: 415, endPoint x: 1013, endPoint y: 422, distance: 28.7
click at [1008, 426] on div "less Color de fondo #ffffff Color principal #af2020 Color secundario #ffffff Co…" at bounding box center [985, 393] width 410 height 236
click at [1015, 422] on div at bounding box center [1077, 357] width 138 height 145
drag, startPoint x: 1015, startPoint y: 418, endPoint x: 1005, endPoint y: 440, distance: 24.2
click at [1005, 440] on div "#000000 Formatos soportados #0852ed rgb(8, 82, 237) rgba(8, 82, 237, 90%) hsv(2…" at bounding box center [1094, 519] width 193 height 489
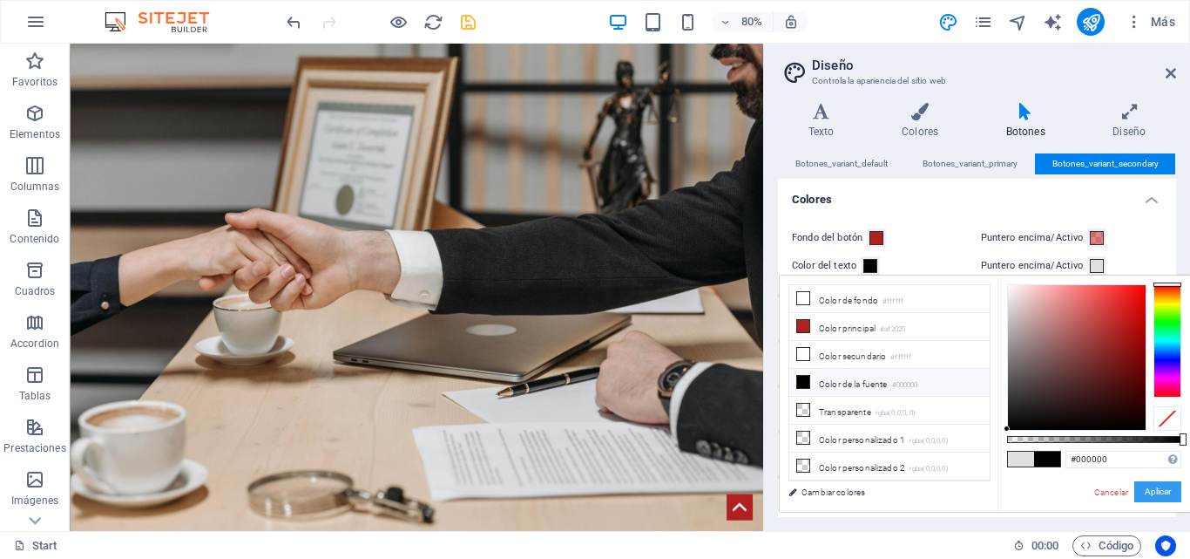
click at [1167, 490] on button "Aplicar" at bounding box center [1158, 491] width 47 height 21
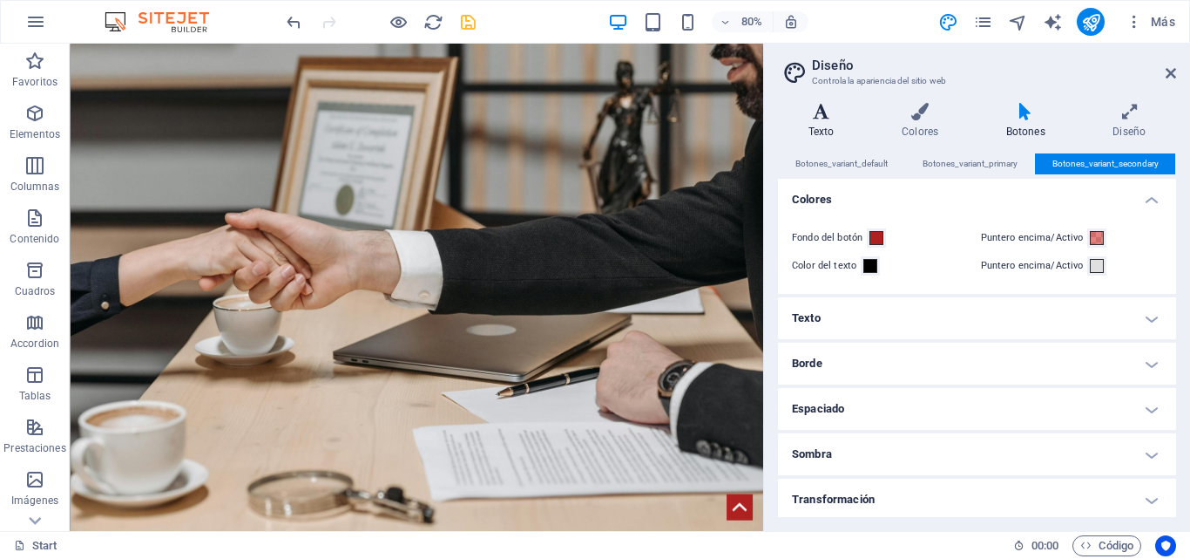
click at [838, 132] on h4 "Texto" at bounding box center [824, 121] width 93 height 37
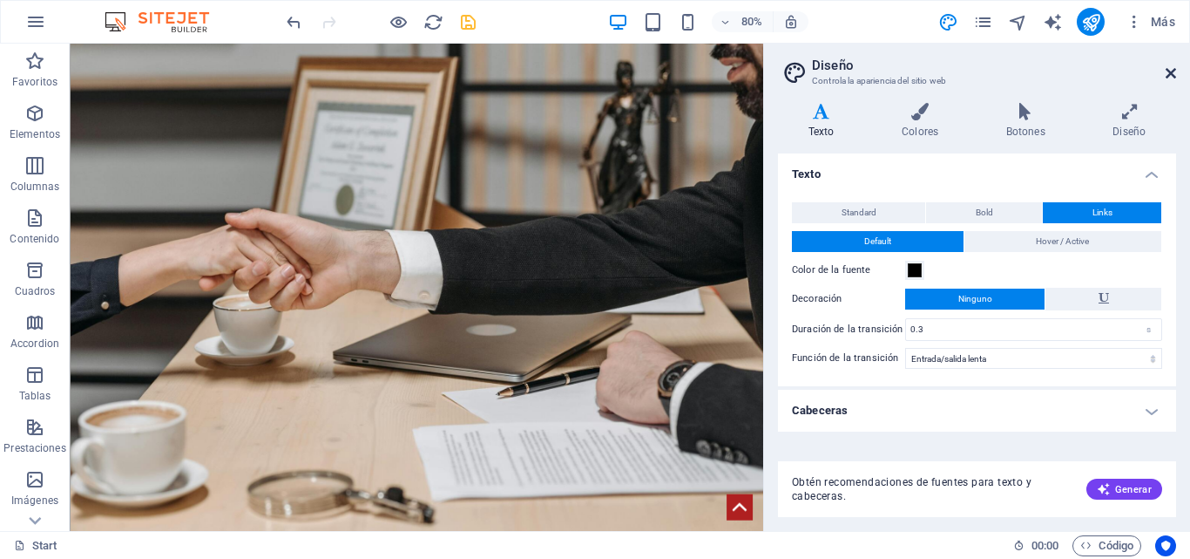
click at [1175, 78] on icon at bounding box center [1171, 73] width 10 height 14
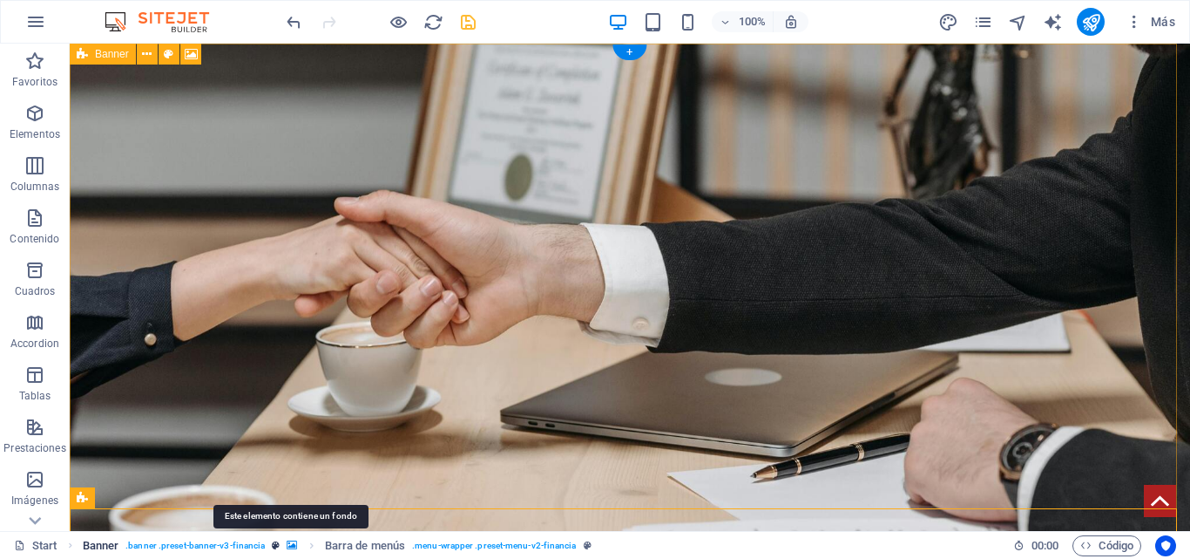
click at [288, 546] on icon "breadcrumb" at bounding box center [292, 545] width 10 height 10
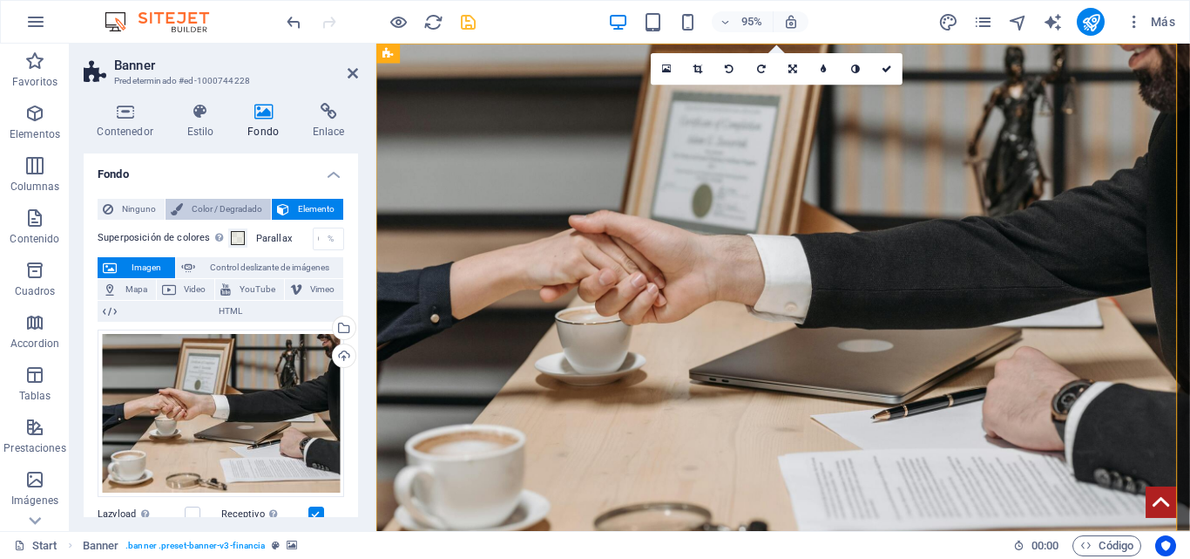
click at [200, 200] on span "Color / Degradado" at bounding box center [227, 209] width 78 height 21
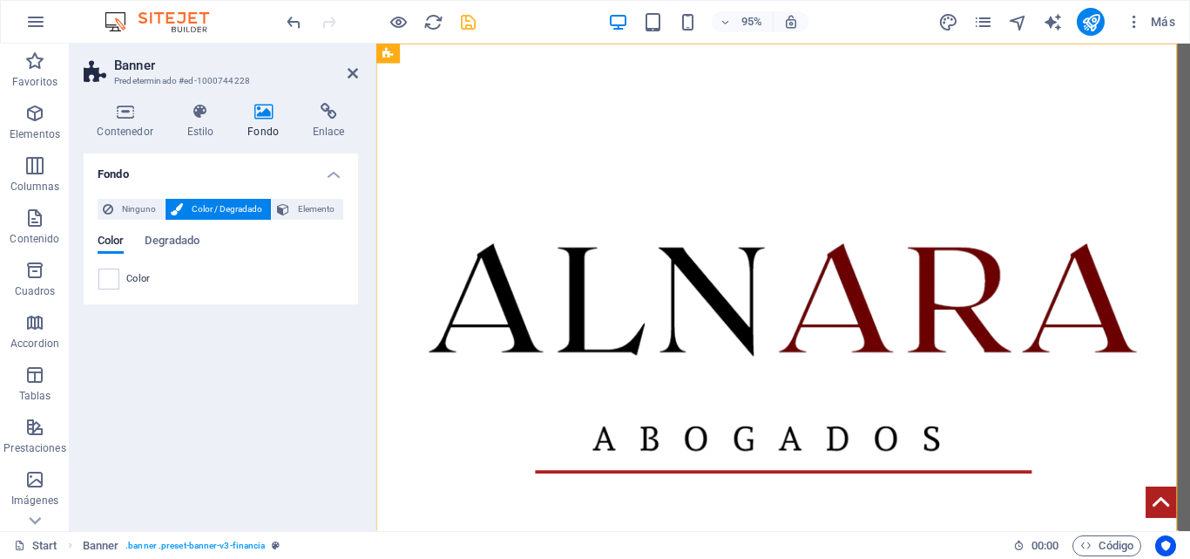
click at [336, 195] on div "Ninguno Color / Degradado Elemento Estirar fondo a ancho completo Superposición…" at bounding box center [221, 244] width 275 height 119
click at [319, 212] on span "Elemento" at bounding box center [317, 209] width 44 height 21
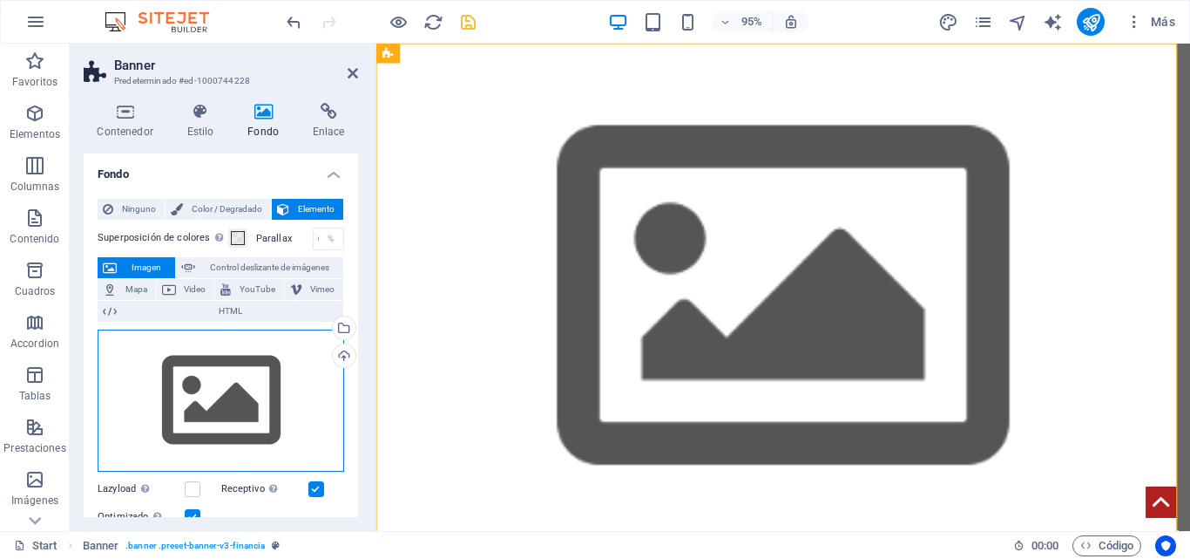
click at [226, 388] on div "Arrastra archivos aquí, haz clic para escoger archivos o selecciona archivos de…" at bounding box center [221, 400] width 247 height 143
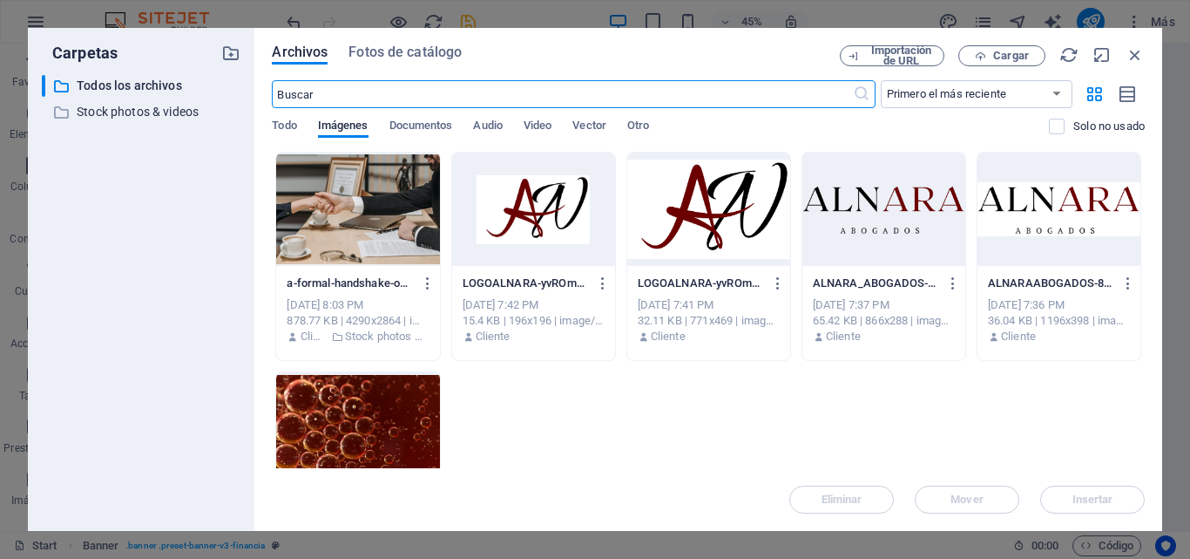
click at [354, 196] on div at bounding box center [357, 209] width 163 height 113
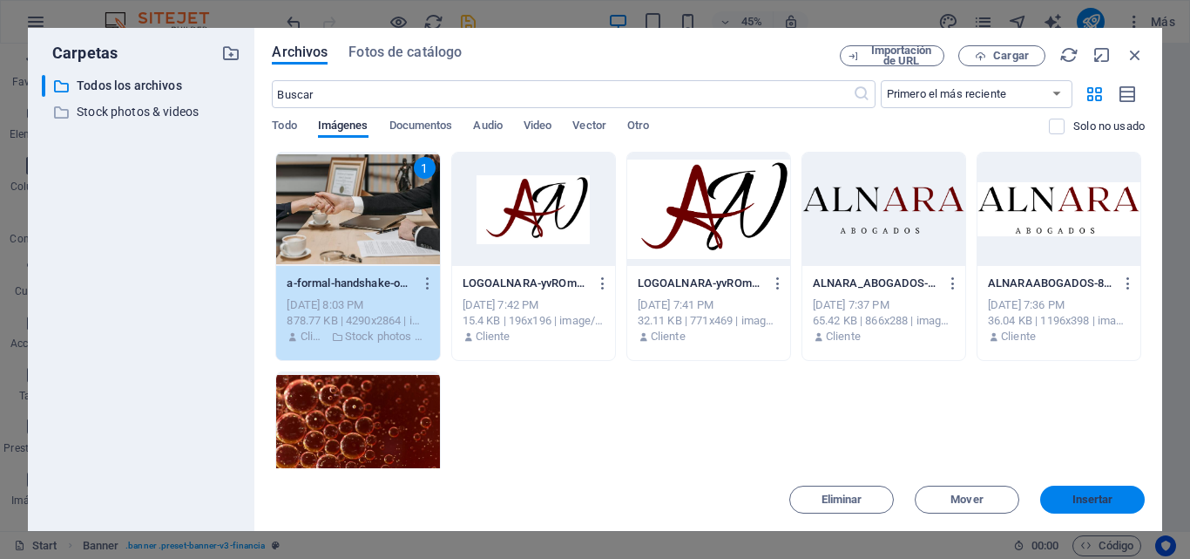
drag, startPoint x: 748, startPoint y: 478, endPoint x: 1088, endPoint y: 498, distance: 340.5
click at [1088, 498] on span "Insertar" at bounding box center [1093, 499] width 41 height 10
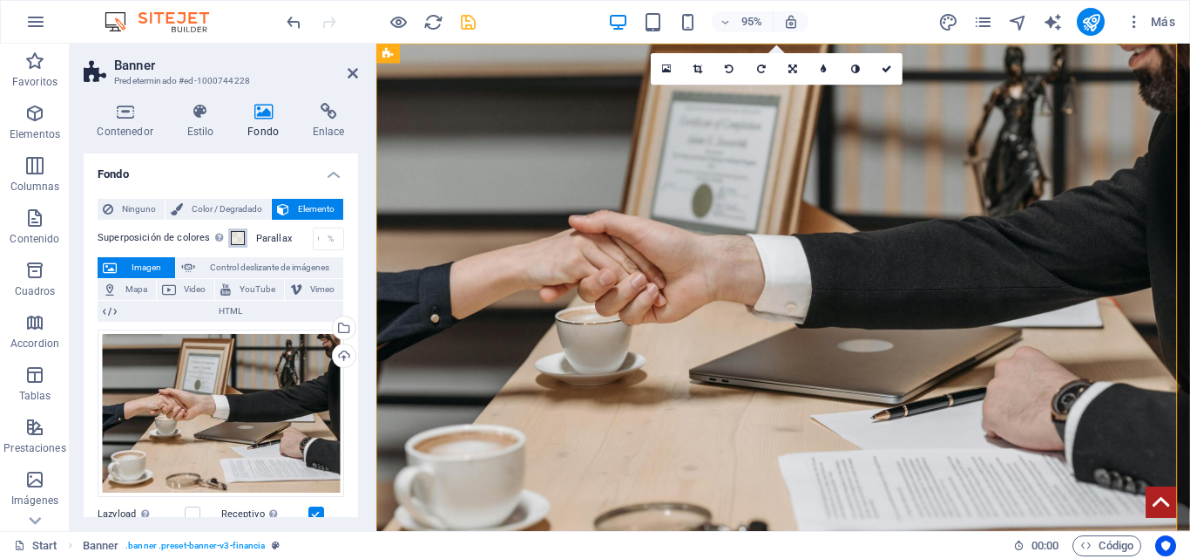
click at [236, 235] on span at bounding box center [238, 238] width 14 height 14
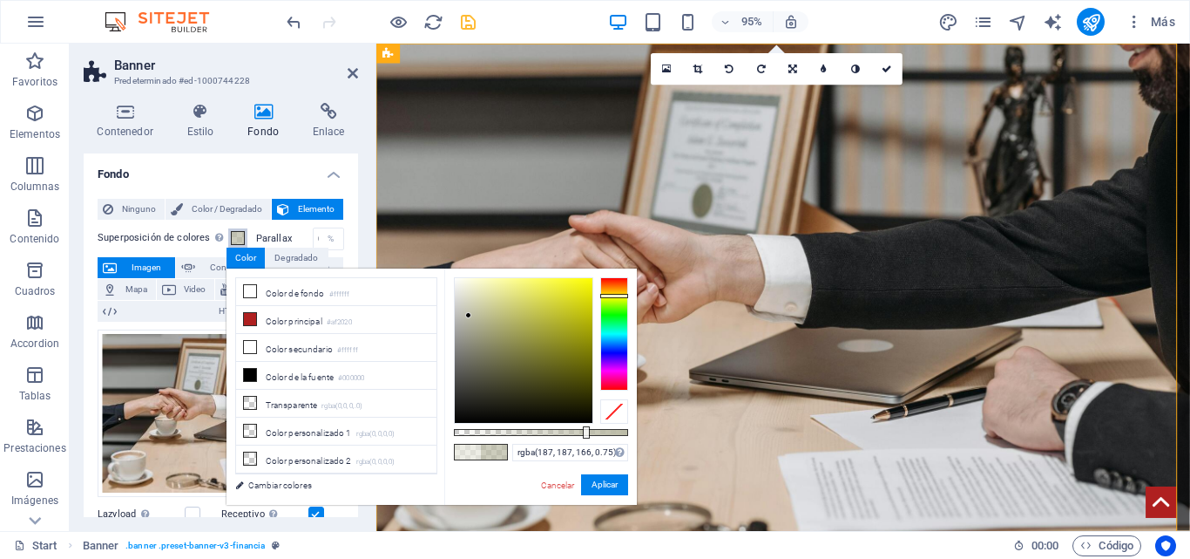
drag, startPoint x: 457, startPoint y: 297, endPoint x: 469, endPoint y: 315, distance: 22.0
click at [469, 315] on div at bounding box center [524, 350] width 138 height 145
click at [304, 394] on li "Transparente rgba(0,0,0,.0)" at bounding box center [336, 404] width 200 height 28
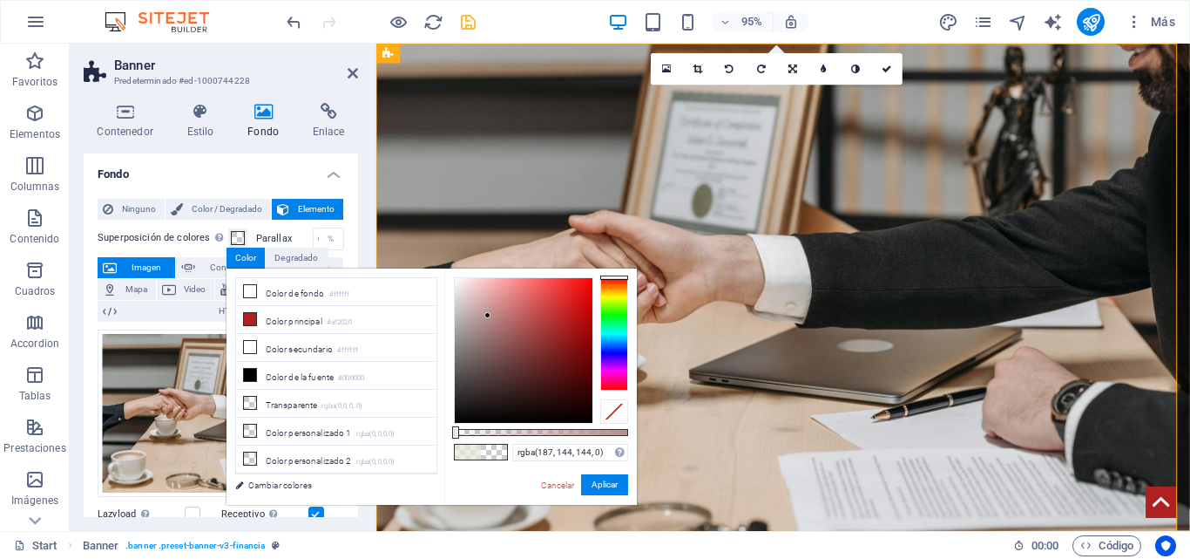
click at [485, 315] on div at bounding box center [524, 350] width 138 height 145
click at [309, 373] on li "Color de la fuente #000000" at bounding box center [336, 376] width 200 height 28
drag, startPoint x: 507, startPoint y: 434, endPoint x: 473, endPoint y: 444, distance: 35.6
click at [470, 444] on div "rgba(0, 0, 0, 0.092) Formatos soportados #0852ed rgb(8, 82, 237) rgba(8, 82, 23…" at bounding box center [540, 512] width 193 height 489
click at [303, 343] on li "Color secundario #ffffff" at bounding box center [336, 348] width 200 height 28
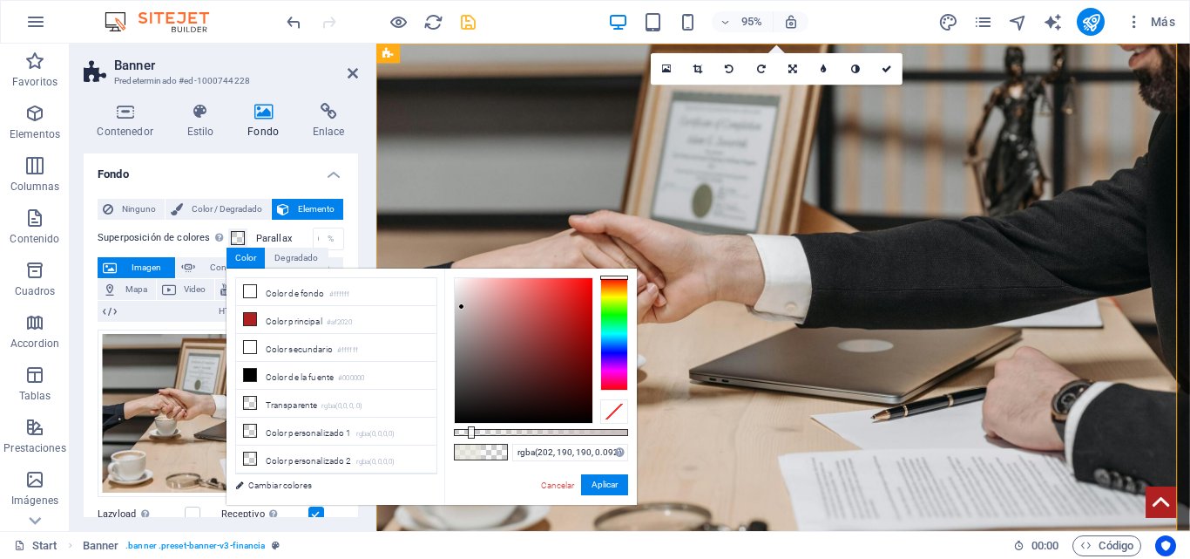
drag, startPoint x: 493, startPoint y: 344, endPoint x: 462, endPoint y: 307, distance: 48.9
click at [462, 307] on div at bounding box center [524, 350] width 138 height 145
click at [255, 317] on icon at bounding box center [250, 319] width 12 height 12
drag, startPoint x: 483, startPoint y: 315, endPoint x: 450, endPoint y: 324, distance: 34.5
click at [450, 324] on div "rgba(171, 171, 171, 0.092) Formatos soportados #0852ed rgb(8, 82, 237) rgba(8, …" at bounding box center [540, 512] width 193 height 489
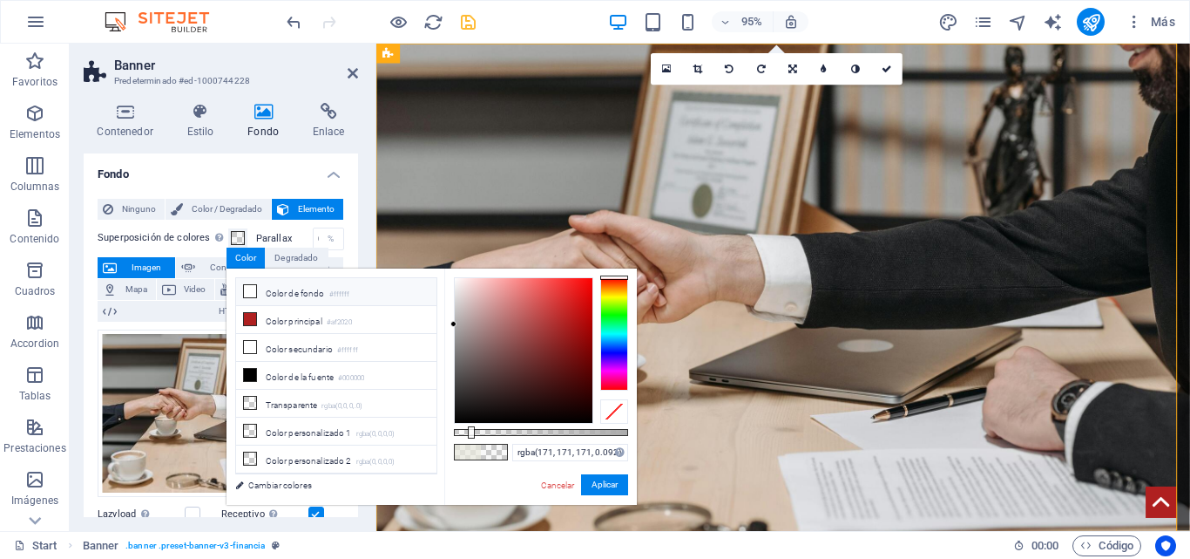
click at [300, 293] on li "Color de fondo #ffffff" at bounding box center [336, 292] width 200 height 28
drag, startPoint x: 455, startPoint y: 281, endPoint x: 467, endPoint y: 339, distance: 59.7
click at [467, 339] on div at bounding box center [524, 350] width 138 height 145
click at [281, 407] on li "Transparente rgba(0,0,0,.0)" at bounding box center [336, 404] width 200 height 28
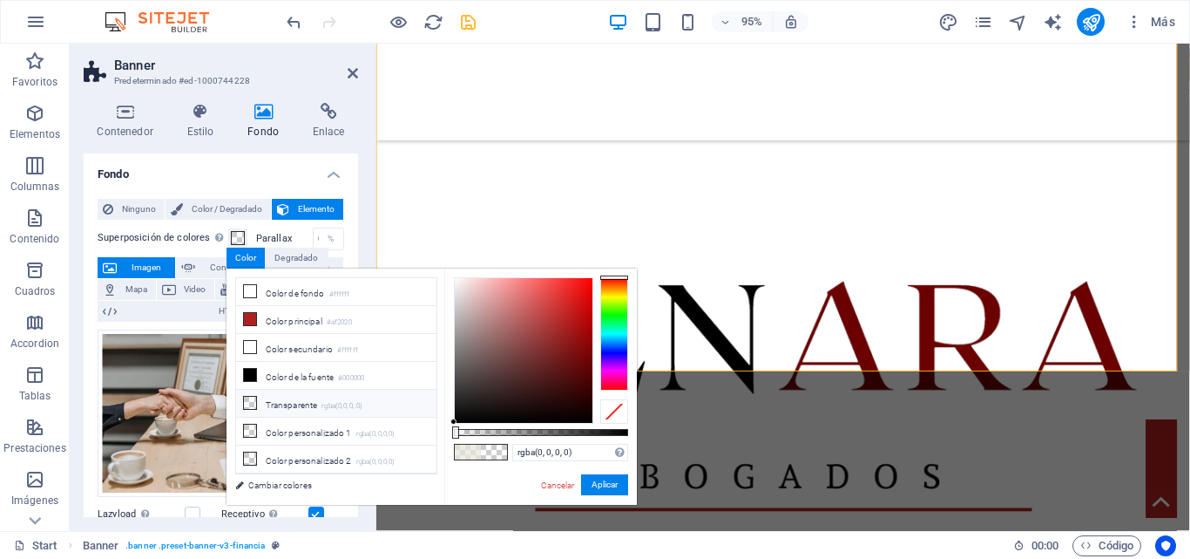
scroll to position [595, 0]
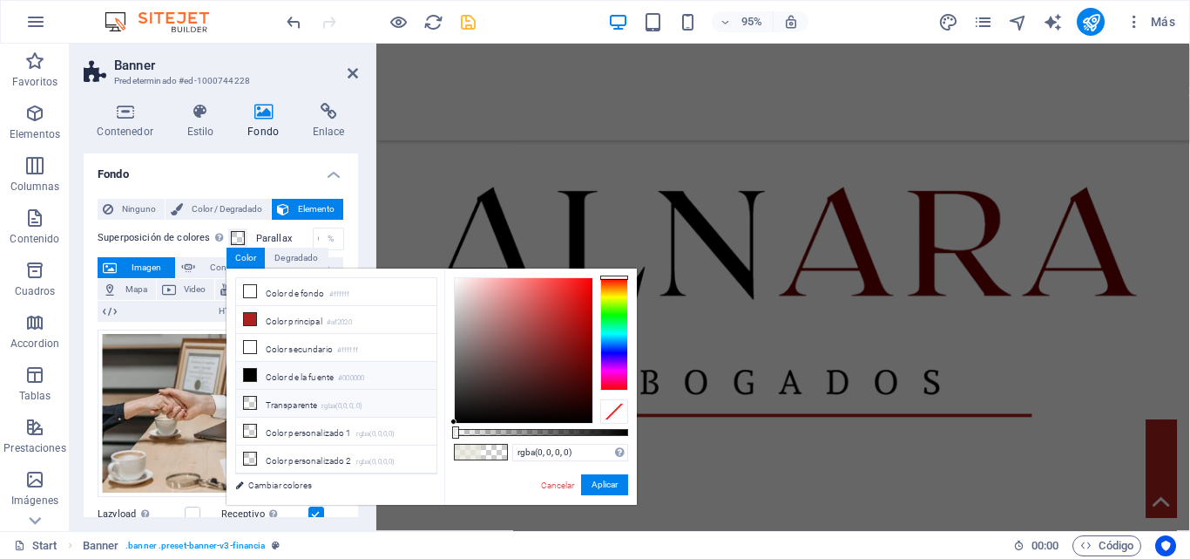
click at [266, 368] on li "Color de la fuente #000000" at bounding box center [336, 376] width 200 height 28
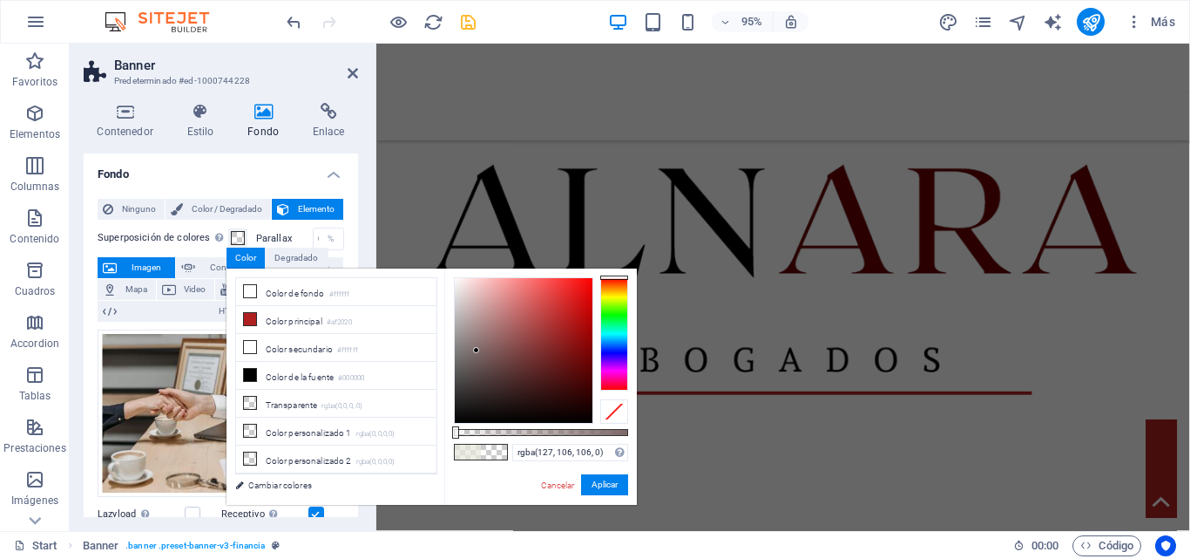
click at [477, 349] on div at bounding box center [524, 350] width 138 height 145
click at [491, 459] on div at bounding box center [481, 452] width 54 height 17
click at [289, 381] on ul "Color de fondo #ffffff Color principal #af2020 Color secundario #ffffff Color d…" at bounding box center [336, 375] width 202 height 197
drag, startPoint x: 486, startPoint y: 317, endPoint x: 459, endPoint y: 277, distance: 48.3
click at [459, 278] on div at bounding box center [524, 350] width 138 height 145
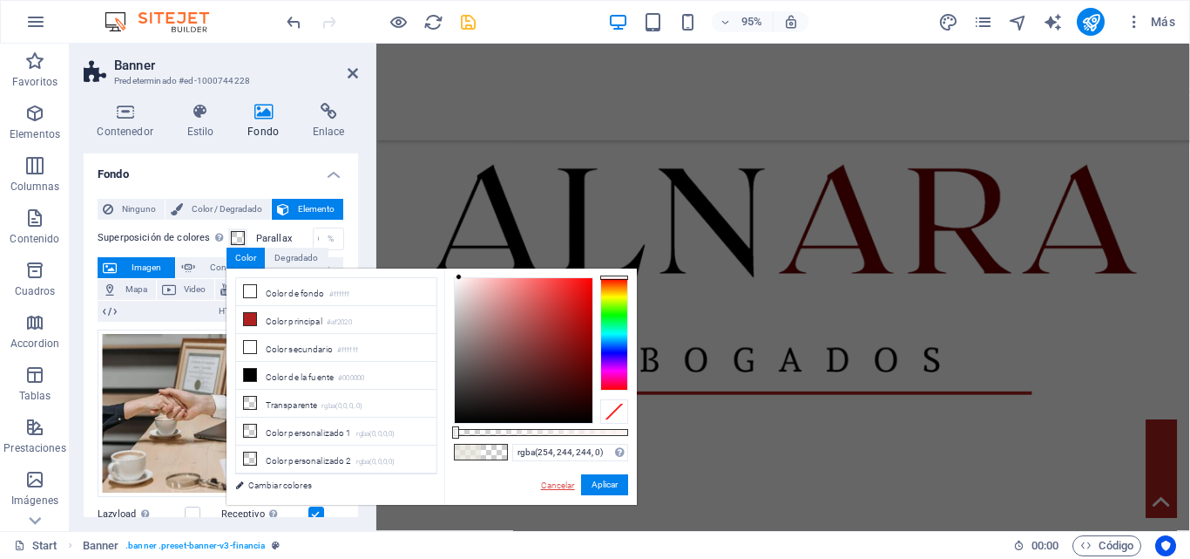
drag, startPoint x: 553, startPoint y: 485, endPoint x: 186, endPoint y: 464, distance: 368.4
click at [553, 485] on link "Cancelar" at bounding box center [557, 484] width 37 height 13
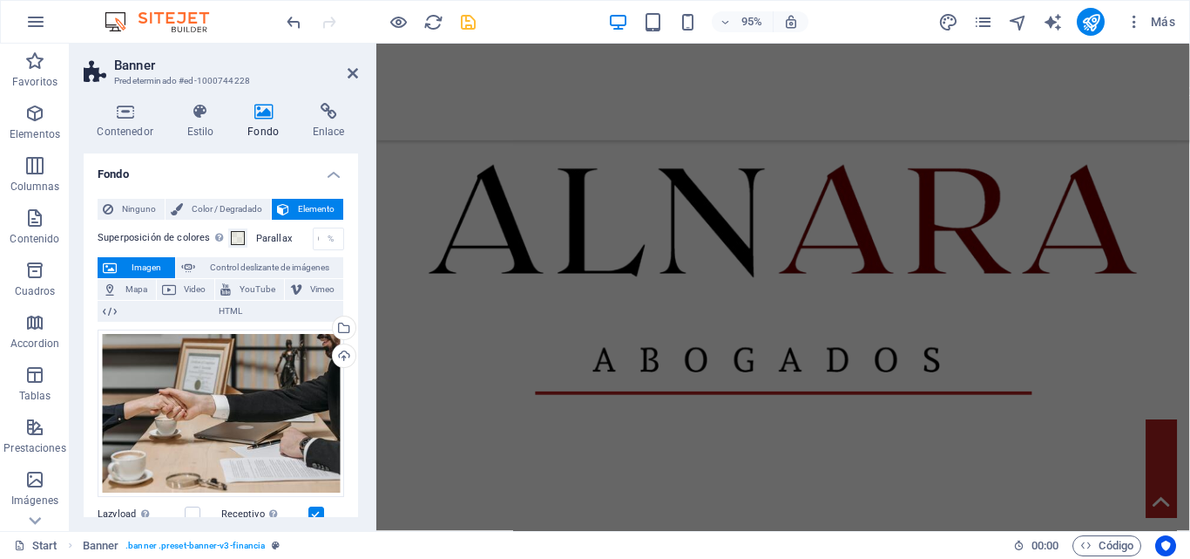
click at [281, 24] on div "95% Más" at bounding box center [595, 22] width 1189 height 42
click at [294, 24] on icon "undo" at bounding box center [294, 22] width 20 height 20
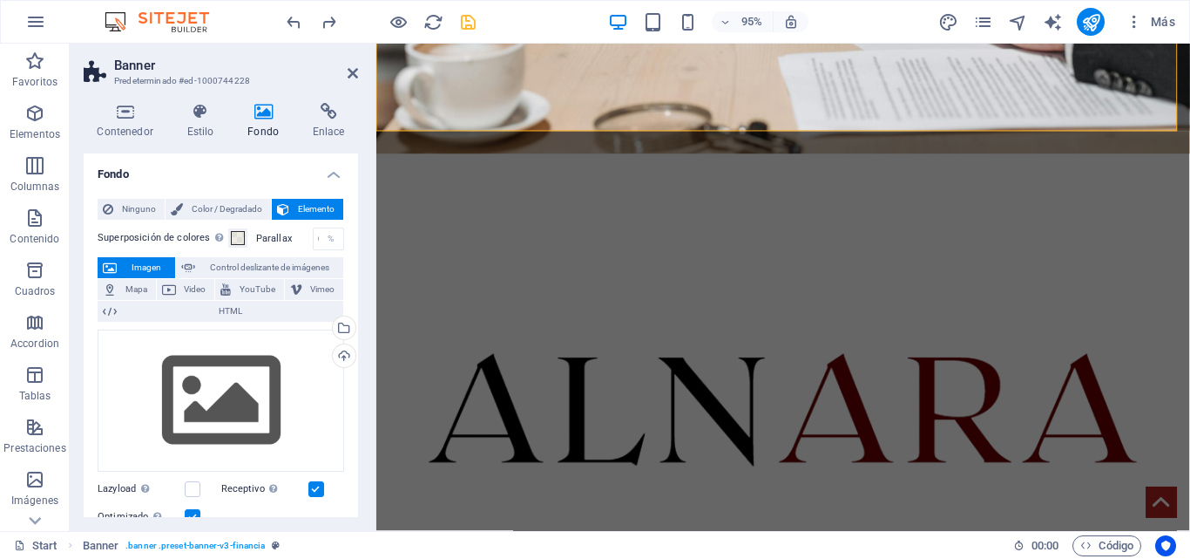
scroll to position [0, 0]
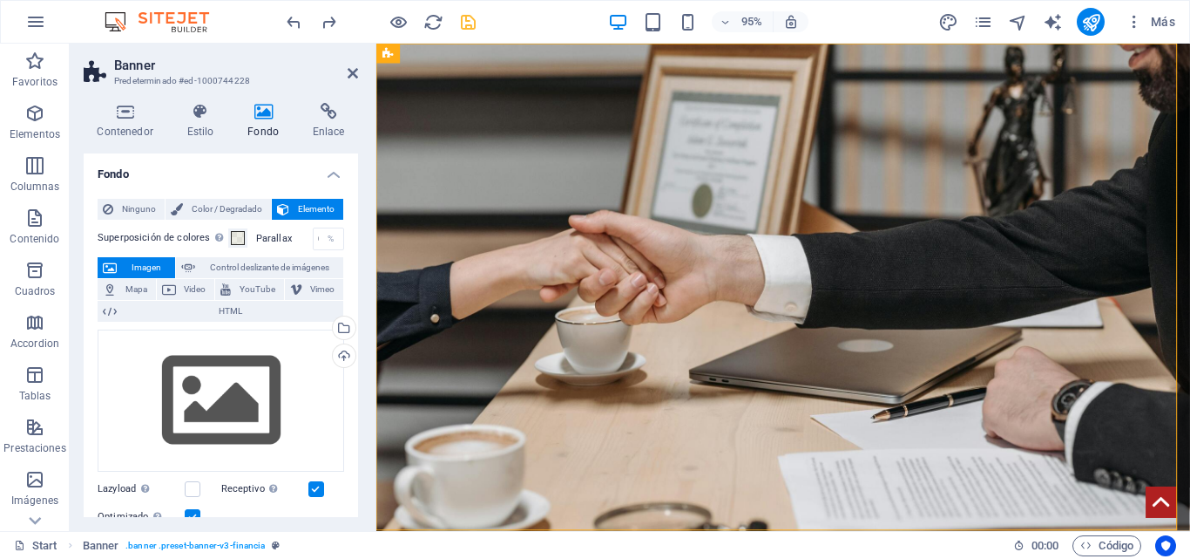
drag, startPoint x: 1224, startPoint y: 69, endPoint x: 1566, endPoint y: 78, distance: 341.8
click at [350, 78] on icon at bounding box center [353, 73] width 10 height 14
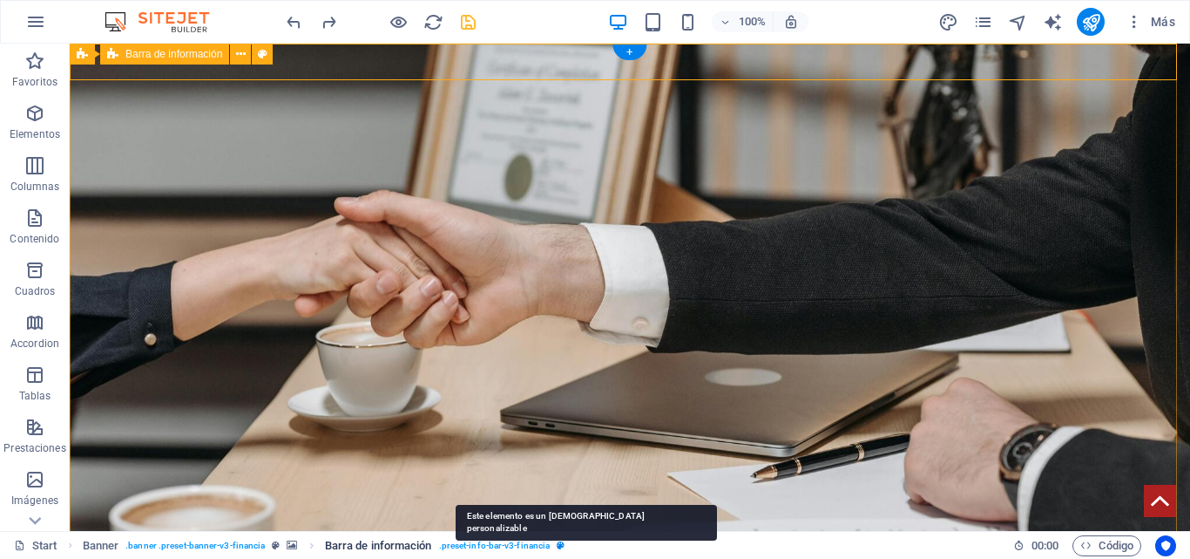
click at [558, 546] on icon "breadcrumb" at bounding box center [561, 545] width 8 height 10
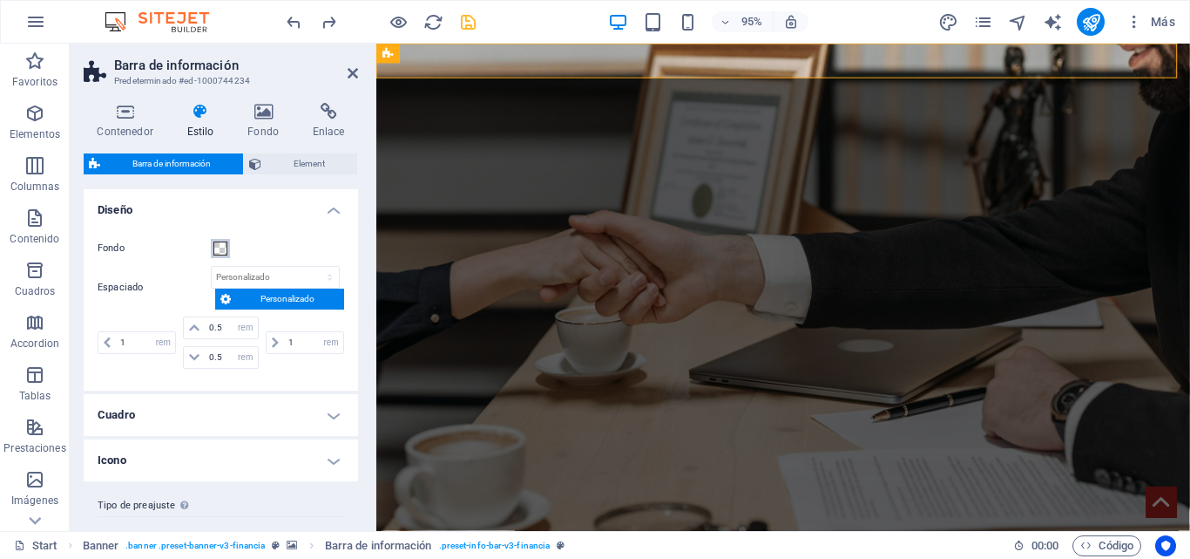
click at [227, 249] on span at bounding box center [221, 248] width 14 height 14
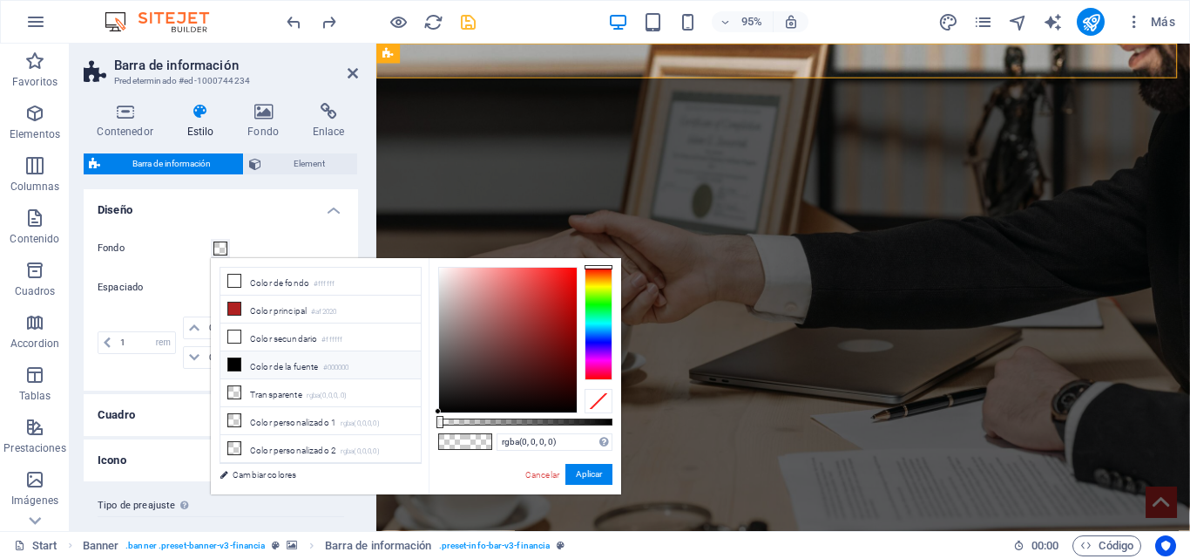
click at [281, 368] on li "Color de la fuente #000000" at bounding box center [320, 365] width 200 height 28
click at [303, 328] on li "Color secundario #ffffff" at bounding box center [320, 337] width 200 height 28
click at [302, 351] on li "Color de la fuente #000000" at bounding box center [320, 365] width 200 height 28
drag, startPoint x: 448, startPoint y: 285, endPoint x: 473, endPoint y: 532, distance: 247.9
click at [473, 532] on body "[DOMAIN_NAME] Start Favoritos Elementos Columnas Contenido [PERSON_NAME] Accord…" at bounding box center [595, 279] width 1190 height 559
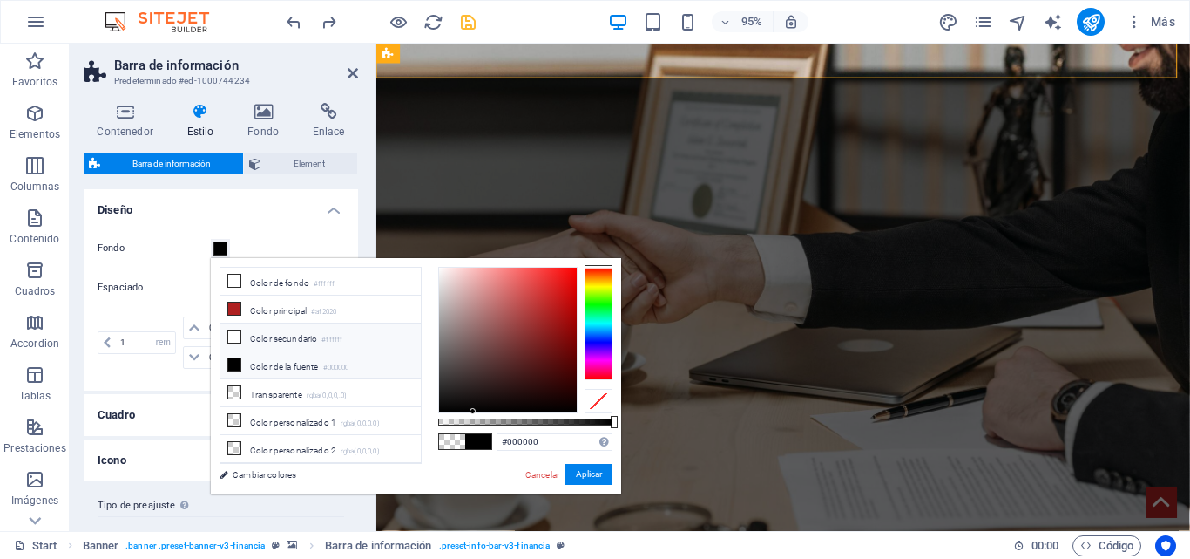
click at [281, 333] on li "Color secundario #ffffff" at bounding box center [320, 337] width 200 height 28
drag, startPoint x: 455, startPoint y: 263, endPoint x: 456, endPoint y: 452, distance: 189.1
click at [456, 452] on div "#ffffff Formatos soportados #0852ed rgb(8, 82, 237) rgba(8, 82, 237, 90%) hsv(2…" at bounding box center [525, 502] width 193 height 489
click at [543, 478] on link "Cancelar" at bounding box center [542, 474] width 37 height 13
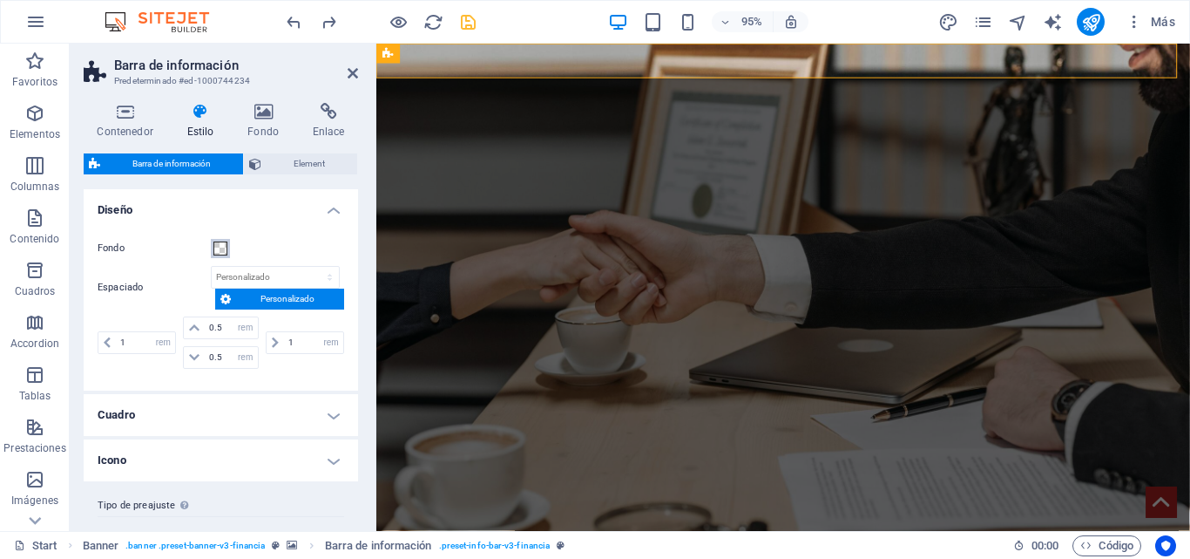
click at [220, 249] on span at bounding box center [221, 248] width 14 height 14
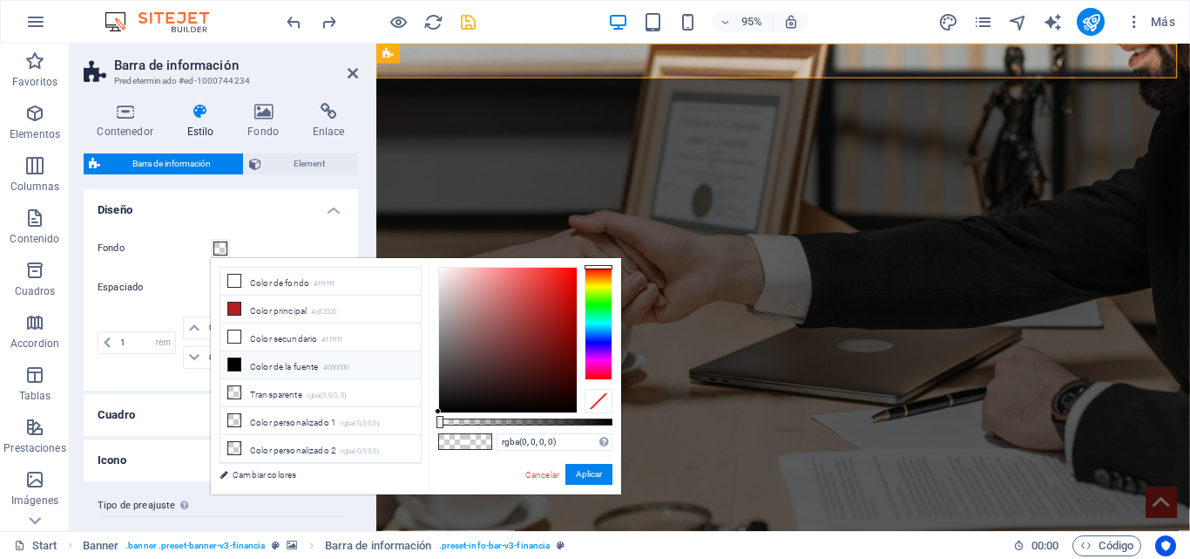
click at [266, 371] on li "Color de la fuente #000000" at bounding box center [320, 365] width 200 height 28
click at [585, 471] on button "Aplicar" at bounding box center [589, 474] width 47 height 21
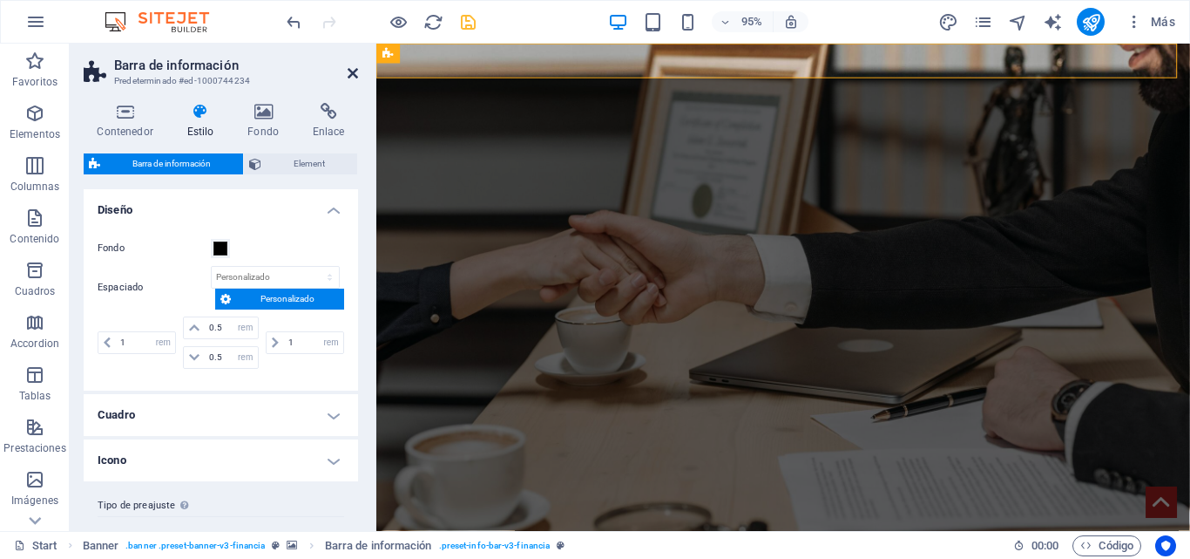
click at [357, 74] on icon at bounding box center [353, 73] width 10 height 14
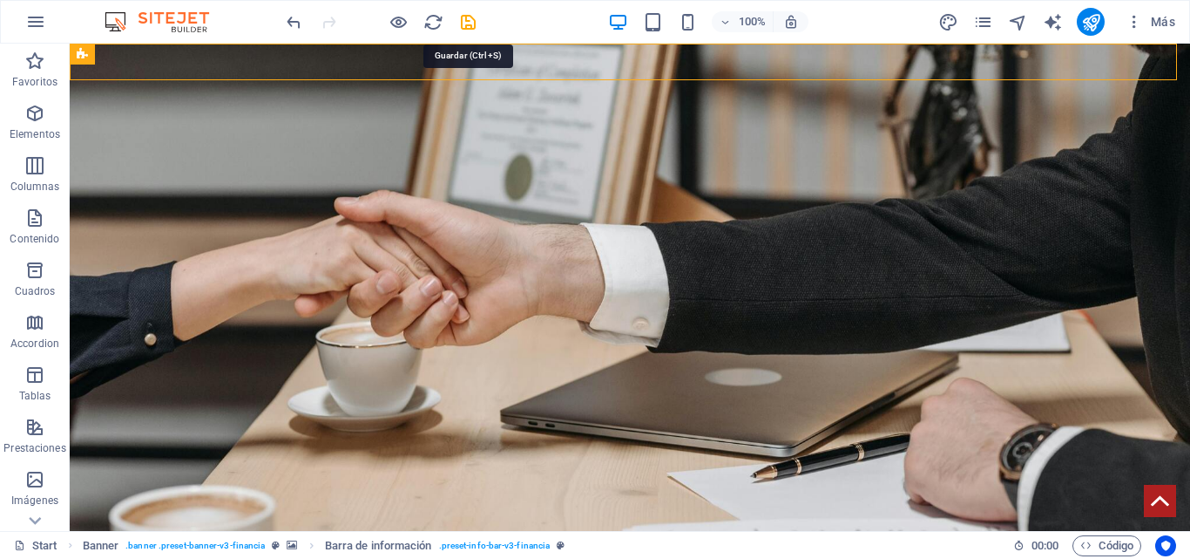
click at [470, 19] on icon "save" at bounding box center [468, 22] width 20 height 20
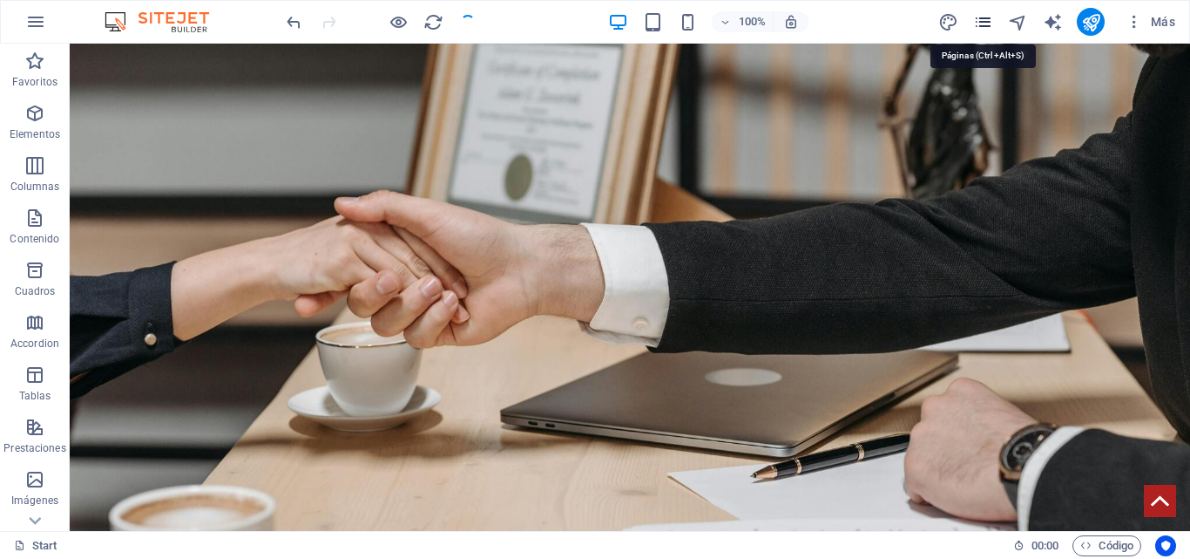
click at [985, 23] on icon "pages" at bounding box center [983, 22] width 20 height 20
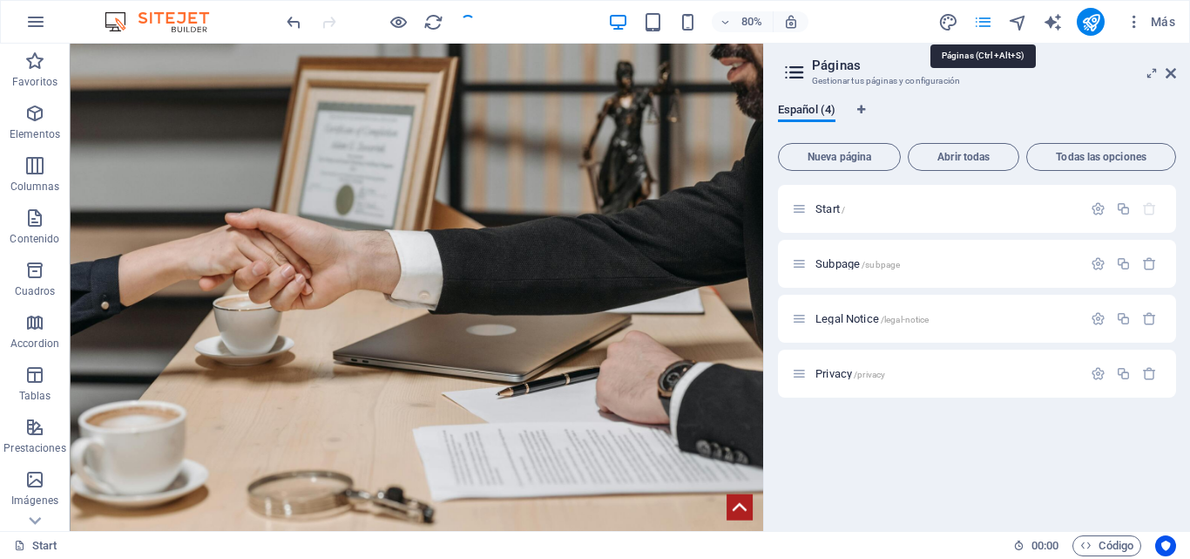
click at [985, 23] on icon "pages" at bounding box center [983, 22] width 20 height 20
click at [981, 26] on icon "pages" at bounding box center [983, 22] width 20 height 20
click at [1173, 70] on icon at bounding box center [1171, 73] width 10 height 14
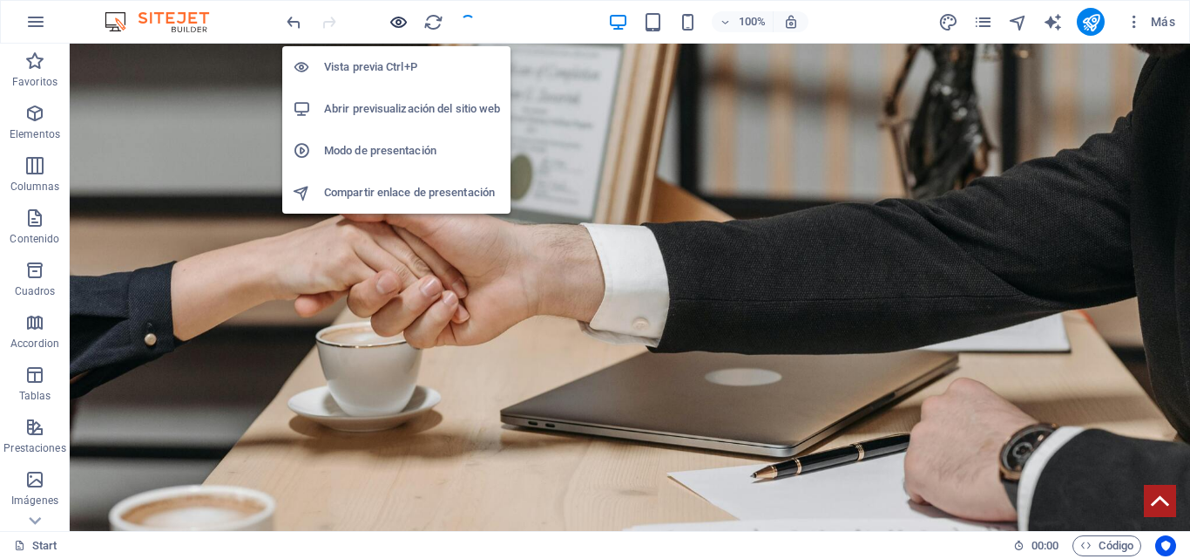
click at [400, 25] on icon "button" at bounding box center [399, 22] width 20 height 20
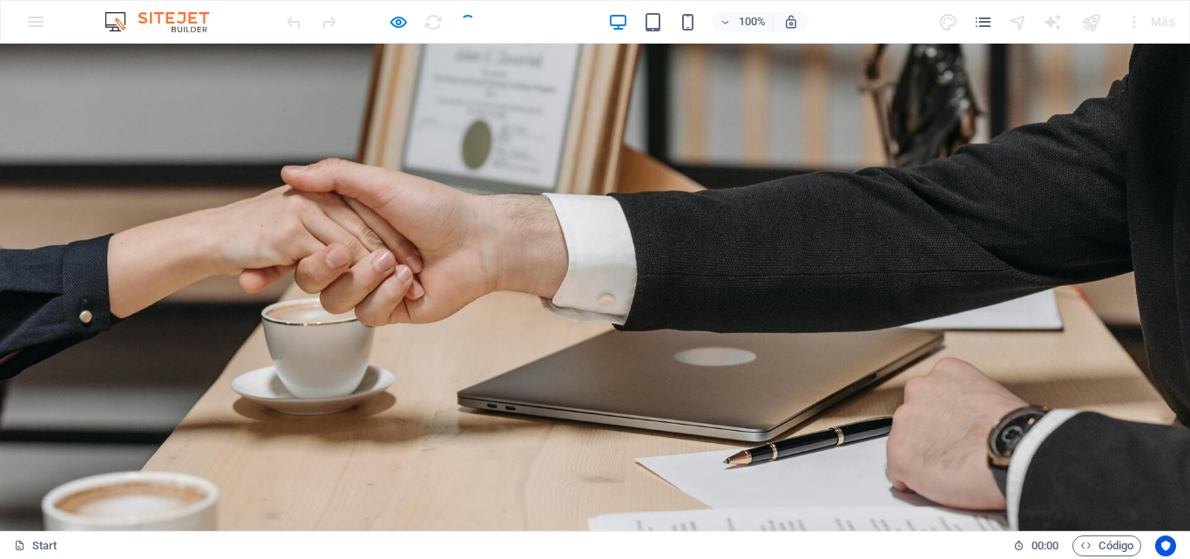
drag, startPoint x: 1187, startPoint y: 113, endPoint x: 1168, endPoint y: 67, distance: 50.0
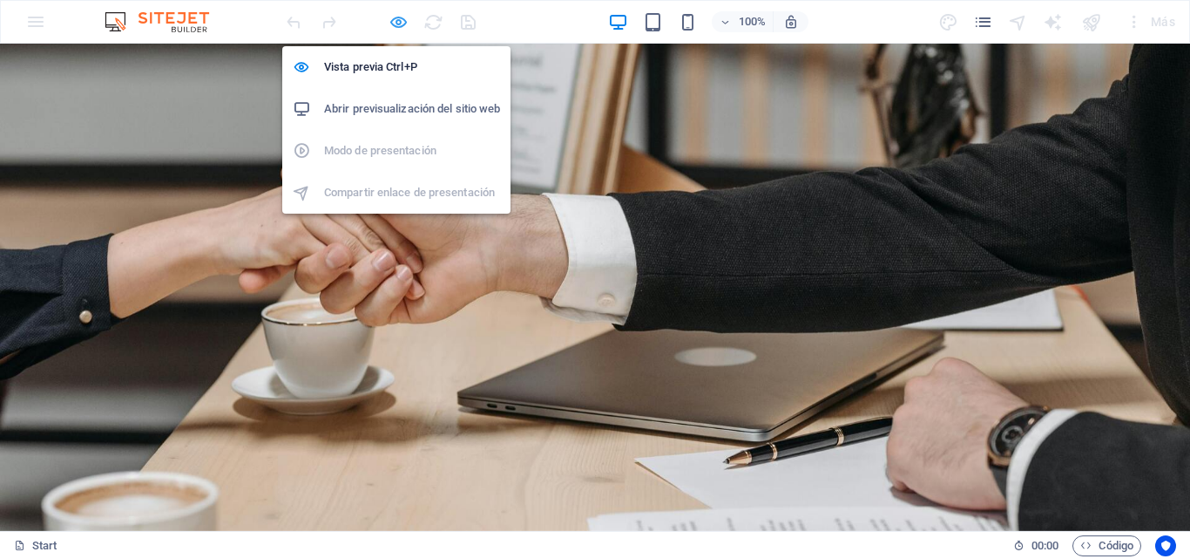
click at [396, 18] on icon "button" at bounding box center [399, 22] width 20 height 20
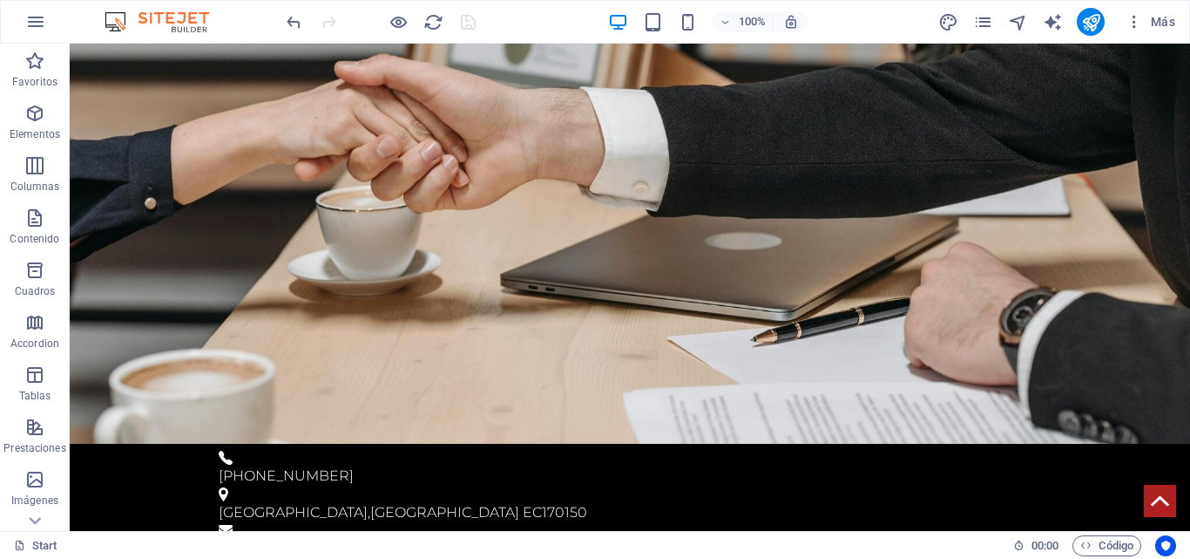
scroll to position [235, 0]
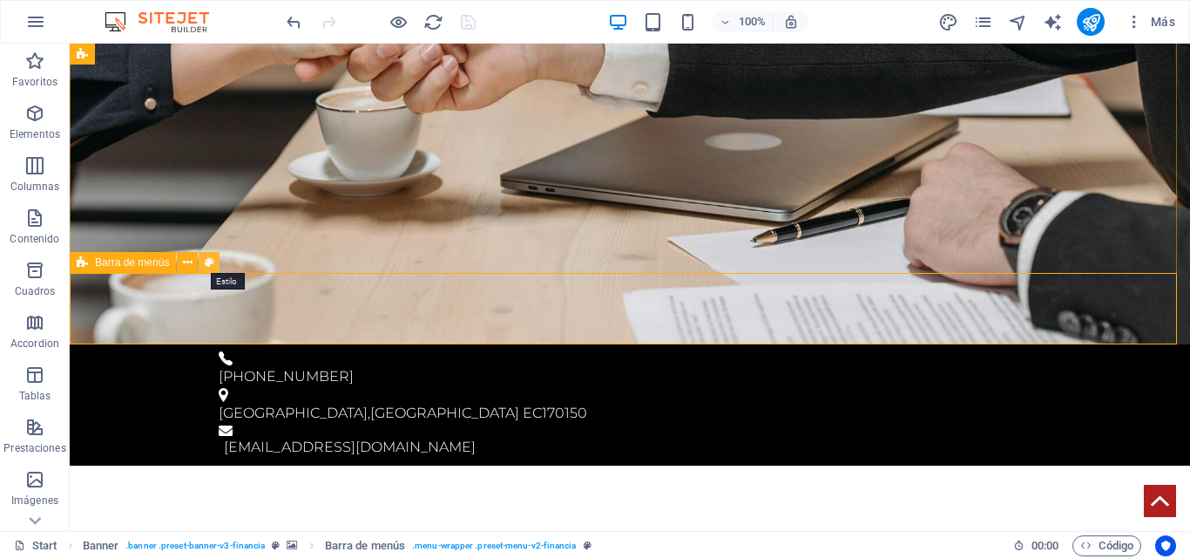
click at [216, 261] on button at bounding box center [209, 262] width 21 height 21
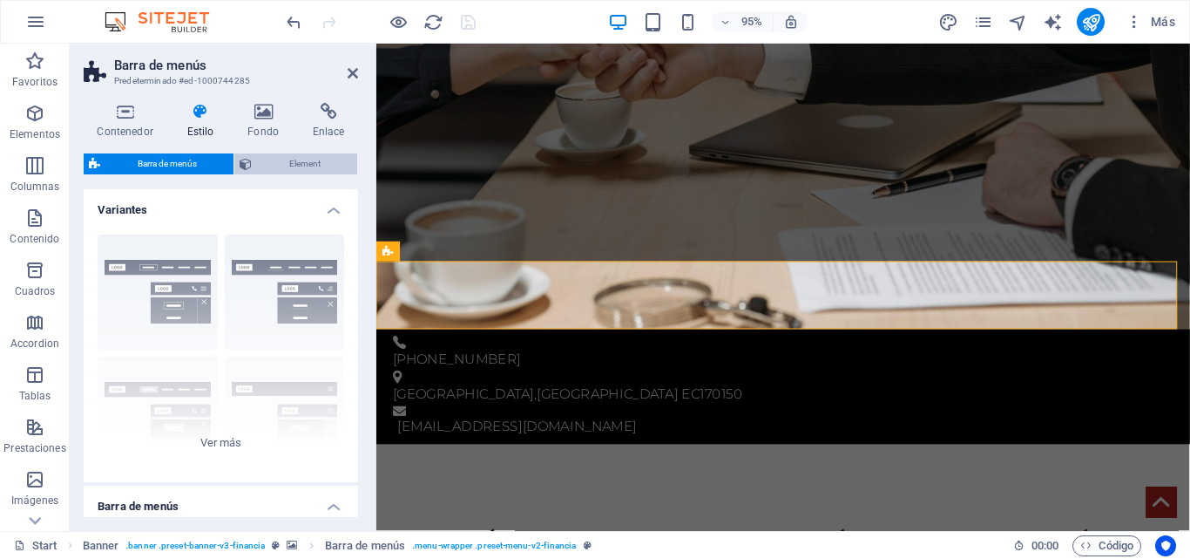
click at [279, 168] on span "Element" at bounding box center [304, 163] width 95 height 21
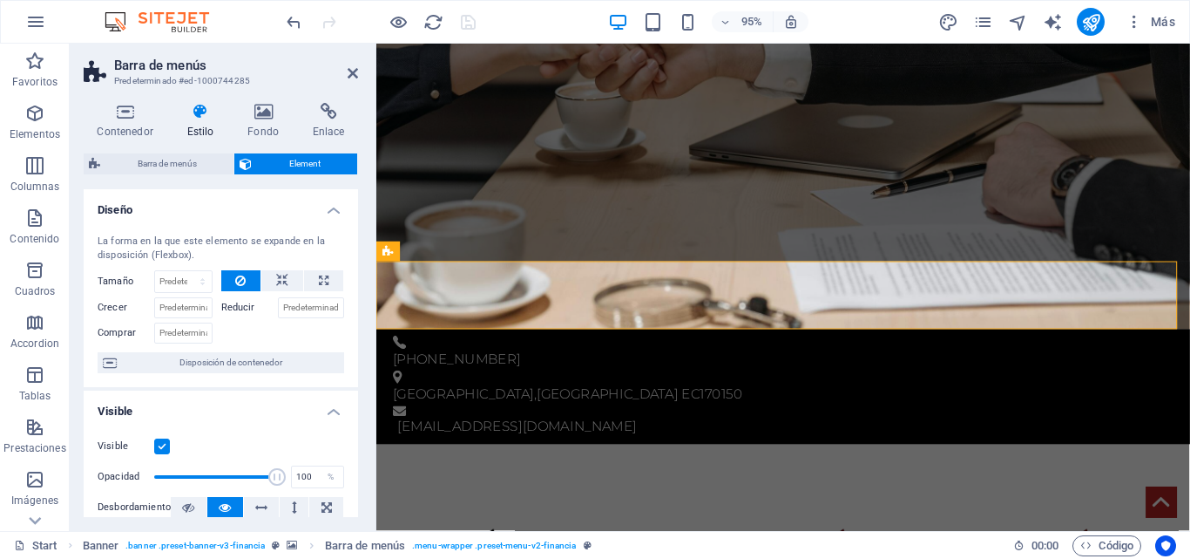
click at [352, 285] on div "La forma en la que este elemento se expande en la disposición (Flexbox). Tamaño…" at bounding box center [221, 303] width 275 height 166
drag, startPoint x: 355, startPoint y: 66, endPoint x: 285, endPoint y: 23, distance: 82.2
click at [355, 66] on icon at bounding box center [353, 73] width 10 height 14
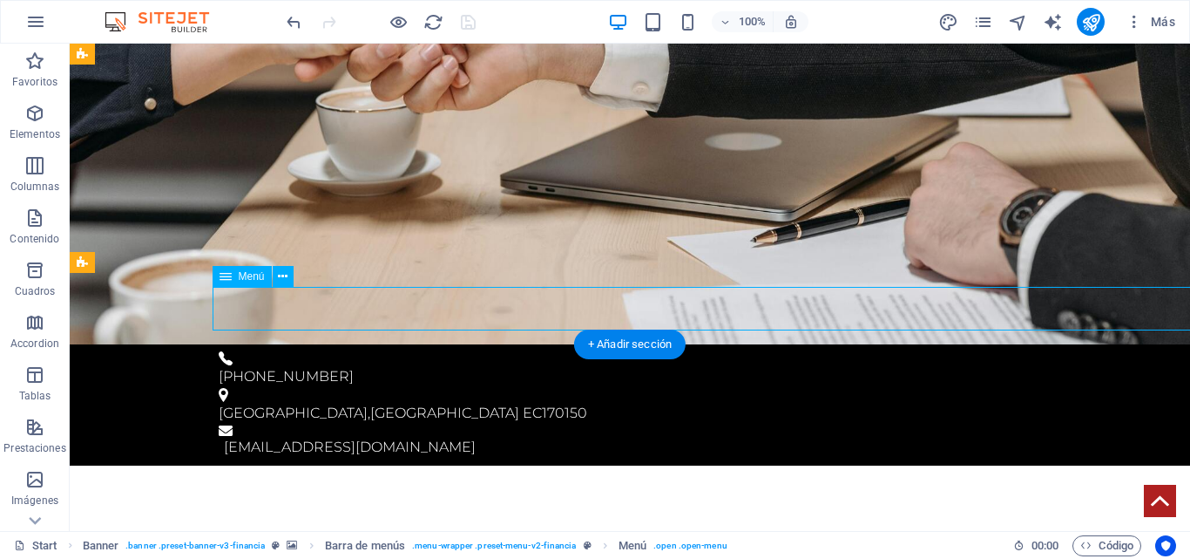
drag, startPoint x: 886, startPoint y: 315, endPoint x: 815, endPoint y: 326, distance: 72.2
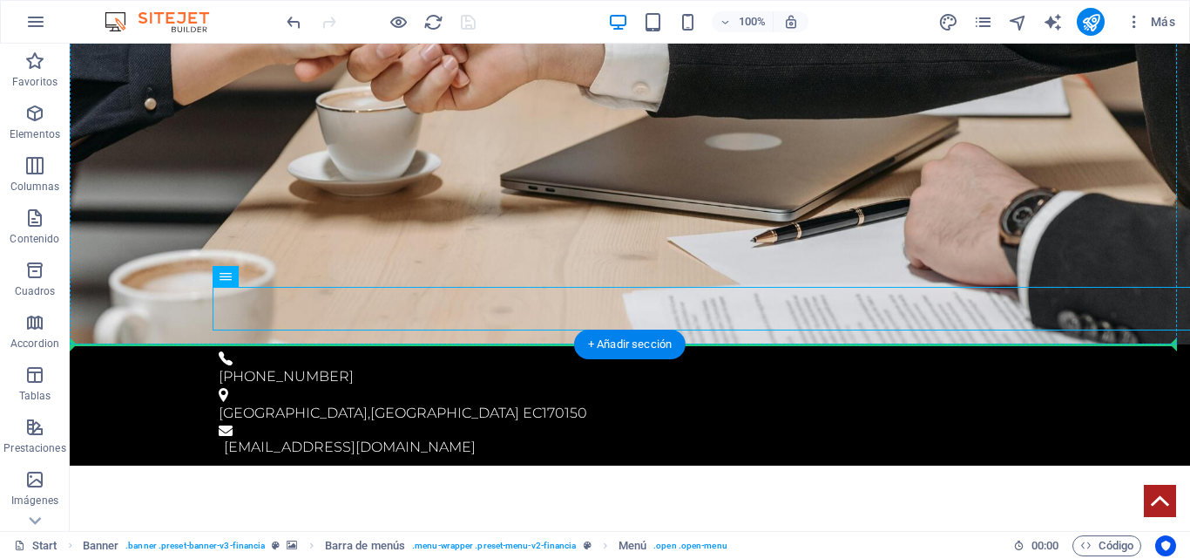
drag, startPoint x: 298, startPoint y: 316, endPoint x: 119, endPoint y: 286, distance: 181.2
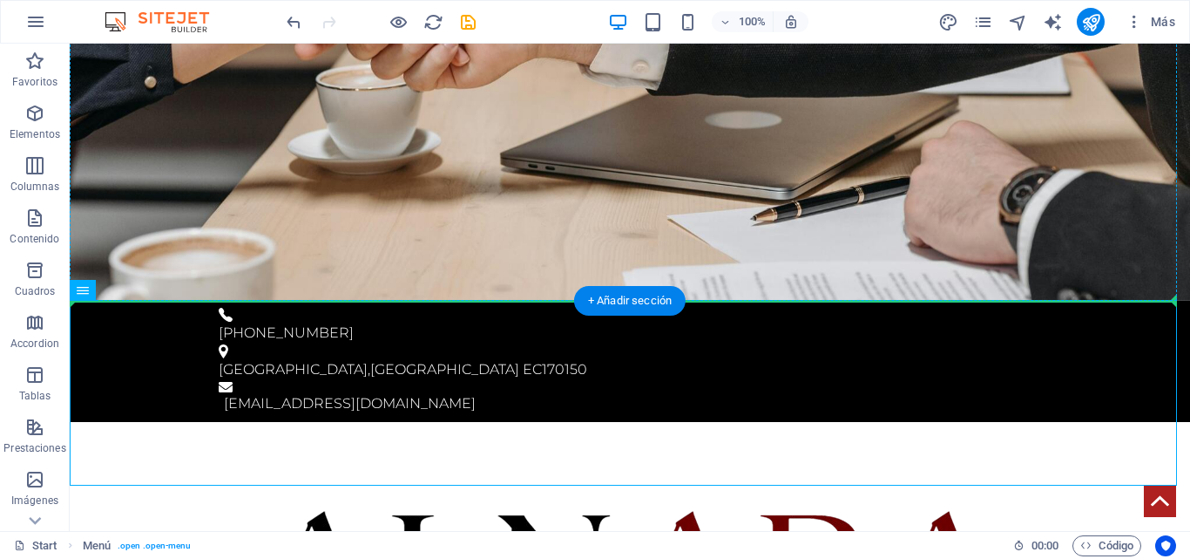
drag, startPoint x: 148, startPoint y: 336, endPoint x: 168, endPoint y: 270, distance: 68.4
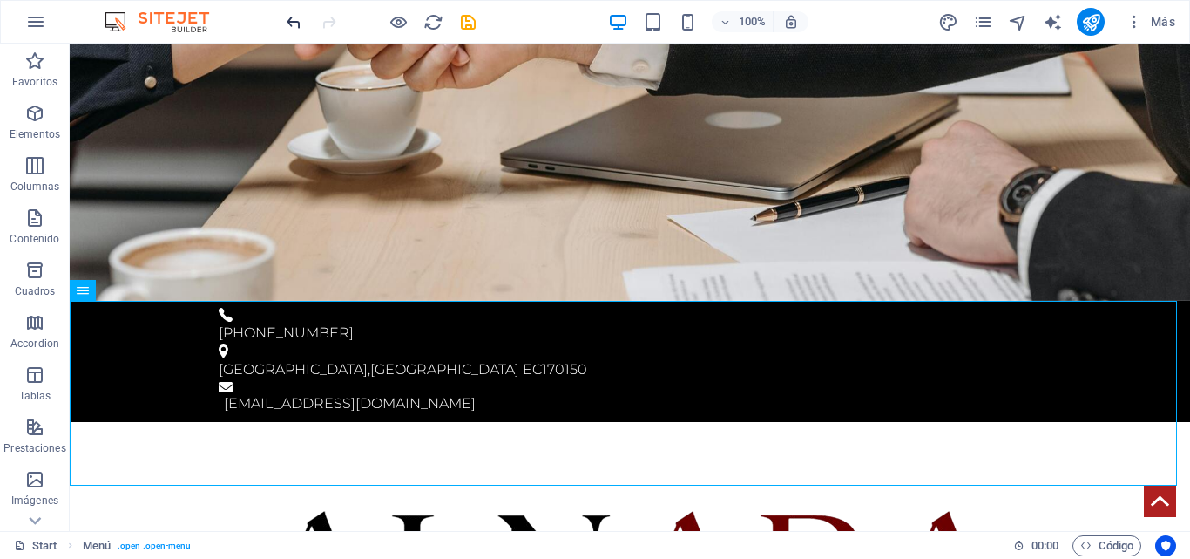
click at [295, 16] on icon "undo" at bounding box center [294, 22] width 20 height 20
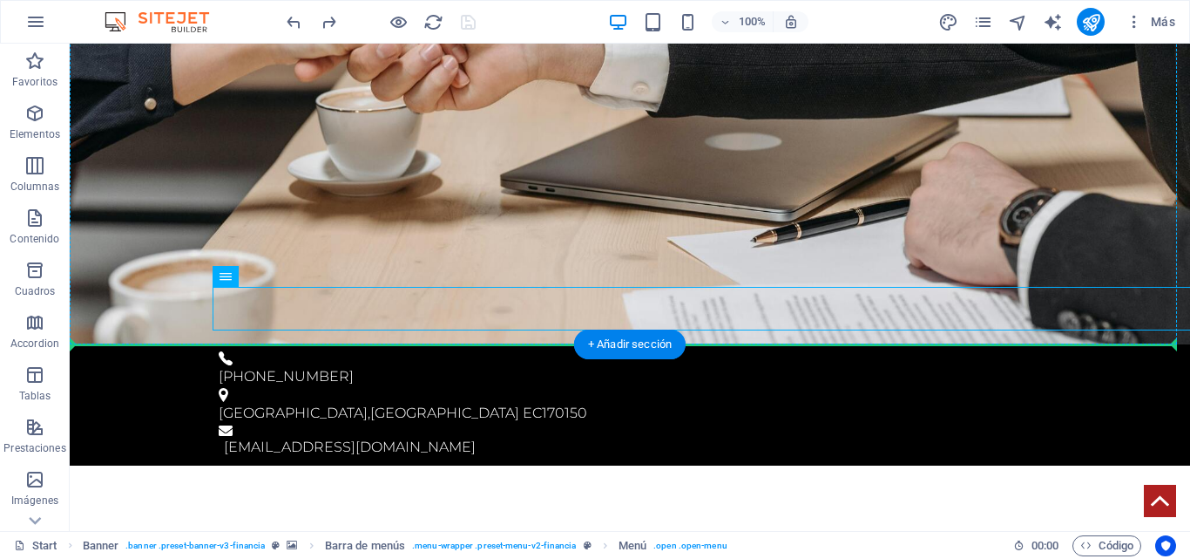
drag, startPoint x: 832, startPoint y: 361, endPoint x: 274, endPoint y: 206, distance: 579.8
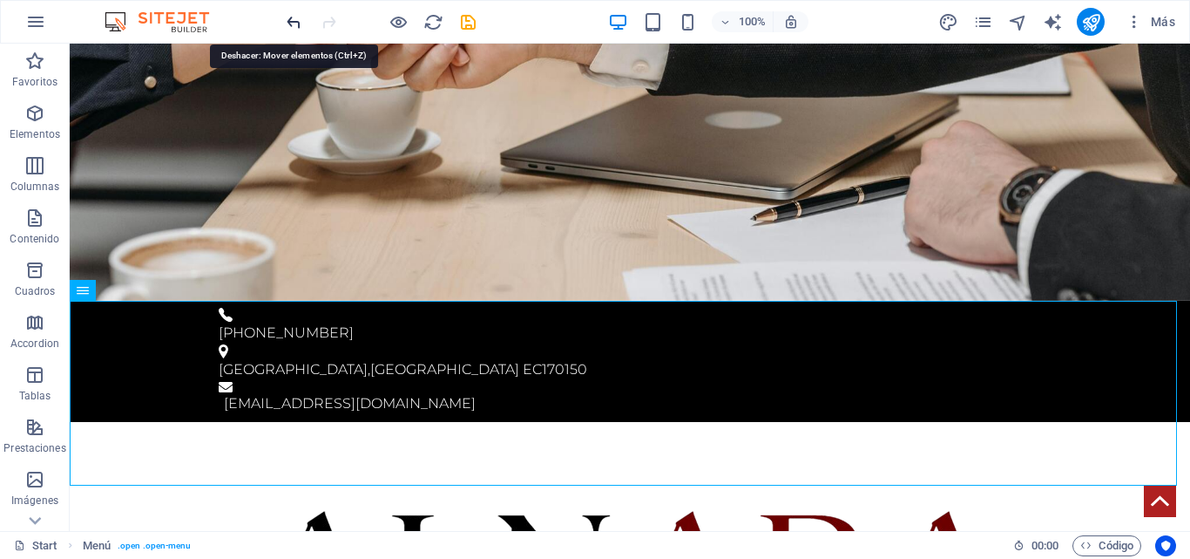
click at [298, 23] on icon "undo" at bounding box center [294, 22] width 20 height 20
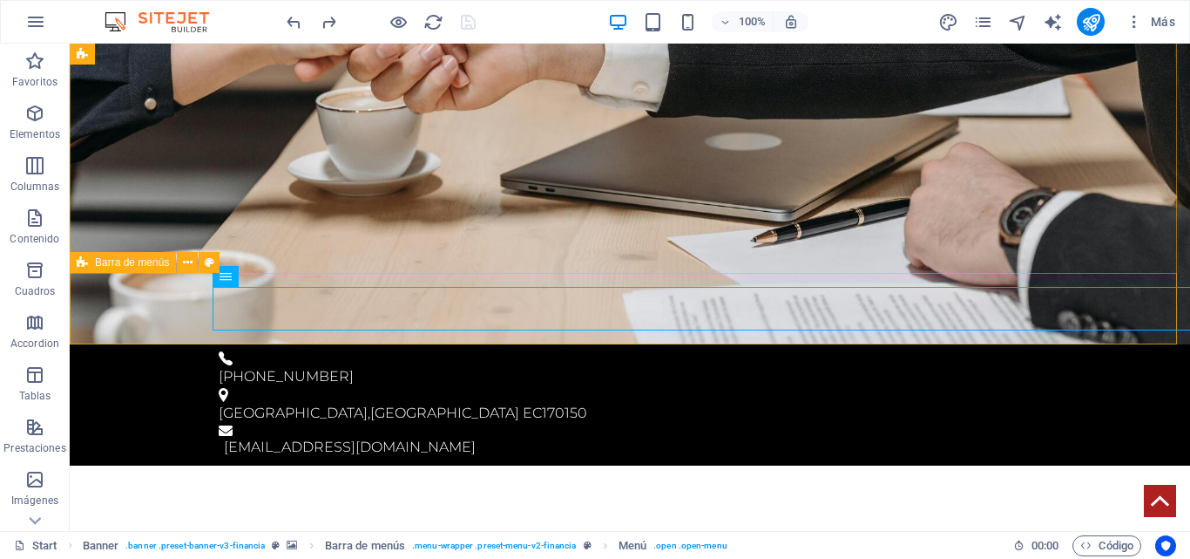
click at [136, 261] on span "Barra de menús" at bounding box center [132, 262] width 74 height 10
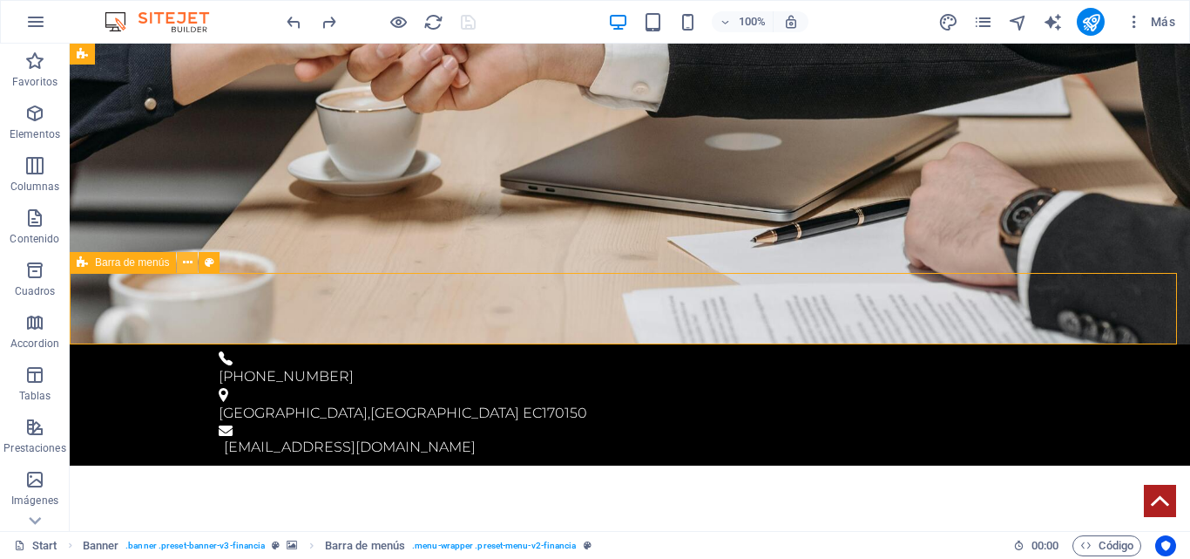
click at [193, 258] on button at bounding box center [187, 262] width 21 height 21
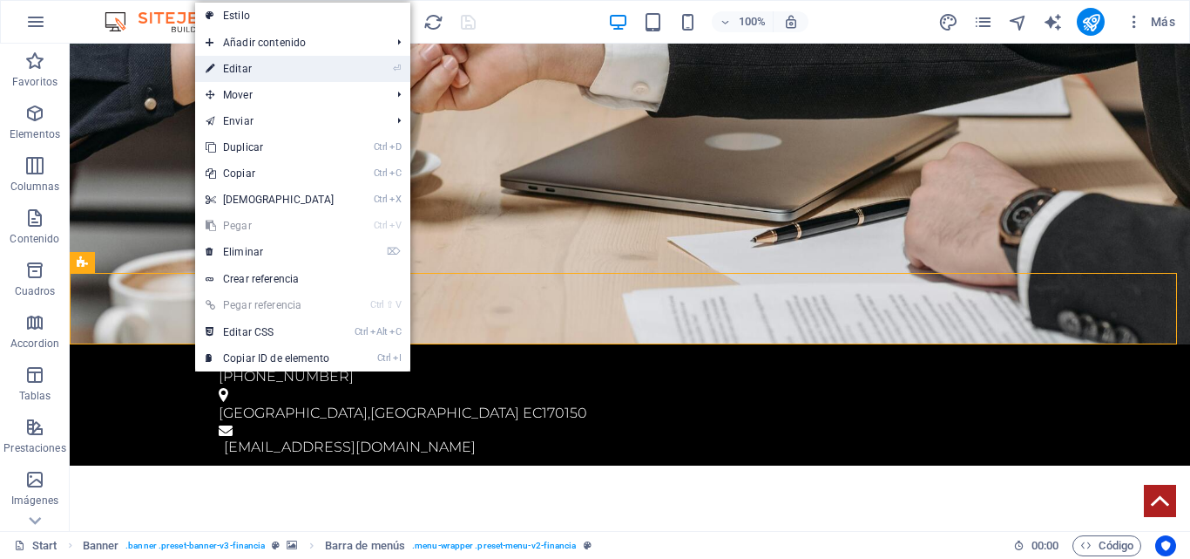
click at [326, 65] on link "⏎ Editar" at bounding box center [270, 69] width 150 height 26
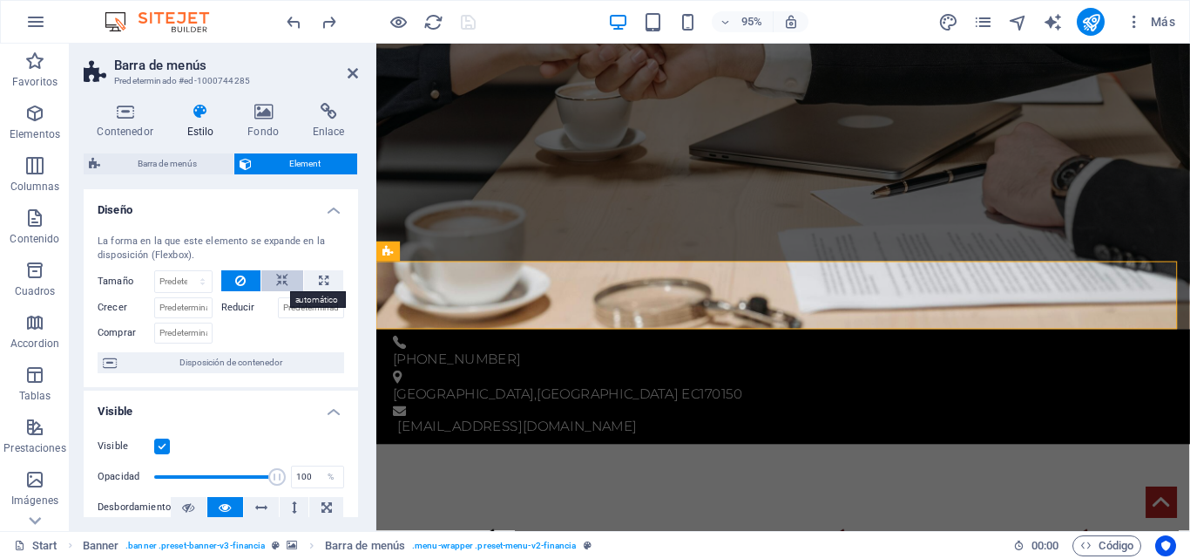
click at [287, 279] on button at bounding box center [282, 280] width 42 height 21
click at [319, 280] on icon at bounding box center [324, 280] width 10 height 21
click at [261, 281] on button at bounding box center [282, 280] width 42 height 21
click at [246, 281] on button at bounding box center [241, 280] width 40 height 21
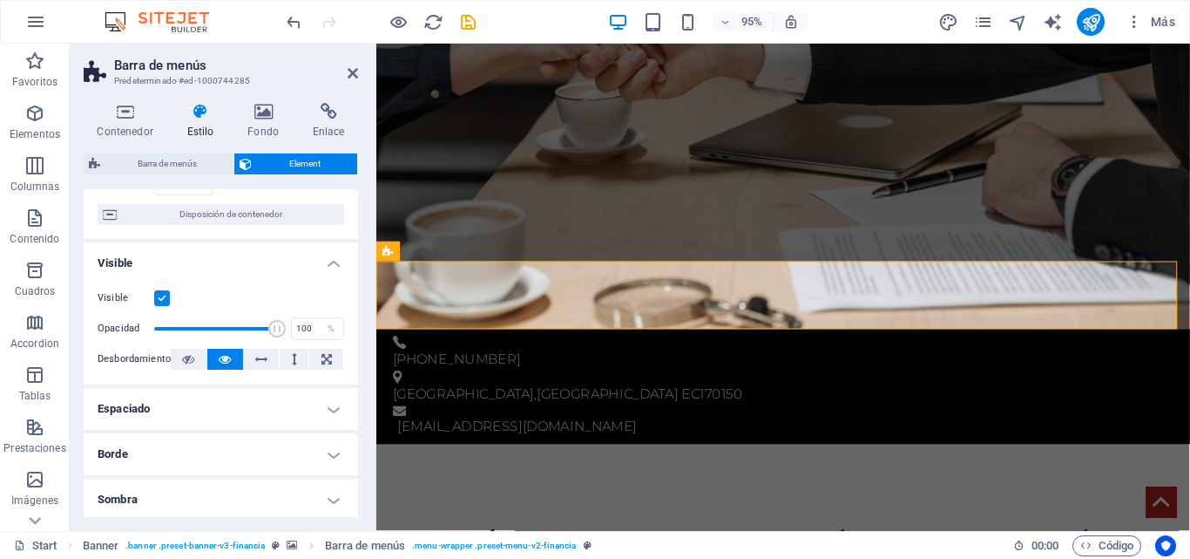
scroll to position [424, 0]
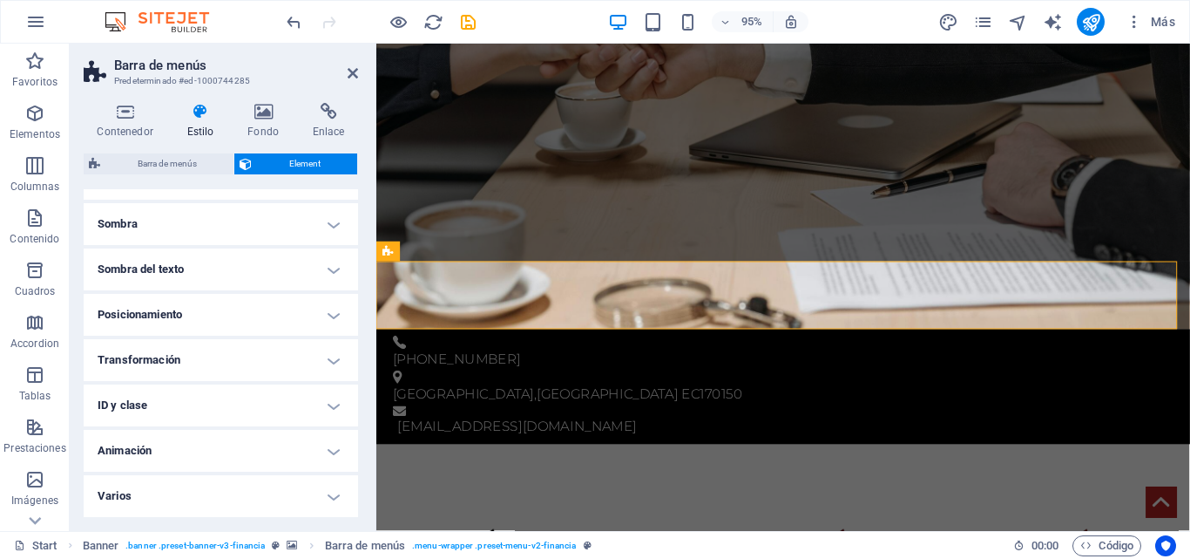
click at [311, 310] on h4 "Posicionamiento" at bounding box center [221, 315] width 275 height 42
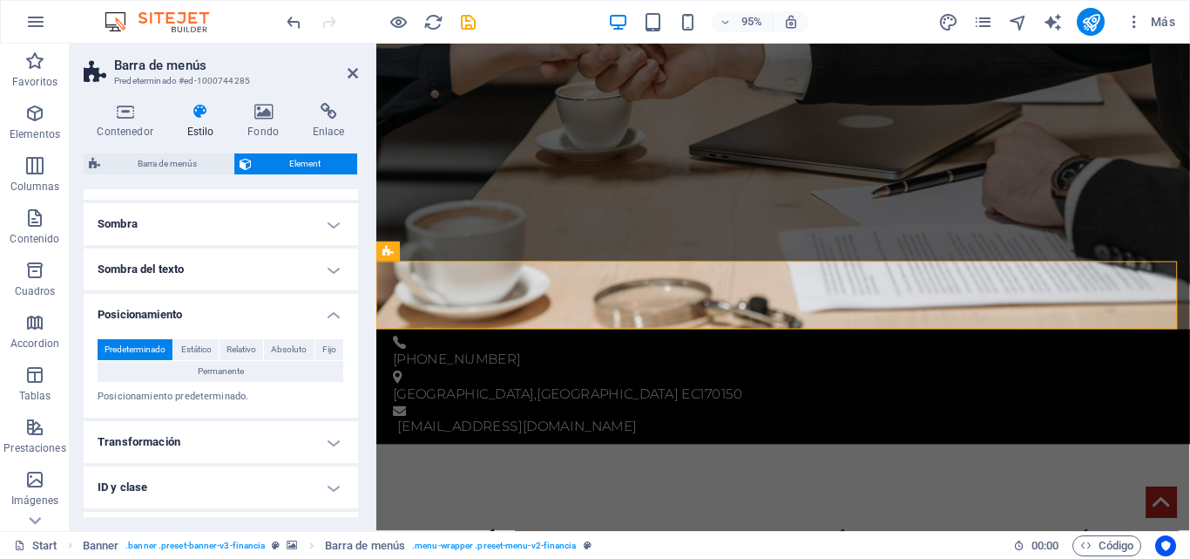
click at [301, 312] on h4 "Posicionamiento" at bounding box center [221, 309] width 275 height 31
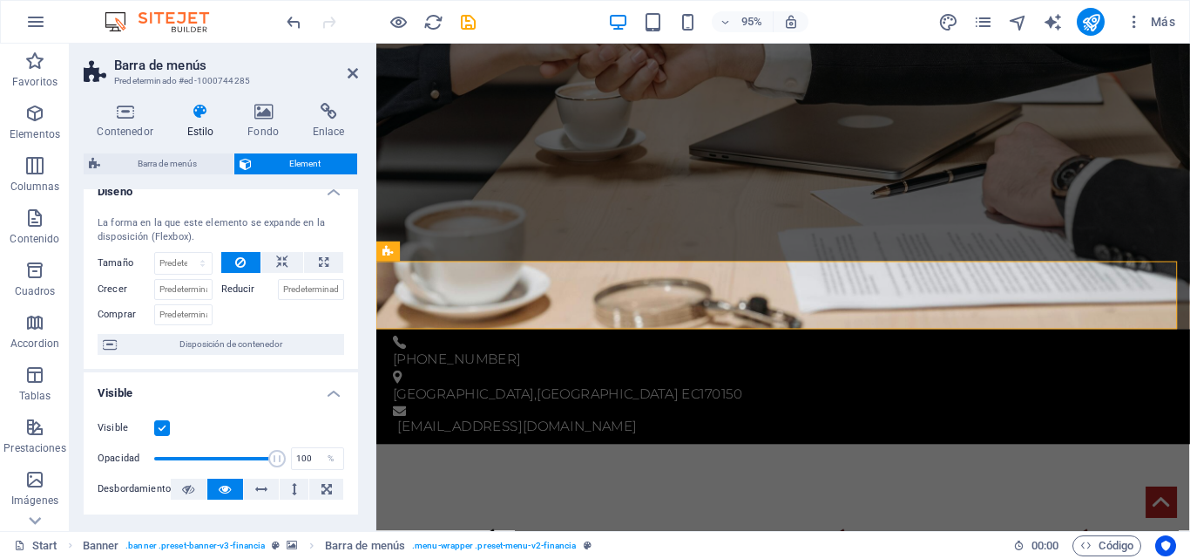
scroll to position [0, 0]
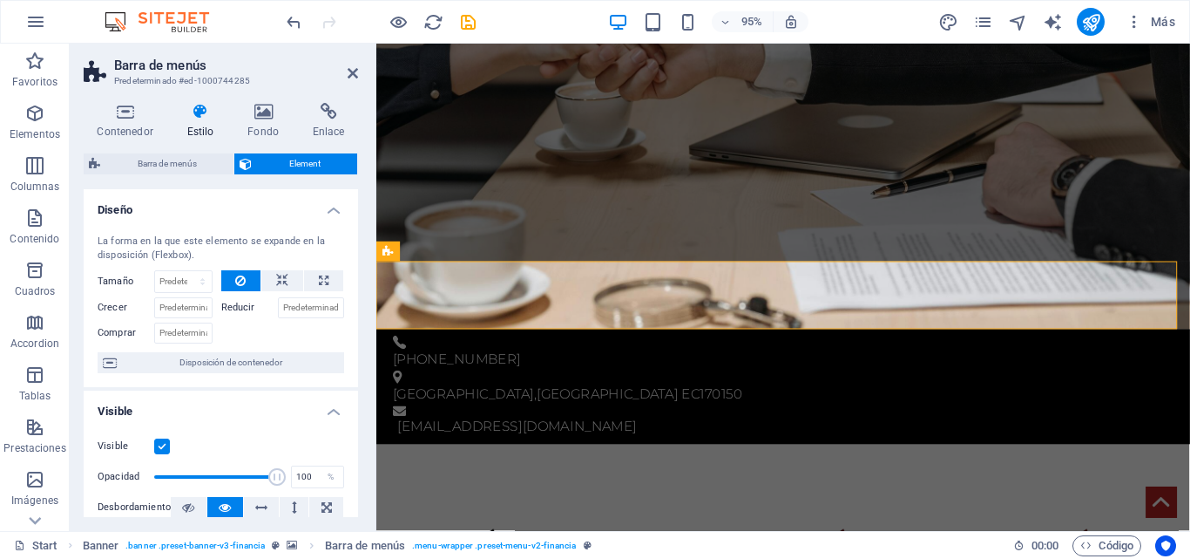
click at [171, 175] on div "Barra de menús Element Diseño La forma en la que este elemento se expande en la…" at bounding box center [221, 334] width 275 height 363
click at [164, 159] on span "Barra de menús" at bounding box center [166, 163] width 123 height 21
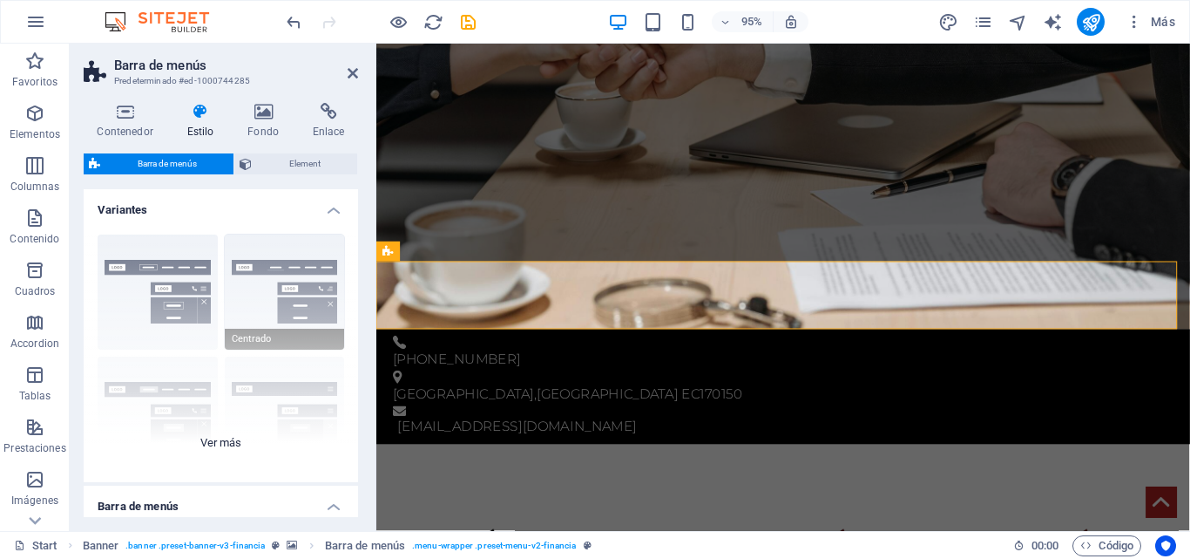
click at [273, 297] on div "Borde Centrado Predeterminado Fijo Loki Desencadenador Ancho XXL" at bounding box center [221, 350] width 275 height 261
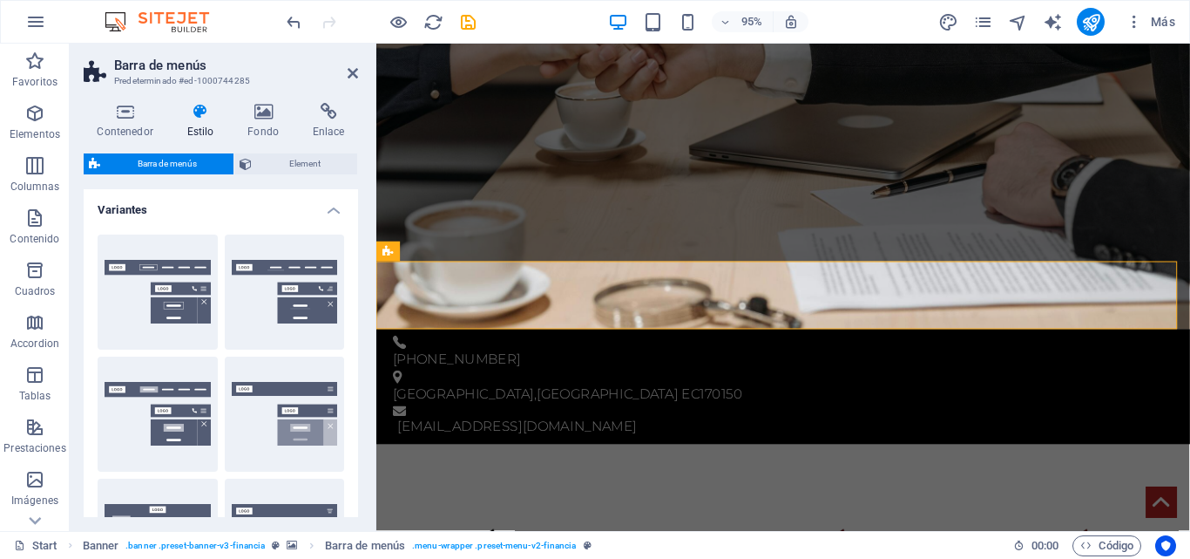
drag, startPoint x: 354, startPoint y: 240, endPoint x: 354, endPoint y: 264, distance: 24.4
click at [354, 264] on div "Borde Centrado Predeterminado Fijo Loki Desencadenador Ancho XXL" at bounding box center [221, 474] width 275 height 509
drag, startPoint x: 354, startPoint y: 258, endPoint x: 354, endPoint y: 360, distance: 102.0
click at [354, 360] on div "Borde Centrado Predeterminado Fijo Loki Desencadenador Ancho XXL" at bounding box center [221, 474] width 275 height 509
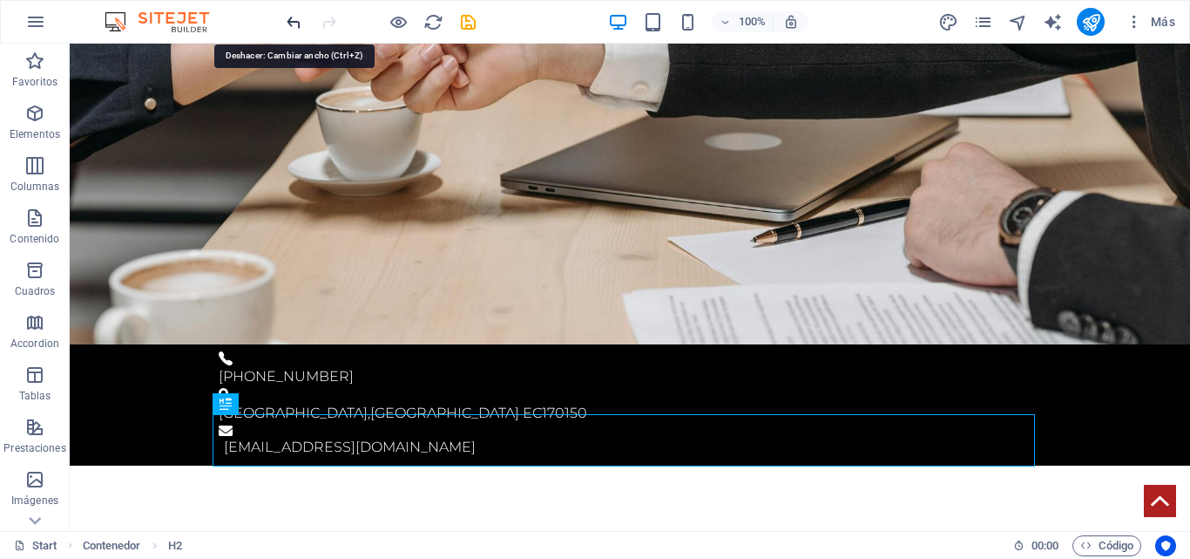
click at [288, 12] on icon "undo" at bounding box center [294, 22] width 20 height 20
click at [293, 33] on div at bounding box center [380, 22] width 195 height 28
click at [295, 29] on icon "undo" at bounding box center [294, 22] width 20 height 20
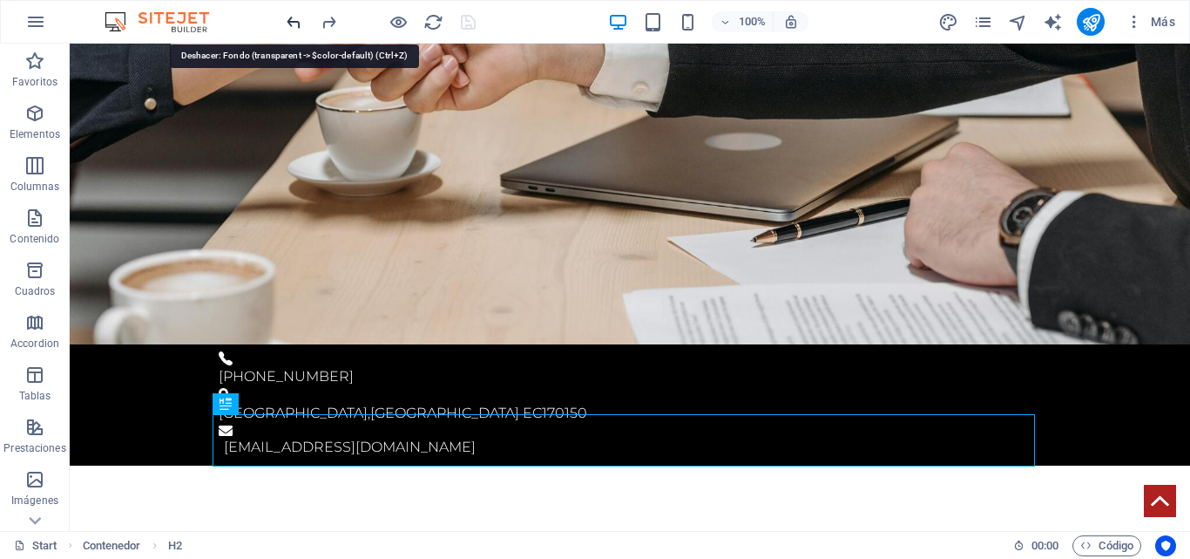
click at [295, 29] on icon "undo" at bounding box center [294, 22] width 20 height 20
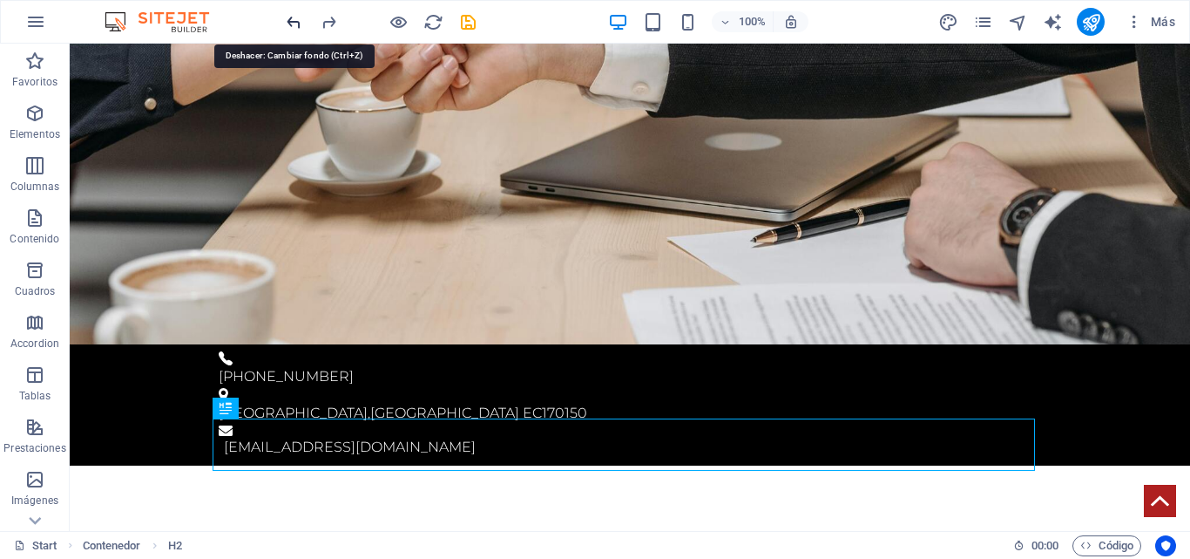
click at [295, 29] on icon "undo" at bounding box center [294, 22] width 20 height 20
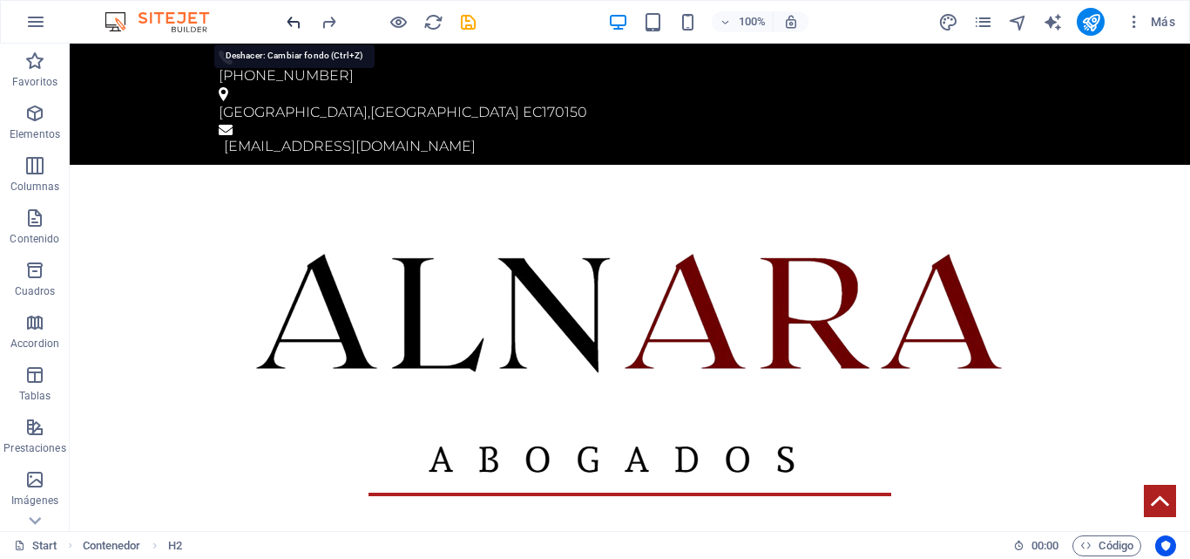
click at [295, 29] on icon "undo" at bounding box center [294, 22] width 20 height 20
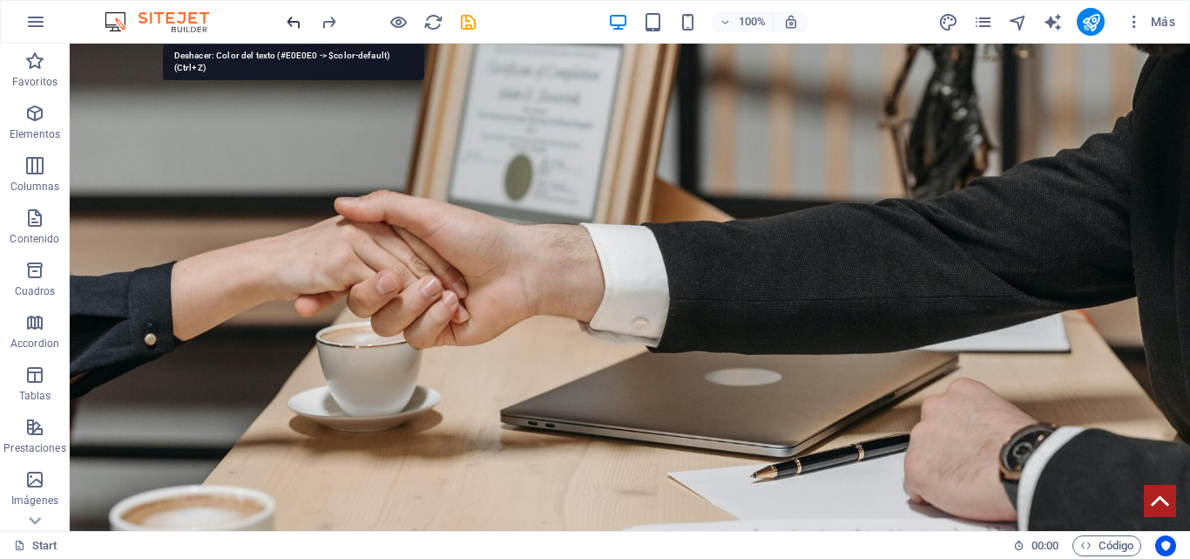
click at [300, 28] on icon "undo" at bounding box center [294, 22] width 20 height 20
click at [295, 19] on icon "undo" at bounding box center [294, 22] width 20 height 20
click at [294, 19] on icon "undo" at bounding box center [294, 22] width 20 height 20
click at [293, 19] on icon "undo" at bounding box center [294, 22] width 20 height 20
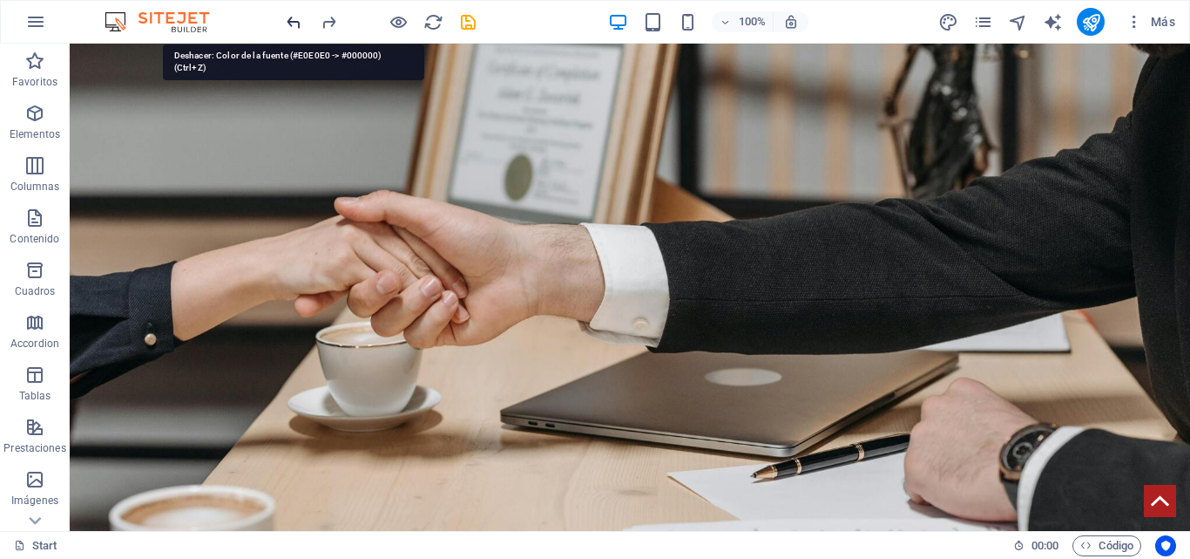
click at [293, 19] on icon "undo" at bounding box center [294, 22] width 20 height 20
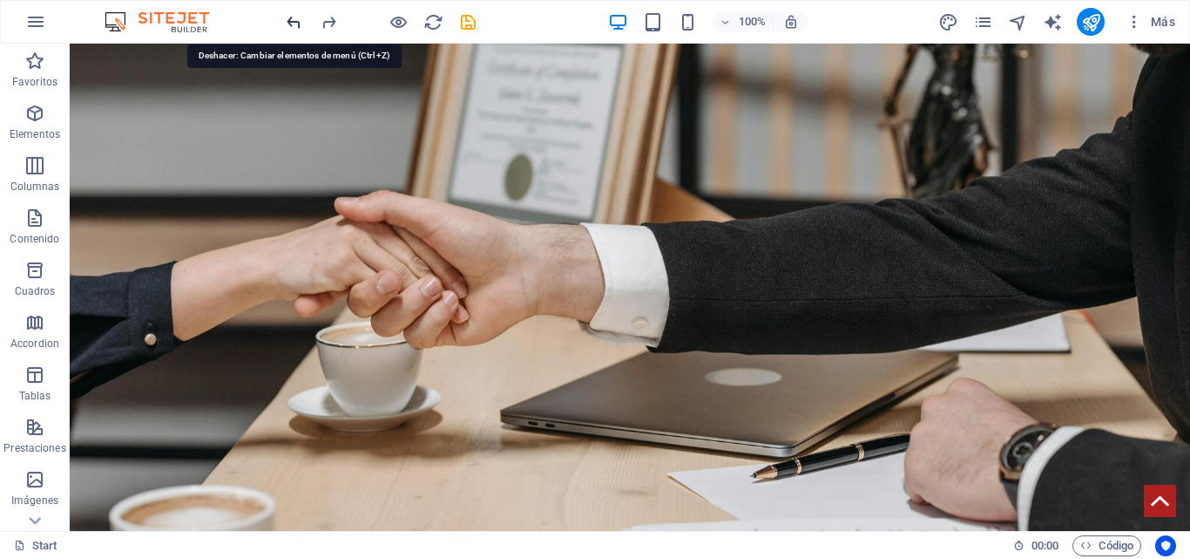
click at [293, 19] on icon "undo" at bounding box center [294, 22] width 20 height 20
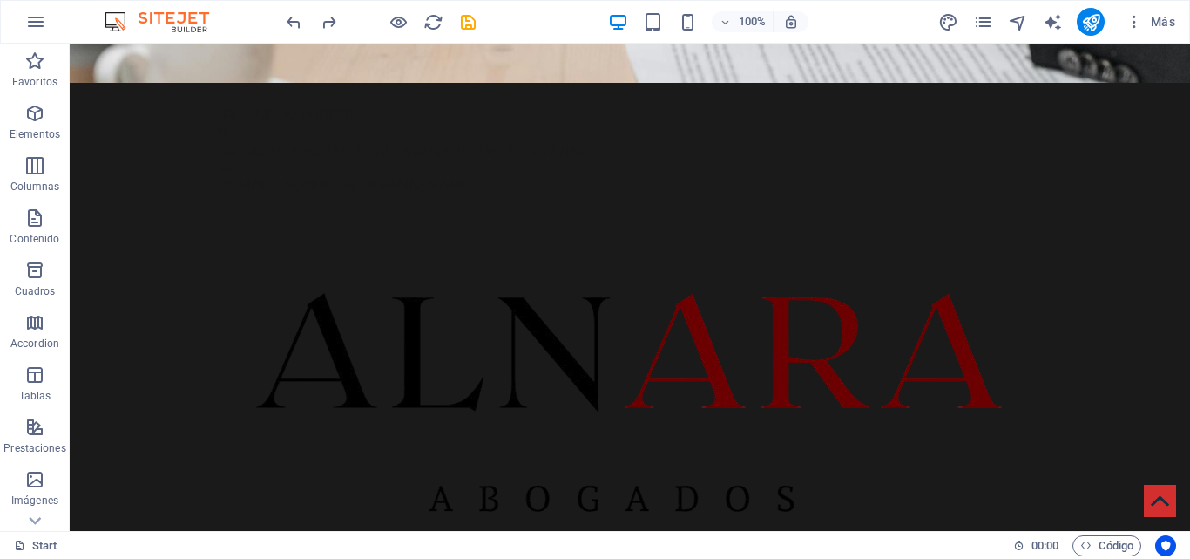
scroll to position [485, 0]
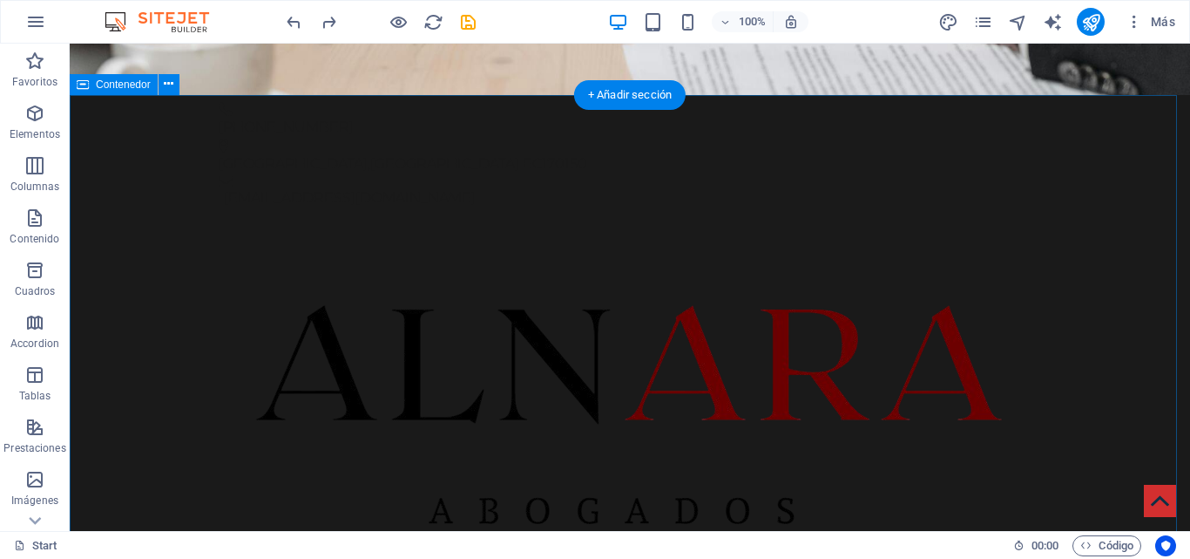
click at [108, 545] on span "Contenedor" at bounding box center [112, 545] width 58 height 21
click at [121, 542] on span "Contenedor" at bounding box center [112, 545] width 58 height 21
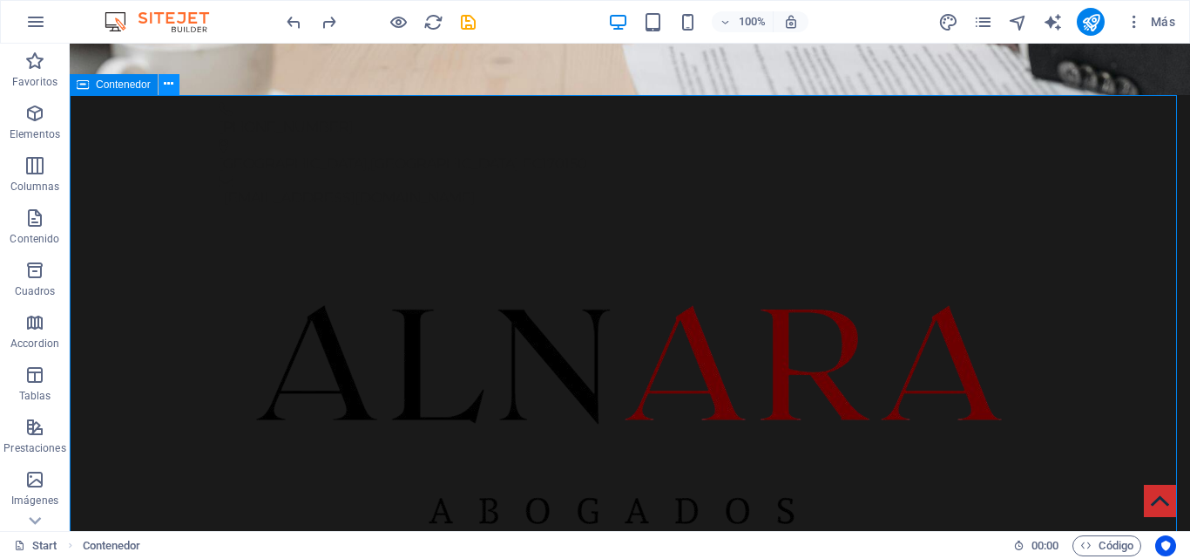
click at [175, 82] on button at bounding box center [169, 84] width 21 height 21
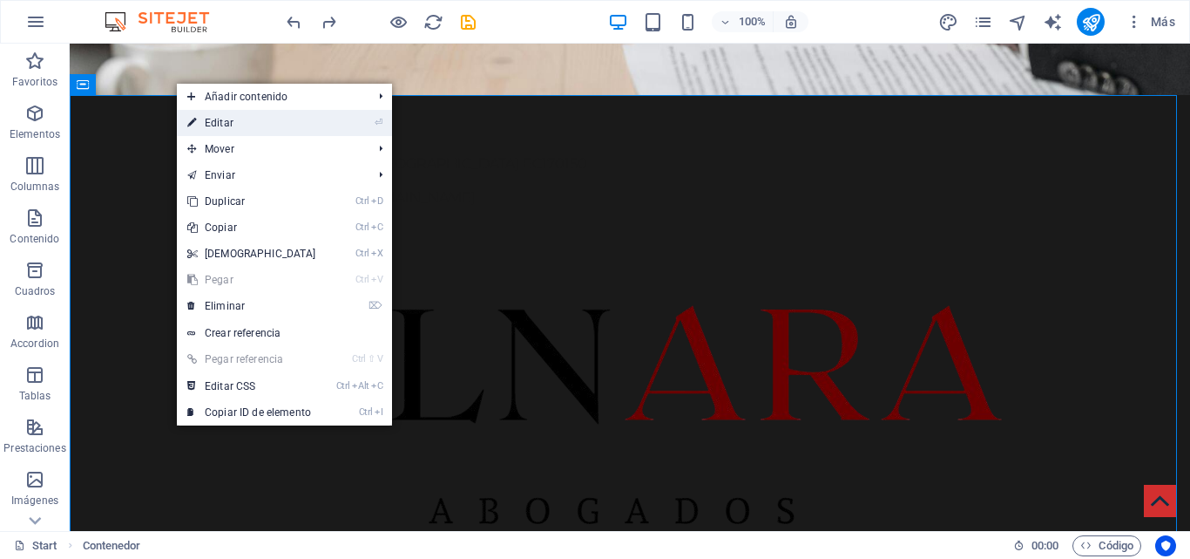
click at [222, 119] on link "⏎ Editar" at bounding box center [252, 123] width 150 height 26
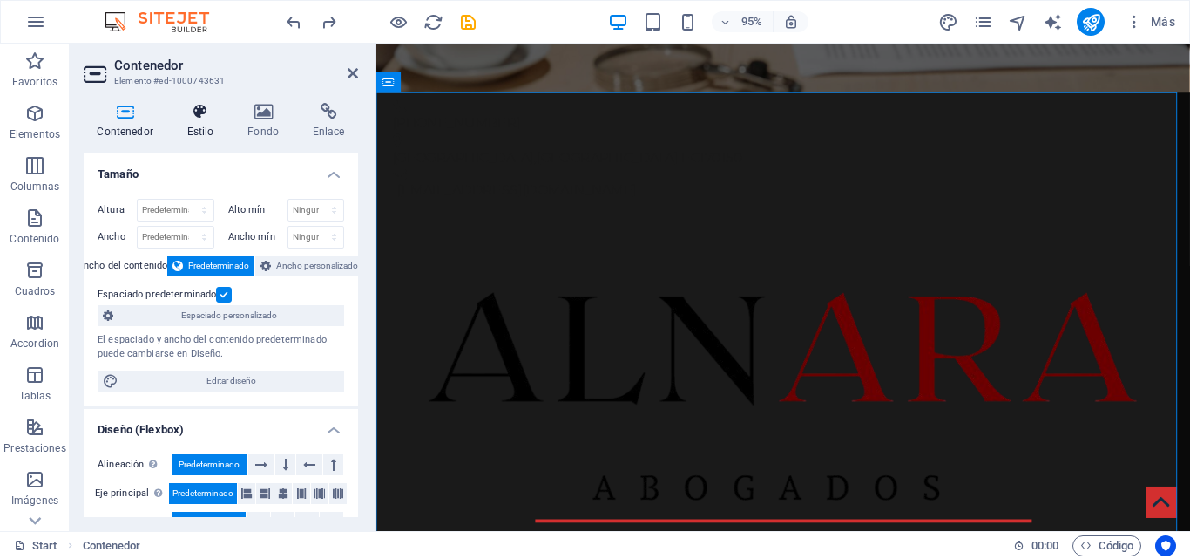
click at [217, 115] on icon at bounding box center [200, 111] width 54 height 17
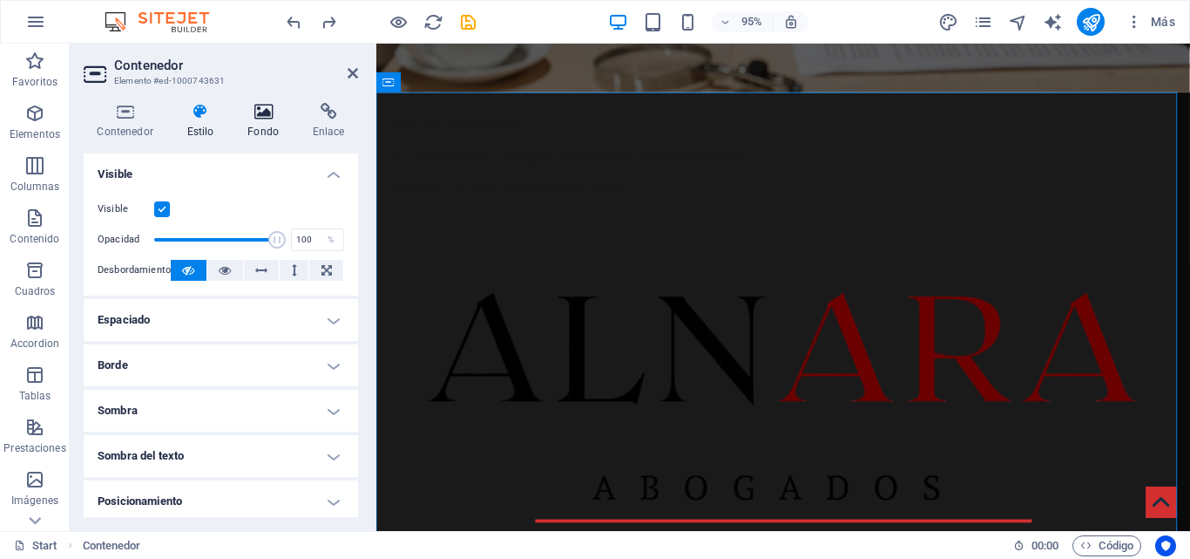
click at [264, 114] on icon at bounding box center [263, 111] width 58 height 17
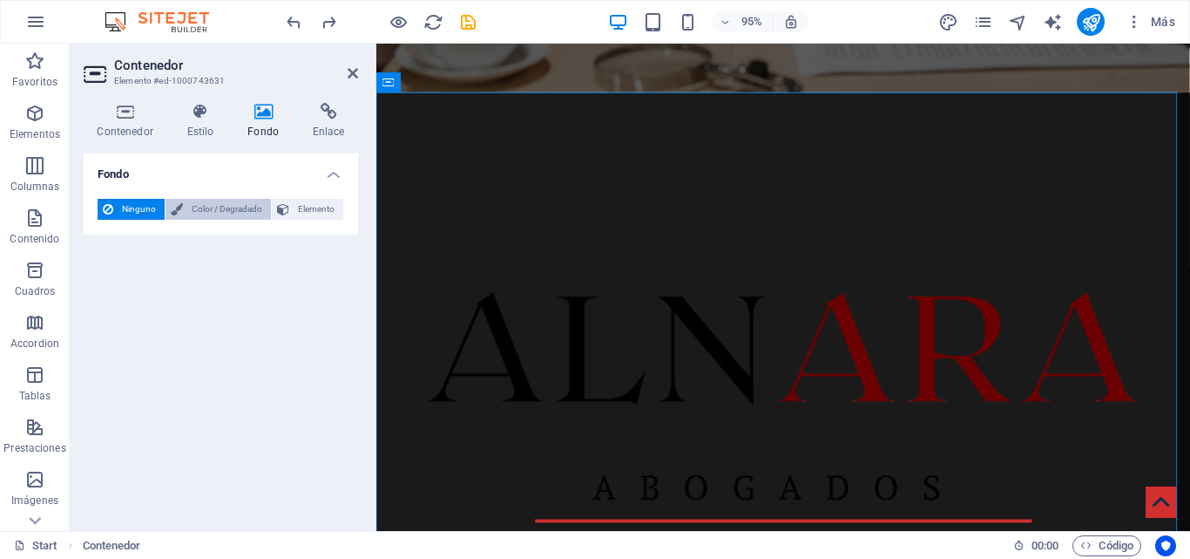
click at [195, 207] on span "Color / Degradado" at bounding box center [227, 209] width 78 height 21
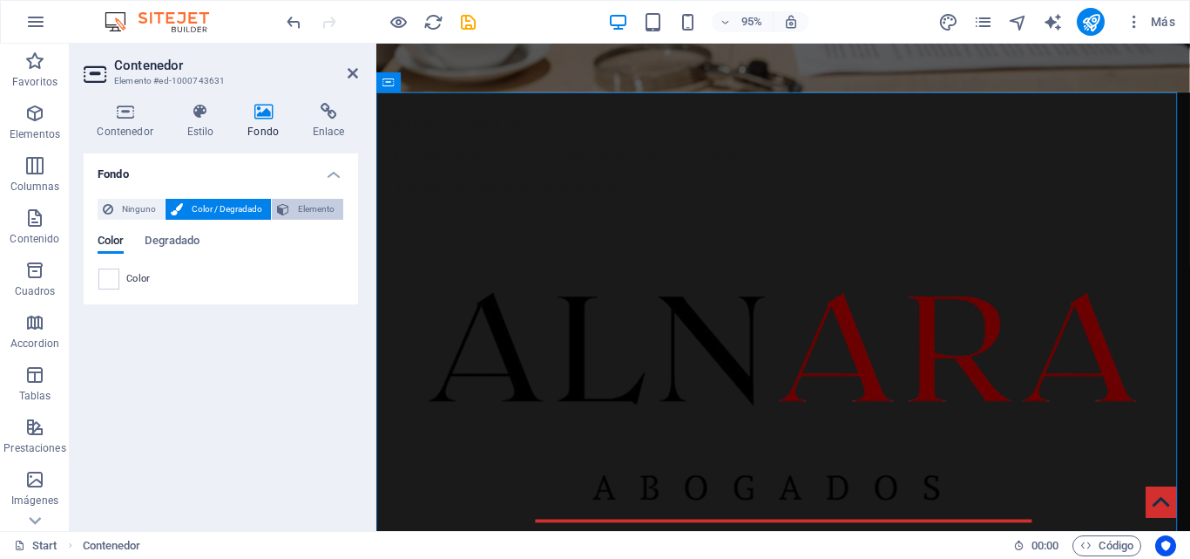
click at [310, 207] on span "Elemento" at bounding box center [317, 209] width 44 height 21
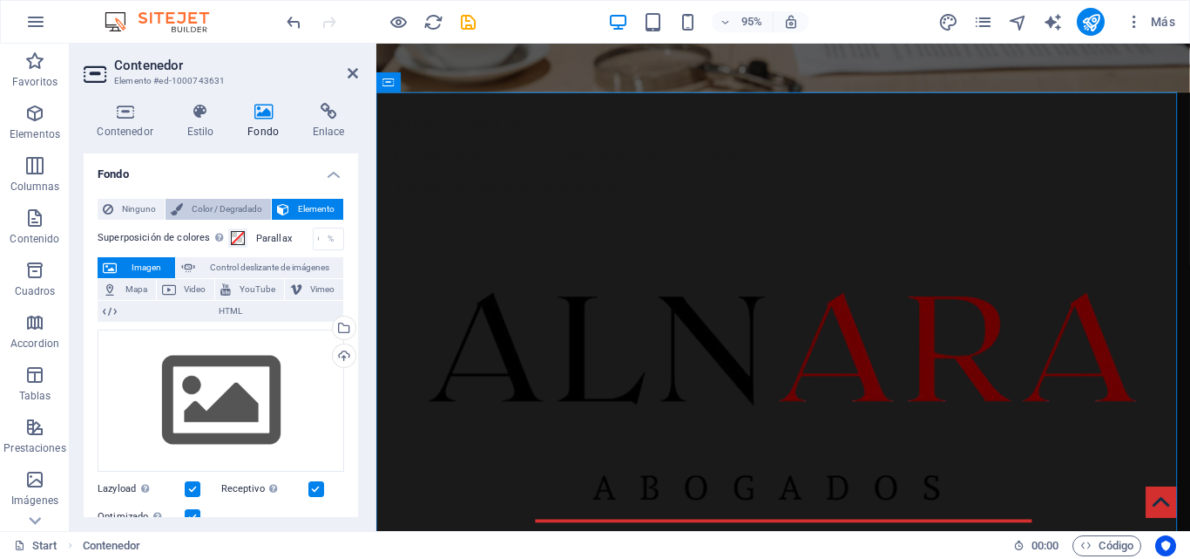
click at [221, 202] on span "Color / Degradado" at bounding box center [227, 209] width 78 height 21
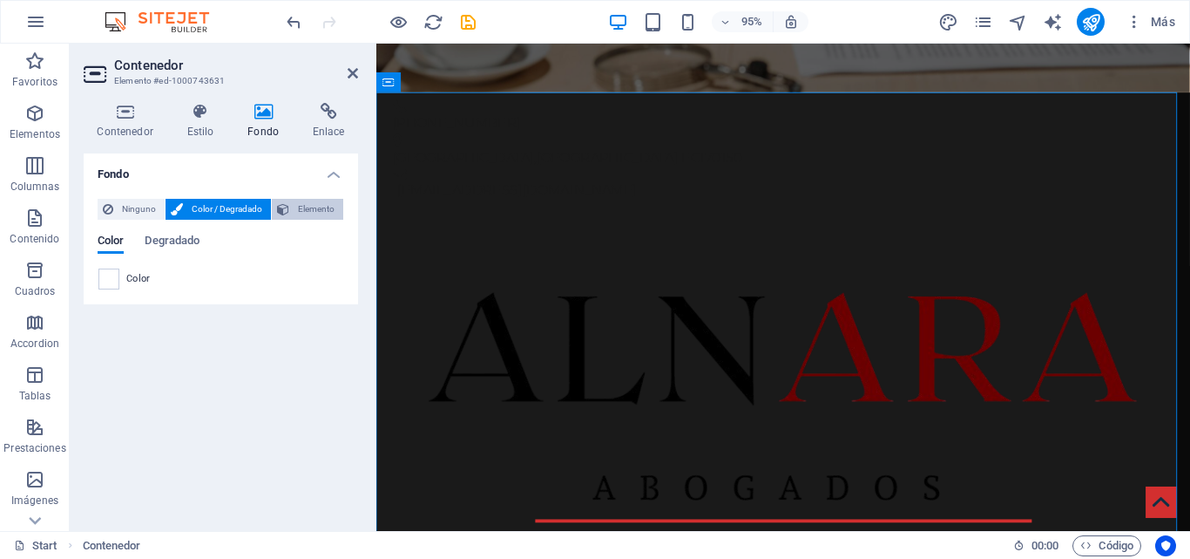
click at [296, 202] on button "Elemento" at bounding box center [307, 209] width 71 height 21
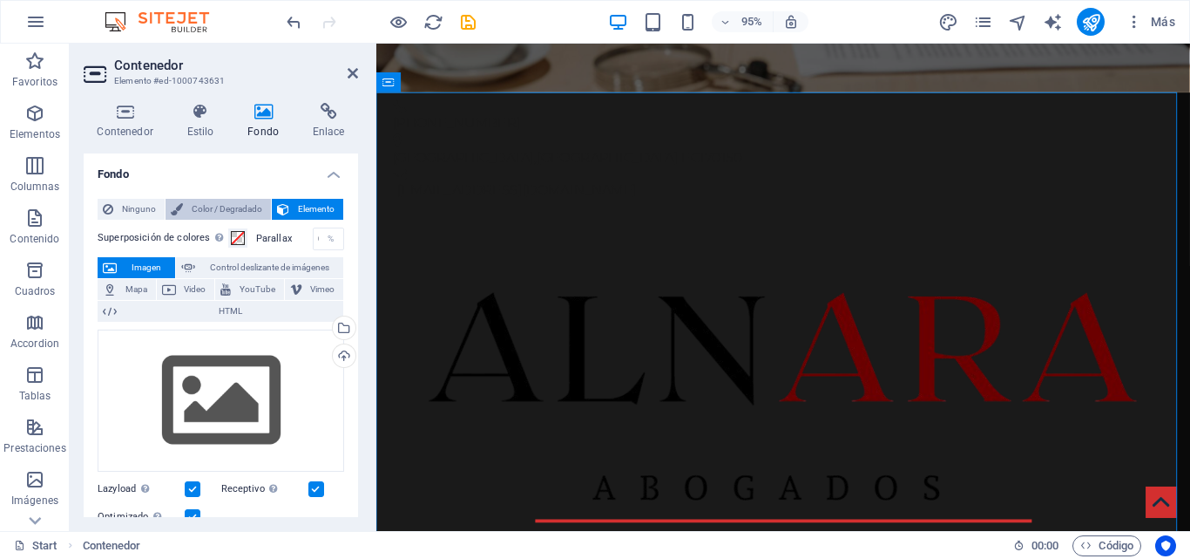
click at [243, 212] on span "Color / Degradado" at bounding box center [227, 209] width 78 height 21
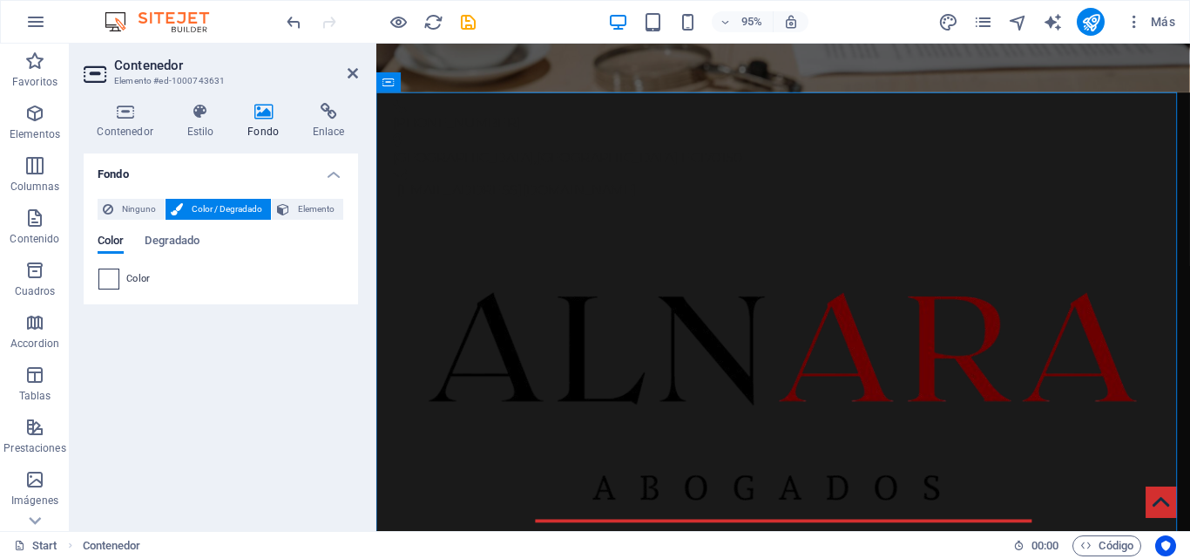
click at [103, 280] on span at bounding box center [108, 278] width 19 height 19
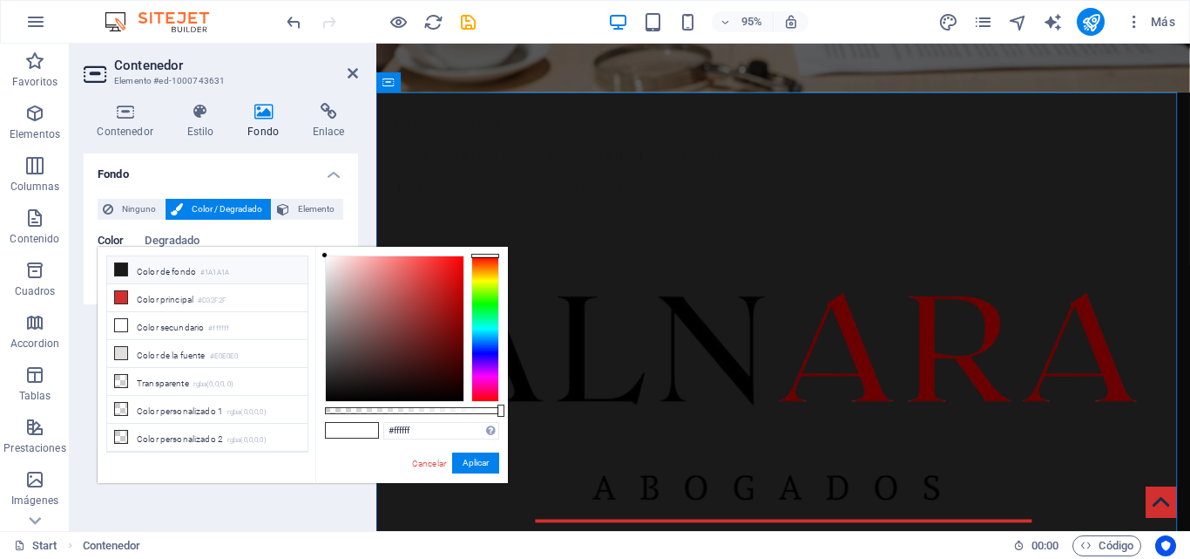
click at [173, 275] on li "Color de fondo #1A1A1A" at bounding box center [207, 270] width 200 height 28
drag, startPoint x: 376, startPoint y: 356, endPoint x: 320, endPoint y: 310, distance: 72.5
click at [320, 310] on div "#9e9e9e Formatos soportados #0852ed rgb(8, 82, 237) rgba(8, 82, 237, 90%) hsv(2…" at bounding box center [411, 491] width 193 height 489
click at [273, 153] on h4 "Fondo" at bounding box center [221, 168] width 275 height 31
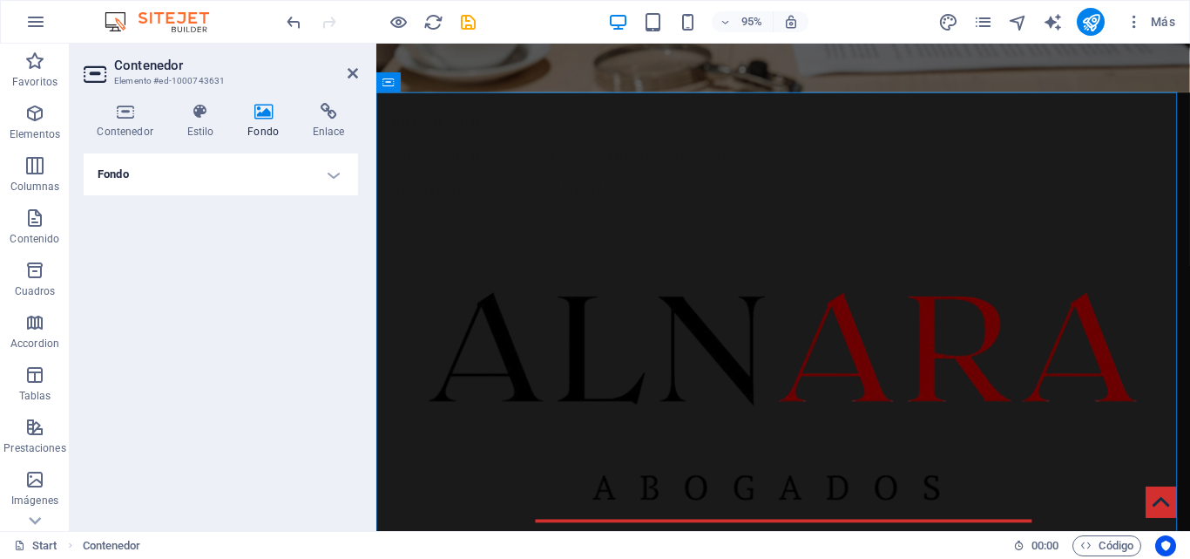
click at [295, 169] on h4 "Fondo" at bounding box center [221, 174] width 275 height 42
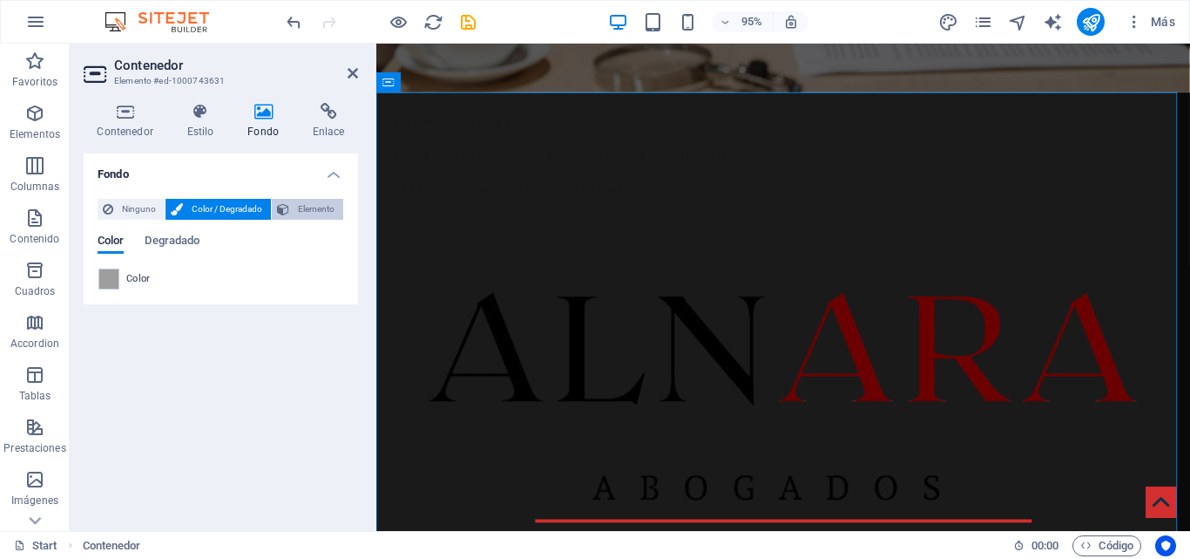
click at [301, 219] on span "Elemento" at bounding box center [317, 209] width 44 height 21
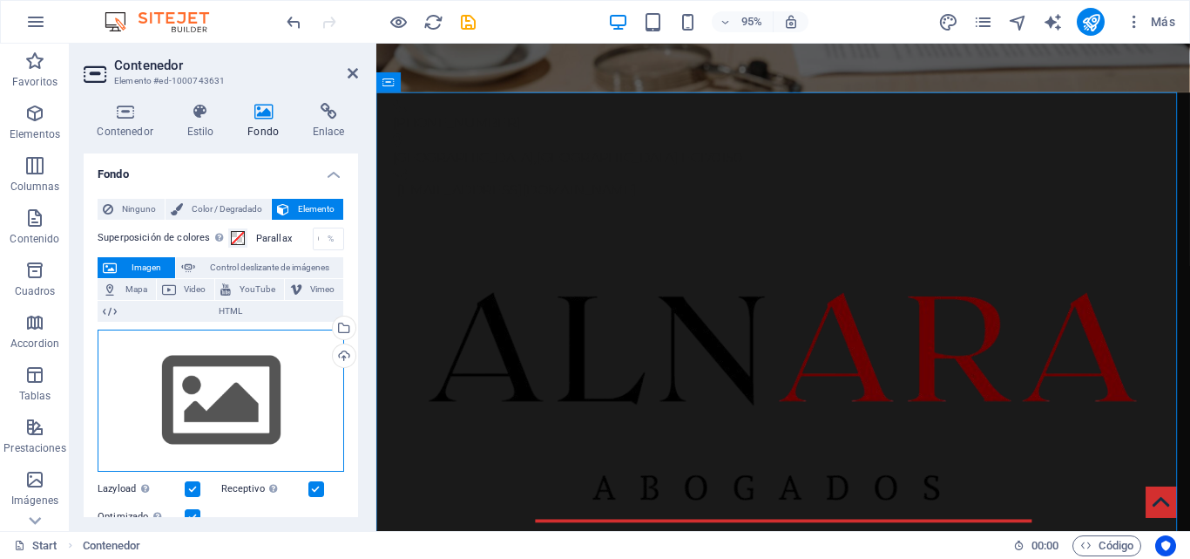
click at [229, 383] on div "Arrastra archivos aquí, haz clic para escoger archivos o selecciona archivos de…" at bounding box center [221, 400] width 247 height 143
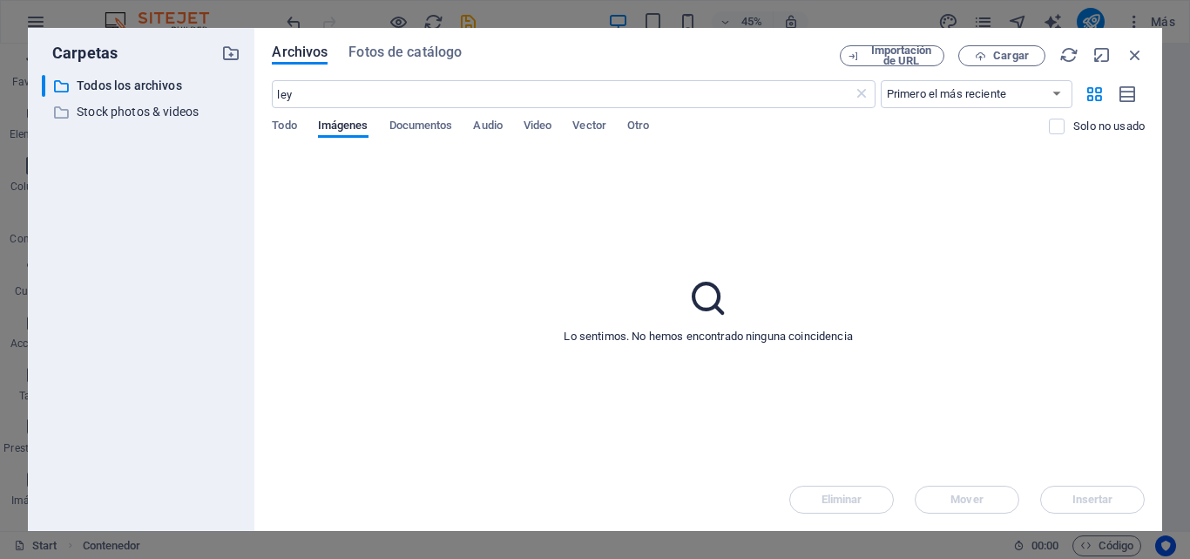
click at [435, 43] on div "Archivos Fotos de catálogo Importación de URL Cargar ley ​ Primero el más recie…" at bounding box center [708, 279] width 908 height 503
click at [438, 49] on span "Fotos de catálogo" at bounding box center [405, 52] width 113 height 21
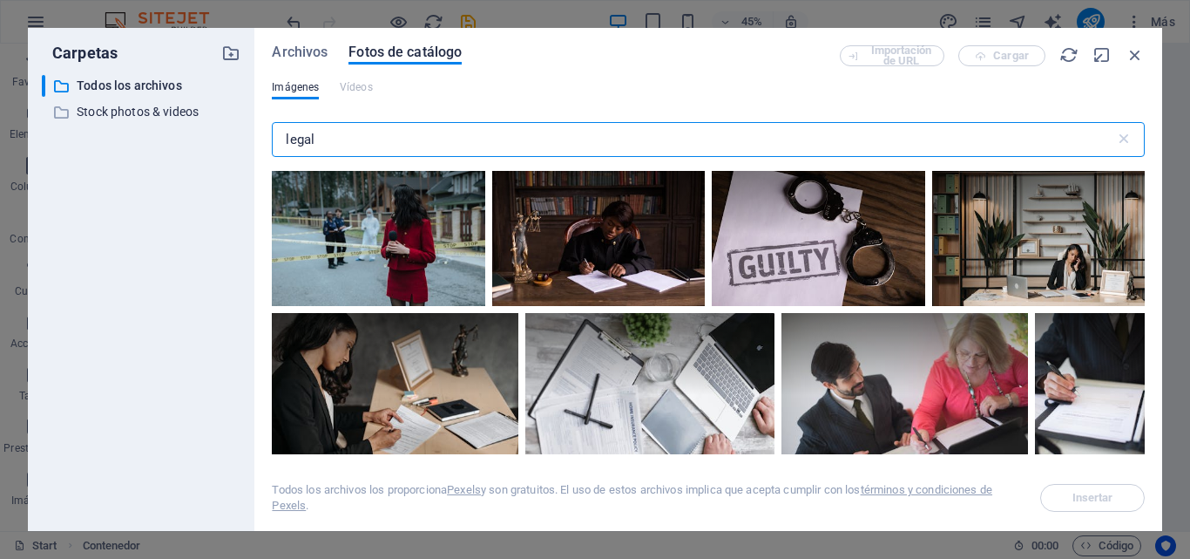
scroll to position [6348, 0]
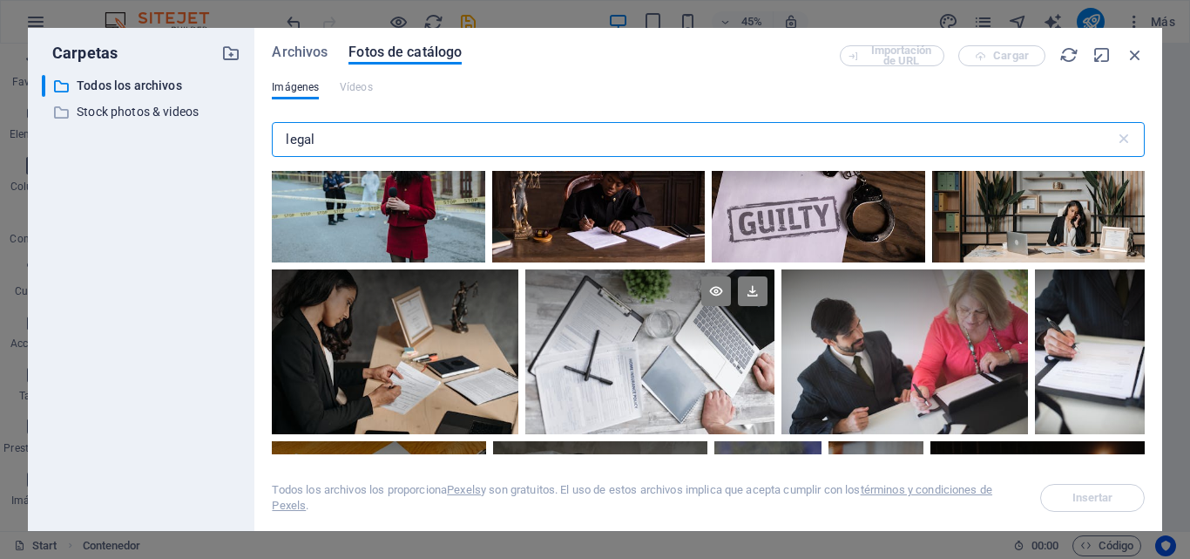
click at [640, 328] on div at bounding box center [650, 351] width 249 height 165
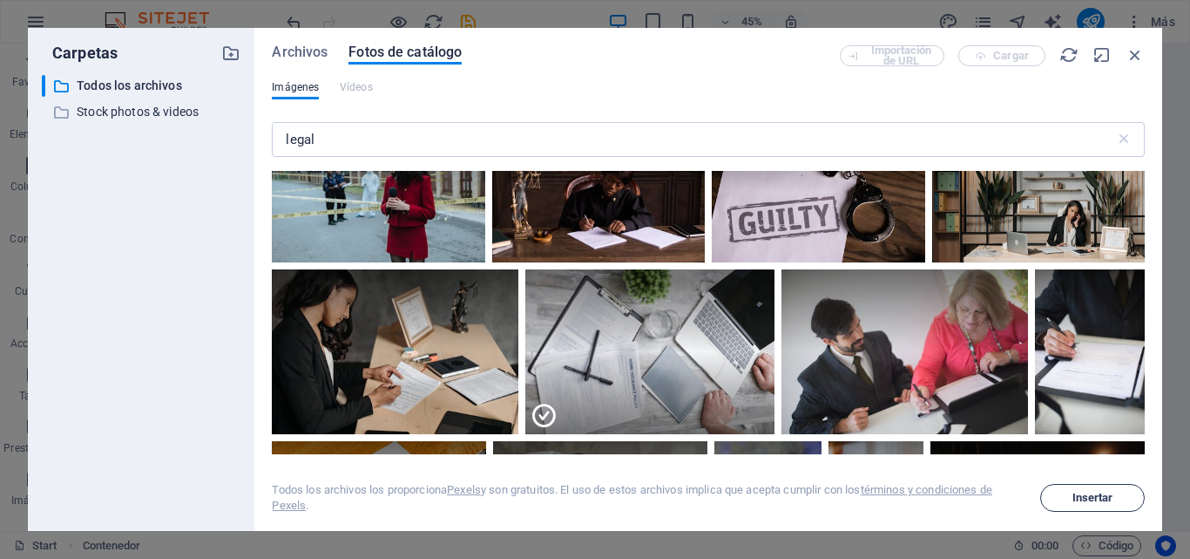
click at [1097, 496] on span "Insertar" at bounding box center [1093, 497] width 41 height 10
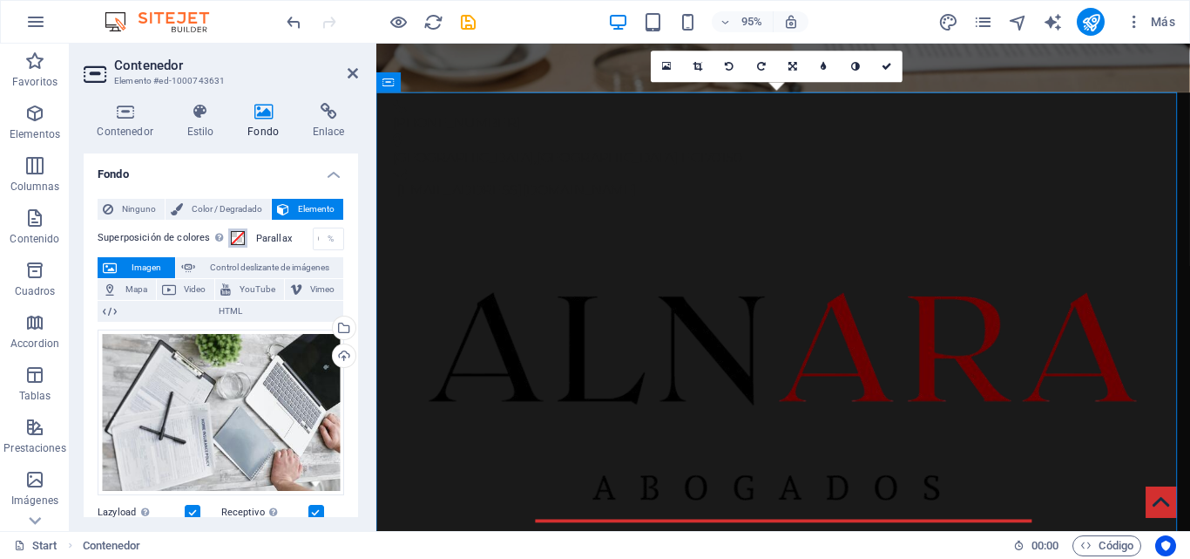
click at [237, 235] on span at bounding box center [238, 238] width 14 height 14
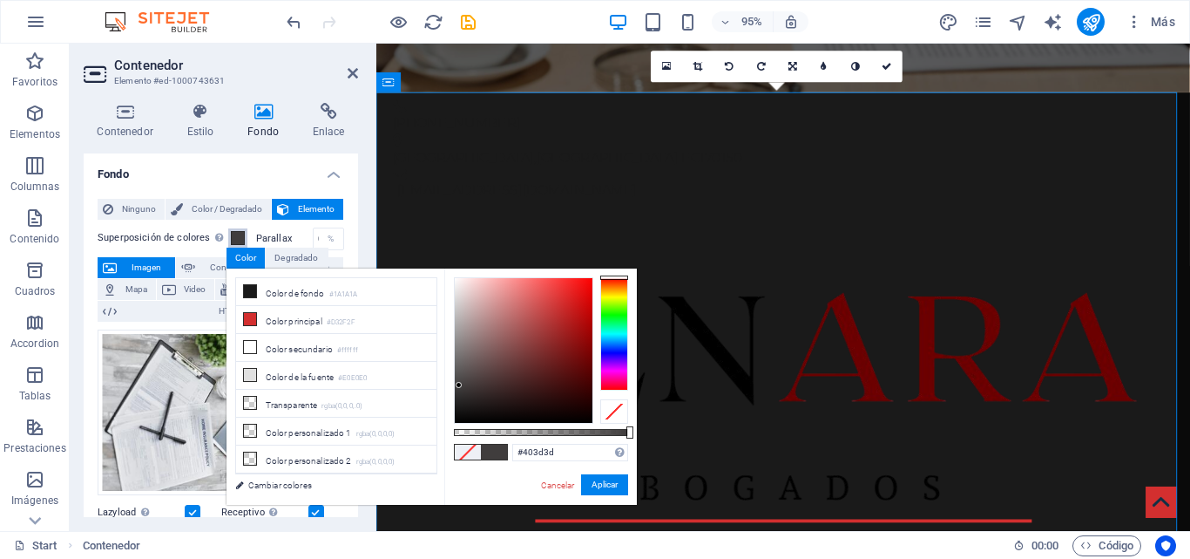
drag, startPoint x: 466, startPoint y: 313, endPoint x: 459, endPoint y: 385, distance: 72.7
click at [459, 385] on div at bounding box center [524, 350] width 138 height 145
click at [346, 390] on li "Transparente rgba(0,0,0,.0)" at bounding box center [336, 404] width 200 height 28
drag, startPoint x: 466, startPoint y: 401, endPoint x: 470, endPoint y: 350, distance: 50.7
click at [470, 350] on div at bounding box center [524, 350] width 138 height 145
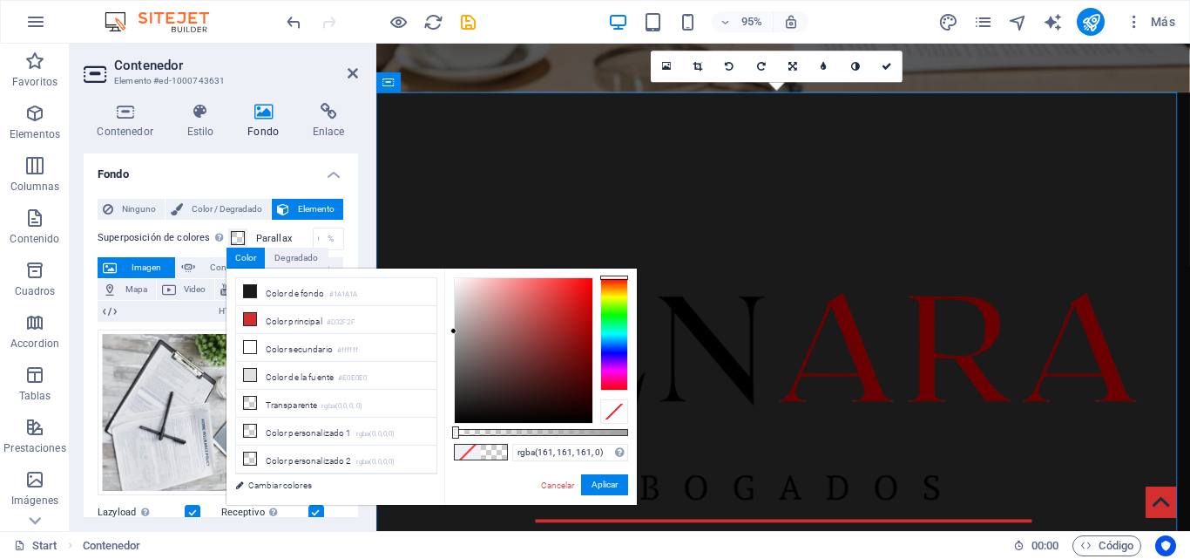
drag, startPoint x: 470, startPoint y: 342, endPoint x: 465, endPoint y: 431, distance: 89.0
click at [427, 349] on div "less Color de fondo #1A1A1A Color principal #D32F2F Color secundario #ffffff Co…" at bounding box center [432, 386] width 410 height 236
click at [496, 458] on span at bounding box center [494, 451] width 26 height 15
click at [327, 298] on li "Color de fondo #1A1A1A" at bounding box center [336, 292] width 200 height 28
click at [559, 483] on link "Cancelar" at bounding box center [557, 484] width 37 height 13
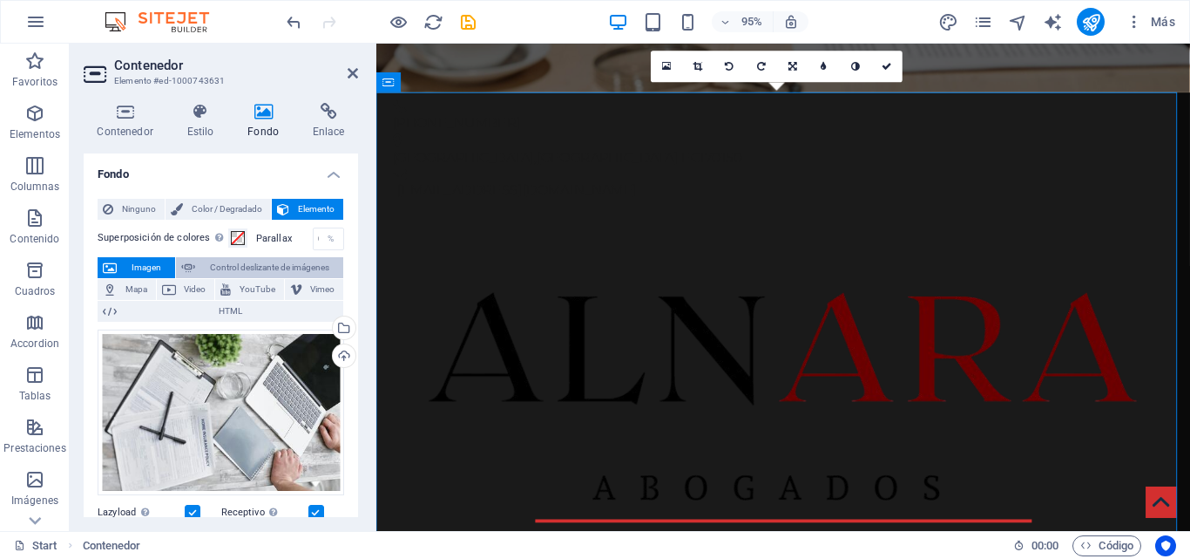
click at [238, 268] on span "Control deslizante de imágenes" at bounding box center [269, 267] width 138 height 21
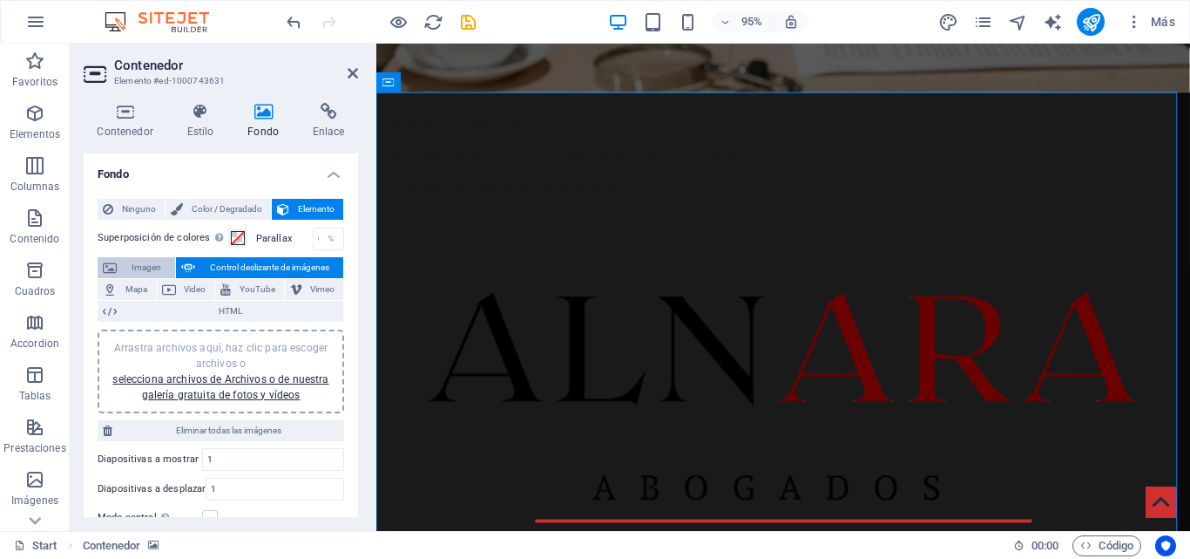
click at [148, 263] on span "Imagen" at bounding box center [146, 267] width 48 height 21
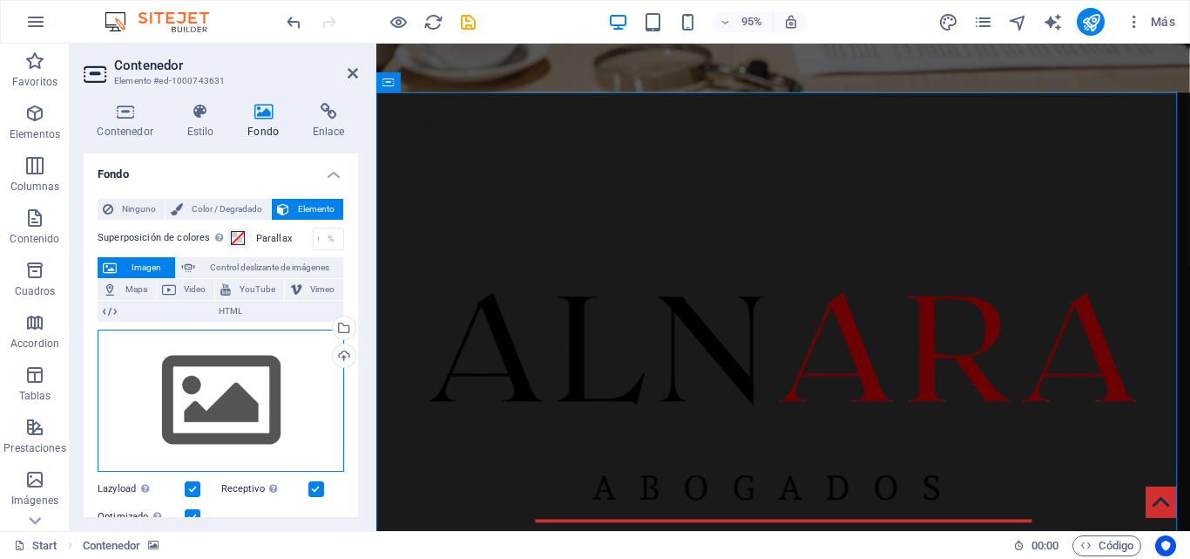
click at [214, 390] on div "Arrastra archivos aquí, haz clic para escoger archivos o selecciona archivos de…" at bounding box center [221, 400] width 247 height 143
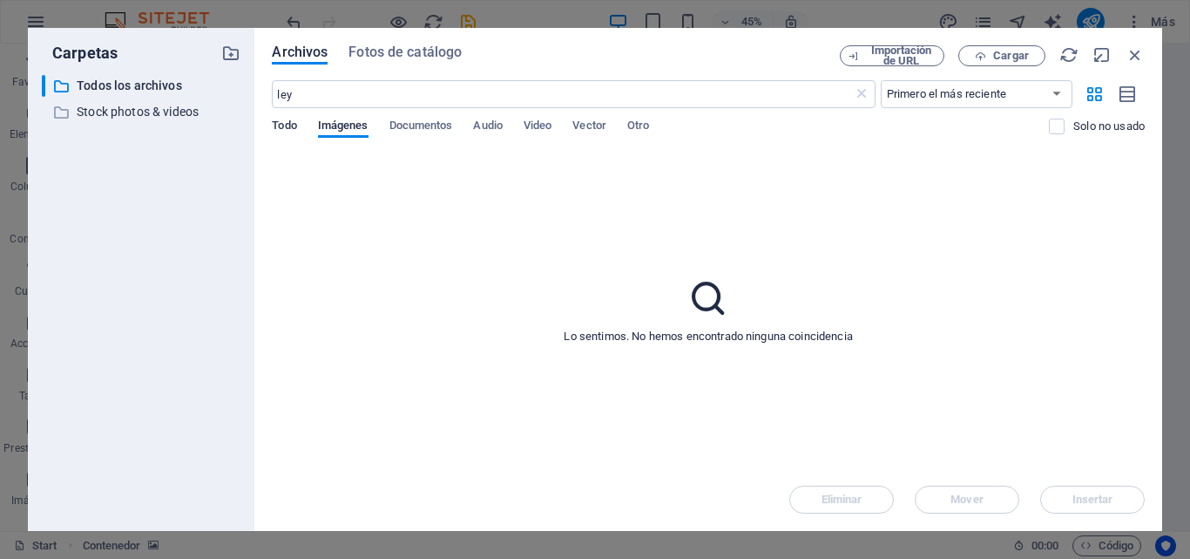
click at [283, 125] on span "Todo" at bounding box center [284, 127] width 24 height 24
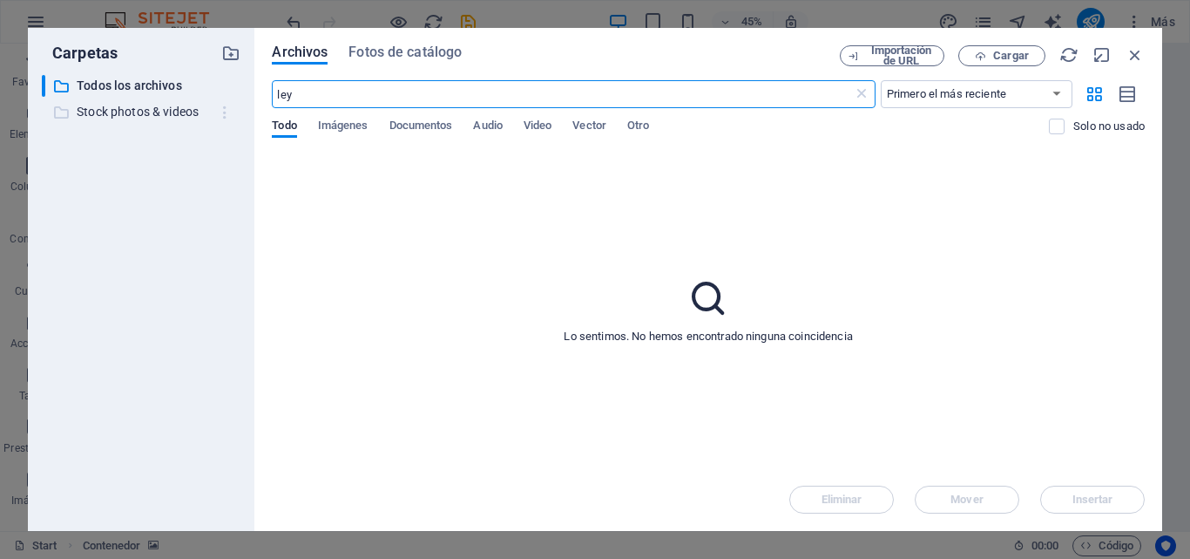
drag, startPoint x: 295, startPoint y: 99, endPoint x: 220, endPoint y: 102, distance: 75.0
click at [220, 102] on div "Carpetas ​ Todos los archivos Todos los archivos ​ Stock photos & videos Stock …" at bounding box center [595, 279] width 1135 height 503
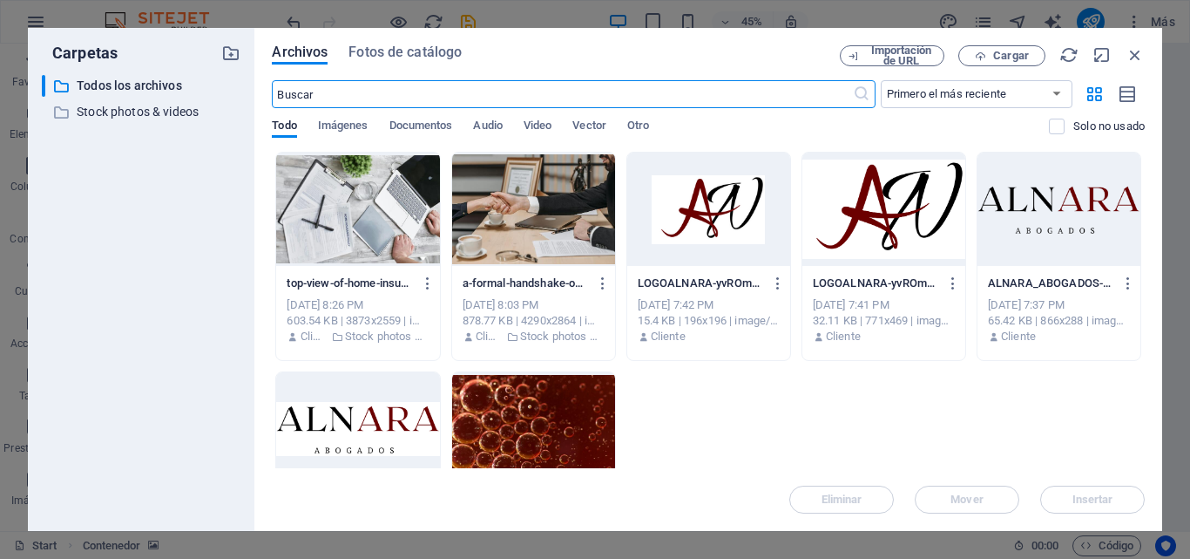
click at [382, 228] on div at bounding box center [357, 209] width 163 height 113
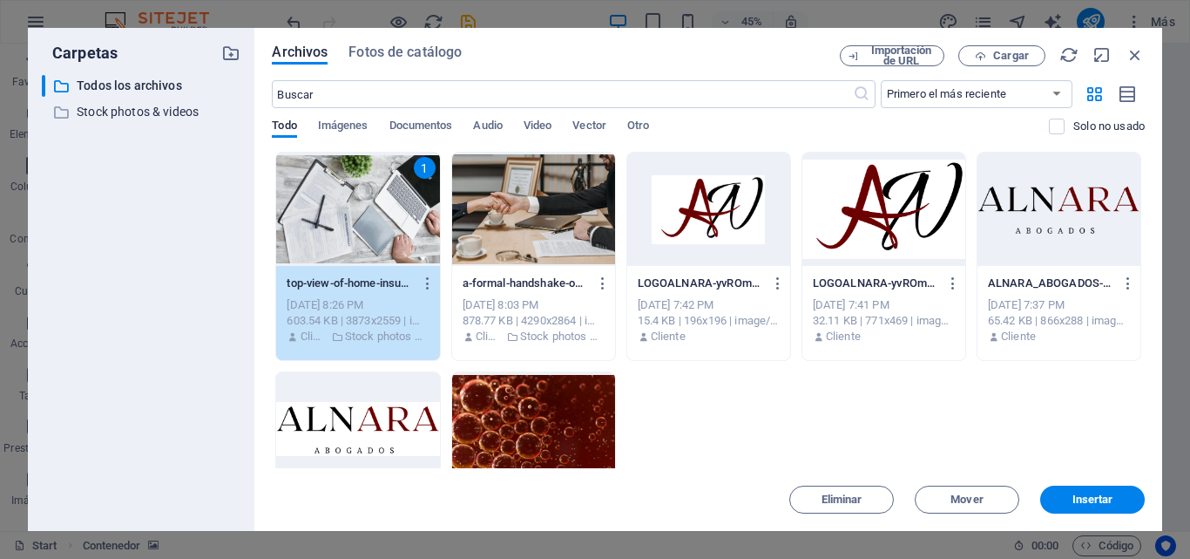
click at [1096, 484] on div "Eliminar Mover Insertar" at bounding box center [708, 490] width 873 height 45
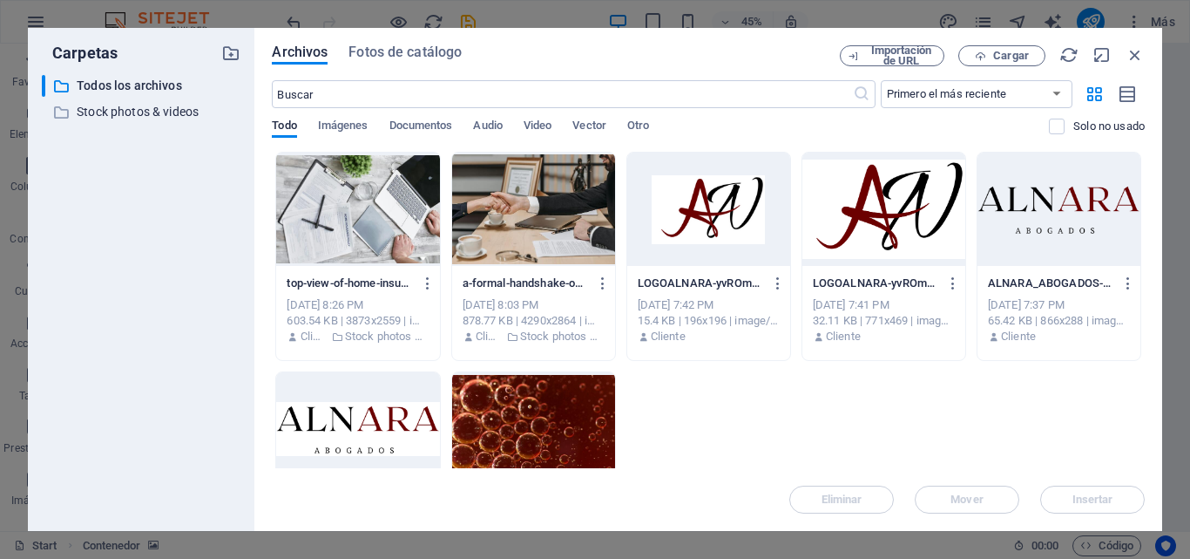
drag, startPoint x: 1096, startPoint y: 484, endPoint x: 947, endPoint y: 377, distance: 183.1
click at [947, 377] on div "Archivos Fotos de catálogo Importación de URL Cargar ​ Primero el más reciente …" at bounding box center [708, 279] width 873 height 468
click at [286, 239] on div at bounding box center [357, 209] width 163 height 113
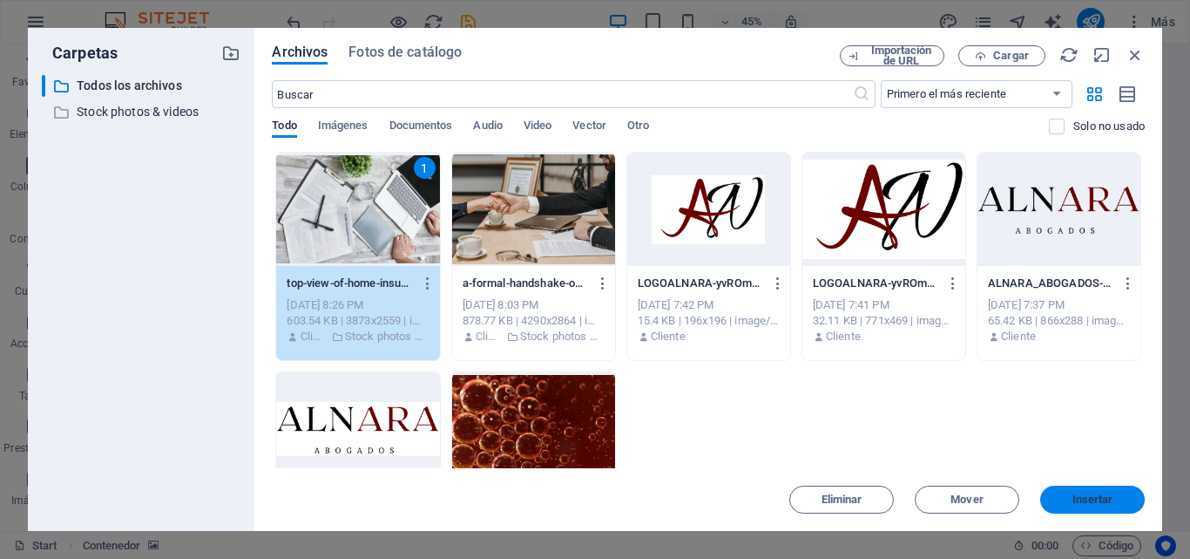
click at [1079, 502] on span "Insertar" at bounding box center [1093, 499] width 41 height 10
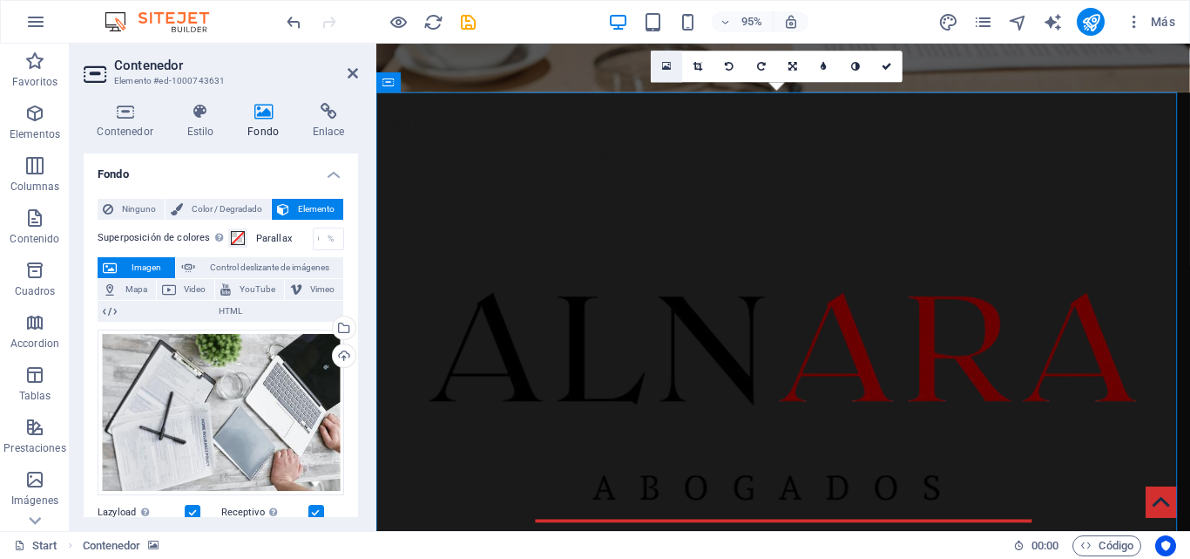
click at [669, 70] on icon at bounding box center [667, 66] width 10 height 11
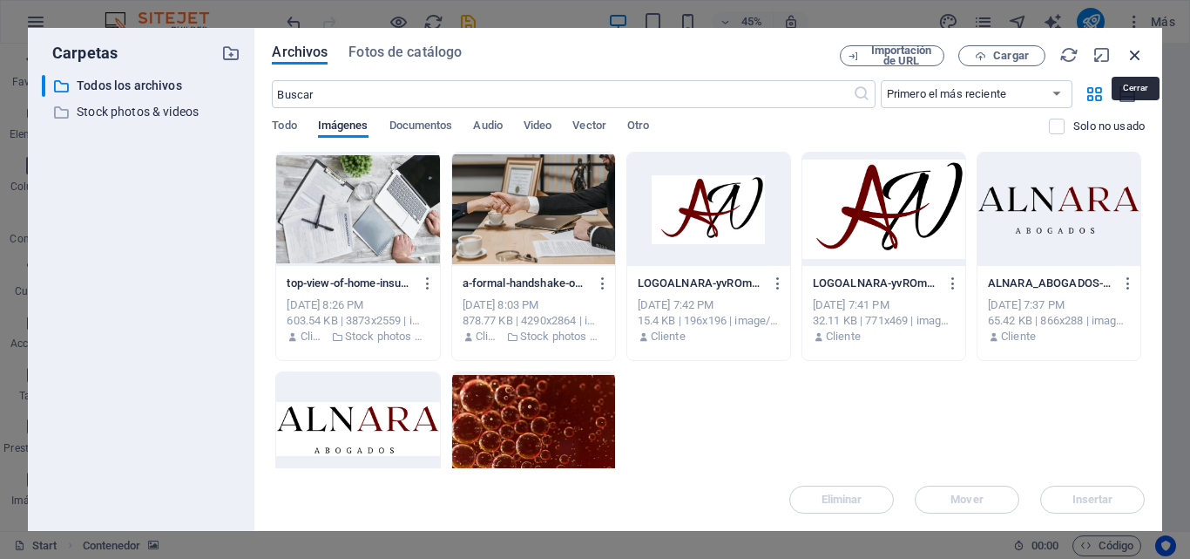
click at [1134, 58] on icon "button" at bounding box center [1135, 54] width 19 height 19
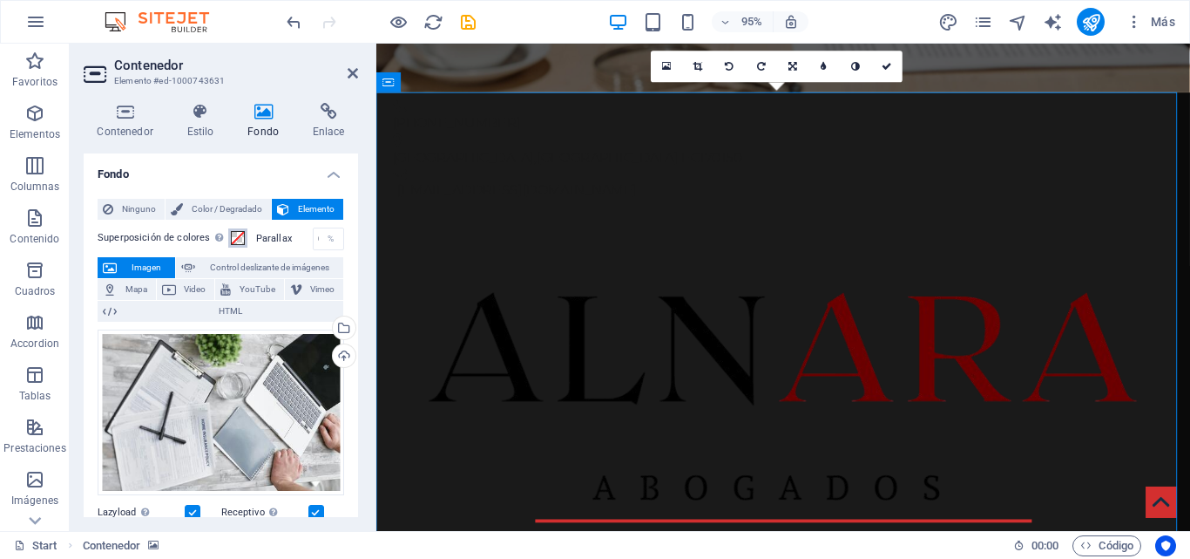
click at [235, 234] on span at bounding box center [238, 238] width 14 height 14
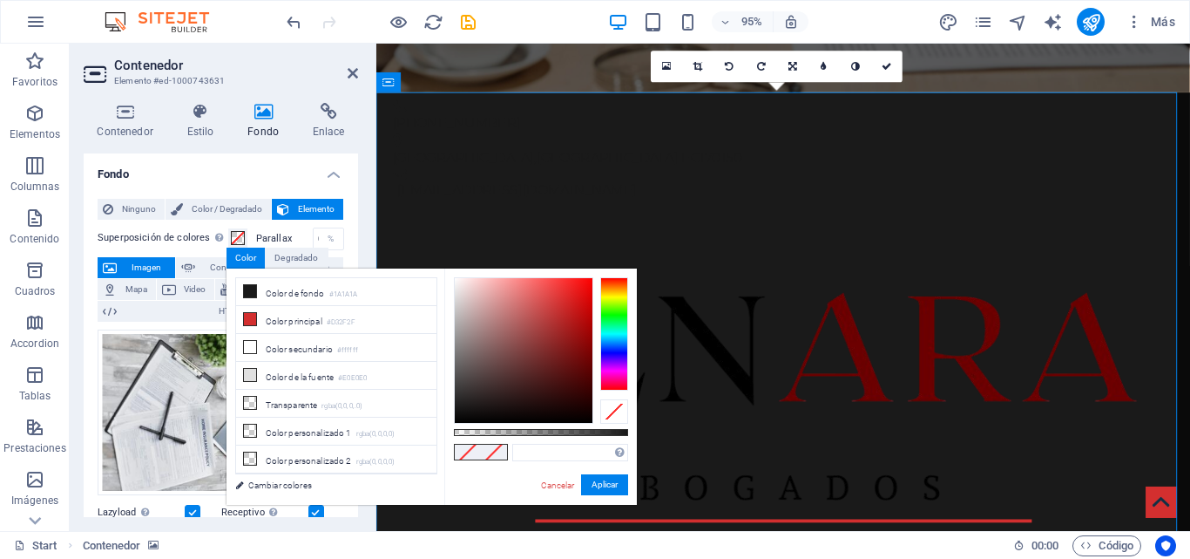
drag, startPoint x: 492, startPoint y: 453, endPoint x: 437, endPoint y: 444, distance: 55.7
click at [437, 444] on div "less Color de fondo #1A1A1A Color principal #D32F2F Color secundario #ffffff Co…" at bounding box center [432, 386] width 410 height 236
click at [622, 427] on div "Formatos soportados #0852ed rgb(8, 82, 237) rgba(8, 82, 237, 90%) hsv(221,97,93…" at bounding box center [540, 512] width 193 height 489
click at [620, 416] on div at bounding box center [614, 411] width 28 height 24
click at [349, 348] on small "#ffffff" at bounding box center [347, 350] width 21 height 12
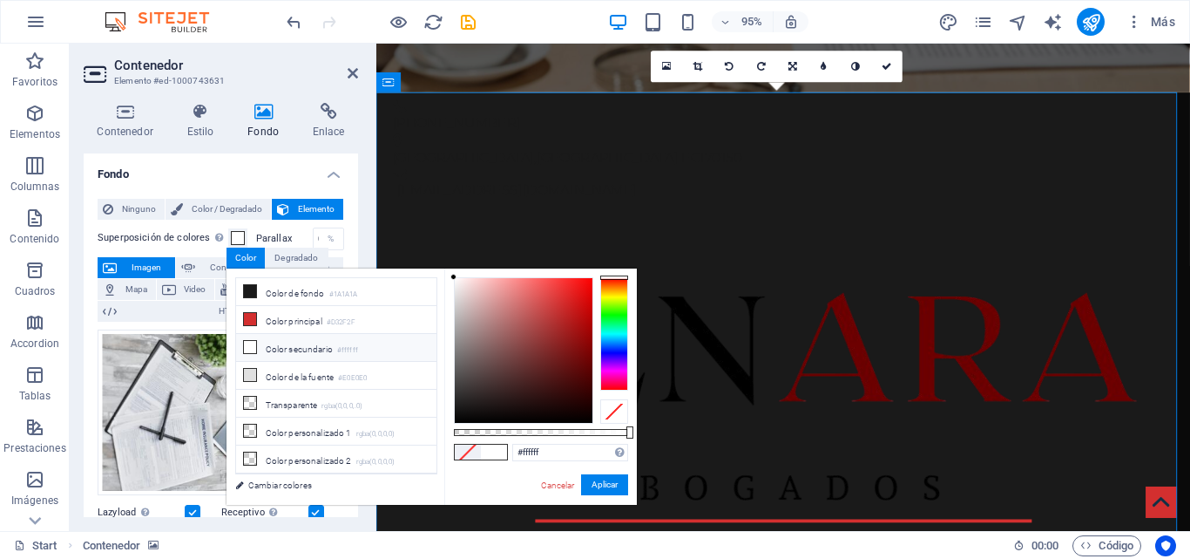
click at [384, 342] on li "Color secundario #ffffff" at bounding box center [336, 348] width 200 height 28
drag, startPoint x: 527, startPoint y: 329, endPoint x: 461, endPoint y: 323, distance: 66.5
click at [461, 323] on div at bounding box center [524, 350] width 138 height 145
click at [589, 481] on button "Aplicar" at bounding box center [604, 484] width 47 height 21
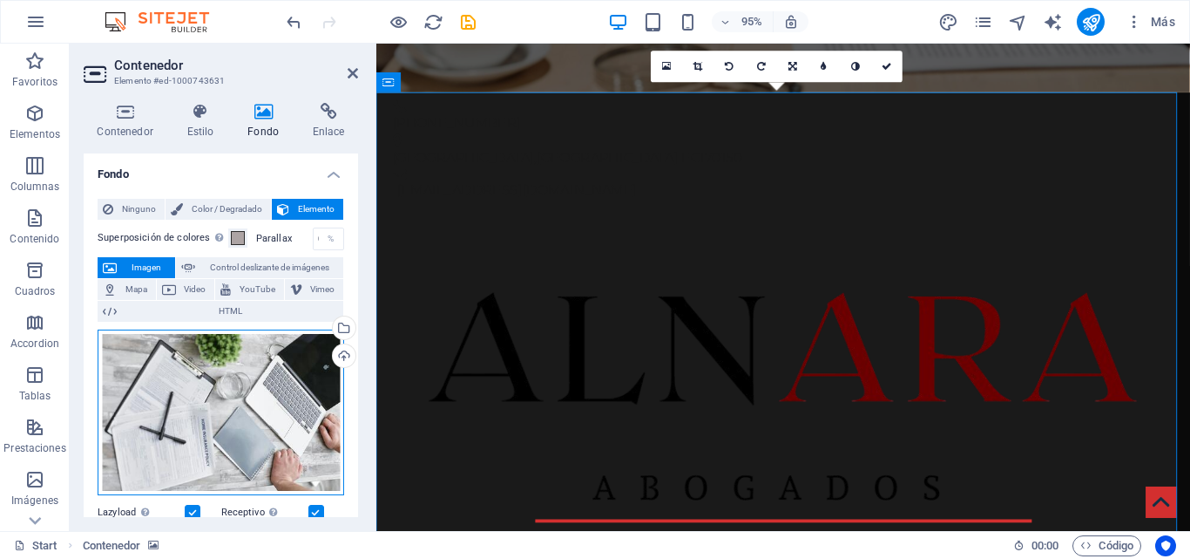
click at [271, 393] on div "Arrastra archivos aquí, haz clic para escoger archivos o selecciona archivos de…" at bounding box center [221, 412] width 247 height 166
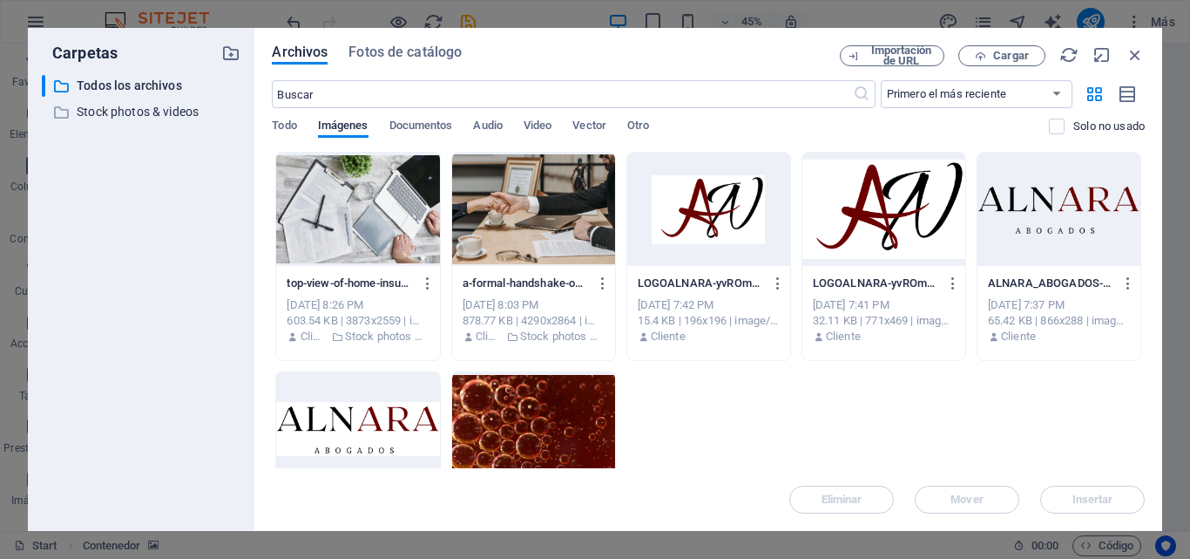
click at [375, 196] on div at bounding box center [357, 209] width 163 height 113
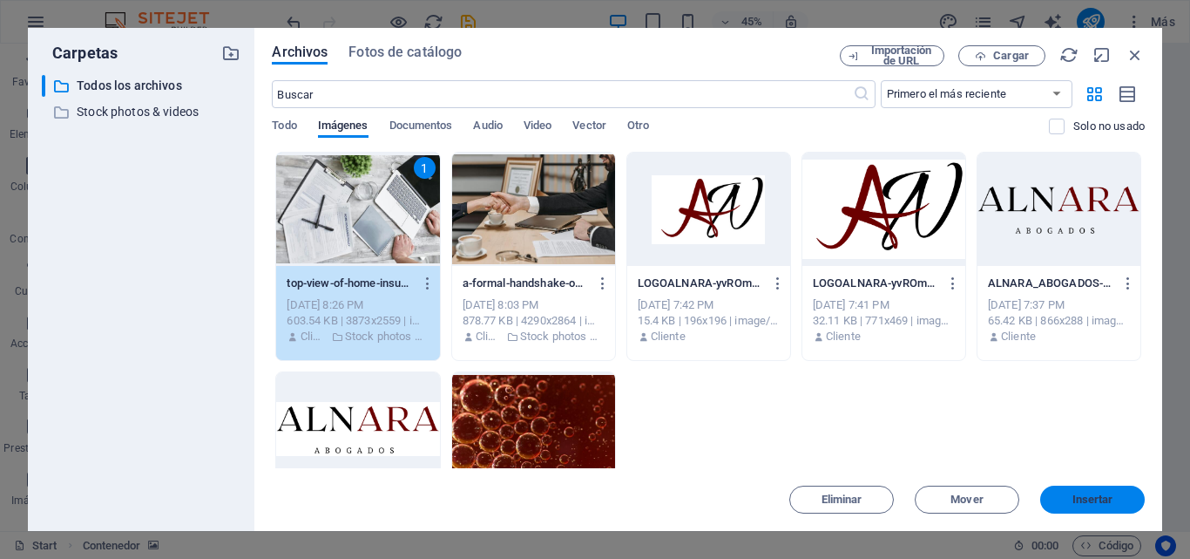
click at [1073, 492] on button "Insertar" at bounding box center [1093, 499] width 105 height 28
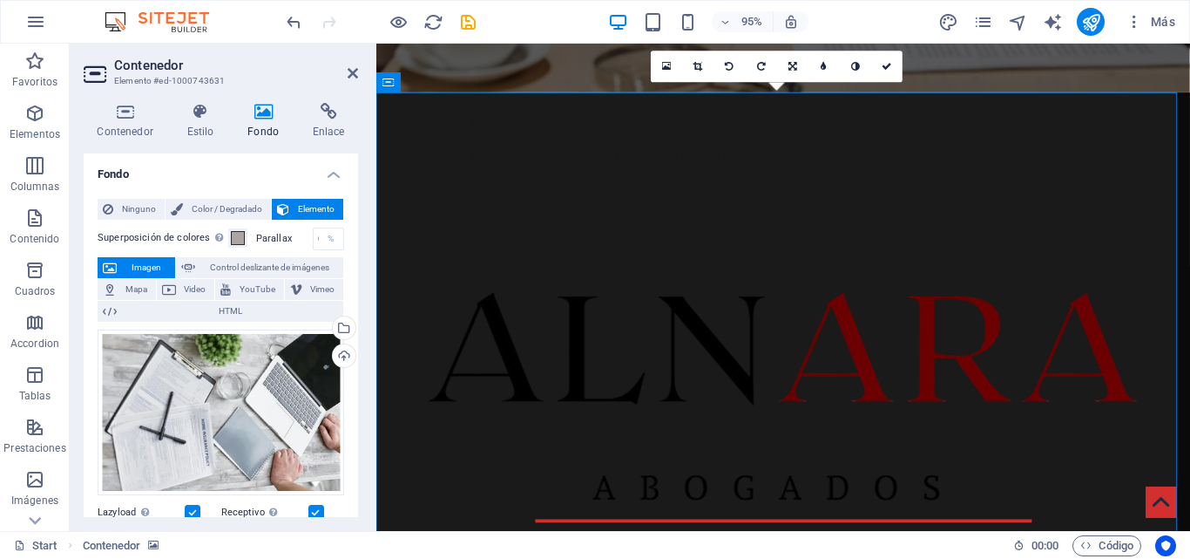
drag, startPoint x: 353, startPoint y: 161, endPoint x: 354, endPoint y: 284, distance: 122.9
click at [354, 284] on li "Fondo Ninguno Color / Degradado Elemento Estirar fondo a ancho completo Superpo…" at bounding box center [221, 498] width 275 height 691
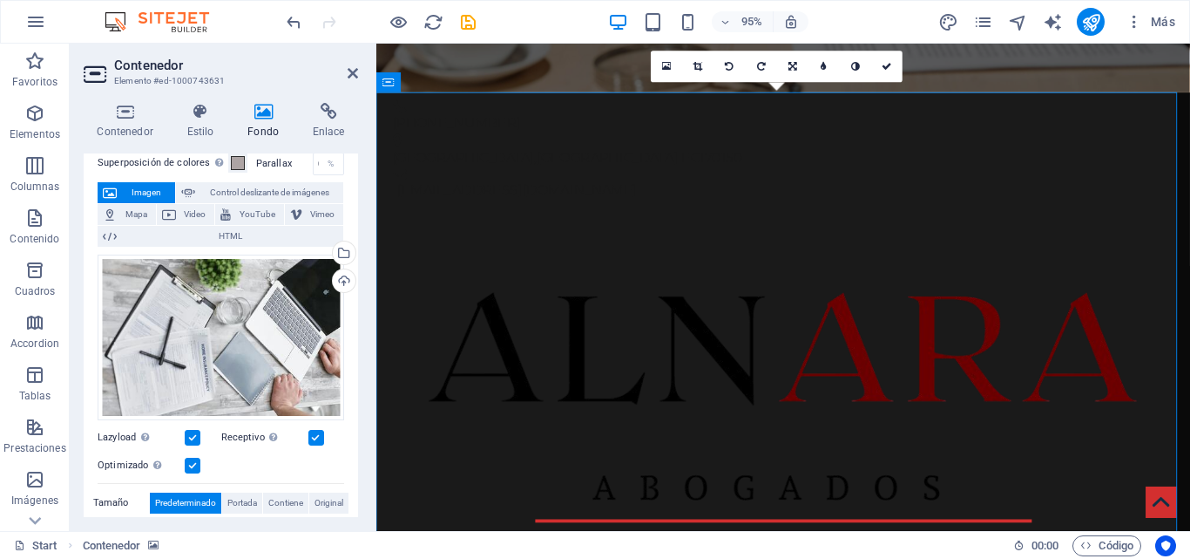
scroll to position [0, 0]
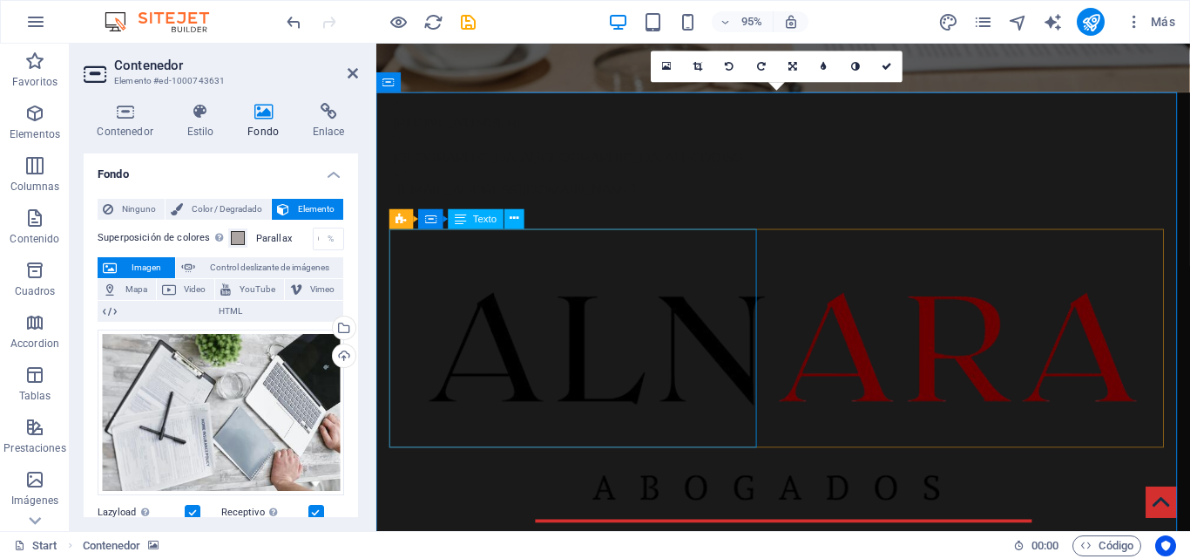
click at [508, 223] on button at bounding box center [515, 219] width 20 height 20
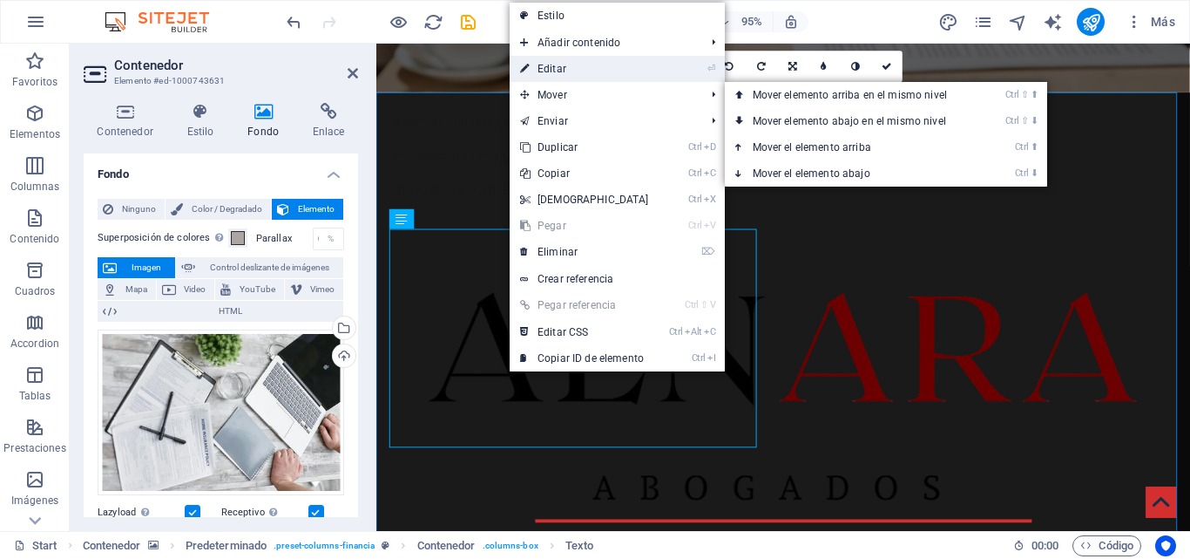
click at [586, 69] on link "⏎ Editar" at bounding box center [585, 69] width 150 height 26
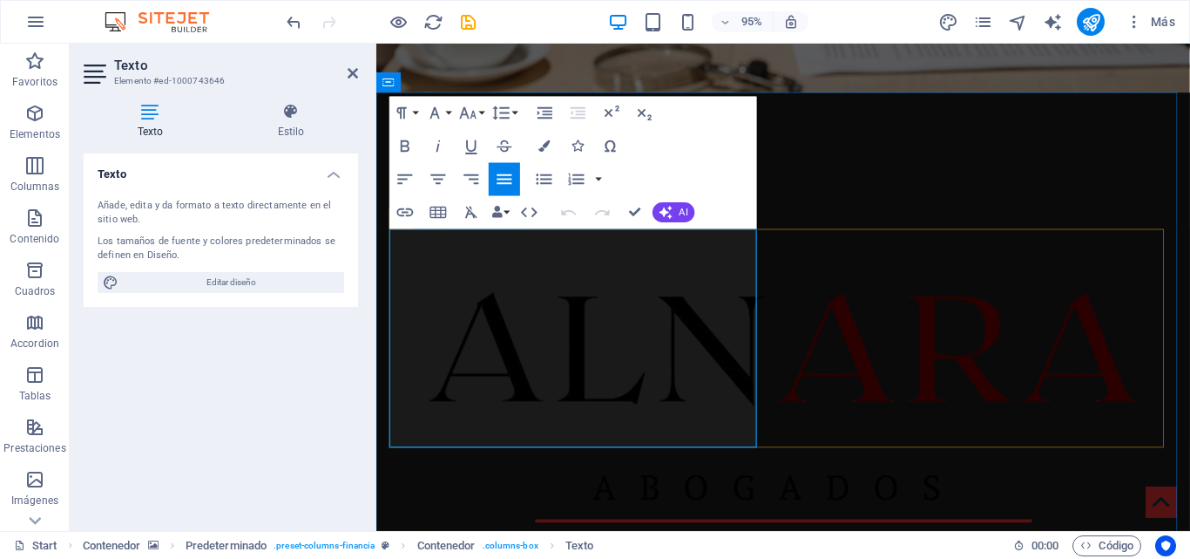
drag, startPoint x: 699, startPoint y: 459, endPoint x: 750, endPoint y: 264, distance: 201.9
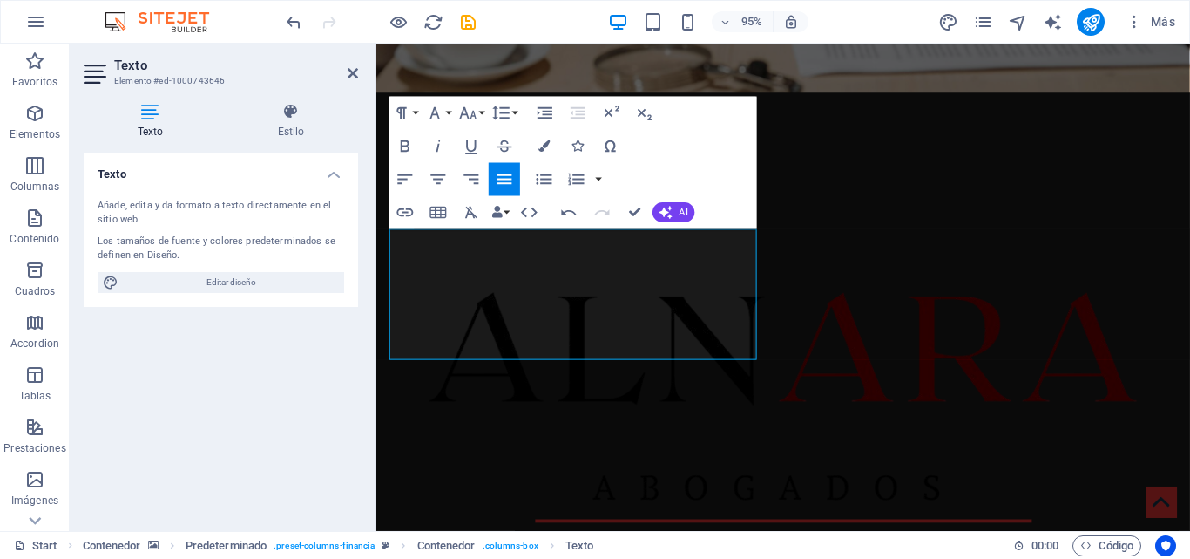
click at [316, 401] on div "Texto Añade, edita y da formato a texto directamente en el sitio web. Los tamañ…" at bounding box center [221, 334] width 275 height 363
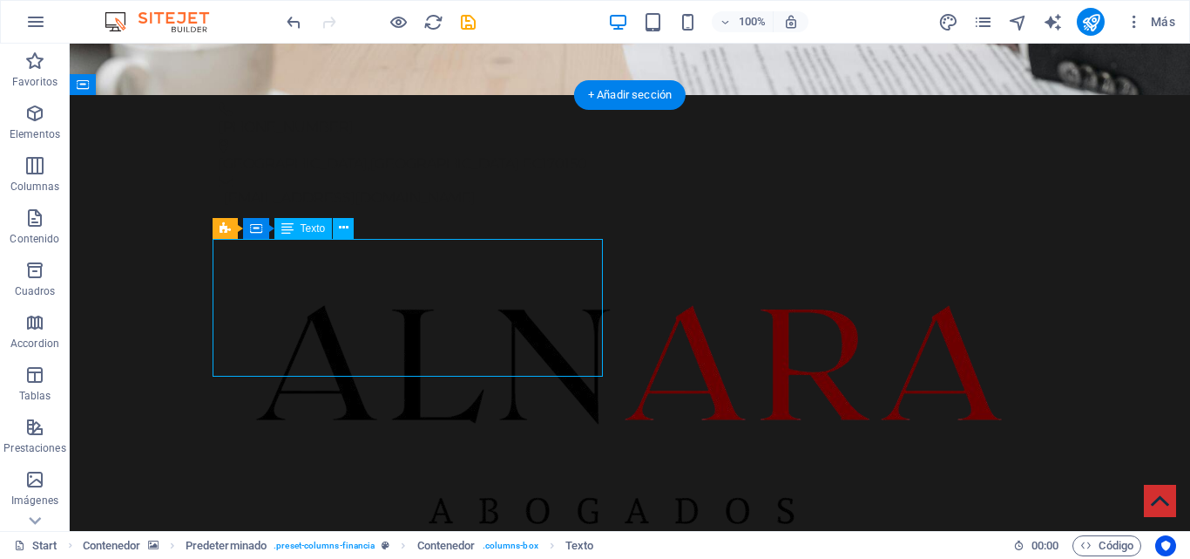
drag, startPoint x: 406, startPoint y: 312, endPoint x: 405, endPoint y: 356, distance: 44.5
click at [338, 225] on button at bounding box center [343, 228] width 21 height 21
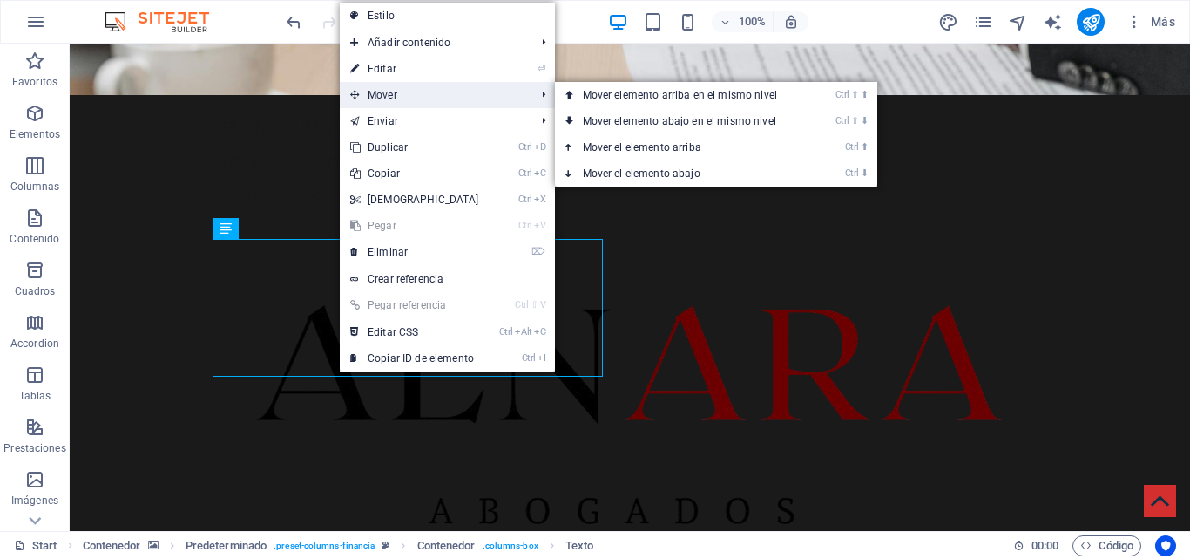
click at [417, 98] on span "Mover" at bounding box center [434, 95] width 189 height 26
click at [637, 116] on link "Ctrl ⇧ ⬇ Mover elemento abajo en el mismo nivel" at bounding box center [683, 121] width 257 height 26
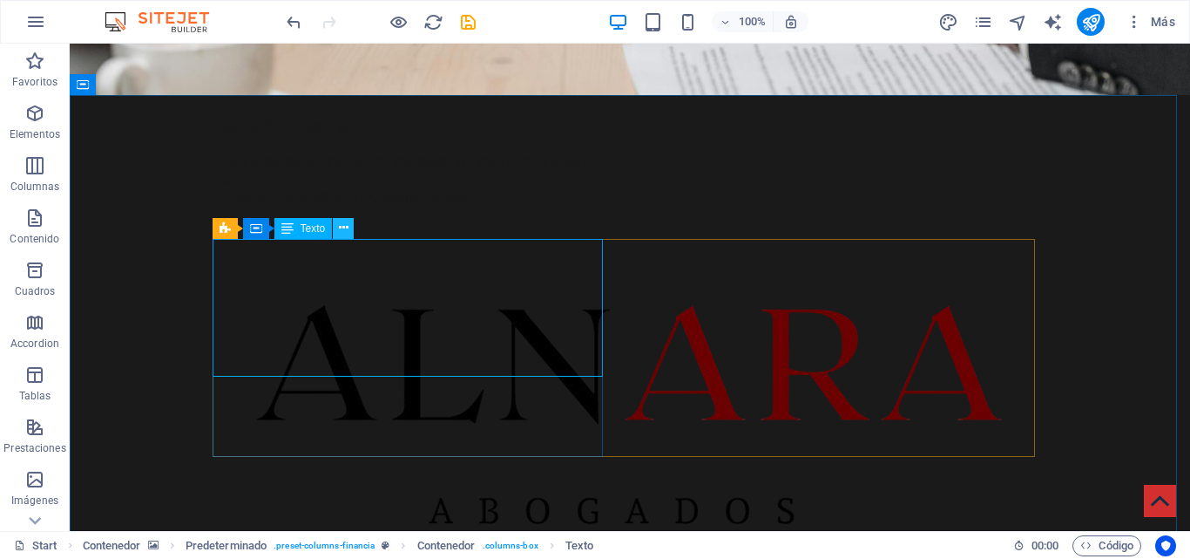
click at [348, 234] on icon at bounding box center [344, 228] width 10 height 18
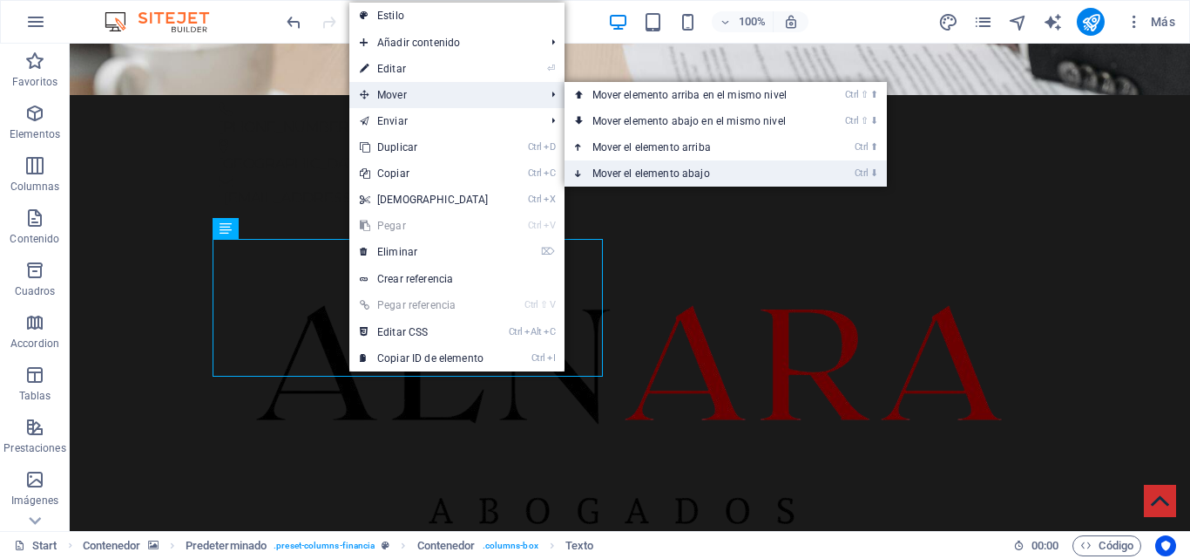
click at [622, 177] on link "Ctrl ⬇ Mover el elemento abajo" at bounding box center [693, 173] width 257 height 26
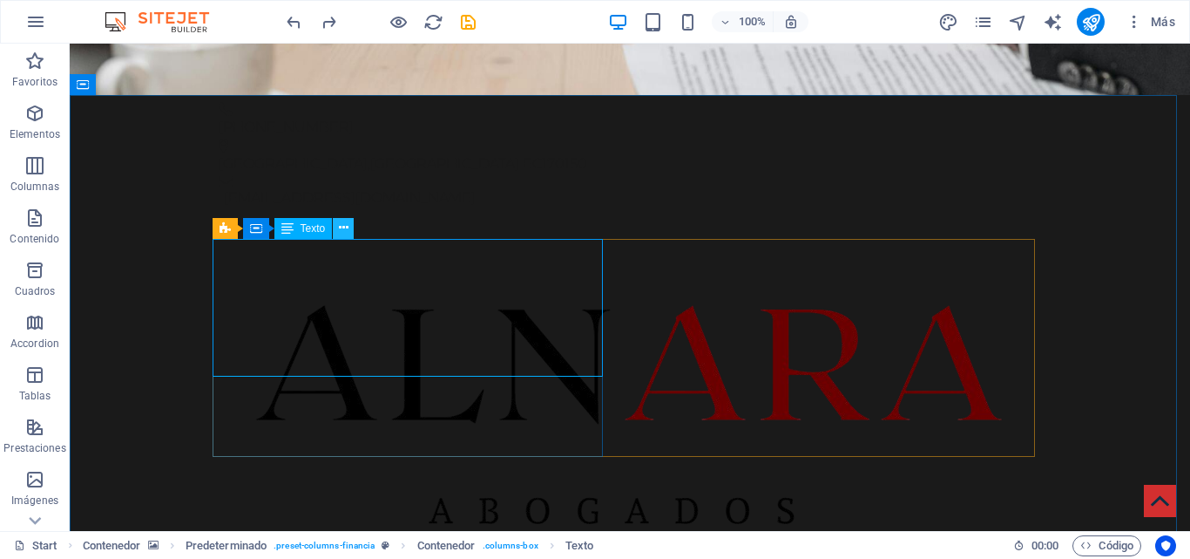
click at [345, 235] on icon at bounding box center [344, 228] width 10 height 18
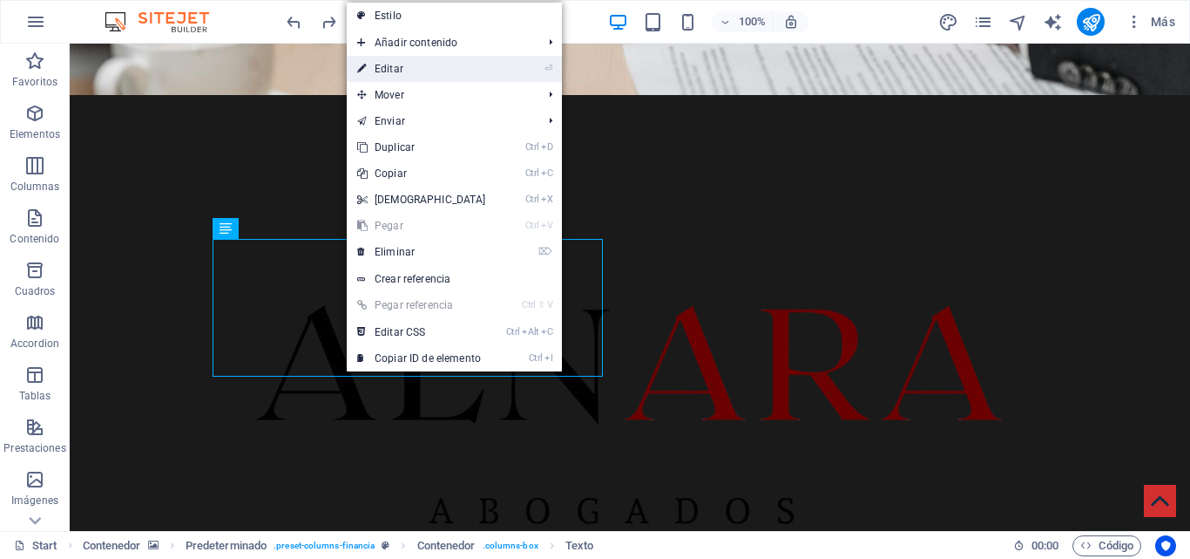
click at [451, 59] on link "⏎ Editar" at bounding box center [422, 69] width 150 height 26
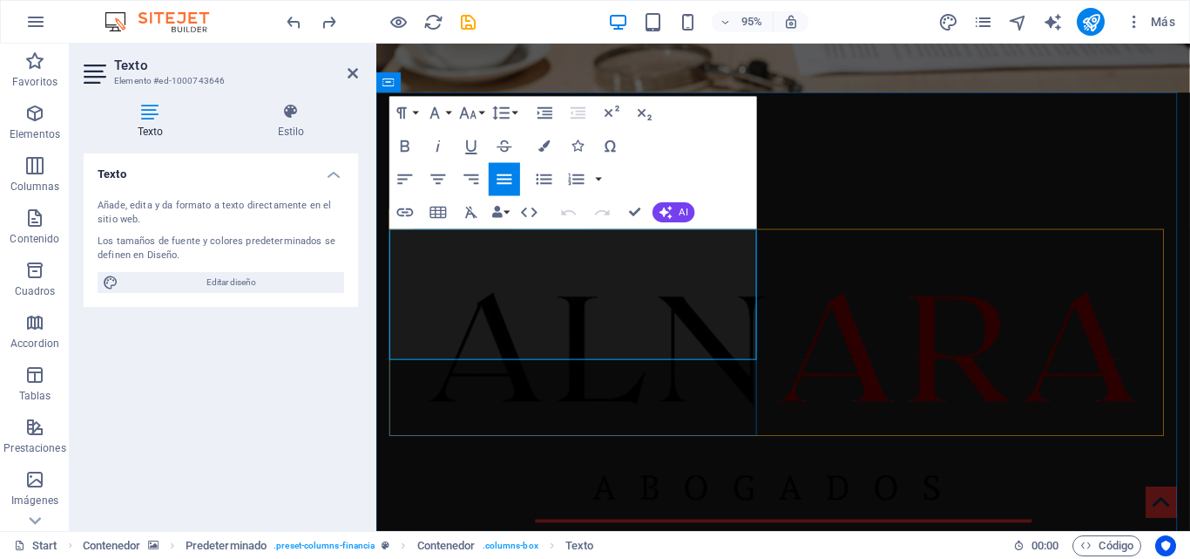
click at [260, 284] on span "Editar diseño" at bounding box center [231, 282] width 215 height 21
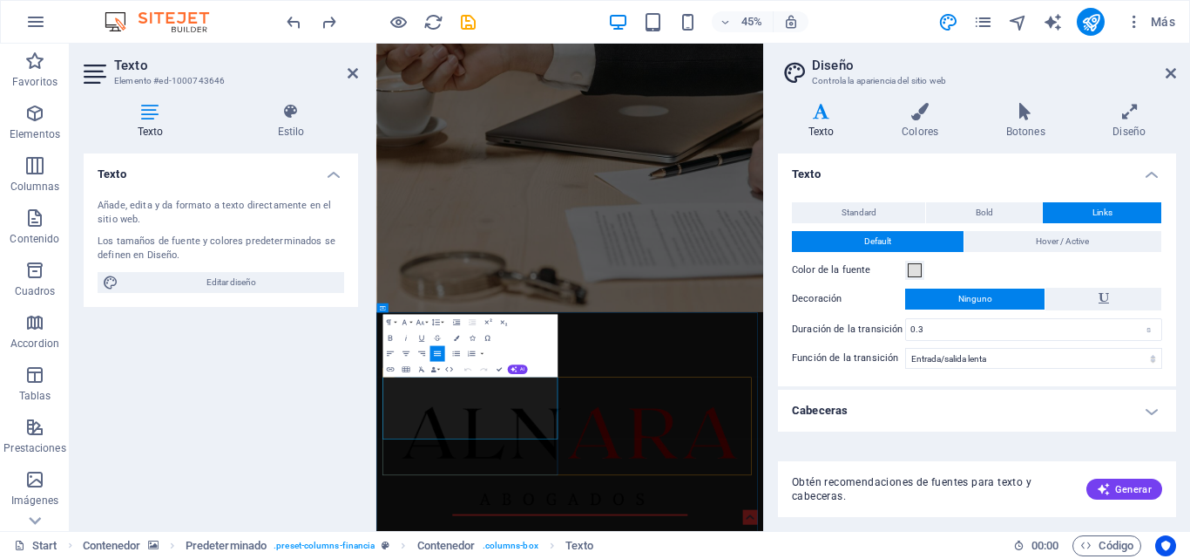
drag, startPoint x: 700, startPoint y: 868, endPoint x: 702, endPoint y: 932, distance: 63.6
click at [186, 374] on div "Texto Añade, edita y da formato a texto directamente en el sitio web. Los tamañ…" at bounding box center [221, 334] width 275 height 363
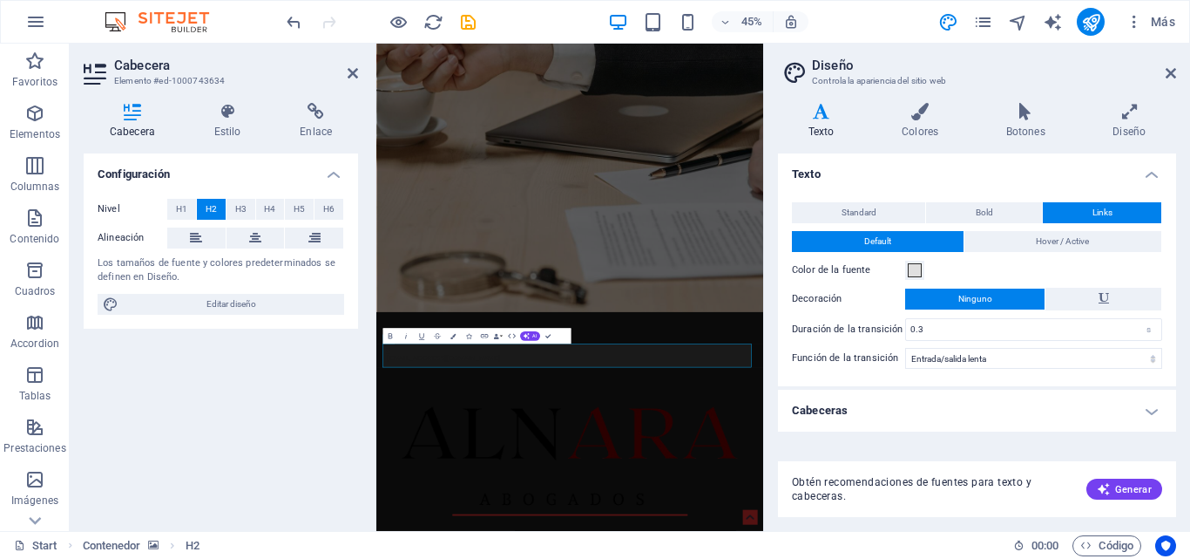
click at [285, 420] on div "Configuración Nivel H1 H2 H3 H4 H5 H6 Alineación Los tamaños de fuente y colore…" at bounding box center [221, 334] width 275 height 363
click at [349, 500] on div "Configuración Nivel H1 H2 H3 H4 H5 H6 Alineación Los tamaños de fuente y colore…" at bounding box center [221, 334] width 275 height 363
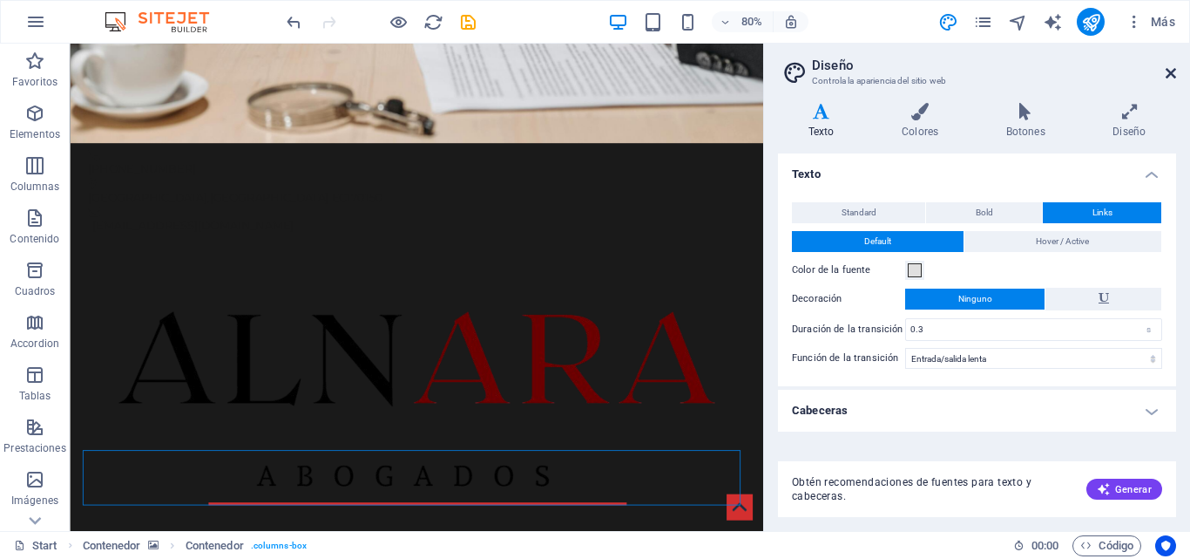
click at [1173, 75] on icon at bounding box center [1171, 73] width 10 height 14
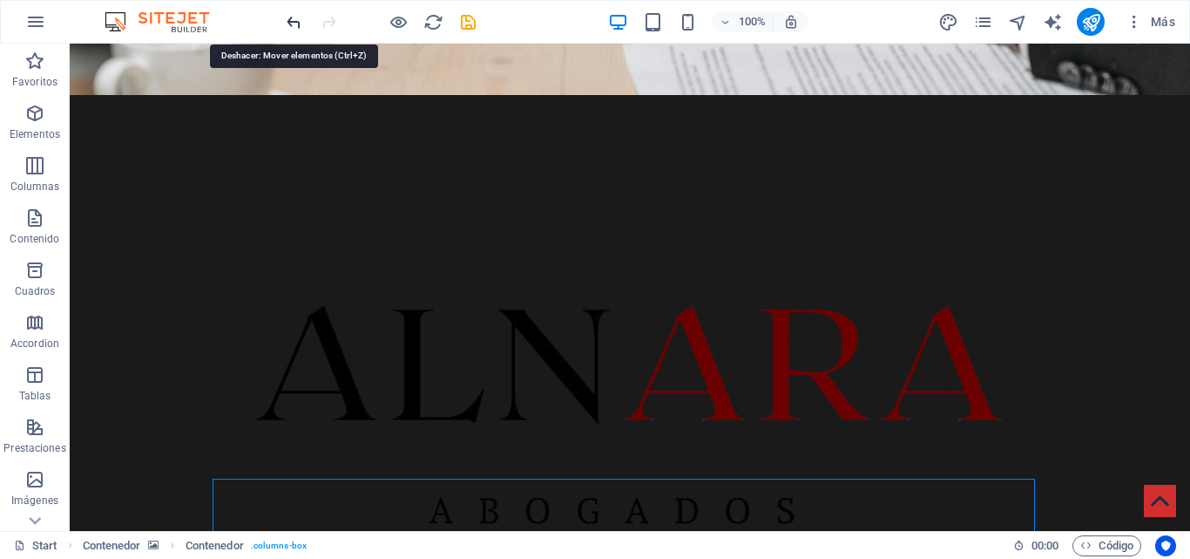
click at [290, 17] on icon "undo" at bounding box center [294, 22] width 20 height 20
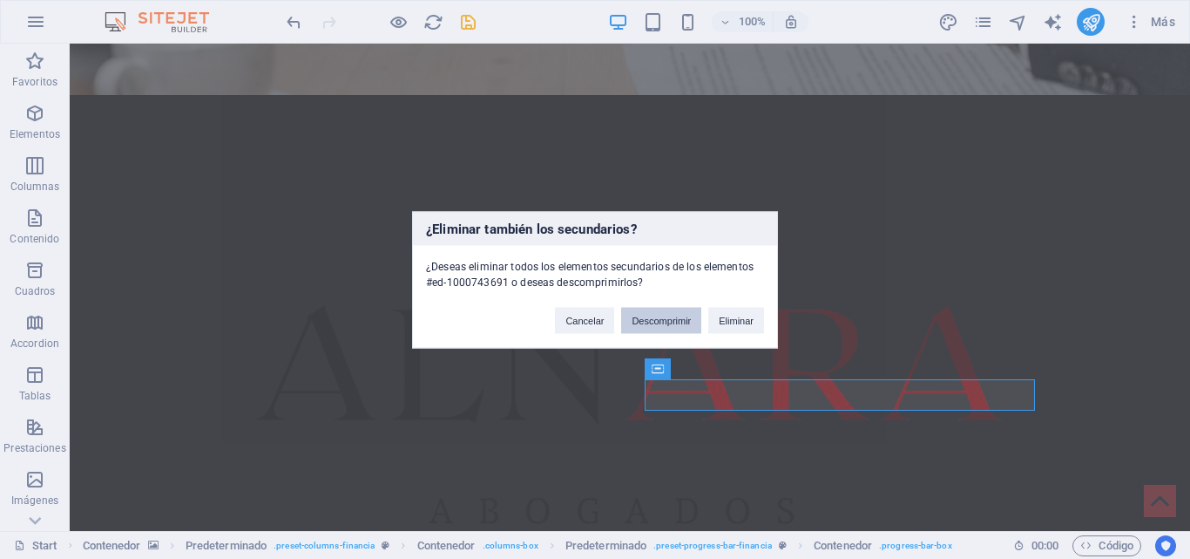
click at [658, 329] on button "Descomprimir" at bounding box center [661, 320] width 80 height 26
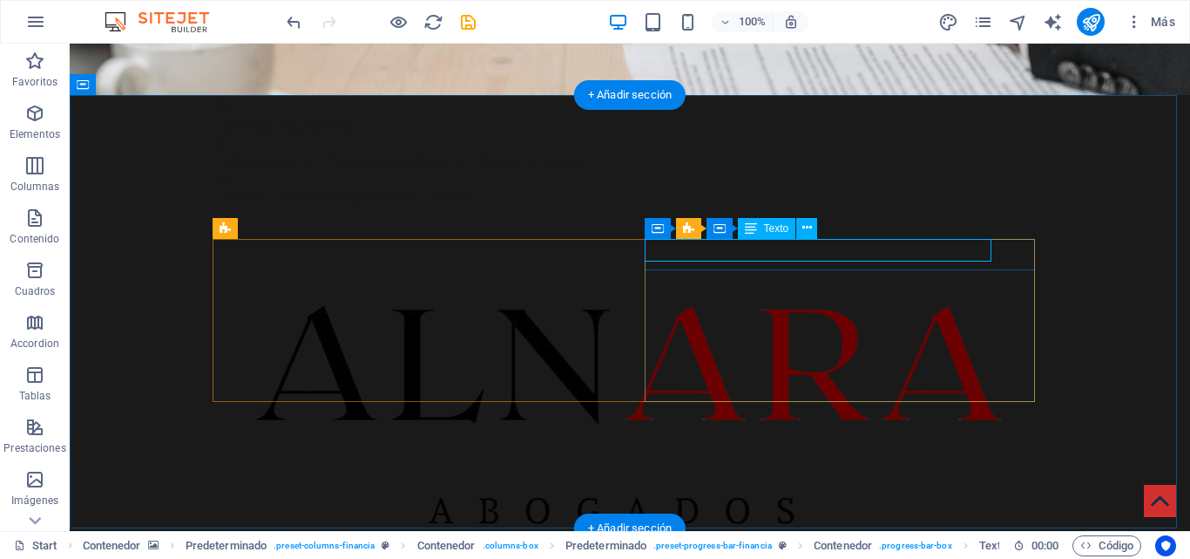
drag, startPoint x: 1093, startPoint y: 390, endPoint x: 861, endPoint y: 248, distance: 272.3
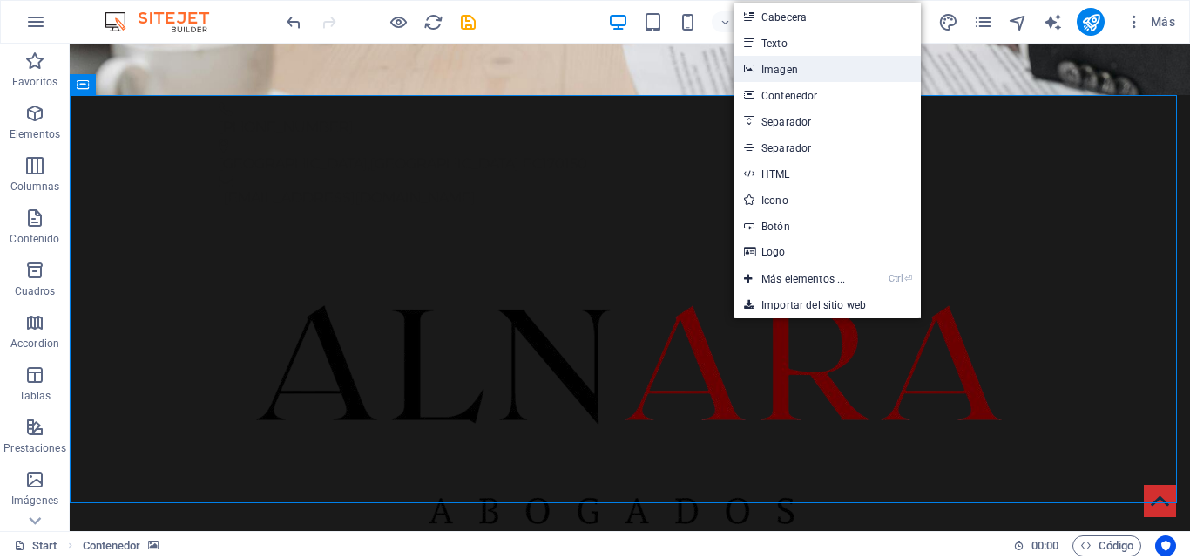
click at [791, 75] on link "Imagen" at bounding box center [827, 69] width 187 height 26
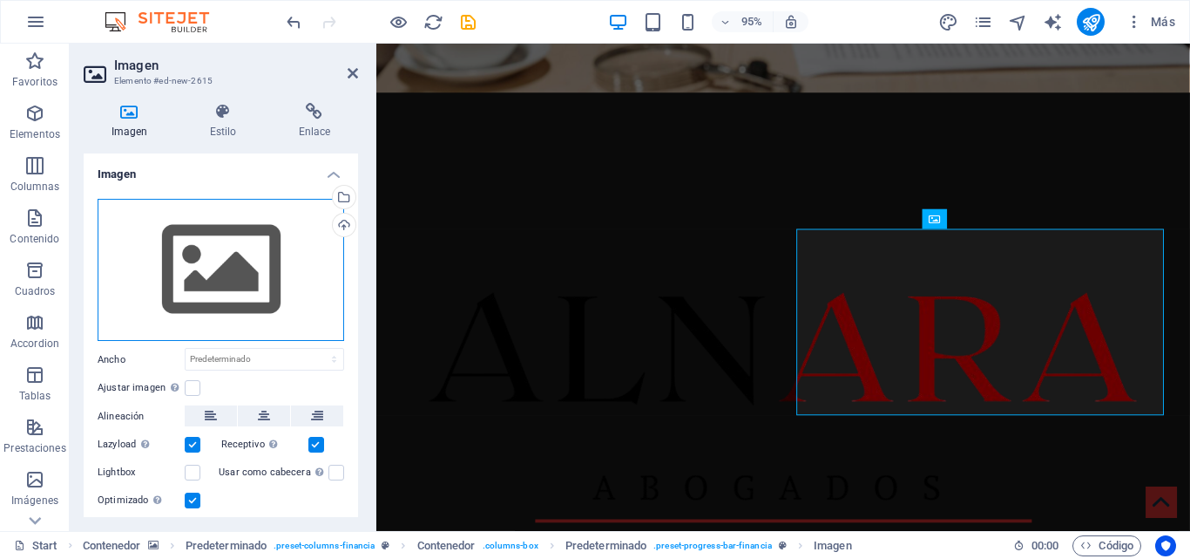
click at [198, 260] on div "Arrastra archivos aquí, haz clic para escoger archivos o selecciona archivos de…" at bounding box center [221, 270] width 247 height 143
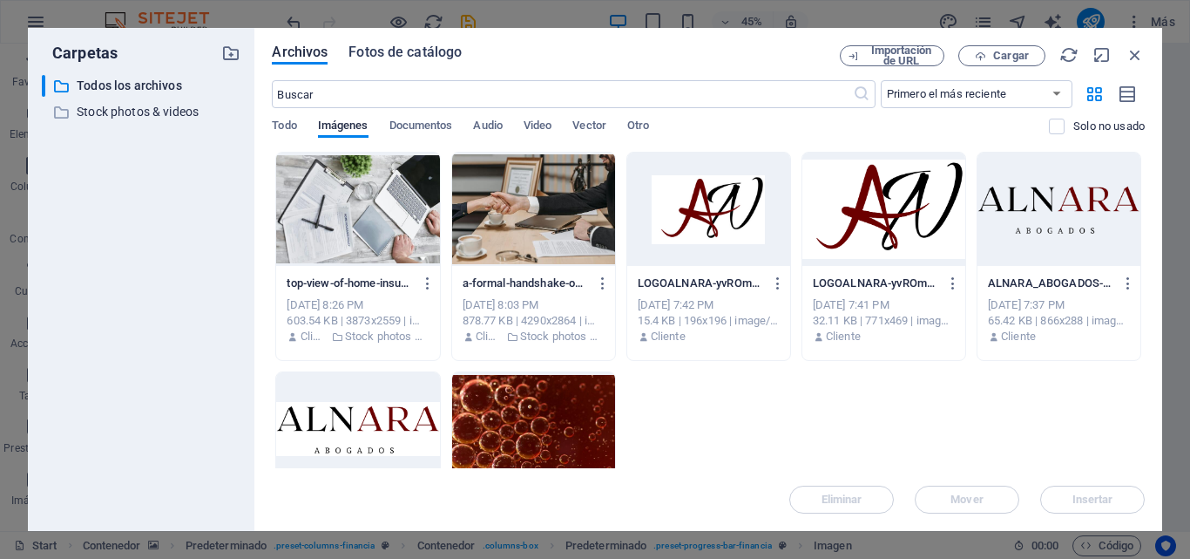
click at [435, 51] on span "Fotos de catálogo" at bounding box center [405, 52] width 113 height 21
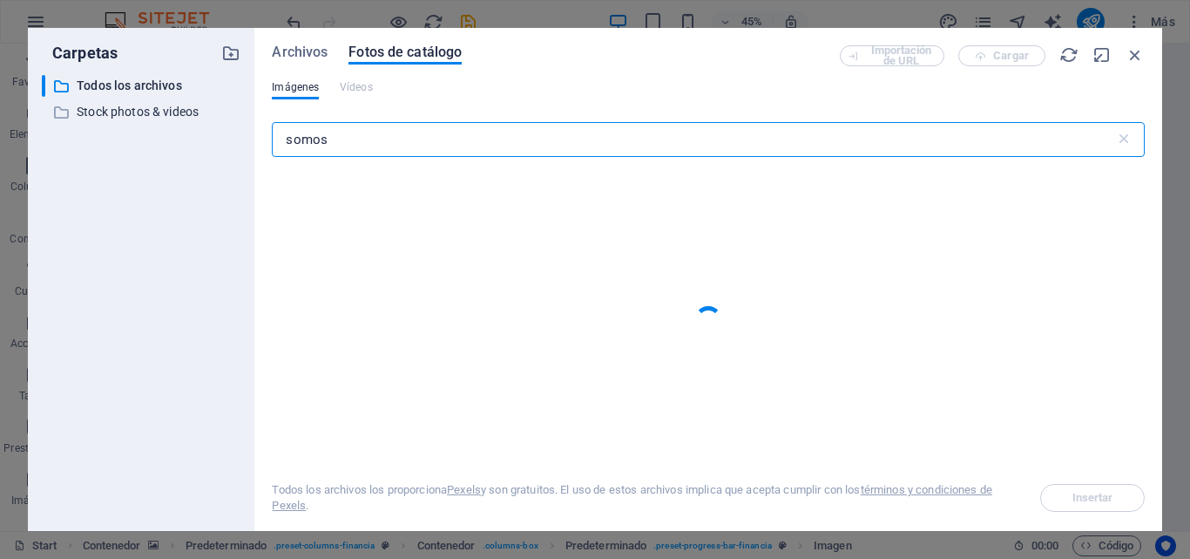
scroll to position [485, 0]
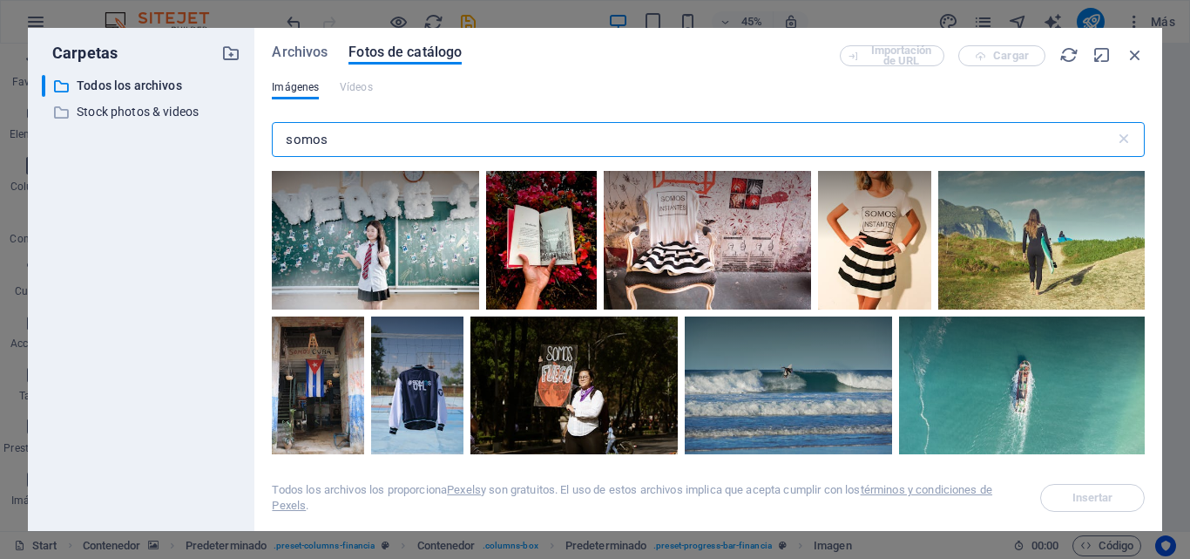
drag, startPoint x: 345, startPoint y: 139, endPoint x: 196, endPoint y: 154, distance: 149.8
click at [196, 154] on div "Carpetas ​ Todos los archivos Todos los archivos ​ Stock photos & videos Stock …" at bounding box center [595, 279] width 1135 height 503
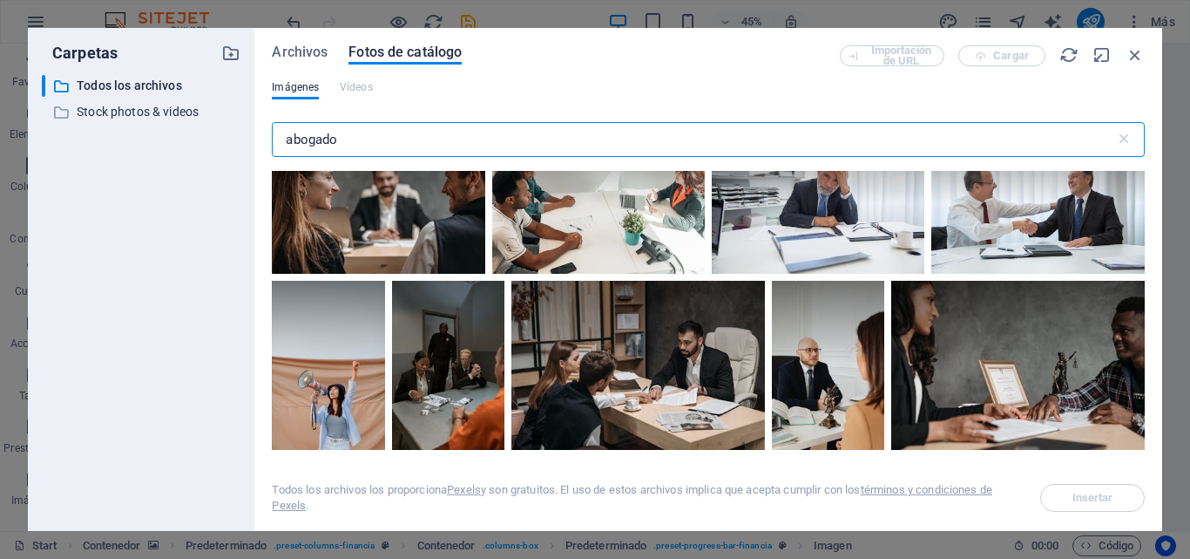
scroll to position [6514, 0]
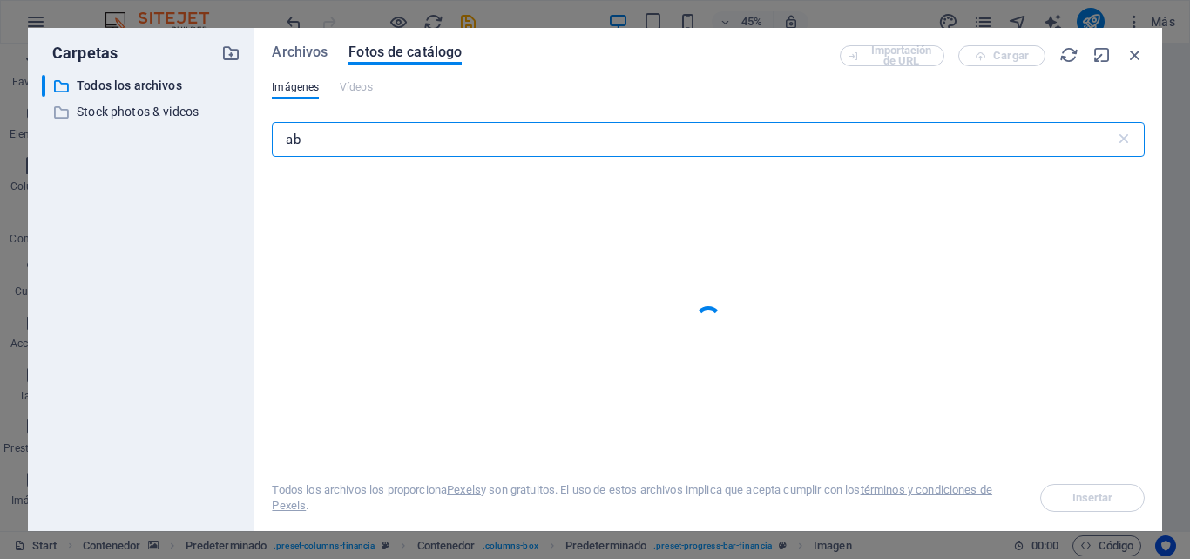
type input "a"
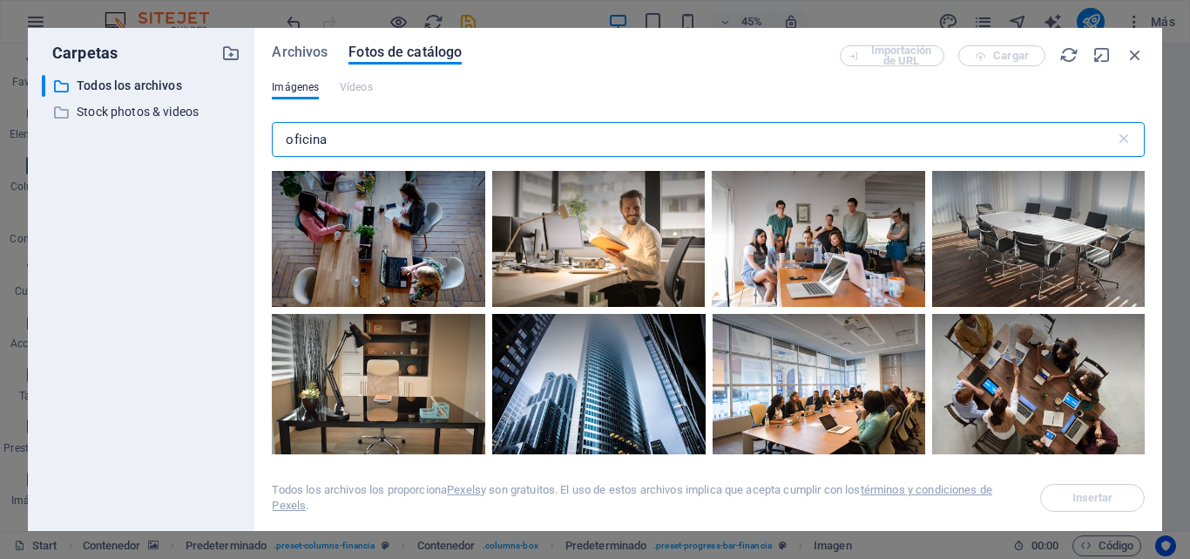
scroll to position [505, 0]
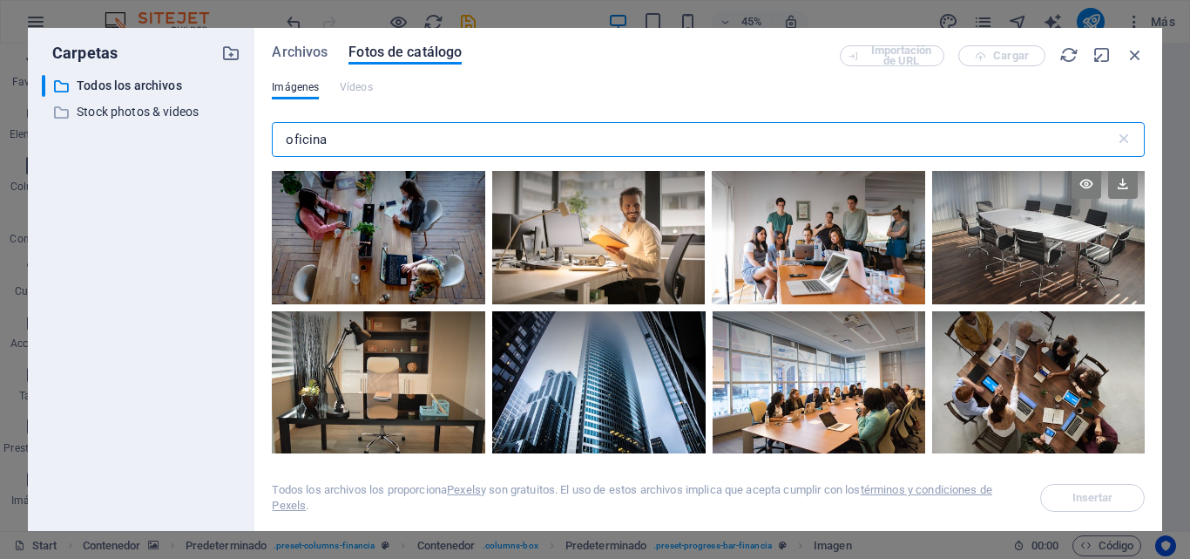
type input "oficina"
click at [998, 242] on div at bounding box center [1038, 233] width 213 height 142
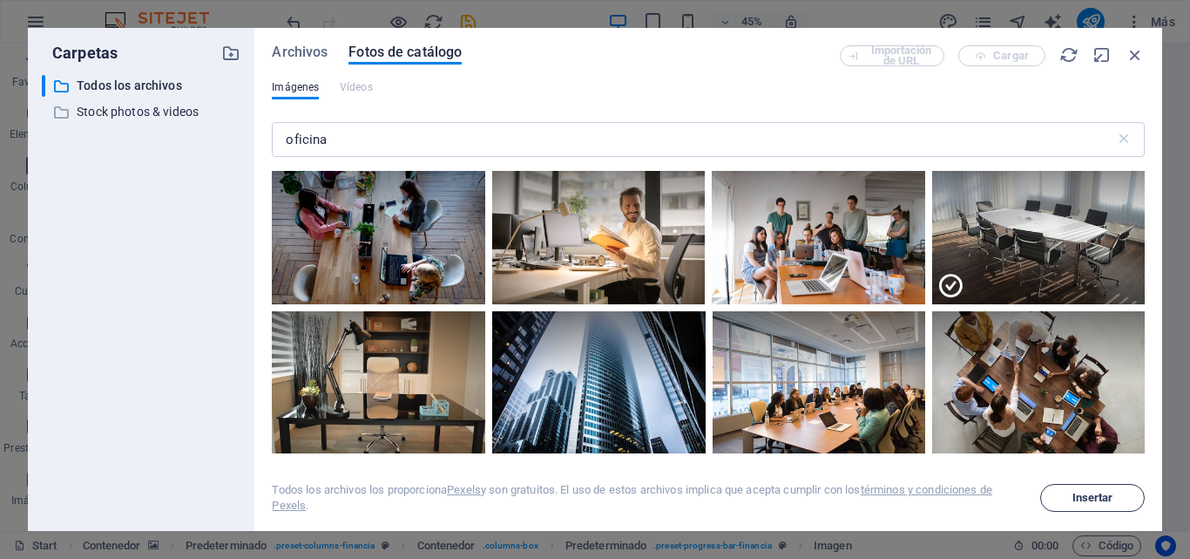
click at [1071, 509] on button "Insertar" at bounding box center [1093, 498] width 105 height 28
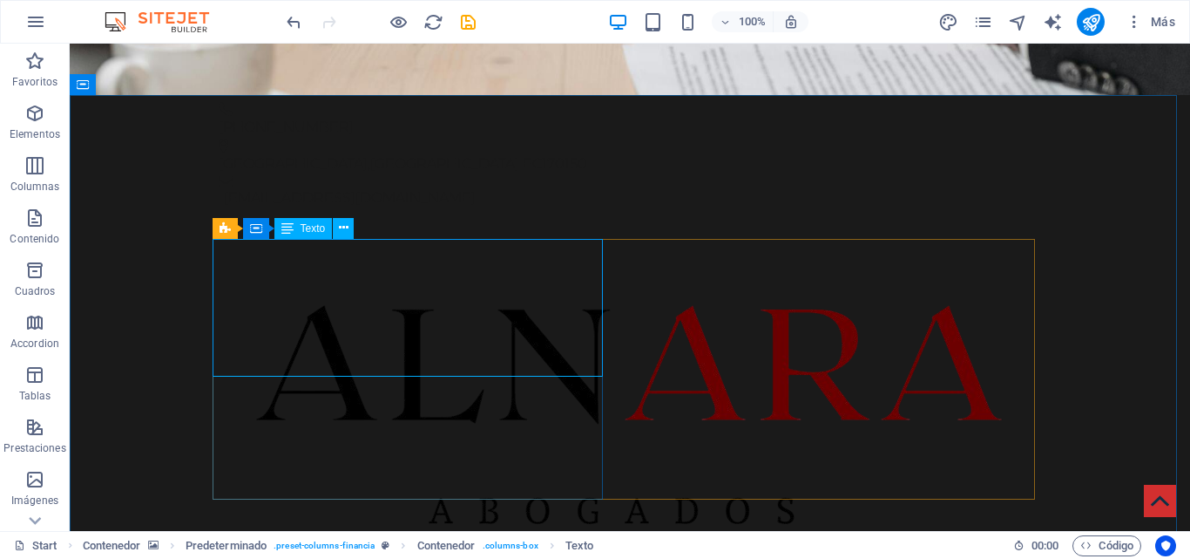
click at [285, 226] on icon at bounding box center [287, 228] width 12 height 21
click at [258, 226] on icon at bounding box center [256, 228] width 12 height 21
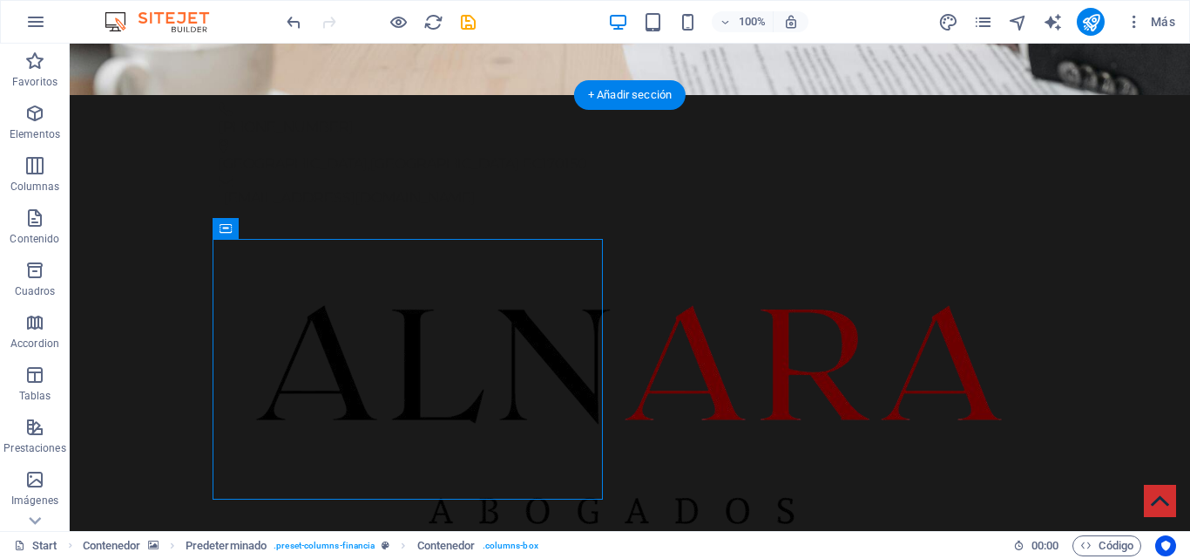
drag, startPoint x: 326, startPoint y: 273, endPoint x: 256, endPoint y: 280, distance: 70.1
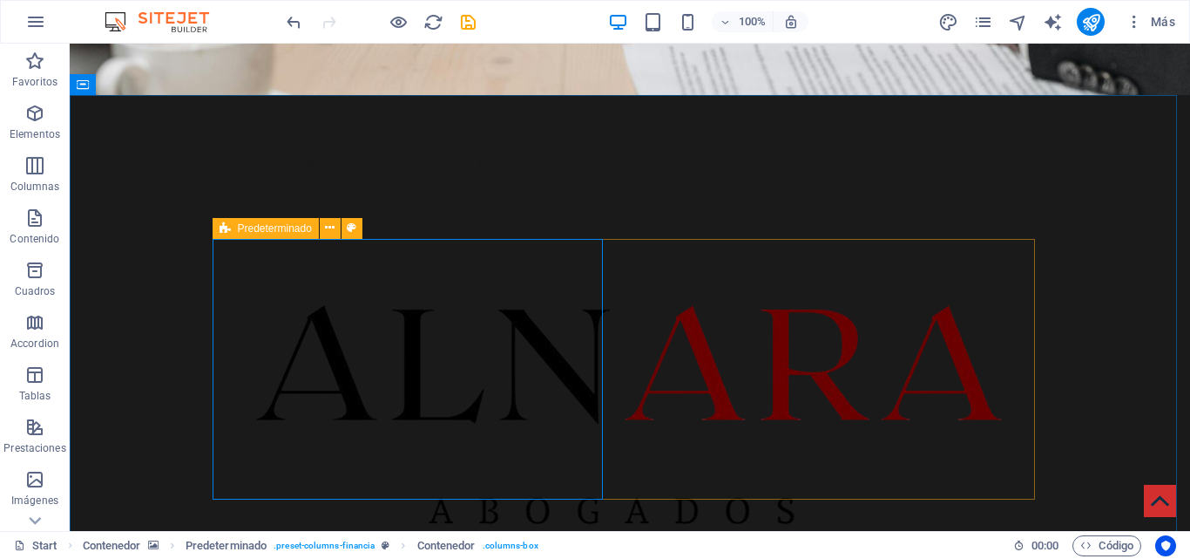
click at [225, 225] on icon at bounding box center [225, 228] width 11 height 21
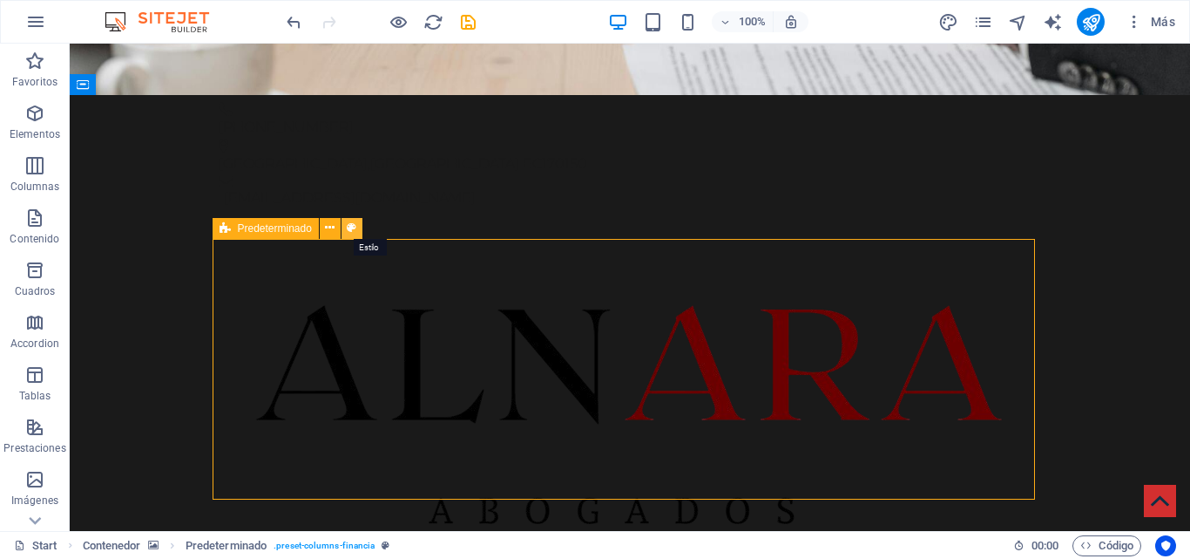
click at [354, 220] on icon at bounding box center [352, 228] width 10 height 18
select select "px"
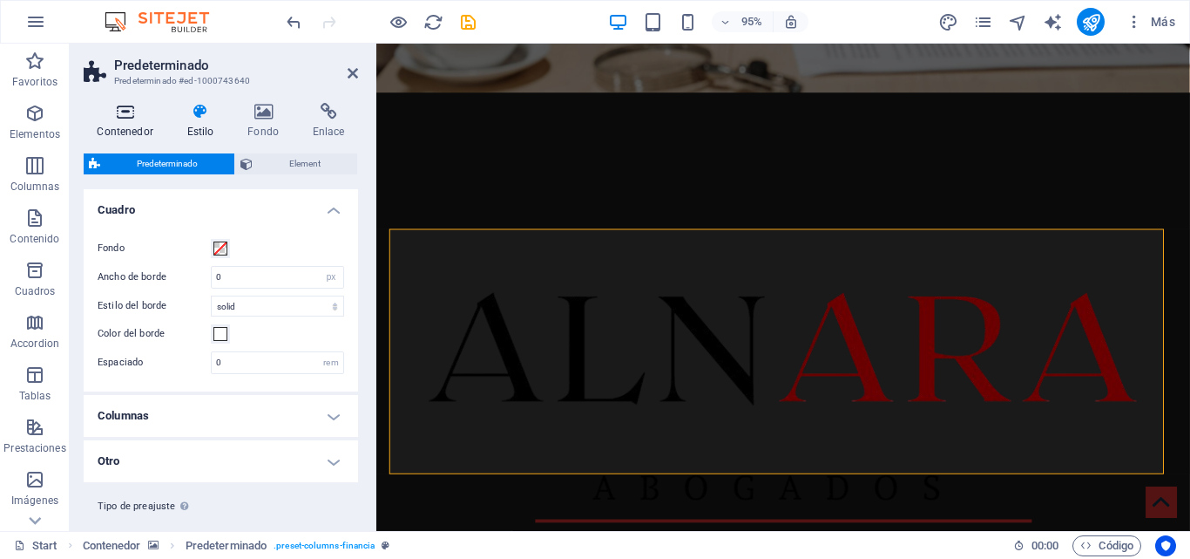
click at [127, 122] on h4 "Contenedor" at bounding box center [129, 121] width 90 height 37
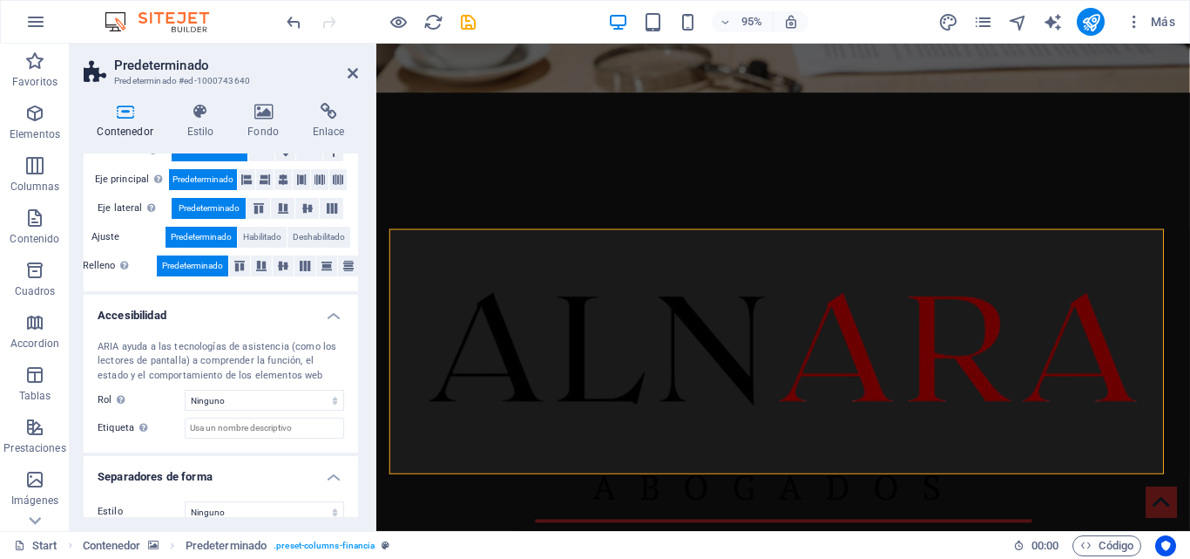
scroll to position [281, 0]
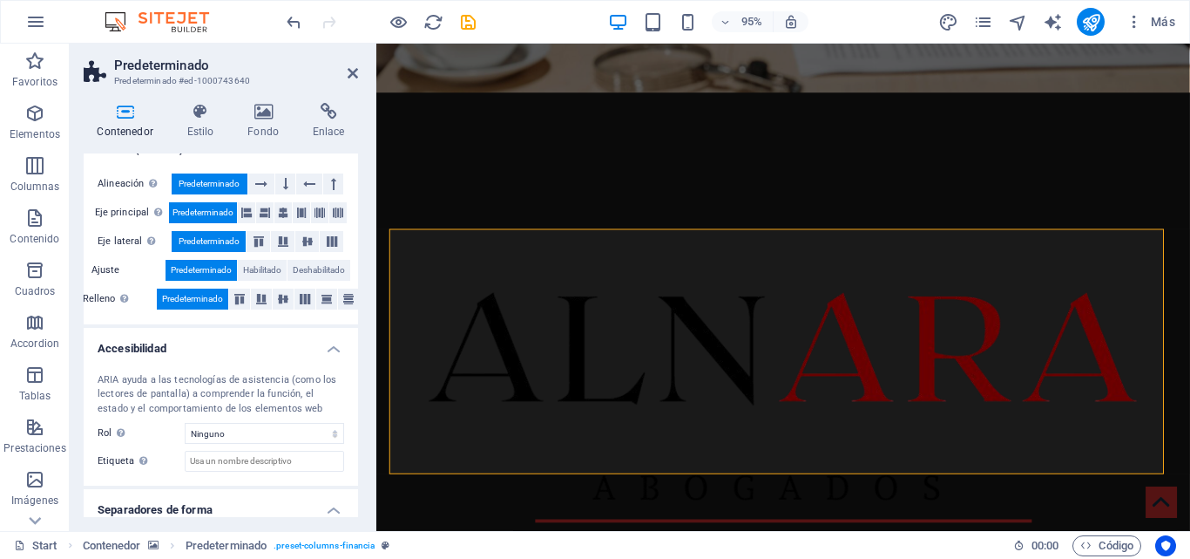
drag, startPoint x: 356, startPoint y: 238, endPoint x: 7, endPoint y: 358, distance: 368.8
drag, startPoint x: 354, startPoint y: 395, endPoint x: 356, endPoint y: 464, distance: 68.9
click at [356, 464] on div "Tamaño Altura Predeterminado px rem % vh vw Alto mín Ninguno px rem % vh vw Anc…" at bounding box center [221, 334] width 275 height 363
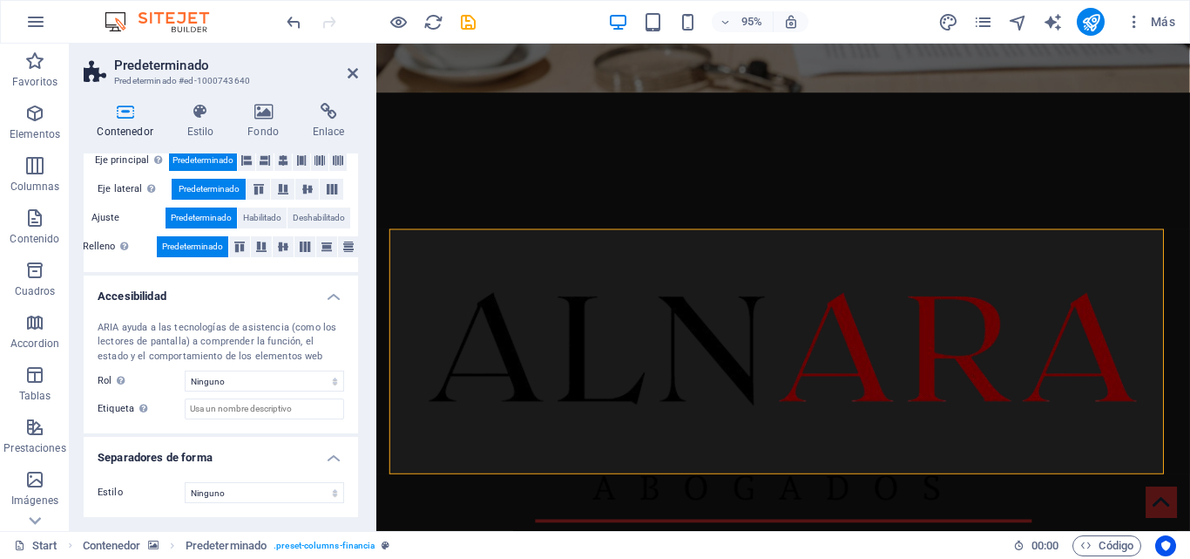
scroll to position [0, 0]
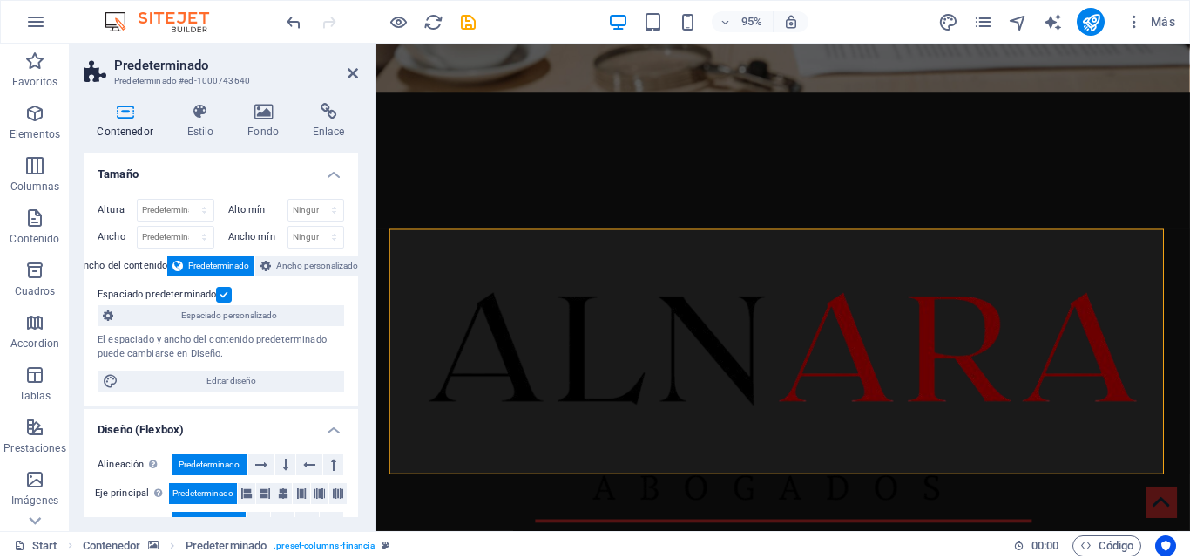
drag, startPoint x: 356, startPoint y: 453, endPoint x: 31, endPoint y: 112, distance: 471.0
click at [322, 262] on span "Ancho personalizado" at bounding box center [317, 265] width 82 height 21
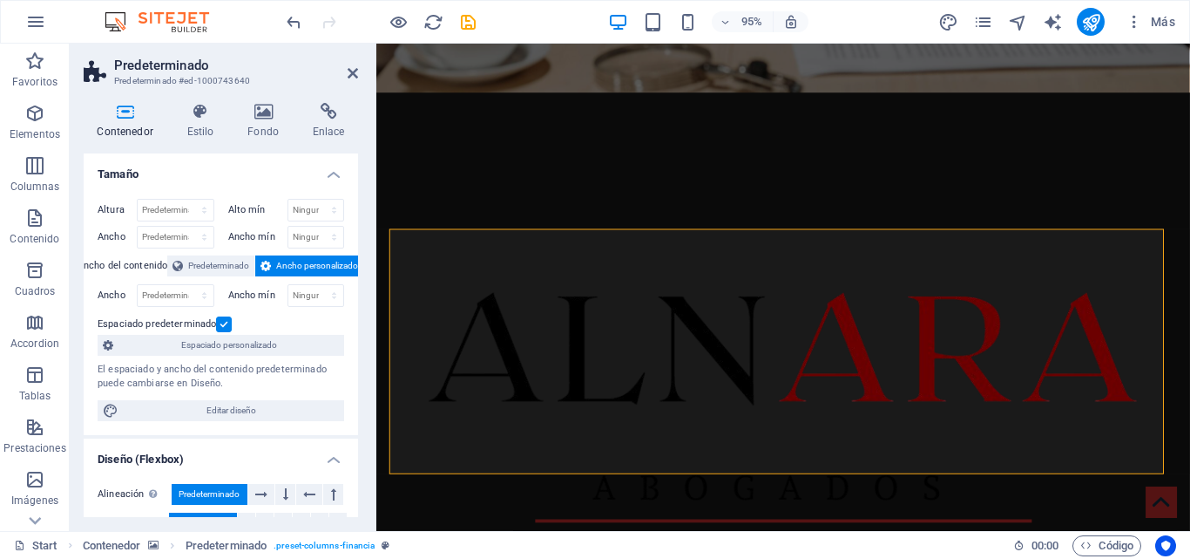
click at [225, 319] on div "Espaciado predeterminado" at bounding box center [219, 324] width 242 height 21
click at [225, 318] on label at bounding box center [224, 324] width 16 height 16
click at [0, 0] on input "Espaciado predeterminado" at bounding box center [0, 0] width 0 height 0
click at [225, 336] on span "Espaciado personalizado" at bounding box center [229, 345] width 220 height 21
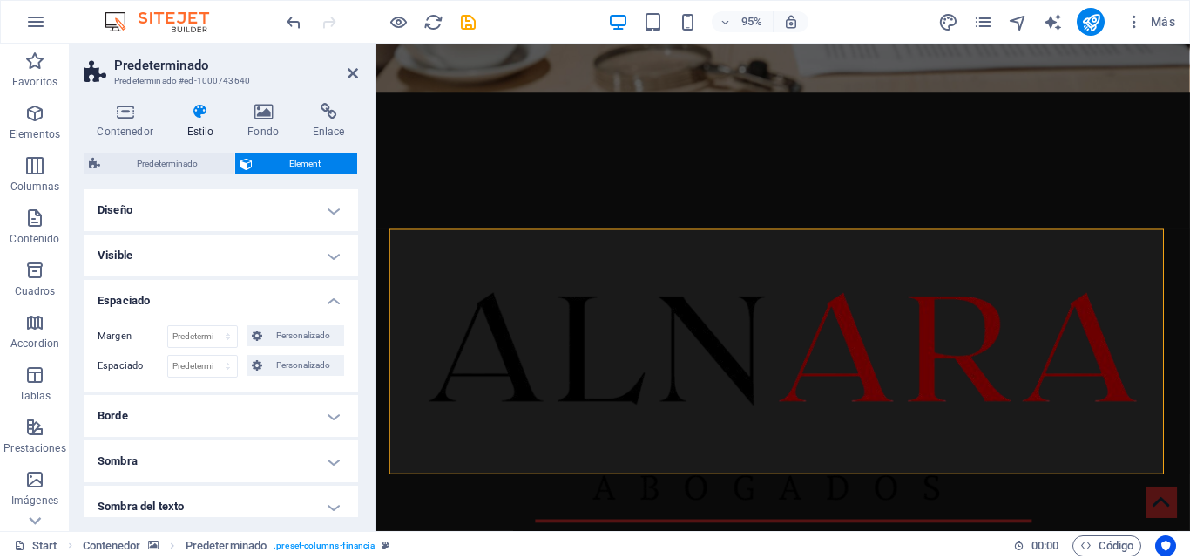
click at [310, 256] on h4 "Visible" at bounding box center [221, 255] width 275 height 42
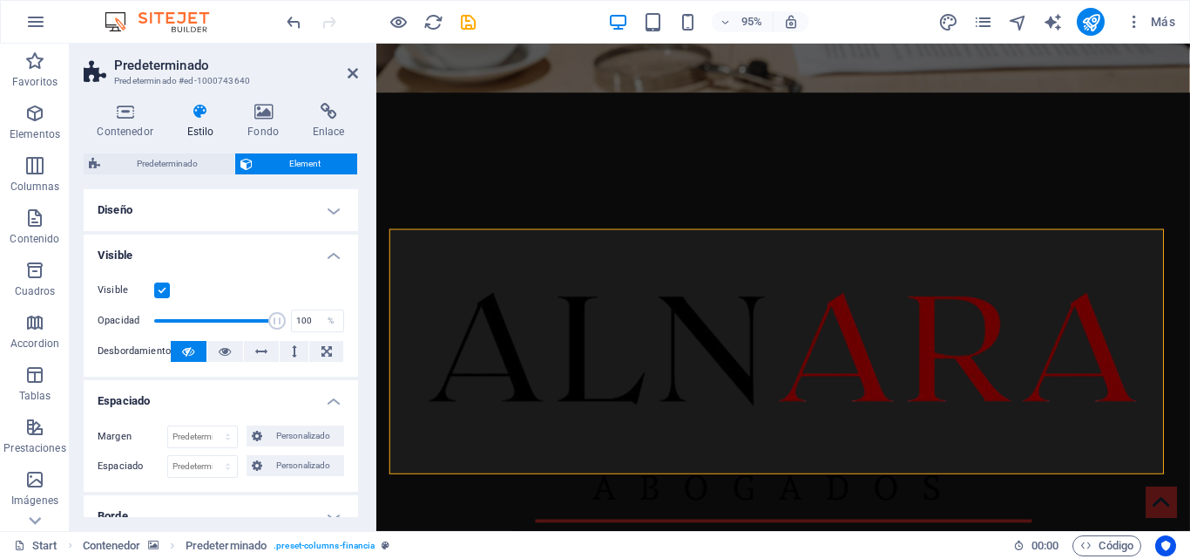
click at [322, 225] on h4 "Diseño" at bounding box center [221, 210] width 275 height 42
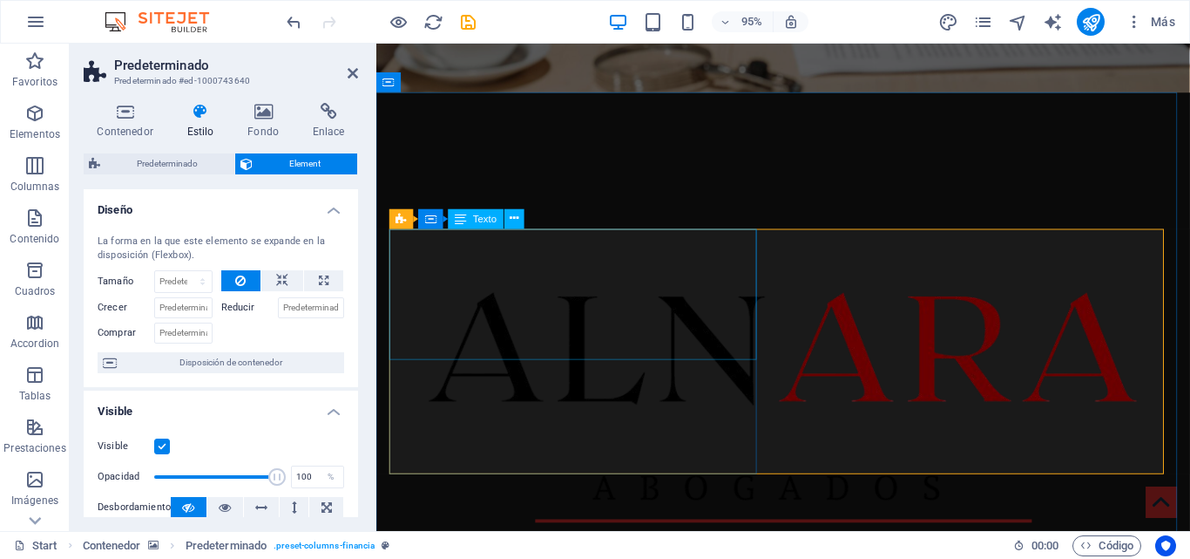
click at [526, 224] on div "Predeterminado Contenedor Texto" at bounding box center [463, 219] width 146 height 21
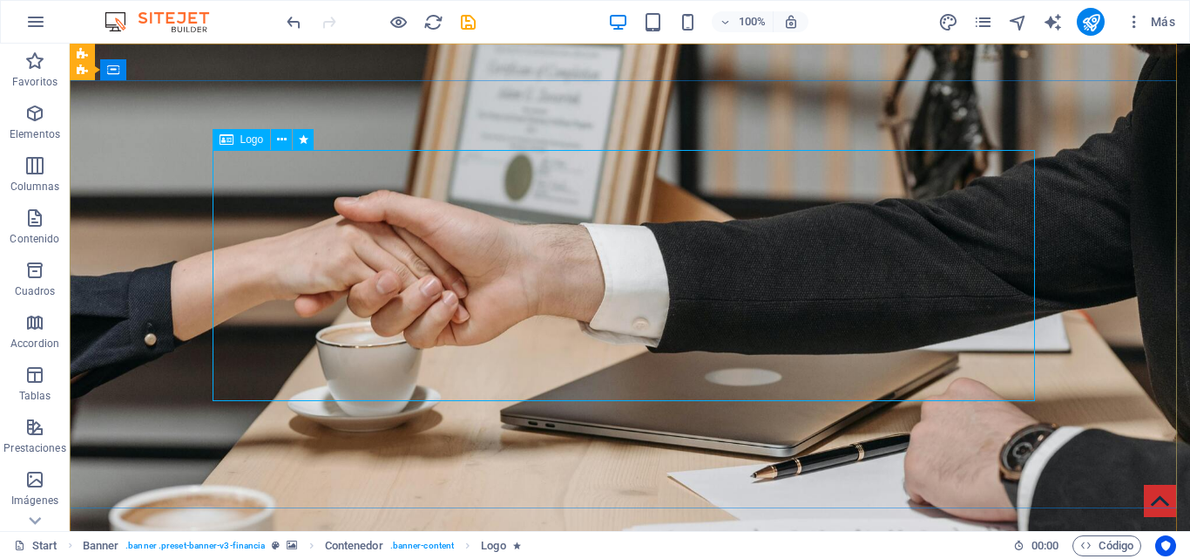
click at [261, 147] on div "Logo" at bounding box center [242, 139] width 58 height 21
click at [83, 55] on icon at bounding box center [82, 54] width 11 height 21
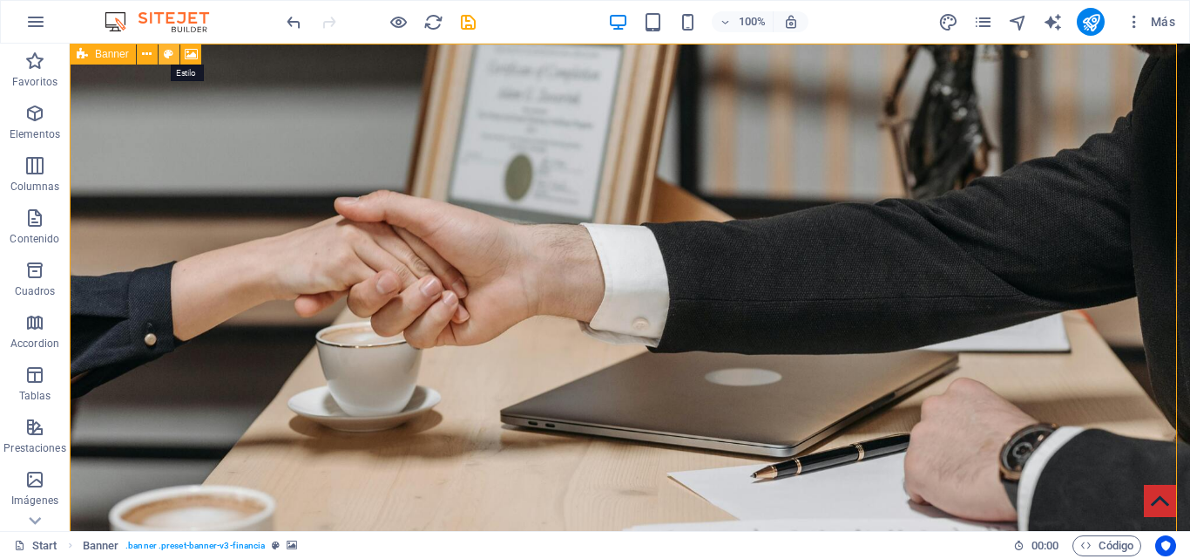
click at [173, 52] on button at bounding box center [169, 54] width 21 height 21
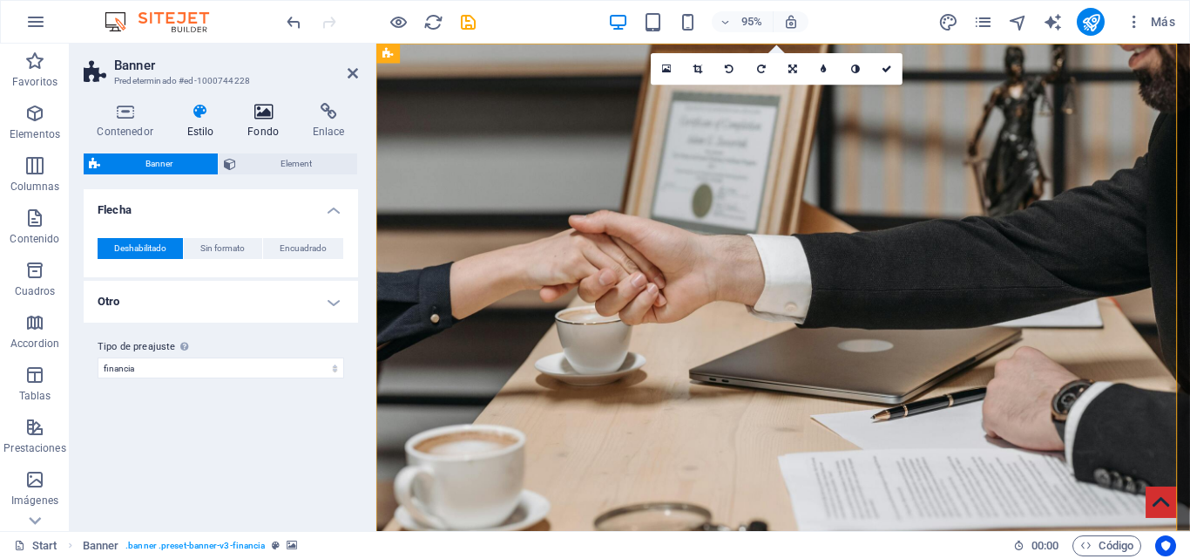
click at [258, 132] on h4 "Fondo" at bounding box center [266, 121] width 65 height 37
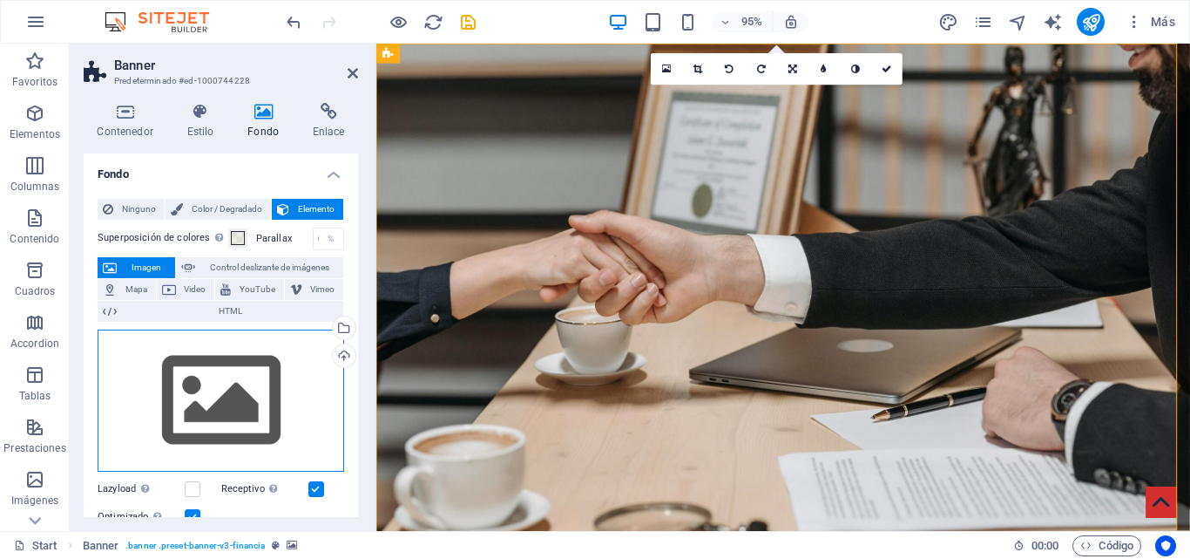
click at [201, 385] on div "Arrastra archivos aquí, haz clic para escoger archivos o selecciona archivos de…" at bounding box center [221, 400] width 247 height 143
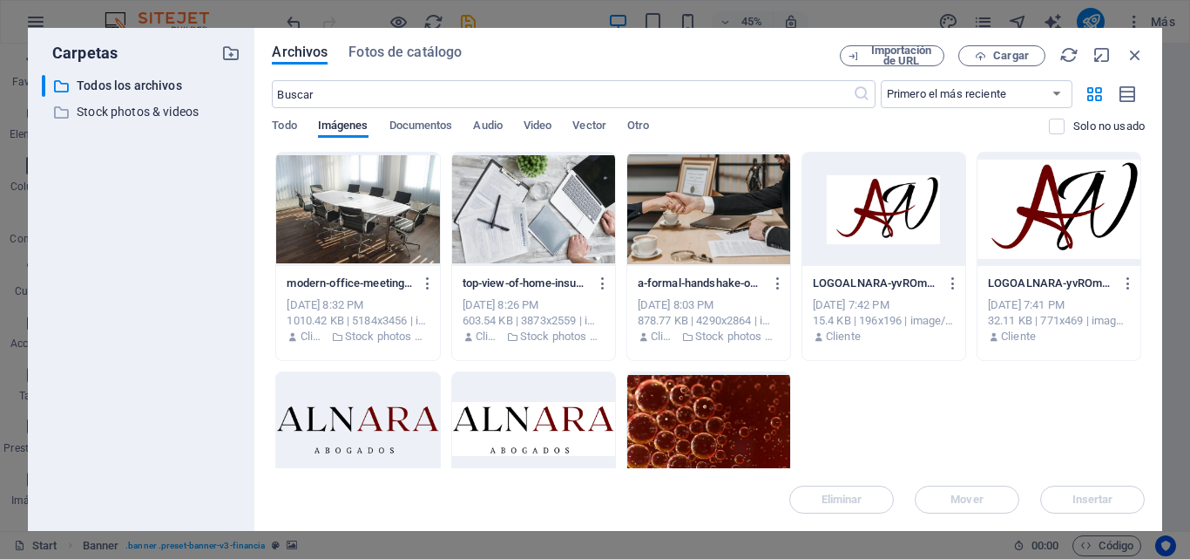
click at [868, 200] on div at bounding box center [884, 209] width 163 height 113
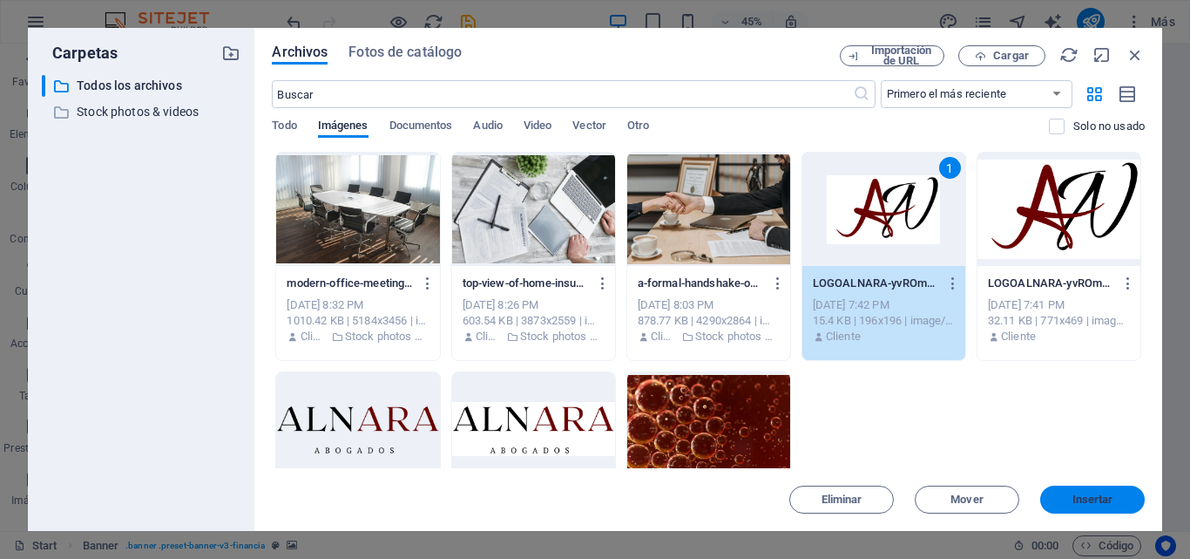
click at [1088, 489] on button "Insertar" at bounding box center [1093, 499] width 105 height 28
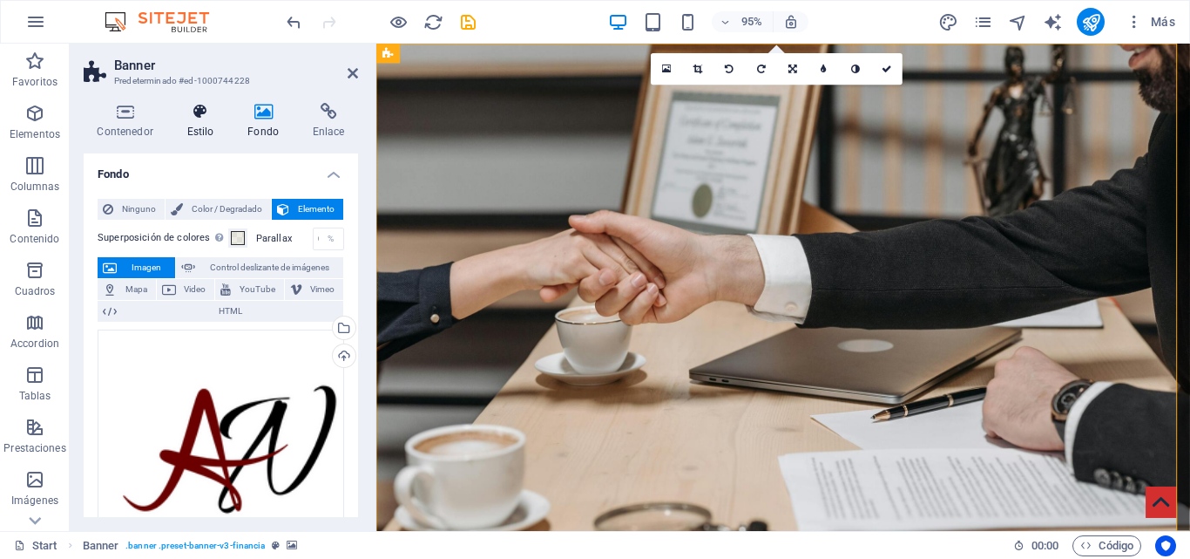
click at [198, 111] on icon at bounding box center [200, 111] width 54 height 17
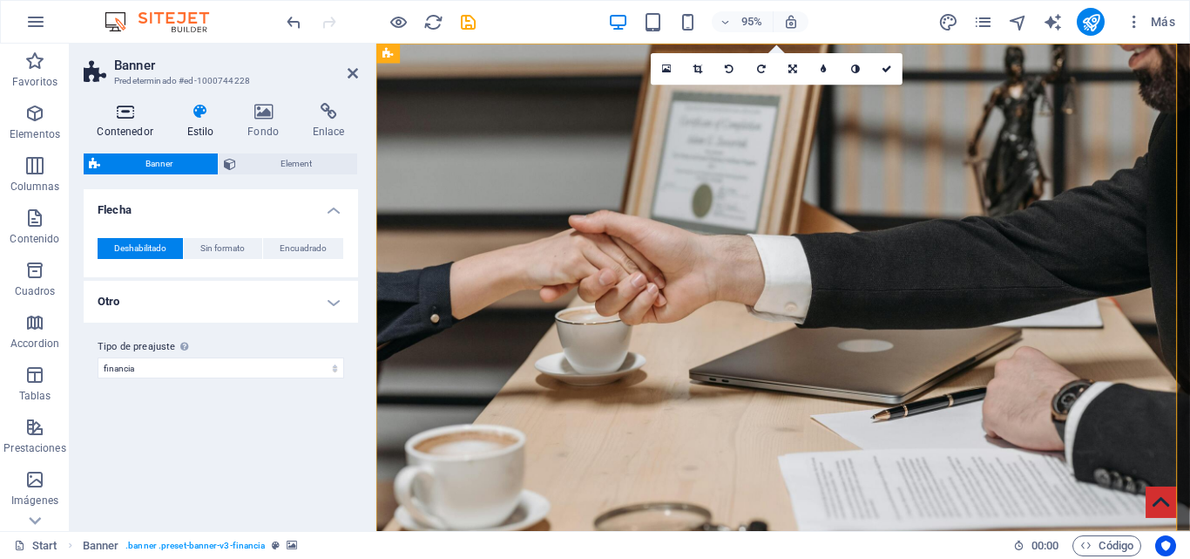
click at [152, 113] on icon at bounding box center [125, 111] width 83 height 17
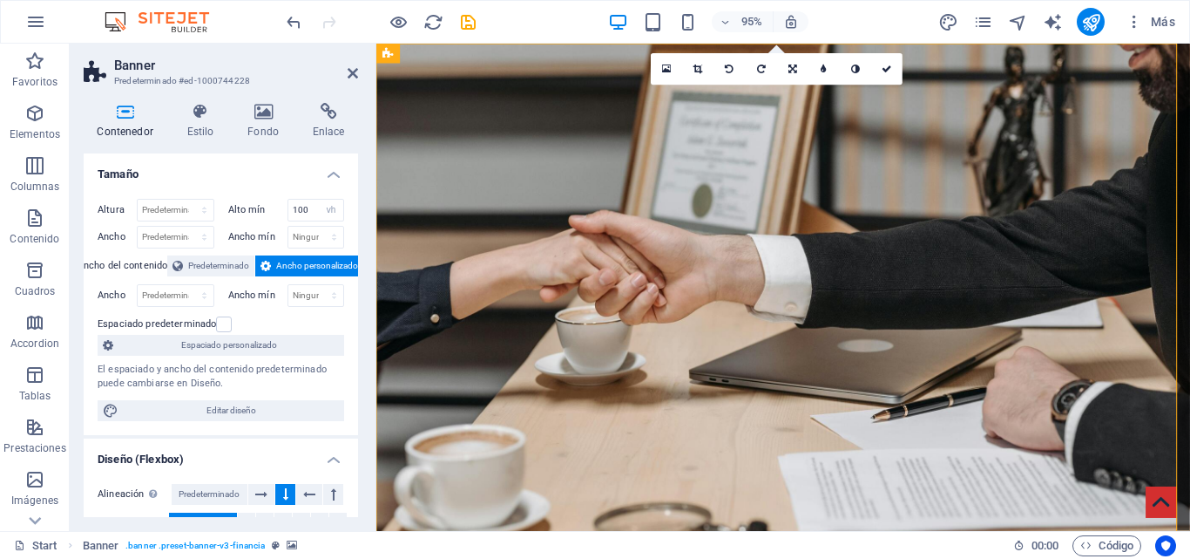
click at [343, 73] on header "Banner Predeterminado #ed-1000744228" at bounding box center [221, 66] width 275 height 45
click at [354, 75] on icon at bounding box center [353, 73] width 10 height 14
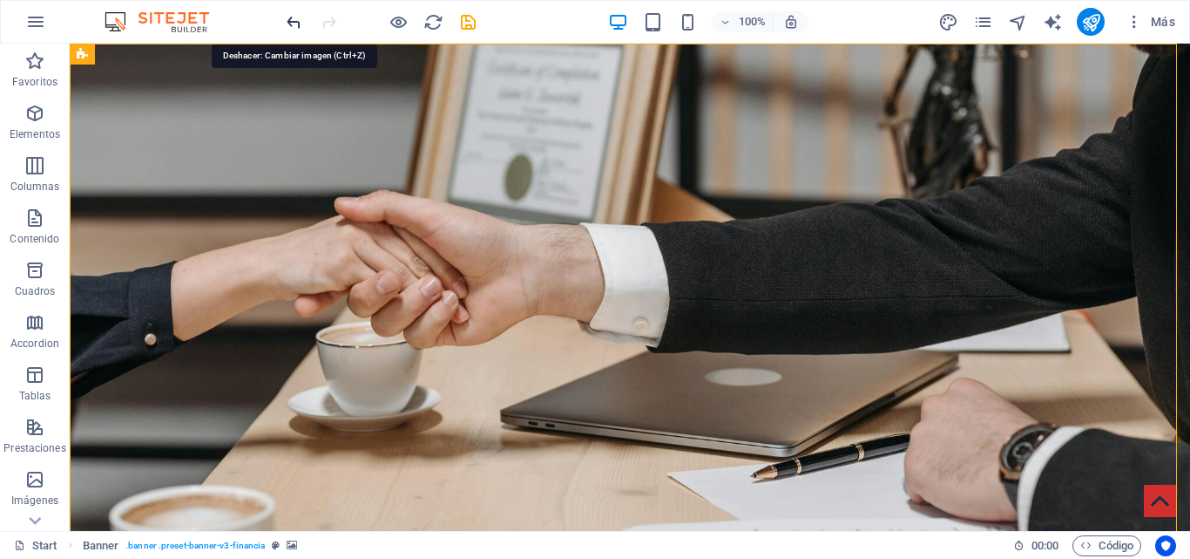
click at [298, 30] on icon "undo" at bounding box center [294, 22] width 20 height 20
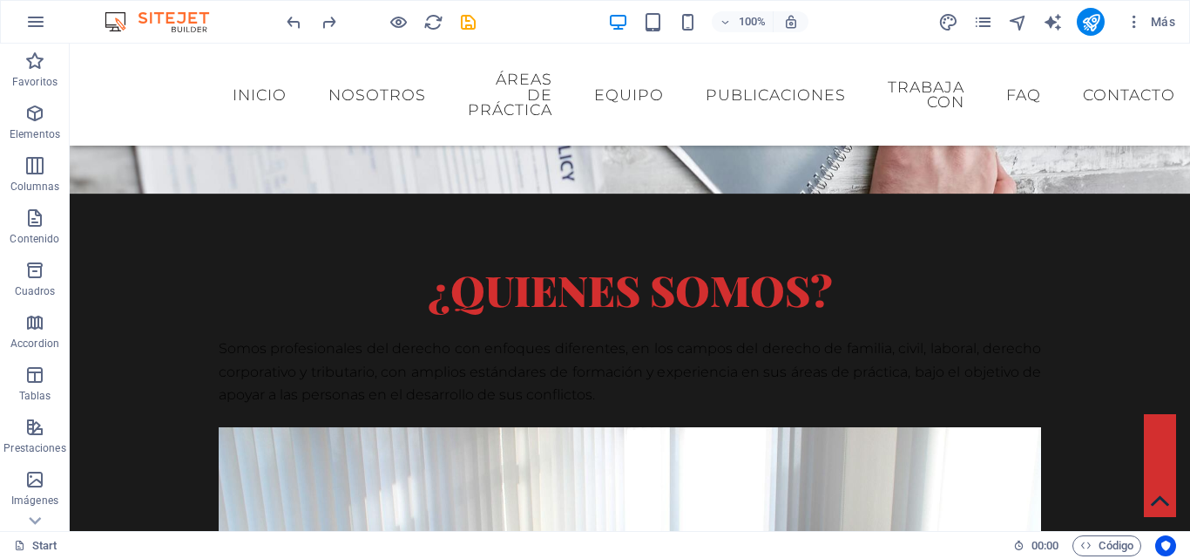
scroll to position [1442, 0]
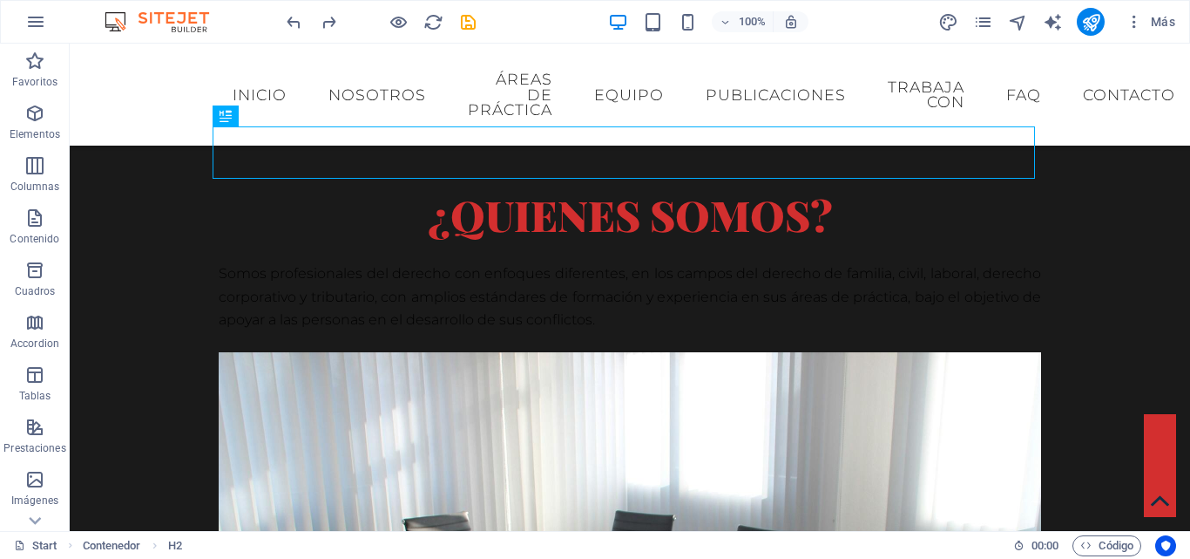
scroll to position [1479, 0]
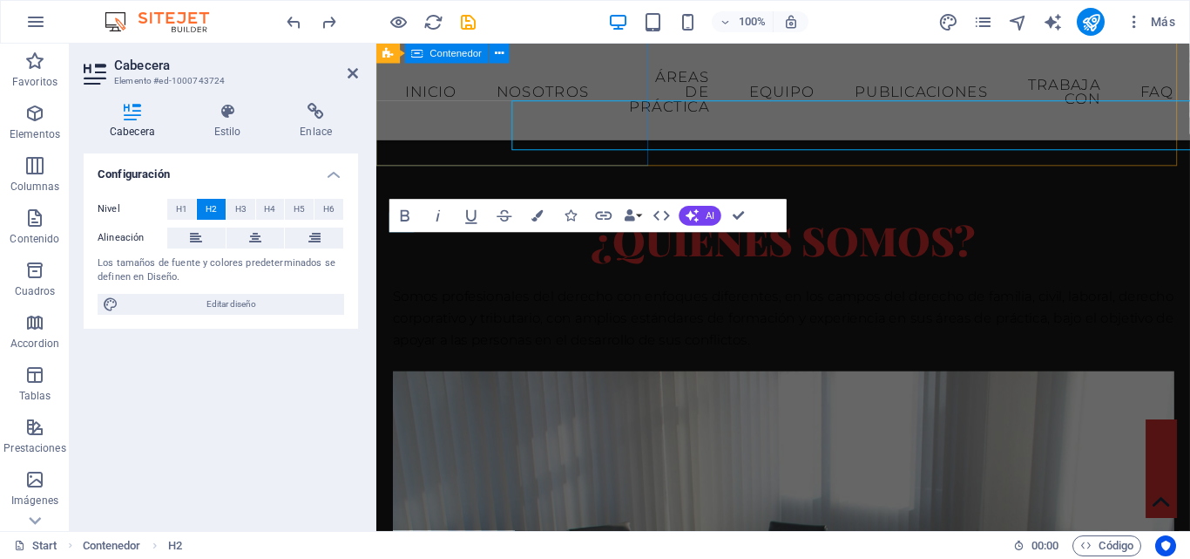
scroll to position [1502, 0]
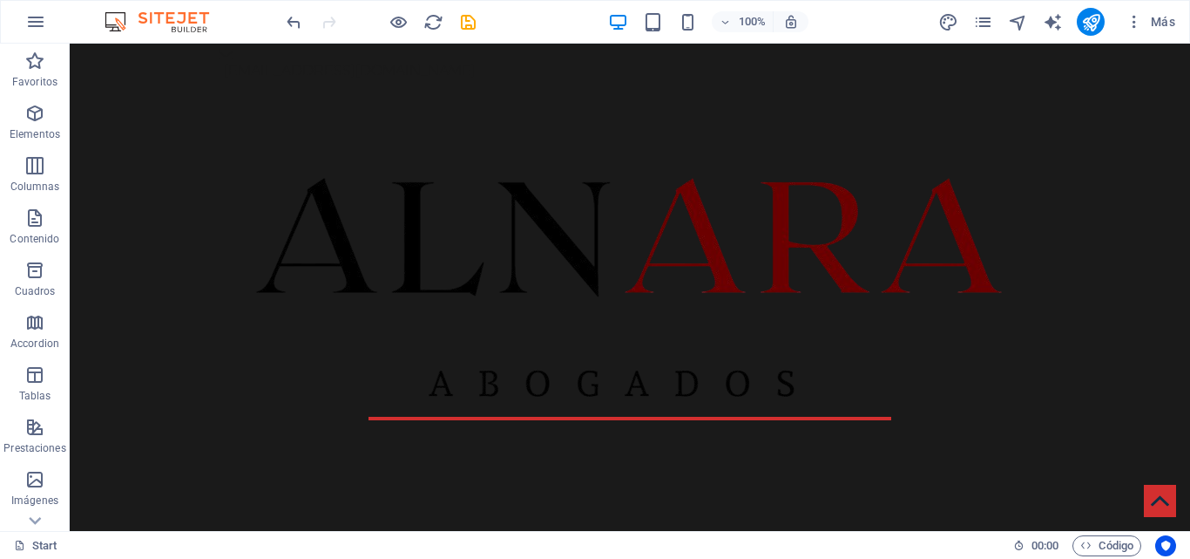
scroll to position [0, 0]
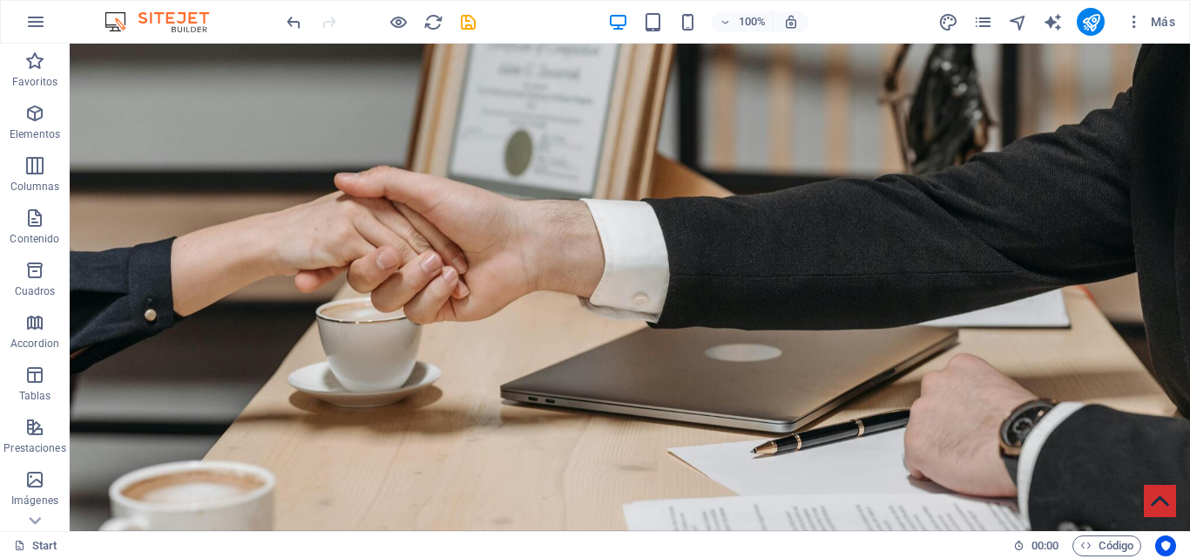
drag, startPoint x: 1185, startPoint y: 176, endPoint x: 1259, endPoint y: 78, distance: 122.5
click at [260, 141] on span "Logo" at bounding box center [253, 139] width 24 height 10
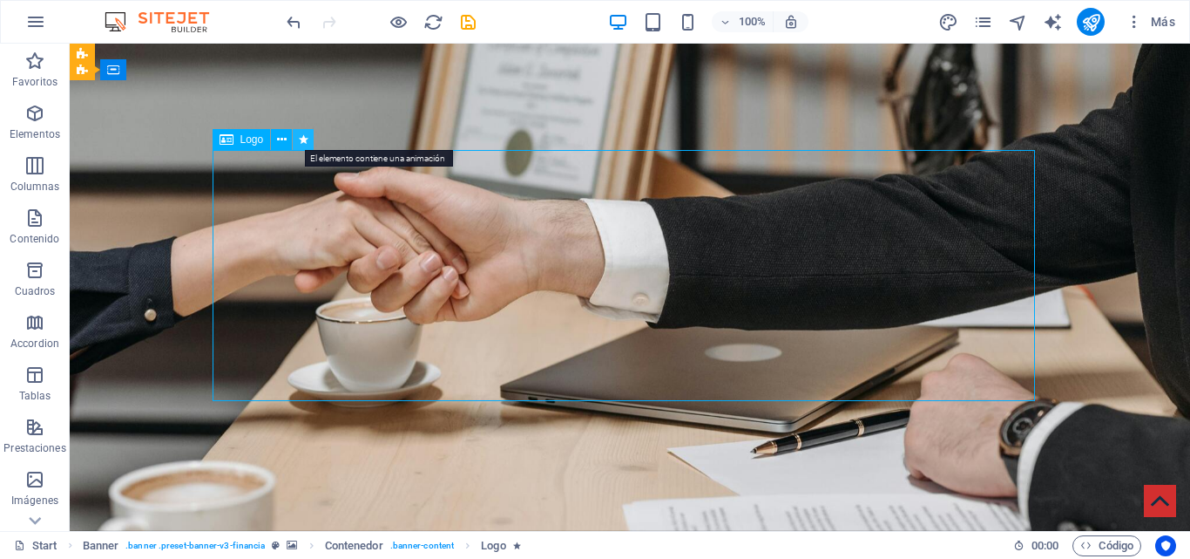
click at [299, 134] on icon at bounding box center [304, 140] width 10 height 18
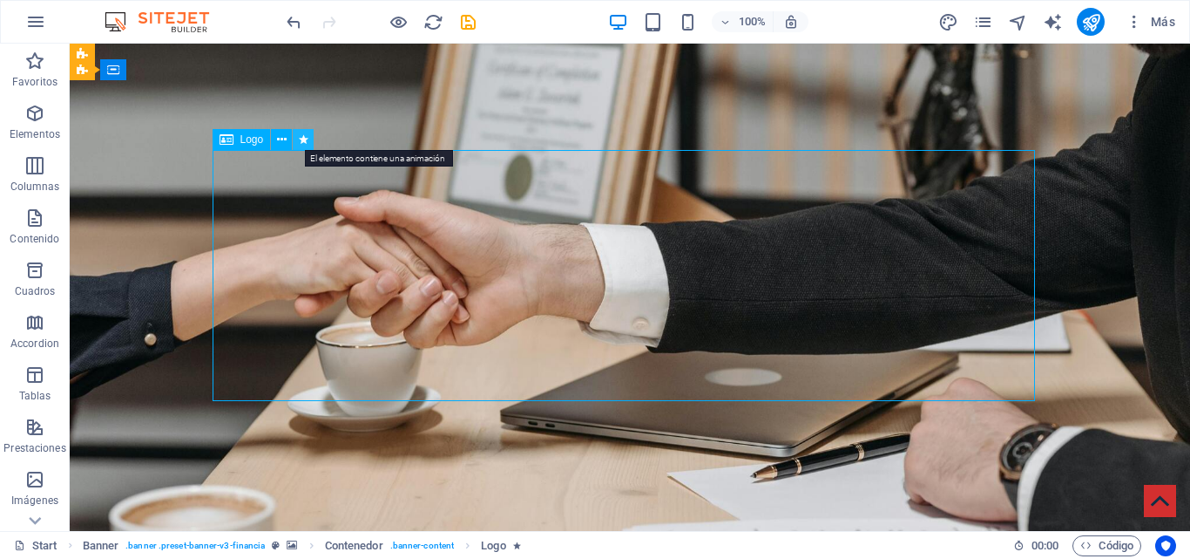
select select "fade"
select select "s"
select select "onload"
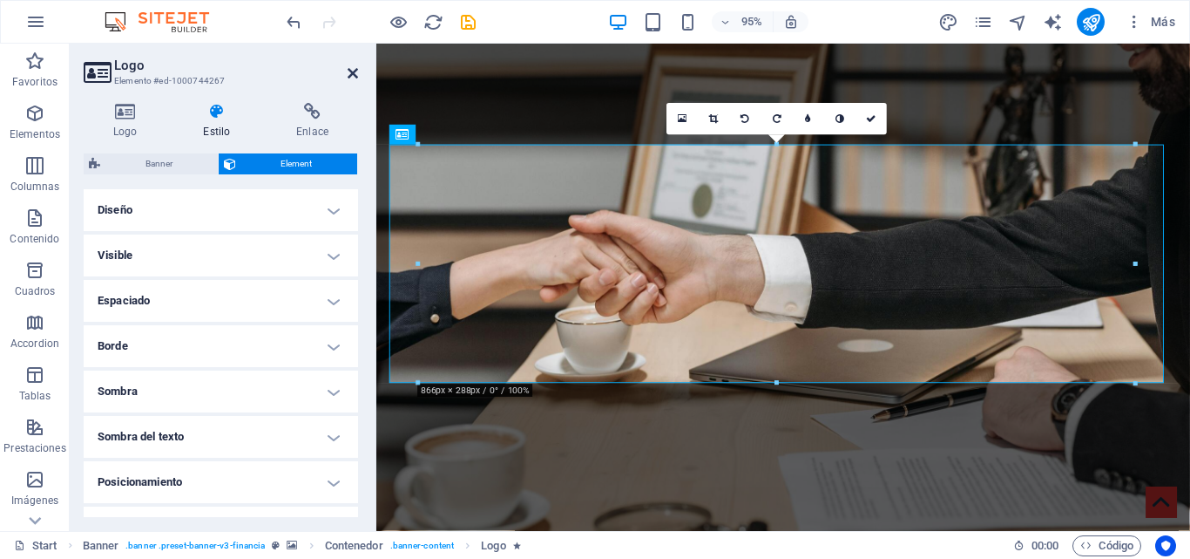
click at [349, 76] on icon at bounding box center [353, 73] width 10 height 14
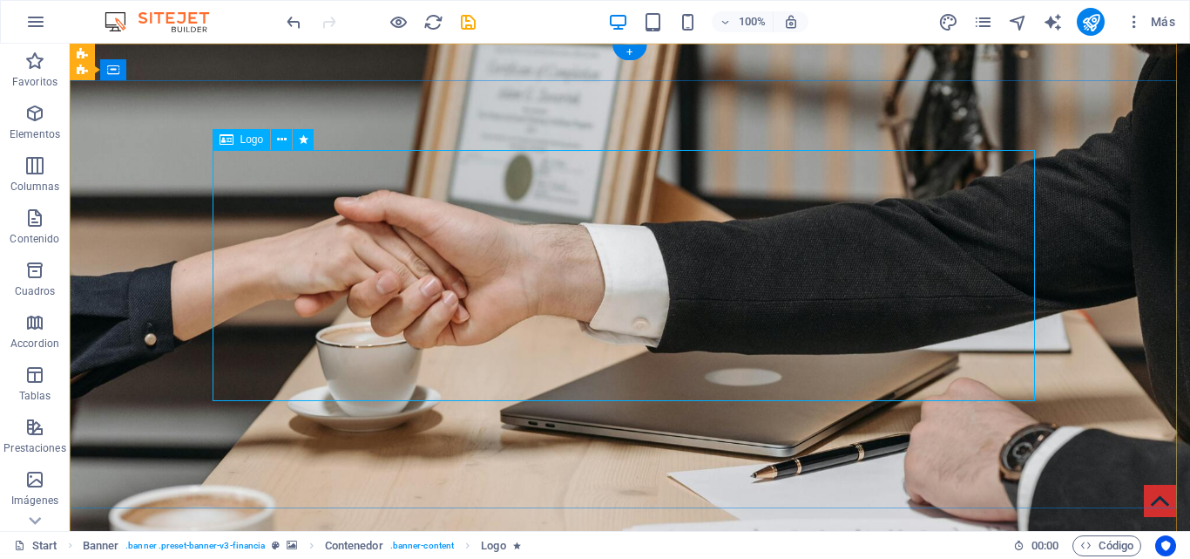
select select "fade"
select select "s"
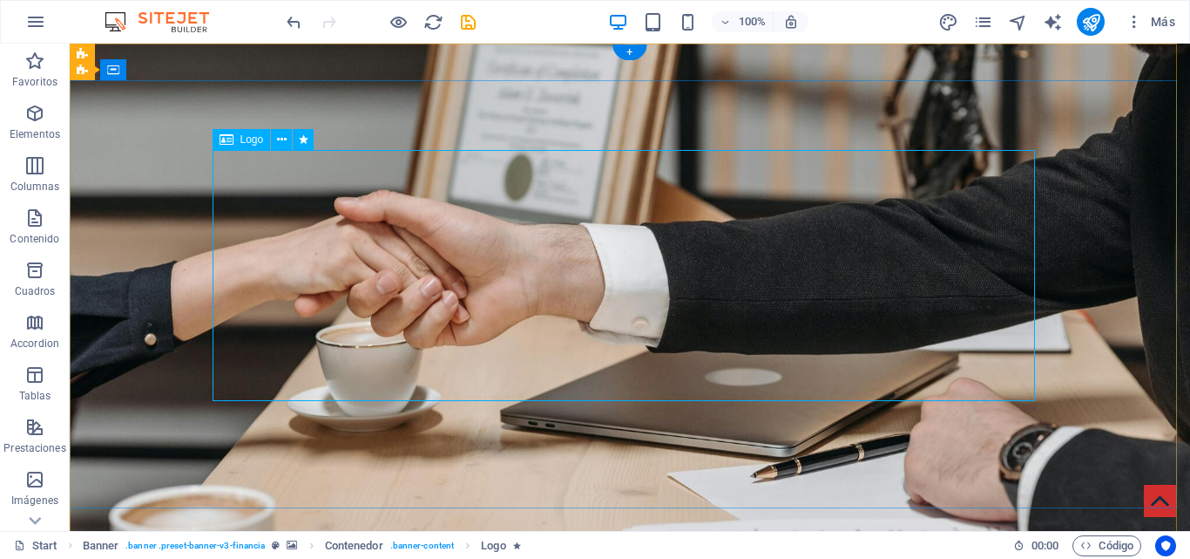
select select "s"
select select "onload"
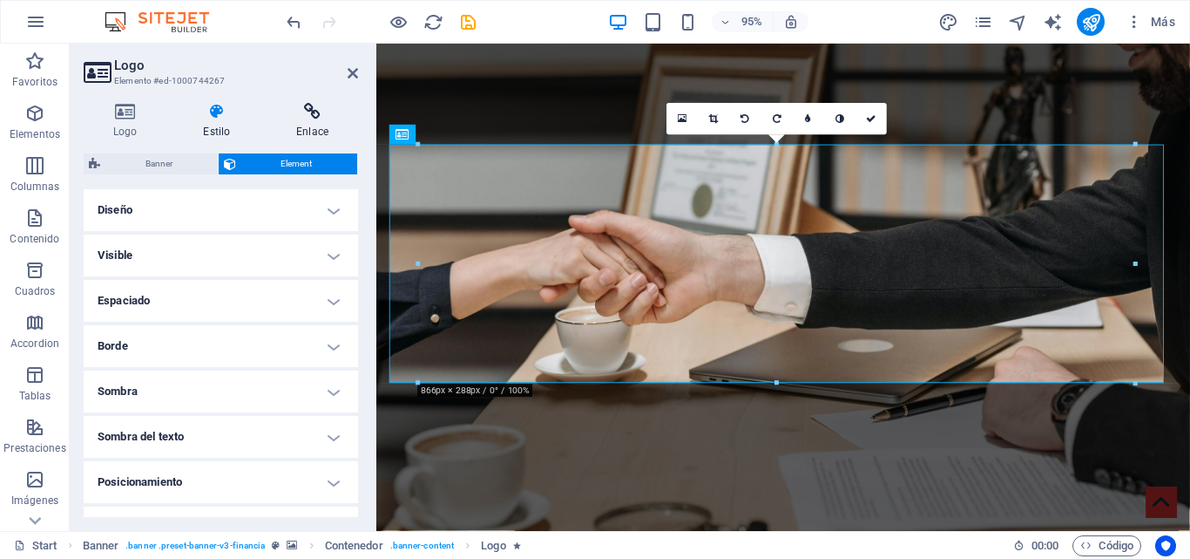
click at [308, 114] on icon at bounding box center [313, 111] width 92 height 17
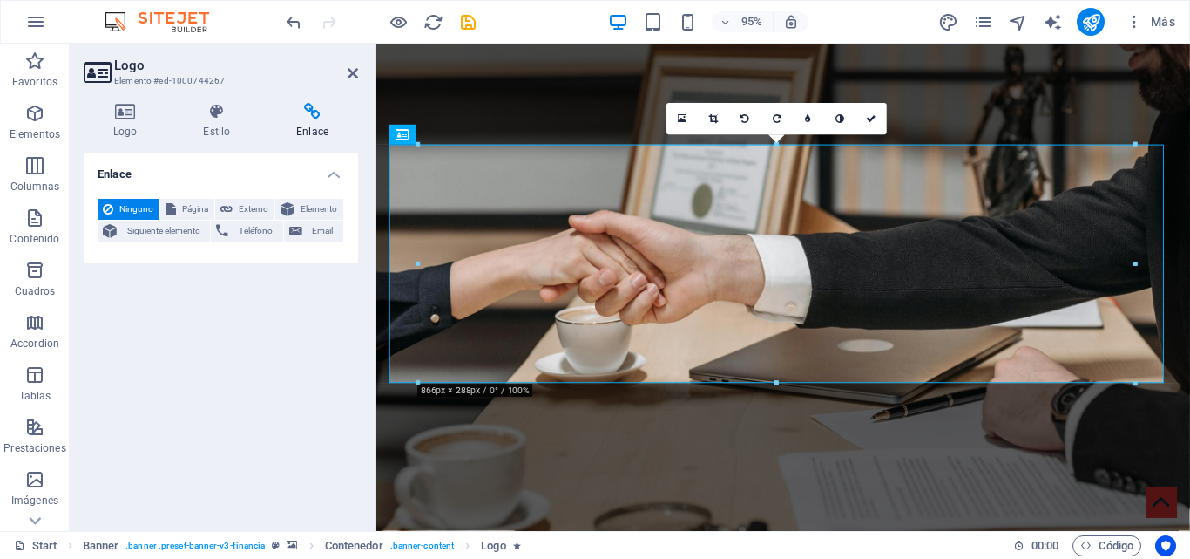
click at [142, 146] on div "Logo Estilo Enlace Logo Image Text Arrastra archivos aquí, haz clic para escoge…" at bounding box center [221, 310] width 275 height 414
click at [135, 136] on h4 "Logo" at bounding box center [129, 121] width 90 height 37
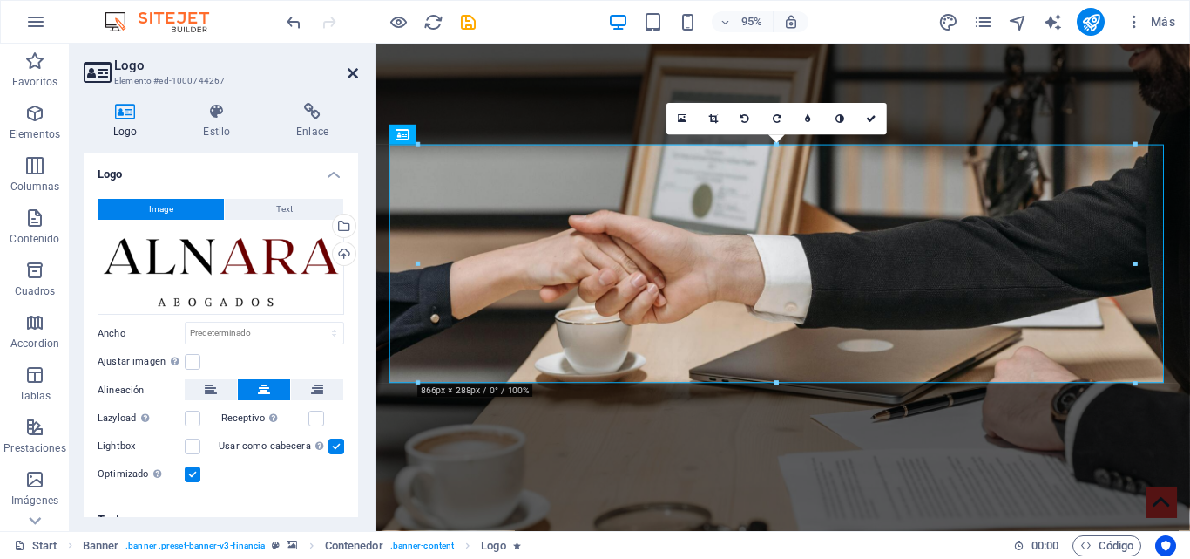
click at [352, 74] on icon at bounding box center [353, 73] width 10 height 14
